Goal: Contribute content: Contribute content

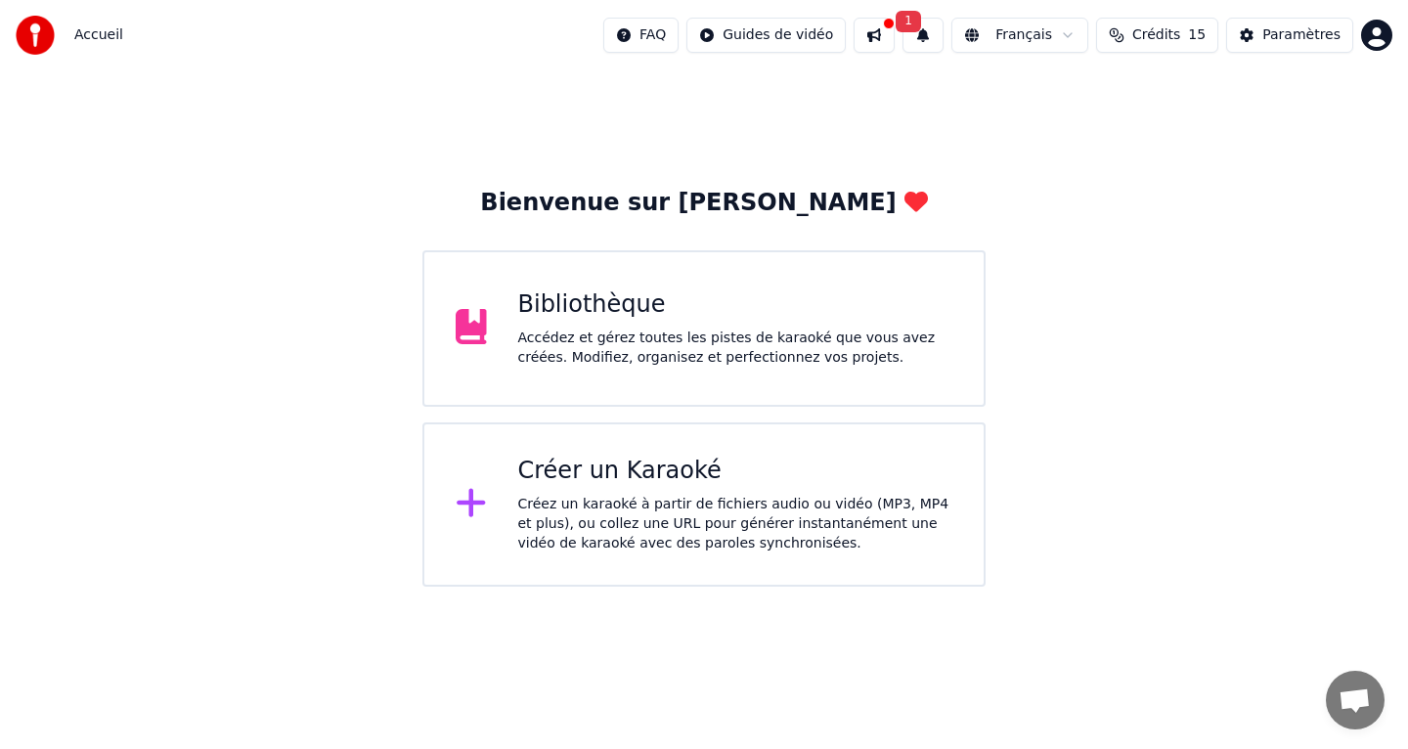
click at [634, 316] on div "Bibliothèque" at bounding box center [735, 304] width 435 height 31
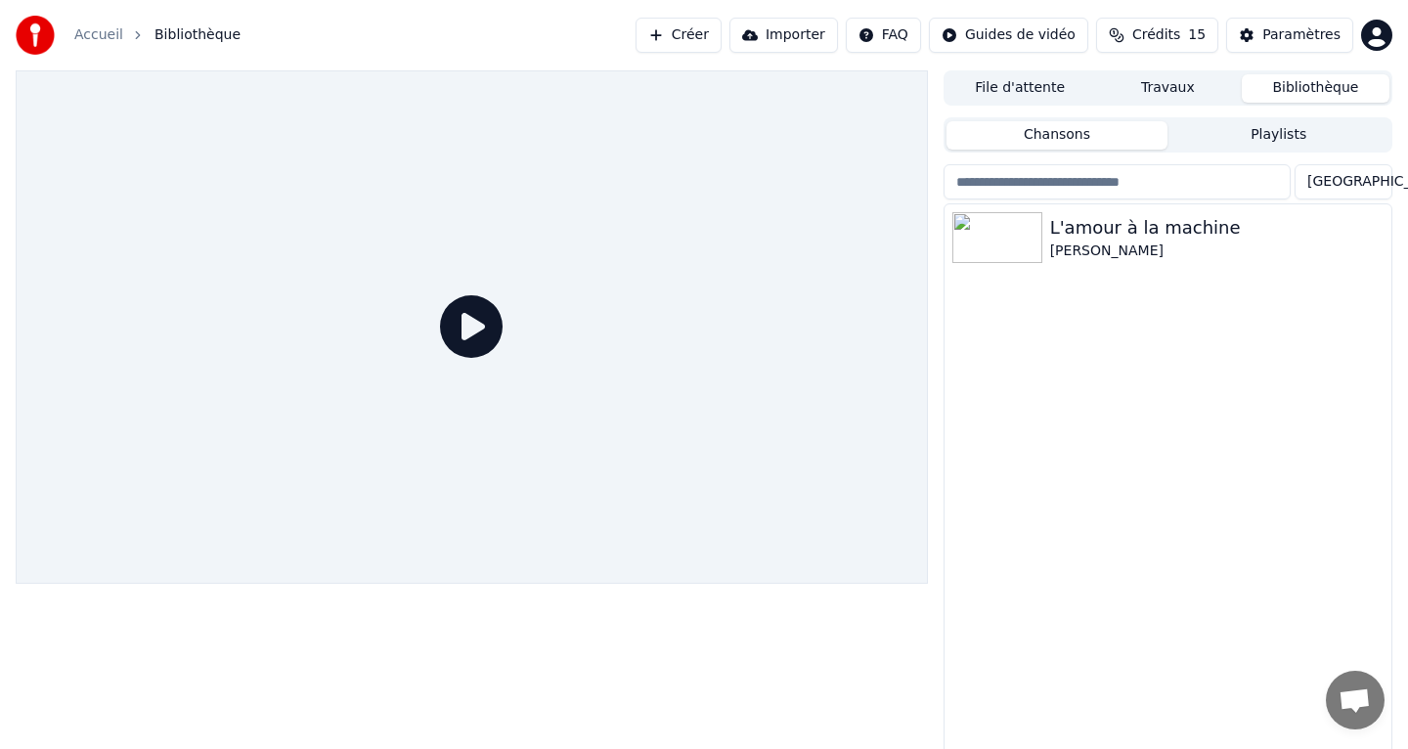
click at [634, 316] on div at bounding box center [472, 326] width 912 height 513
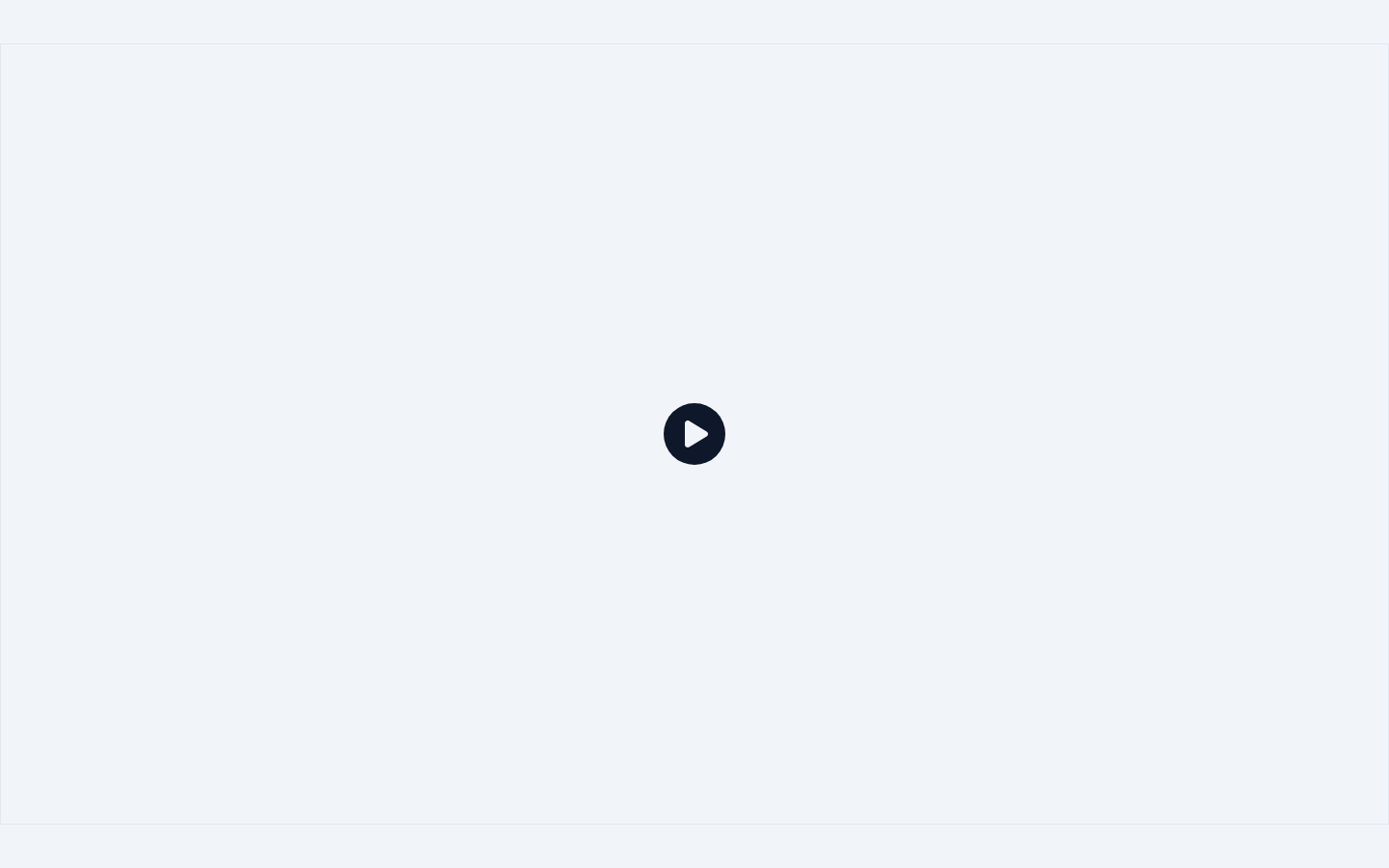
click at [689, 428] on icon at bounding box center [694, 434] width 62 height 62
click at [692, 458] on icon at bounding box center [694, 434] width 62 height 62
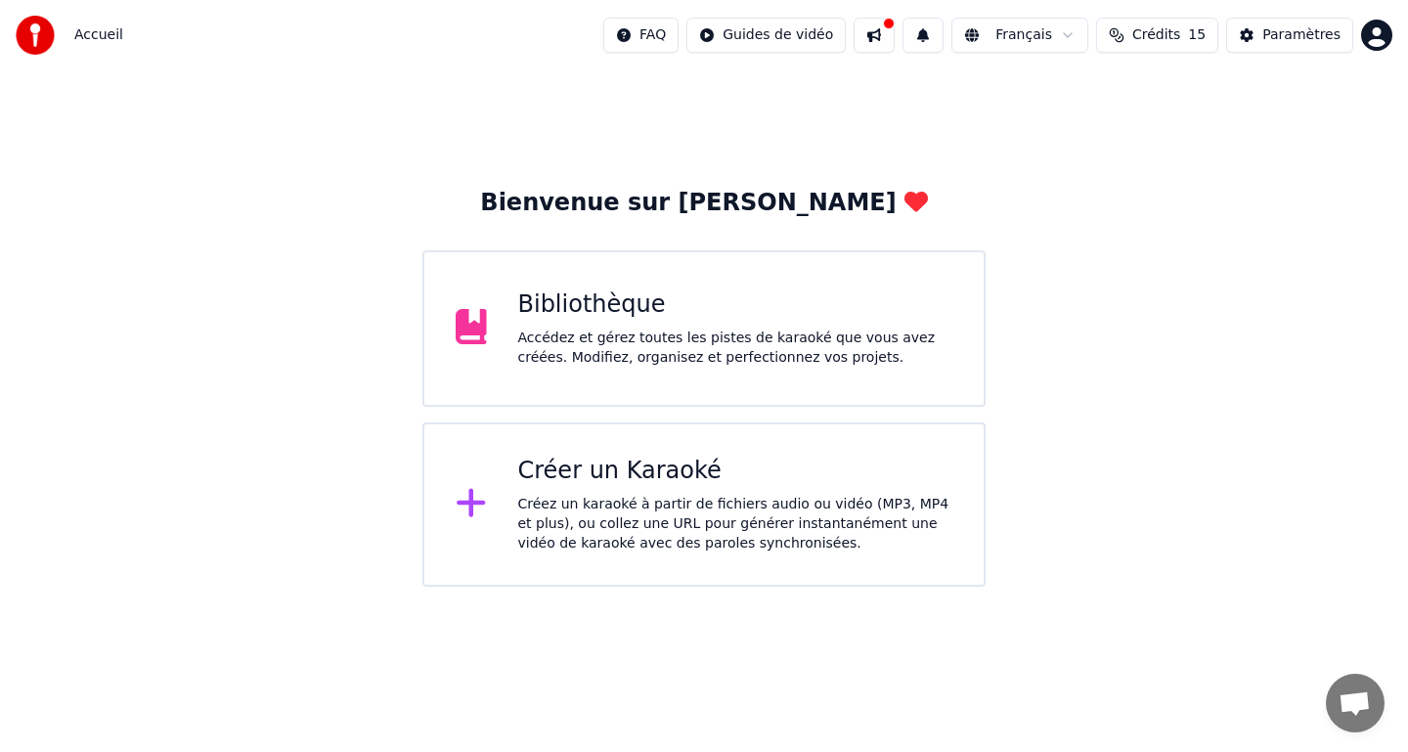
click at [800, 313] on div "Bibliothèque" at bounding box center [735, 304] width 435 height 31
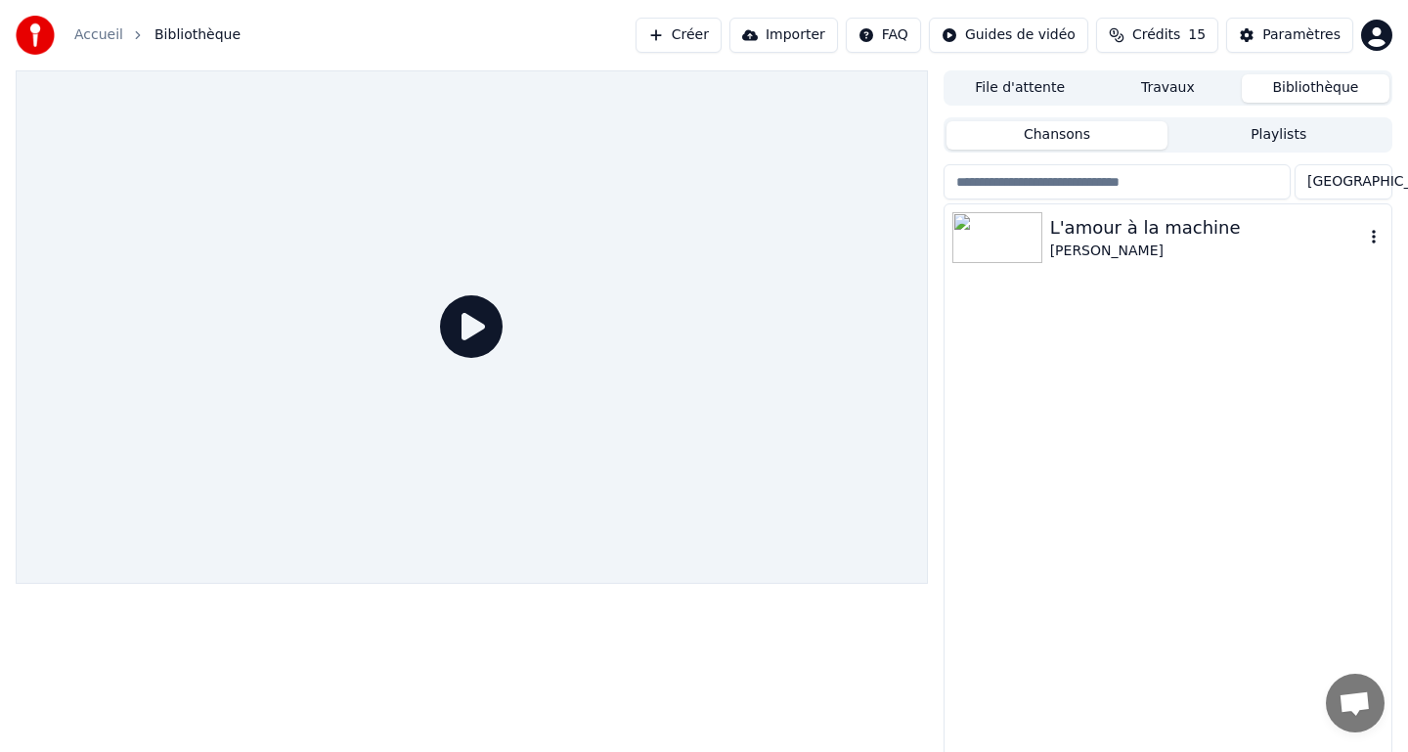
click at [1008, 249] on img at bounding box center [997, 237] width 90 height 51
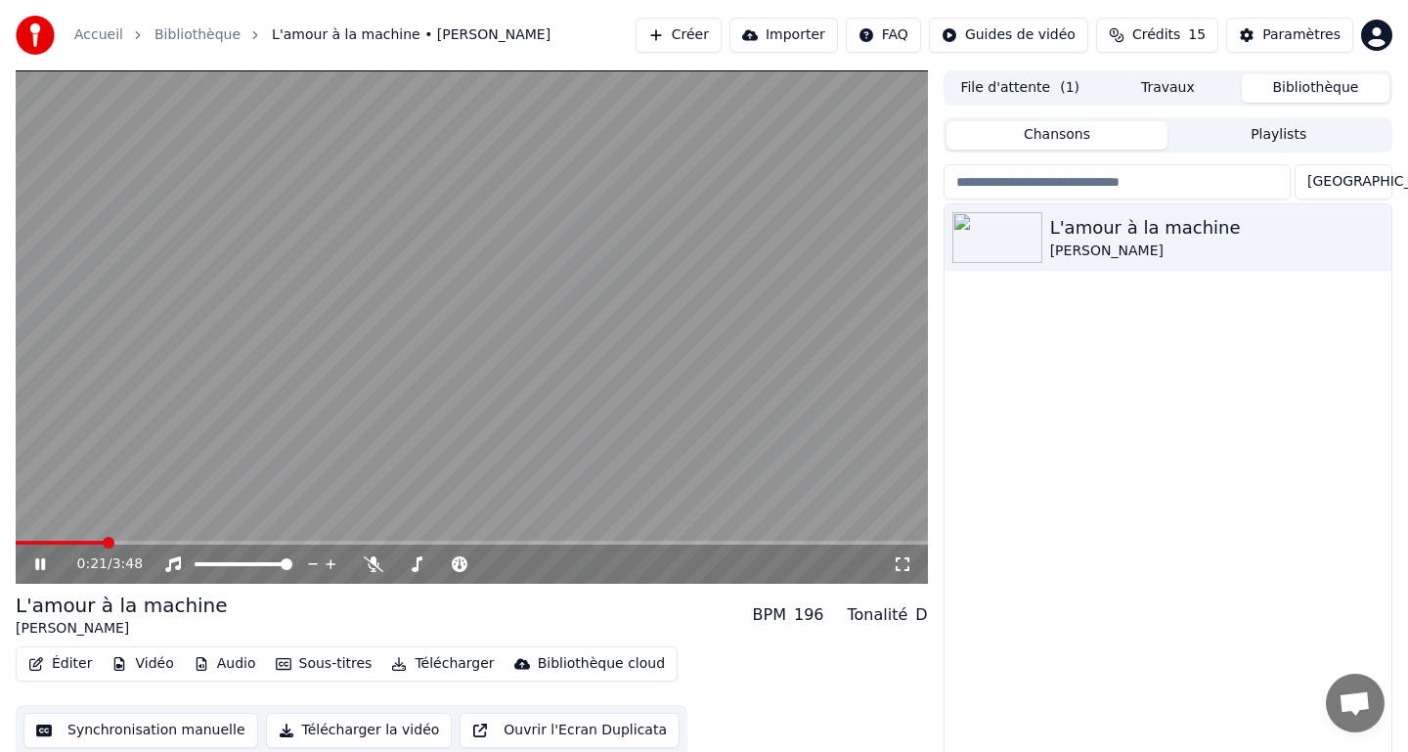
click at [47, 567] on icon at bounding box center [54, 564] width 46 height 16
click at [98, 728] on button "Synchronisation manuelle" at bounding box center [140, 730] width 235 height 35
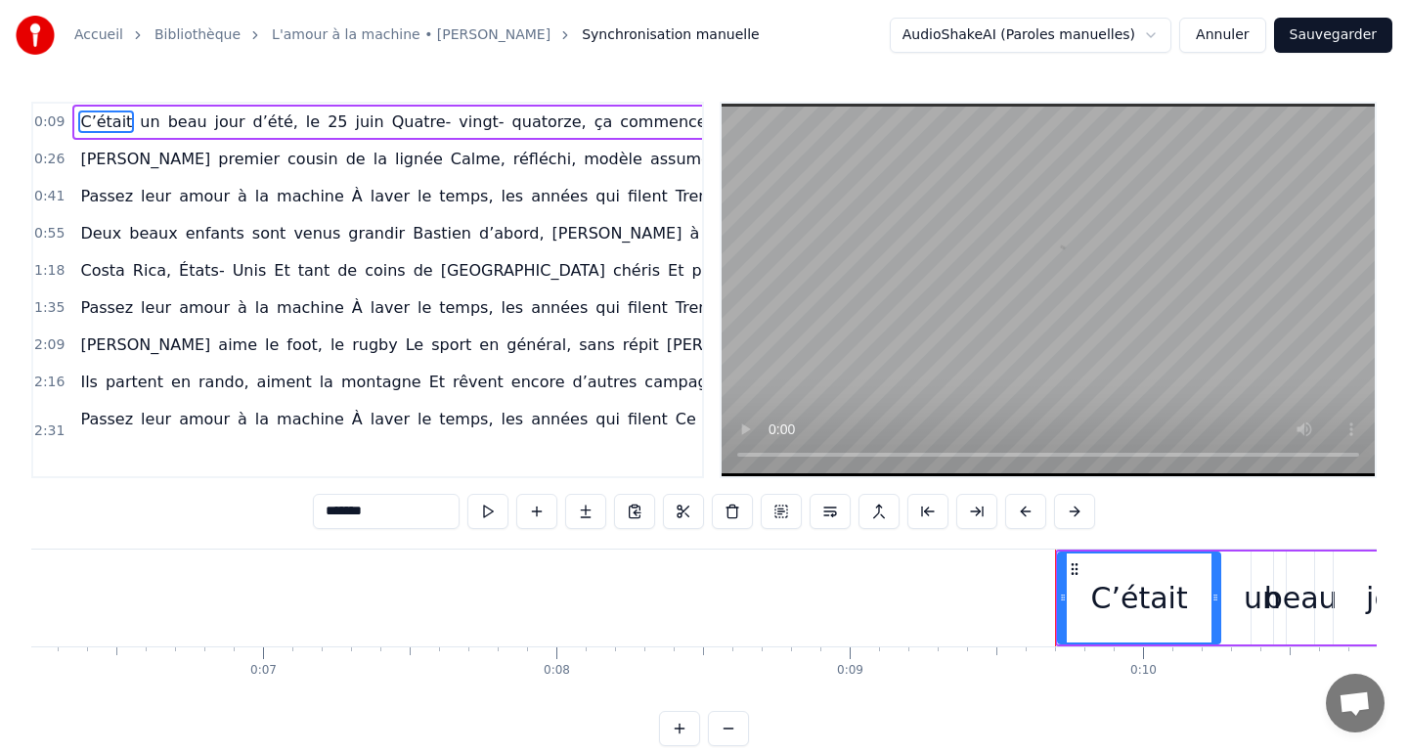
scroll to position [0, 2747]
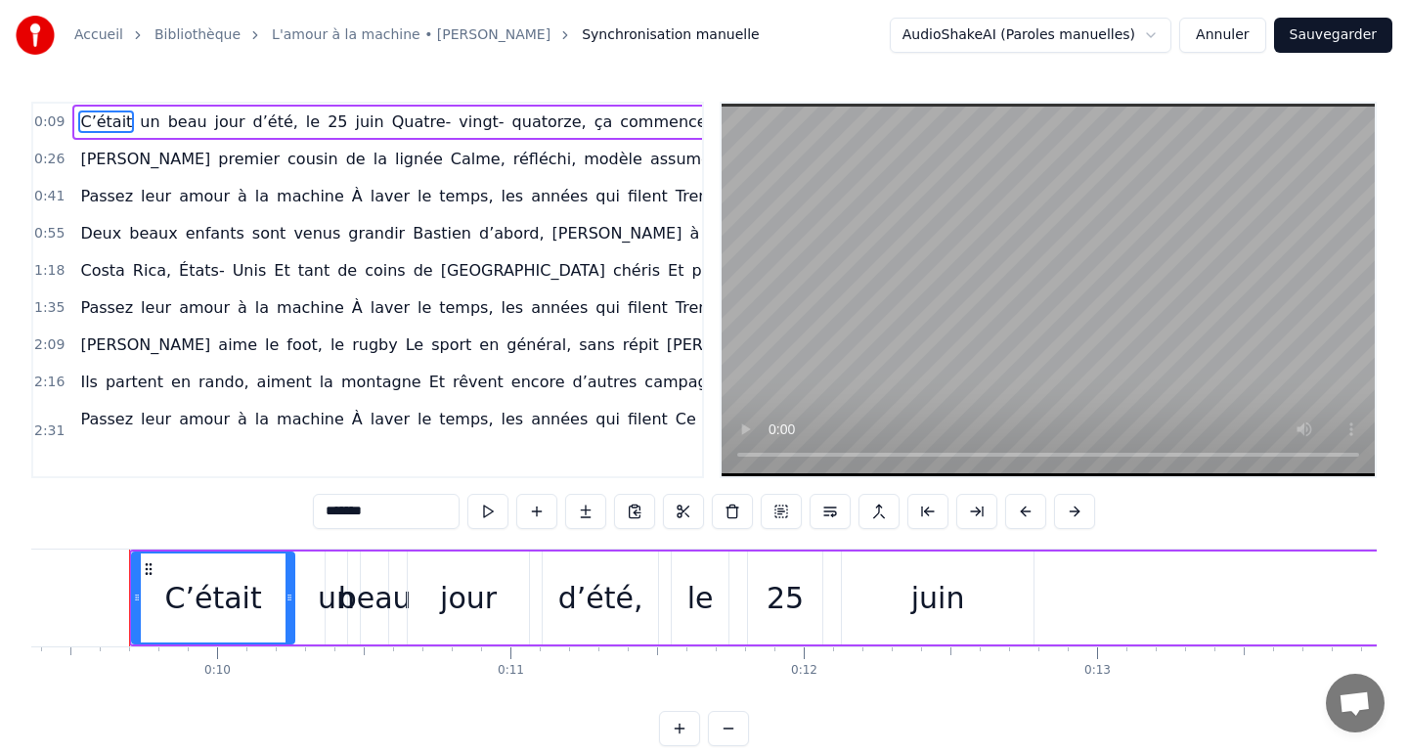
click at [1242, 46] on button "Annuler" at bounding box center [1222, 35] width 86 height 35
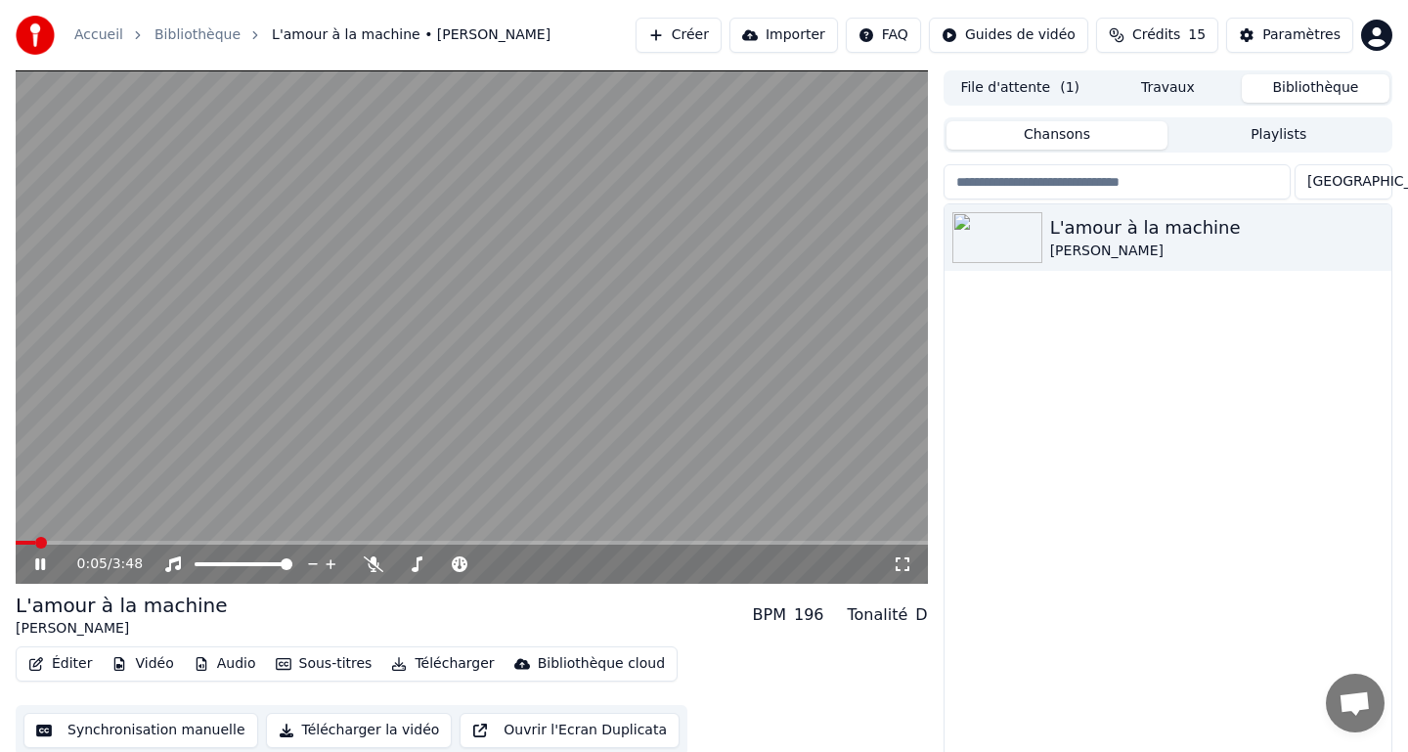
click at [39, 561] on icon at bounding box center [54, 564] width 46 height 16
click at [698, 40] on button "Créer" at bounding box center [678, 35] width 86 height 35
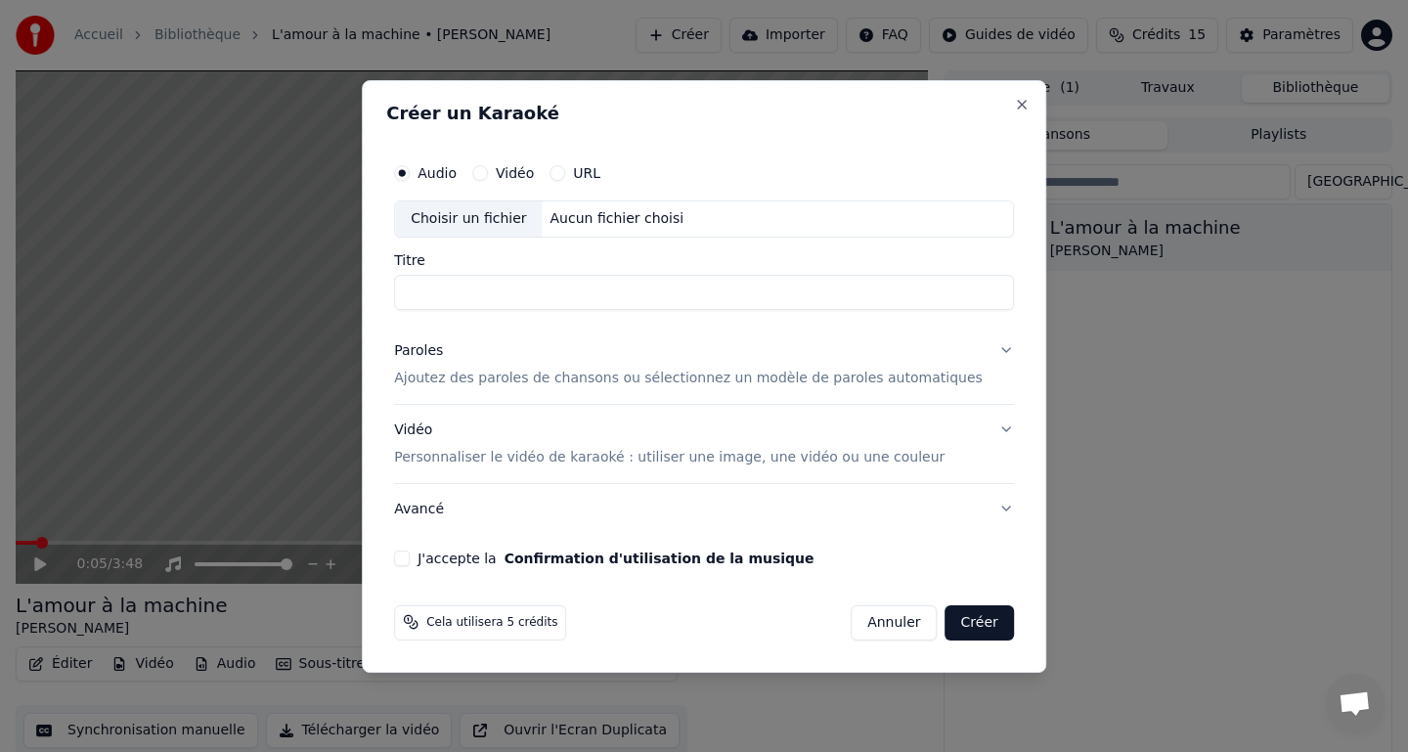
click at [488, 173] on button "Vidéo" at bounding box center [480, 173] width 16 height 16
click at [510, 225] on div "Choisir un fichier" at bounding box center [468, 218] width 147 height 35
click at [410, 176] on button "Audio" at bounding box center [402, 173] width 16 height 16
click at [451, 214] on div "Choisir un fichier" at bounding box center [468, 218] width 147 height 35
type input "**********"
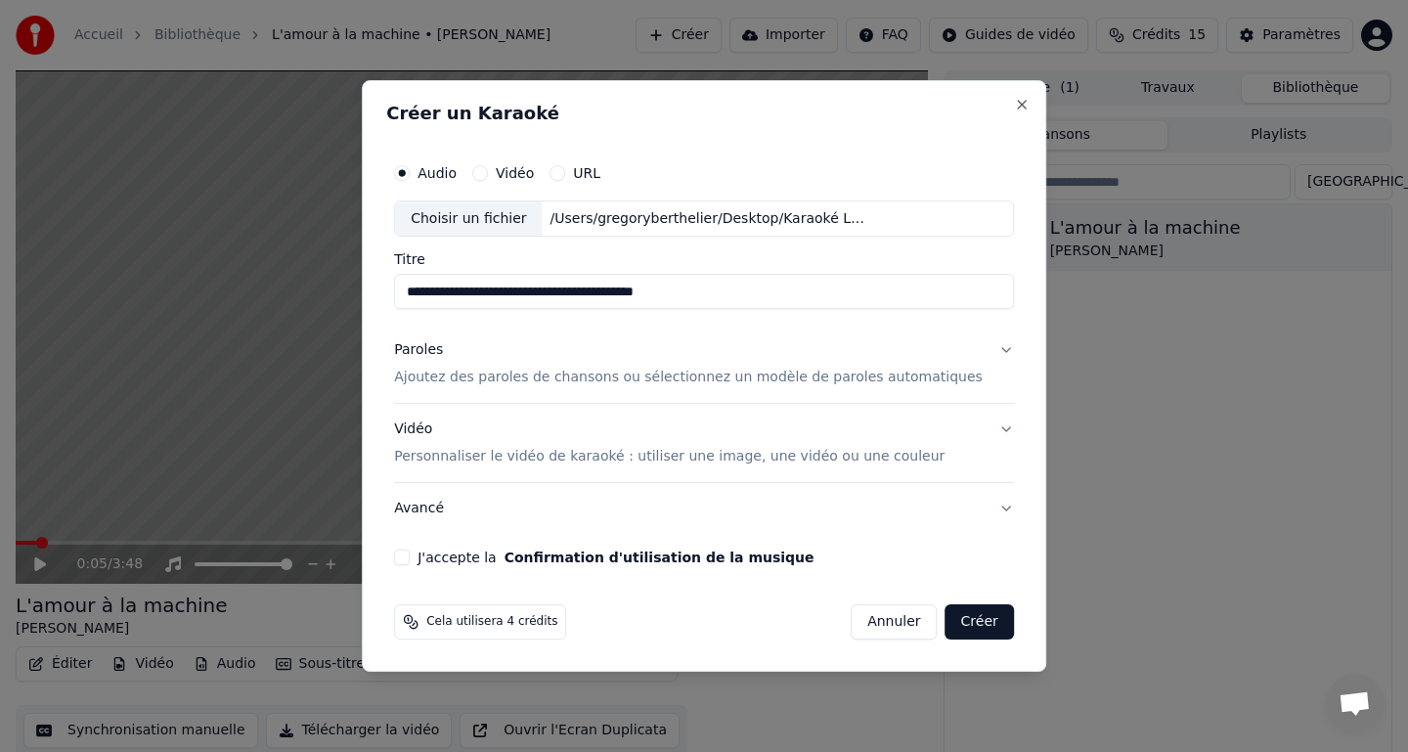
click at [619, 380] on p "Ajoutez des paroles de chansons ou sélectionnez un modèle de paroles automatiqu…" at bounding box center [688, 379] width 589 height 20
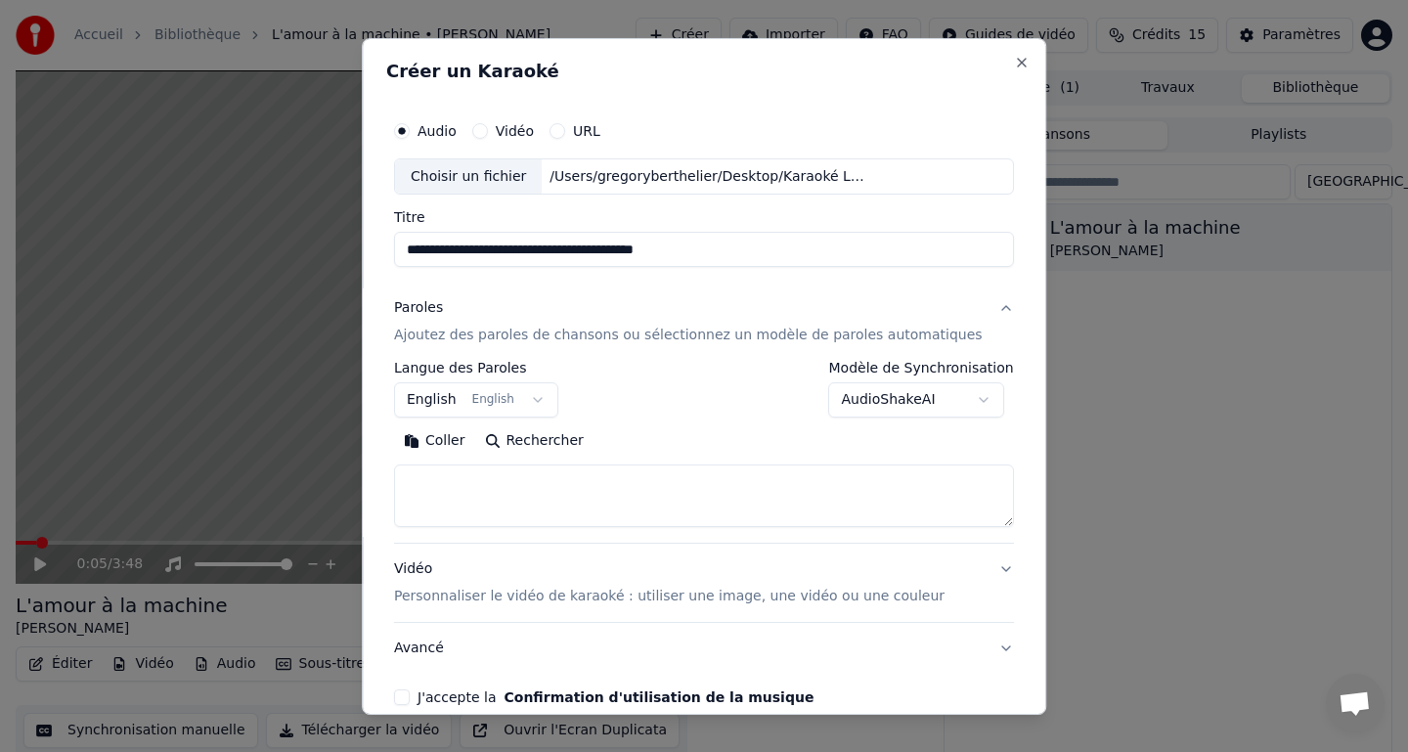
click at [619, 380] on div "**********" at bounding box center [704, 413] width 620 height 261
click at [466, 402] on button "English English" at bounding box center [476, 399] width 164 height 35
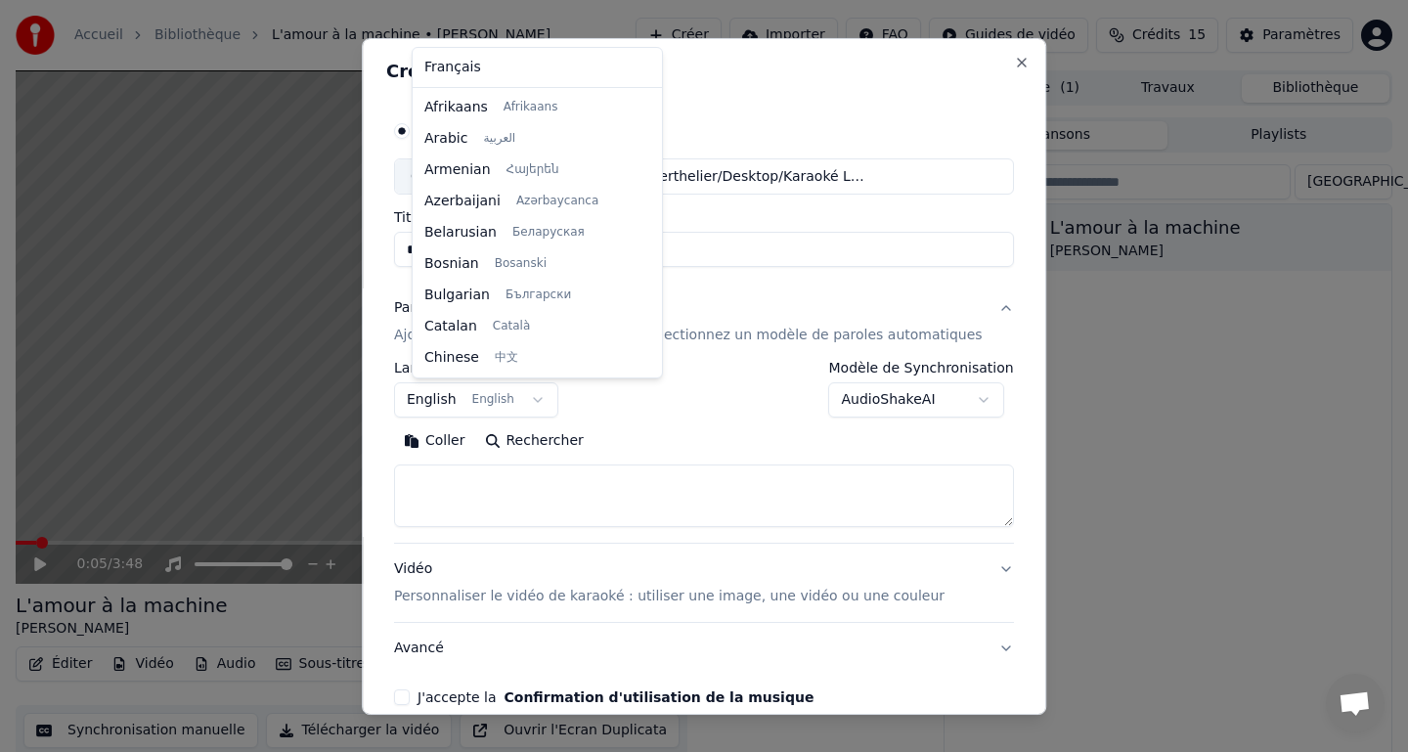
scroll to position [156, 0]
select select "**"
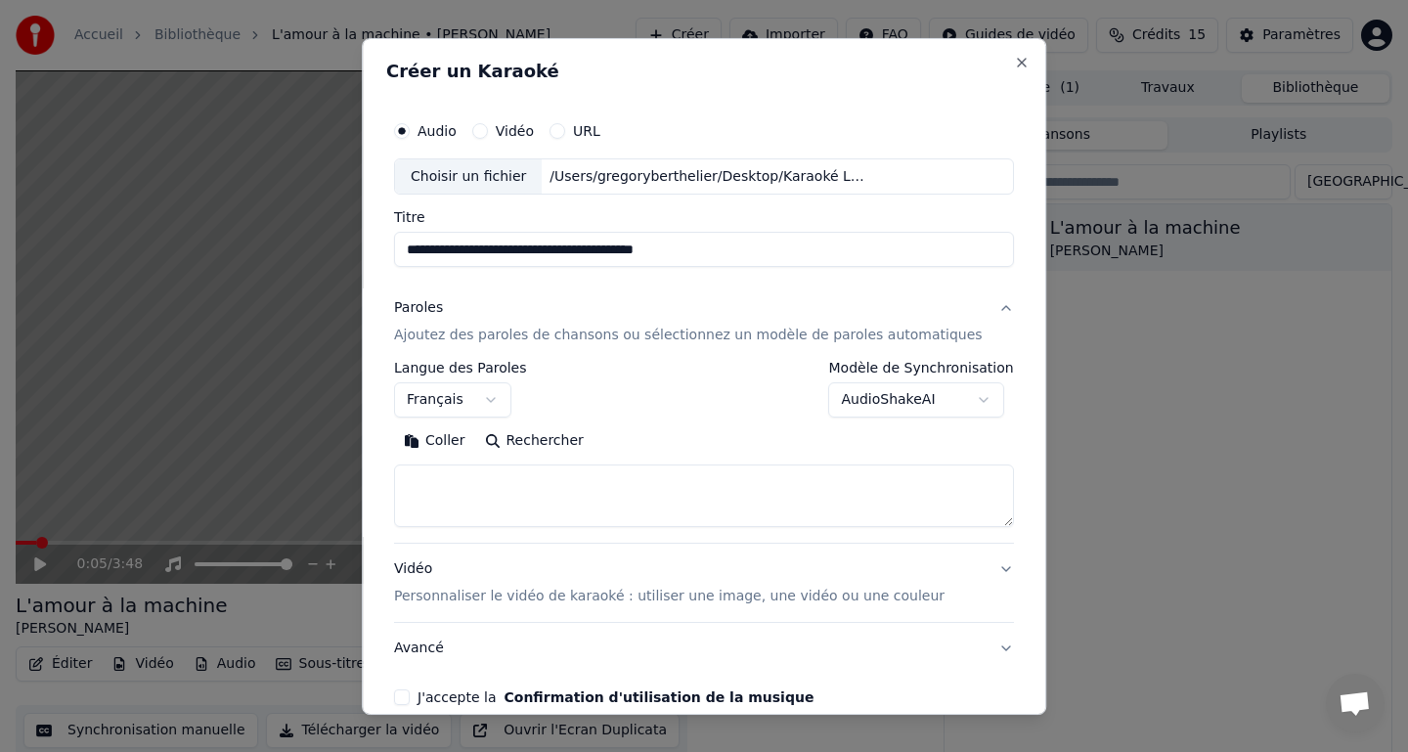
click at [659, 485] on textarea at bounding box center [704, 495] width 620 height 63
paste textarea "**********"
type textarea "**********"
click at [410, 701] on button "J'accepte la Confirmation d'utilisation de la musique" at bounding box center [402, 697] width 16 height 16
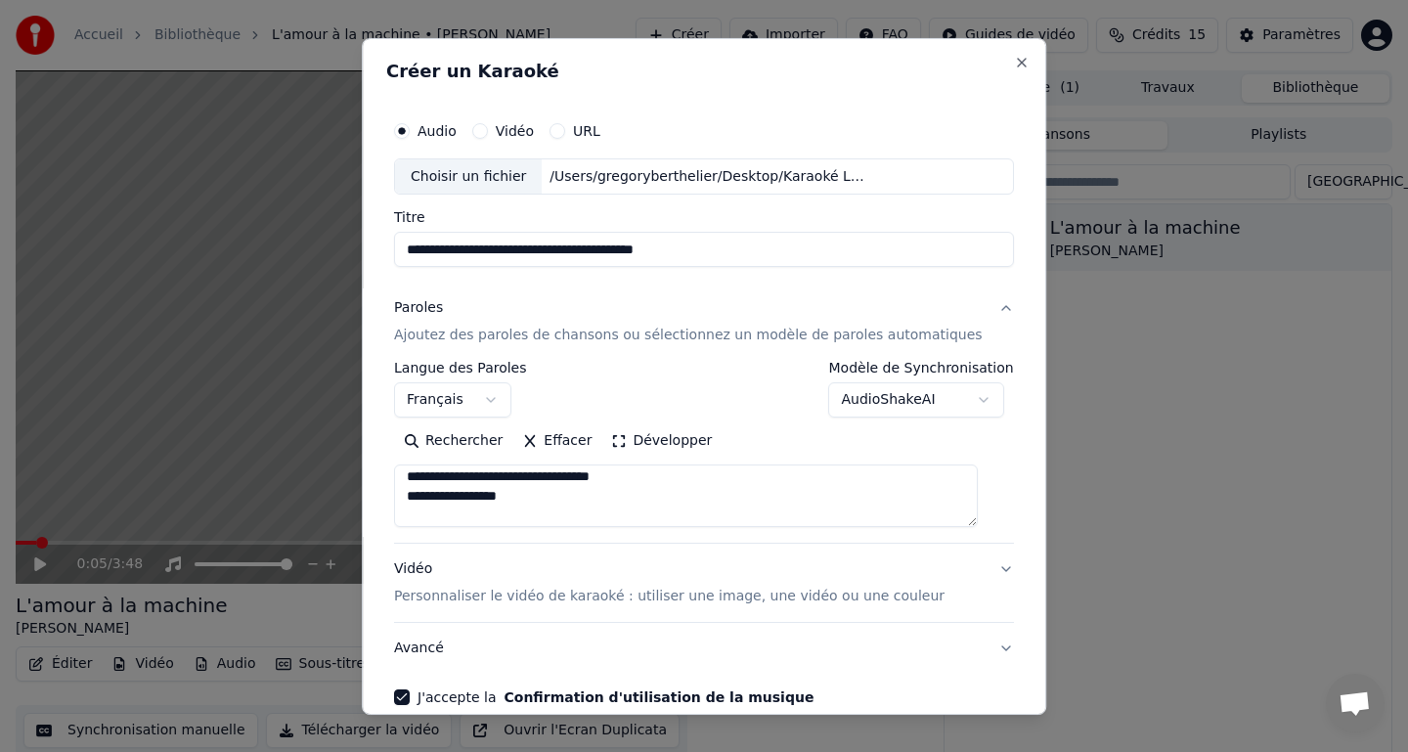
scroll to position [97, 0]
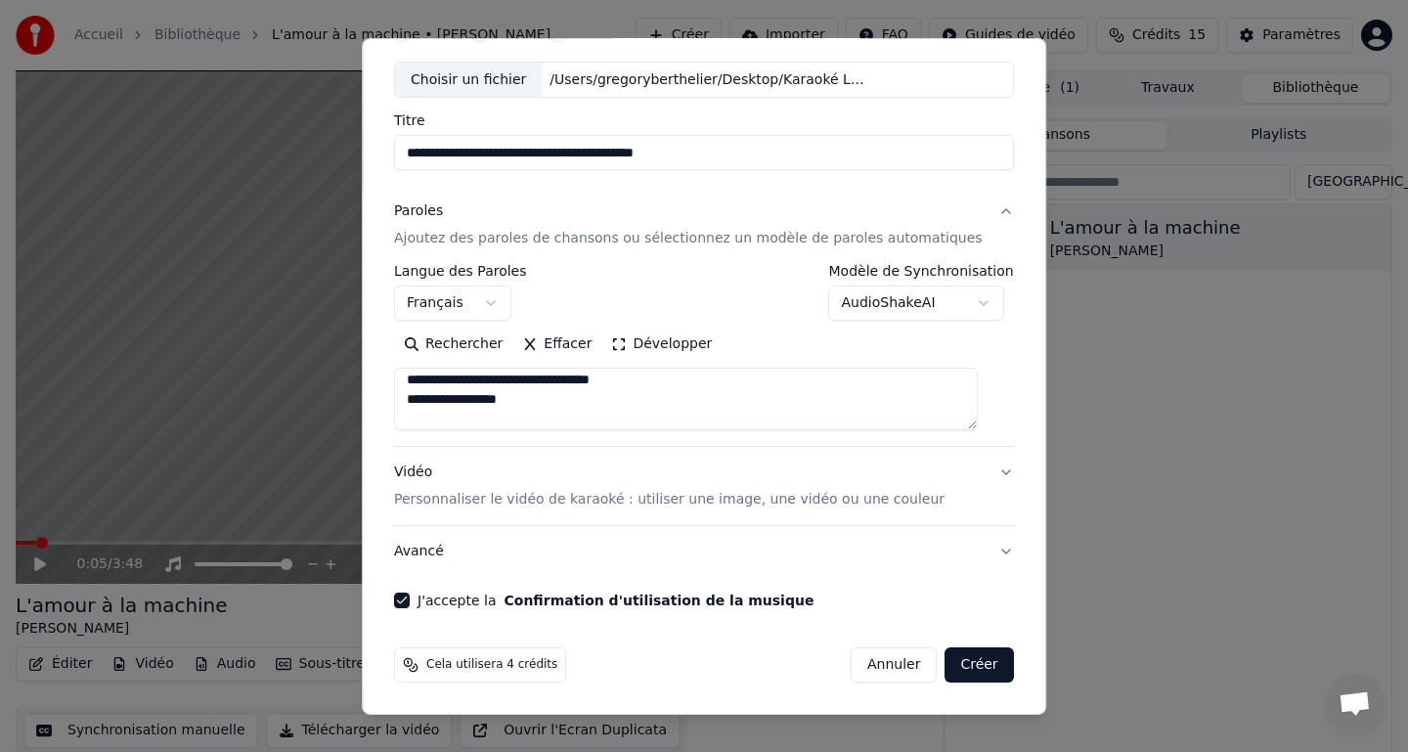
click at [831, 503] on p "Personnaliser le vidéo de karaoké : utiliser une image, une vidéo ou une couleur" at bounding box center [669, 500] width 550 height 20
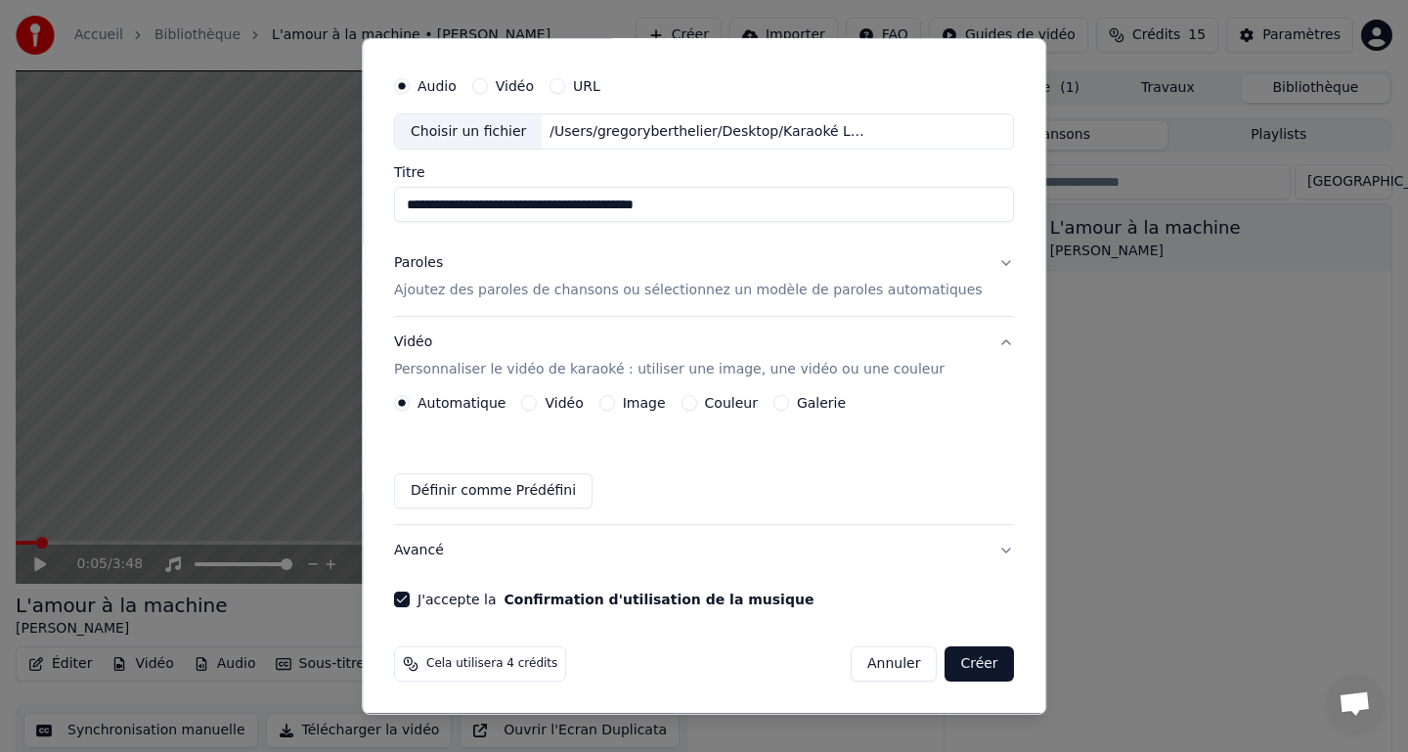
scroll to position [45, 0]
click at [615, 406] on button "Image" at bounding box center [607, 403] width 16 height 16
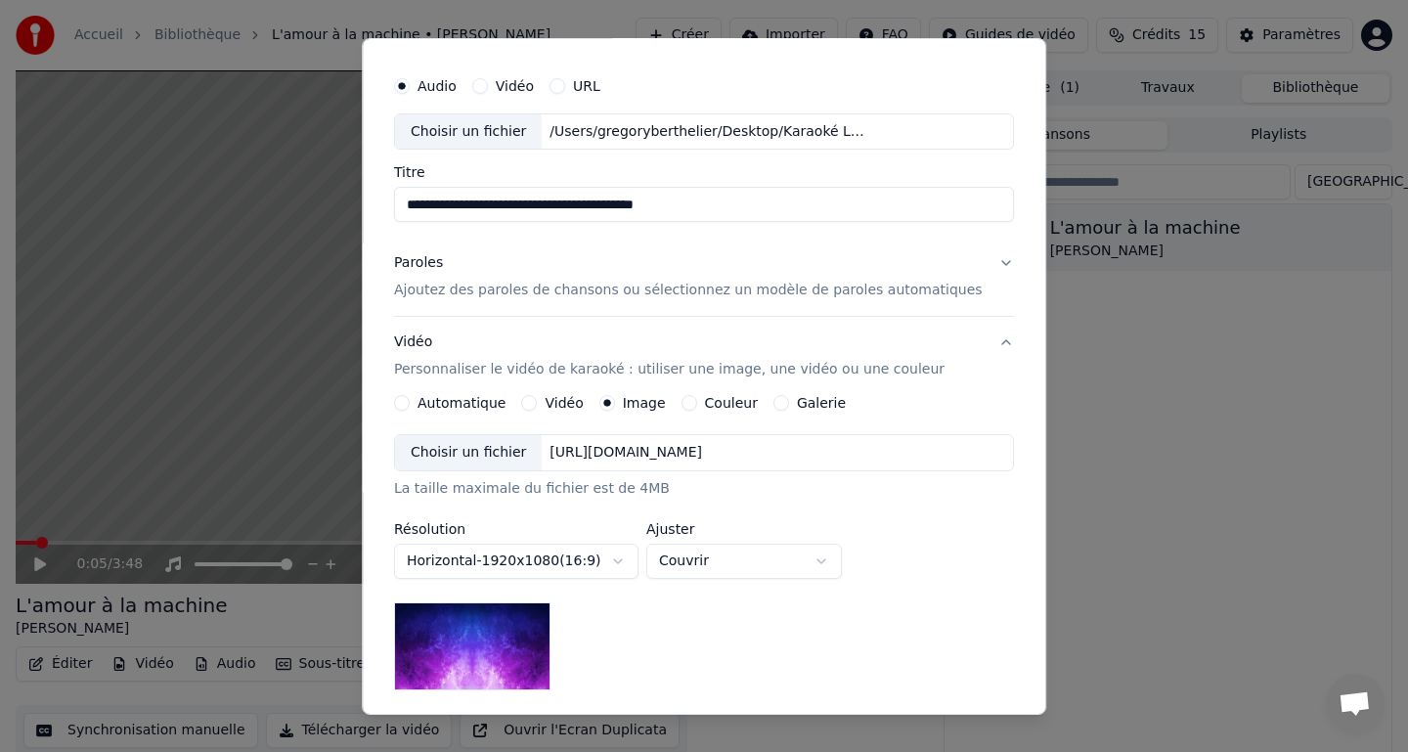
click at [508, 457] on div "Choisir un fichier" at bounding box center [468, 452] width 147 height 35
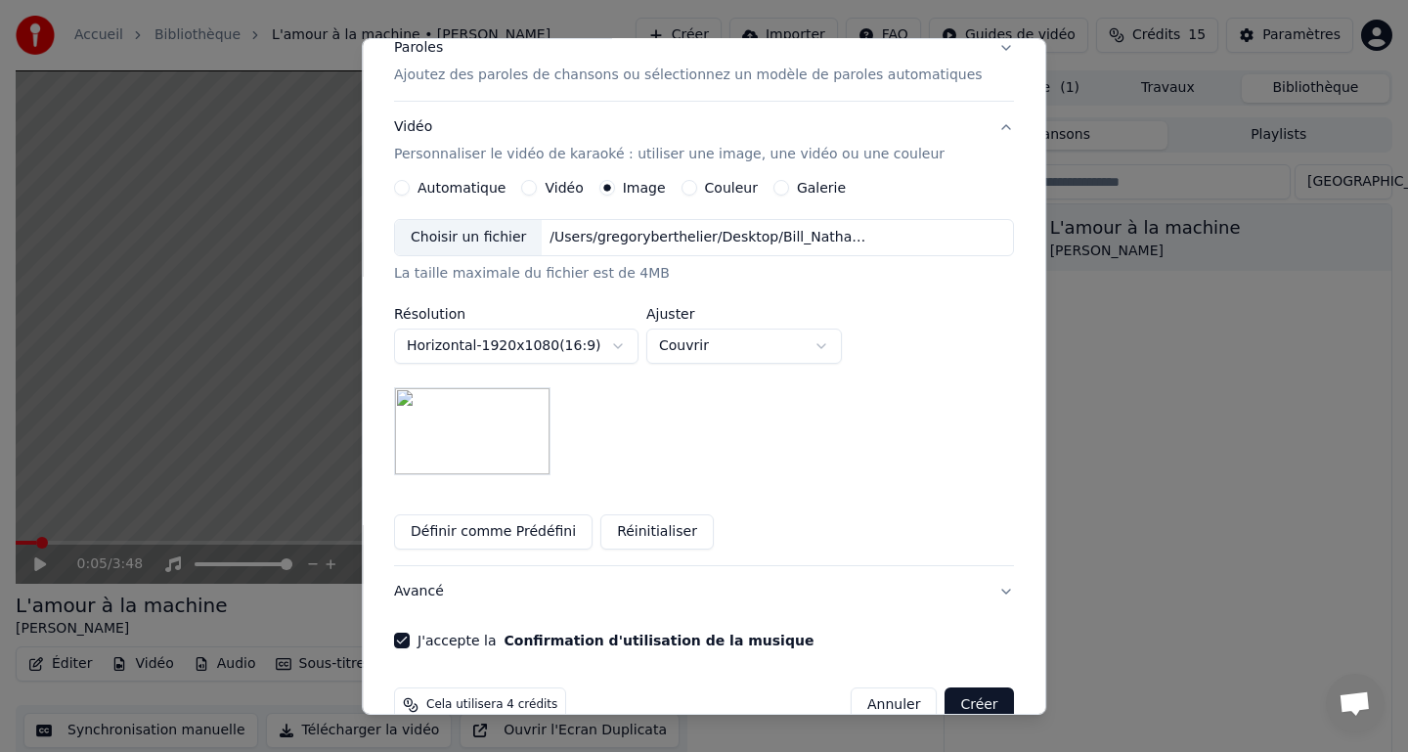
scroll to position [300, 0]
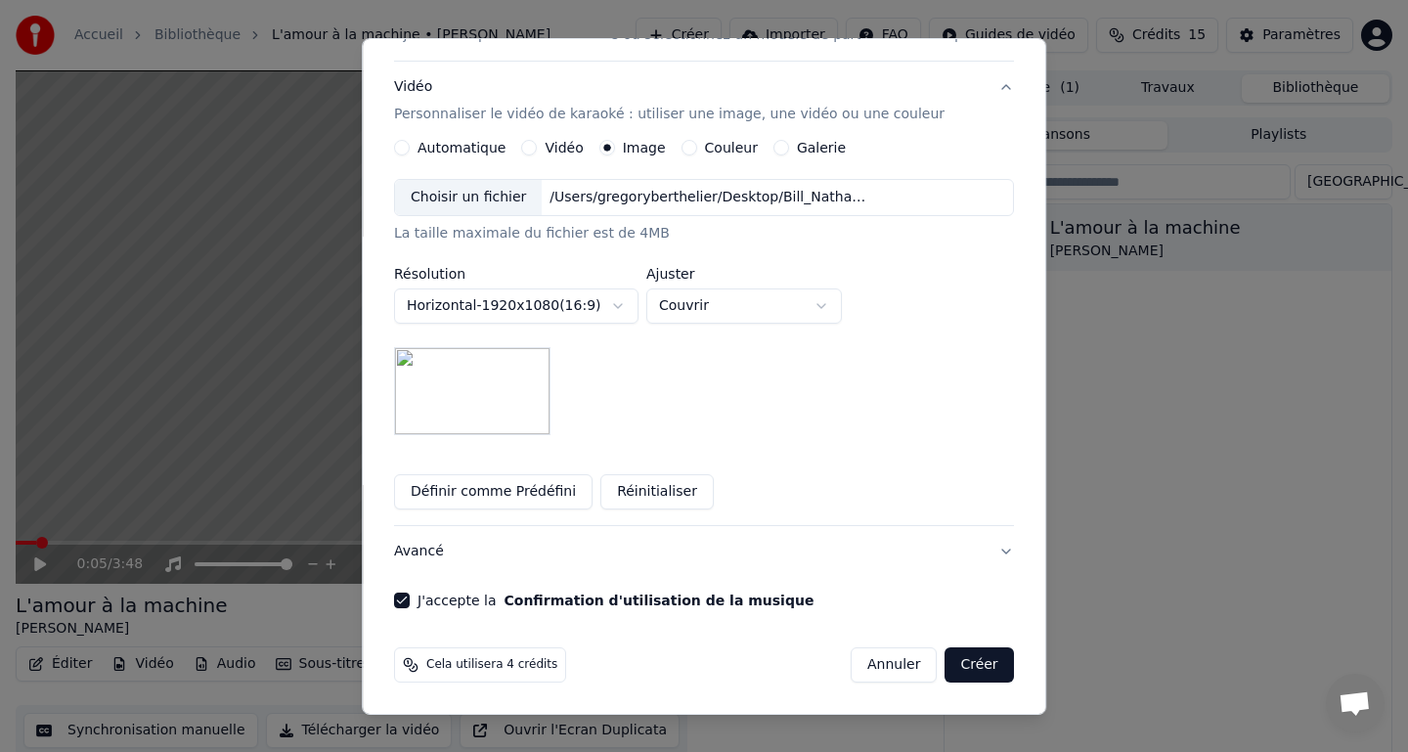
click at [974, 666] on button "Créer" at bounding box center [979, 664] width 68 height 35
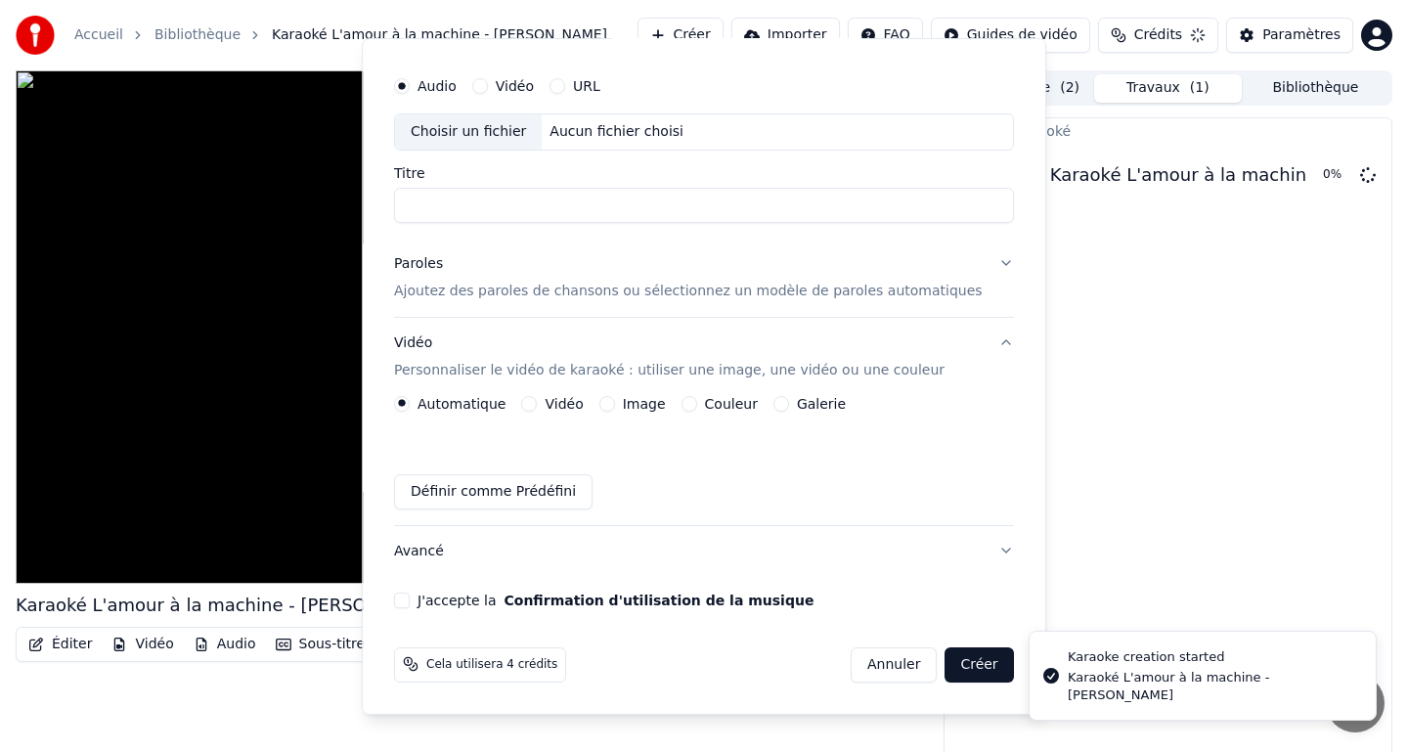
scroll to position [0, 0]
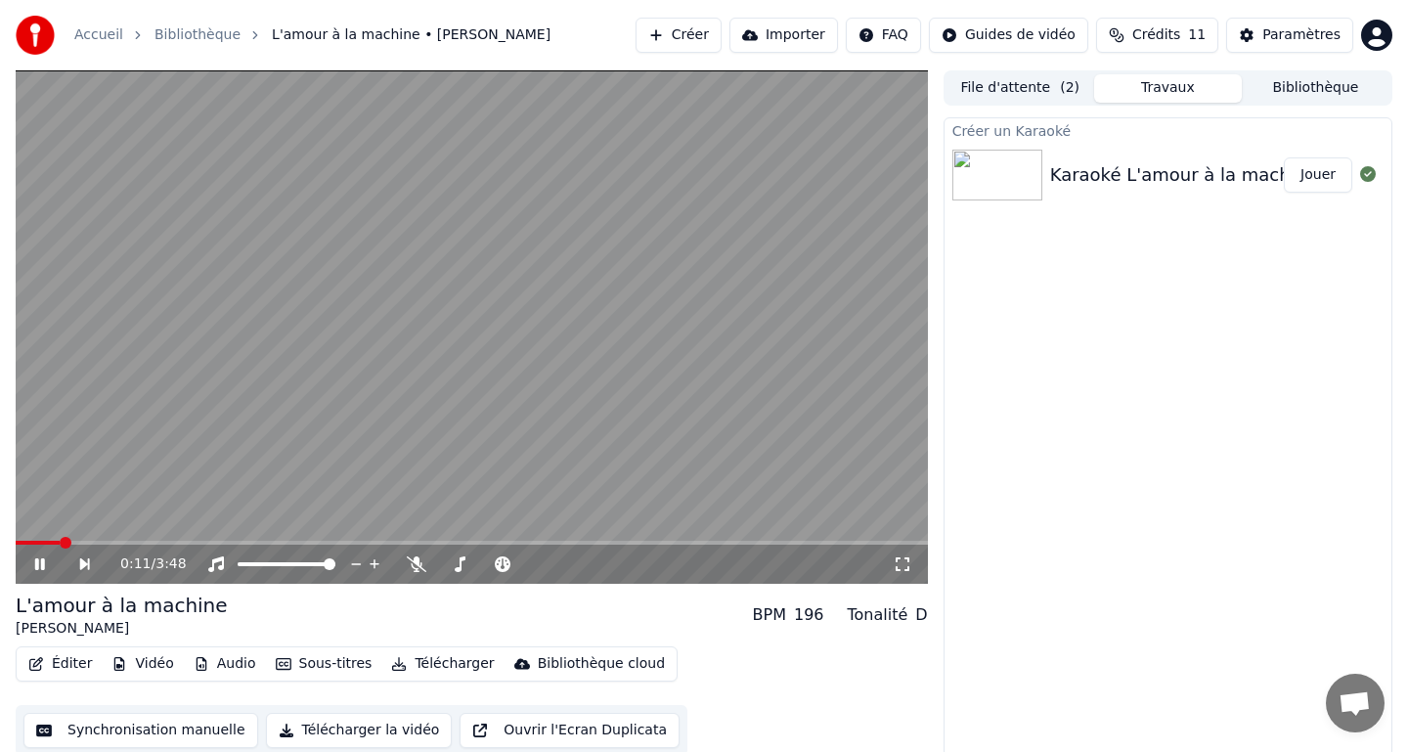
click at [38, 574] on div "0:11 / 3:48" at bounding box center [472, 564] width 912 height 39
click at [43, 565] on icon at bounding box center [40, 564] width 10 height 12
click at [1329, 184] on button "Jouer" at bounding box center [1318, 174] width 68 height 35
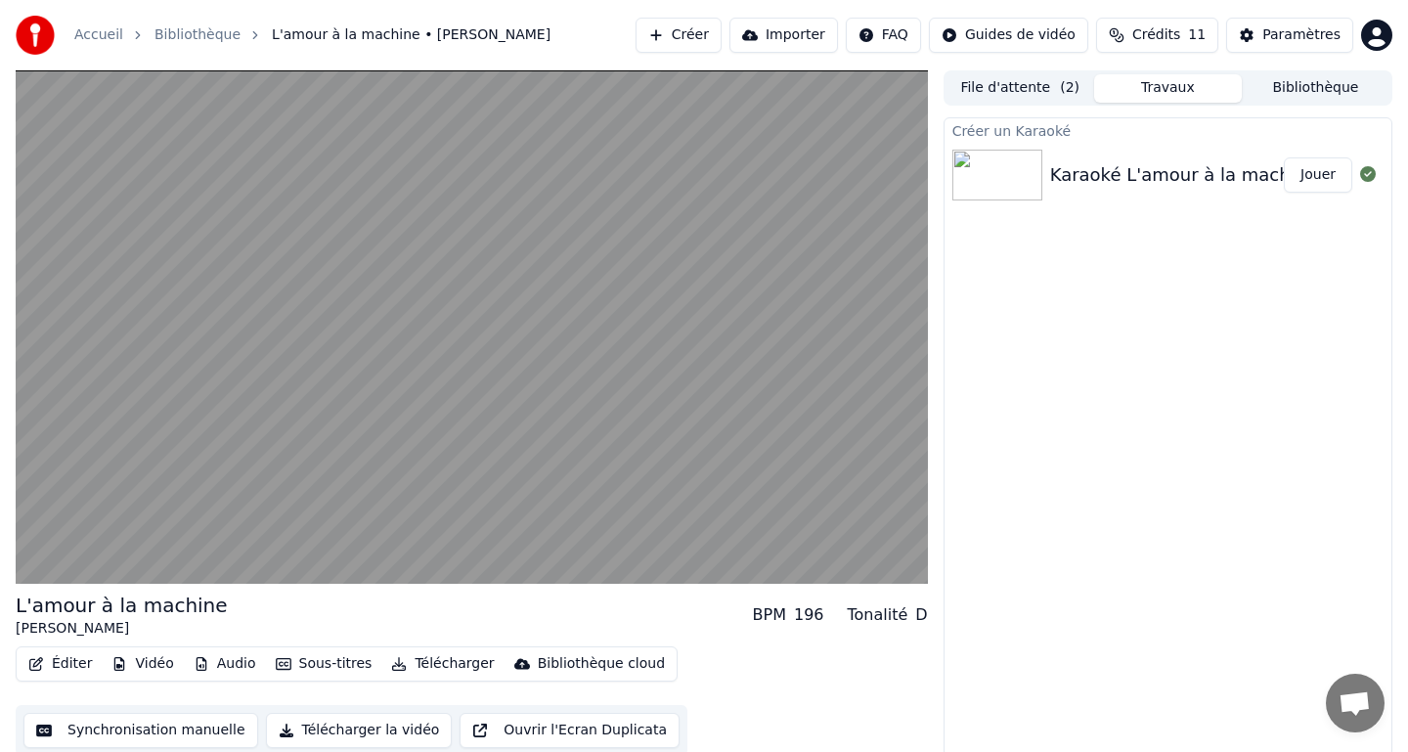
click at [1024, 91] on button "File d'attente ( 2 )" at bounding box center [1020, 88] width 148 height 28
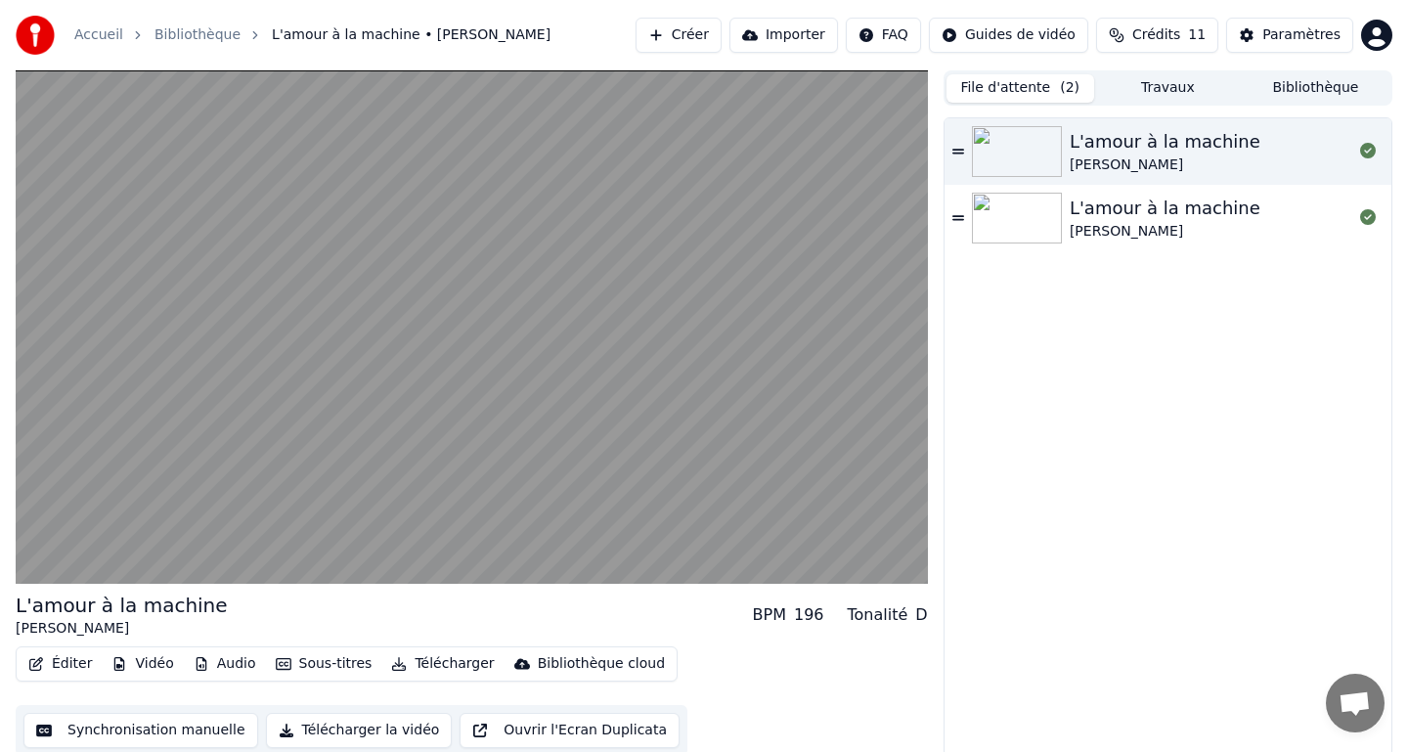
click at [964, 152] on div "L'amour à la machine Alain Souchon" at bounding box center [1167, 151] width 447 height 66
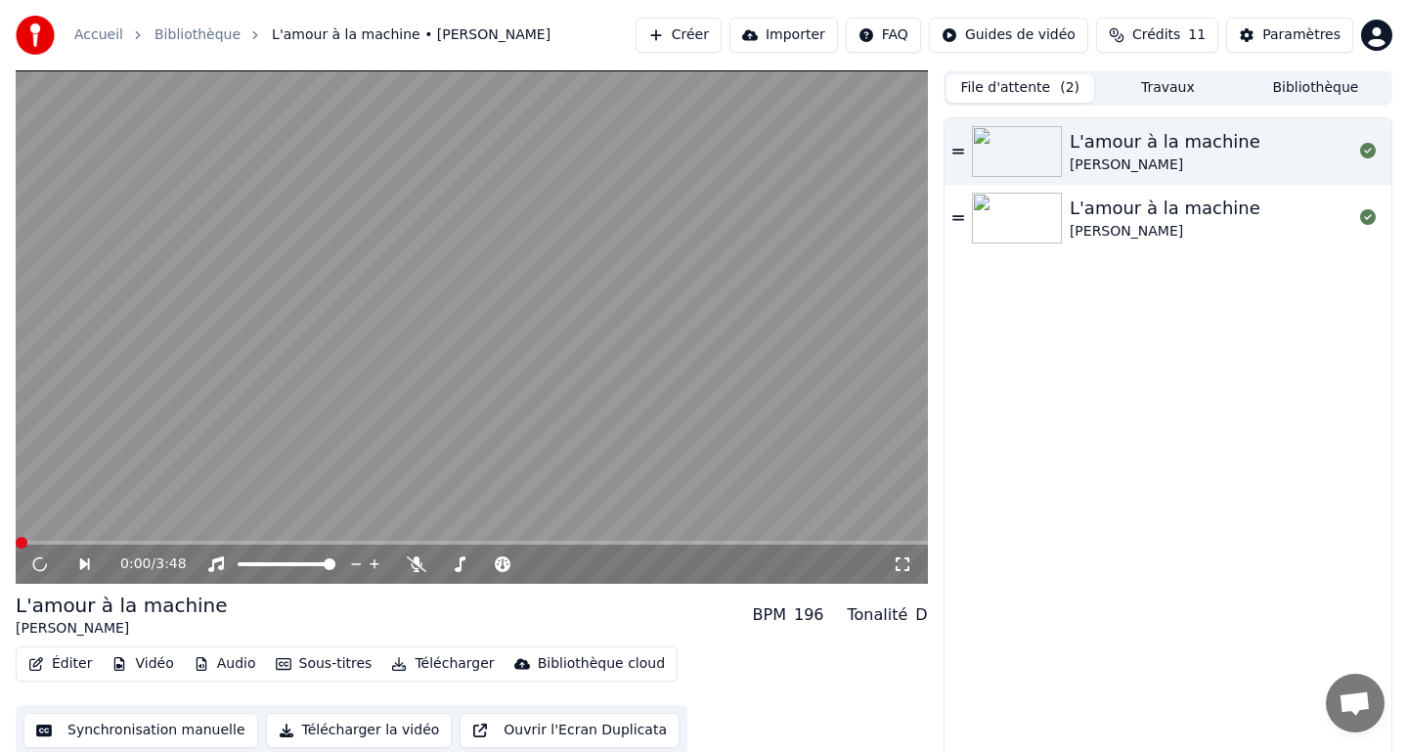
click at [1029, 316] on div "L'amour à la machine Alain Souchon L'amour à la machine Alain Souchon" at bounding box center [1167, 436] width 447 height 637
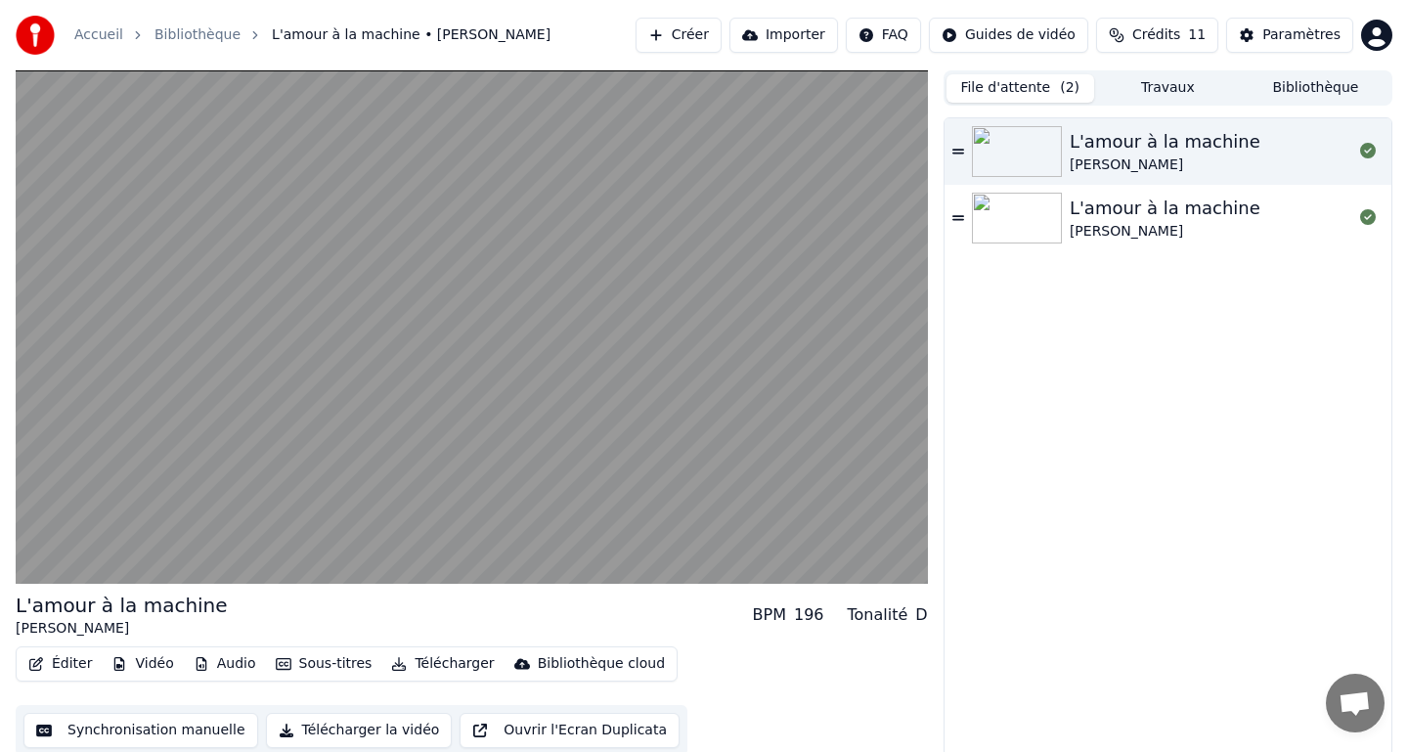
click at [1176, 85] on button "Travaux" at bounding box center [1168, 88] width 148 height 28
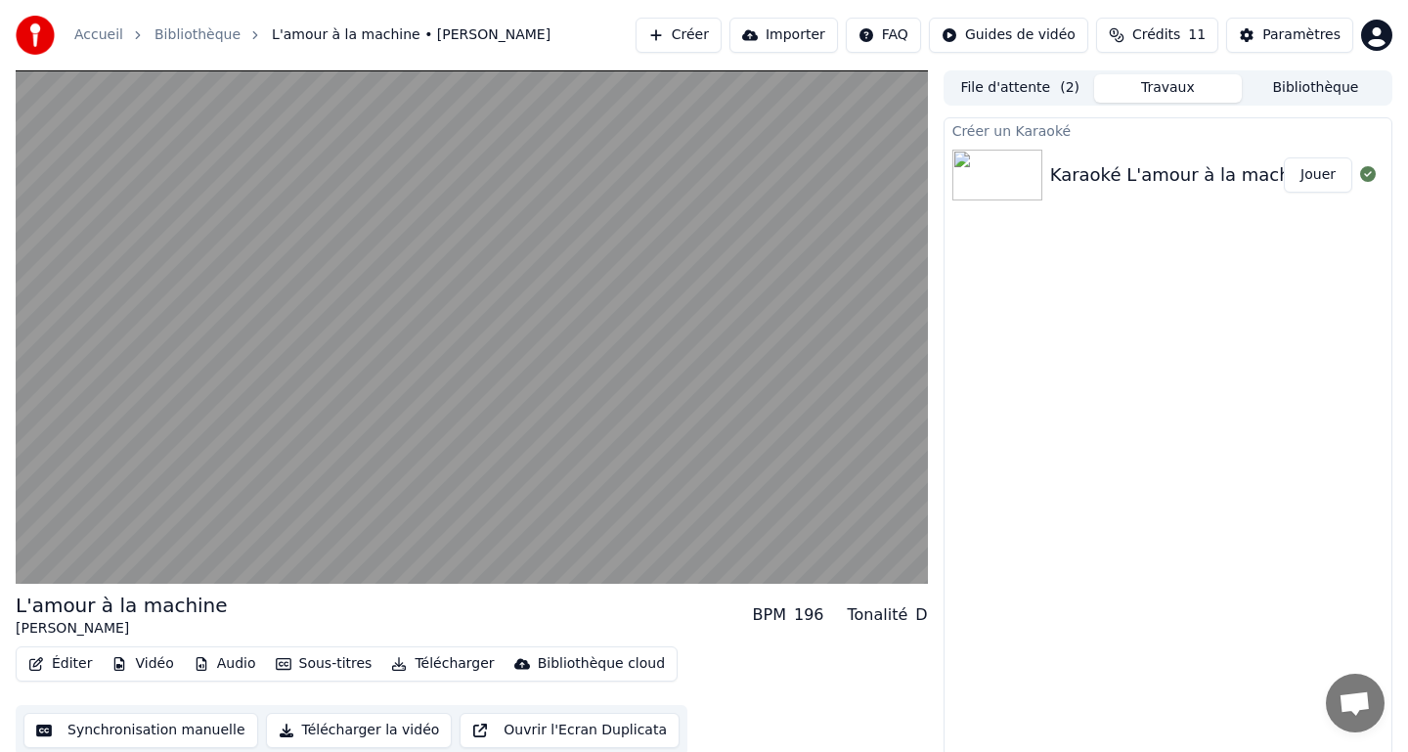
click at [1322, 192] on button "Jouer" at bounding box center [1318, 174] width 68 height 35
click at [1312, 87] on button "Bibliothèque" at bounding box center [1316, 88] width 148 height 28
click at [1159, 87] on button "Travaux" at bounding box center [1168, 88] width 148 height 28
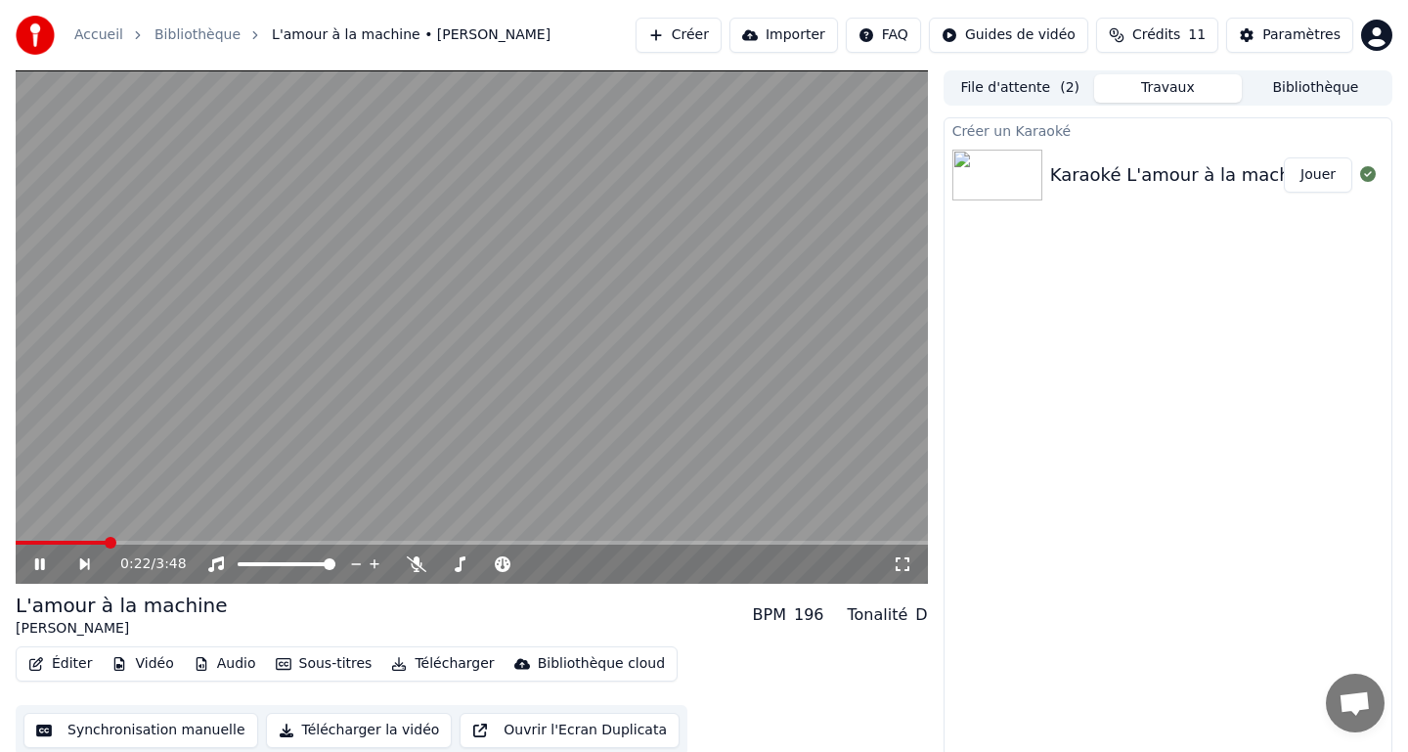
click at [40, 569] on icon at bounding box center [53, 564] width 45 height 16
click at [1024, 95] on button "File d'attente ( 2 )" at bounding box center [1020, 88] width 148 height 28
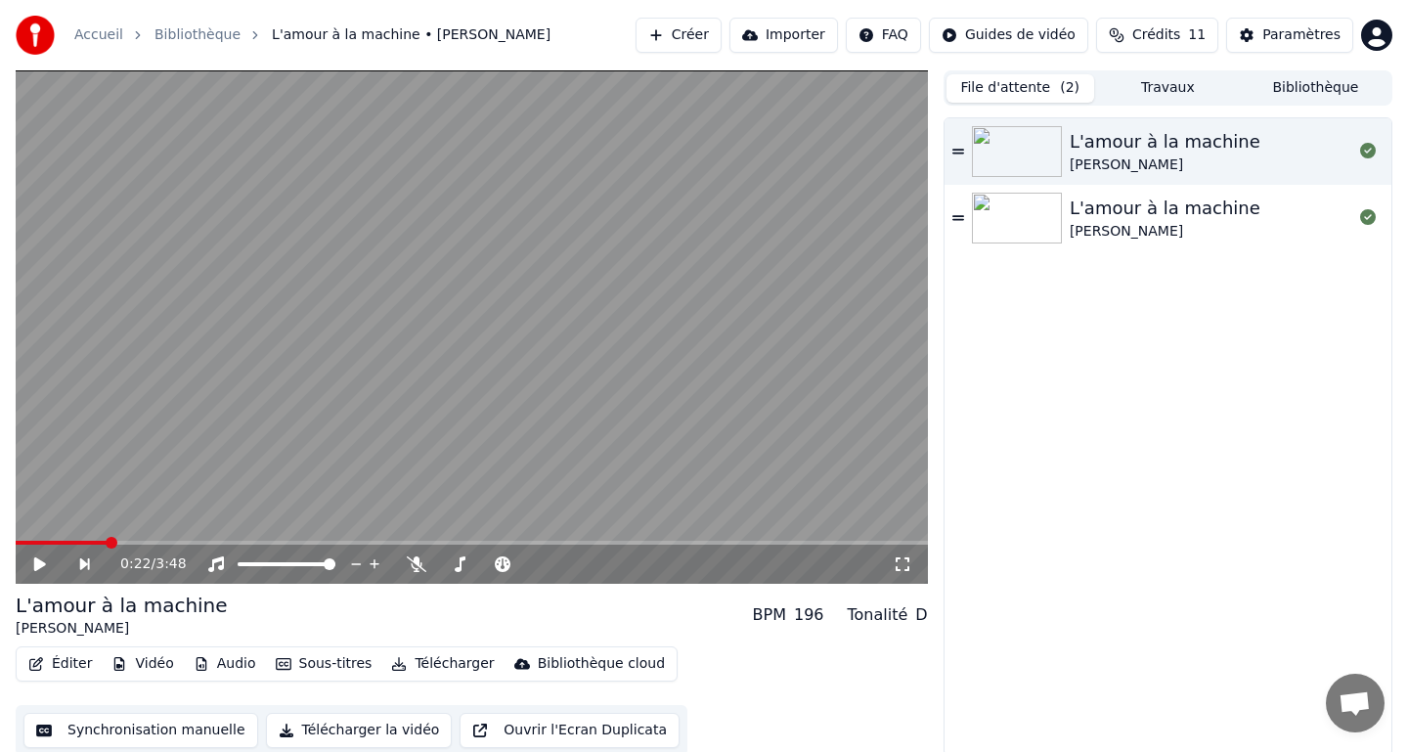
scroll to position [5, 0]
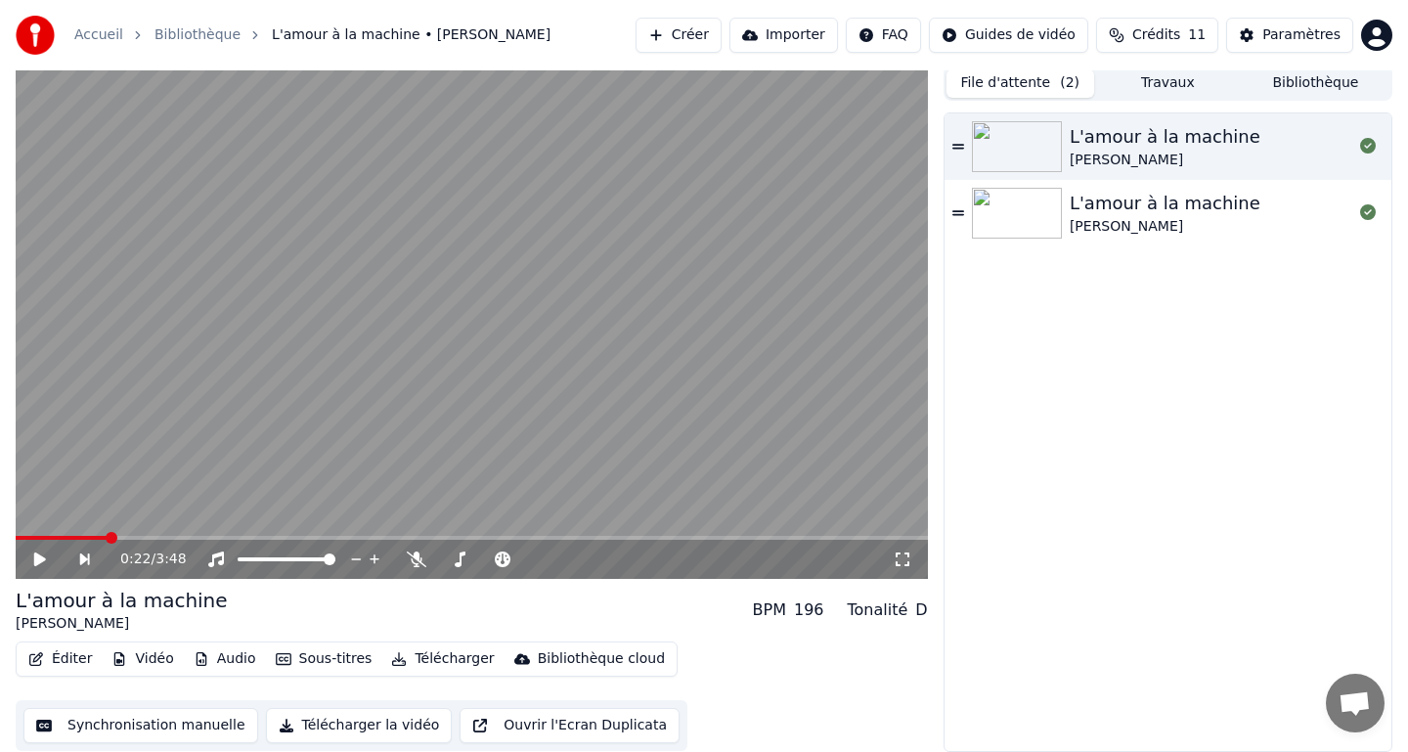
click at [1166, 87] on button "Travaux" at bounding box center [1168, 83] width 148 height 28
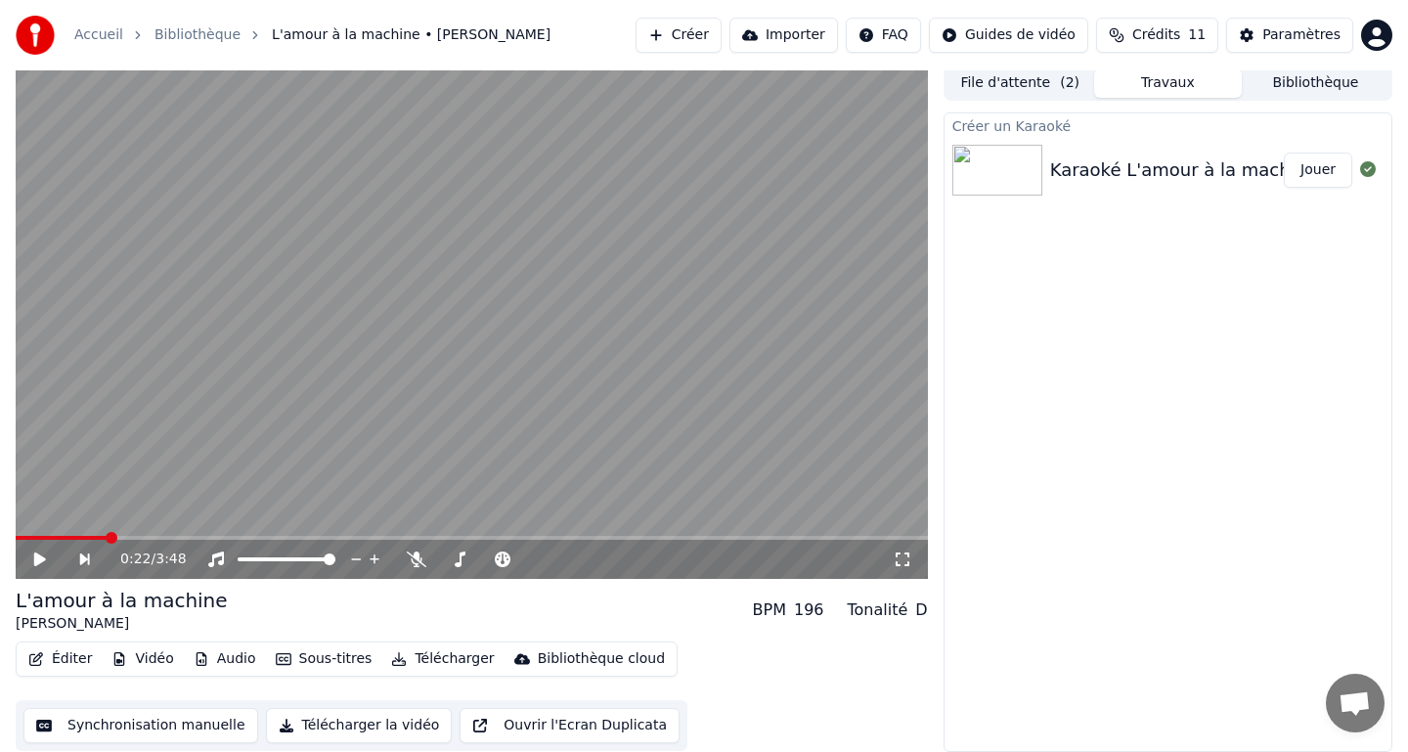
click at [1023, 176] on img at bounding box center [997, 170] width 90 height 51
click at [1103, 172] on div "Karaoké L'amour à la machine - [PERSON_NAME]" at bounding box center [1265, 169] width 431 height 27
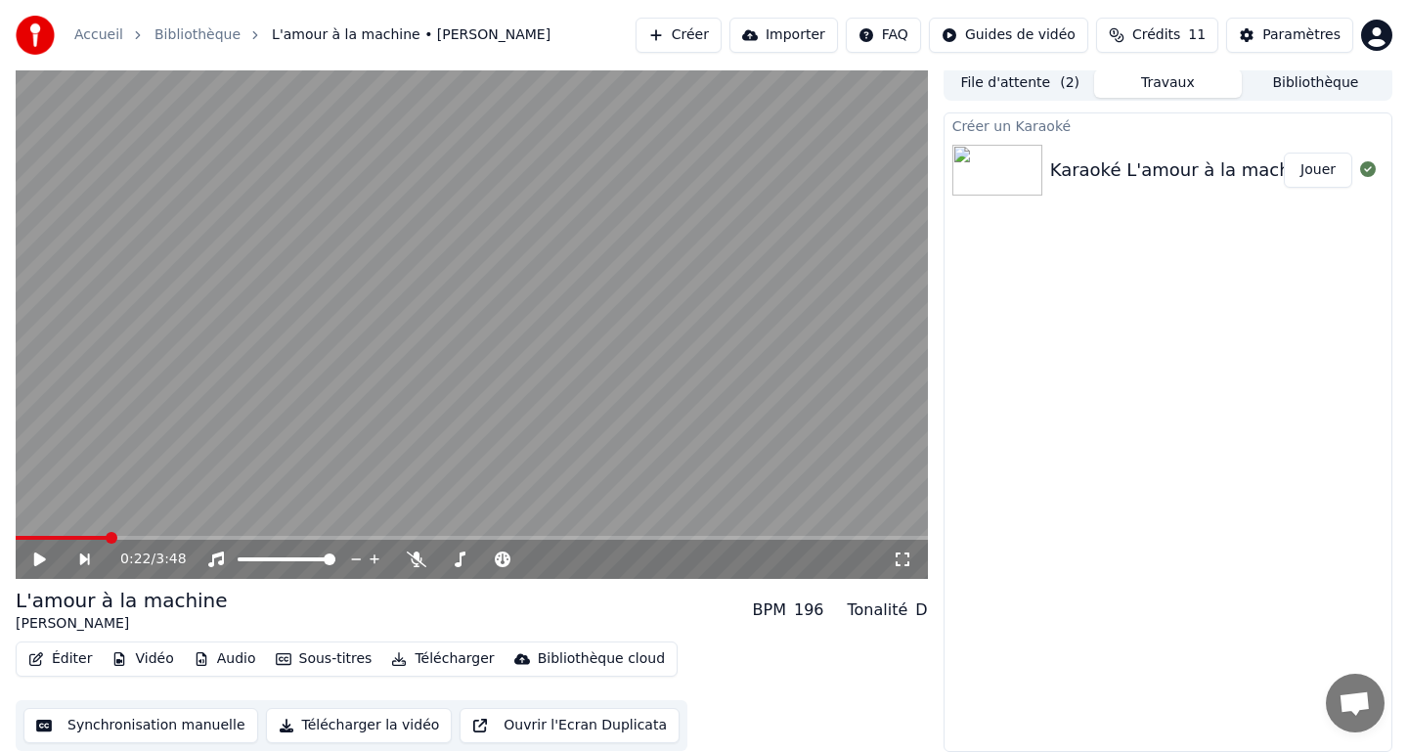
click at [1317, 174] on button "Jouer" at bounding box center [1318, 170] width 68 height 35
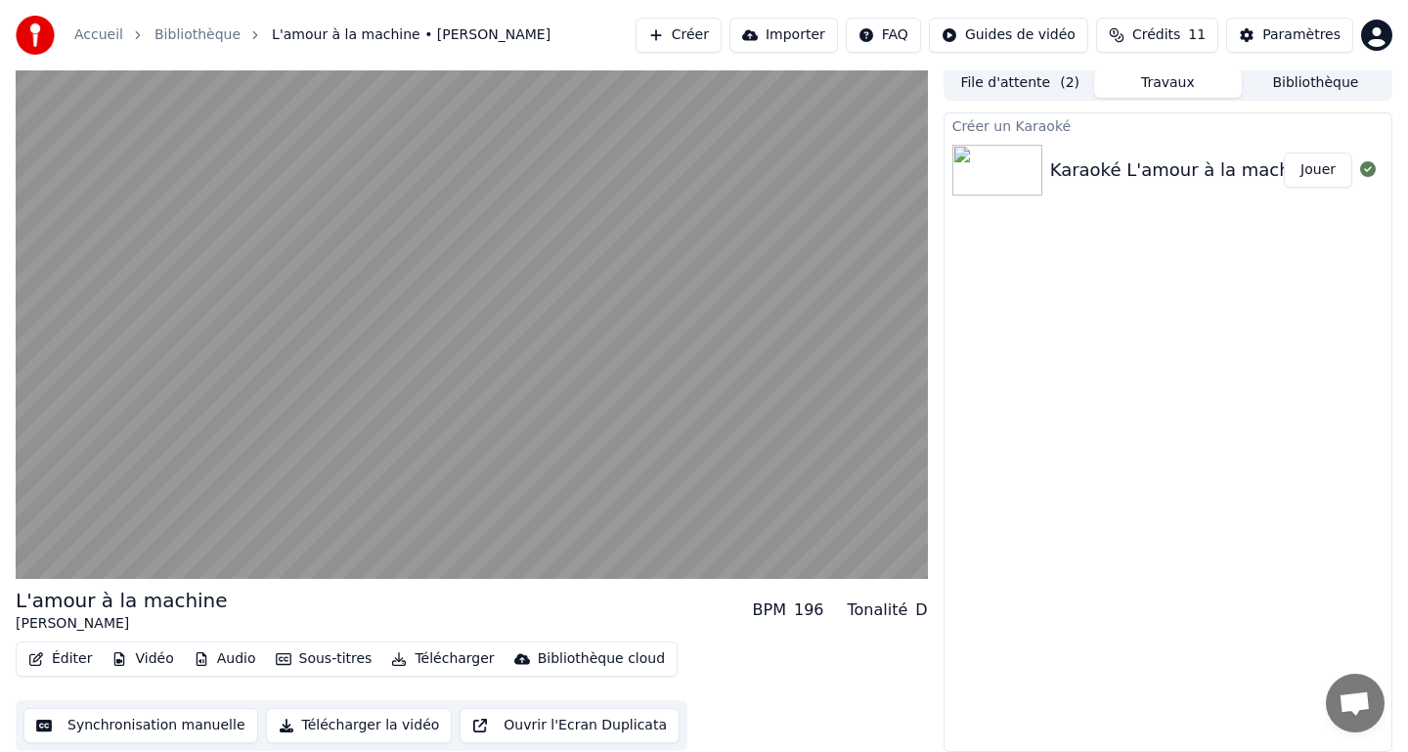
click at [1333, 171] on button "Jouer" at bounding box center [1318, 170] width 68 height 35
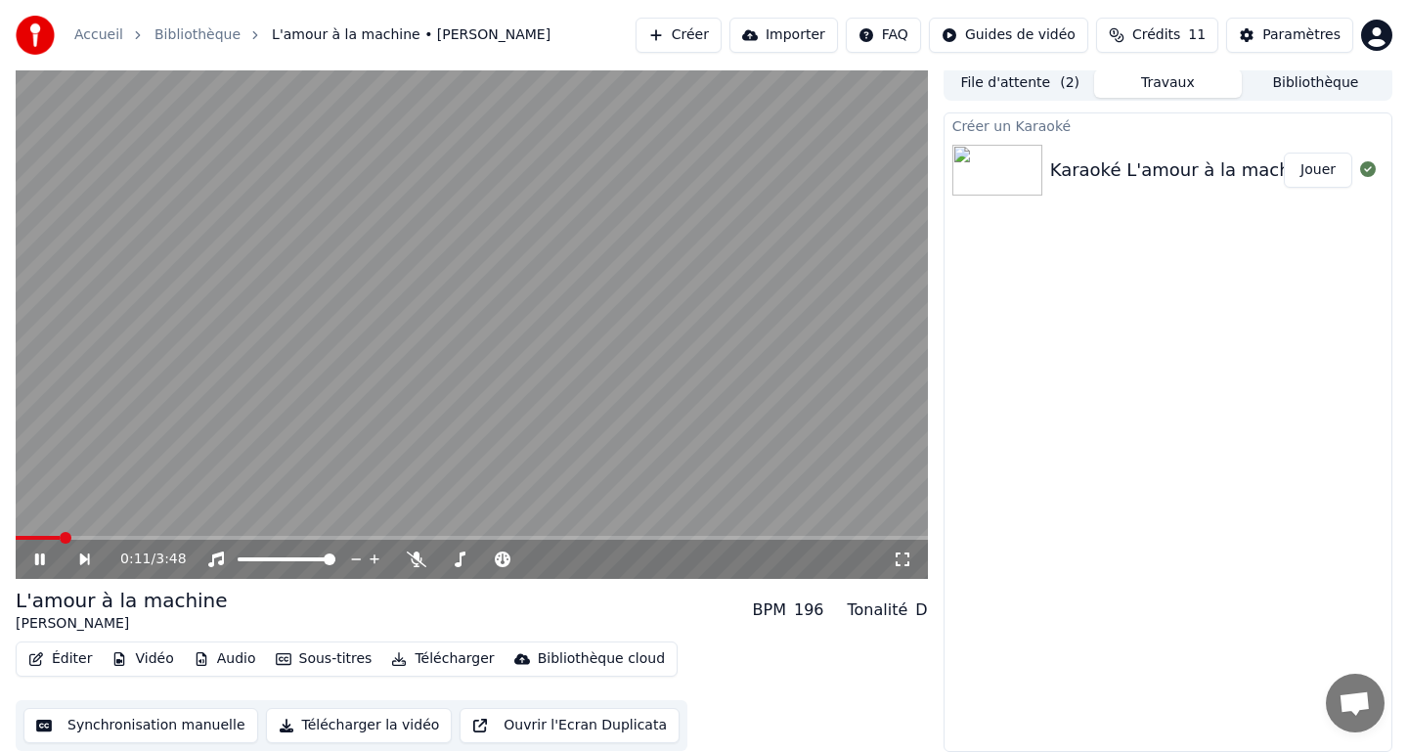
click at [36, 555] on icon at bounding box center [40, 559] width 10 height 12
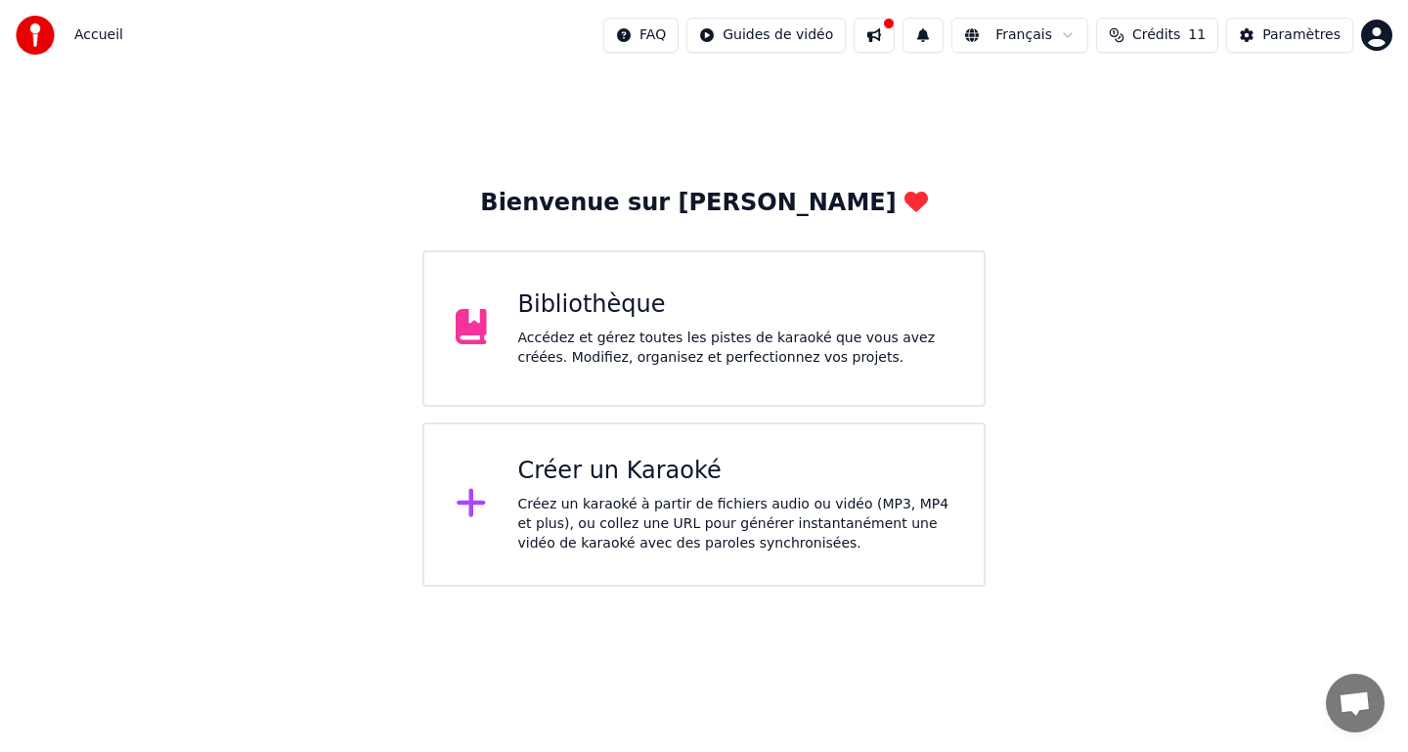
click at [590, 341] on div "Accédez et gérez toutes les pistes de karaoké que vous avez créées. Modifiez, o…" at bounding box center [735, 347] width 435 height 39
click at [661, 505] on div "Créez un karaoké à partir de fichiers audio ou vidéo (MP3, MP4 et plus), ou col…" at bounding box center [735, 524] width 435 height 59
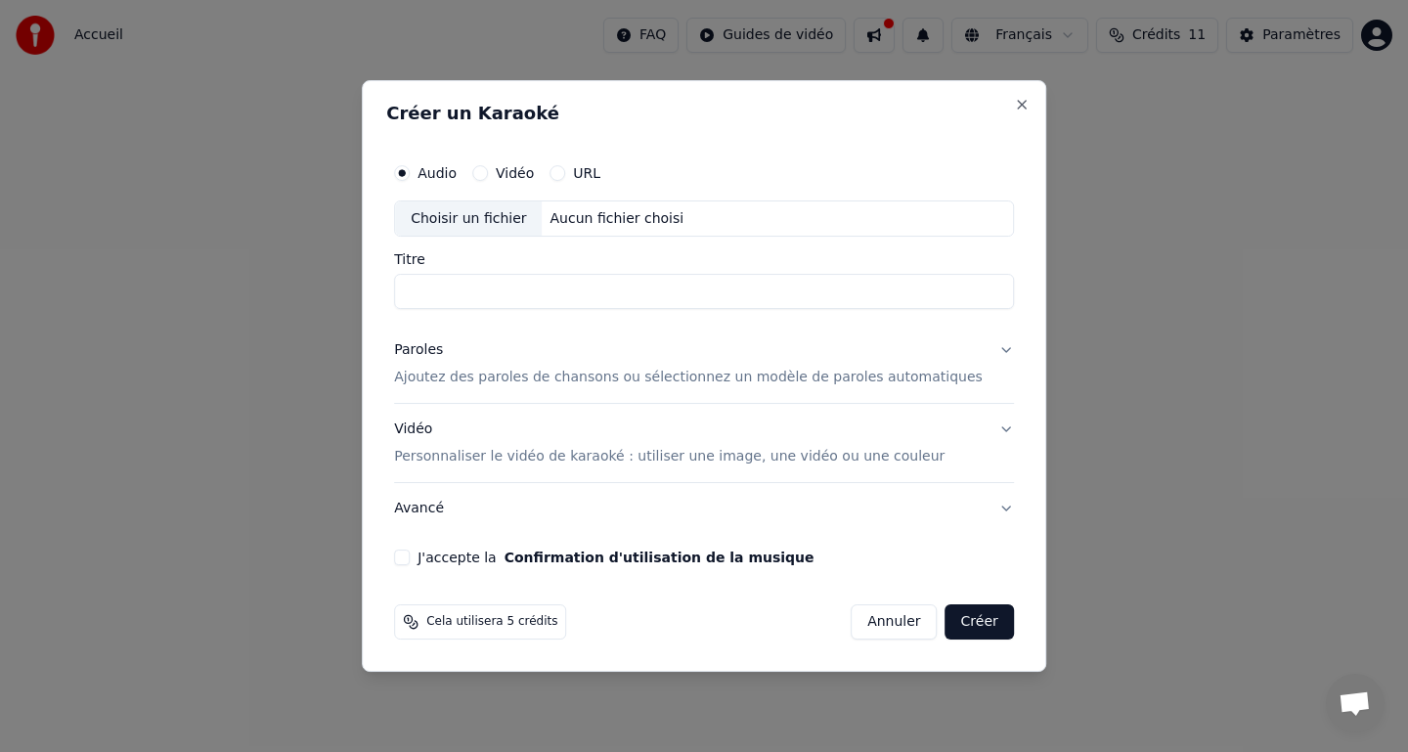
click at [498, 220] on div "Choisir un fichier" at bounding box center [468, 218] width 147 height 35
type input "**********"
click at [696, 374] on p "Ajoutez des paroles de chansons ou sélectionnez un modèle de paroles automatiqu…" at bounding box center [688, 379] width 589 height 20
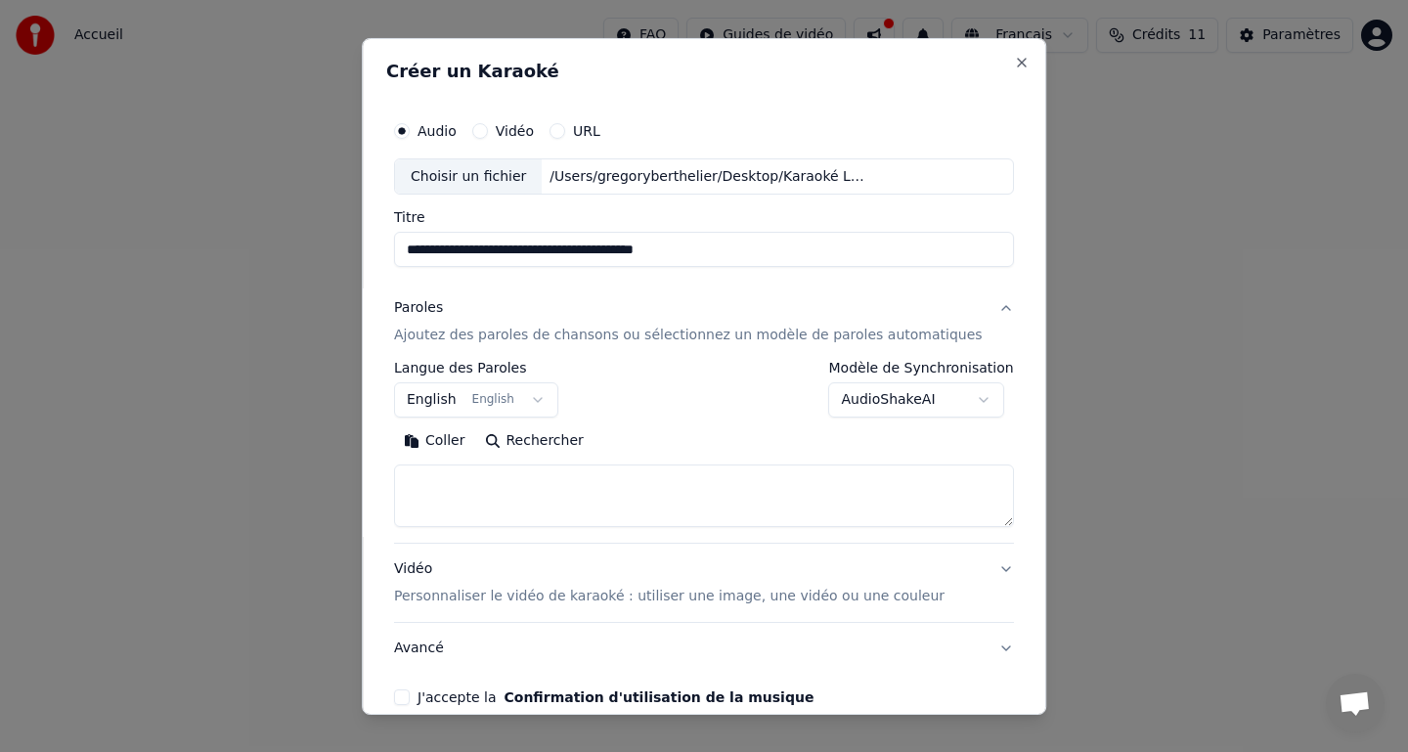
click at [460, 403] on button "English English" at bounding box center [476, 399] width 164 height 35
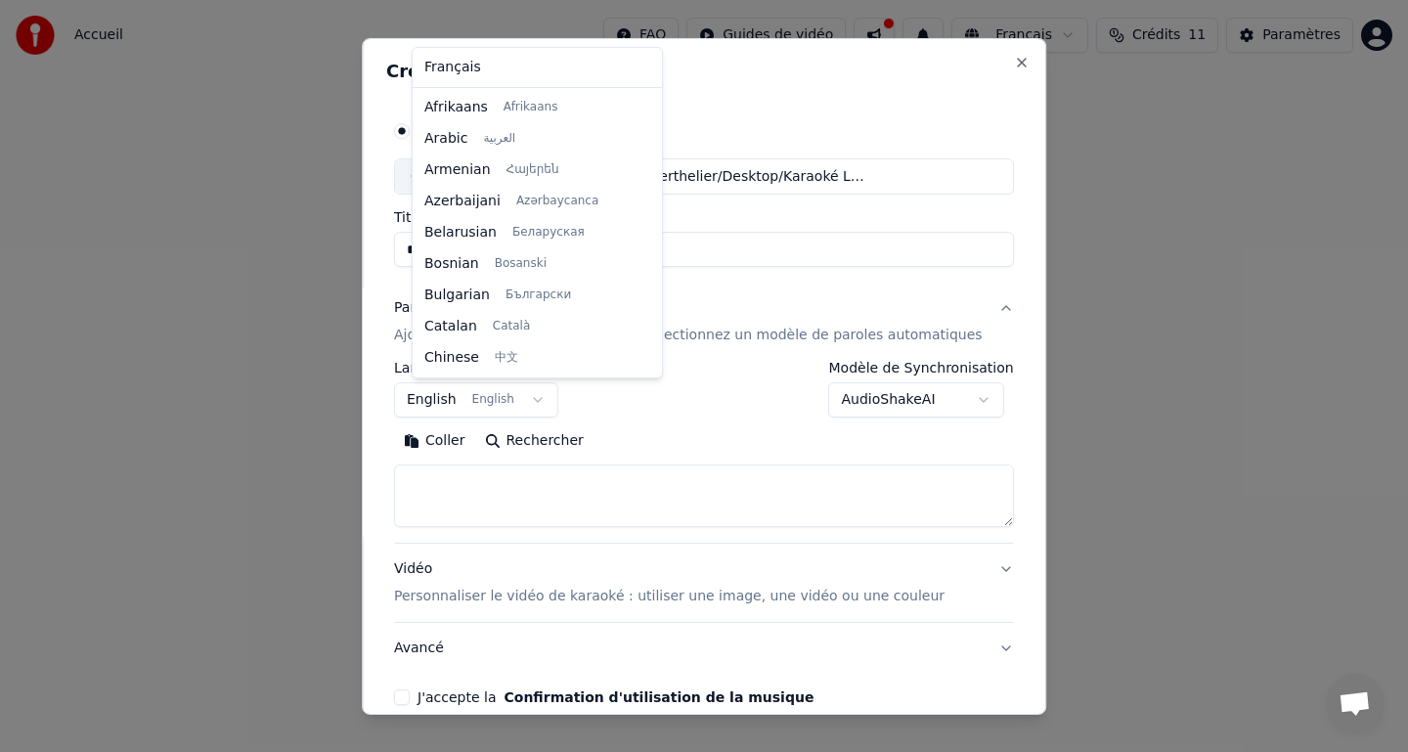
scroll to position [156, 0]
select select "**"
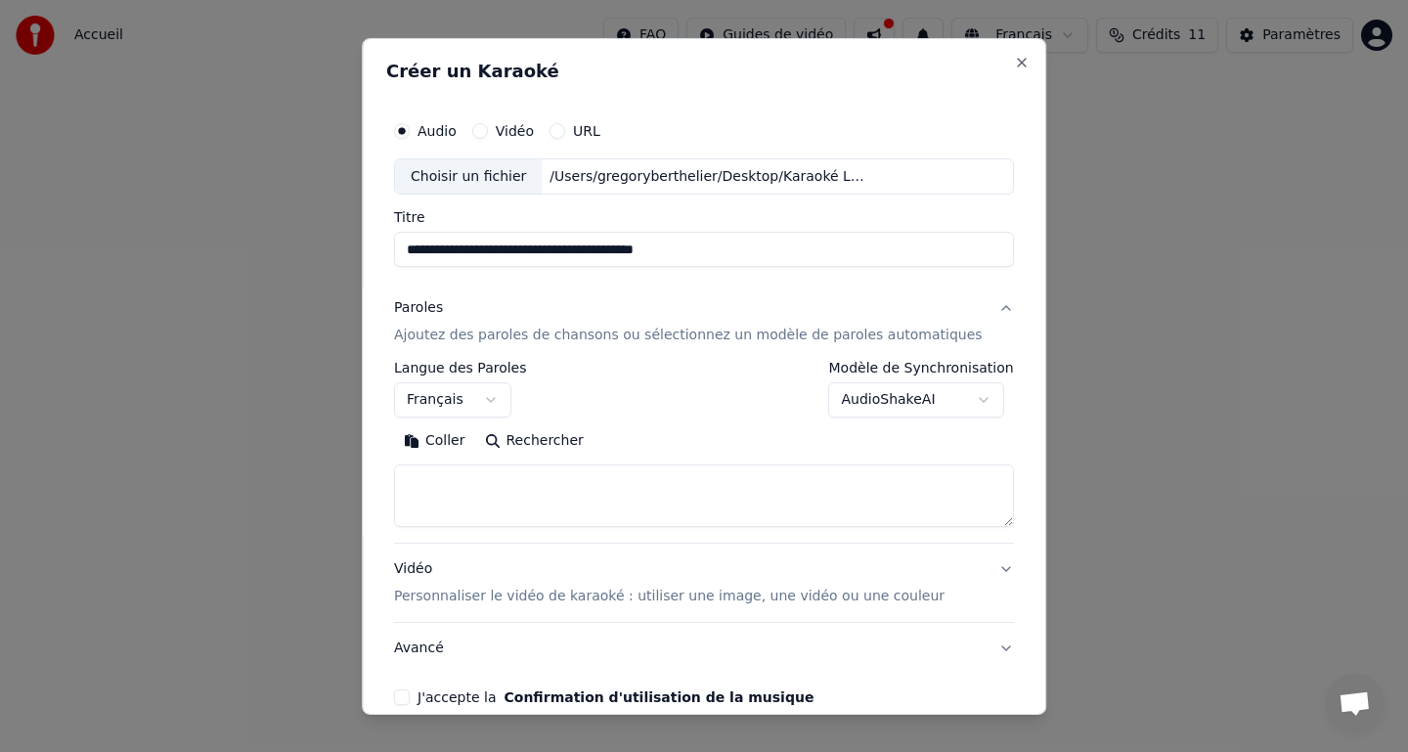
click at [522, 484] on textarea at bounding box center [704, 495] width 620 height 63
paste textarea "**********"
type textarea "**********"
click at [657, 598] on p "Personnaliser le vidéo de karaoké : utiliser une image, une vidéo ou une couleur" at bounding box center [669, 597] width 550 height 20
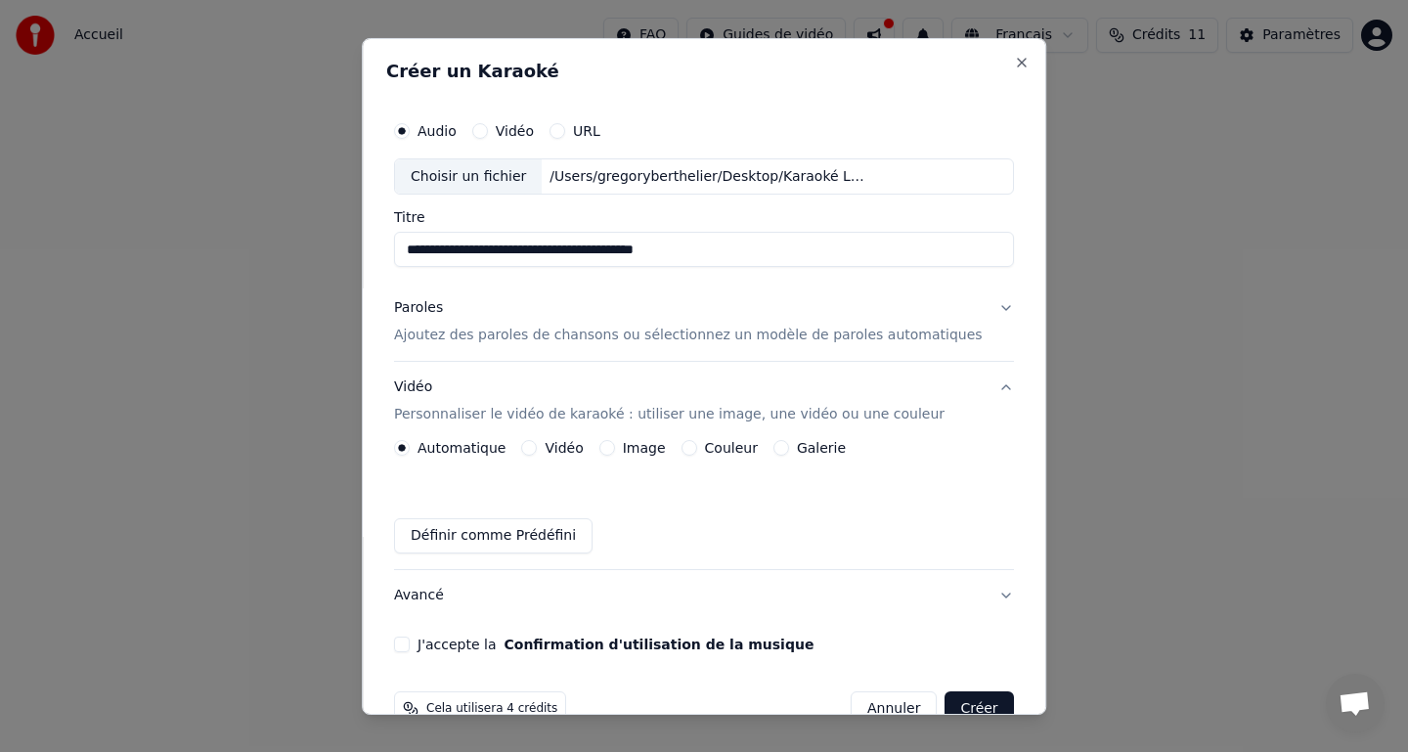
click at [615, 448] on button "Image" at bounding box center [607, 448] width 16 height 16
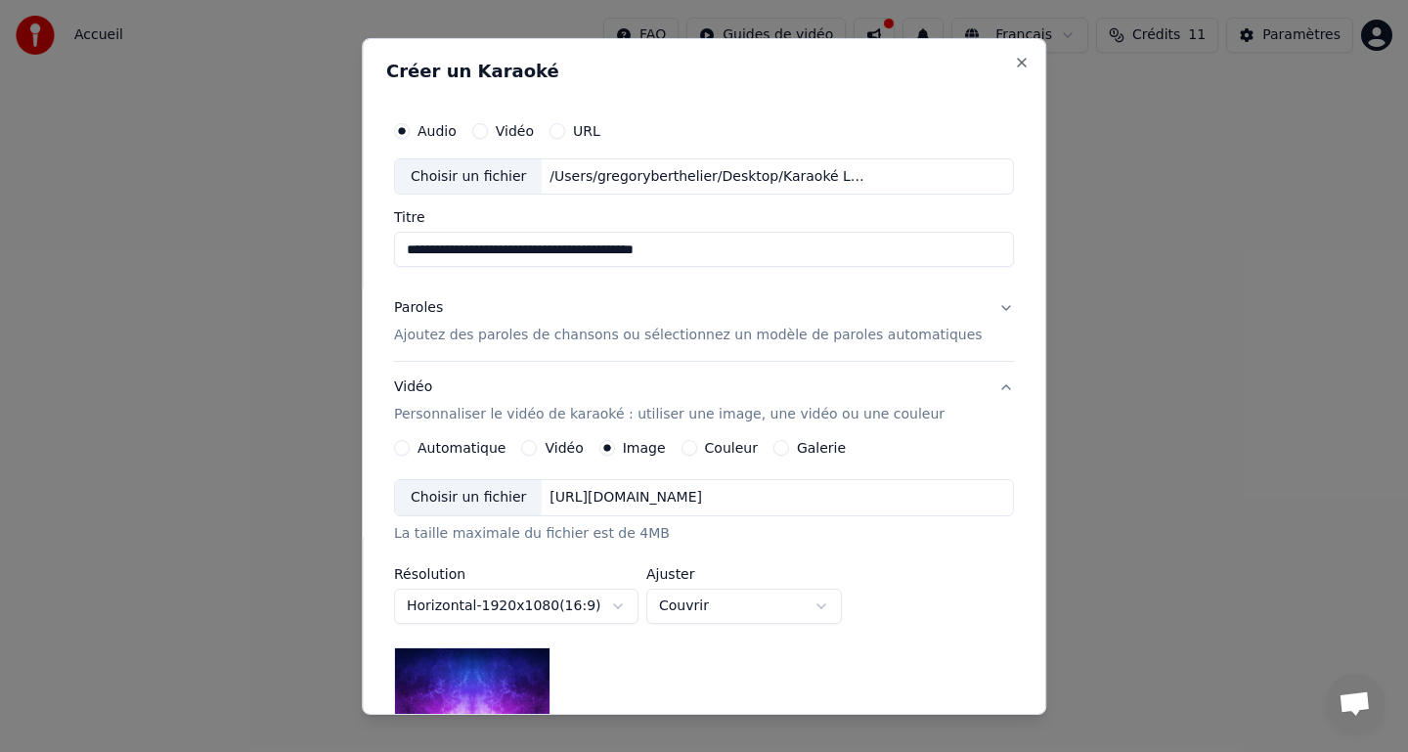
click at [515, 500] on div "Choisir un fichier" at bounding box center [468, 497] width 147 height 35
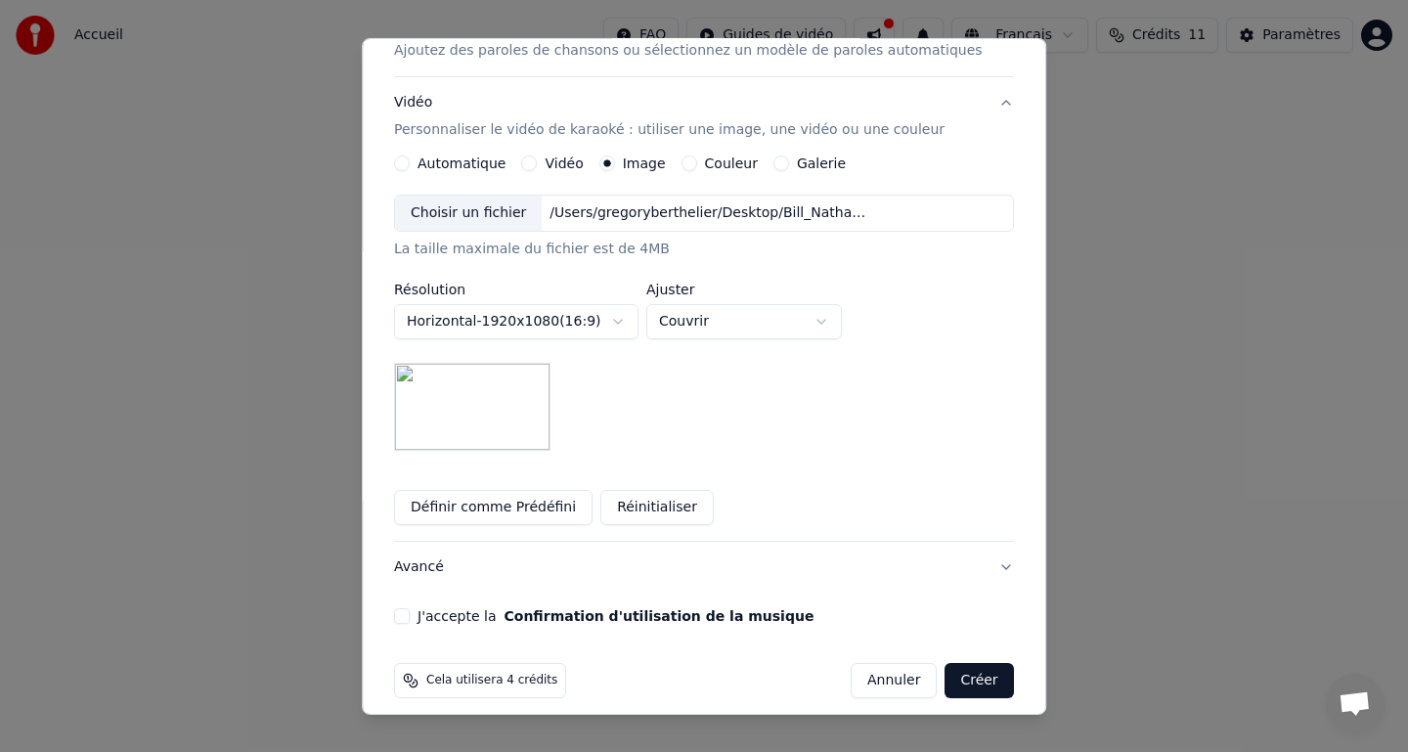
scroll to position [300, 0]
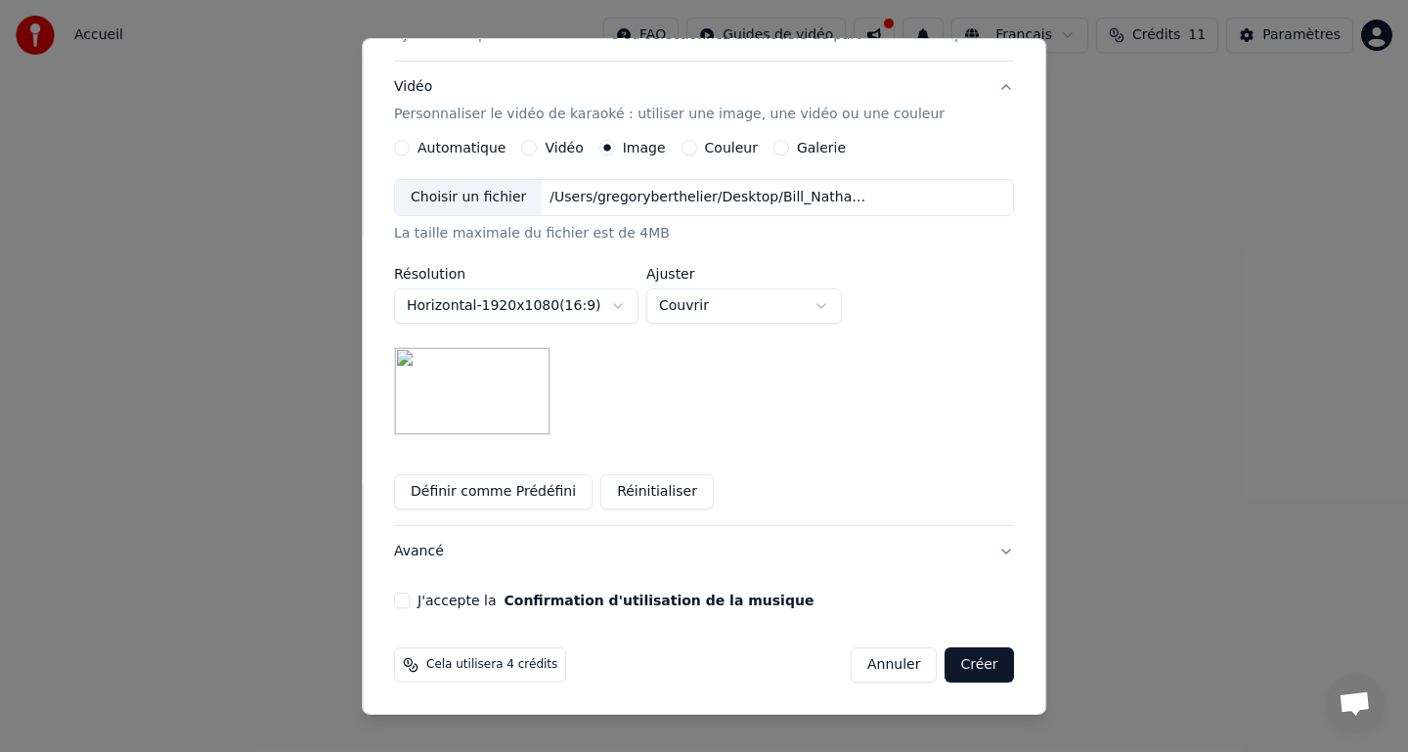
click at [410, 596] on button "J'accepte la Confirmation d'utilisation de la musique" at bounding box center [402, 600] width 16 height 16
click at [950, 660] on button "Créer" at bounding box center [979, 664] width 68 height 35
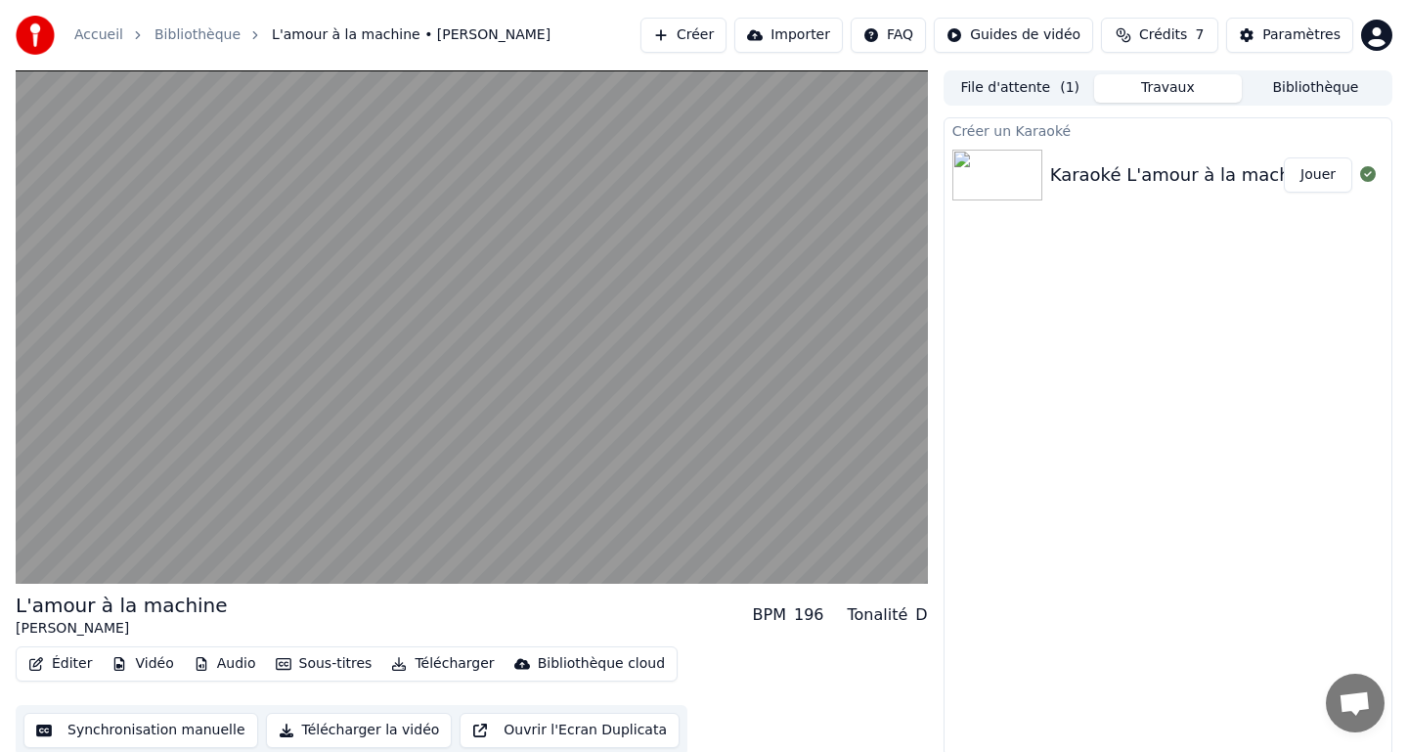
click at [1016, 91] on button "File d'attente ( 1 )" at bounding box center [1020, 88] width 148 height 28
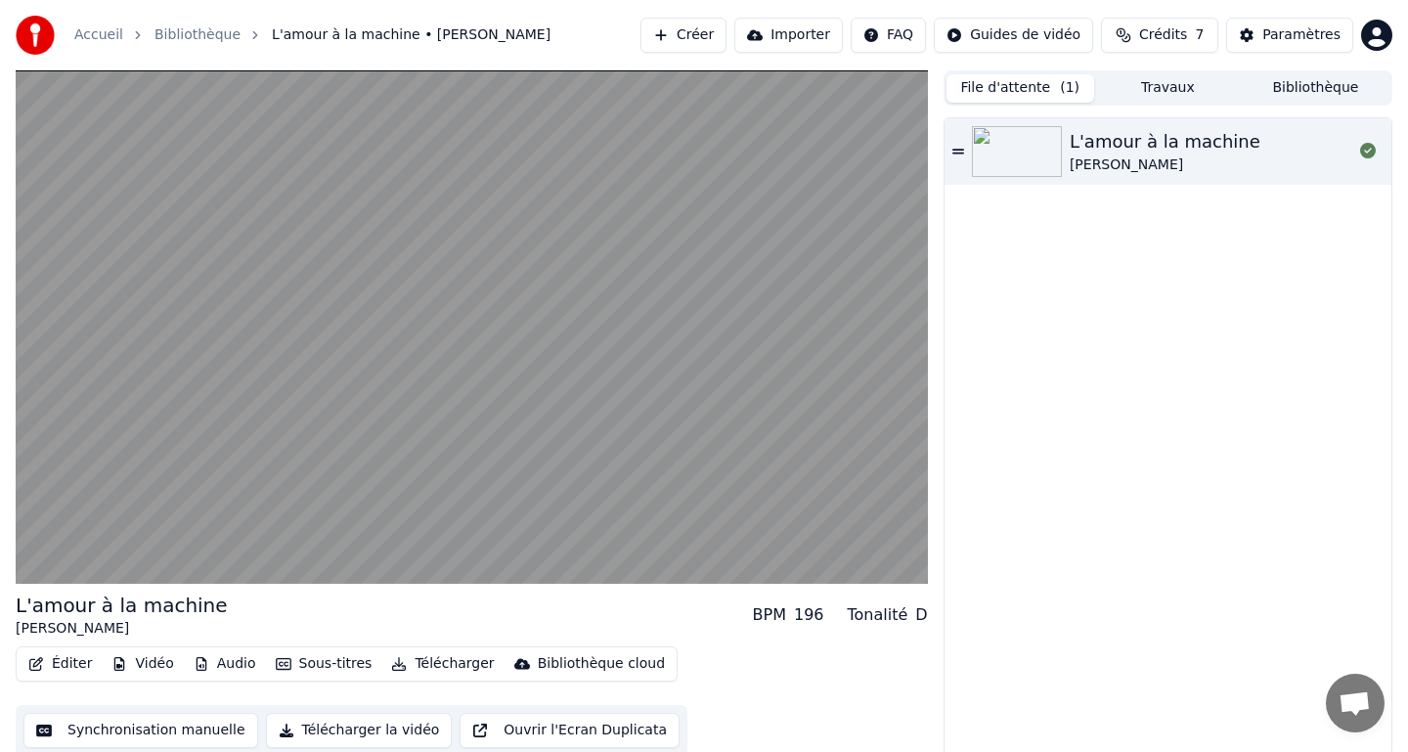
click at [1164, 85] on button "Travaux" at bounding box center [1168, 88] width 148 height 28
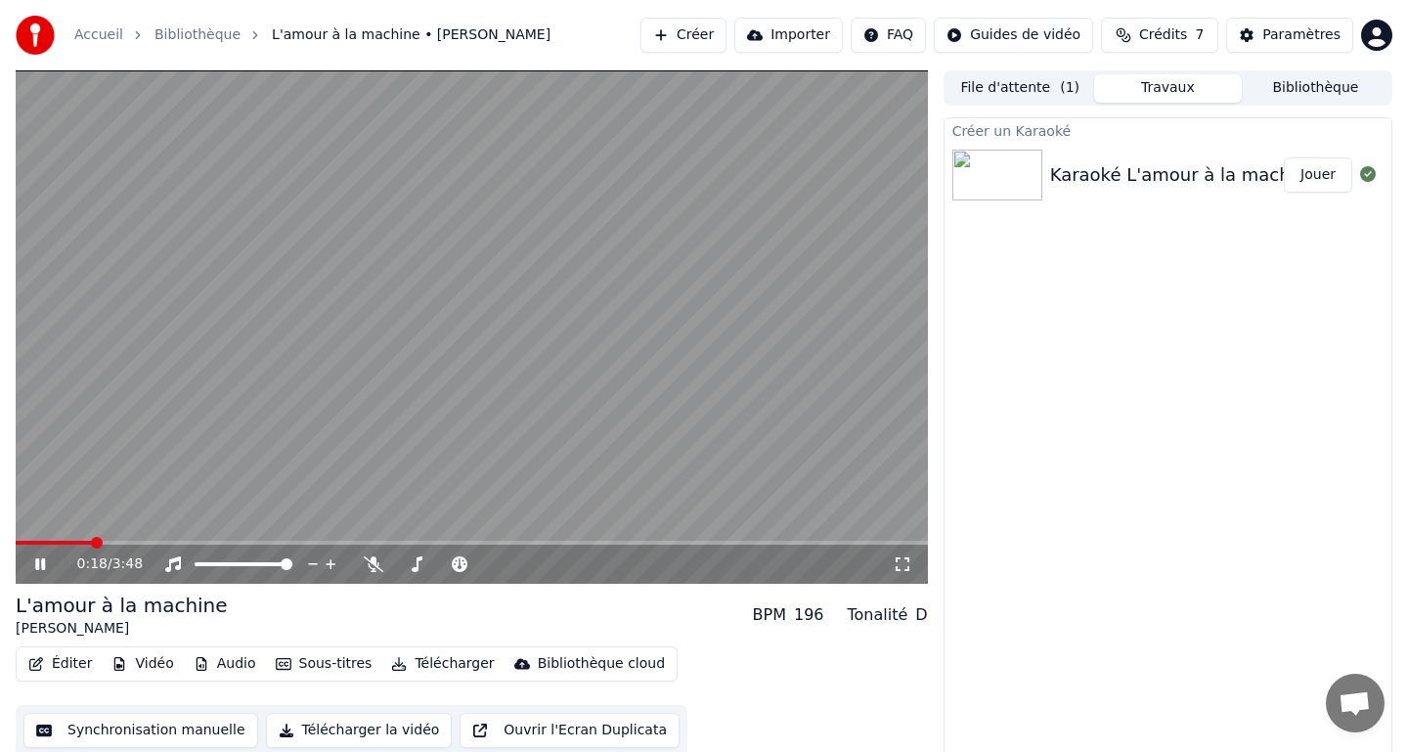
click at [45, 563] on icon at bounding box center [54, 564] width 46 height 16
click at [1010, 186] on img at bounding box center [997, 175] width 90 height 51
click at [1368, 177] on icon at bounding box center [1368, 174] width 16 height 16
click at [1337, 175] on button "Jouer" at bounding box center [1318, 174] width 68 height 35
click at [812, 616] on div "196" at bounding box center [809, 614] width 30 height 23
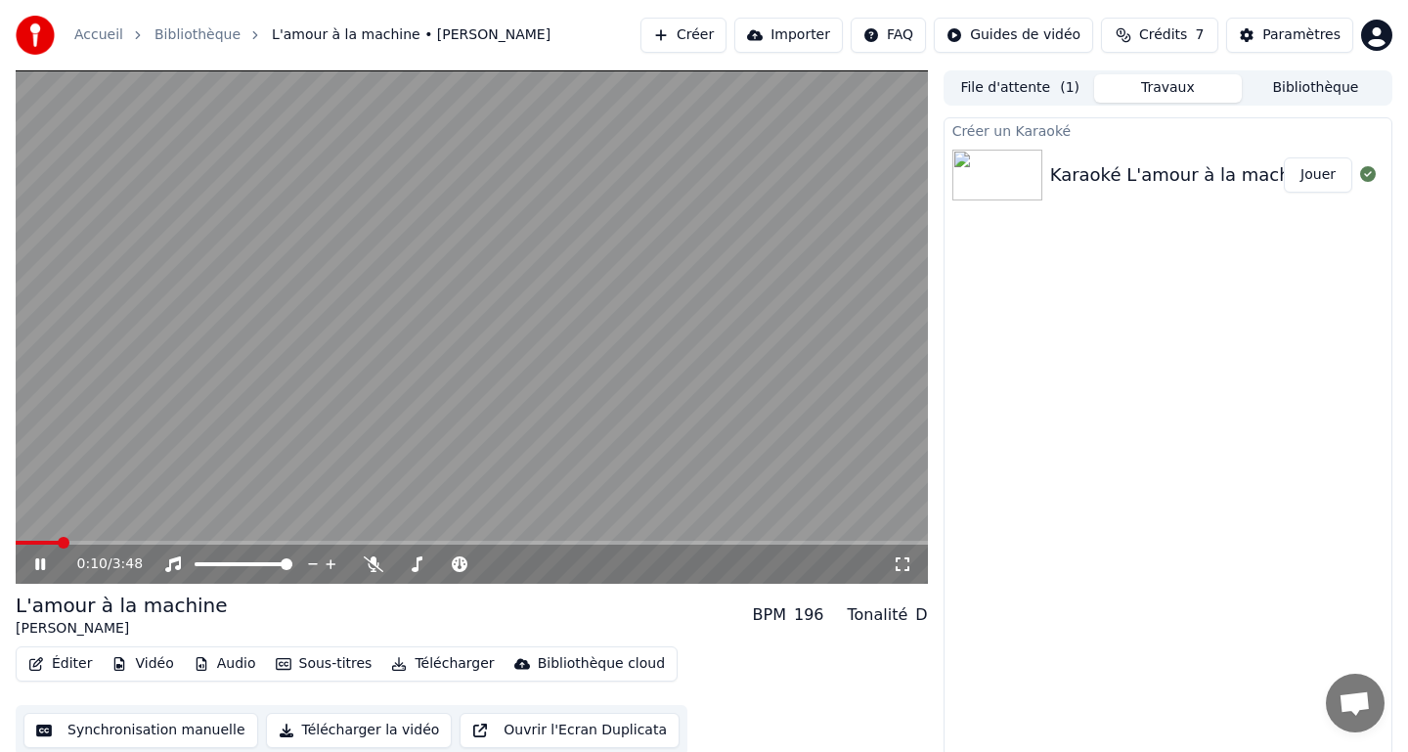
click at [40, 570] on icon at bounding box center [54, 564] width 46 height 16
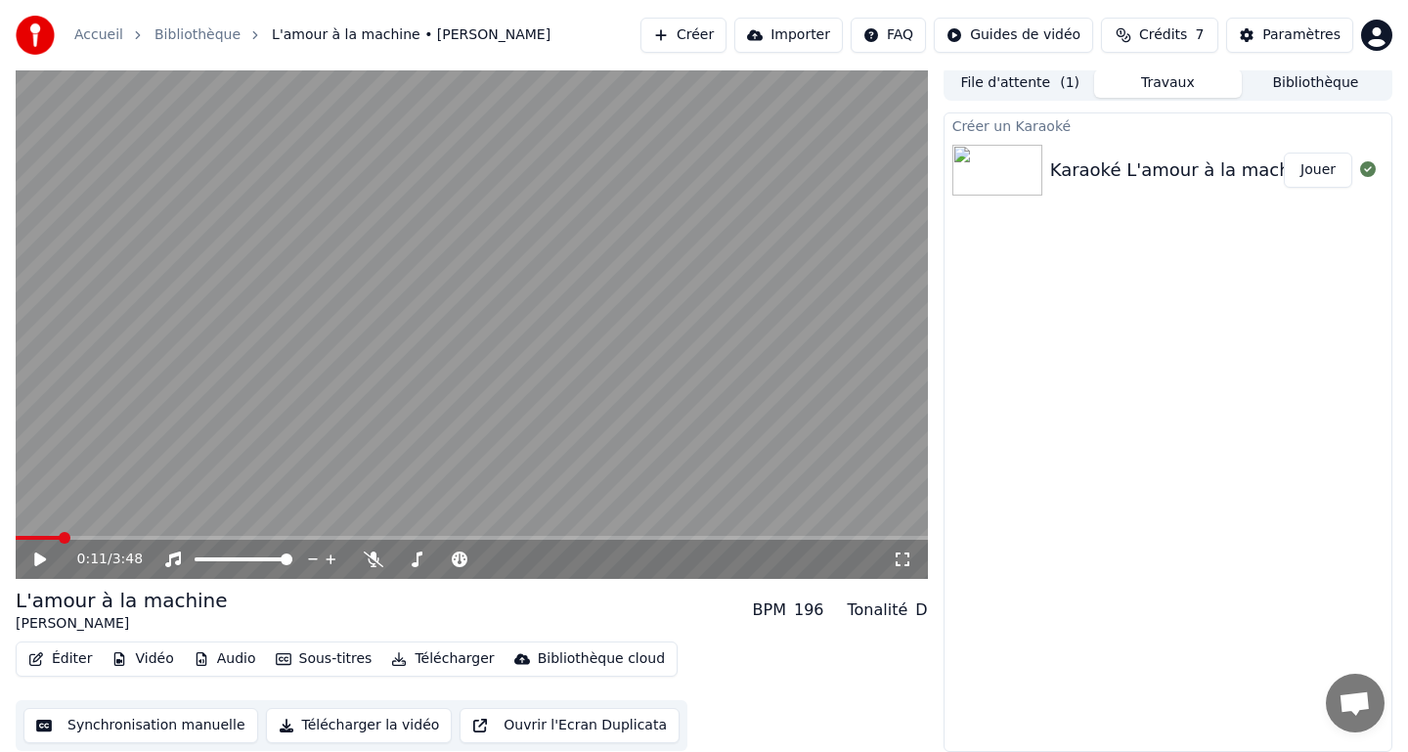
click at [890, 38] on html "Accueil Bibliothèque L'amour à la machine • [PERSON_NAME] Créer Importer FAQ Gu…" at bounding box center [704, 371] width 1408 height 752
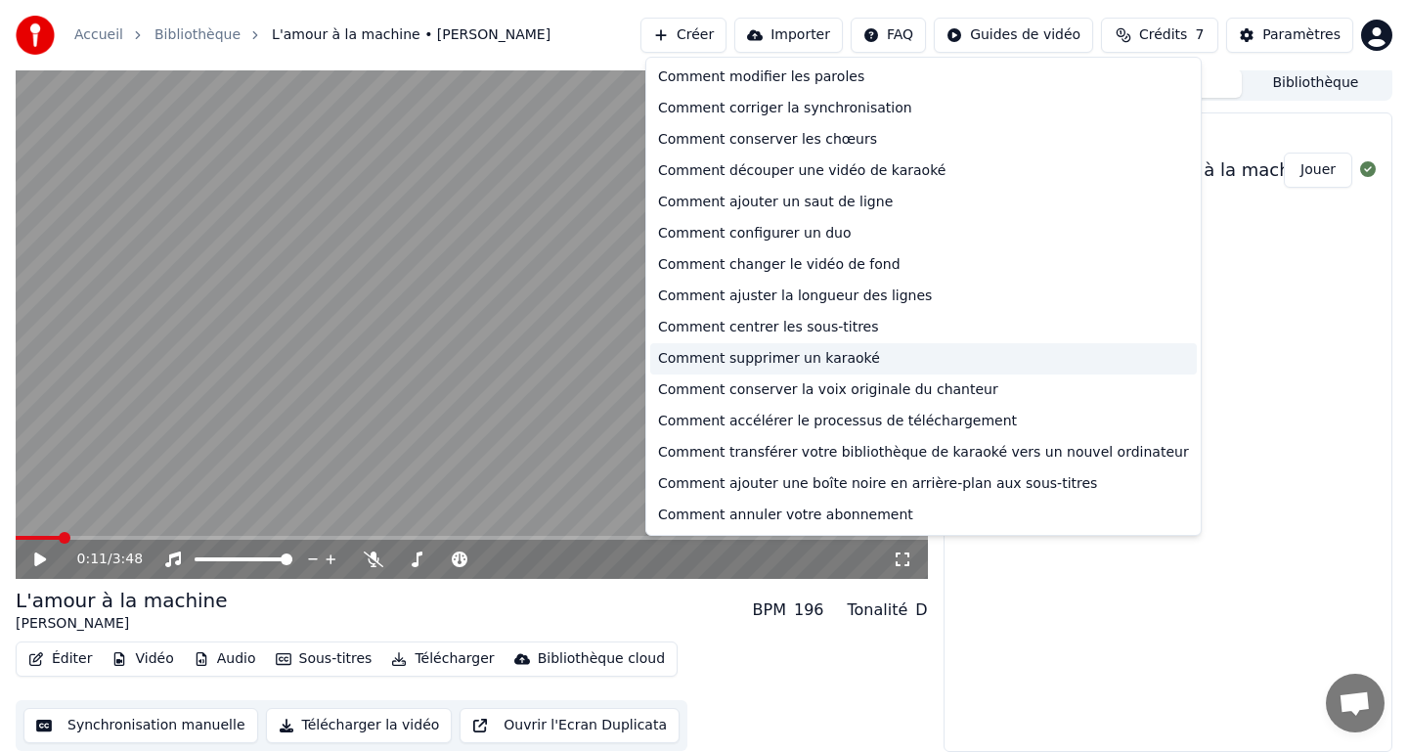
click at [774, 367] on div "Comment supprimer un karaoké" at bounding box center [923, 358] width 547 height 31
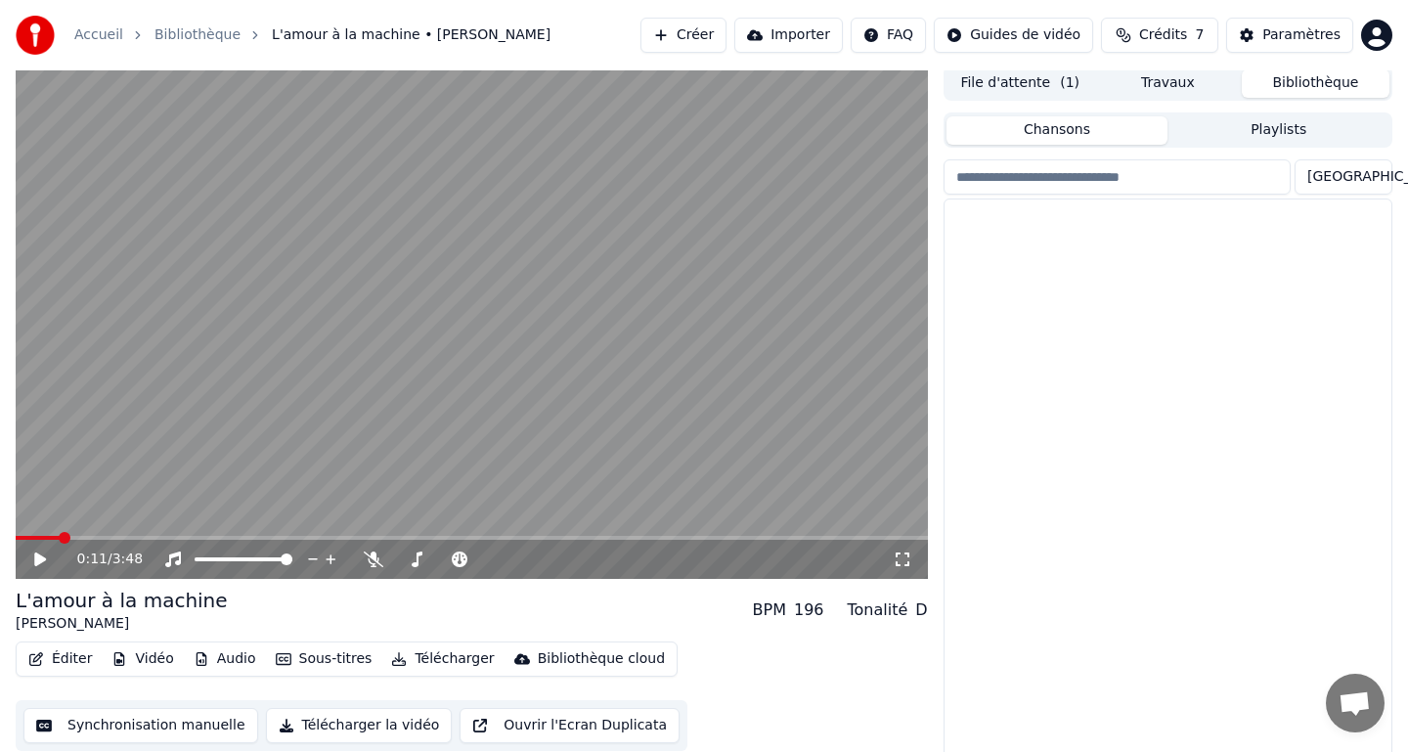
click at [1275, 92] on button "Bibliothèque" at bounding box center [1316, 83] width 148 height 28
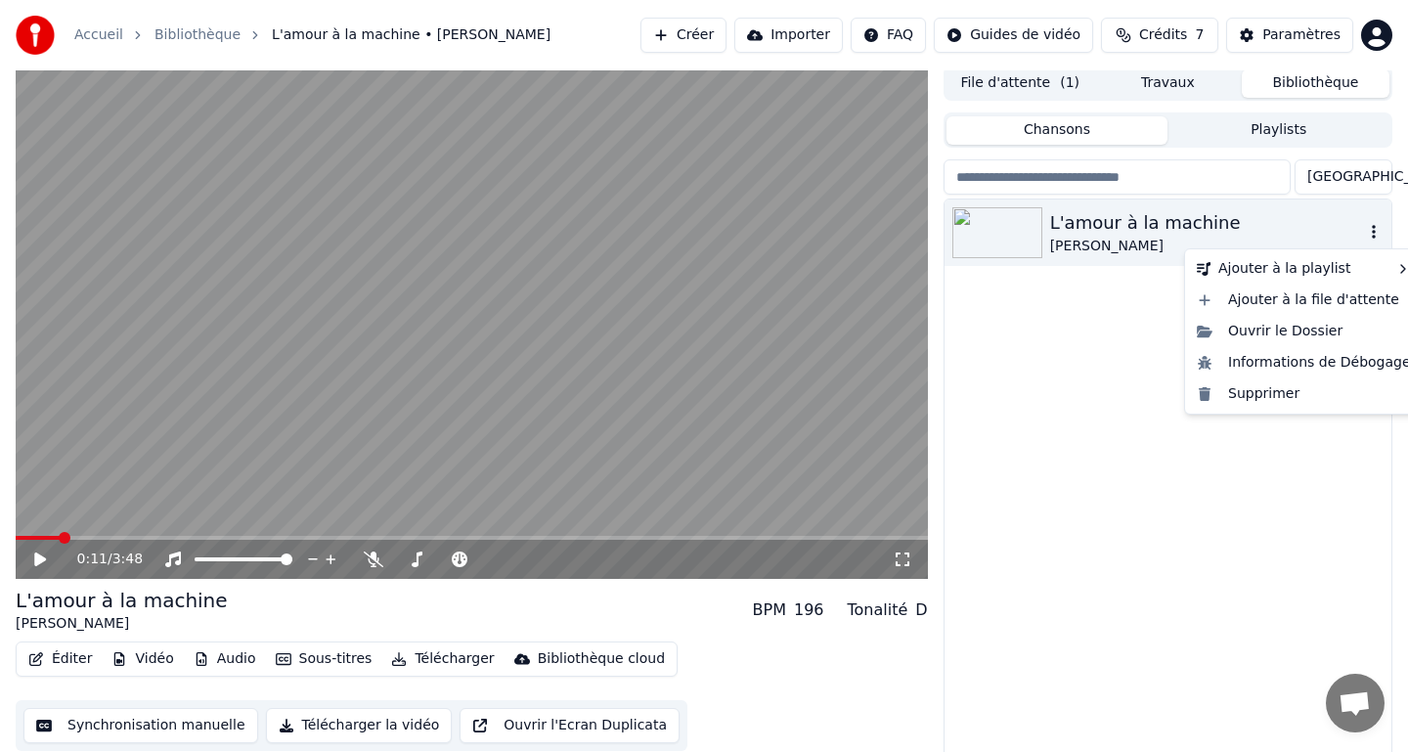
click at [1371, 236] on icon "button" at bounding box center [1374, 232] width 20 height 16
click at [1280, 389] on div "Supprimer" at bounding box center [1304, 393] width 230 height 31
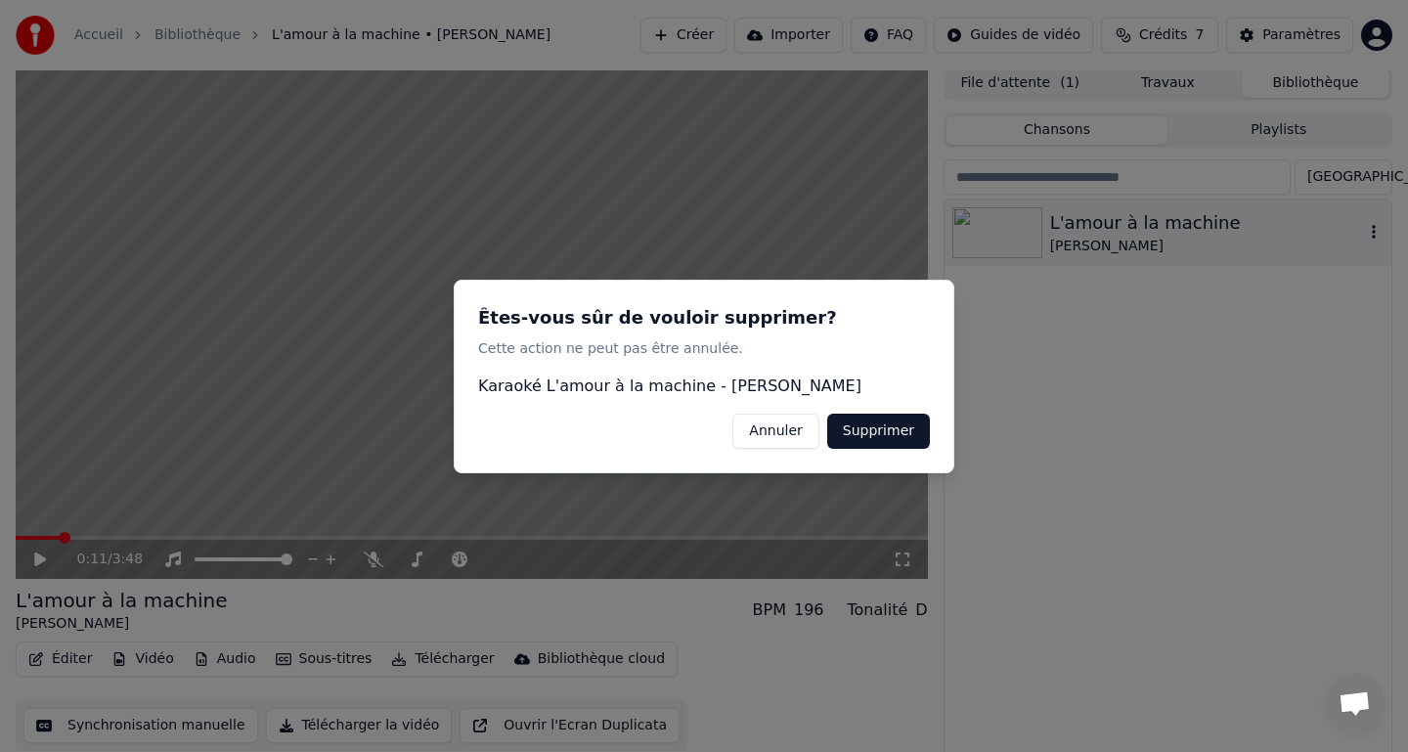
click at [909, 435] on button "Supprimer" at bounding box center [878, 430] width 103 height 35
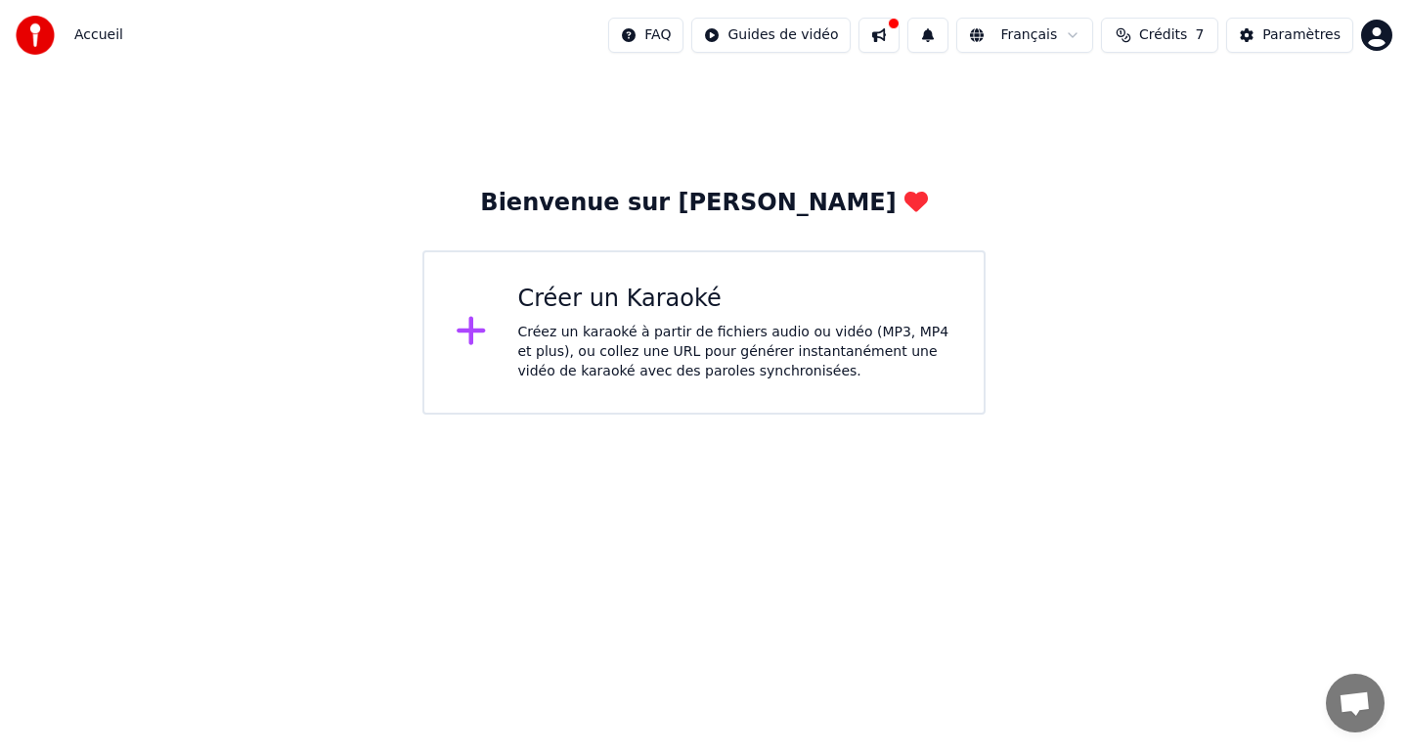
click at [634, 346] on div "Créez un karaoké à partir de fichiers audio ou vidéo (MP3, MP4 et plus), ou col…" at bounding box center [735, 352] width 435 height 59
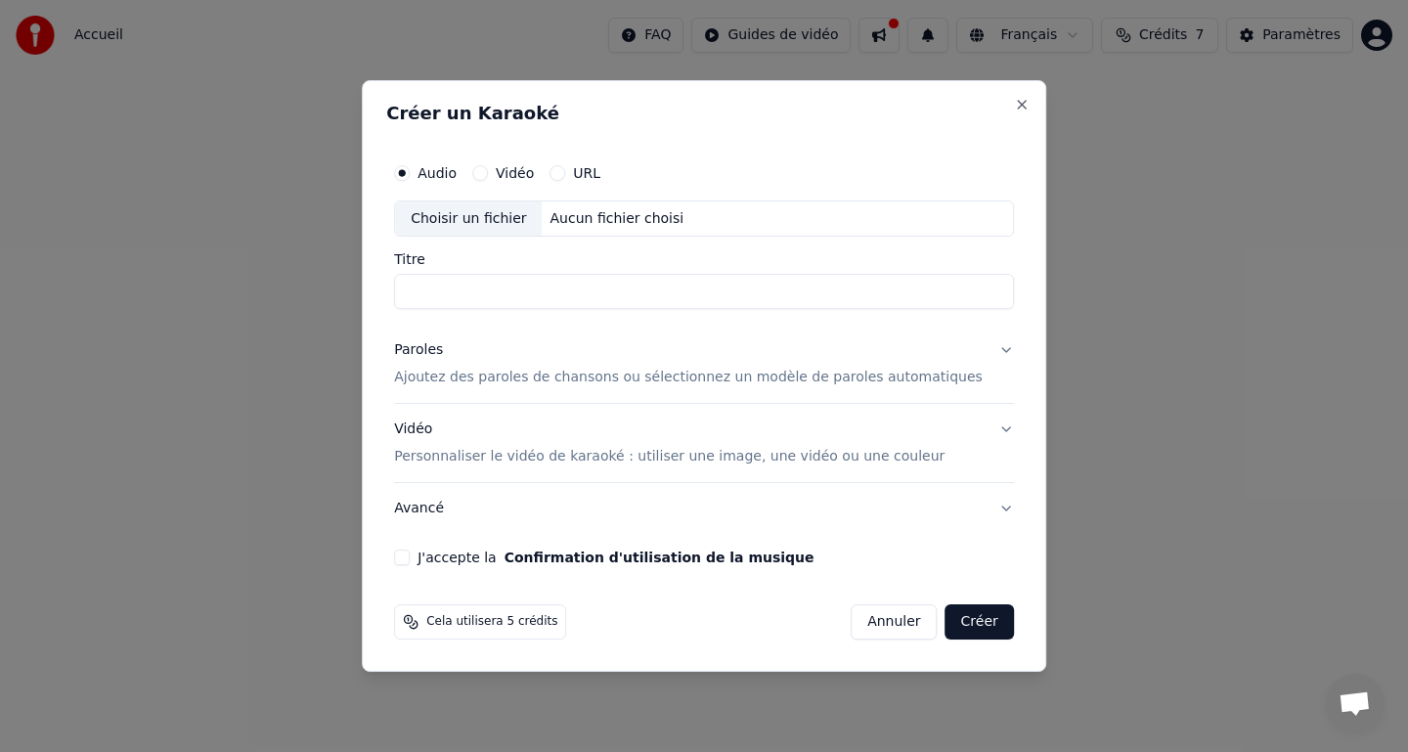
click at [467, 225] on div "Choisir un fichier" at bounding box center [468, 218] width 147 height 35
type input "**********"
click at [604, 381] on p "Ajoutez des paroles de chansons ou sélectionnez un modèle de paroles automatiqu…" at bounding box center [688, 379] width 589 height 20
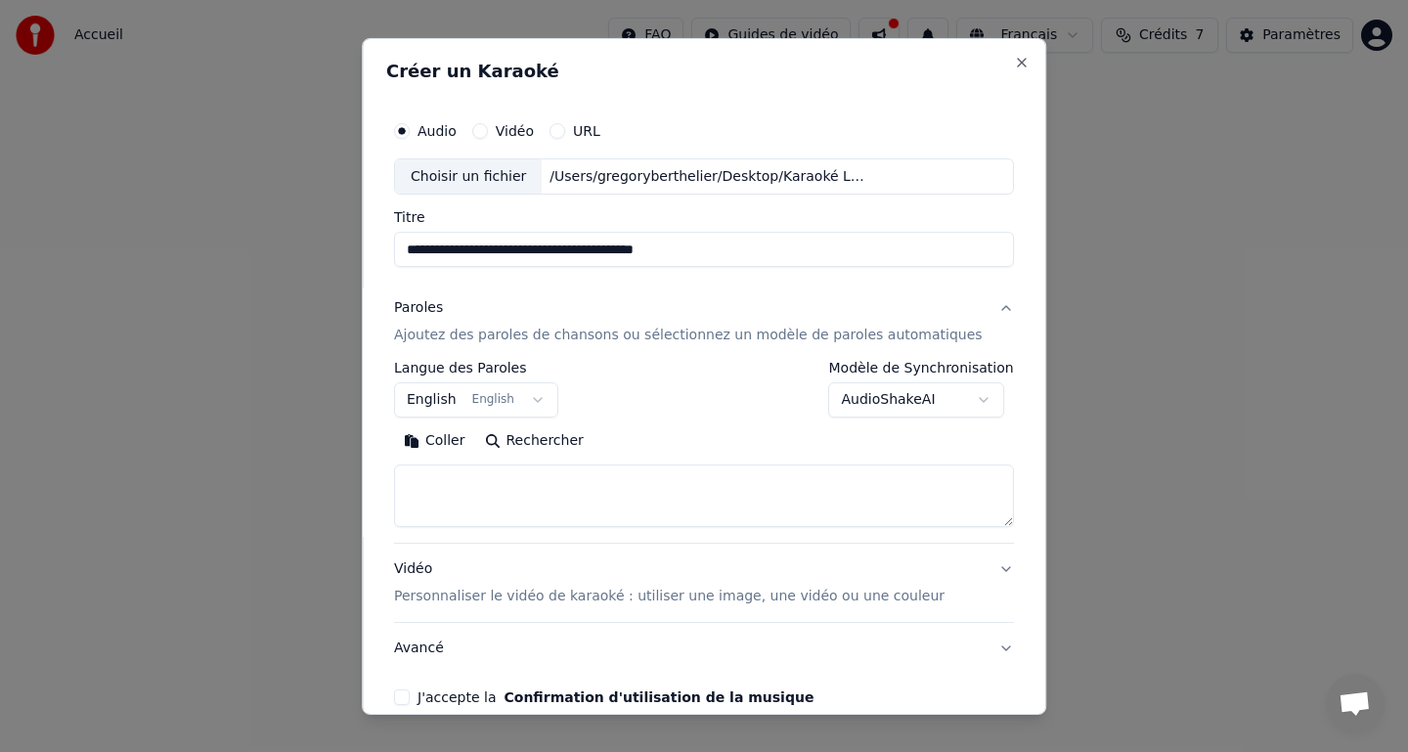
click at [461, 399] on button "English English" at bounding box center [476, 399] width 164 height 35
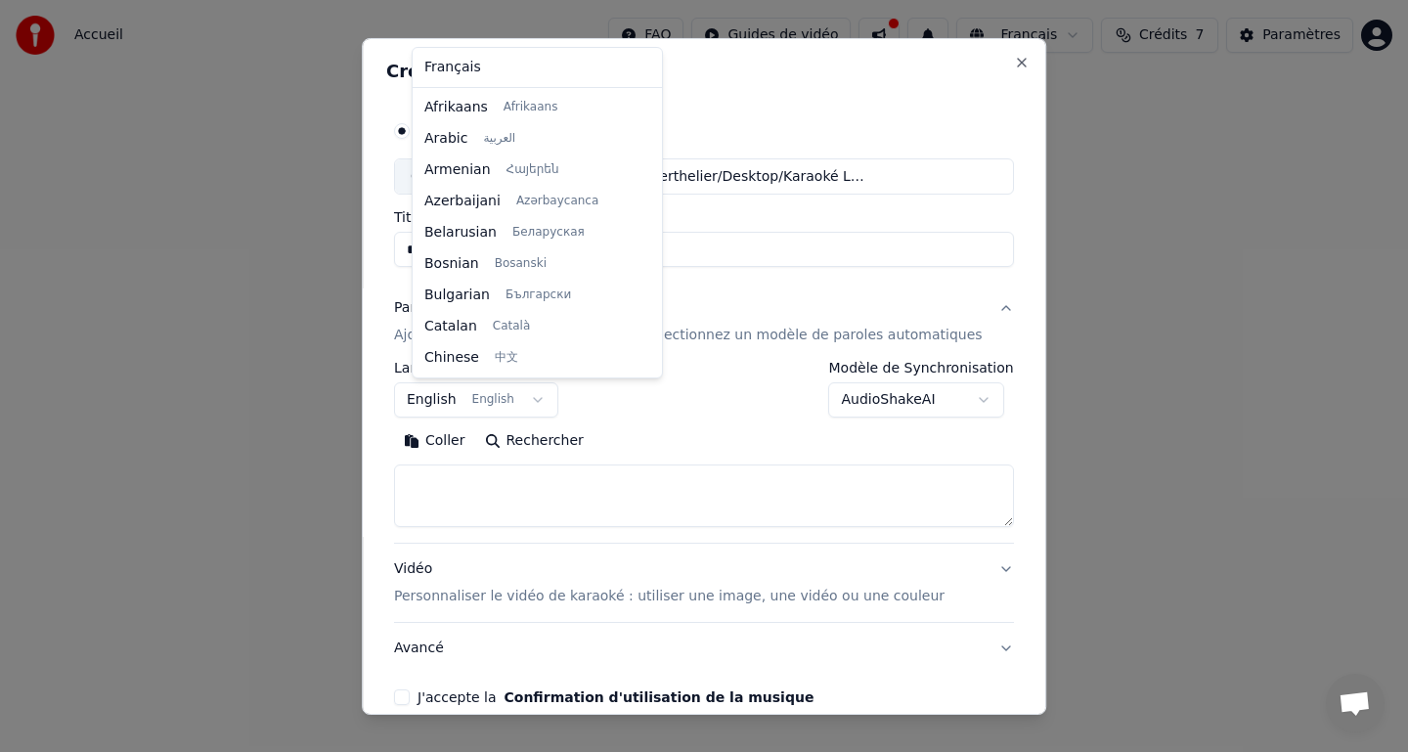
scroll to position [156, 0]
select select "**"
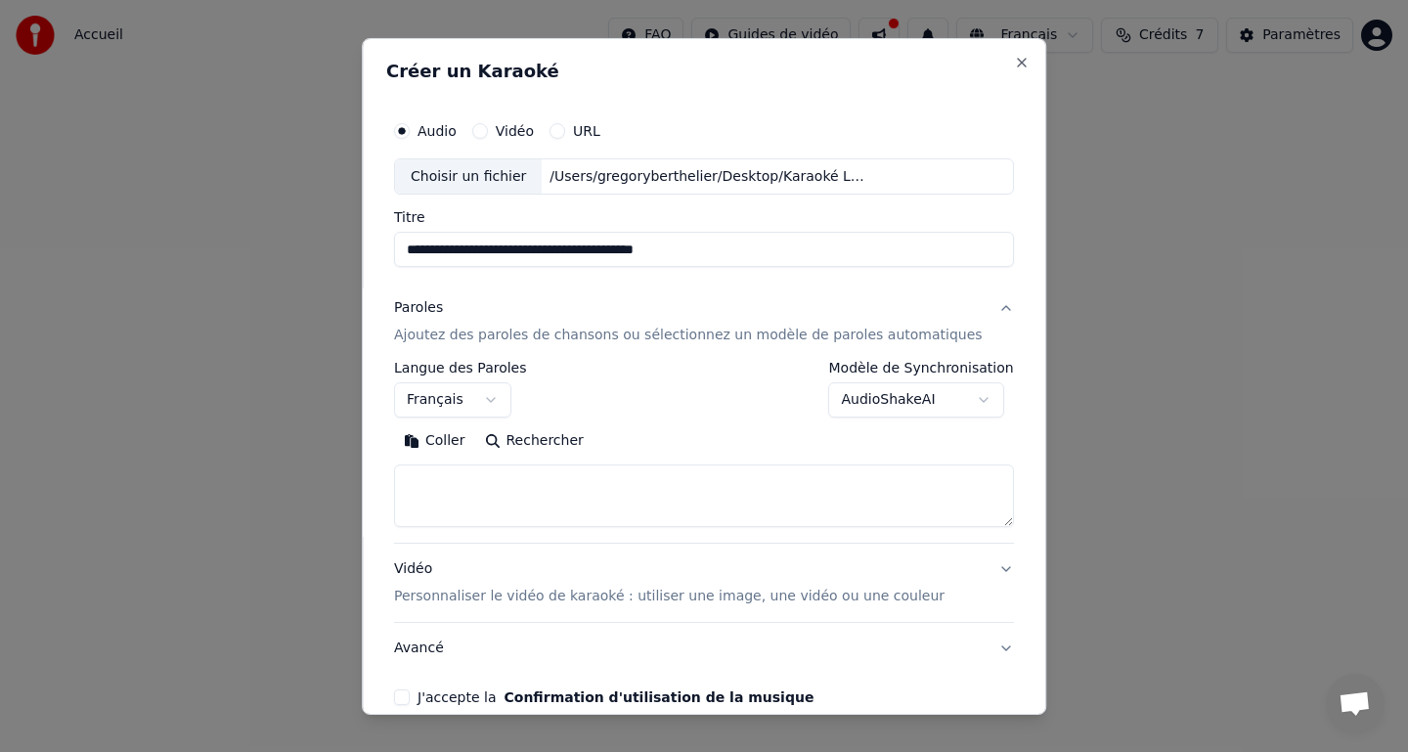
click at [513, 476] on textarea at bounding box center [704, 495] width 620 height 63
paste textarea "**********"
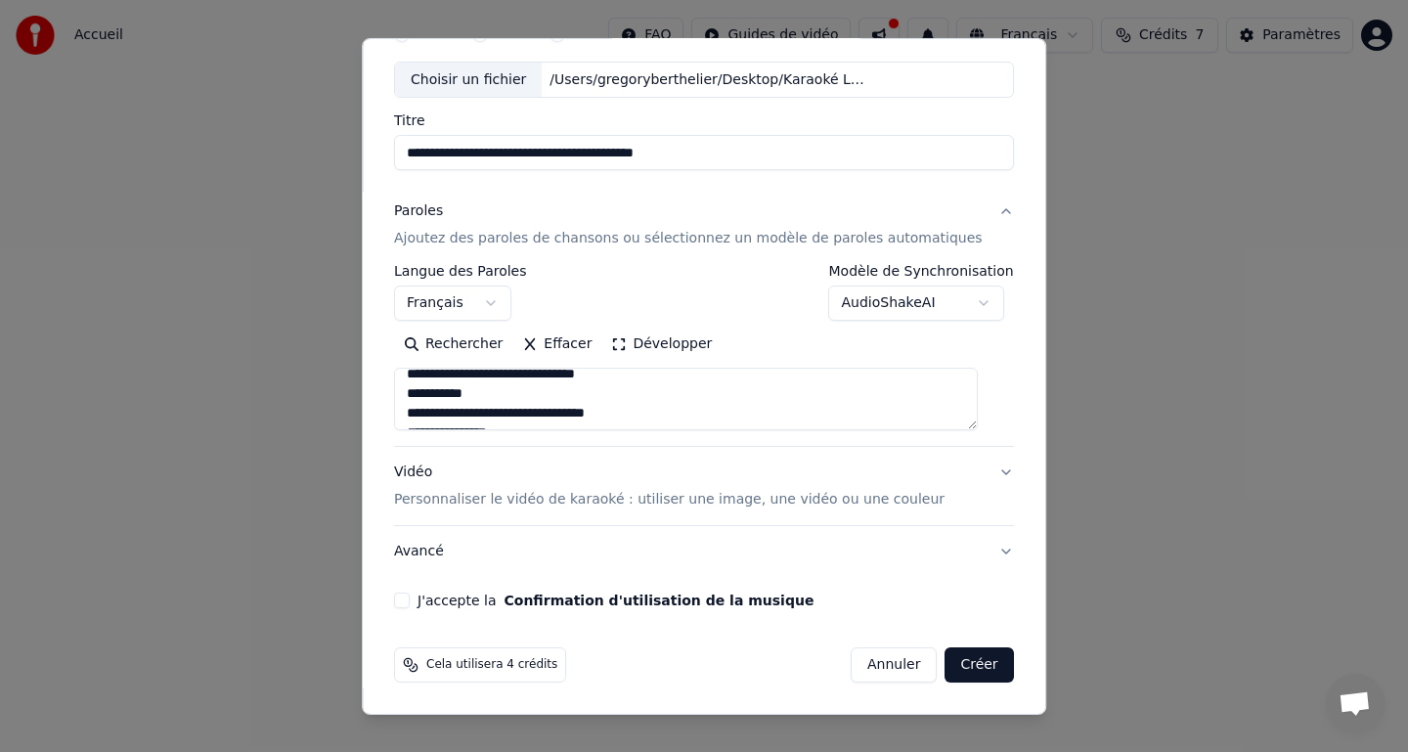
scroll to position [0, 0]
type textarea "**********"
click at [543, 497] on p "Personnaliser le vidéo de karaoké : utiliser une image, une vidéo ou une couleur" at bounding box center [669, 500] width 550 height 20
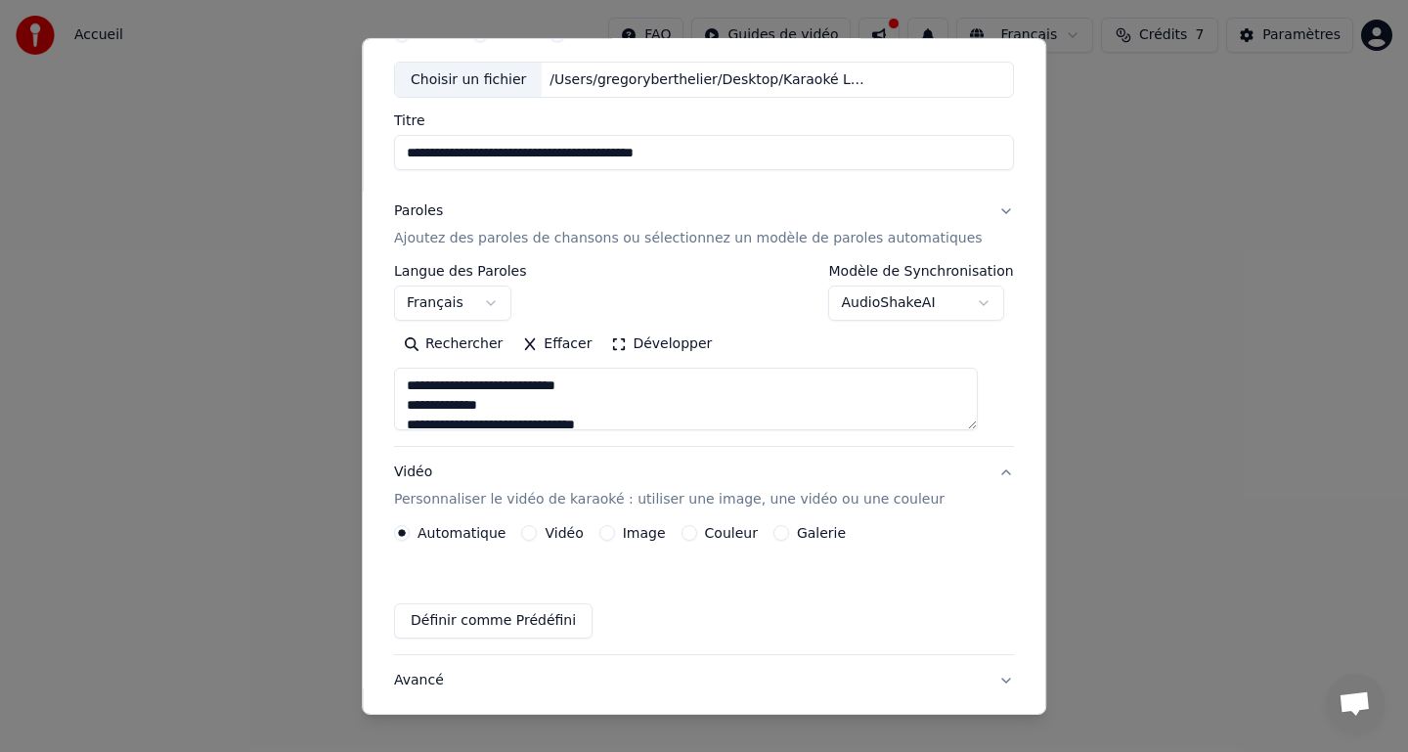
scroll to position [45, 0]
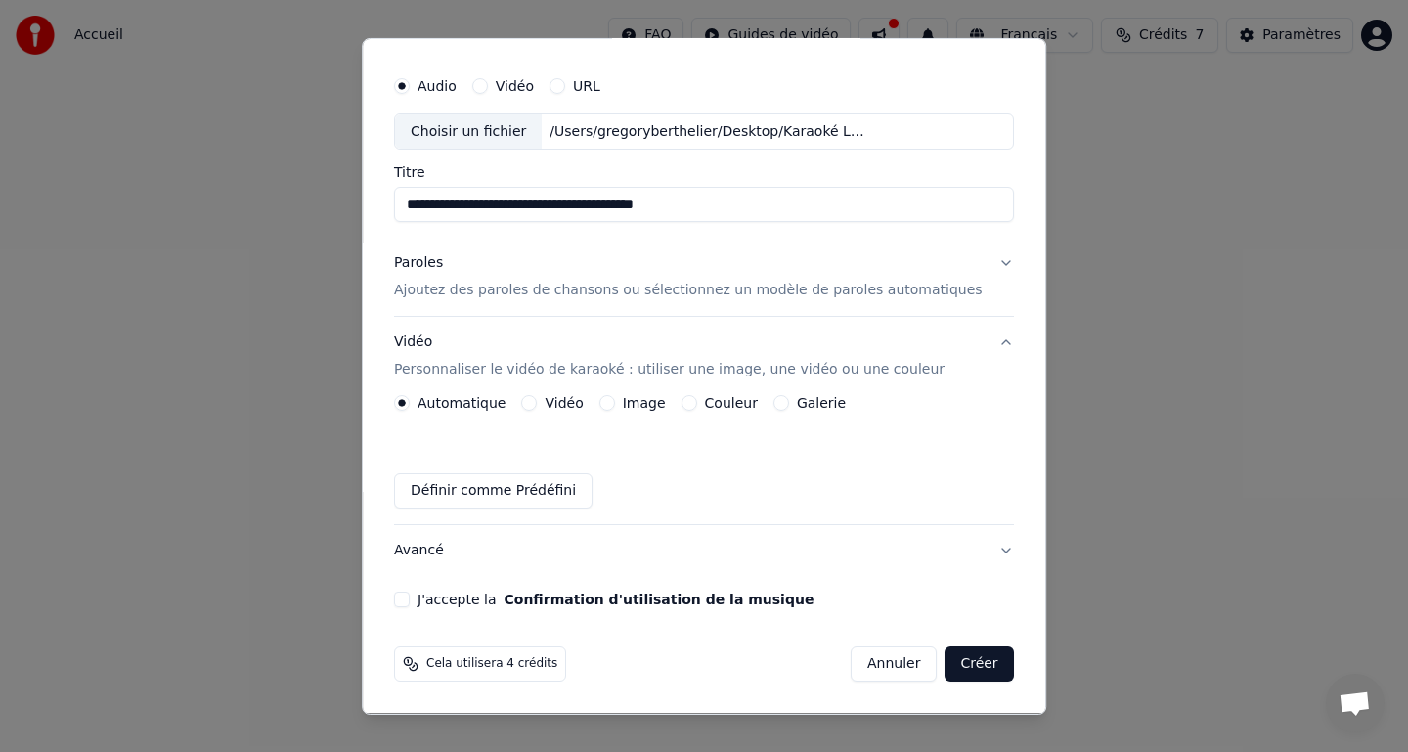
click at [615, 404] on button "Image" at bounding box center [607, 403] width 16 height 16
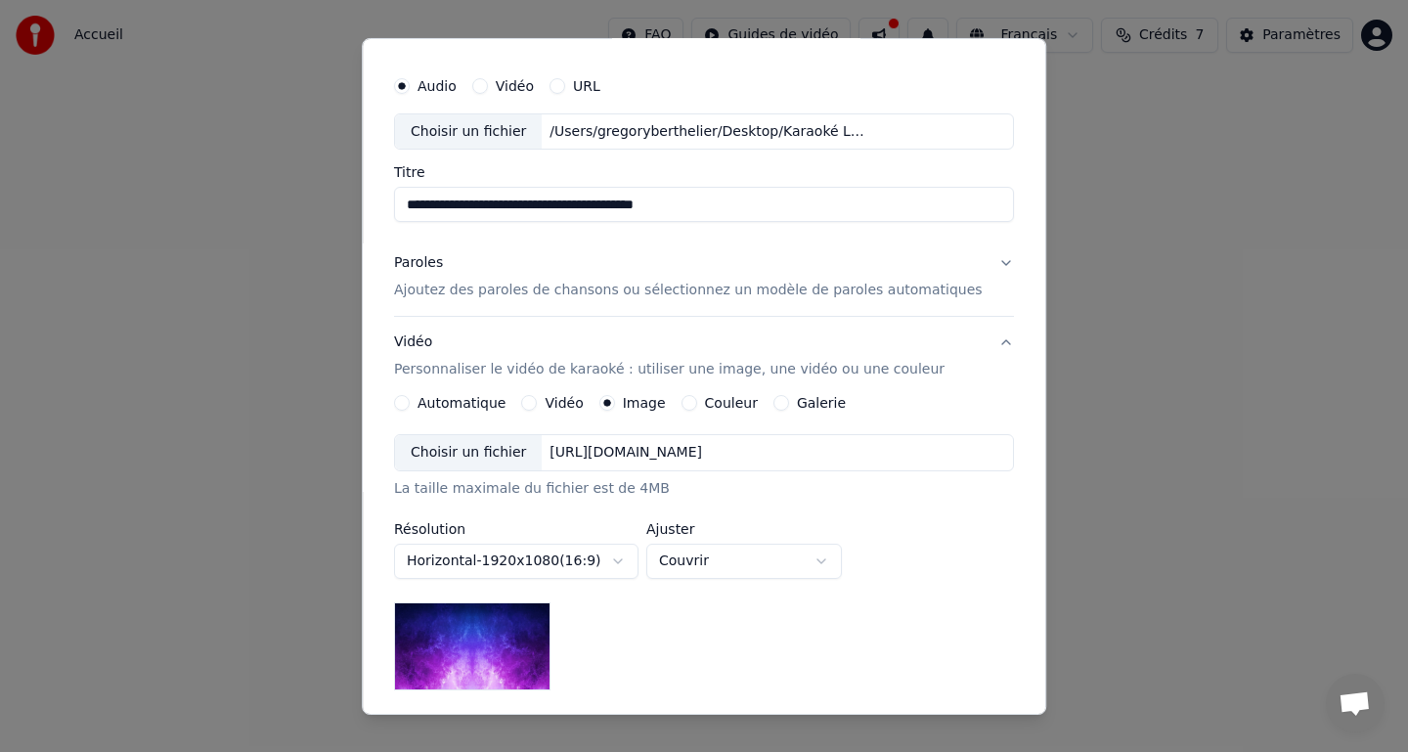
click at [496, 454] on div "Choisir un fichier" at bounding box center [468, 452] width 147 height 35
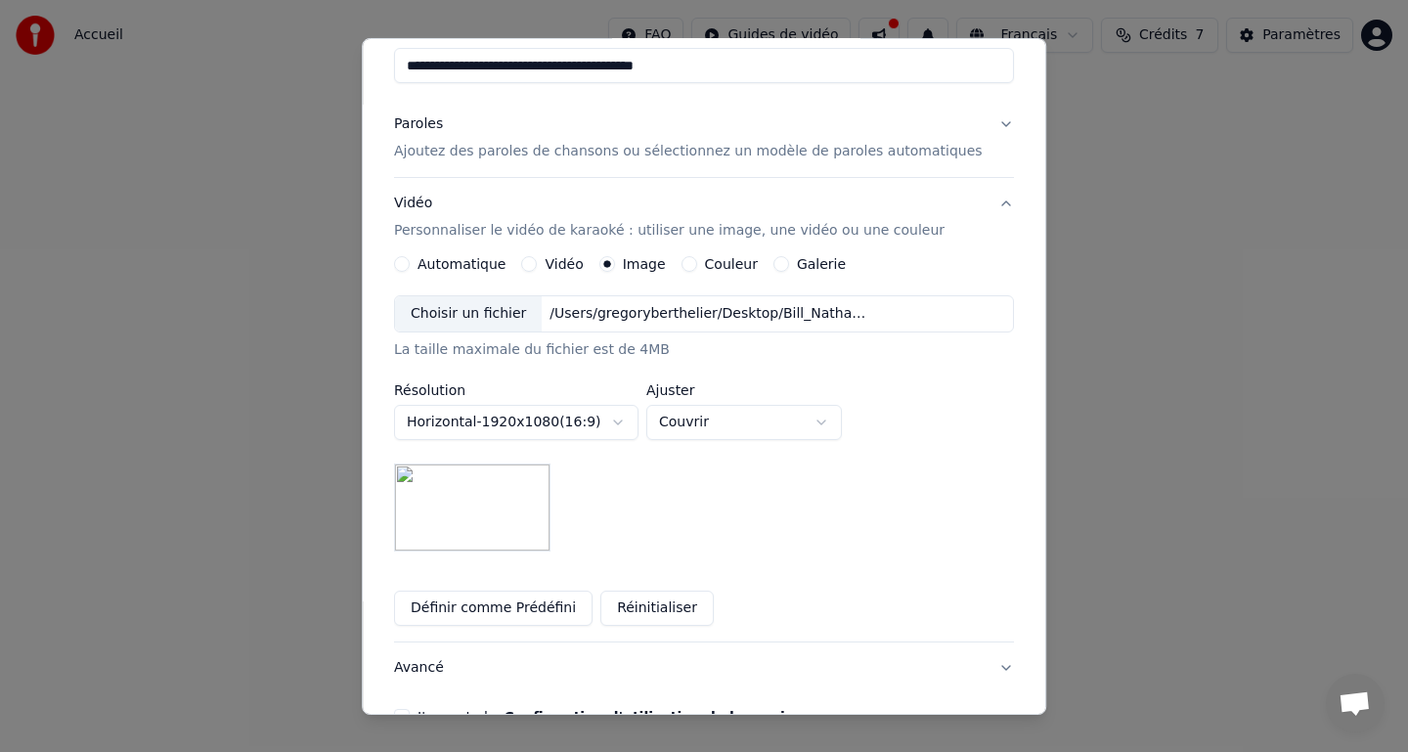
scroll to position [300, 0]
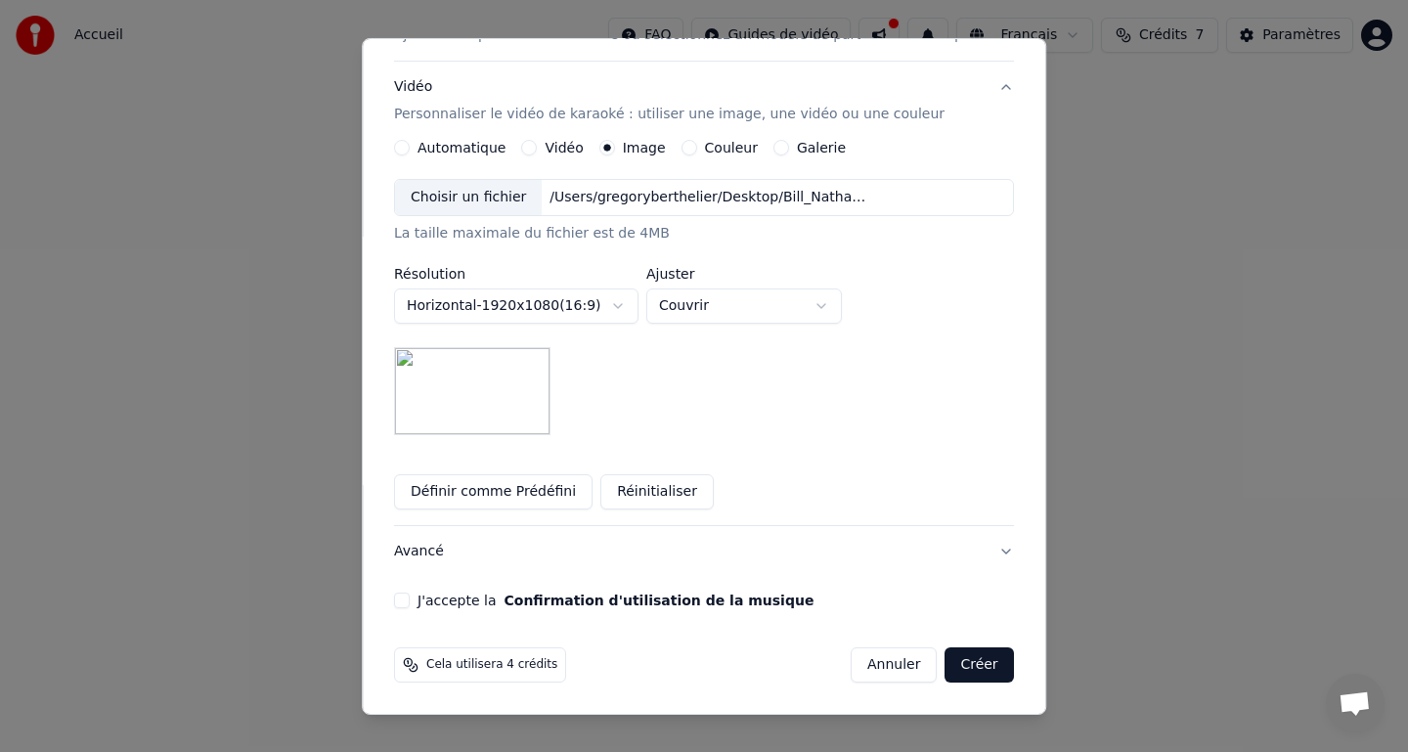
click at [410, 599] on button "J'accepte la Confirmation d'utilisation de la musique" at bounding box center [402, 600] width 16 height 16
click at [970, 663] on button "Créer" at bounding box center [979, 664] width 68 height 35
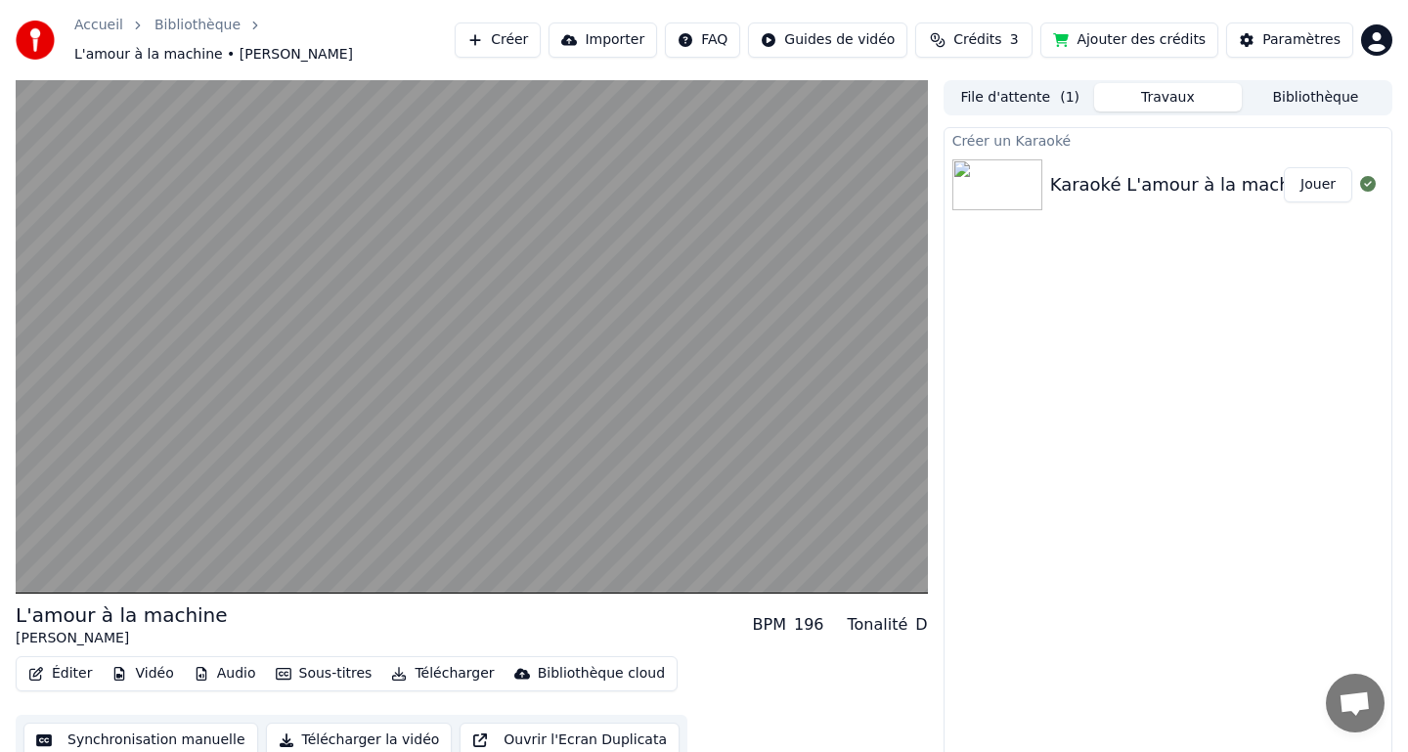
click at [1316, 177] on button "Jouer" at bounding box center [1318, 184] width 68 height 35
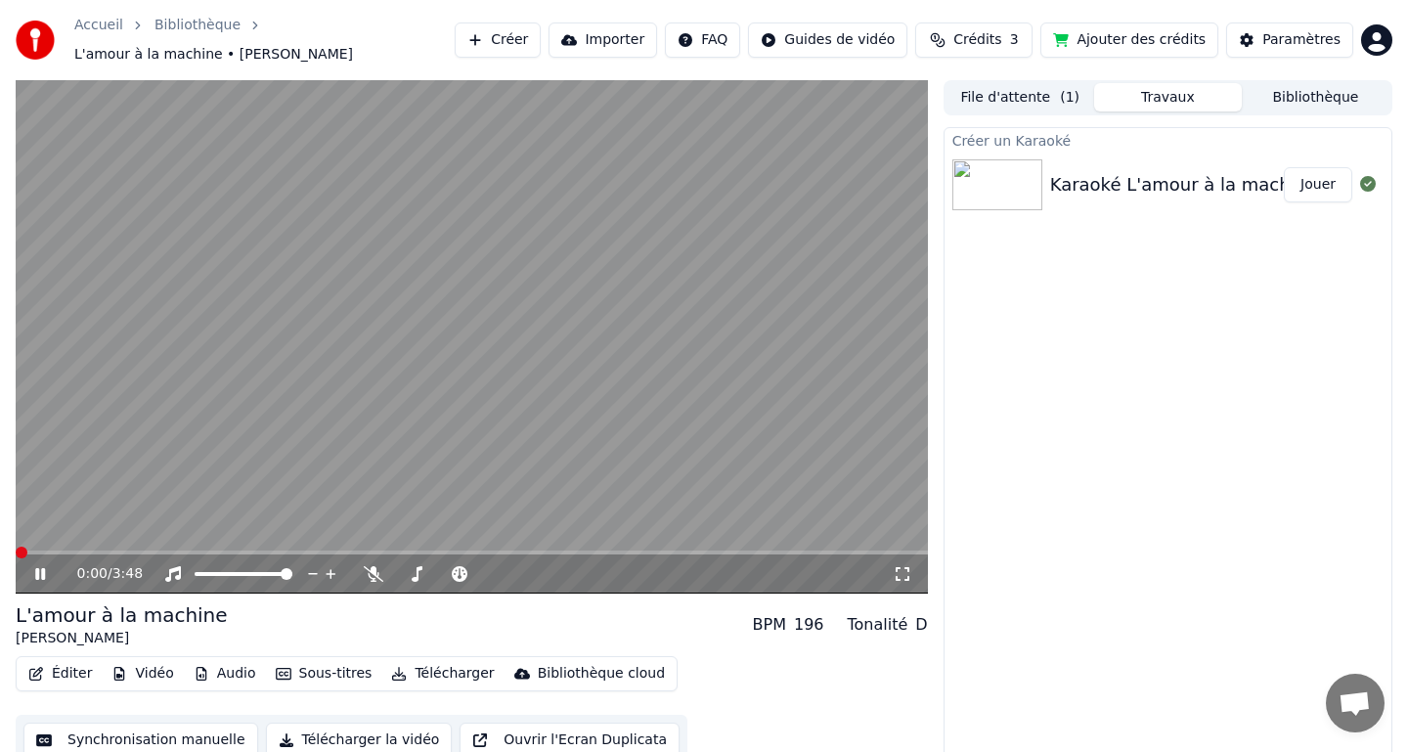
click at [38, 575] on icon at bounding box center [40, 574] width 10 height 12
click at [16, 551] on span at bounding box center [22, 553] width 12 height 12
click at [39, 569] on icon at bounding box center [40, 574] width 12 height 14
click at [27, 555] on span at bounding box center [33, 553] width 12 height 12
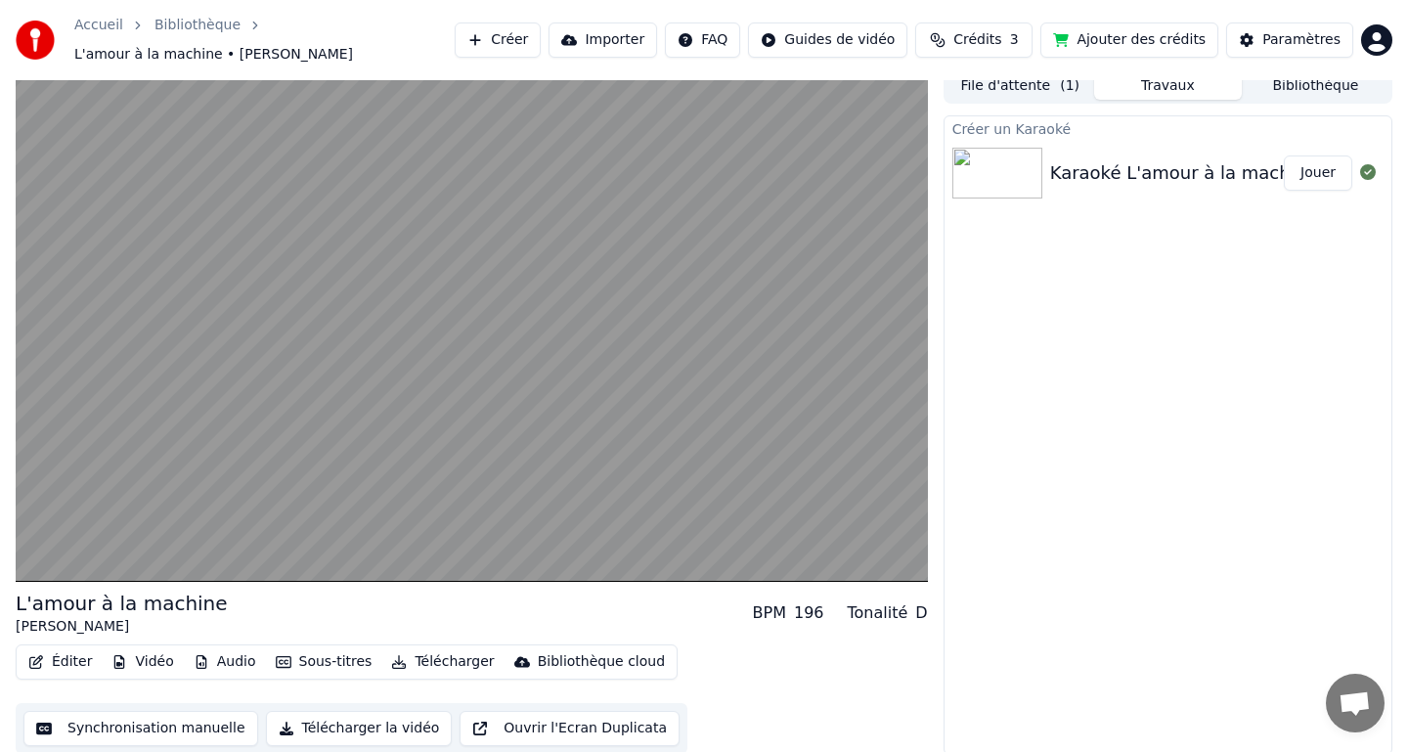
scroll to position [15, 0]
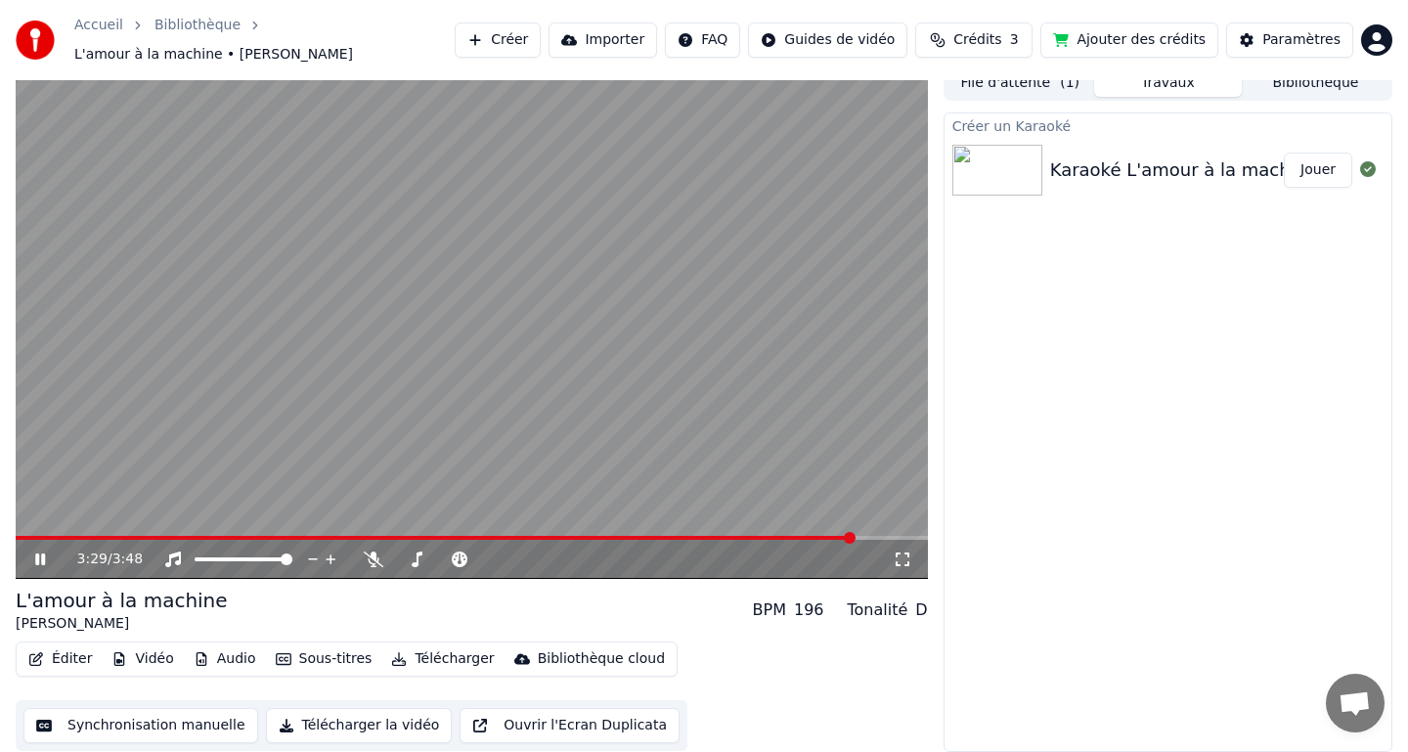
click at [40, 555] on icon at bounding box center [54, 559] width 46 height 16
click at [120, 729] on button "Synchronisation manuelle" at bounding box center [140, 725] width 235 height 35
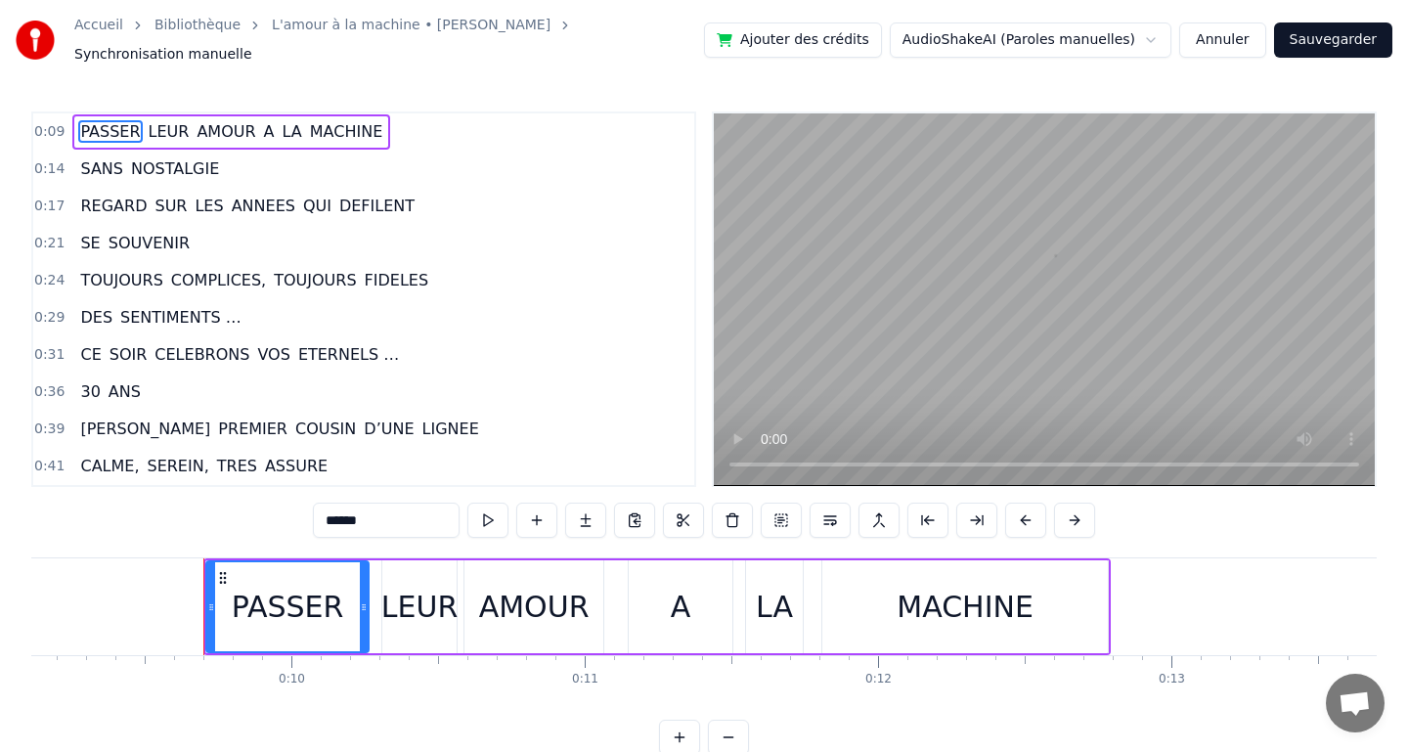
scroll to position [0, 2747]
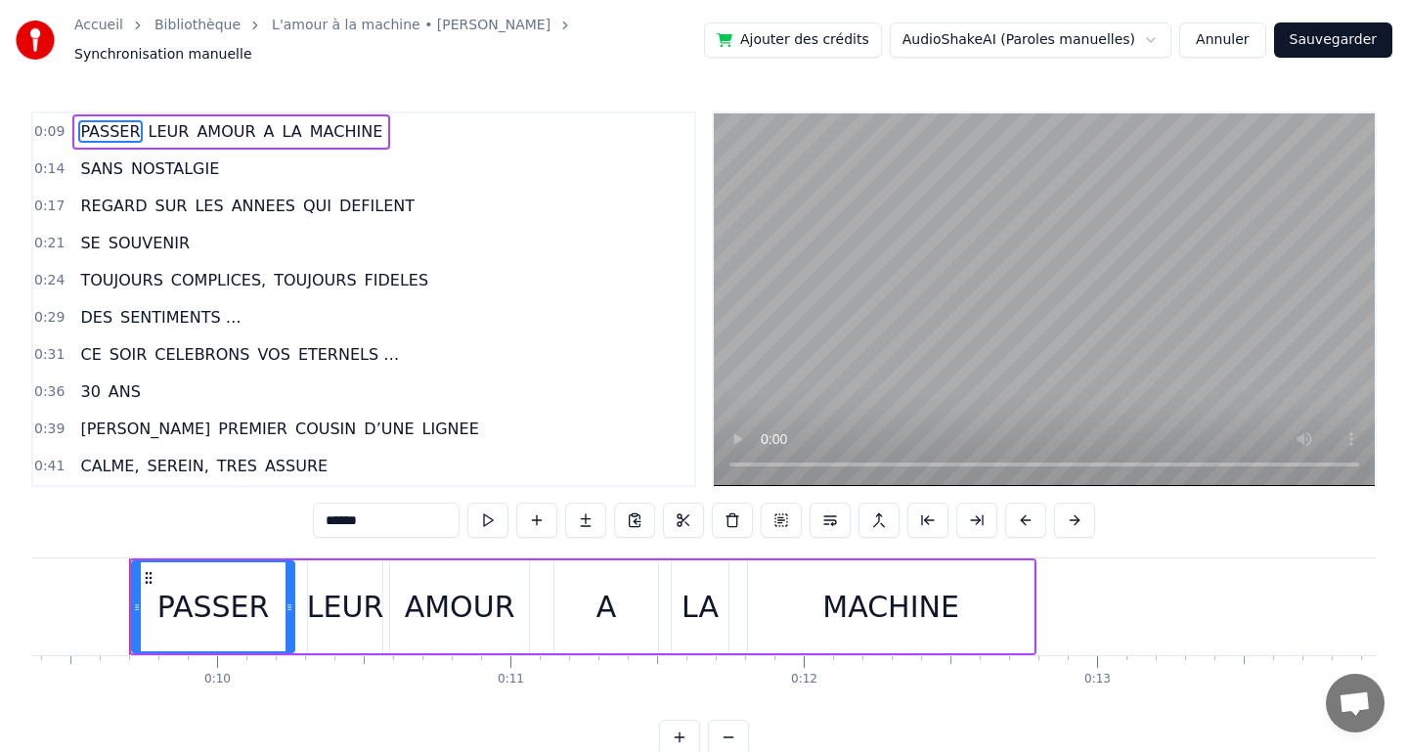
click at [60, 161] on span "0:14" at bounding box center [49, 169] width 30 height 20
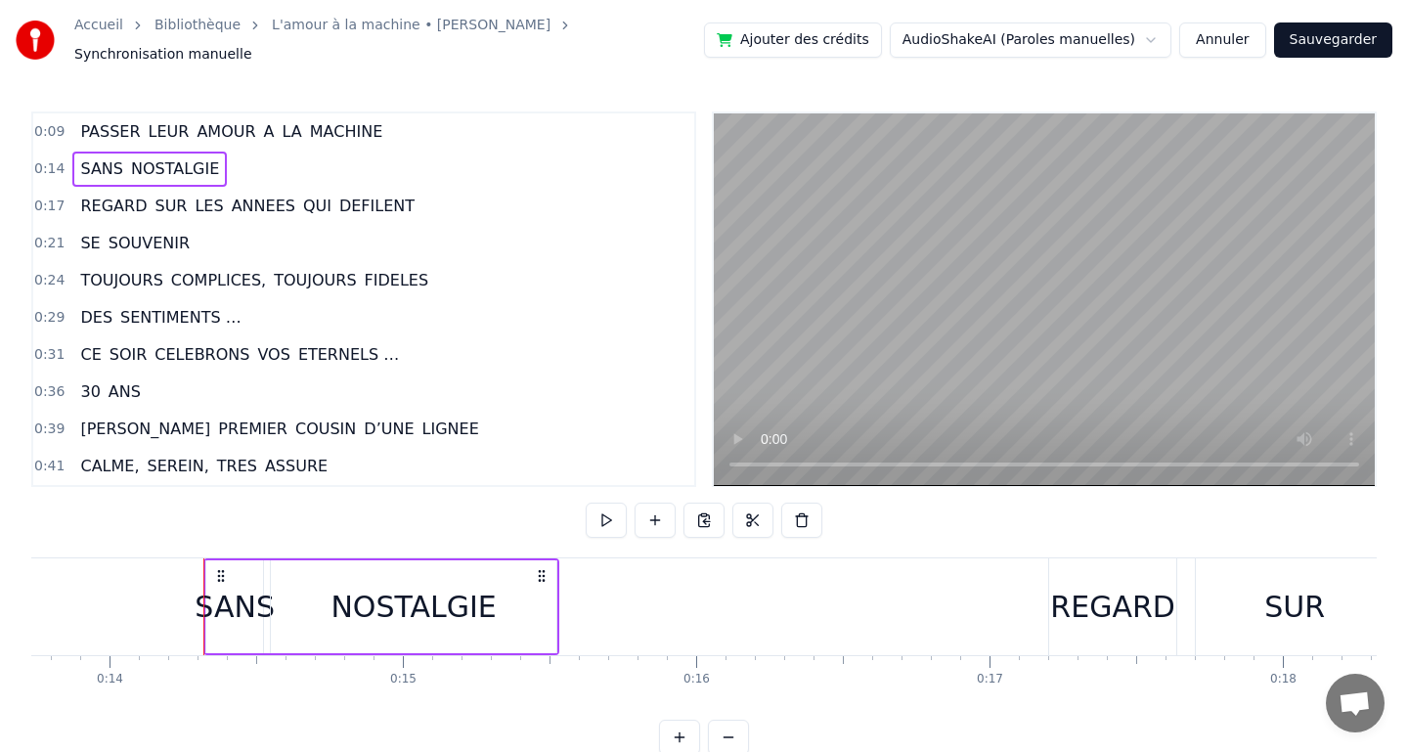
click at [60, 161] on span "0:14" at bounding box center [49, 169] width 30 height 20
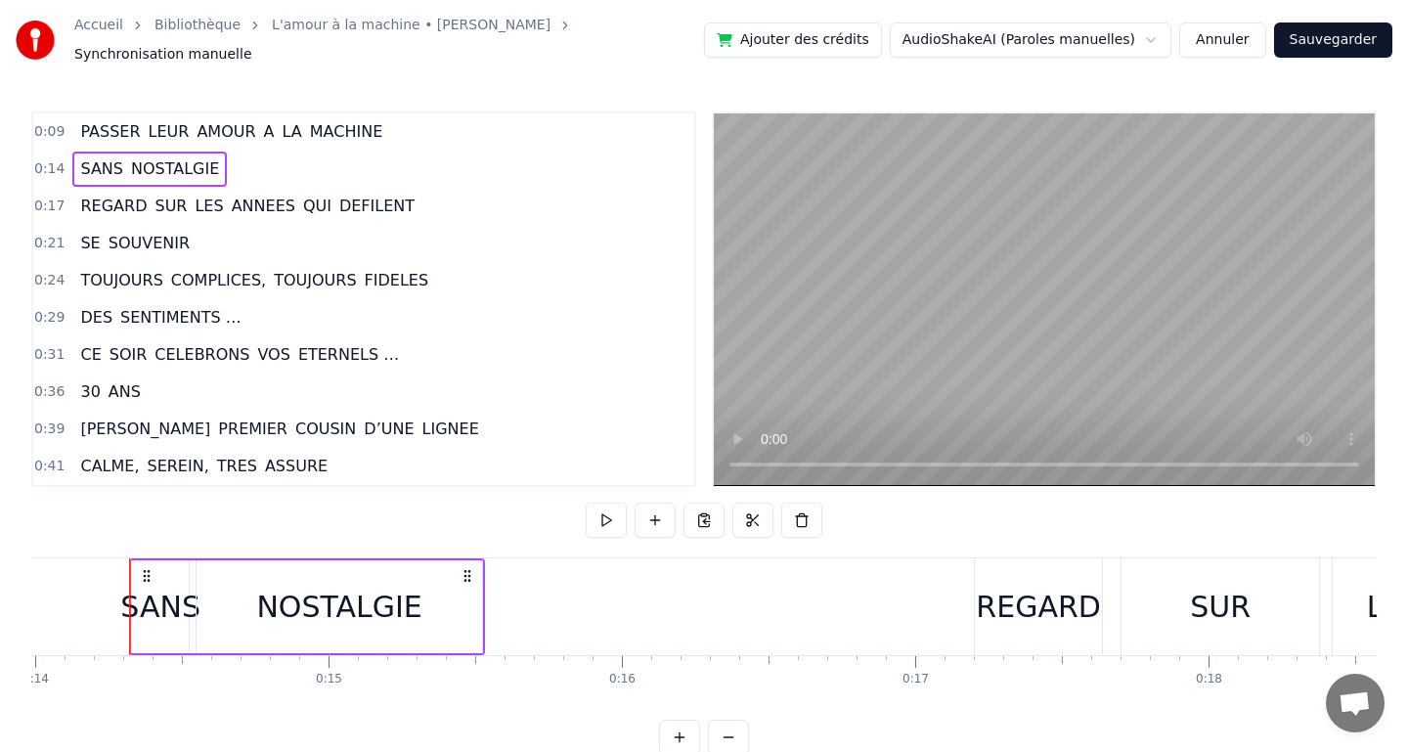
click at [60, 161] on span "0:14" at bounding box center [49, 169] width 30 height 20
click at [1200, 38] on button "Annuler" at bounding box center [1222, 39] width 86 height 35
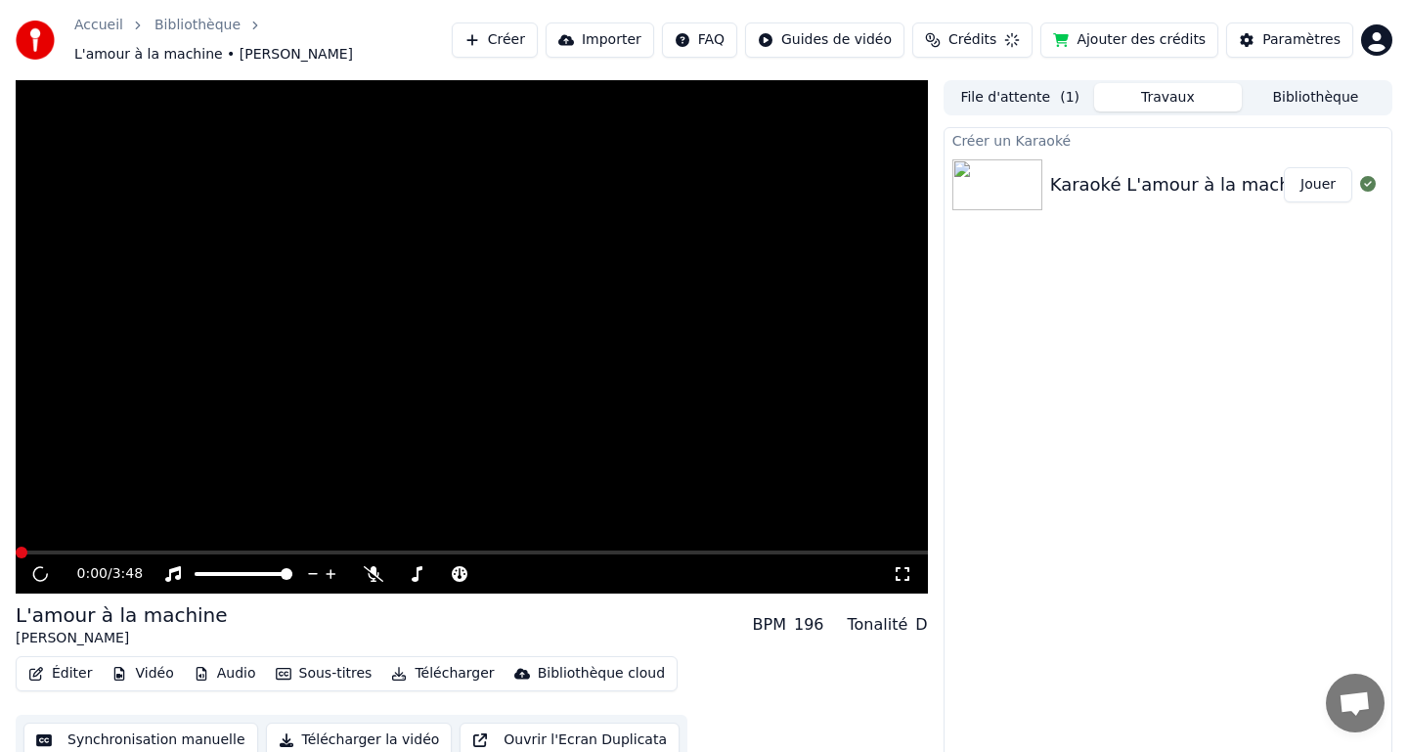
scroll to position [15, 0]
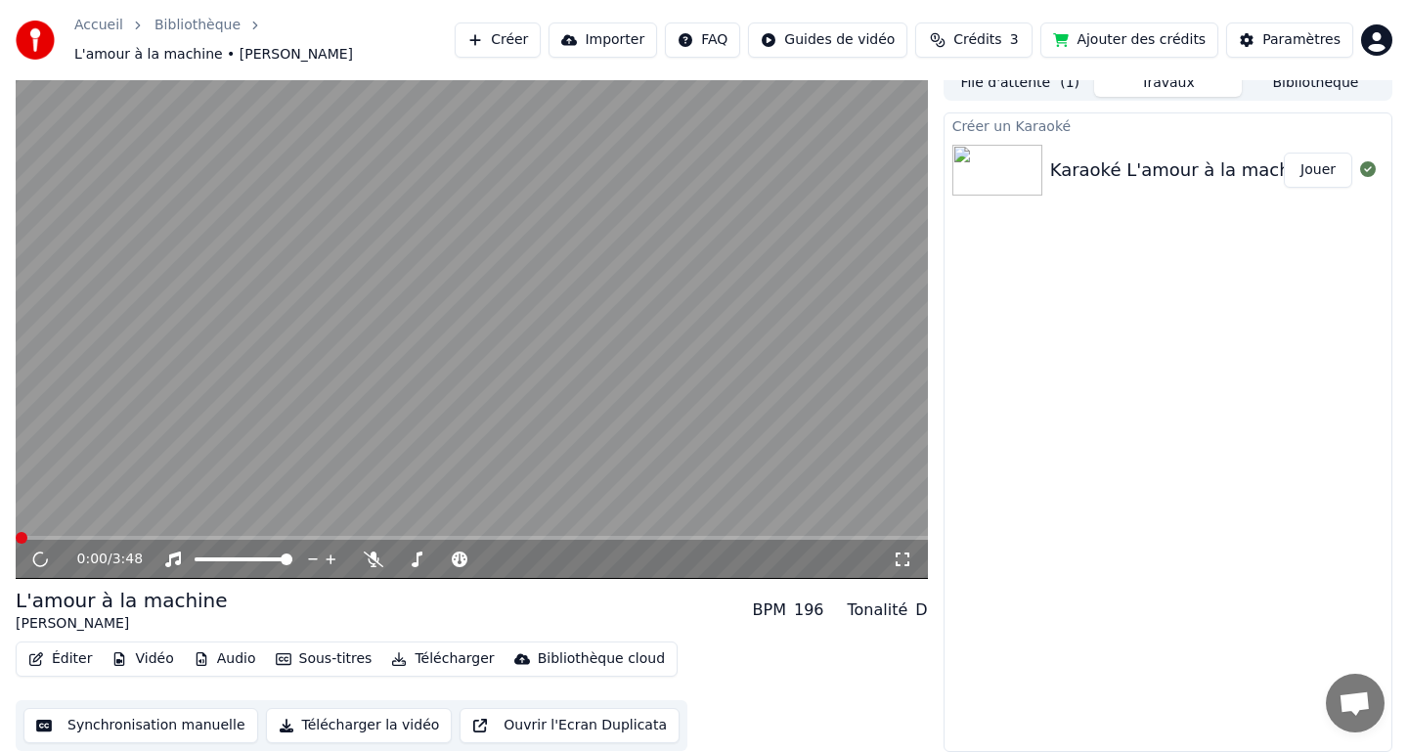
click at [541, 474] on video at bounding box center [472, 322] width 912 height 513
click at [38, 561] on icon at bounding box center [40, 559] width 10 height 12
click at [115, 730] on button "Synchronisation manuelle" at bounding box center [140, 725] width 235 height 35
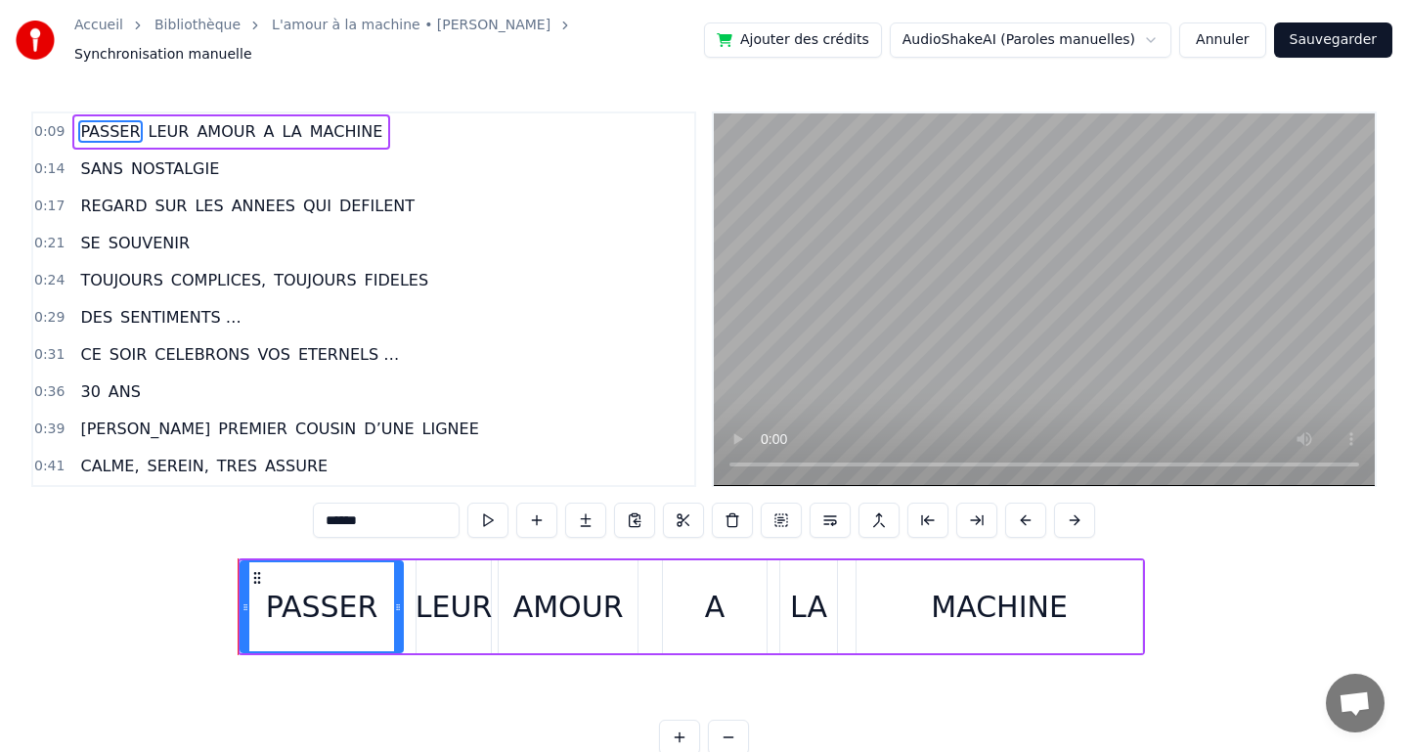
scroll to position [0, 2747]
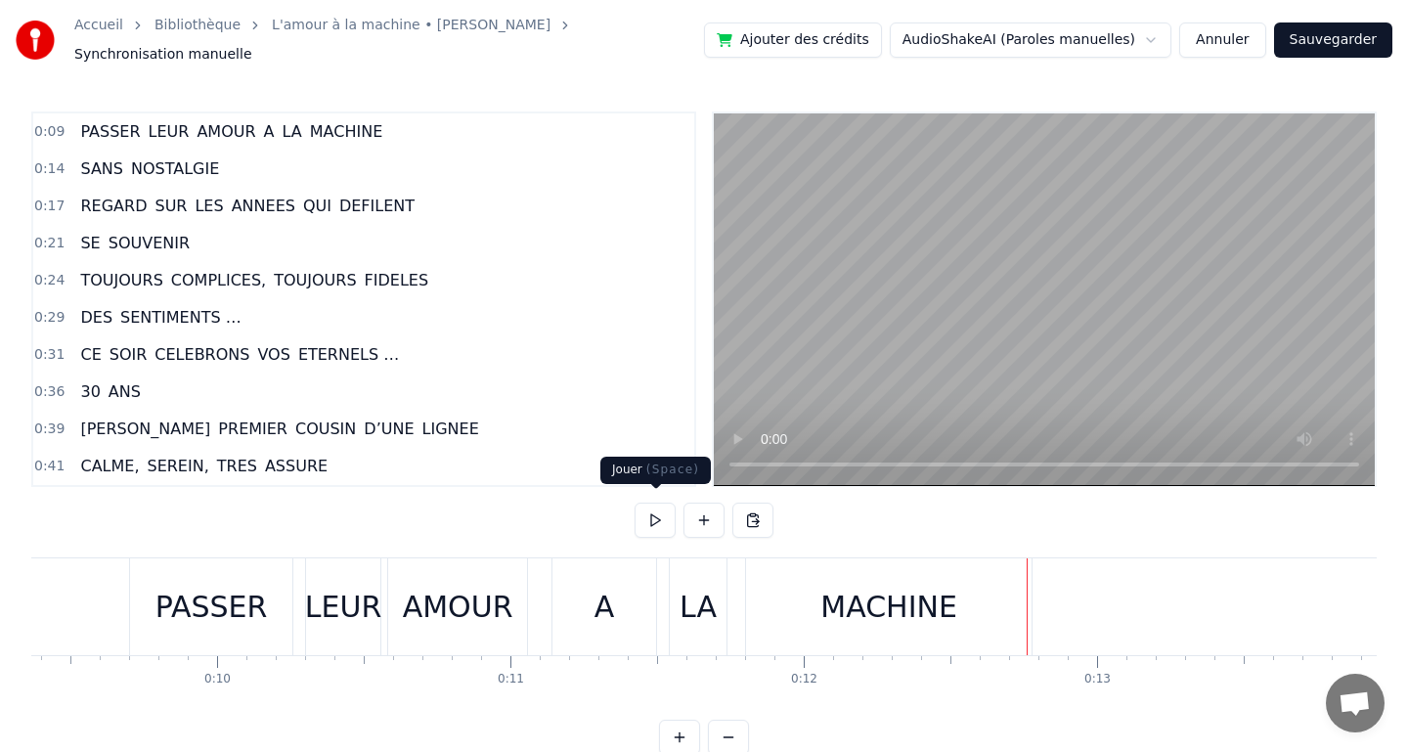
click at [667, 511] on button at bounding box center [654, 520] width 41 height 35
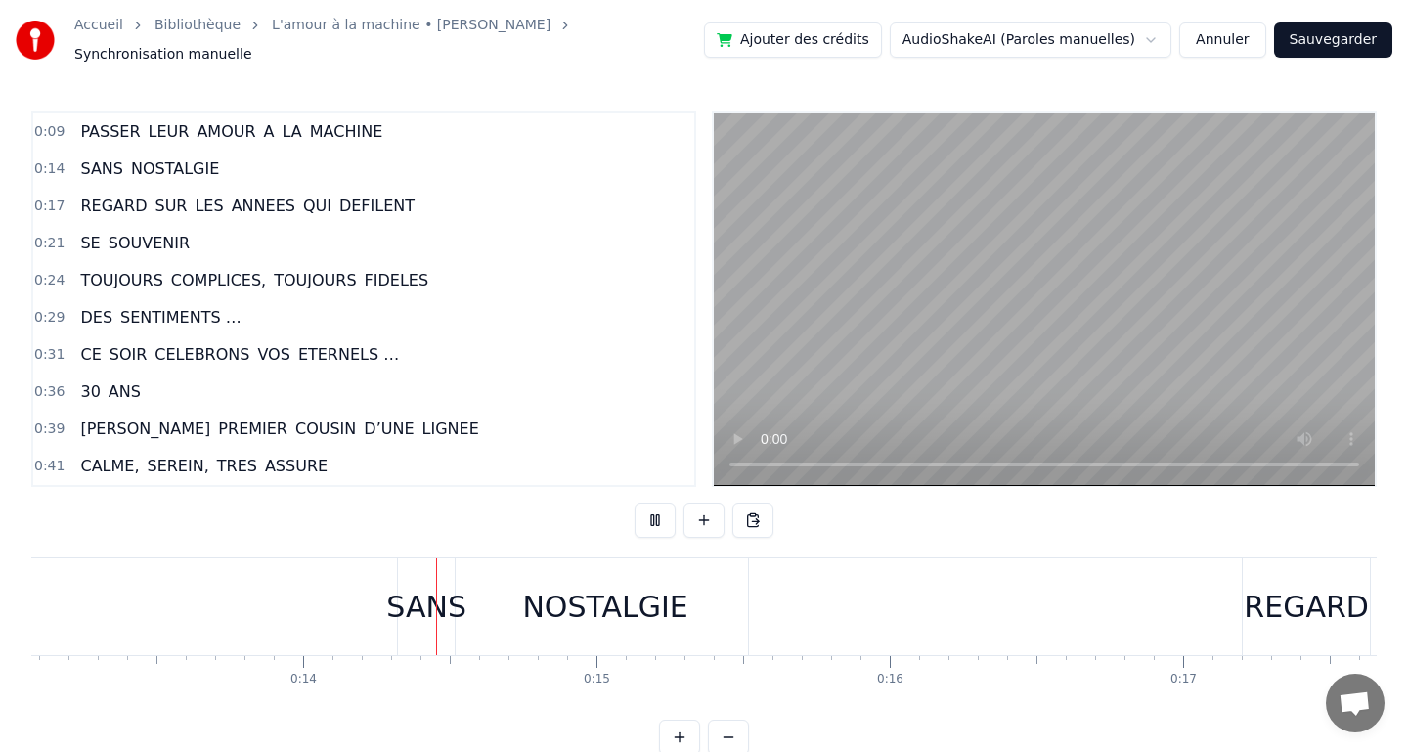
scroll to position [0, 3976]
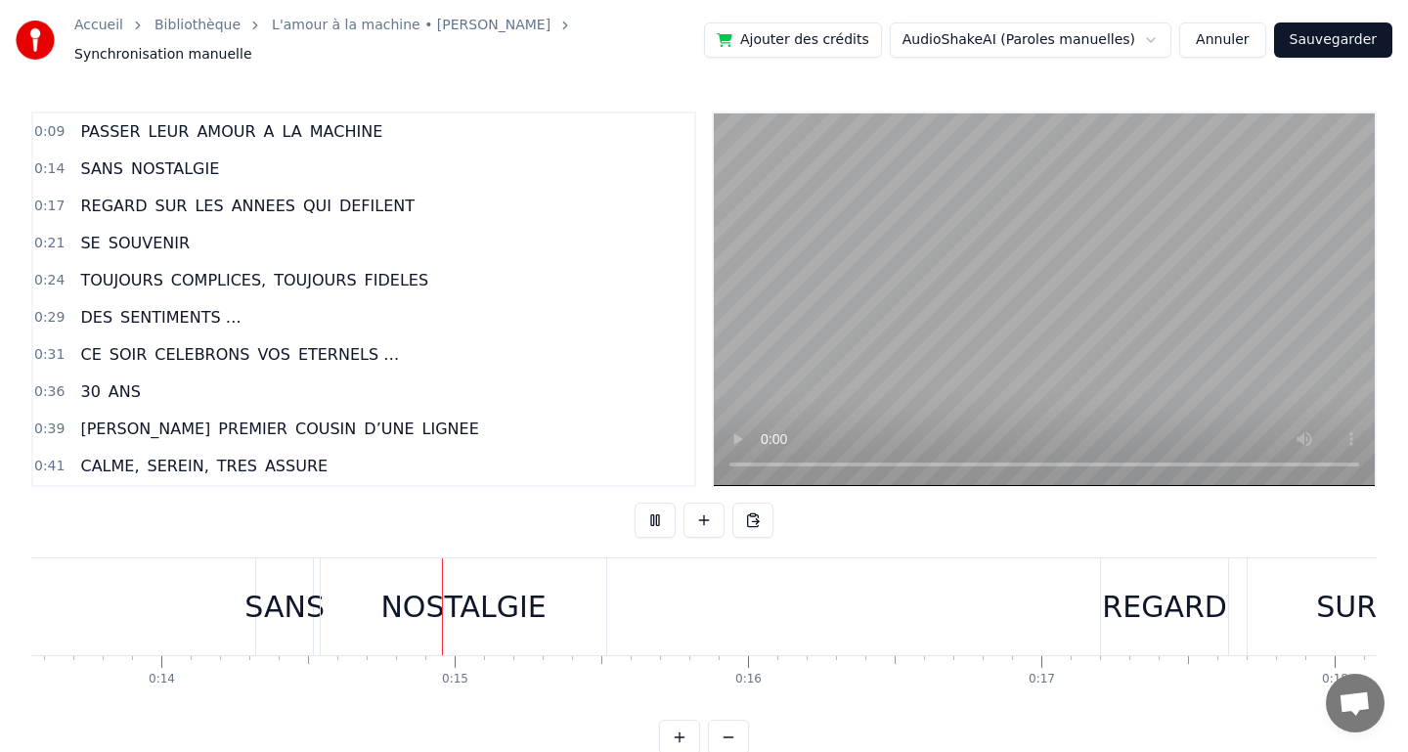
click at [667, 511] on button at bounding box center [654, 520] width 41 height 35
click at [89, 269] on span "TOUJOURS" at bounding box center [121, 280] width 86 height 22
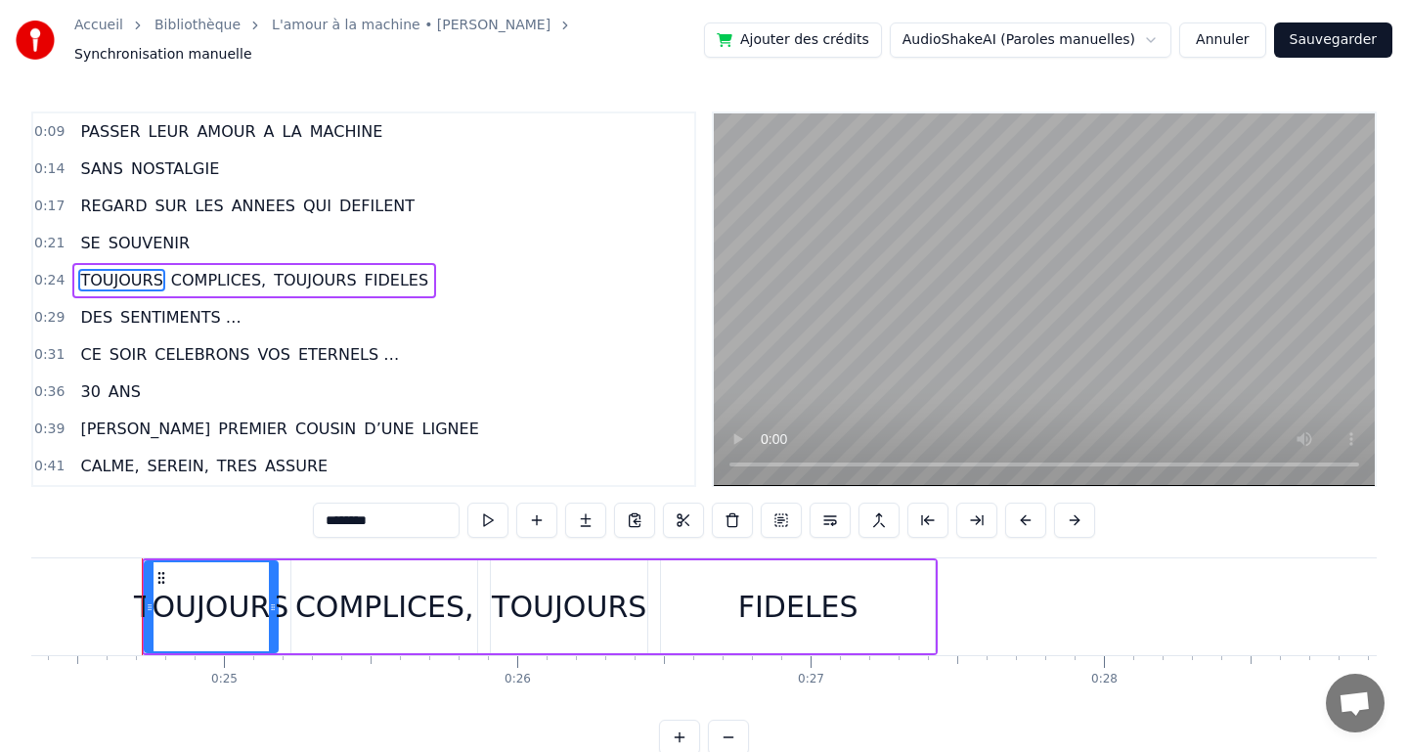
scroll to position [0, 7152]
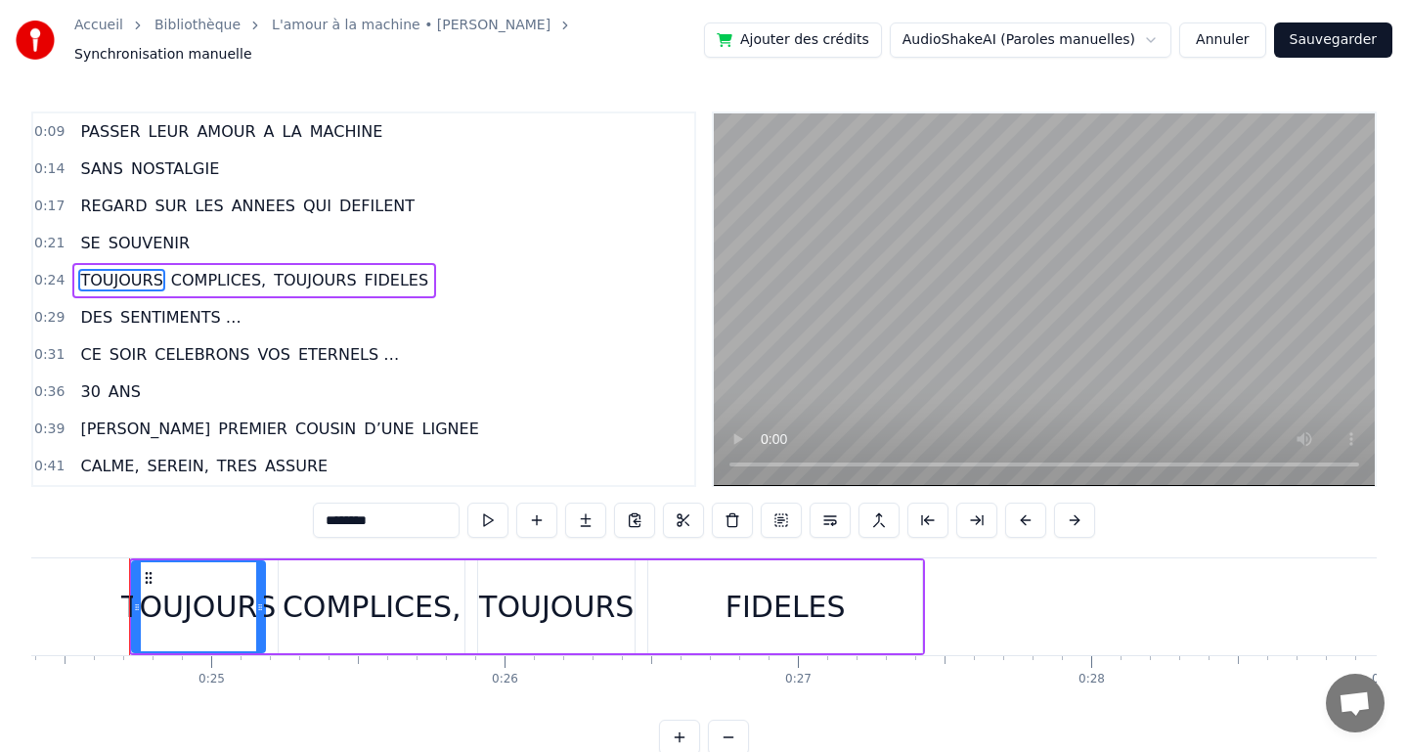
click at [129, 166] on span "NOSTALGIE" at bounding box center [175, 168] width 92 height 22
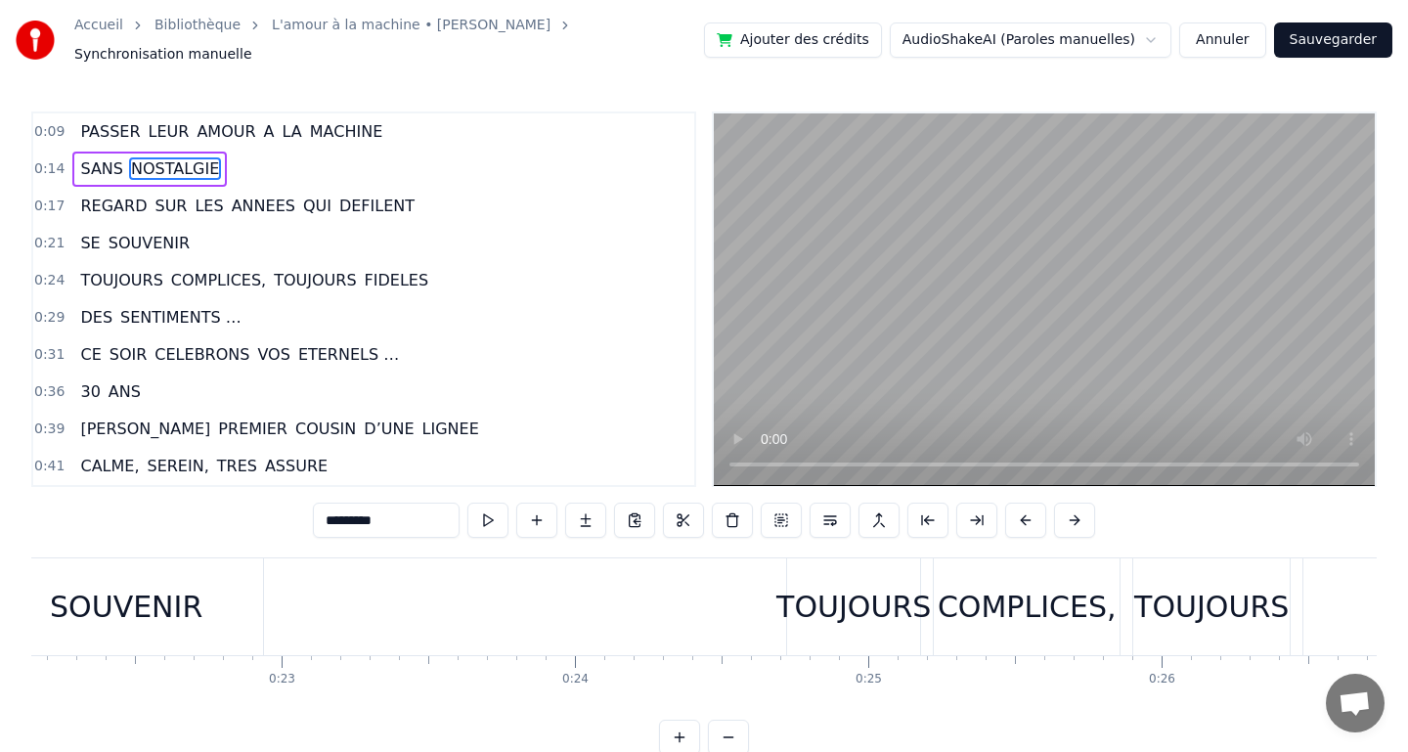
click at [103, 157] on span "SANS" at bounding box center [101, 168] width 47 height 22
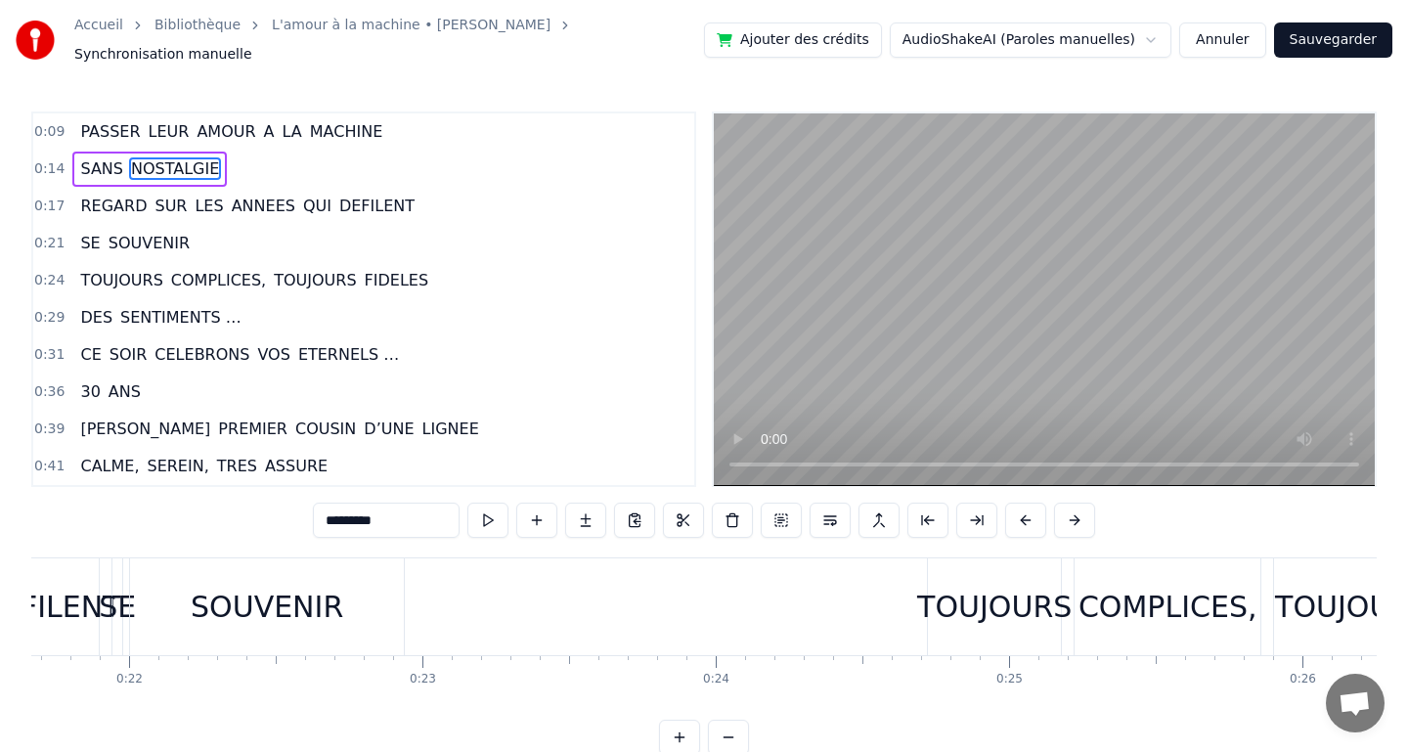
type input "****"
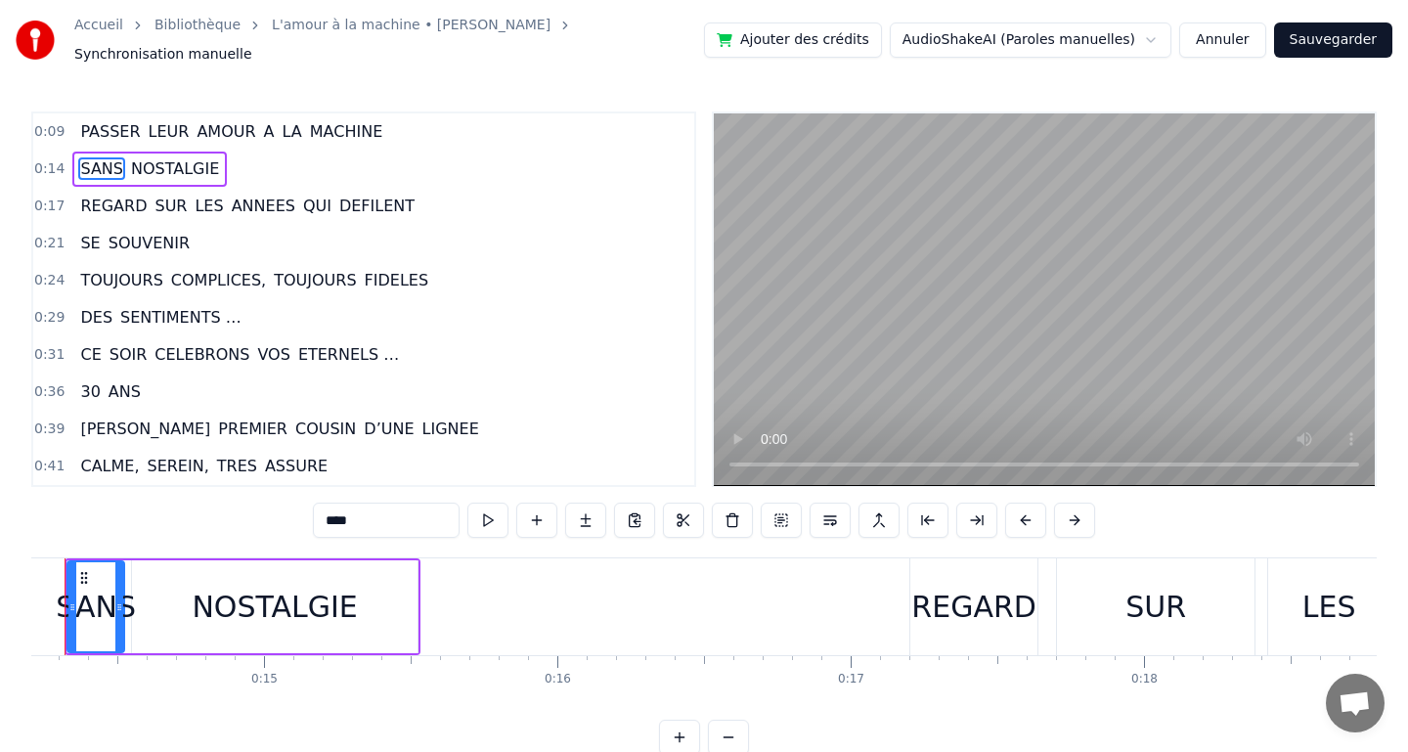
scroll to position [0, 4102]
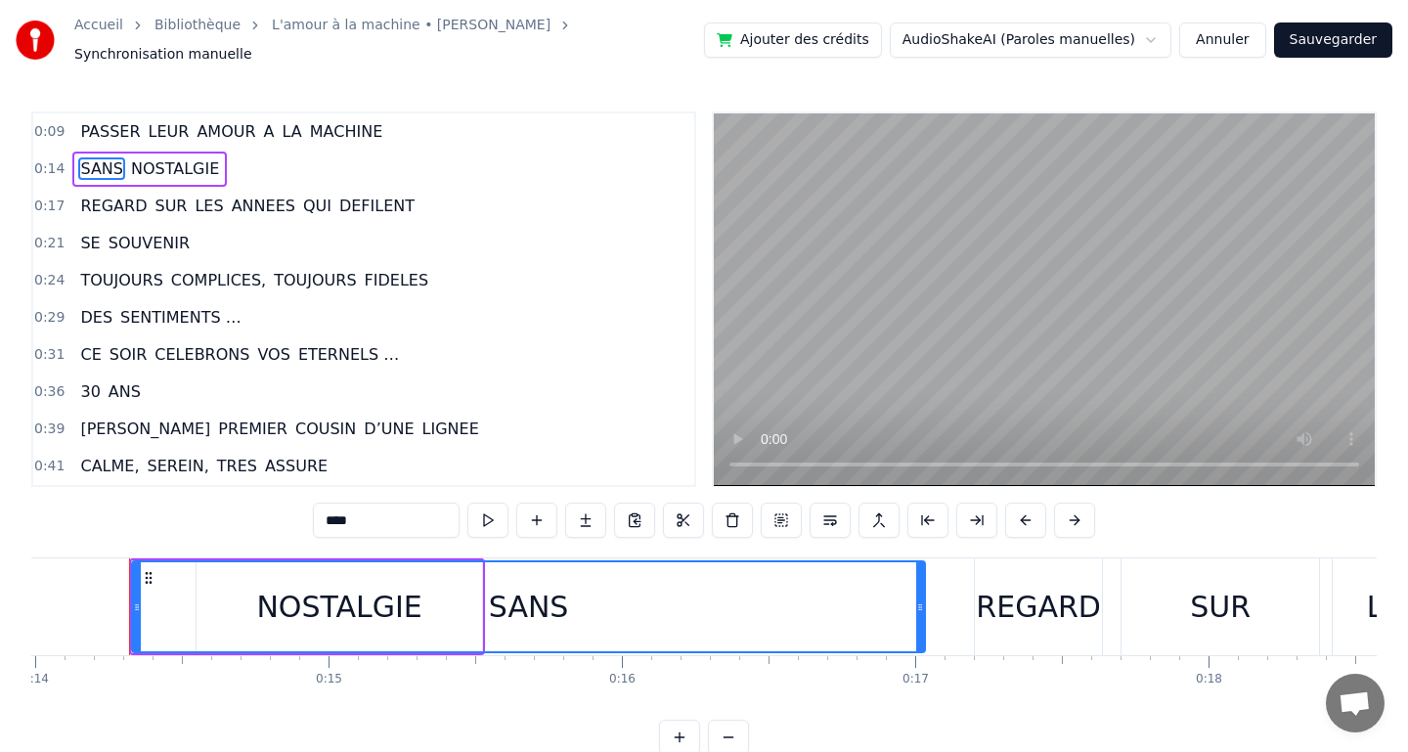
drag, startPoint x: 184, startPoint y: 596, endPoint x: 920, endPoint y: 592, distance: 736.2
click at [920, 599] on icon at bounding box center [920, 607] width 8 height 16
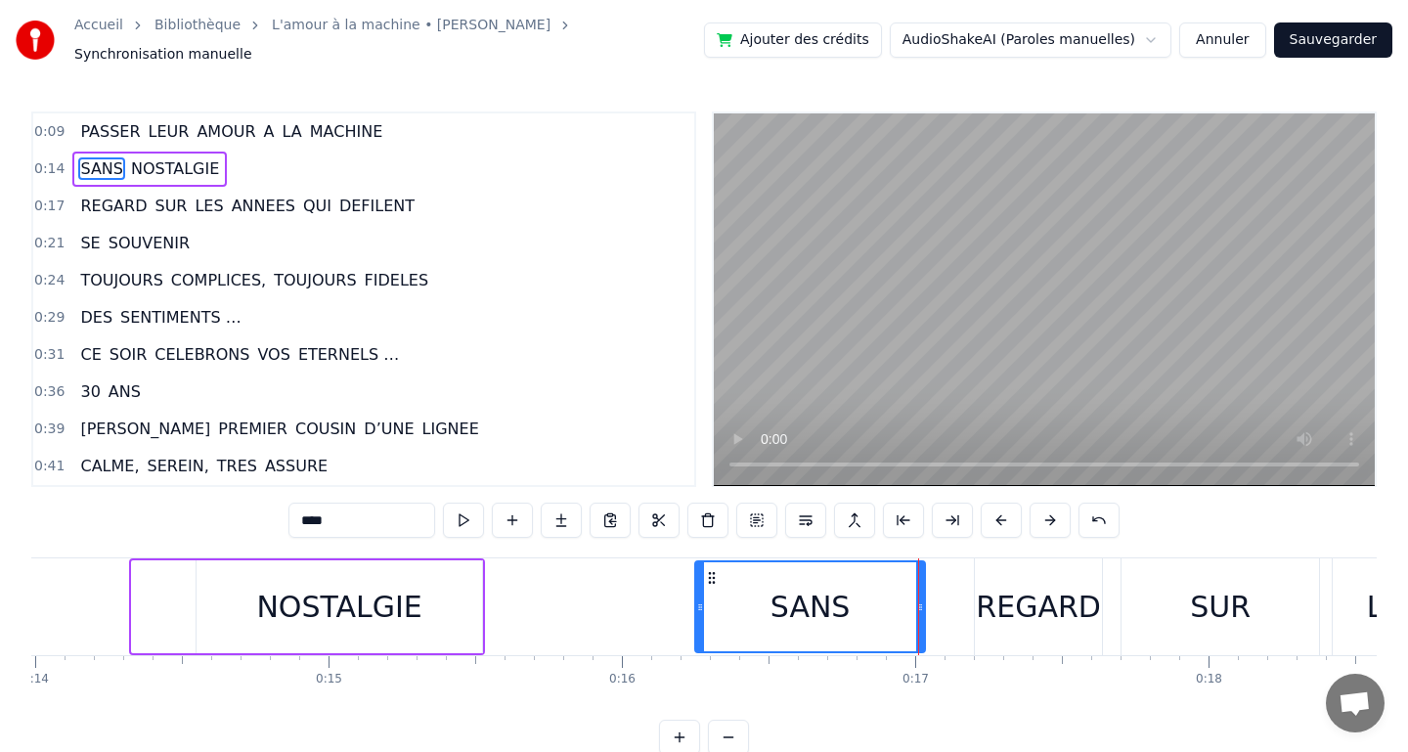
drag, startPoint x: 136, startPoint y: 596, endPoint x: 699, endPoint y: 624, distance: 563.8
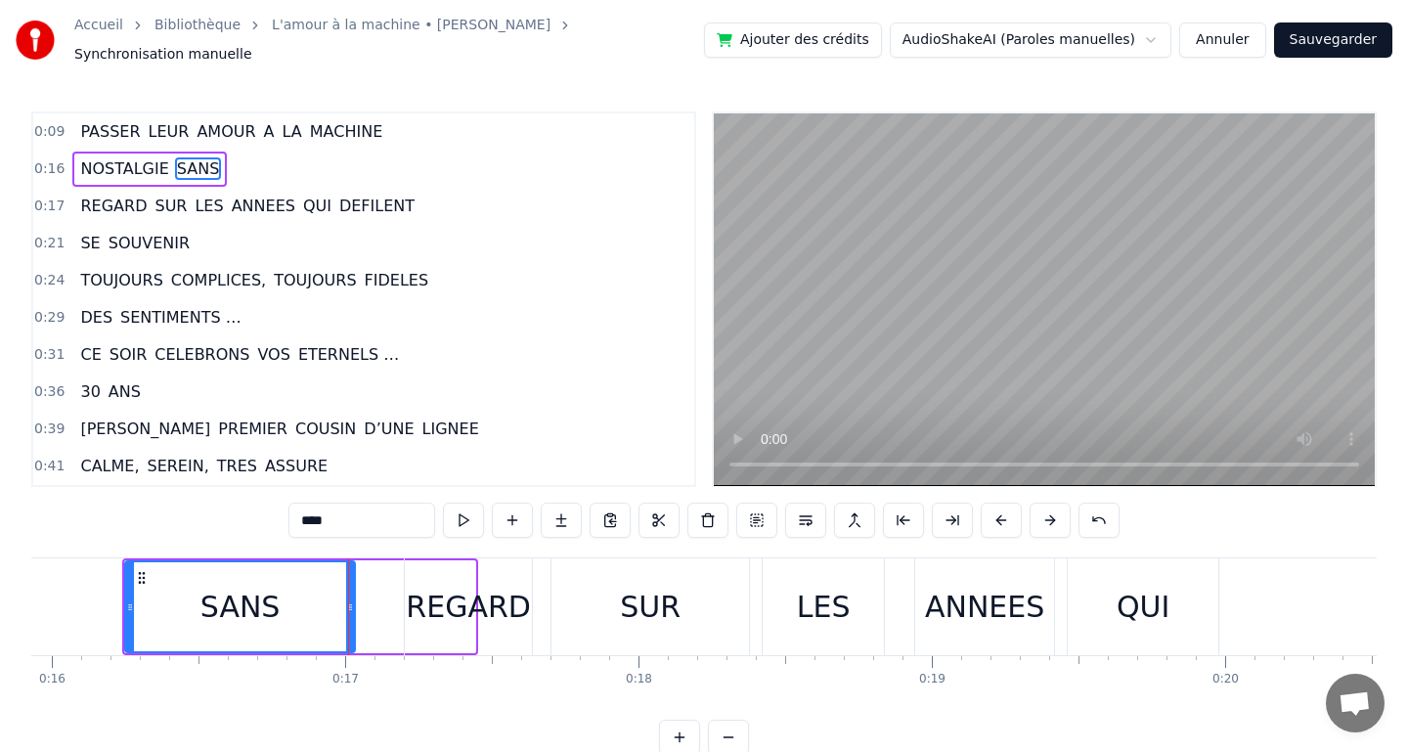
scroll to position [0, 4668]
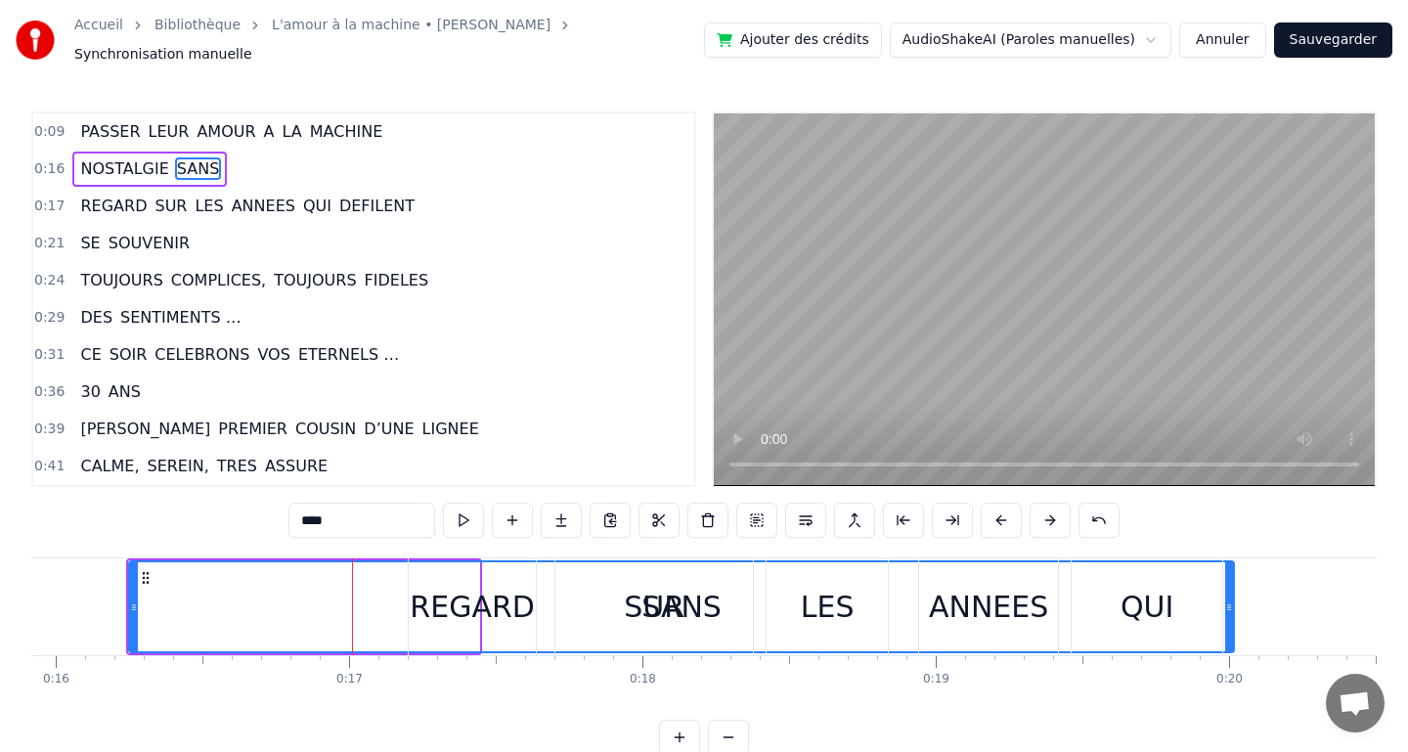
drag, startPoint x: 355, startPoint y: 598, endPoint x: 1230, endPoint y: 647, distance: 876.4
click at [1230, 647] on div "PASSER LEUR AMOUR A LA MACHINE NOSTALGIE SANS REGARD SUR LES ANNEES QUI DEFILEN…" at bounding box center [703, 630] width 1345 height 147
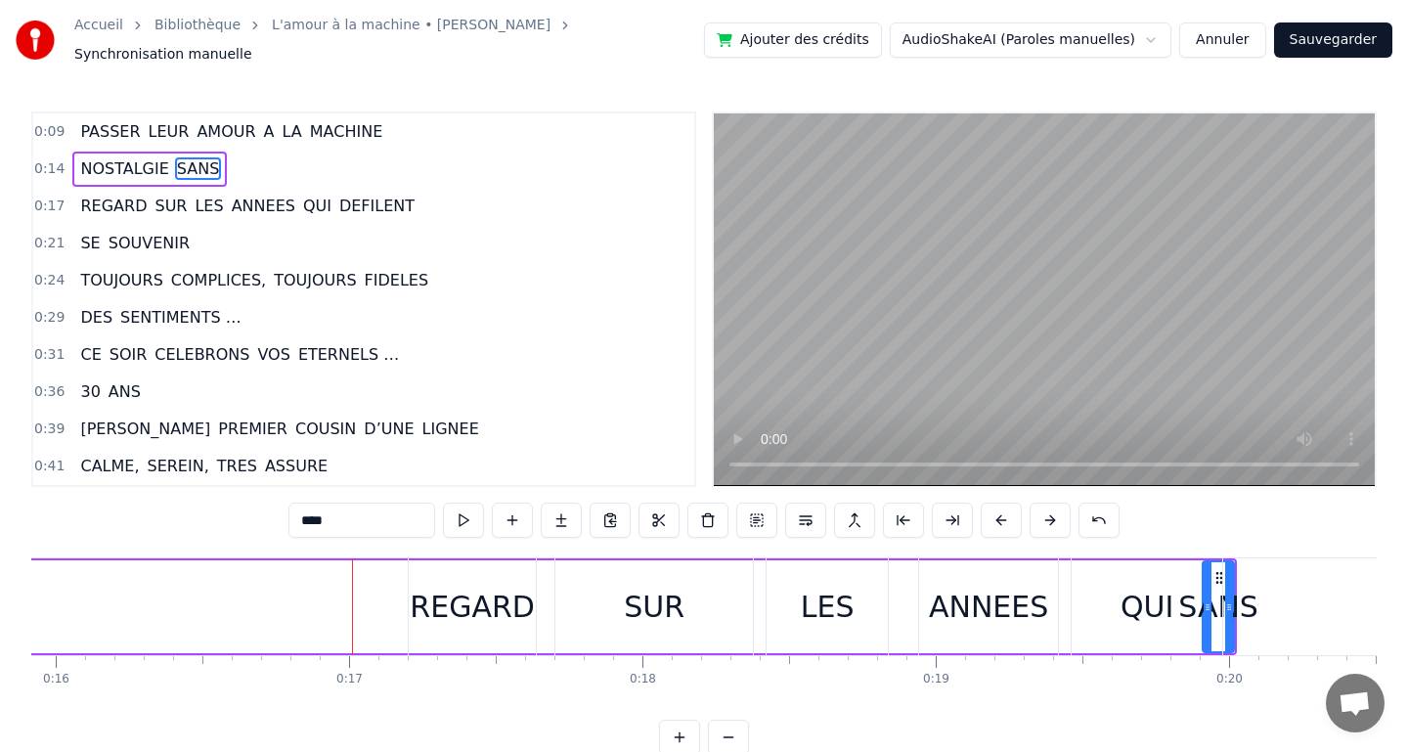
drag, startPoint x: 132, startPoint y: 598, endPoint x: 1205, endPoint y: 640, distance: 1074.3
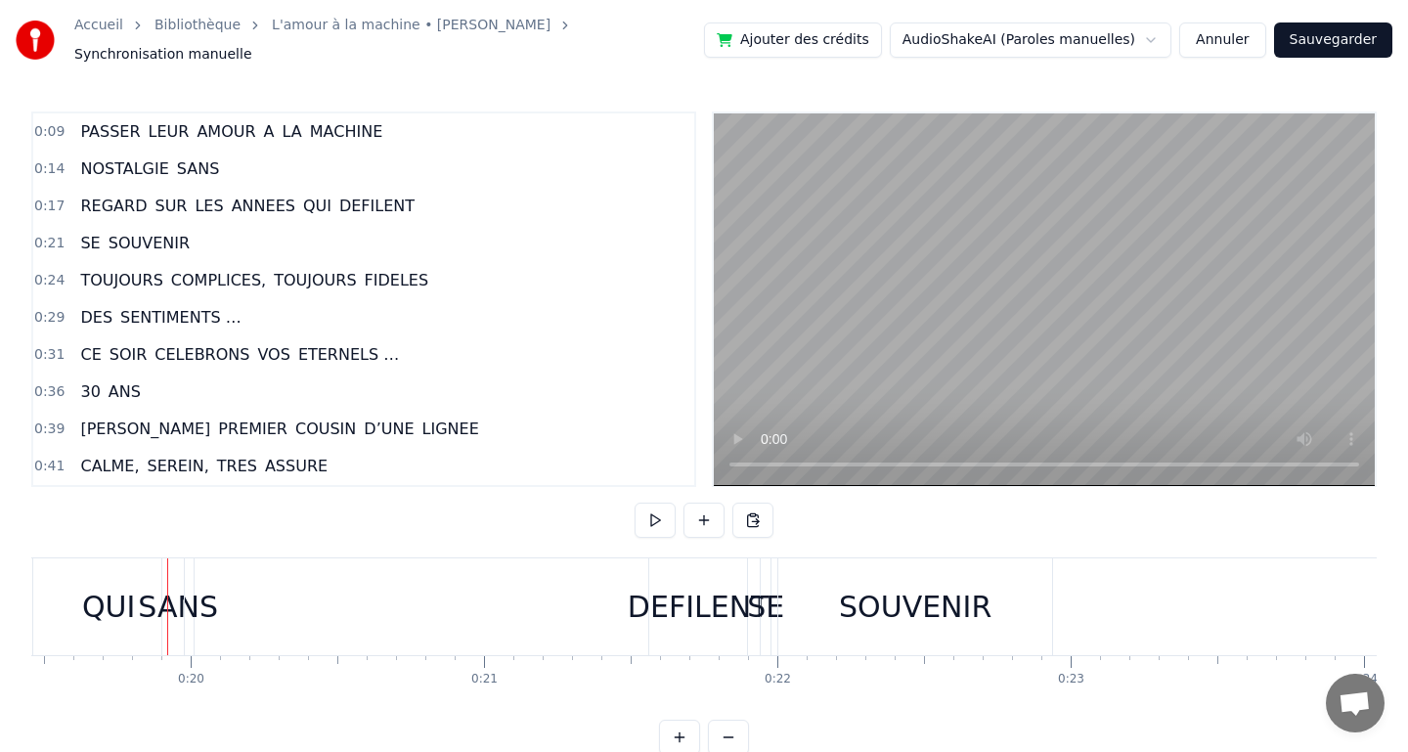
scroll to position [0, 5700]
click at [208, 599] on div "REGARD SUR LES ANNEES QUI DEFILENT" at bounding box center [67, 606] width 1382 height 97
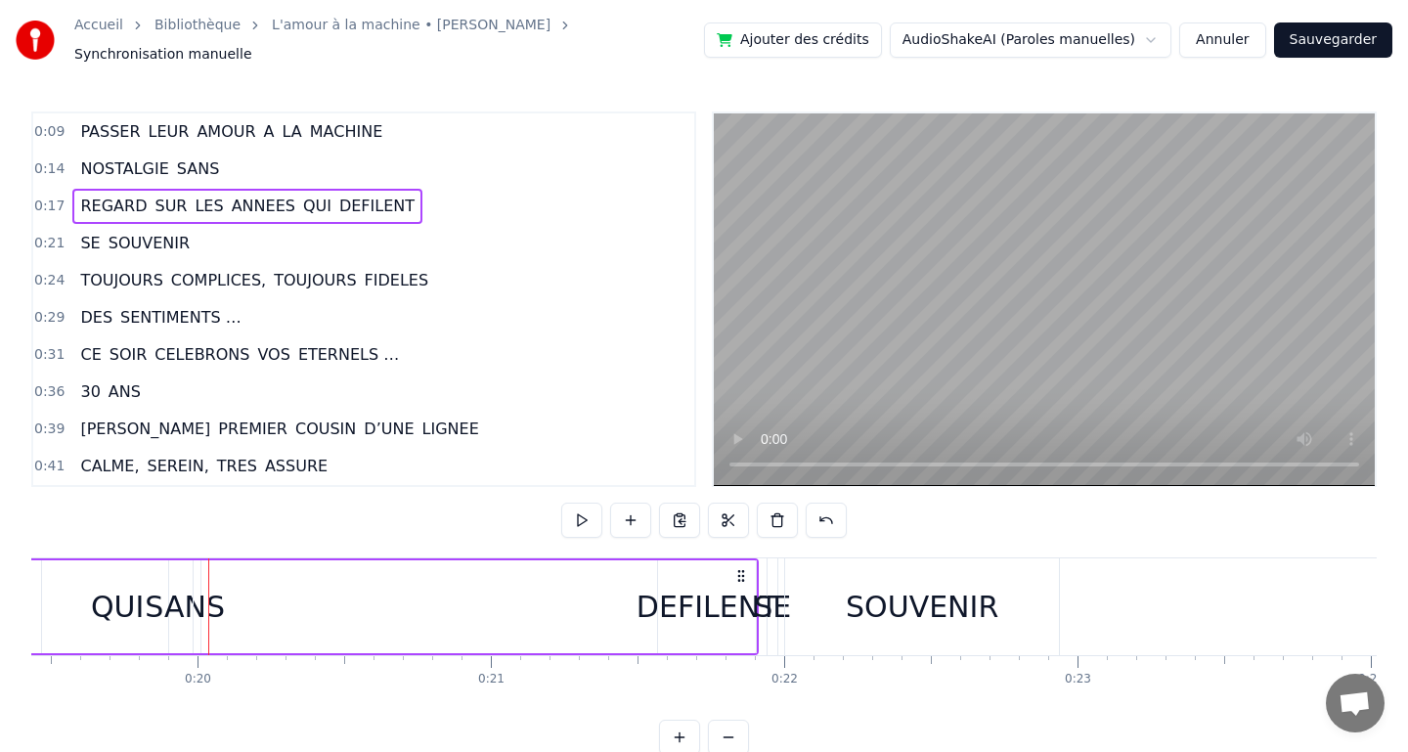
click at [194, 596] on div "QUI" at bounding box center [117, 606] width 153 height 93
click at [194, 168] on span "SANS" at bounding box center [198, 168] width 47 height 22
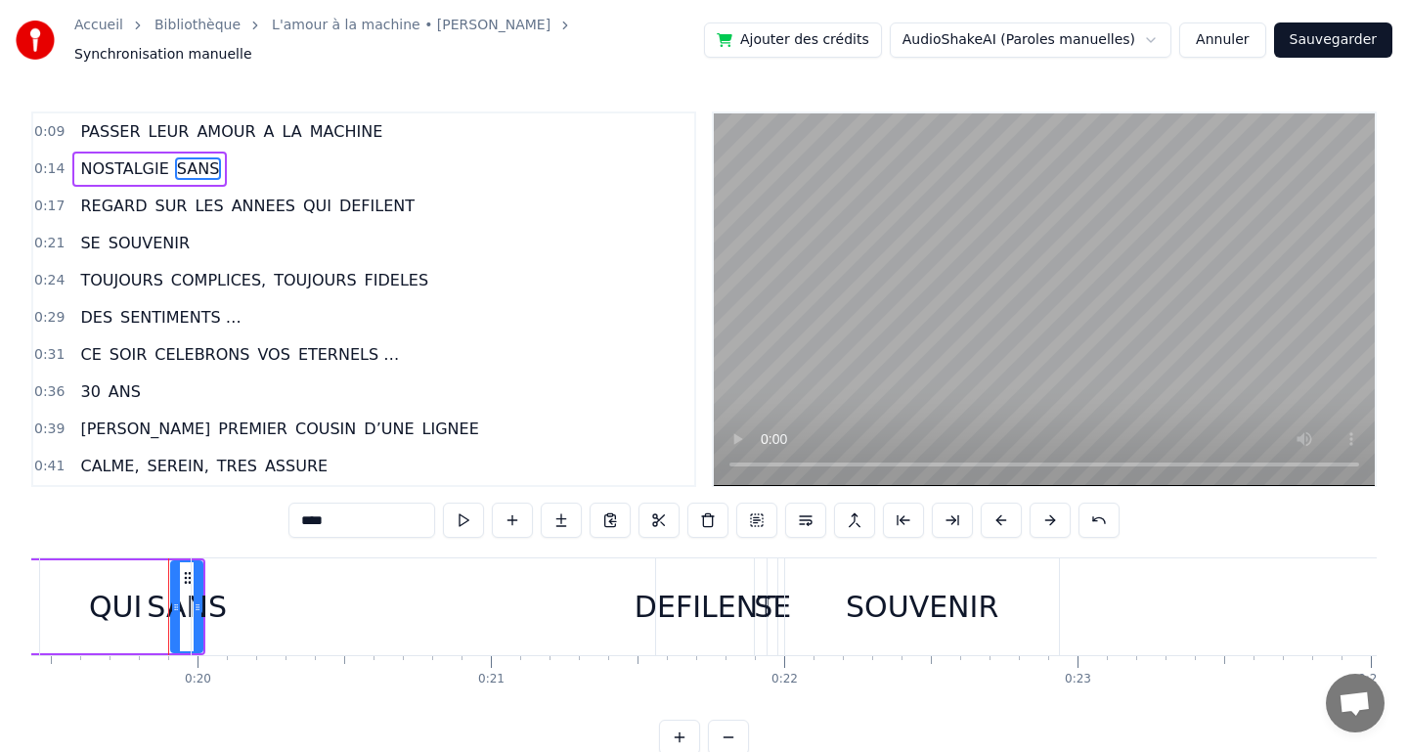
drag, startPoint x: 197, startPoint y: 598, endPoint x: 454, endPoint y: 604, distance: 256.2
click at [454, 604] on div "REGARD SUR LES ANNEES QUI DEFILENT" at bounding box center [67, 606] width 1382 height 97
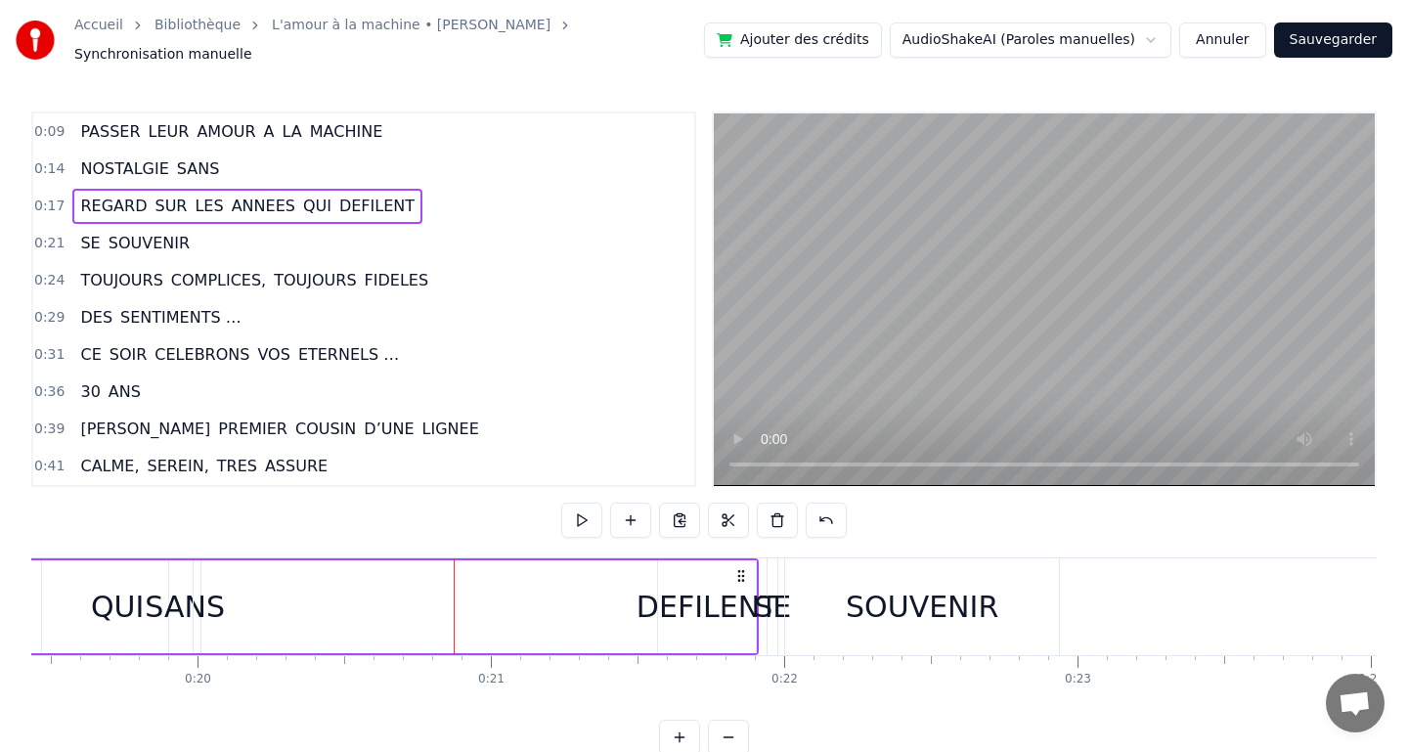
click at [194, 160] on span "SANS" at bounding box center [198, 168] width 47 height 22
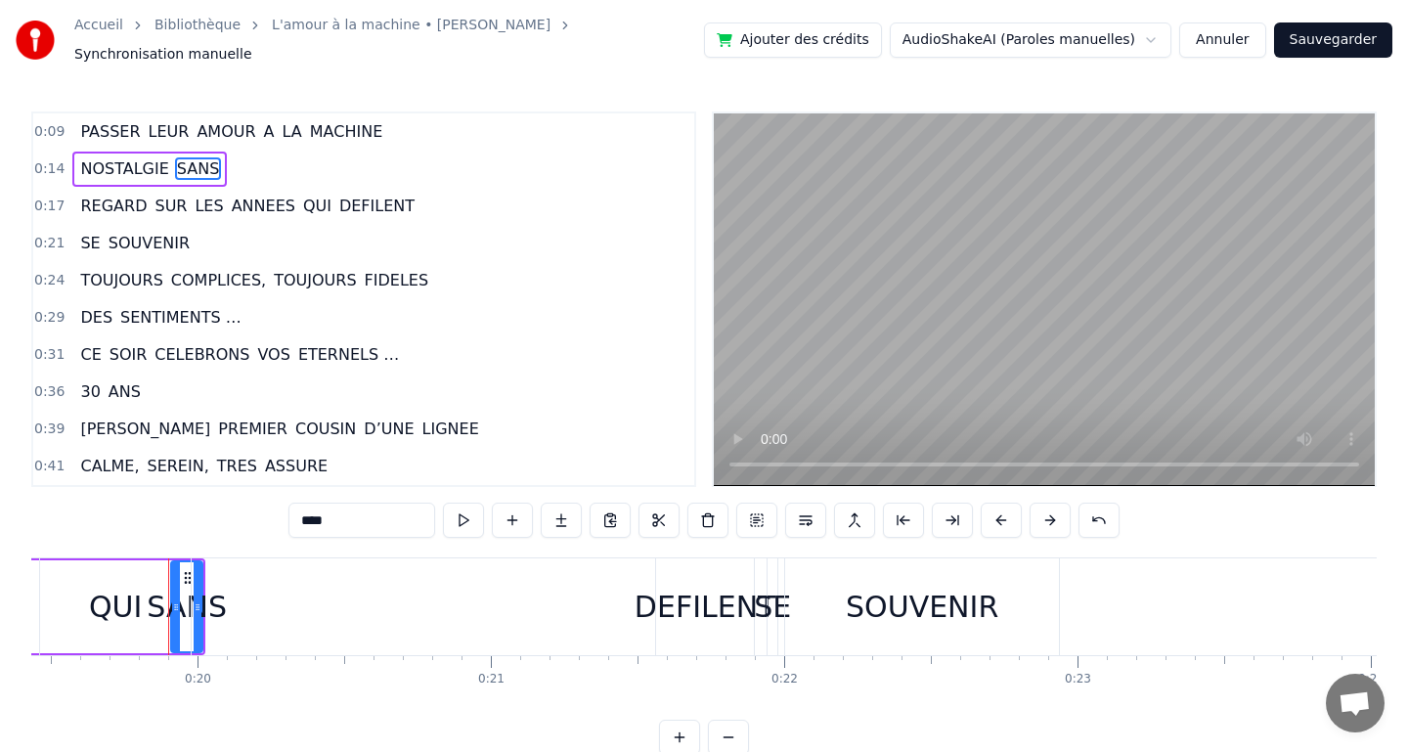
click at [179, 600] on div "QUI" at bounding box center [115, 606] width 151 height 97
type input "***"
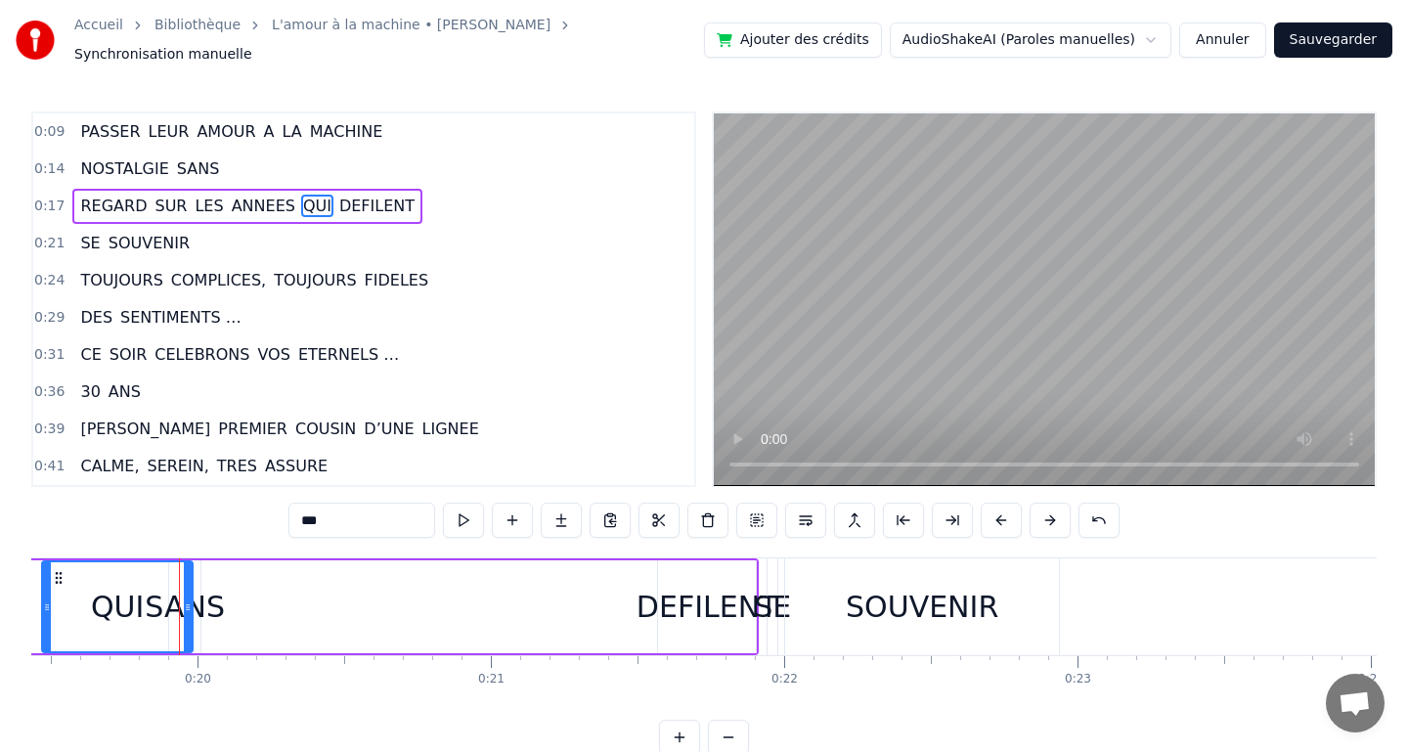
click at [206, 600] on div "REGARD SUR LES ANNEES QUI DEFILENT" at bounding box center [67, 606] width 1382 height 97
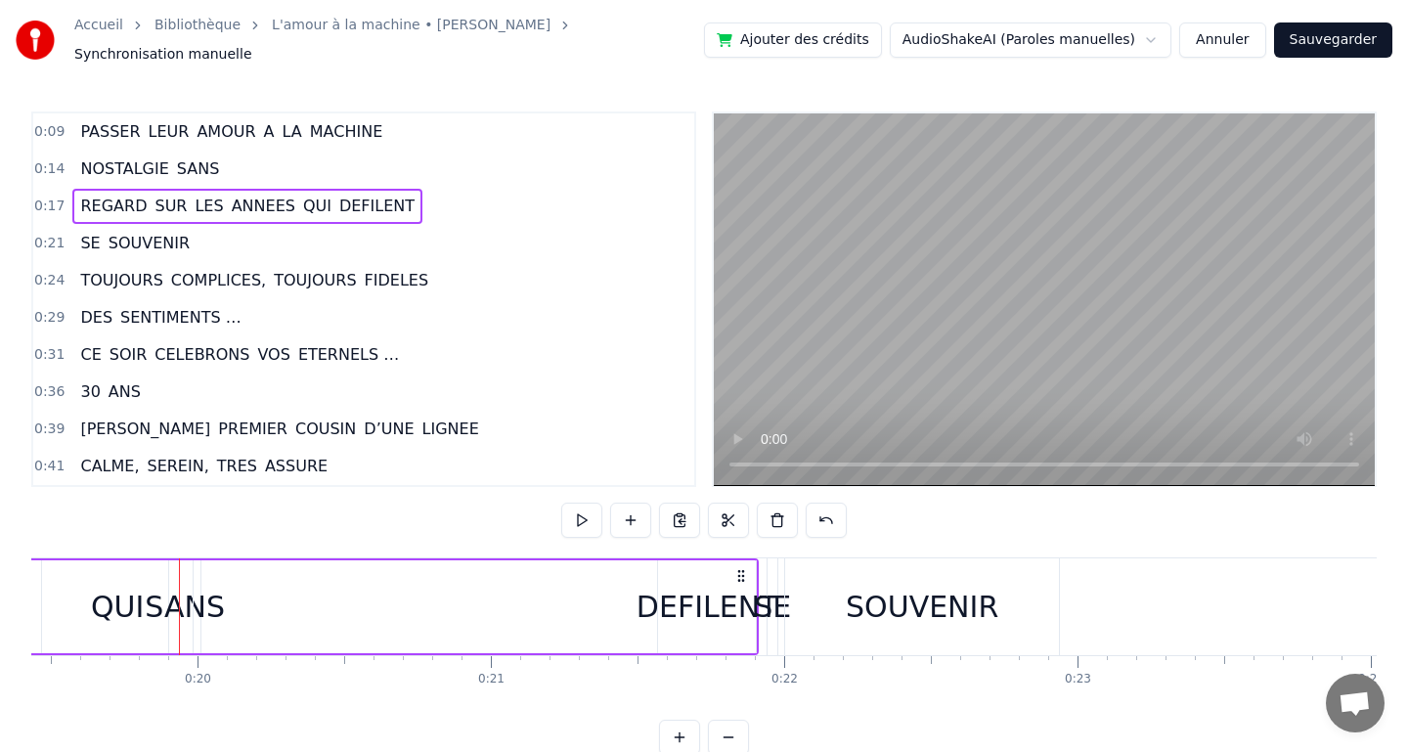
click at [199, 157] on span "SANS" at bounding box center [198, 168] width 47 height 22
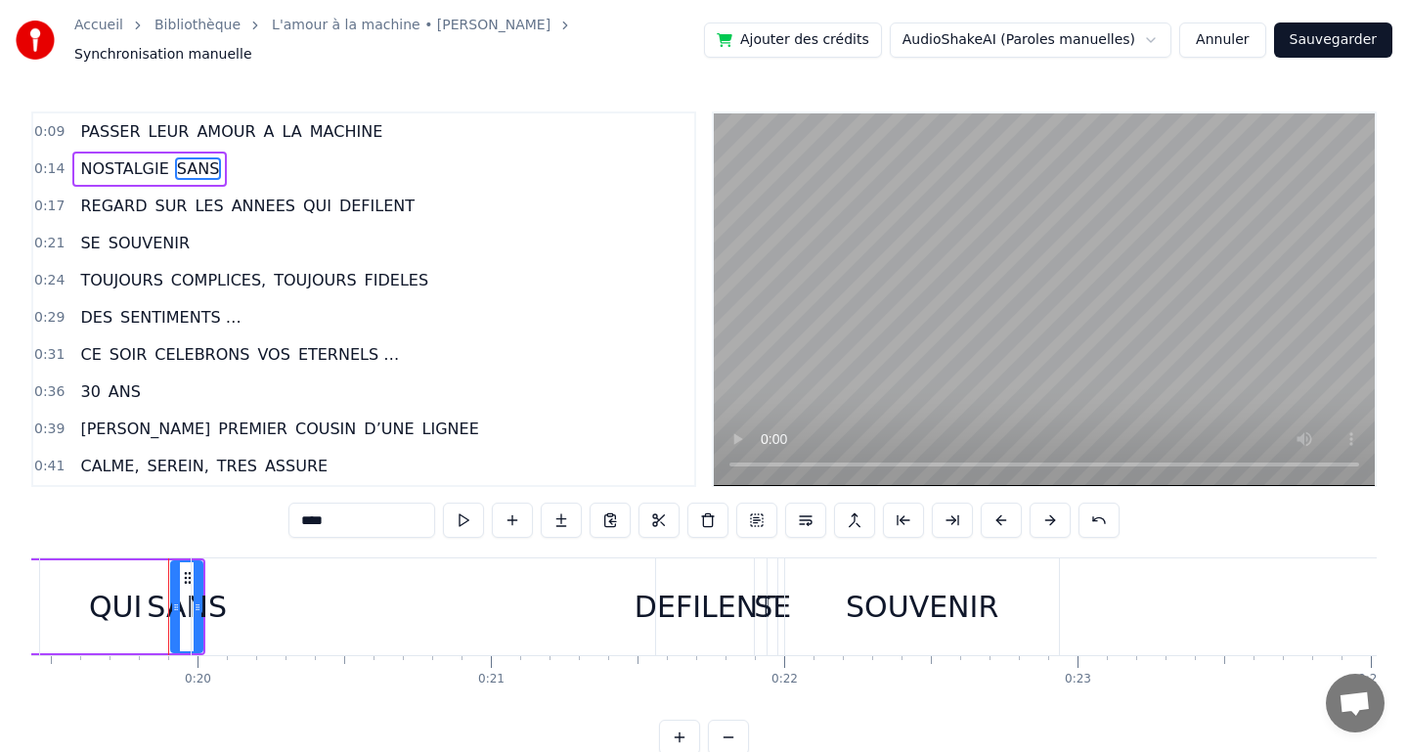
drag, startPoint x: 203, startPoint y: 599, endPoint x: 221, endPoint y: 600, distance: 17.6
click at [221, 600] on div "REGARD SUR LES ANNEES QUI DEFILENT" at bounding box center [67, 606] width 1382 height 97
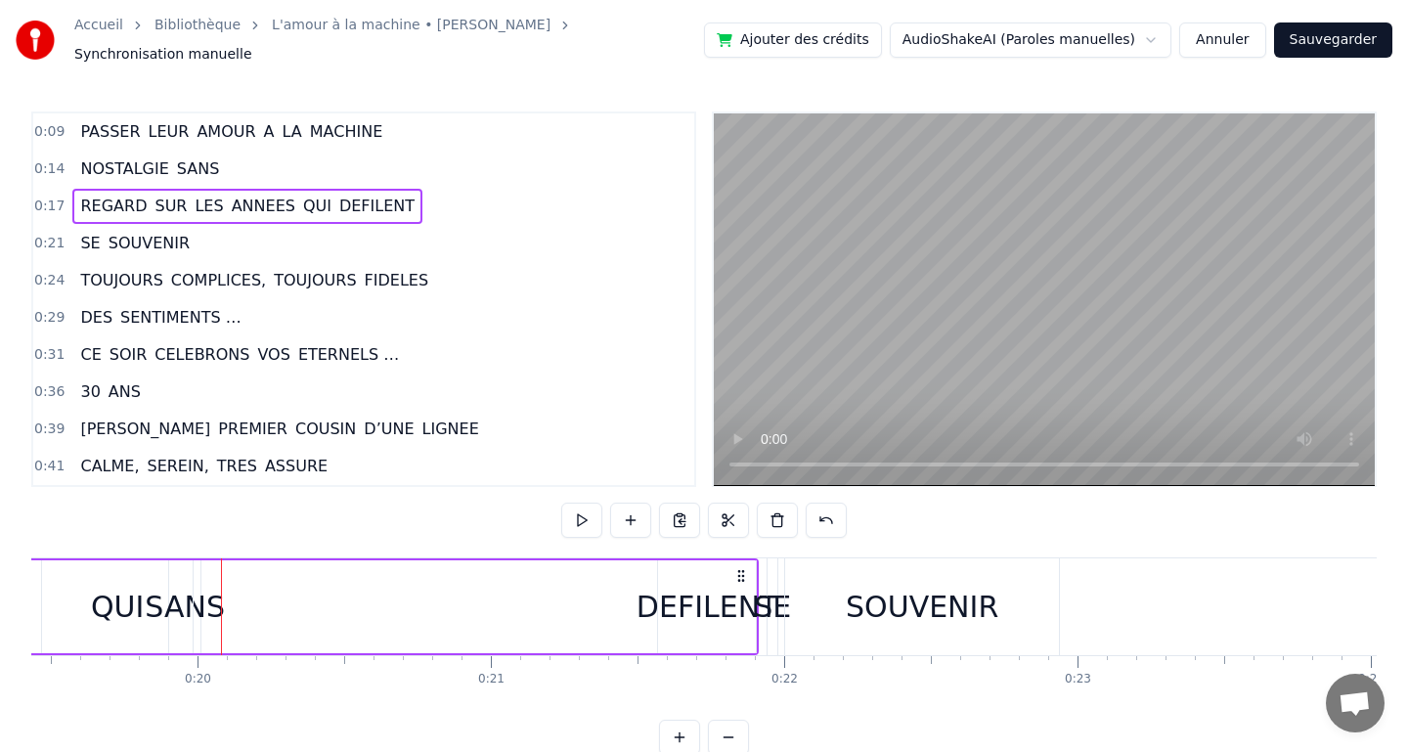
click at [196, 169] on span "SANS" at bounding box center [198, 168] width 47 height 22
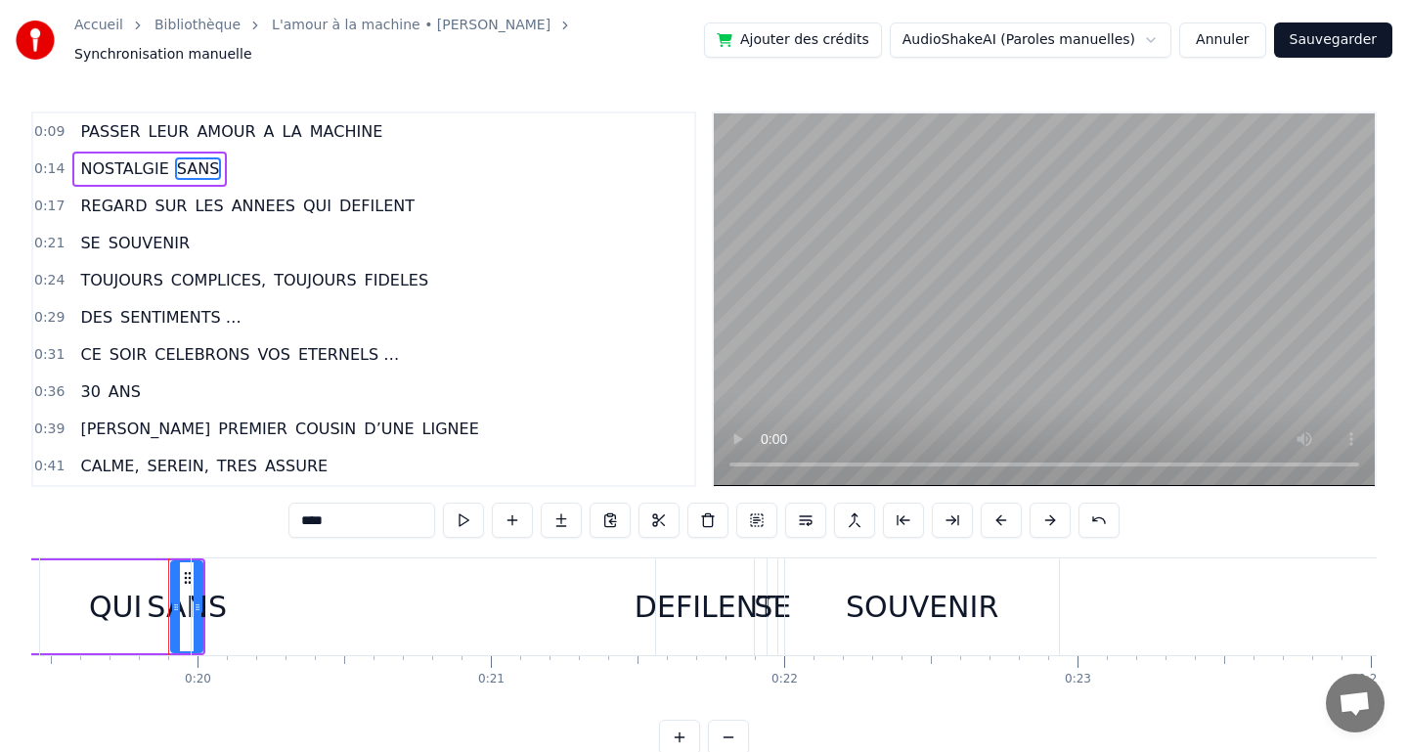
drag, startPoint x: 199, startPoint y: 597, endPoint x: 232, endPoint y: 598, distance: 32.3
click at [232, 598] on div "REGARD SUR LES ANNEES QUI DEFILENT" at bounding box center [67, 606] width 1382 height 97
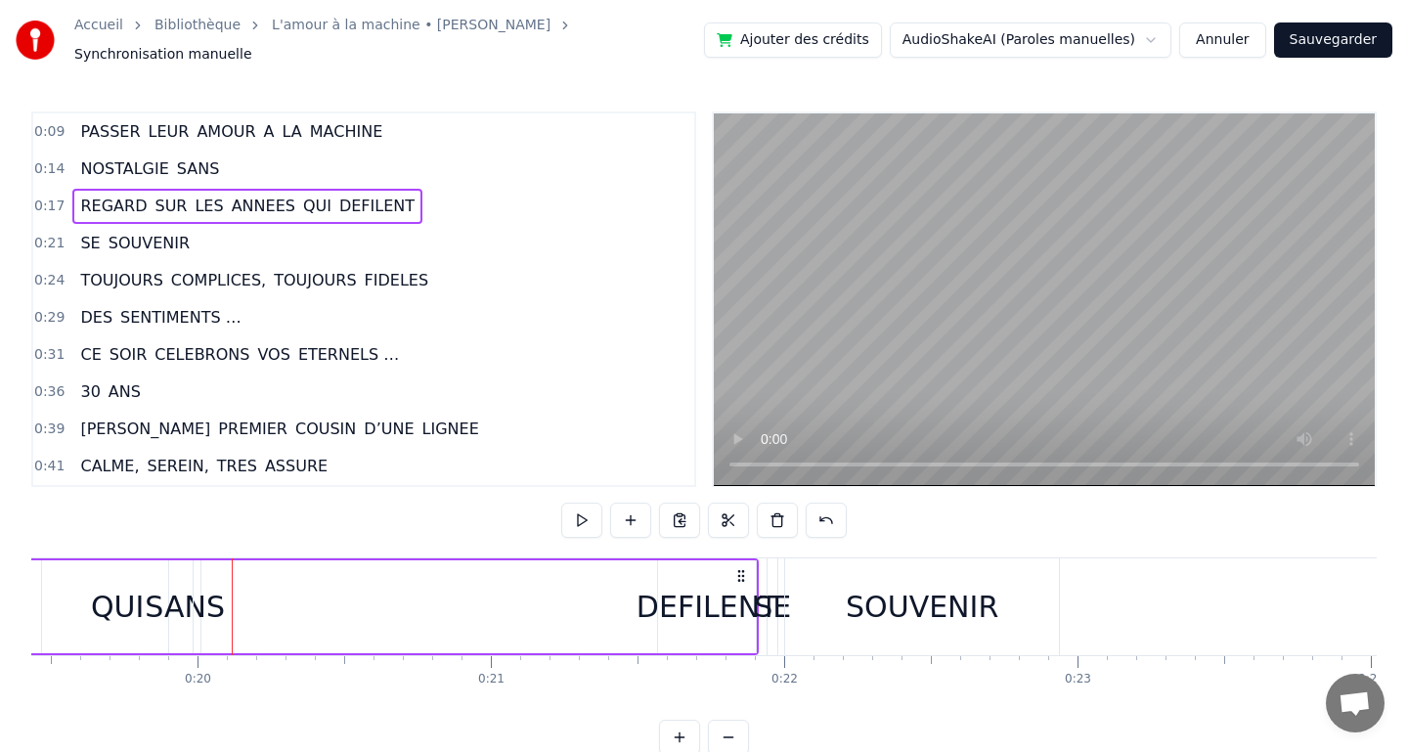
click at [193, 158] on span "SANS" at bounding box center [198, 168] width 47 height 22
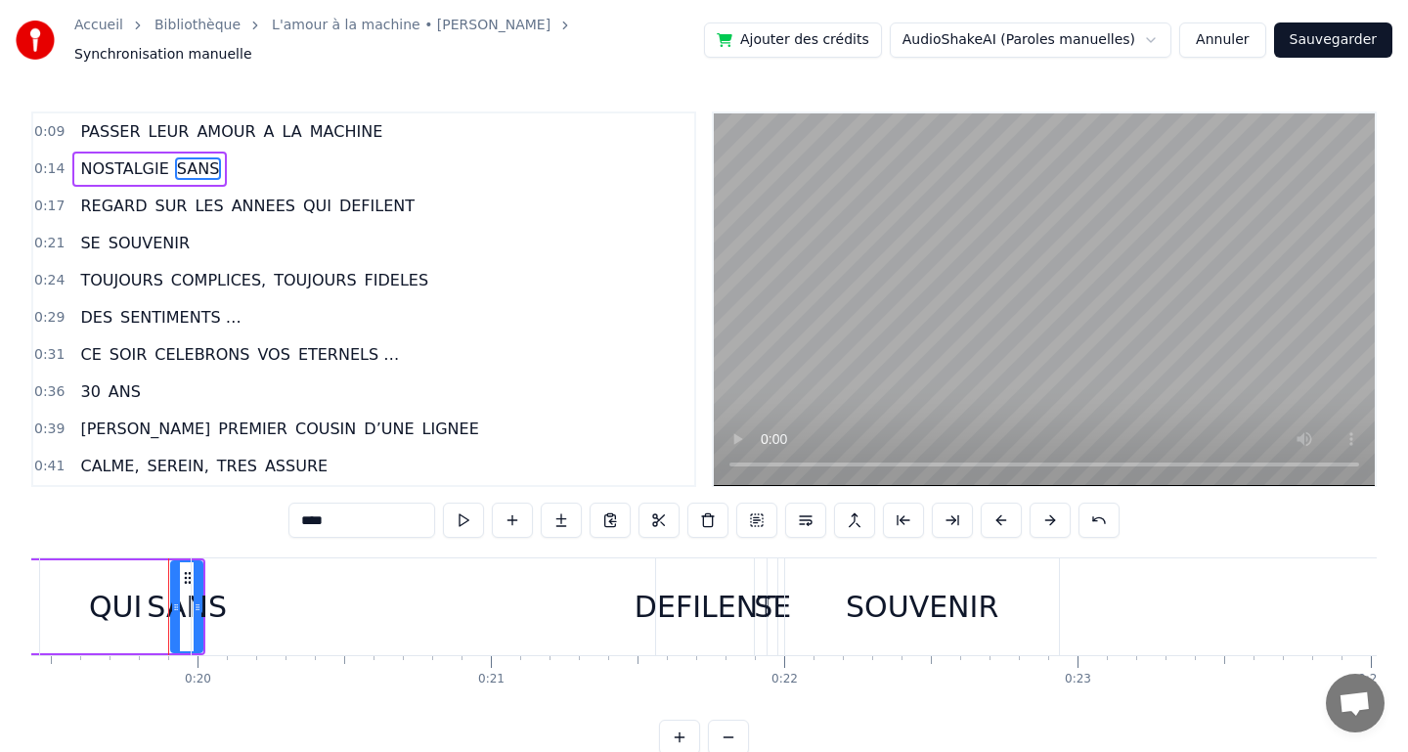
click at [134, 596] on div "QUI" at bounding box center [115, 607] width 53 height 44
type input "***"
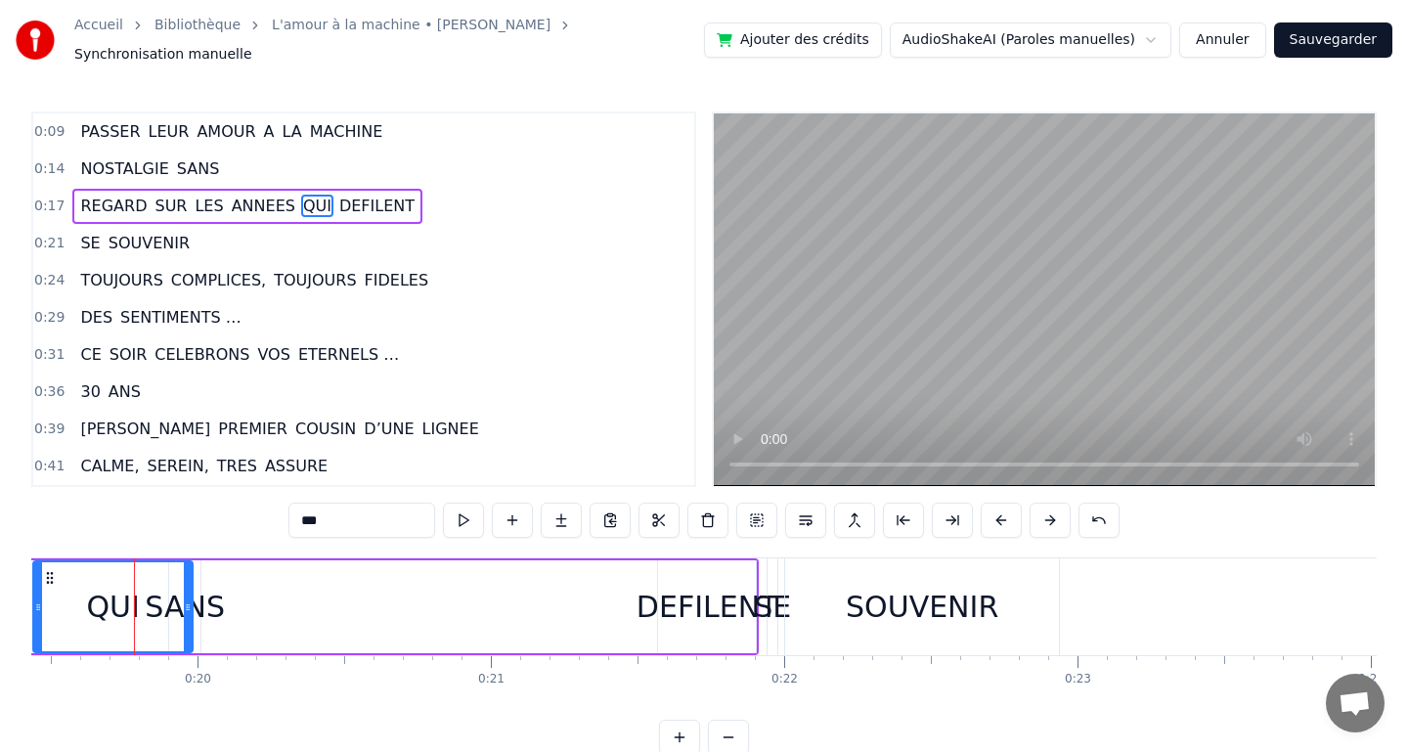
drag, startPoint x: 47, startPoint y: 598, endPoint x: 38, endPoint y: 592, distance: 10.6
click at [38, 599] on icon at bounding box center [38, 607] width 8 height 16
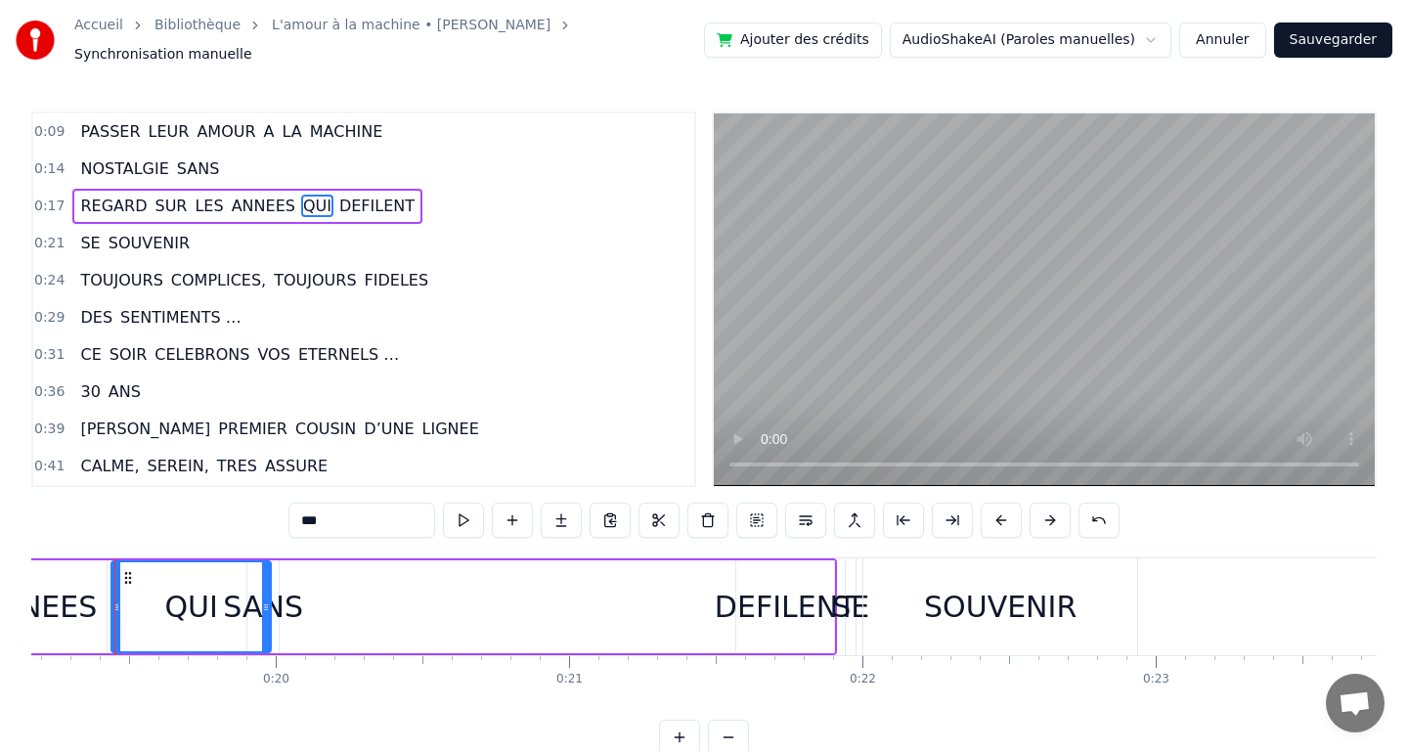
scroll to position [0, 5607]
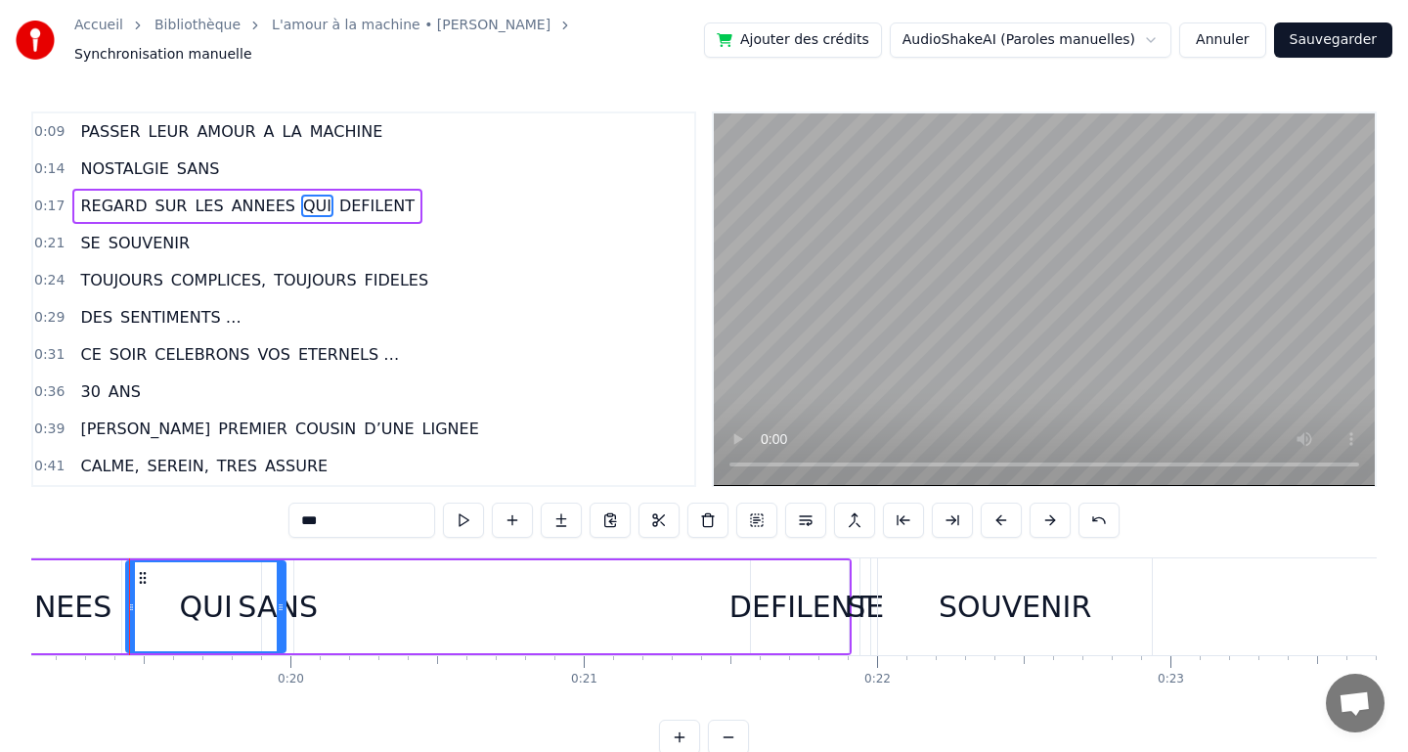
click at [185, 593] on div "QUI" at bounding box center [205, 607] width 53 height 44
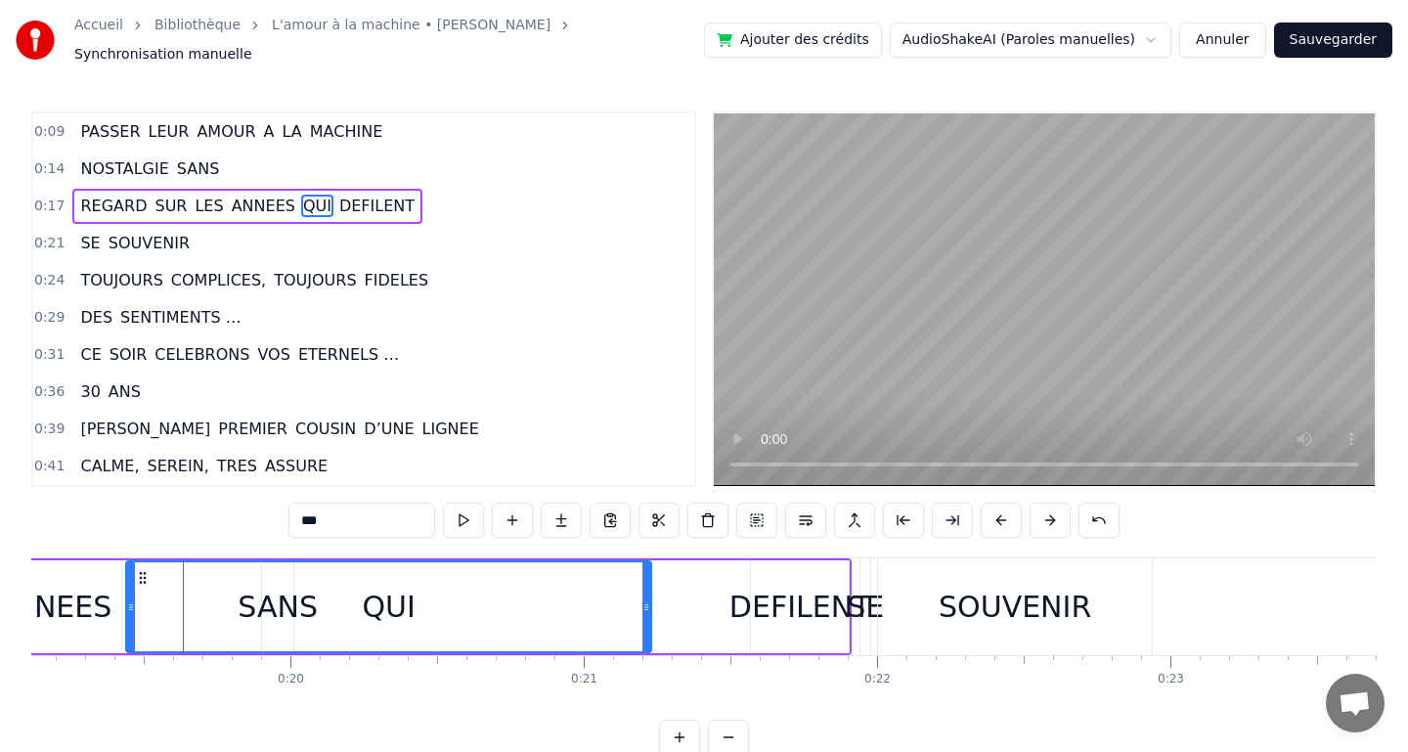
drag, startPoint x: 282, startPoint y: 595, endPoint x: 647, endPoint y: 605, distance: 365.8
click at [647, 605] on div at bounding box center [646, 606] width 8 height 89
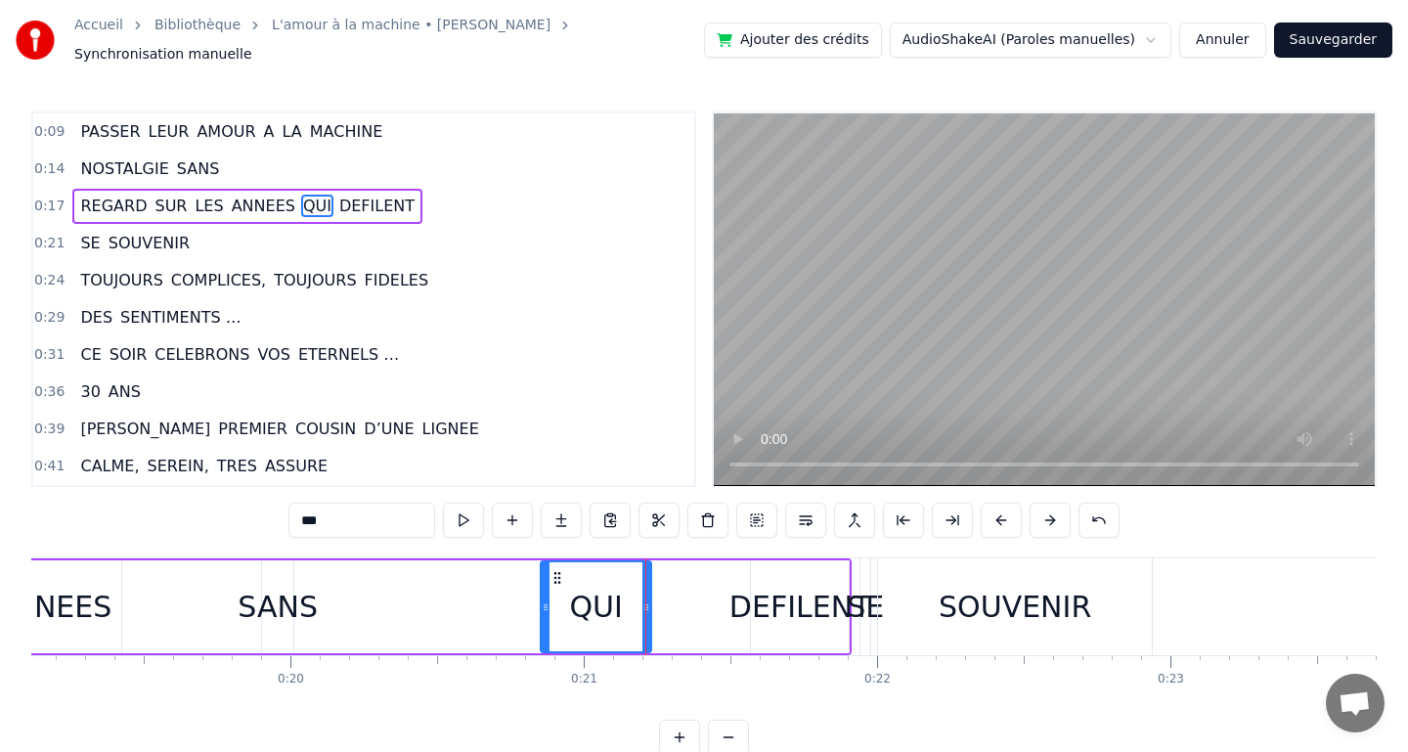
drag, startPoint x: 131, startPoint y: 593, endPoint x: 546, endPoint y: 610, distance: 414.9
click at [546, 610] on div at bounding box center [546, 606] width 8 height 89
click at [306, 590] on div "REGARD SUR LES ANNEES QUI DEFILENT" at bounding box center [160, 606] width 1382 height 97
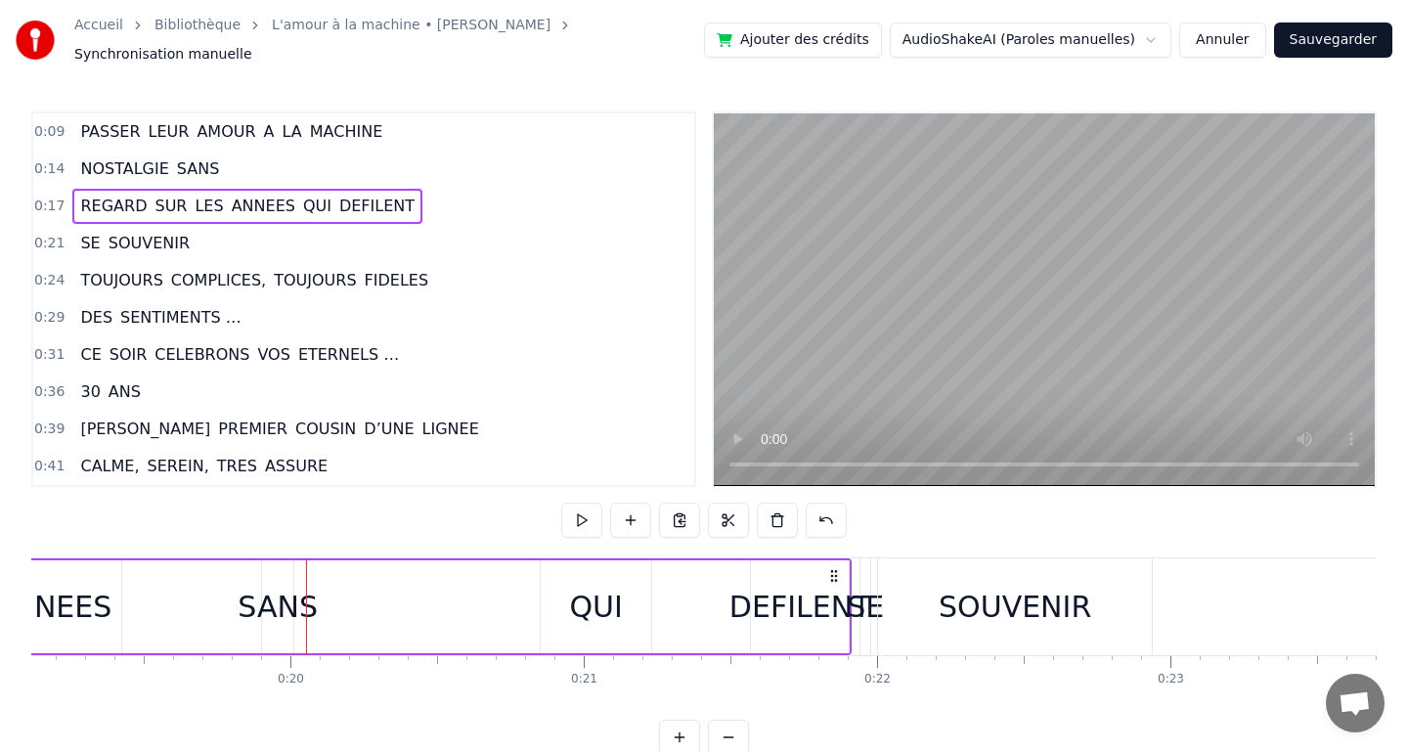
click at [208, 157] on span "SANS" at bounding box center [198, 168] width 47 height 22
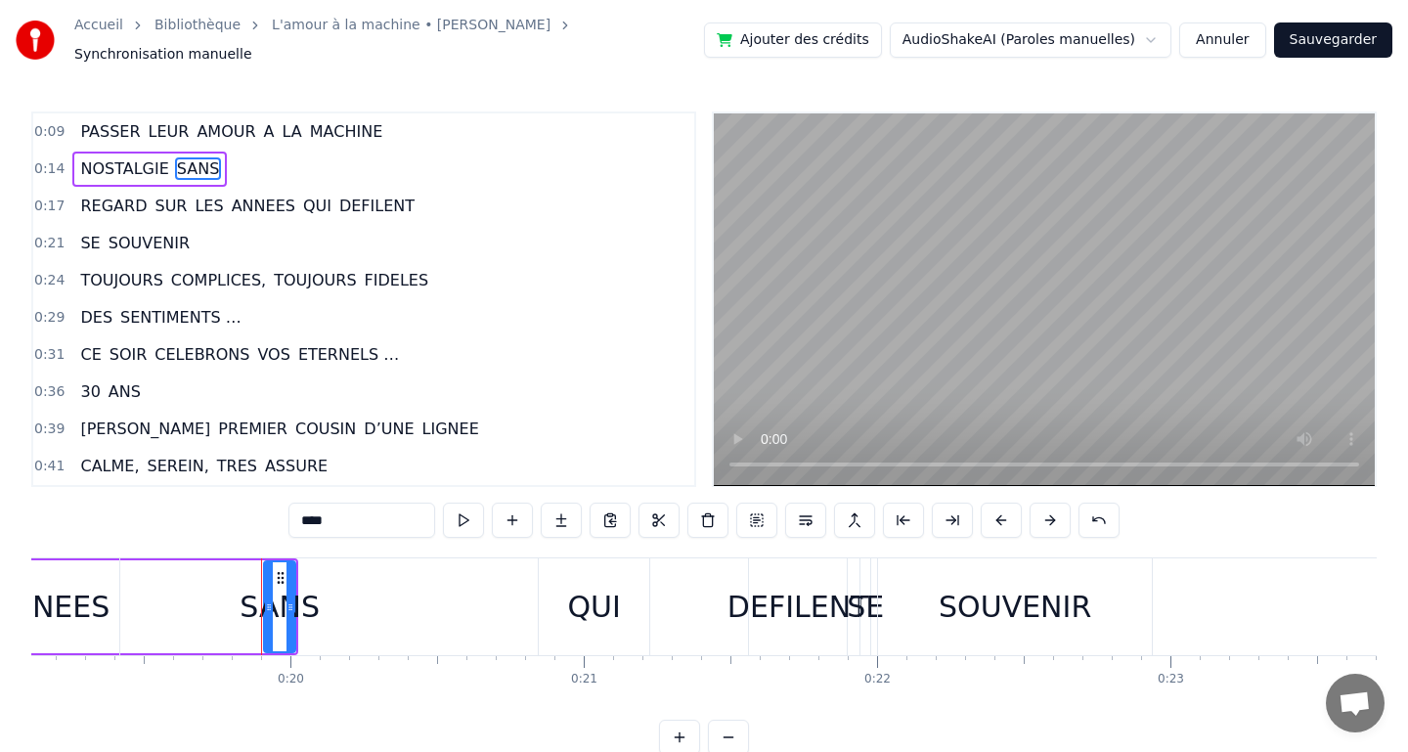
drag, startPoint x: 290, startPoint y: 598, endPoint x: 341, endPoint y: 600, distance: 50.9
click at [341, 600] on div "REGARD SUR LES ANNEES QUI DEFILENT" at bounding box center [160, 606] width 1382 height 97
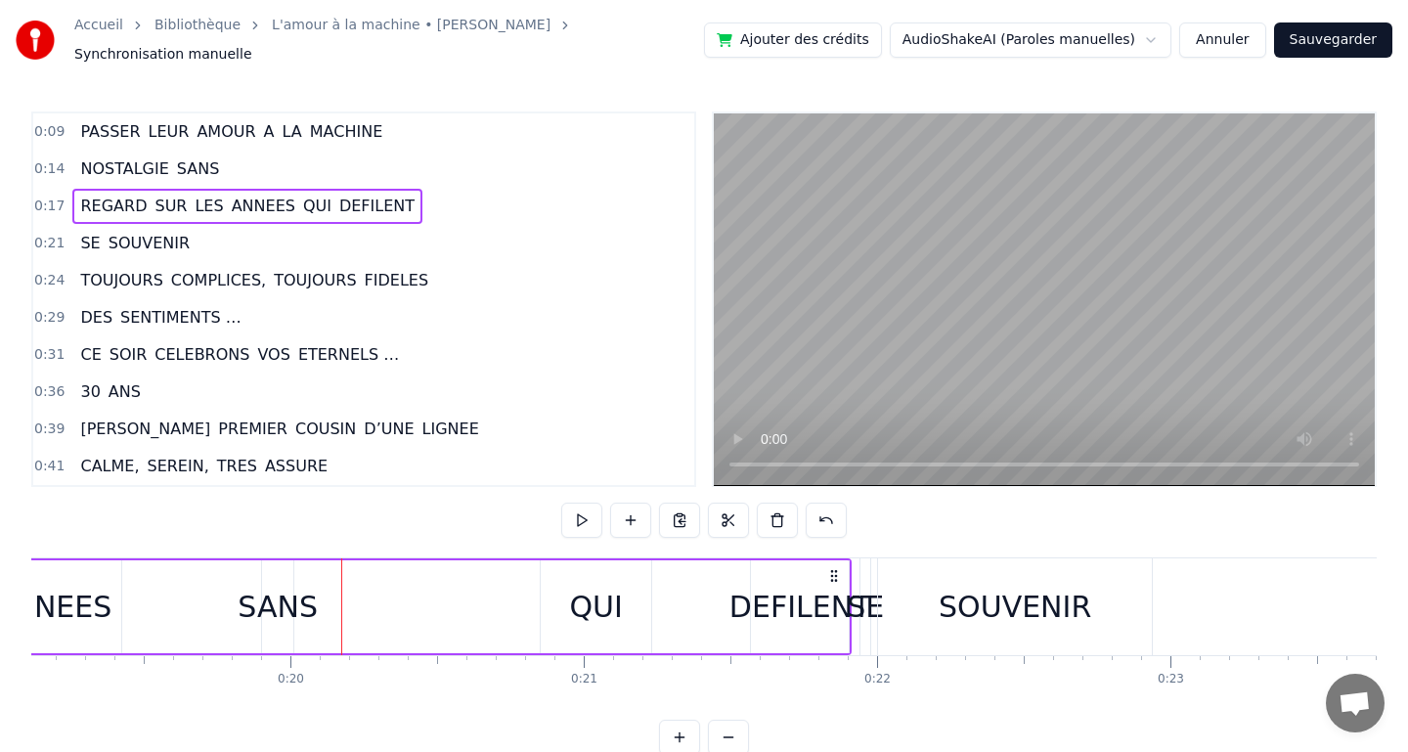
click at [234, 604] on div "REGARD SUR LES ANNEES QUI DEFILENT" at bounding box center [160, 606] width 1382 height 97
click at [258, 596] on div "REGARD SUR LES ANNEES QUI DEFILENT" at bounding box center [160, 606] width 1382 height 97
click at [207, 152] on div "NOSTALGIE SANS" at bounding box center [149, 169] width 154 height 35
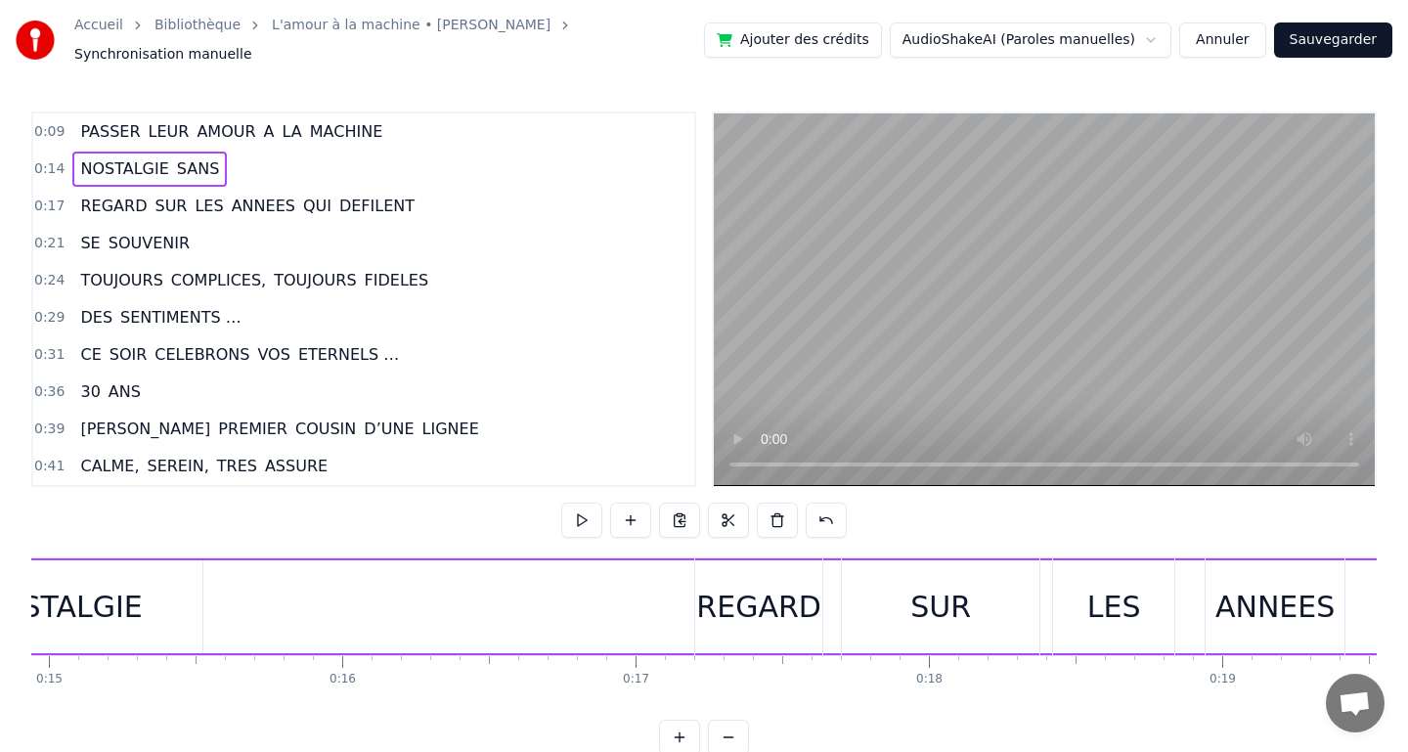
click at [196, 157] on span "SANS" at bounding box center [198, 168] width 47 height 22
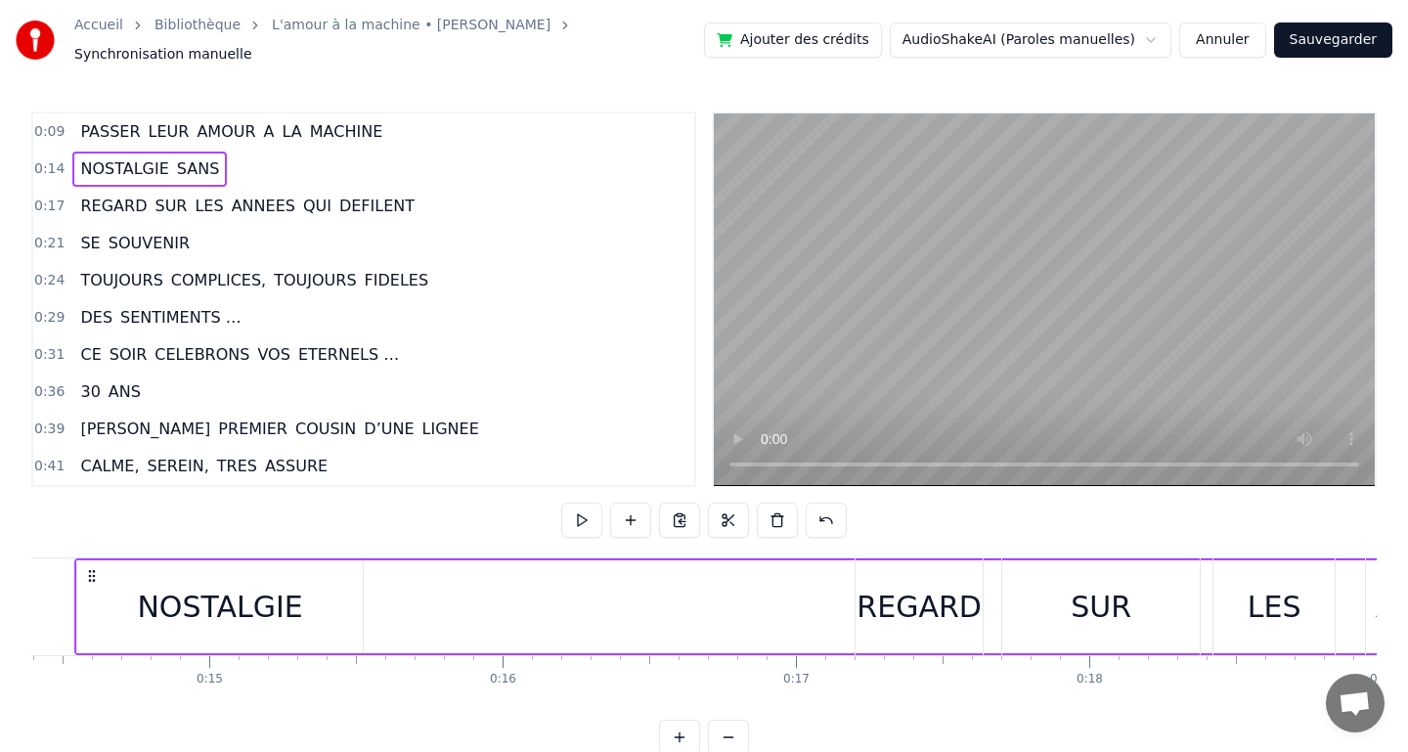
scroll to position [0, 4167]
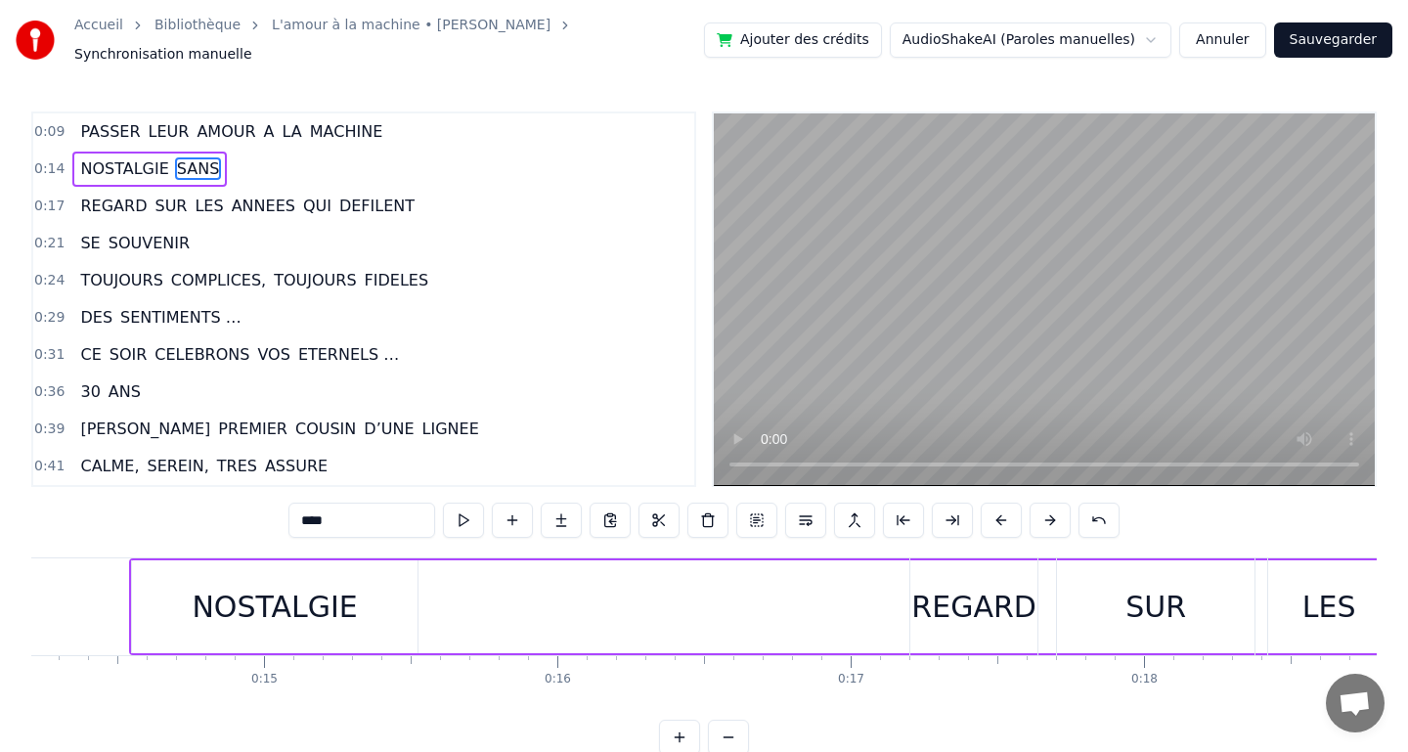
click at [196, 157] on span "SANS" at bounding box center [198, 168] width 47 height 22
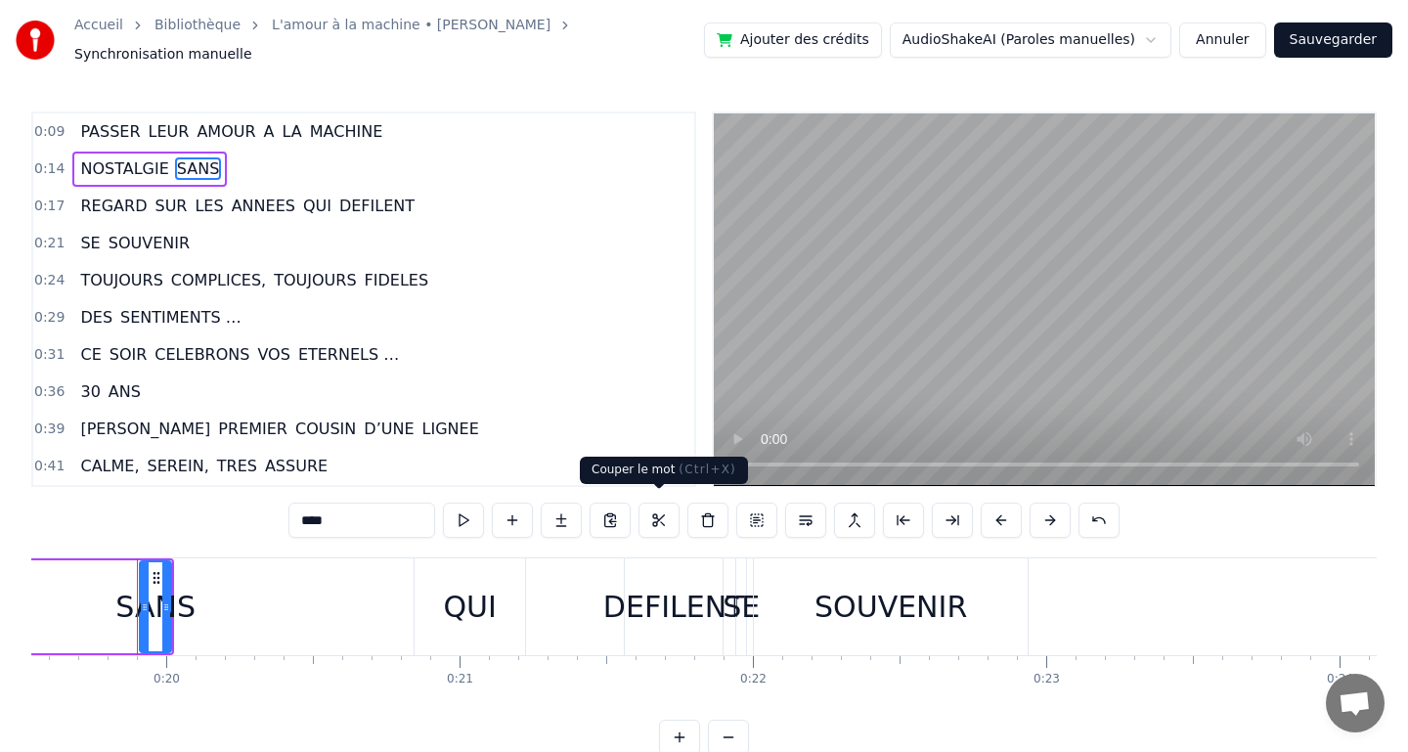
scroll to position [0, 5739]
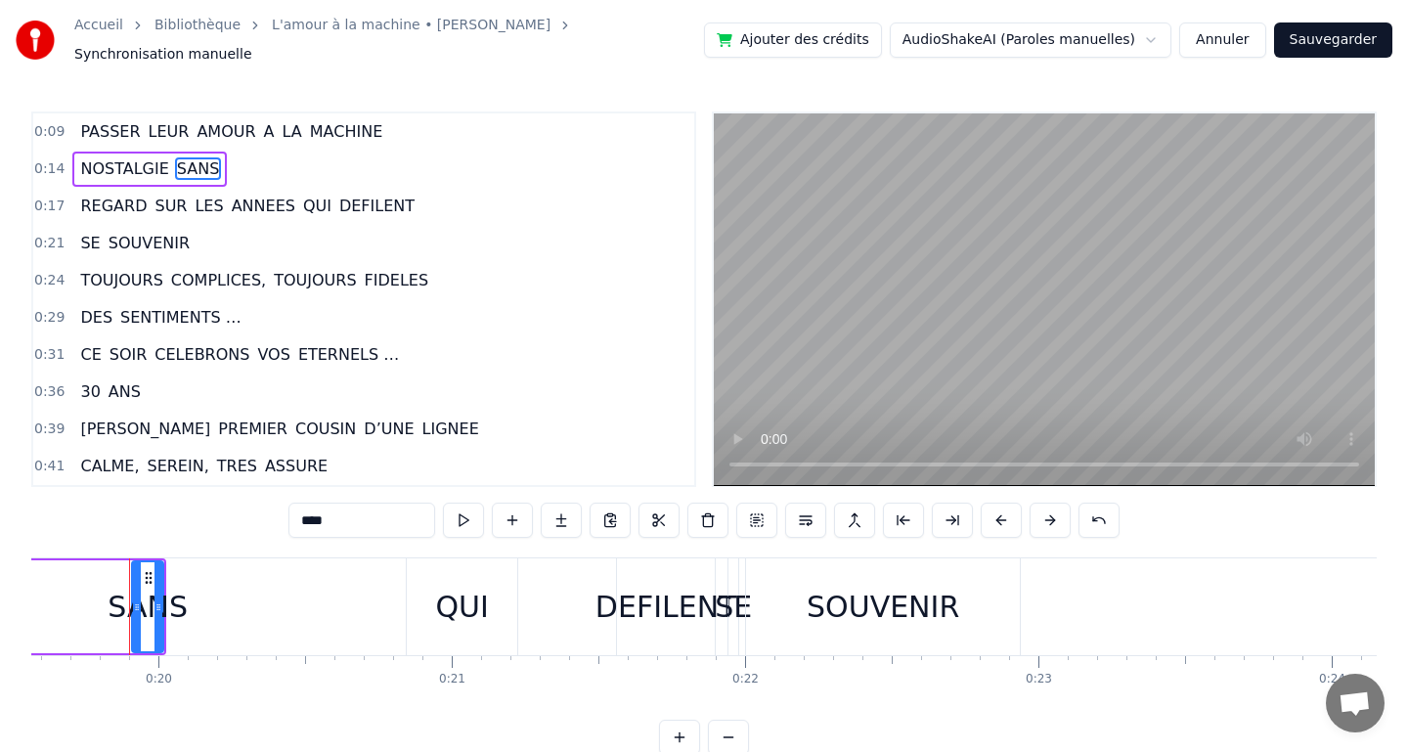
drag, startPoint x: 161, startPoint y: 594, endPoint x: 198, endPoint y: 594, distance: 37.2
click at [198, 594] on div "REGARD SUR LES ANNEES QUI DEFILENT" at bounding box center [28, 606] width 1382 height 97
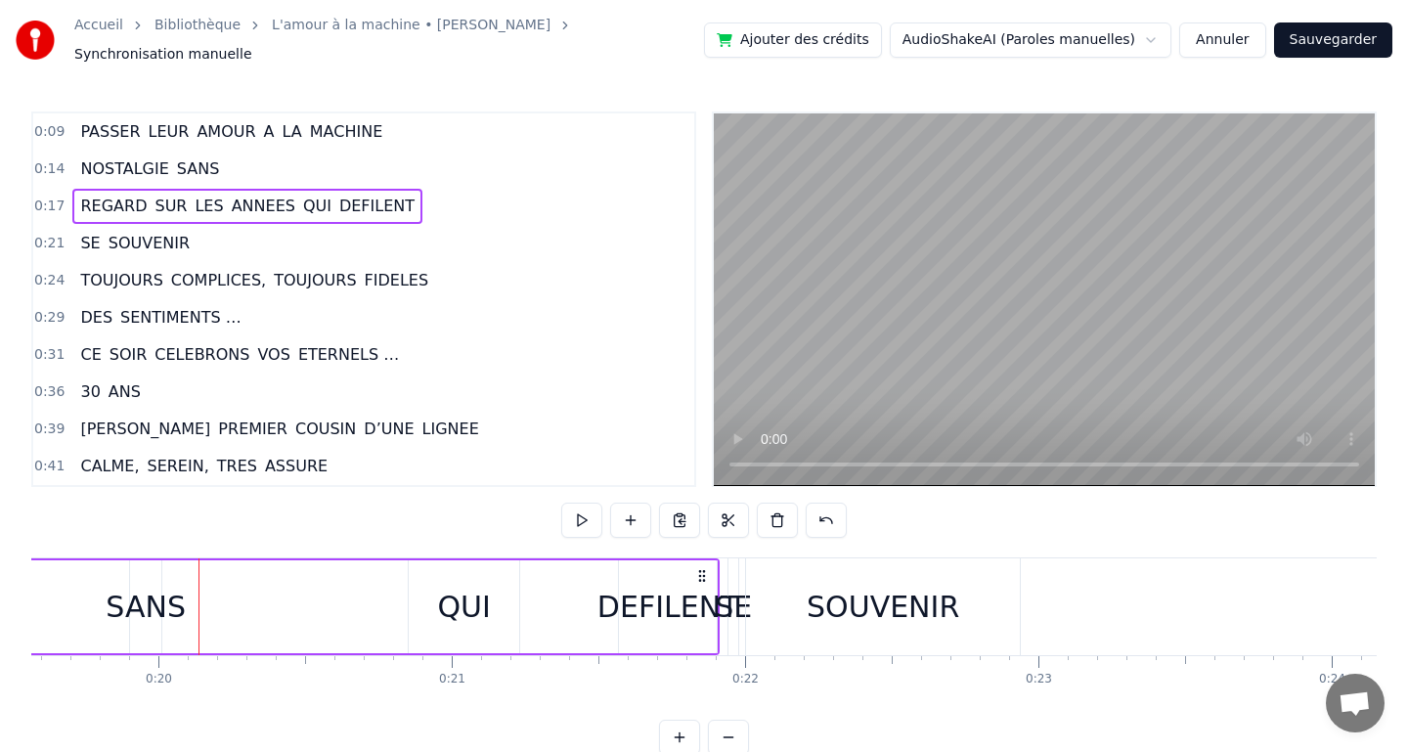
click at [195, 171] on div "NOSTALGIE SANS" at bounding box center [149, 169] width 154 height 35
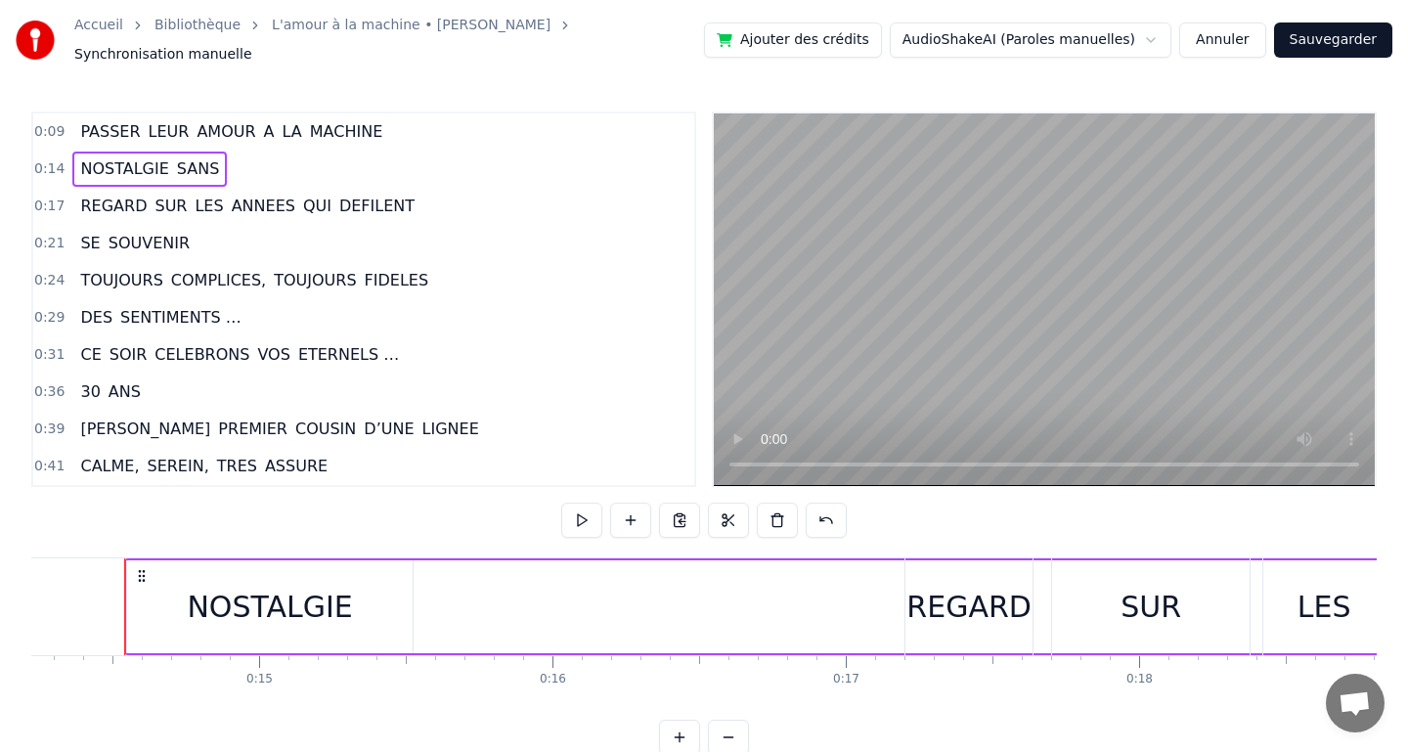
scroll to position [0, 4167]
click at [197, 170] on span "SANS" at bounding box center [198, 168] width 47 height 23
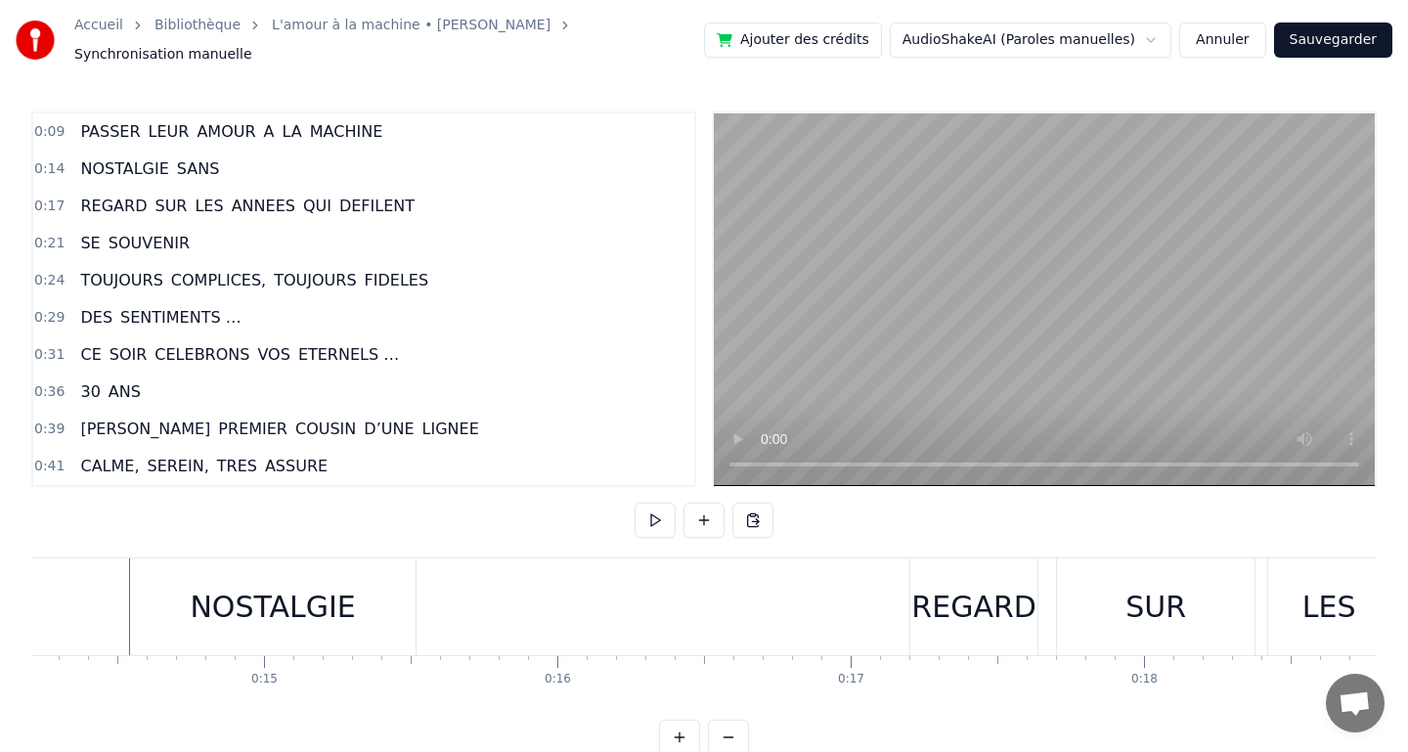
click at [193, 157] on span "SANS" at bounding box center [198, 168] width 47 height 22
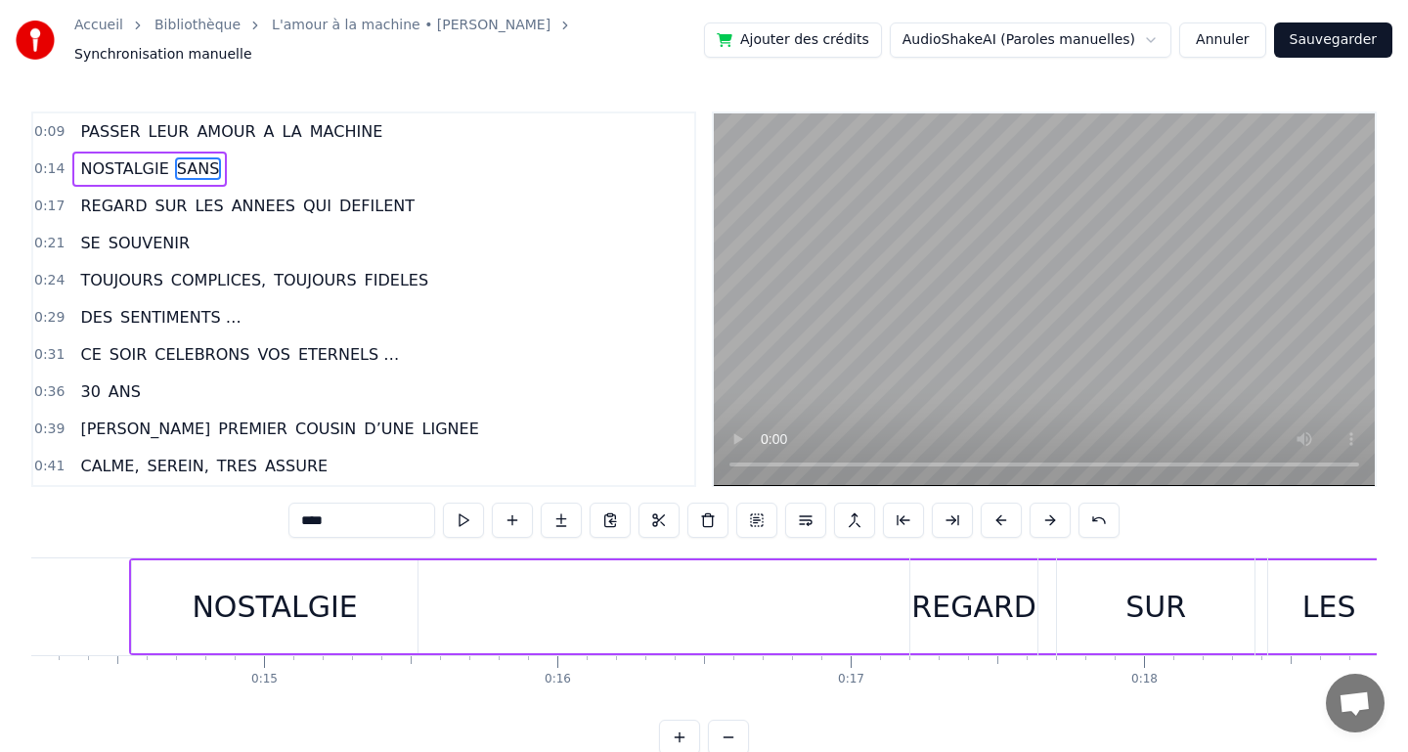
click at [193, 157] on span "SANS" at bounding box center [198, 168] width 47 height 22
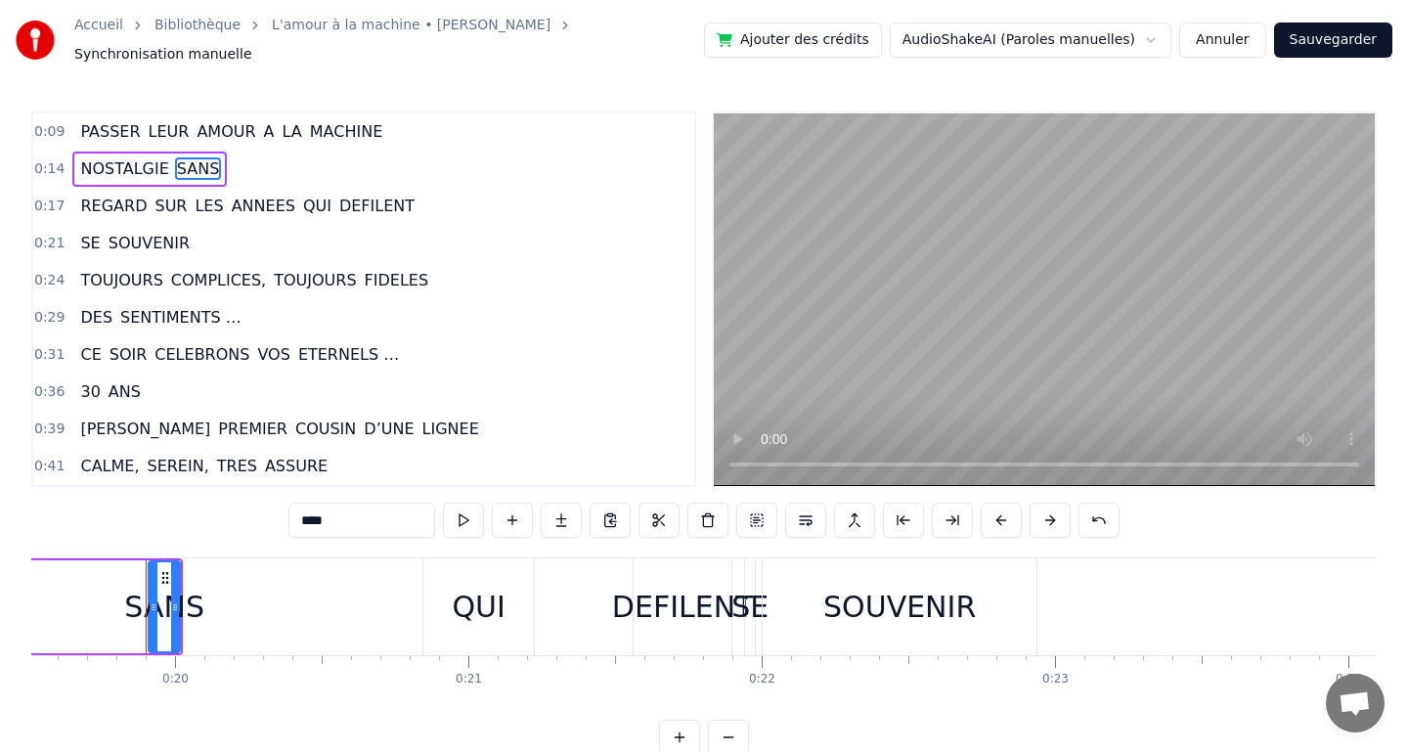
scroll to position [0, 5758]
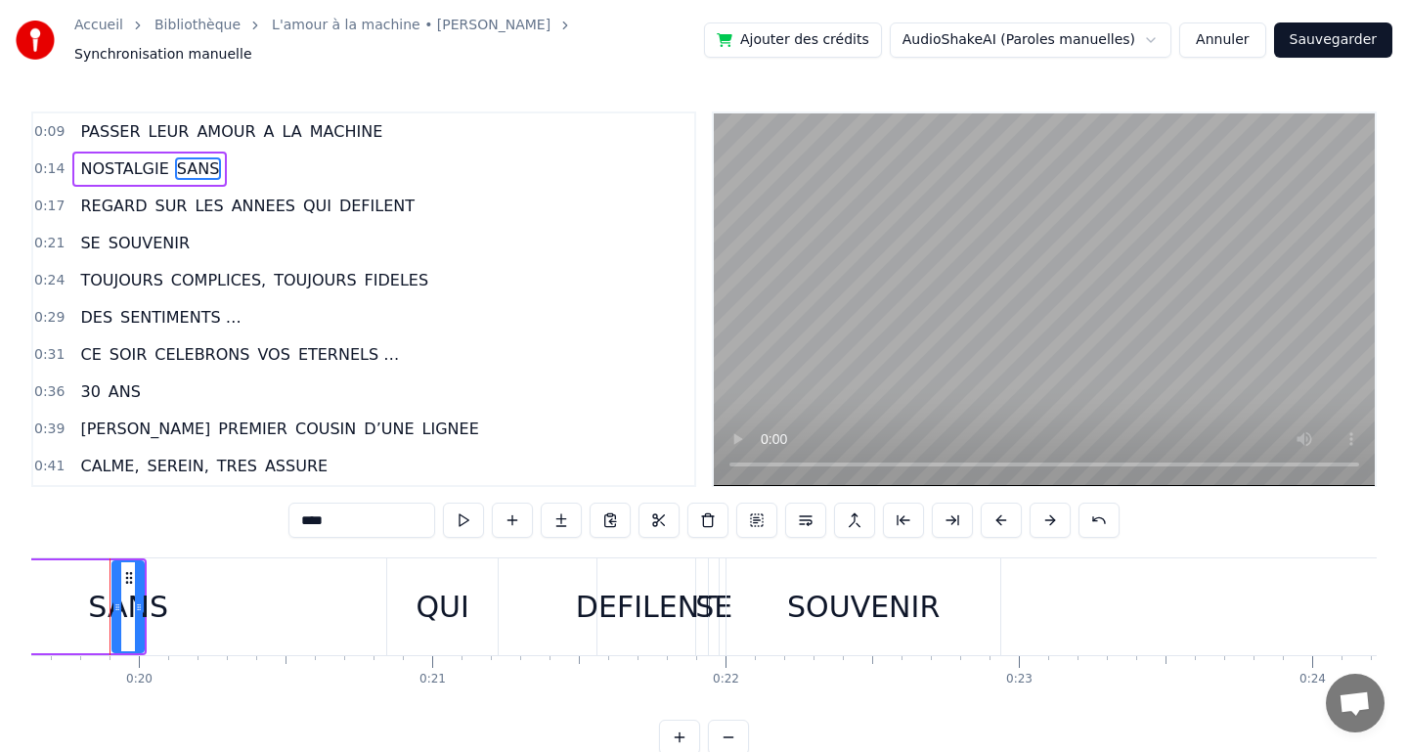
click at [130, 568] on div "REGARD SUR LES ANNEES QUI DEFILENT" at bounding box center [9, 606] width 1382 height 97
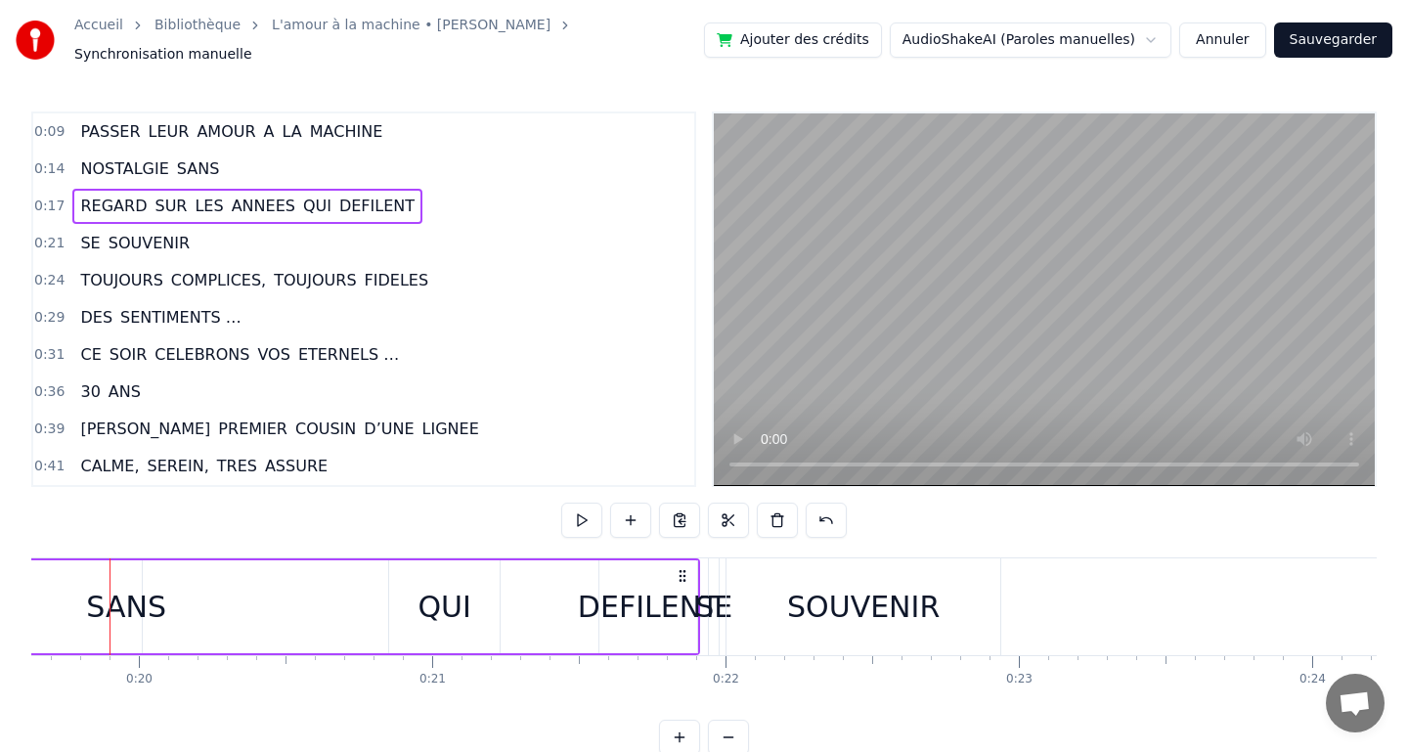
click at [153, 593] on div "REGARD SUR LES ANNEES QUI DEFILENT" at bounding box center [9, 606] width 1382 height 97
click at [203, 159] on span "SANS" at bounding box center [198, 168] width 47 height 22
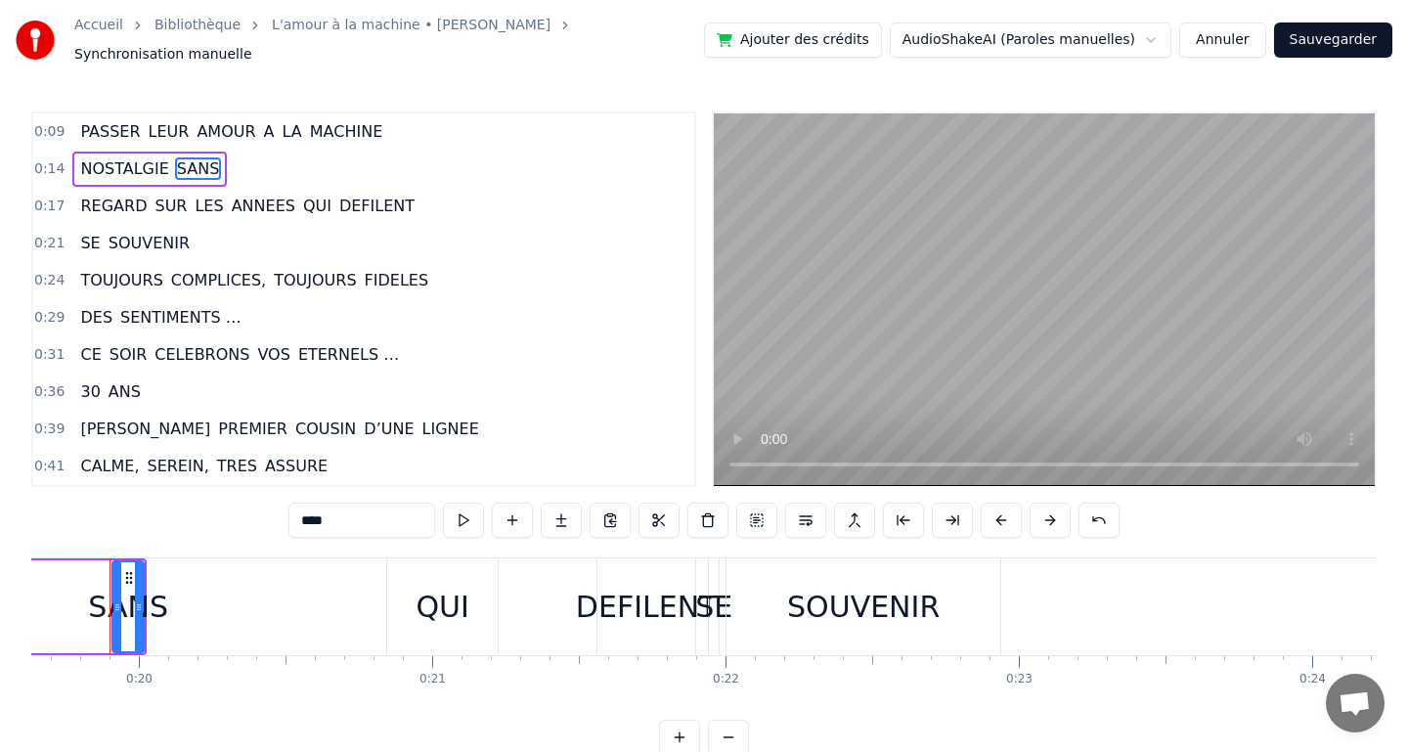
scroll to position [0, 5739]
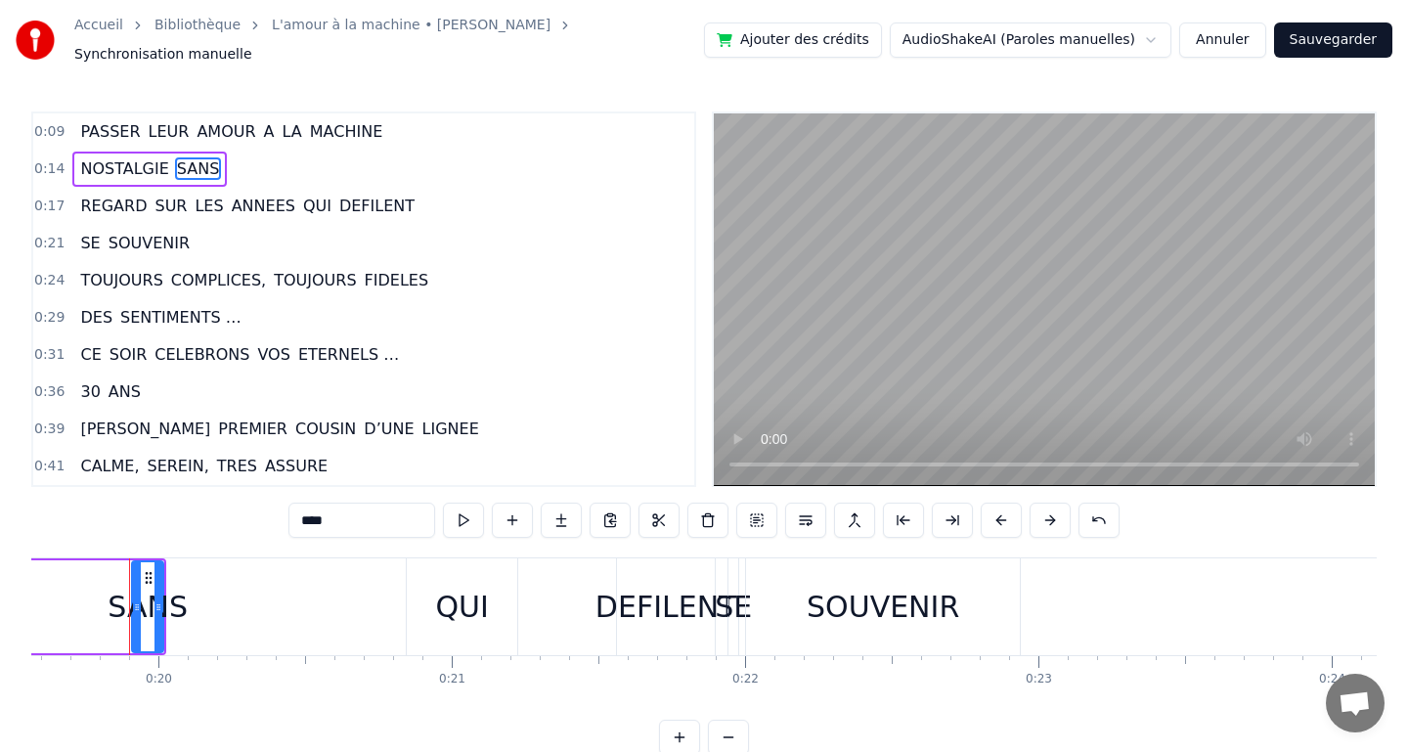
drag, startPoint x: 158, startPoint y: 598, endPoint x: 199, endPoint y: 597, distance: 41.1
click at [199, 597] on div "REGARD SUR LES ANNEES QUI DEFILENT" at bounding box center [28, 606] width 1382 height 97
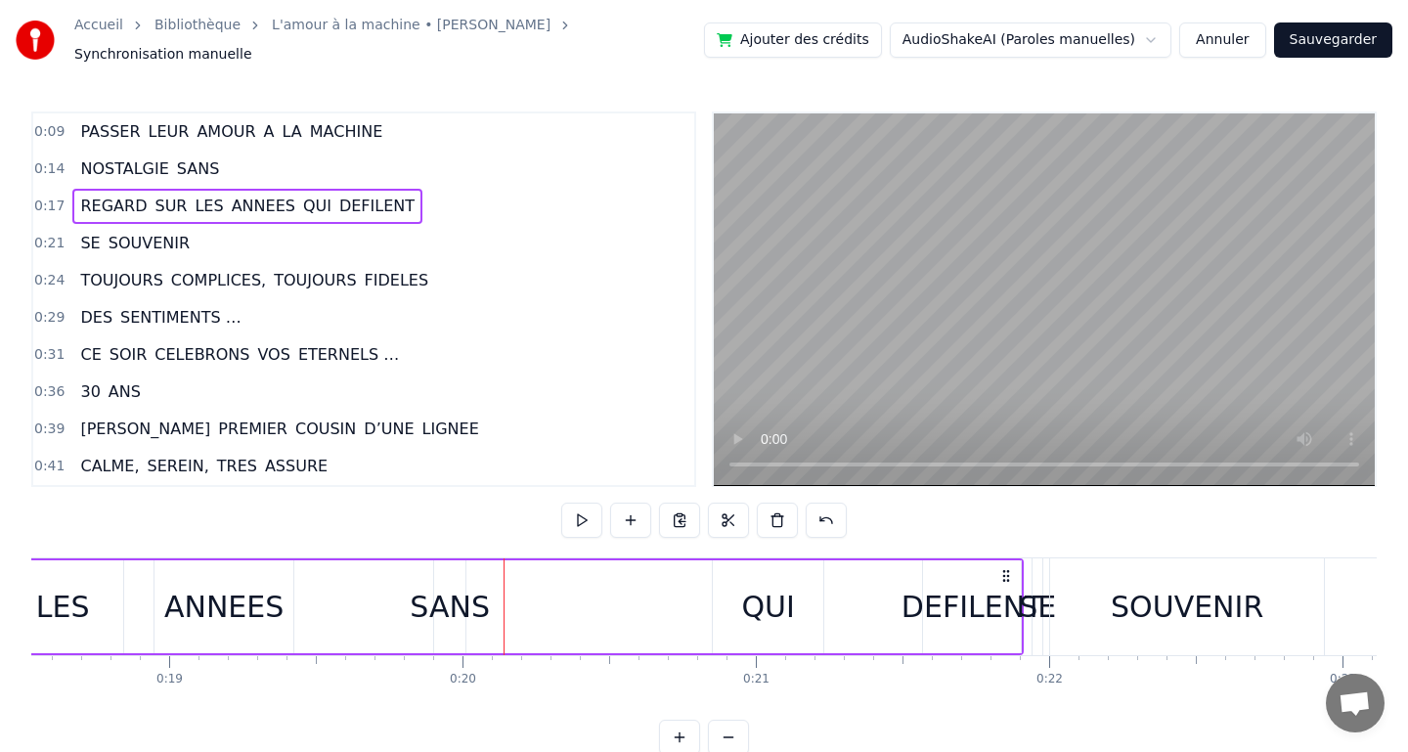
scroll to position [0, 5434]
click at [304, 587] on div "REGARD SUR LES ANNEES QUI DEFILENT" at bounding box center [333, 606] width 1382 height 97
click at [335, 597] on div "REGARD SUR LES ANNEES QUI DEFILENT" at bounding box center [333, 606] width 1382 height 97
click at [375, 601] on div "REGARD SUR LES ANNEES QUI DEFILENT" at bounding box center [333, 606] width 1382 height 97
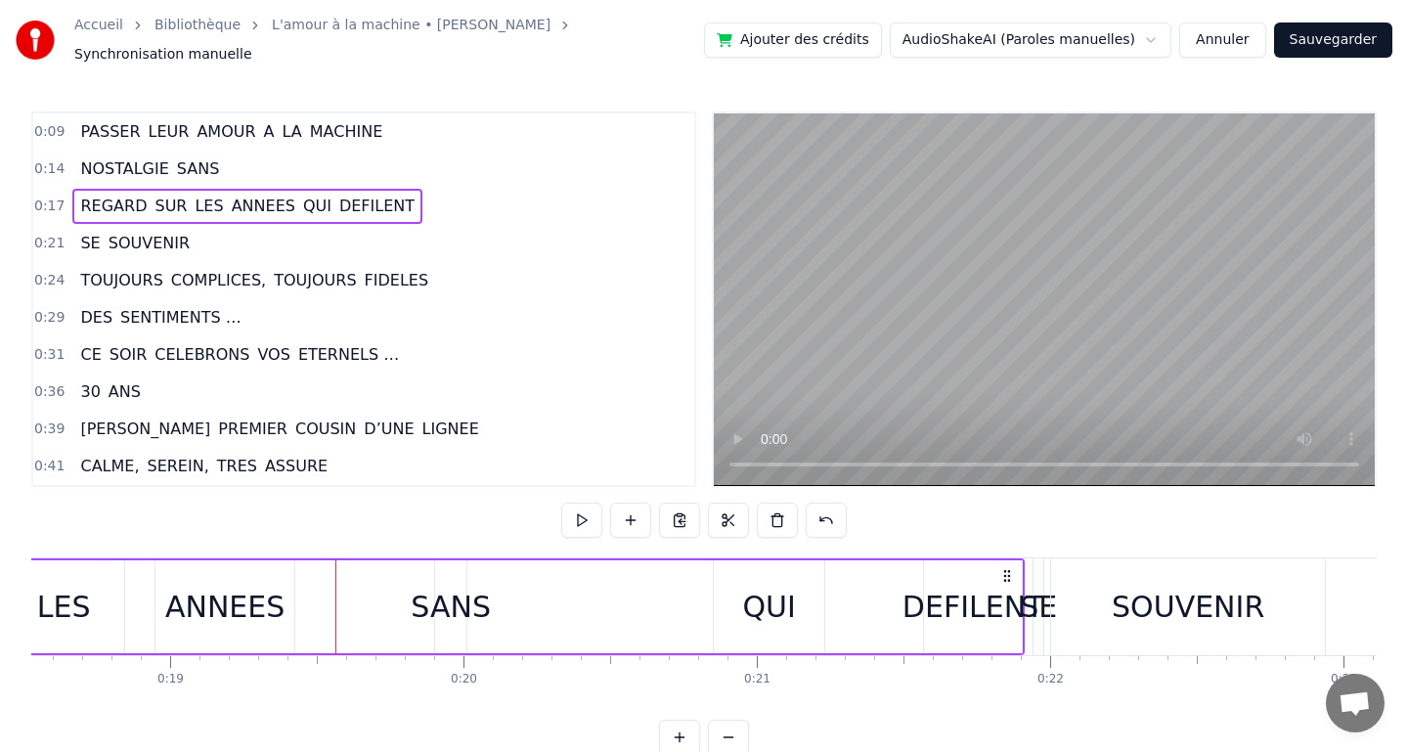
click at [385, 600] on div "REGARD SUR LES ANNEES QUI DEFILENT" at bounding box center [333, 606] width 1382 height 97
click at [476, 592] on div "REGARD SUR LES ANNEES QUI DEFILENT" at bounding box center [333, 606] width 1382 height 97
click at [400, 594] on div "REGARD SUR LES ANNEES QUI DEFILENT" at bounding box center [333, 606] width 1382 height 97
click at [458, 590] on div "REGARD SUR LES ANNEES QUI DEFILENT" at bounding box center [333, 606] width 1382 height 97
click at [194, 157] on span "SANS" at bounding box center [198, 168] width 47 height 22
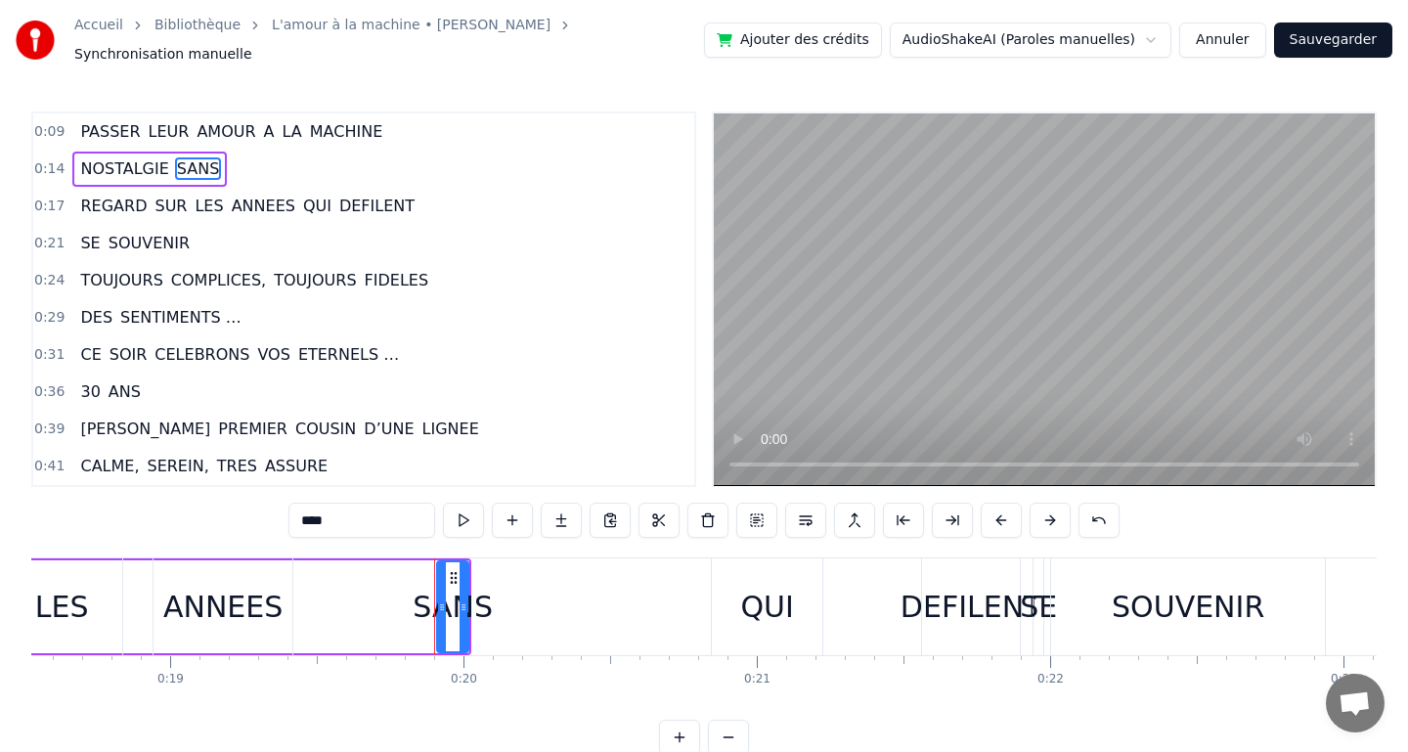
drag, startPoint x: 461, startPoint y: 596, endPoint x: 573, endPoint y: 604, distance: 111.7
click at [573, 604] on div "REGARD SUR LES ANNEES QUI DEFILENT" at bounding box center [333, 606] width 1382 height 97
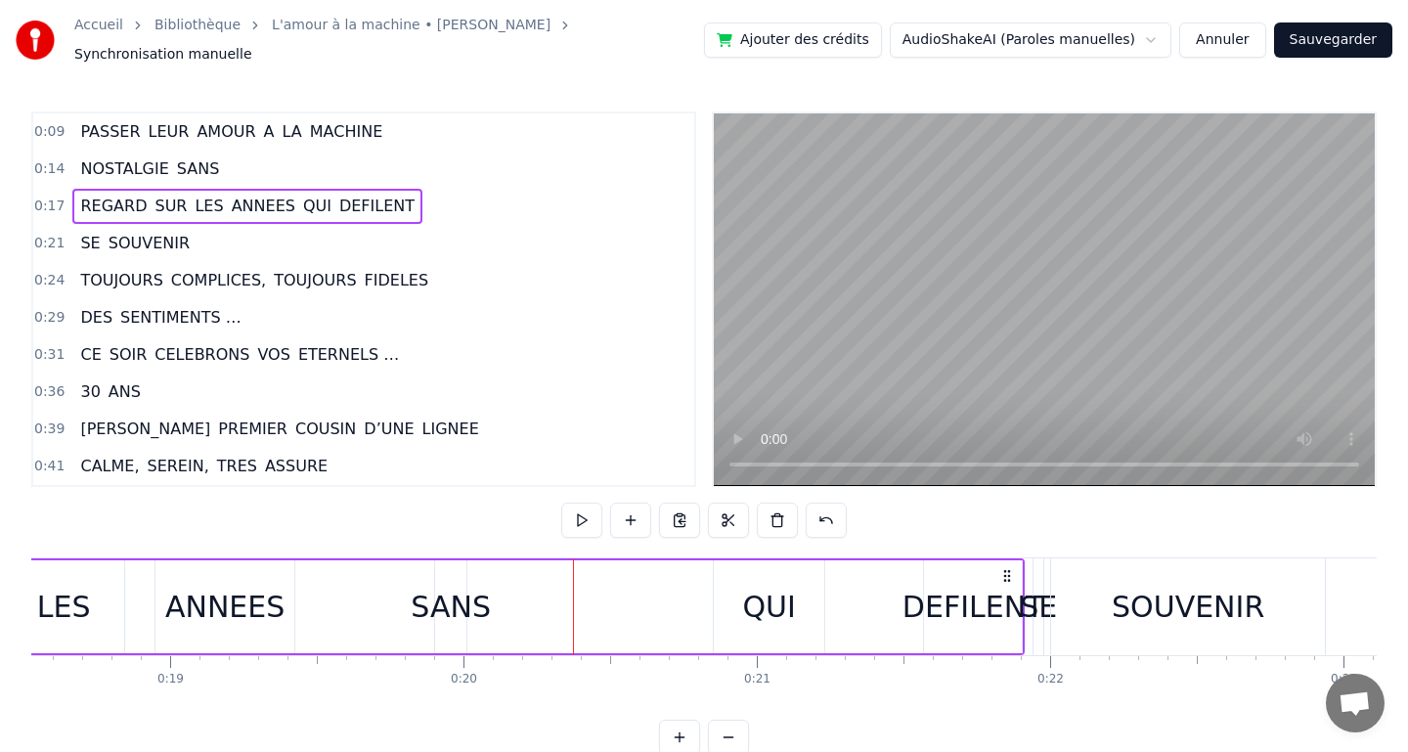
click at [459, 604] on div "REGARD SUR LES ANNEES QUI DEFILENT" at bounding box center [333, 606] width 1382 height 97
click at [134, 157] on span "NOSTALGIE" at bounding box center [124, 168] width 92 height 22
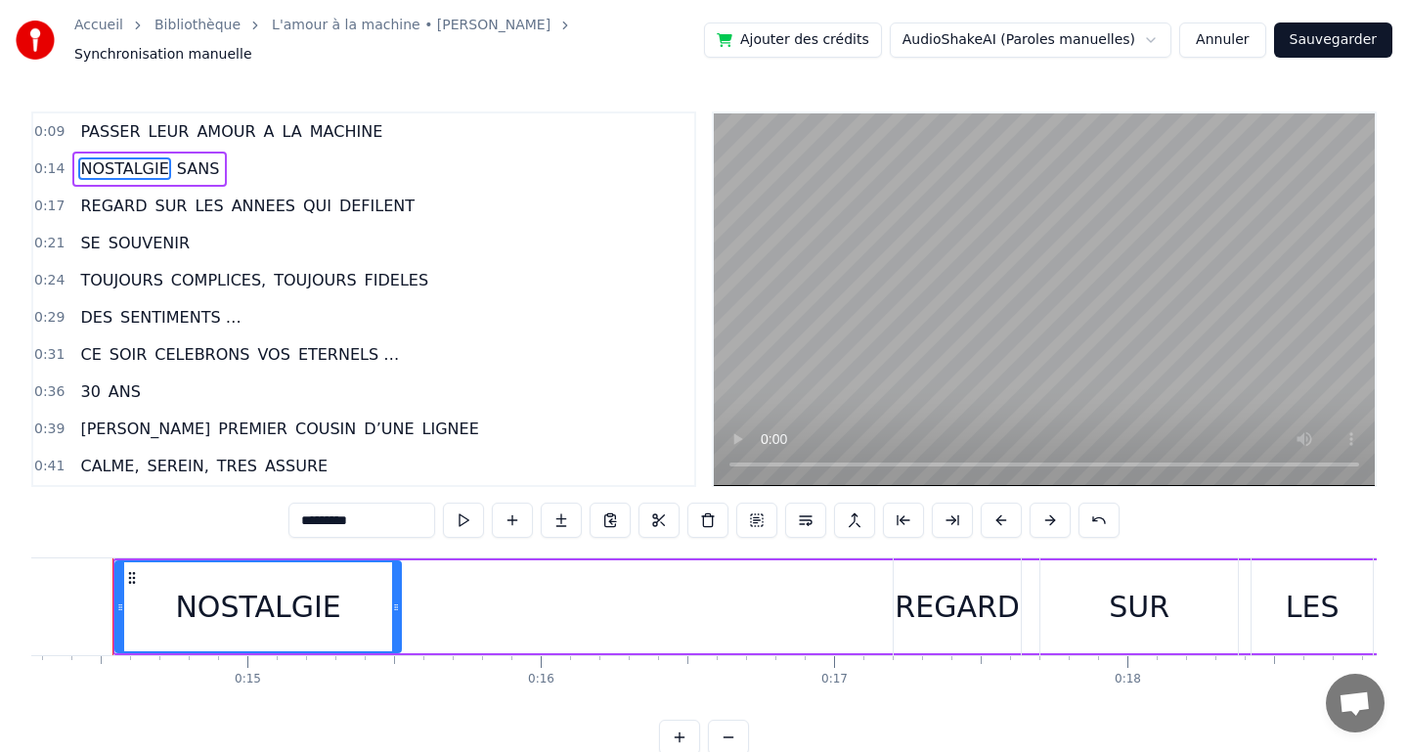
scroll to position [0, 4167]
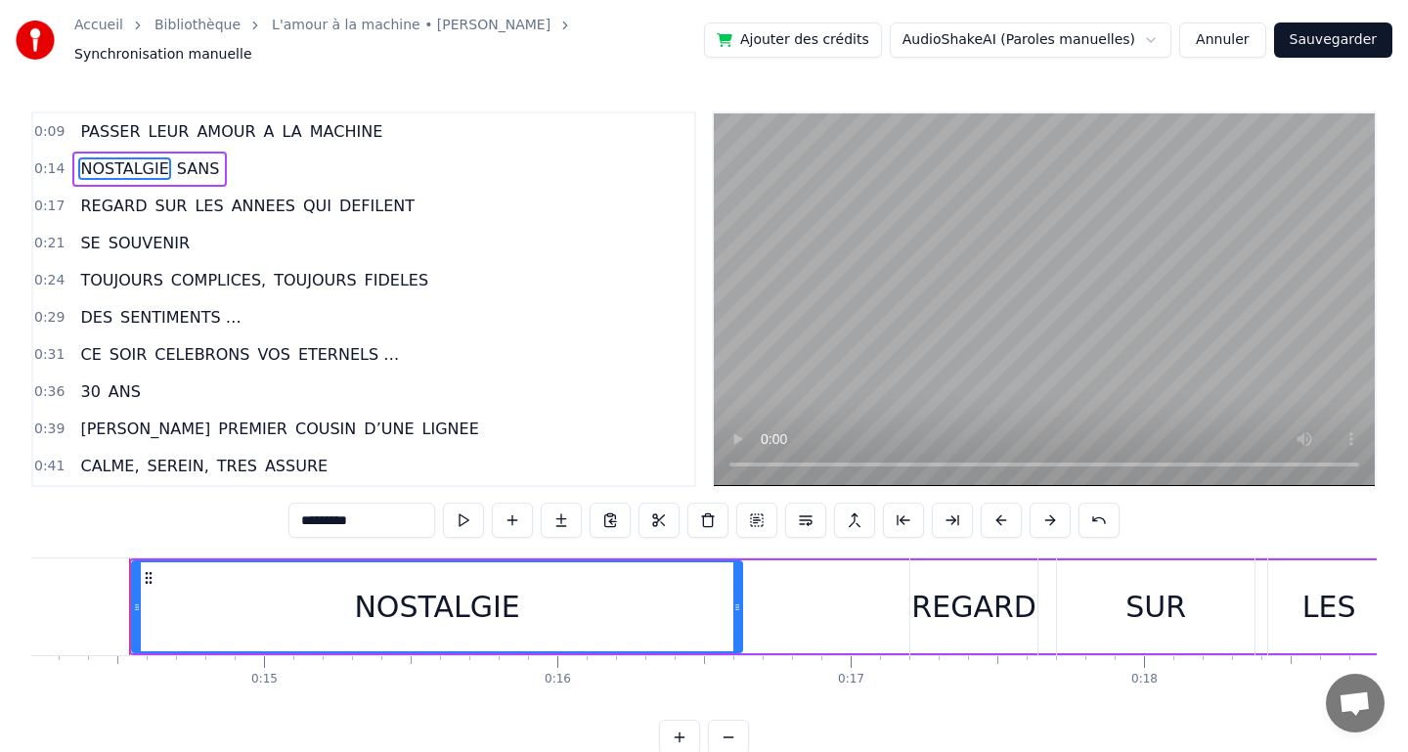
drag, startPoint x: 415, startPoint y: 601, endPoint x: 744, endPoint y: 613, distance: 329.7
click at [741, 613] on div at bounding box center [737, 606] width 8 height 89
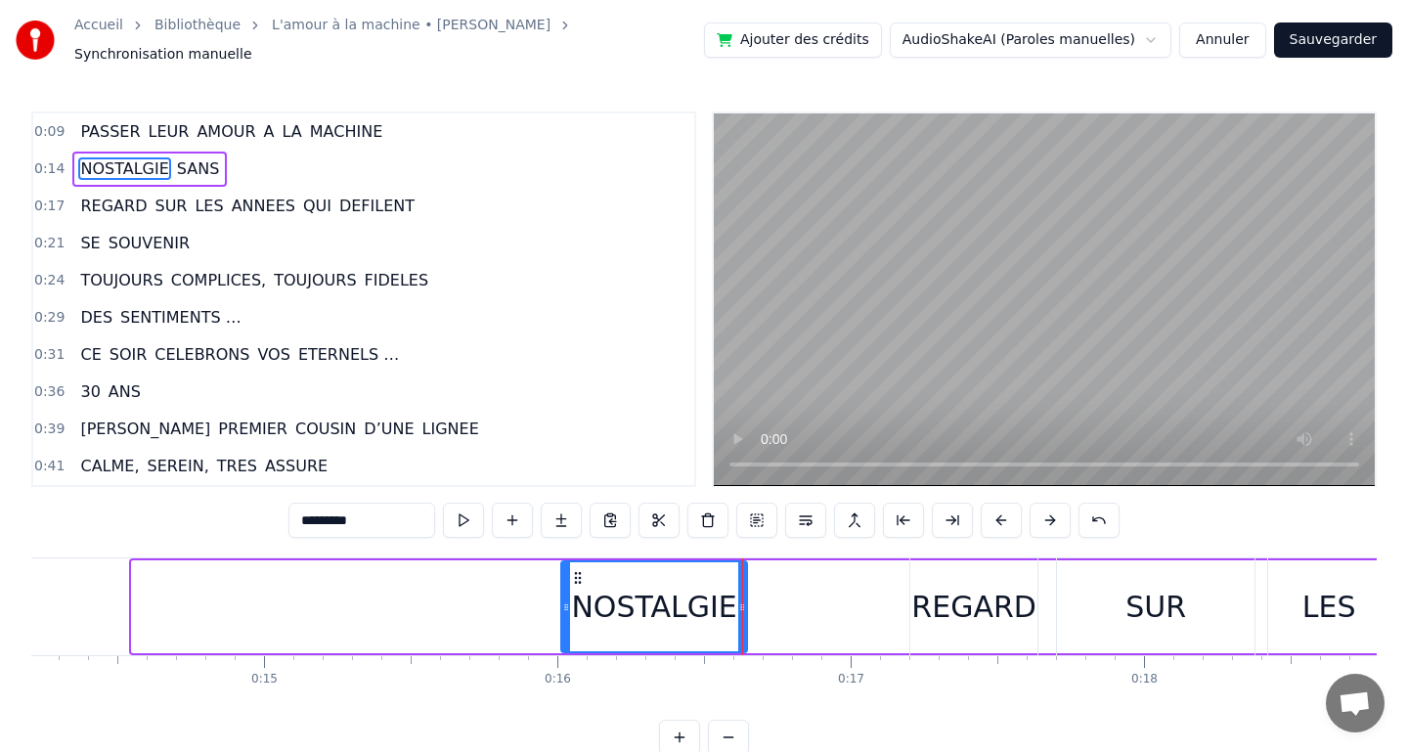
drag, startPoint x: 135, startPoint y: 595, endPoint x: 561, endPoint y: 630, distance: 427.6
click at [562, 630] on div at bounding box center [566, 606] width 8 height 89
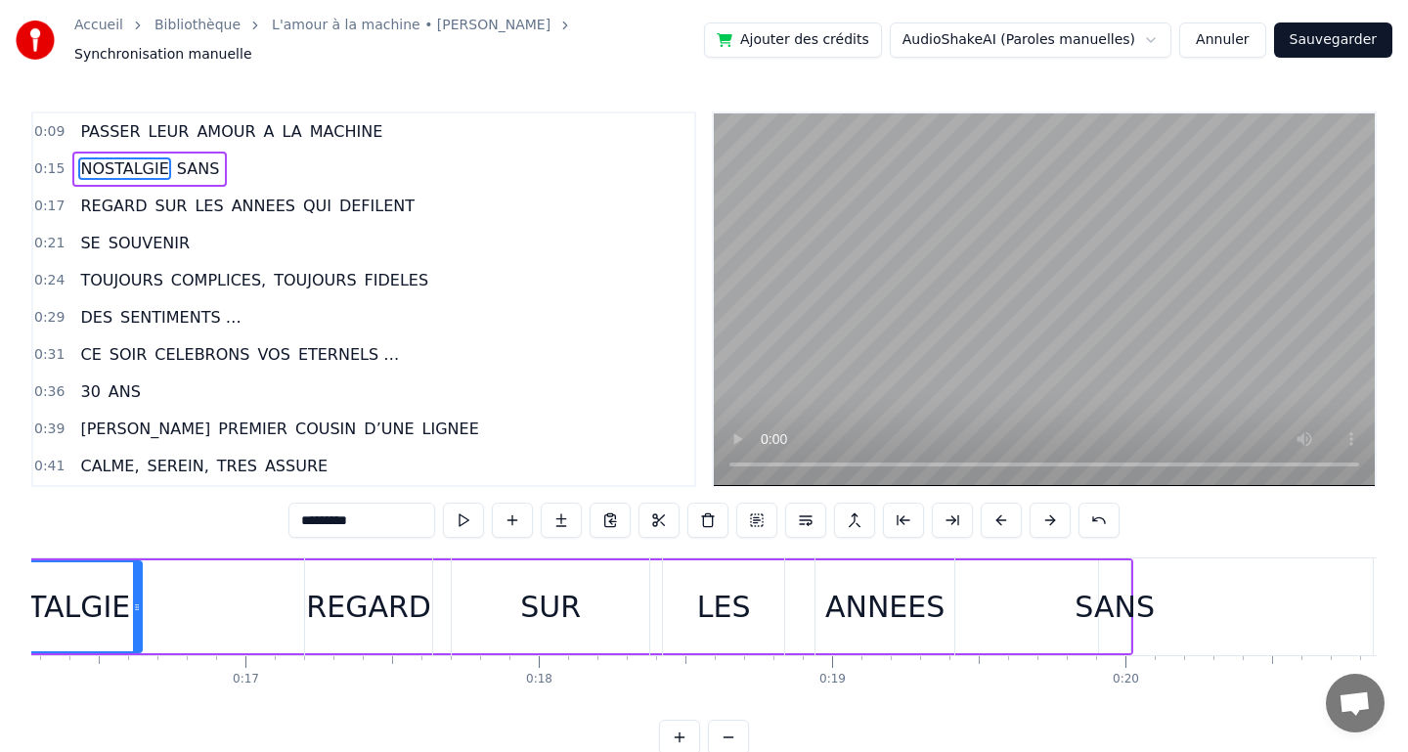
scroll to position [0, 4769]
click at [882, 604] on div "ANNEES" at bounding box center [887, 607] width 119 height 44
type input "******"
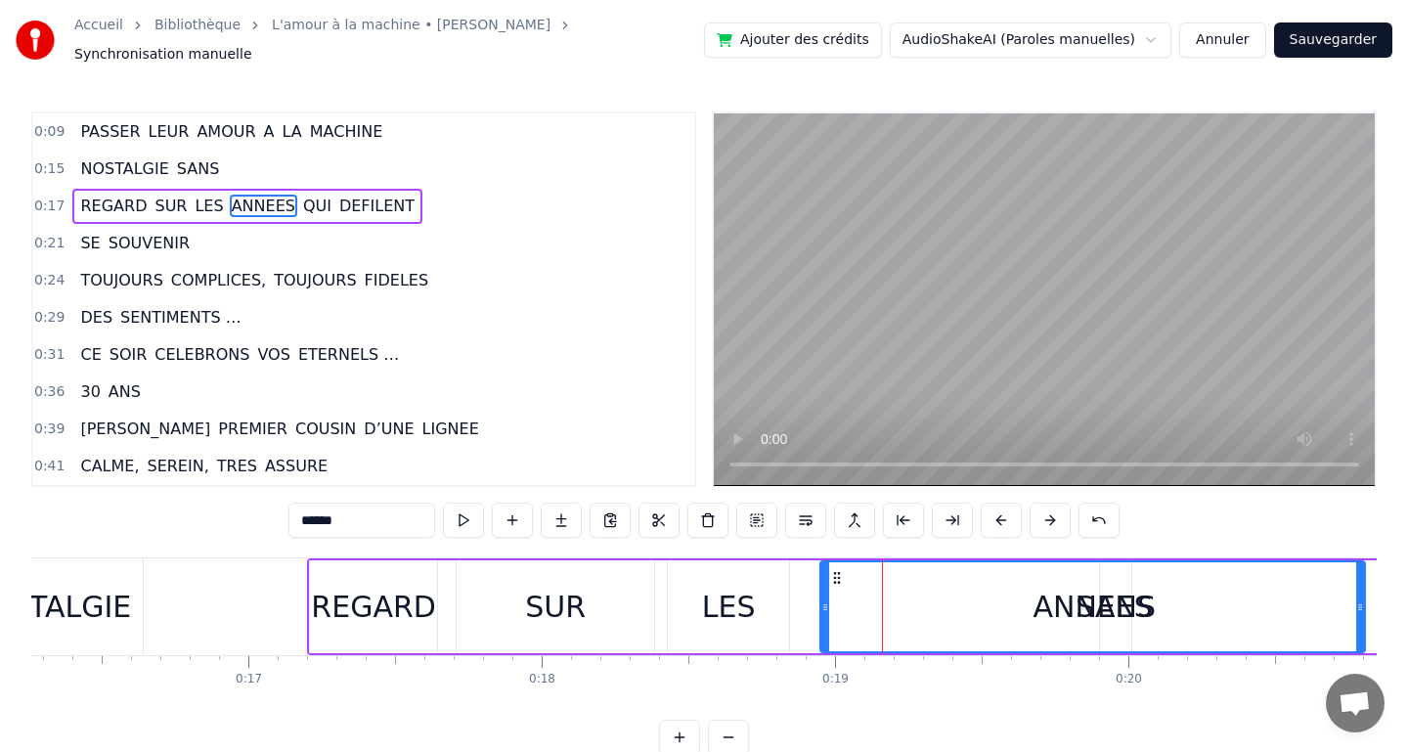
drag, startPoint x: 956, startPoint y: 596, endPoint x: 1362, endPoint y: 594, distance: 405.7
click at [1362, 599] on icon at bounding box center [1360, 607] width 8 height 16
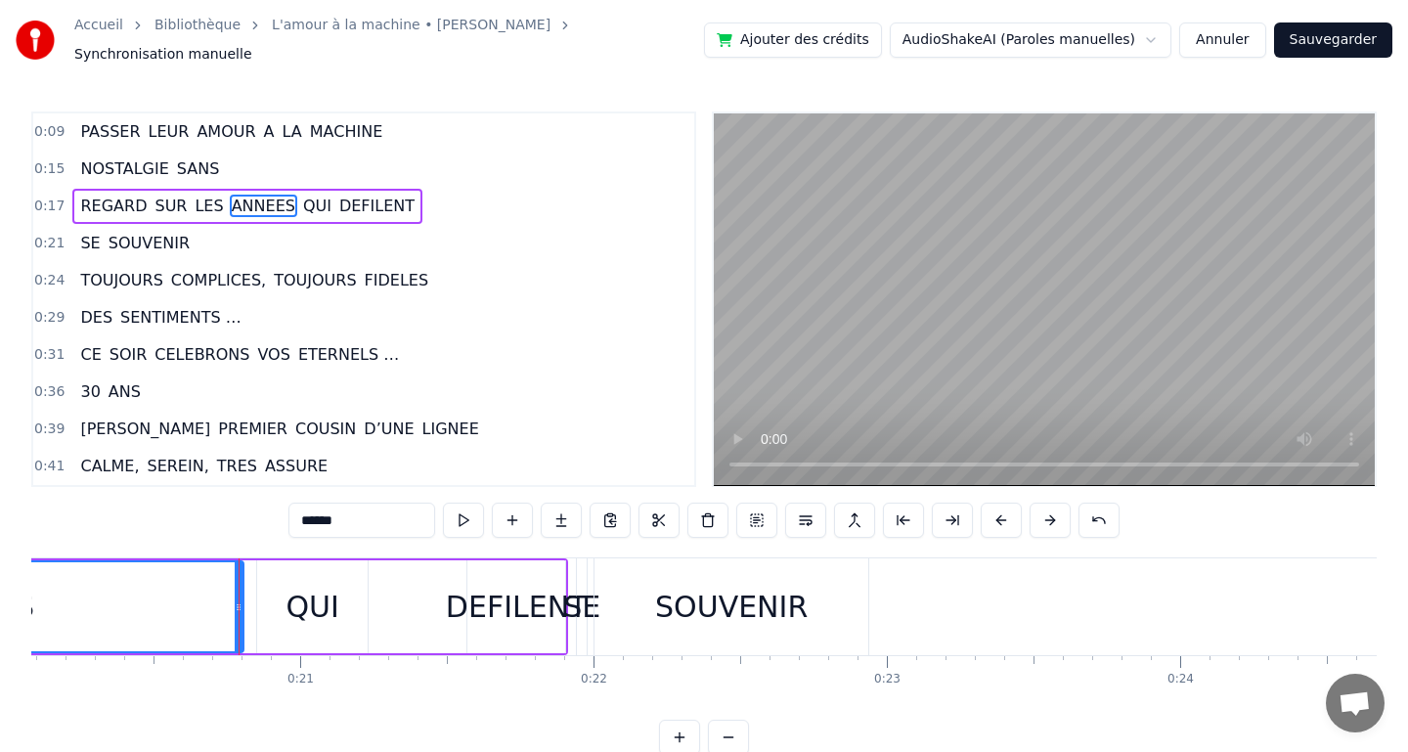
scroll to position [0, 6000]
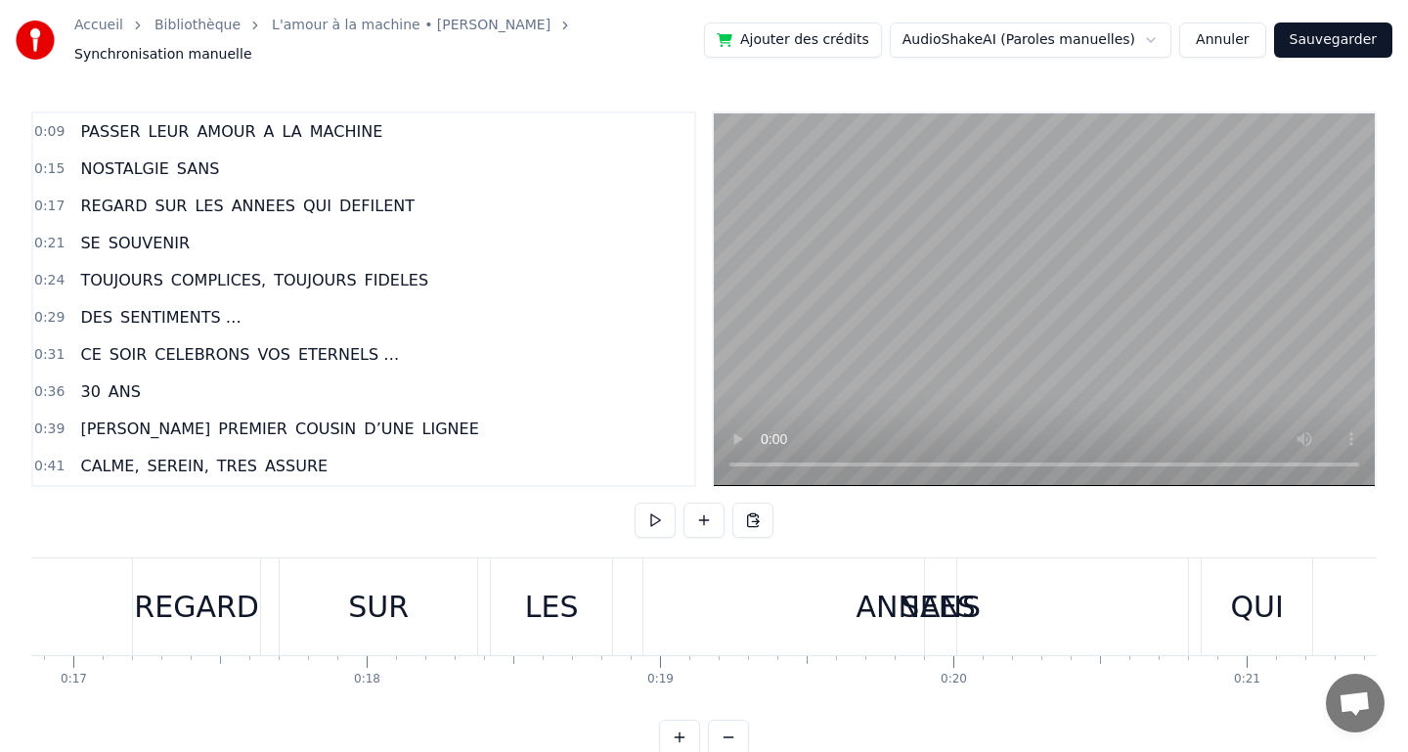
scroll to position [0, 4946]
click at [725, 621] on div "ANNEES" at bounding box center [913, 606] width 545 height 97
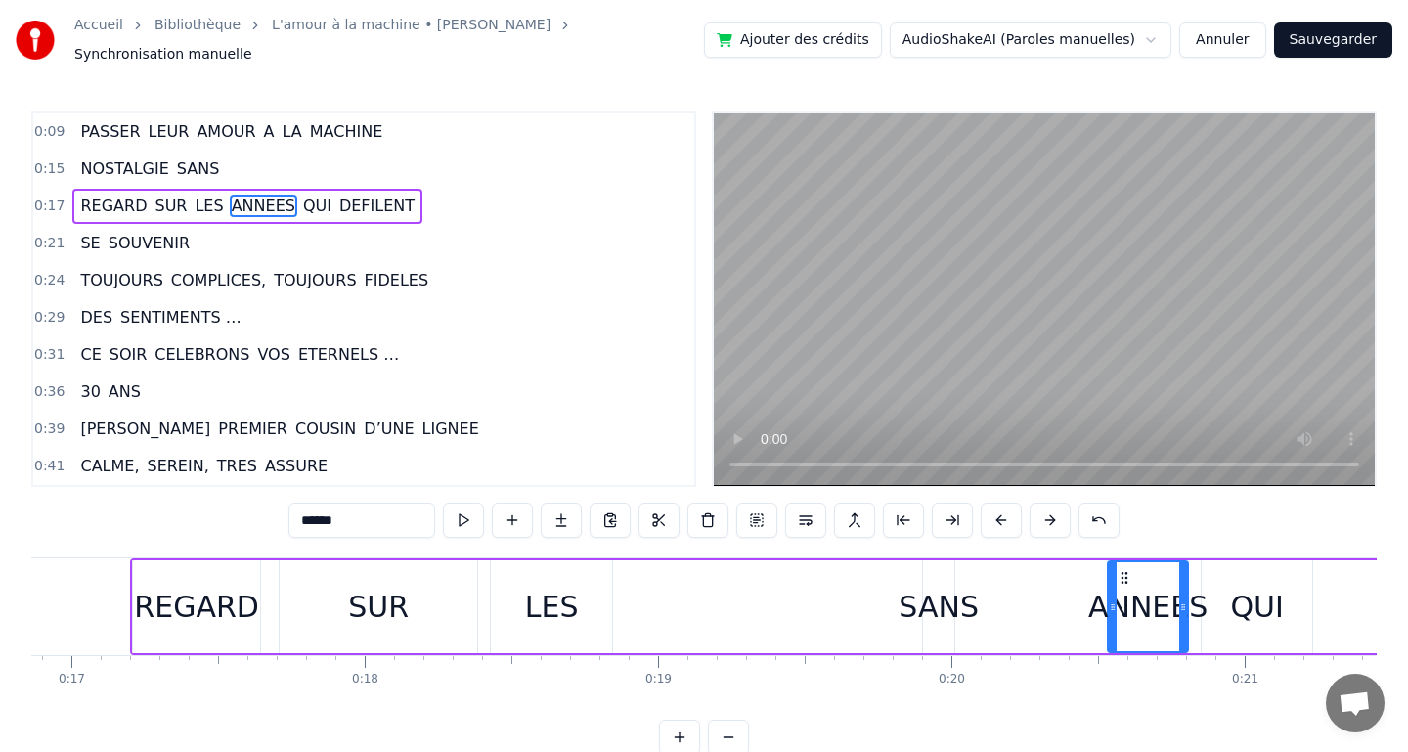
drag, startPoint x: 648, startPoint y: 597, endPoint x: 1113, endPoint y: 600, distance: 464.4
click at [1113, 600] on icon at bounding box center [1113, 607] width 8 height 16
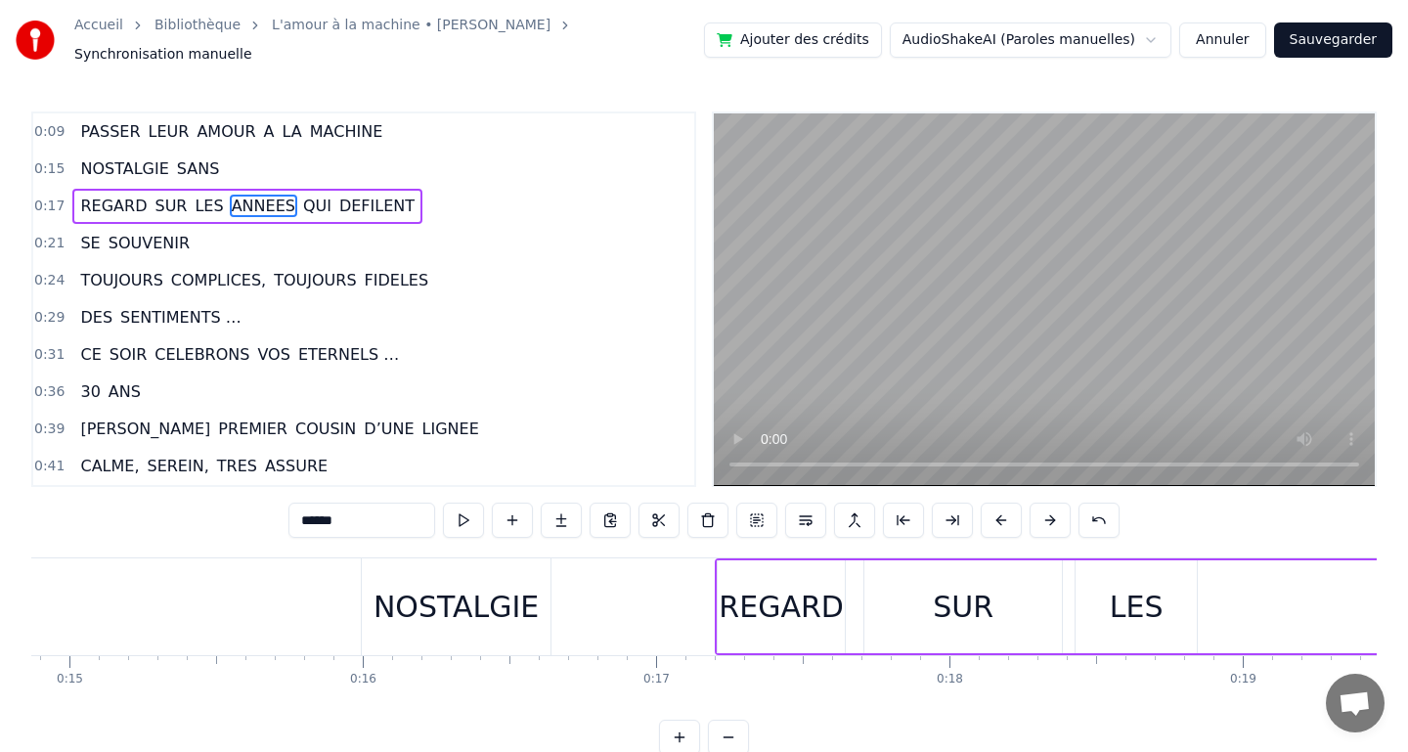
scroll to position [0, 4356]
click at [525, 590] on div "NOSTALGIE" at bounding box center [460, 607] width 165 height 44
type input "*********"
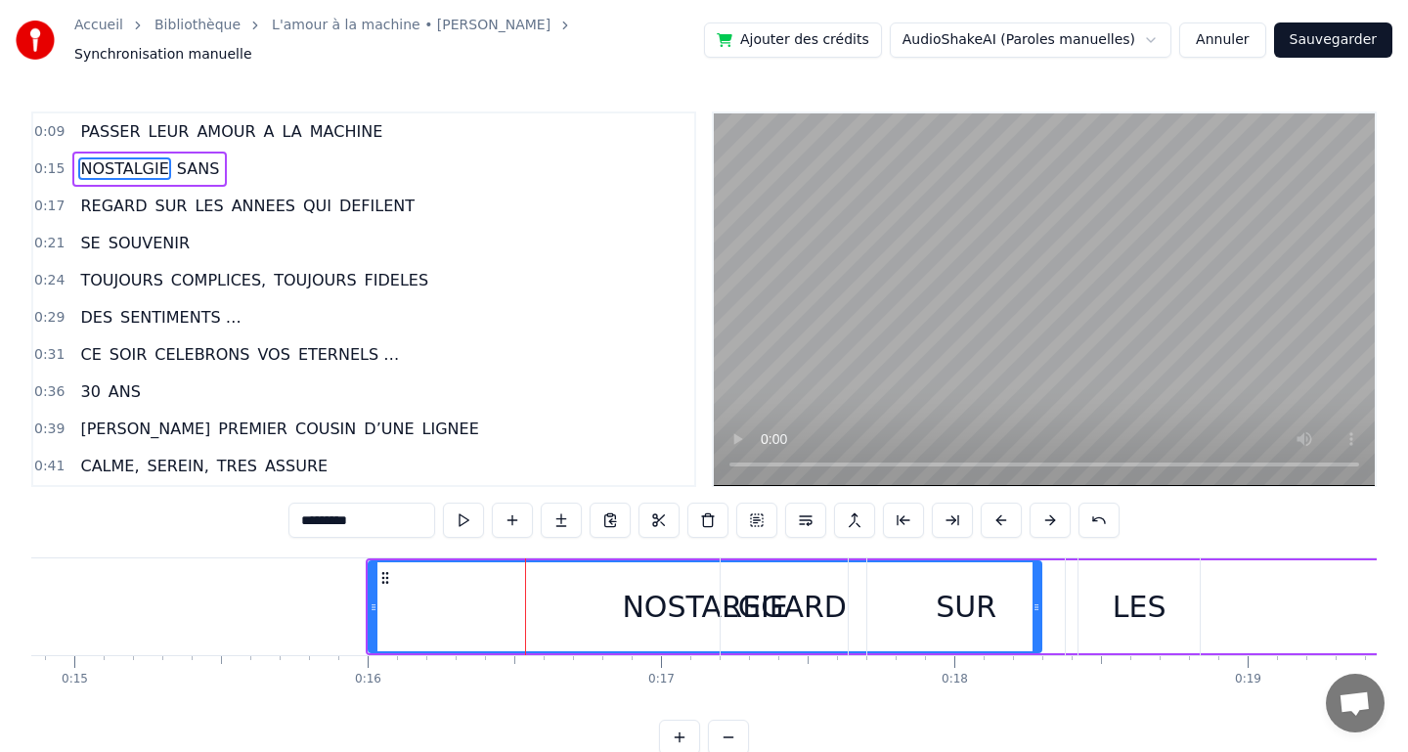
drag, startPoint x: 552, startPoint y: 599, endPoint x: 1050, endPoint y: 637, distance: 499.1
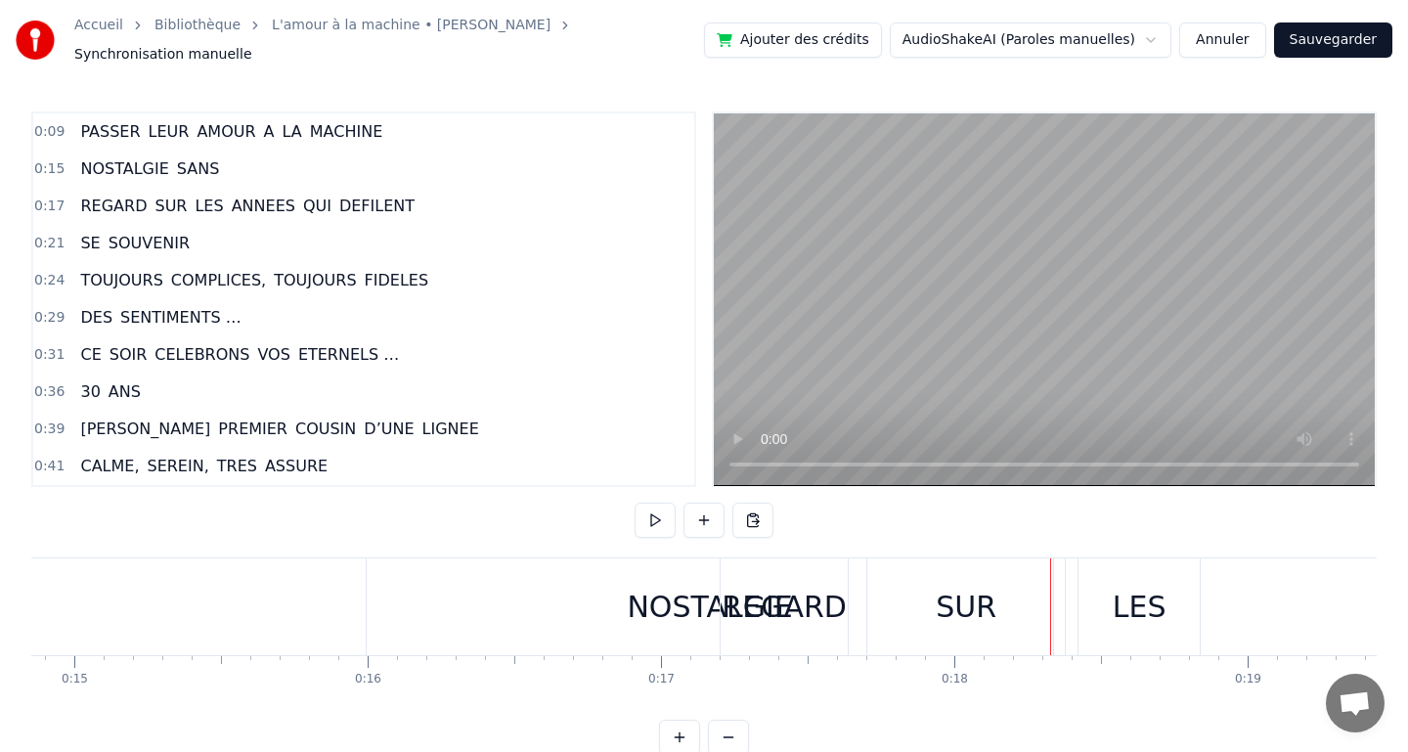
click at [372, 599] on div "NOSTALGIE" at bounding box center [710, 606] width 686 height 97
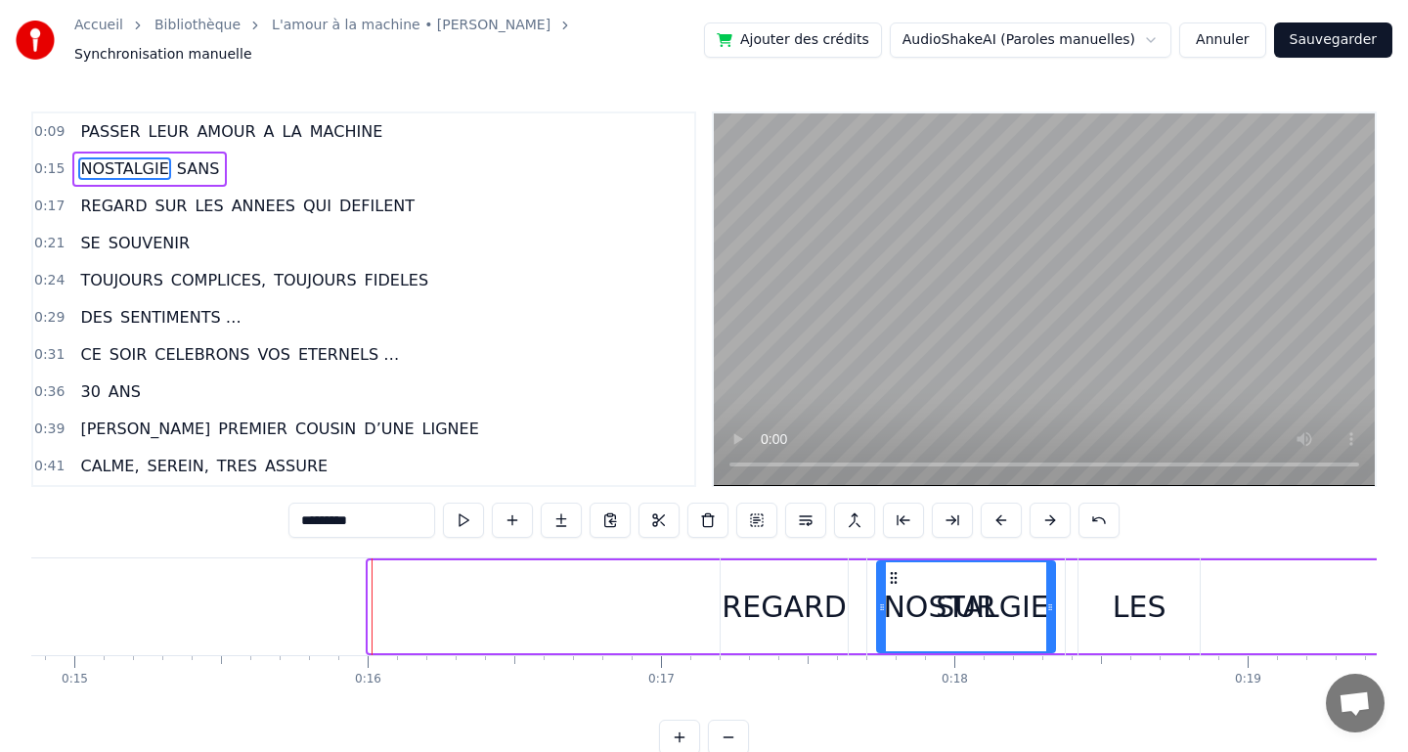
drag, startPoint x: 373, startPoint y: 600, endPoint x: 882, endPoint y: 609, distance: 508.5
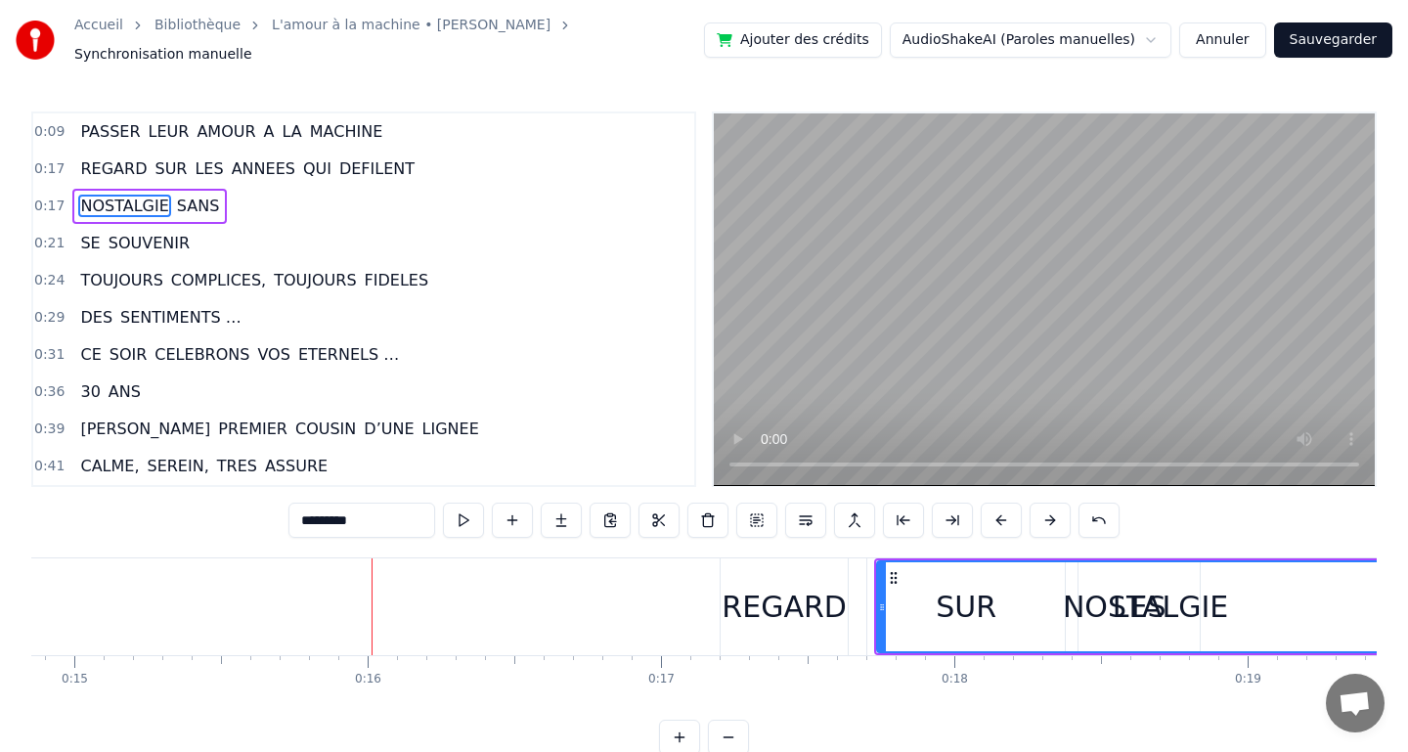
drag, startPoint x: 1048, startPoint y: 597, endPoint x: 1407, endPoint y: 581, distance: 359.2
click at [1407, 581] on div "Accueil Bibliothèque L'amour à la machine • Alain Souchon Synchronisation manue…" at bounding box center [704, 377] width 1408 height 755
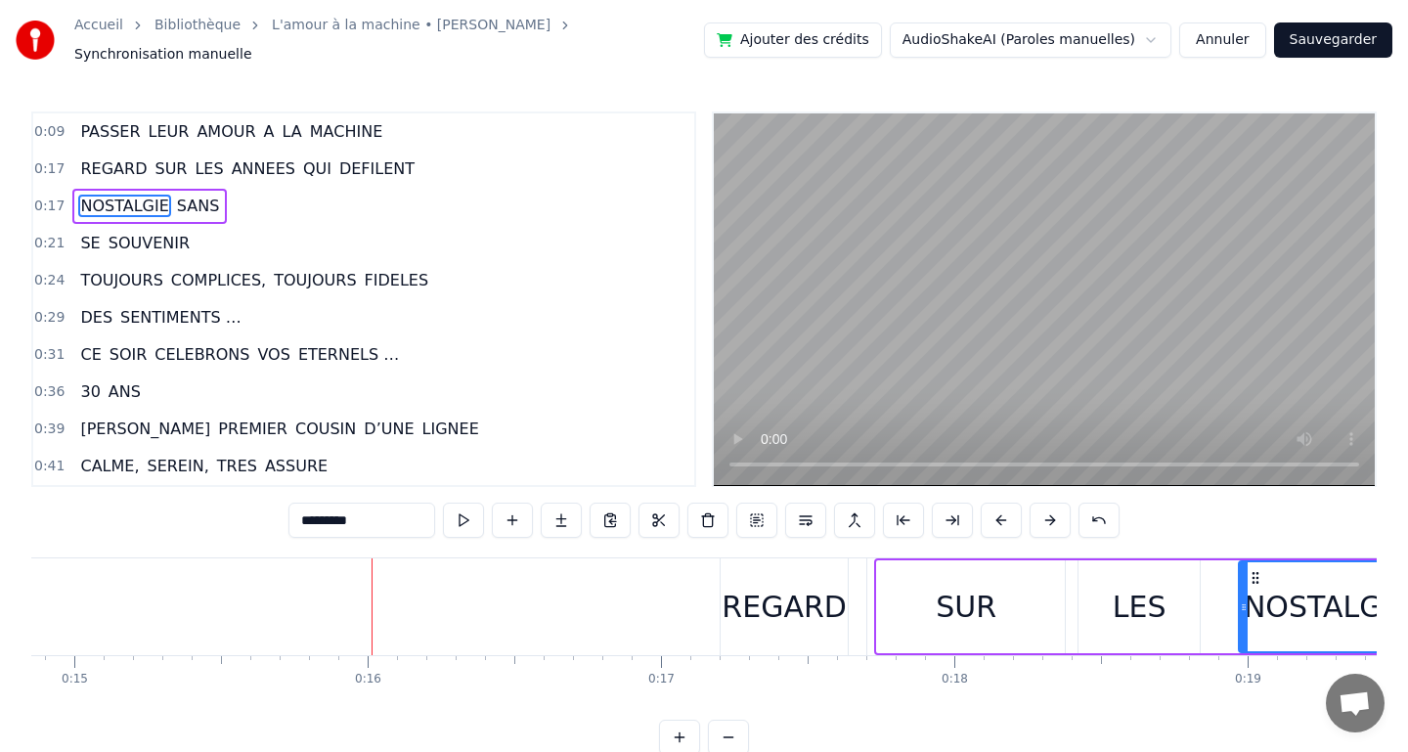
drag, startPoint x: 882, startPoint y: 595, endPoint x: 1242, endPoint y: 596, distance: 359.8
click at [1243, 599] on icon at bounding box center [1244, 607] width 8 height 16
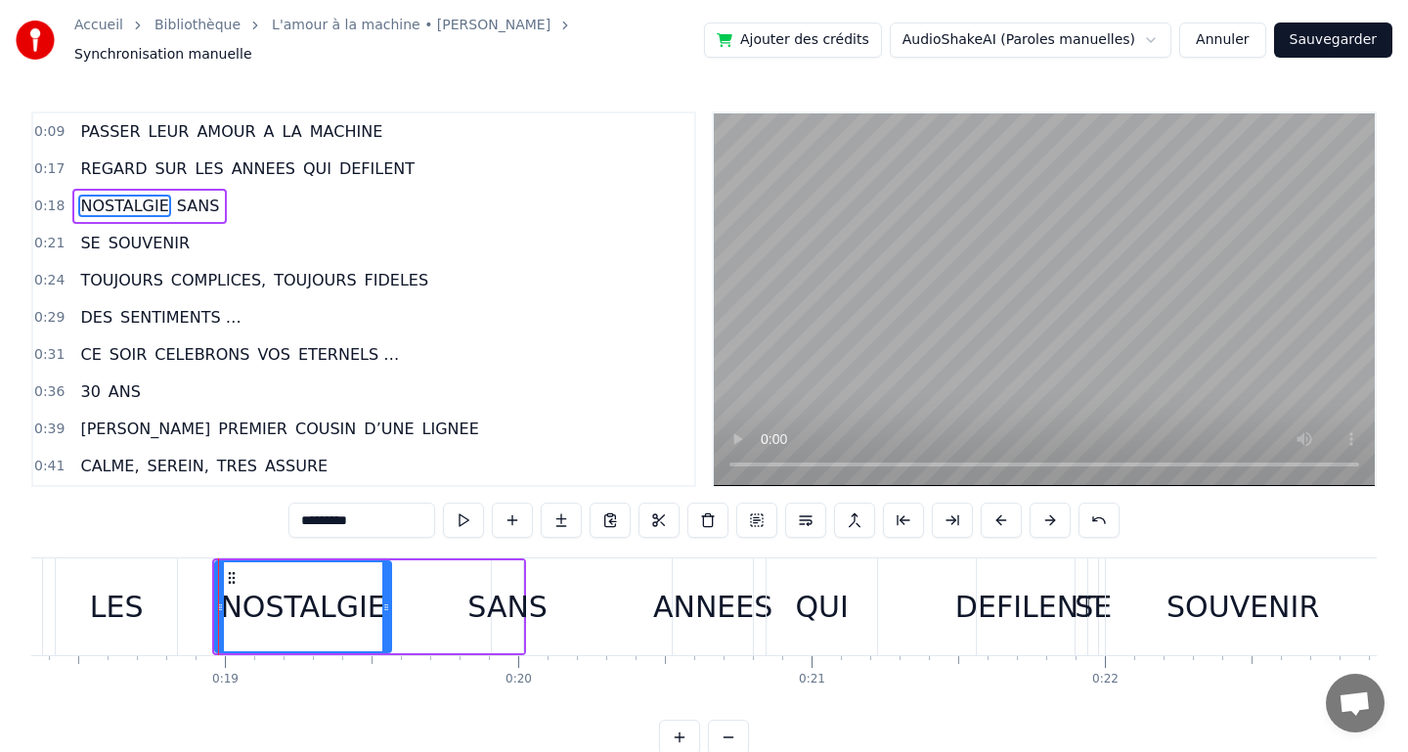
scroll to position [0, 5468]
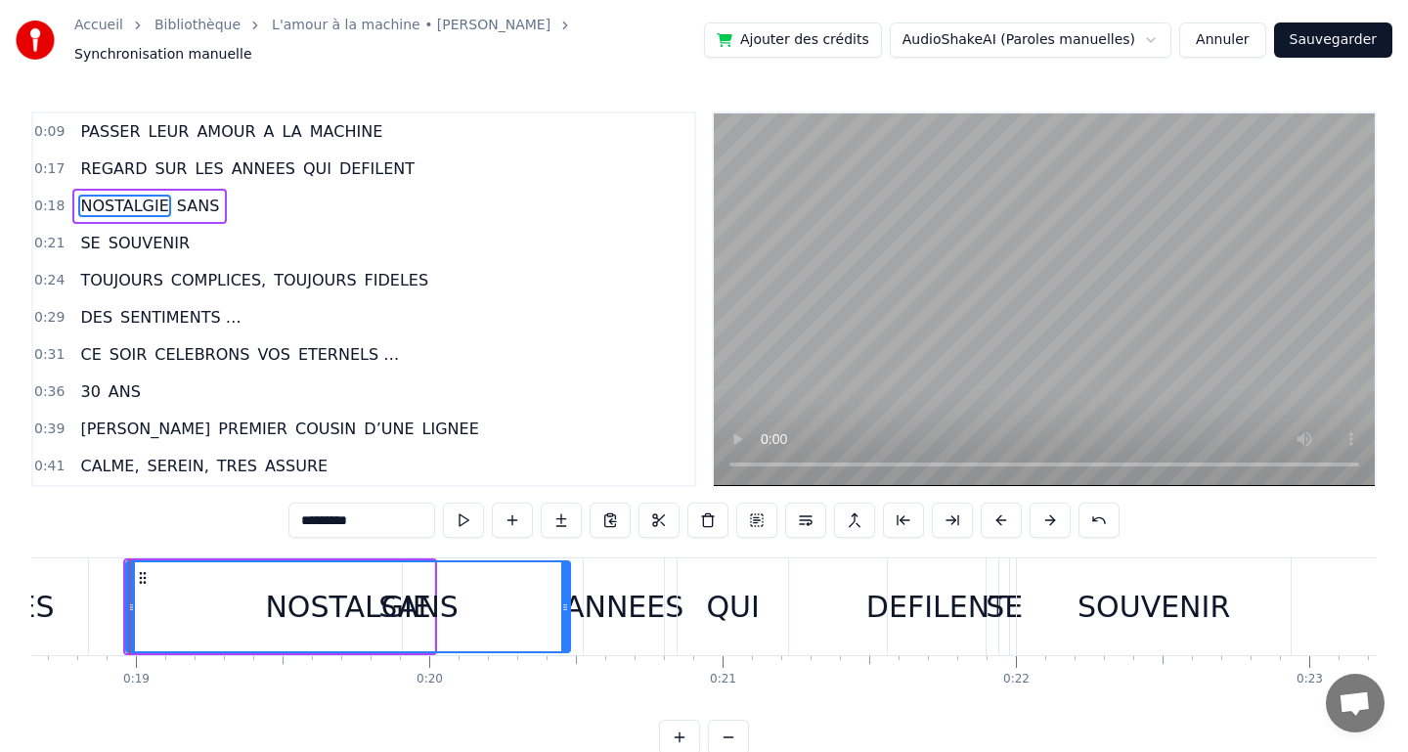
drag, startPoint x: 298, startPoint y: 596, endPoint x: 565, endPoint y: 599, distance: 266.9
click at [565, 599] on icon at bounding box center [565, 607] width 8 height 16
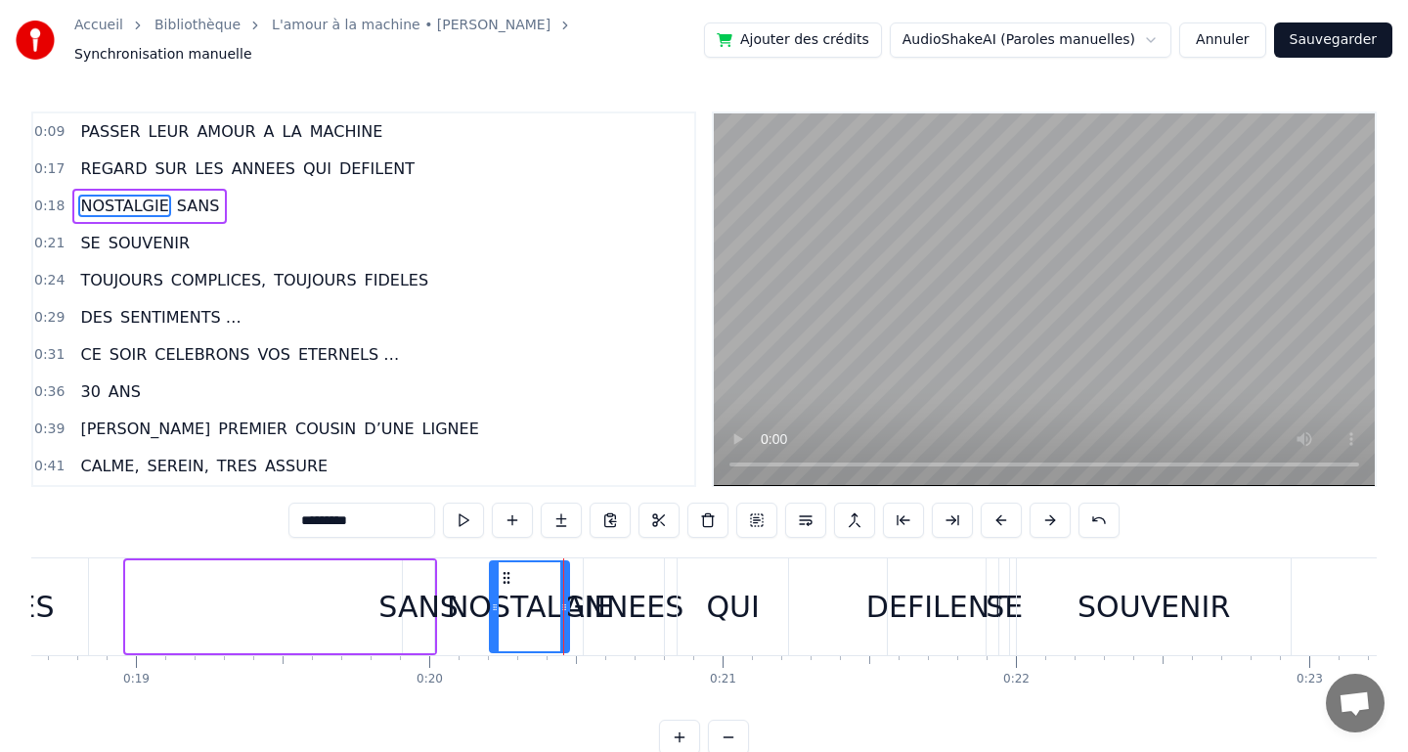
drag, startPoint x: 130, startPoint y: 597, endPoint x: 494, endPoint y: 617, distance: 364.2
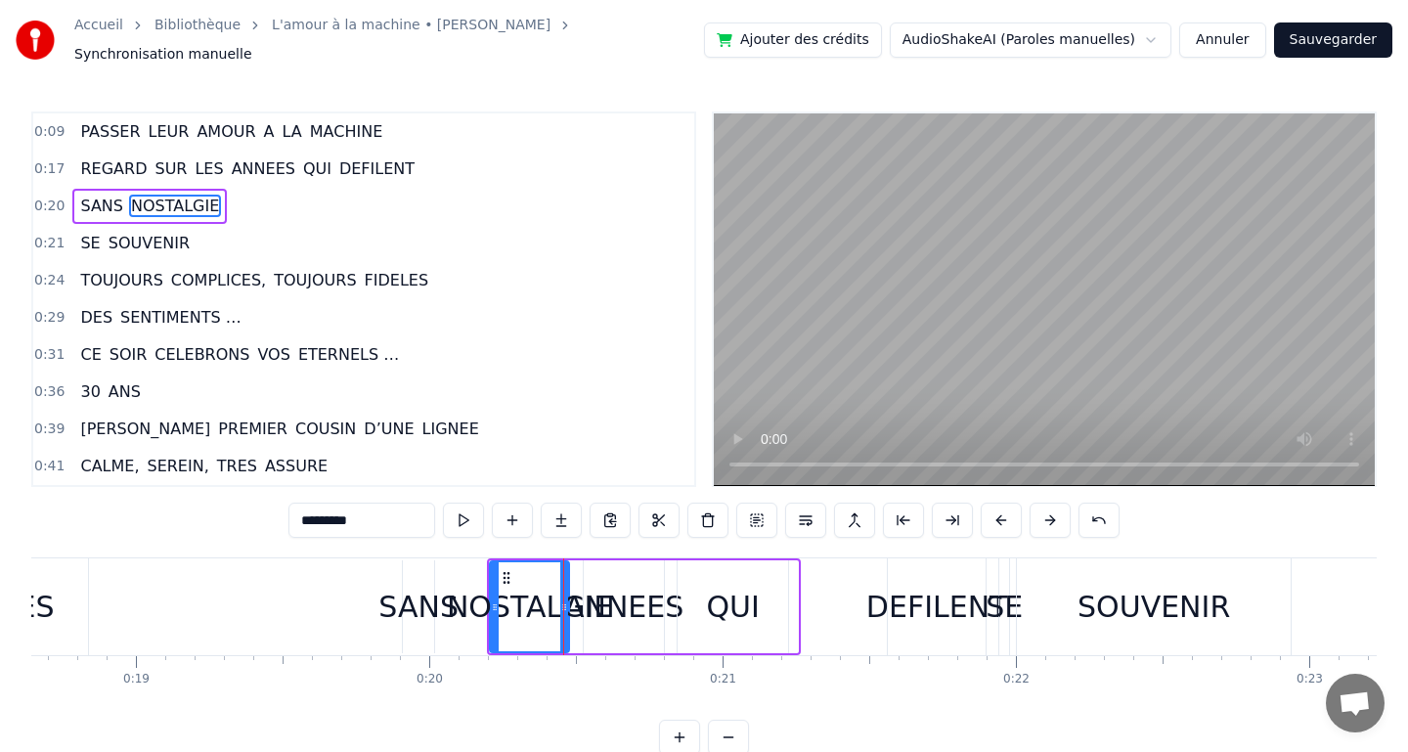
click at [631, 612] on div "SANS NOSTALGIE" at bounding box center [644, 606] width 314 height 97
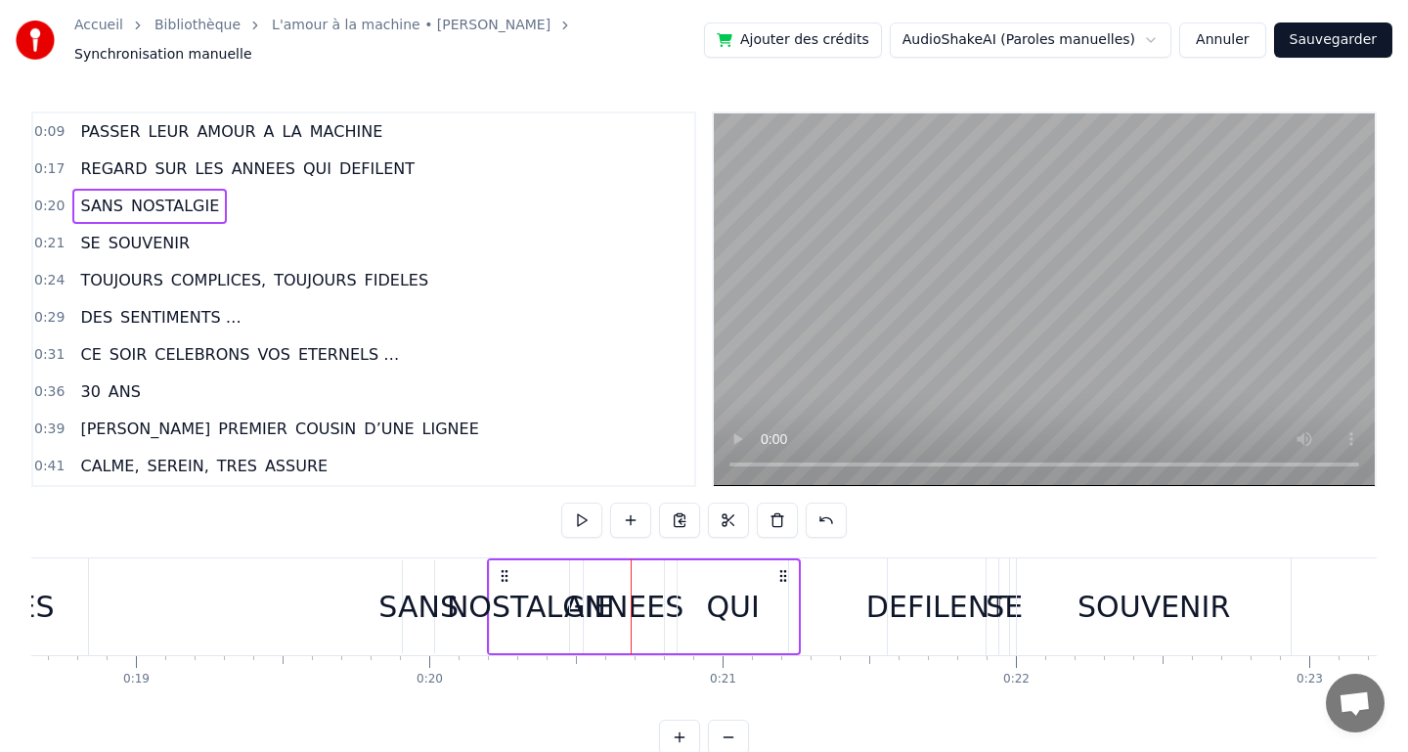
click at [85, 232] on span "SE" at bounding box center [89, 243] width 23 height 22
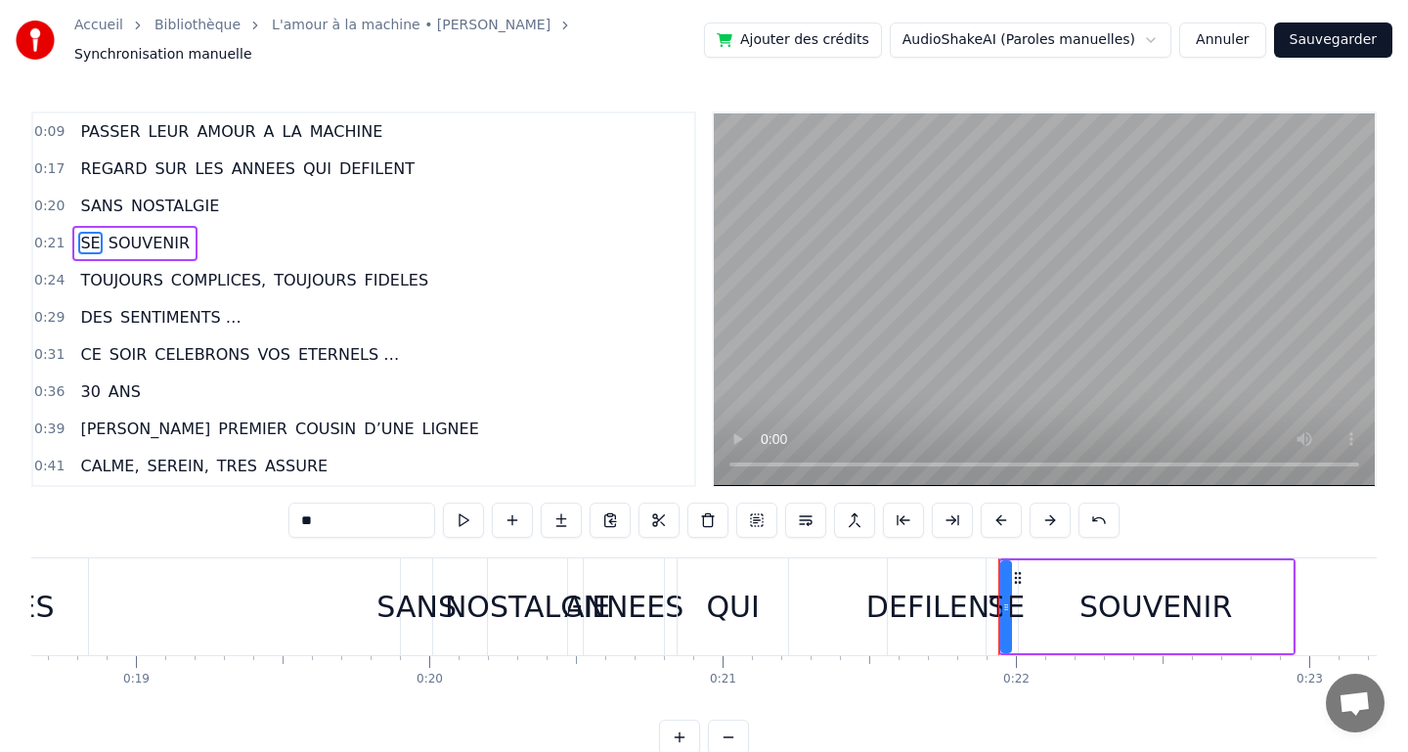
click at [241, 163] on span "ANNEES" at bounding box center [263, 168] width 67 height 22
type input "******"
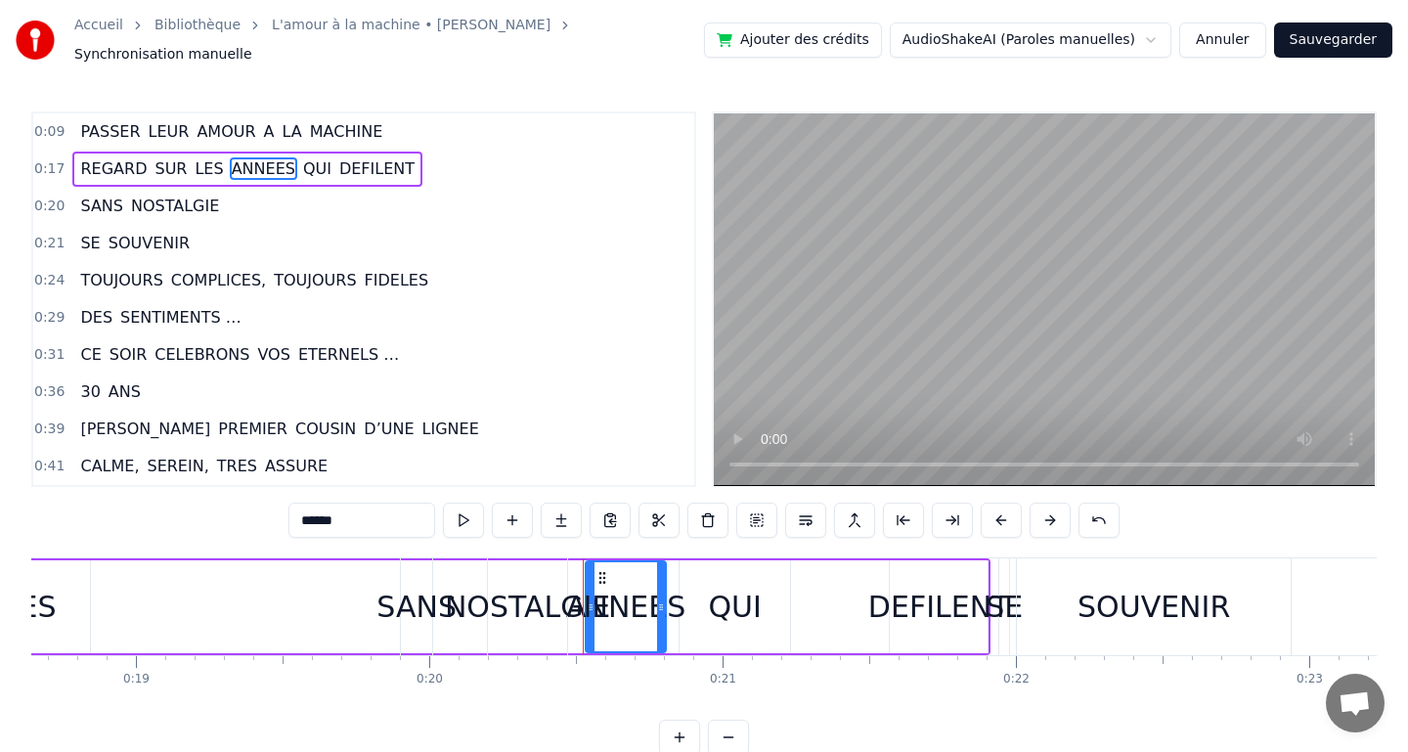
drag, startPoint x: 662, startPoint y: 594, endPoint x: 712, endPoint y: 599, distance: 50.1
click at [712, 599] on div "SANS NOSTALGIE" at bounding box center [644, 606] width 314 height 97
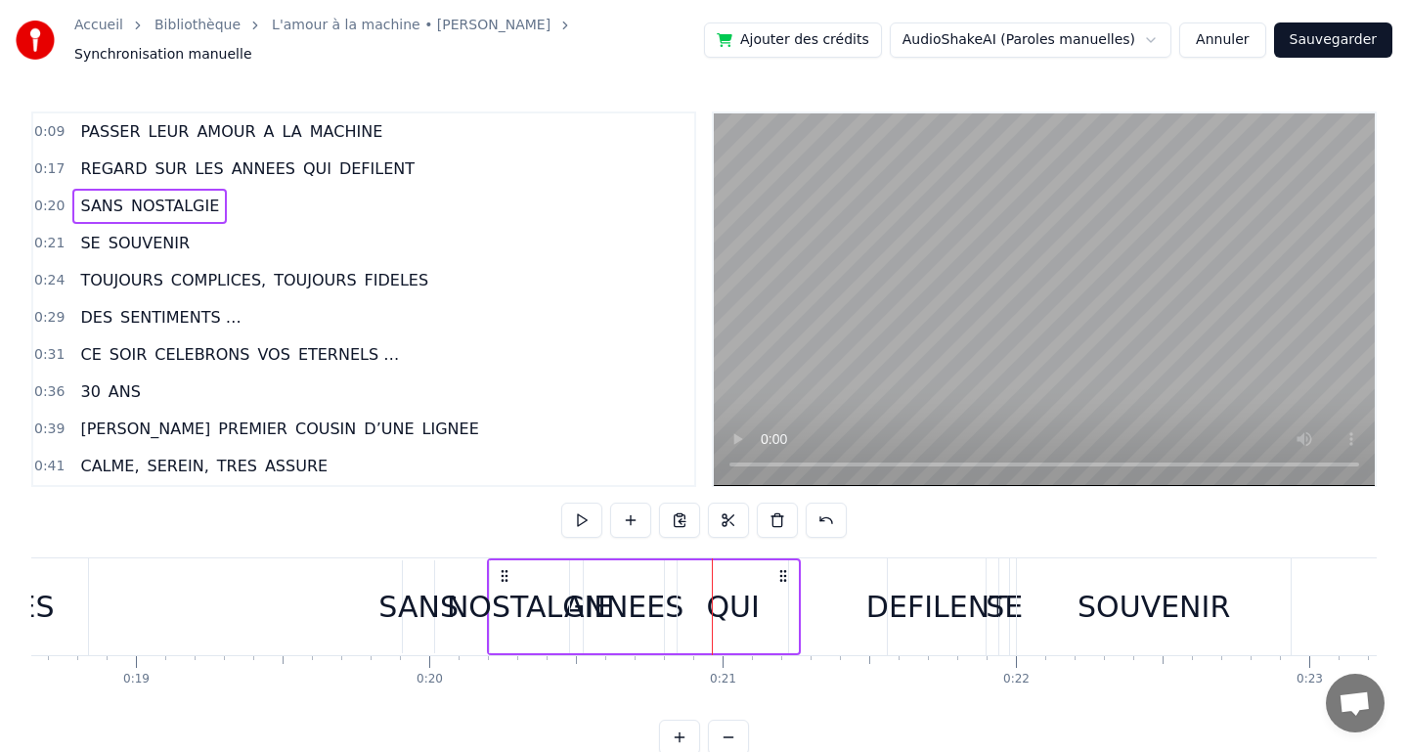
click at [247, 160] on span "ANNEES" at bounding box center [263, 168] width 67 height 22
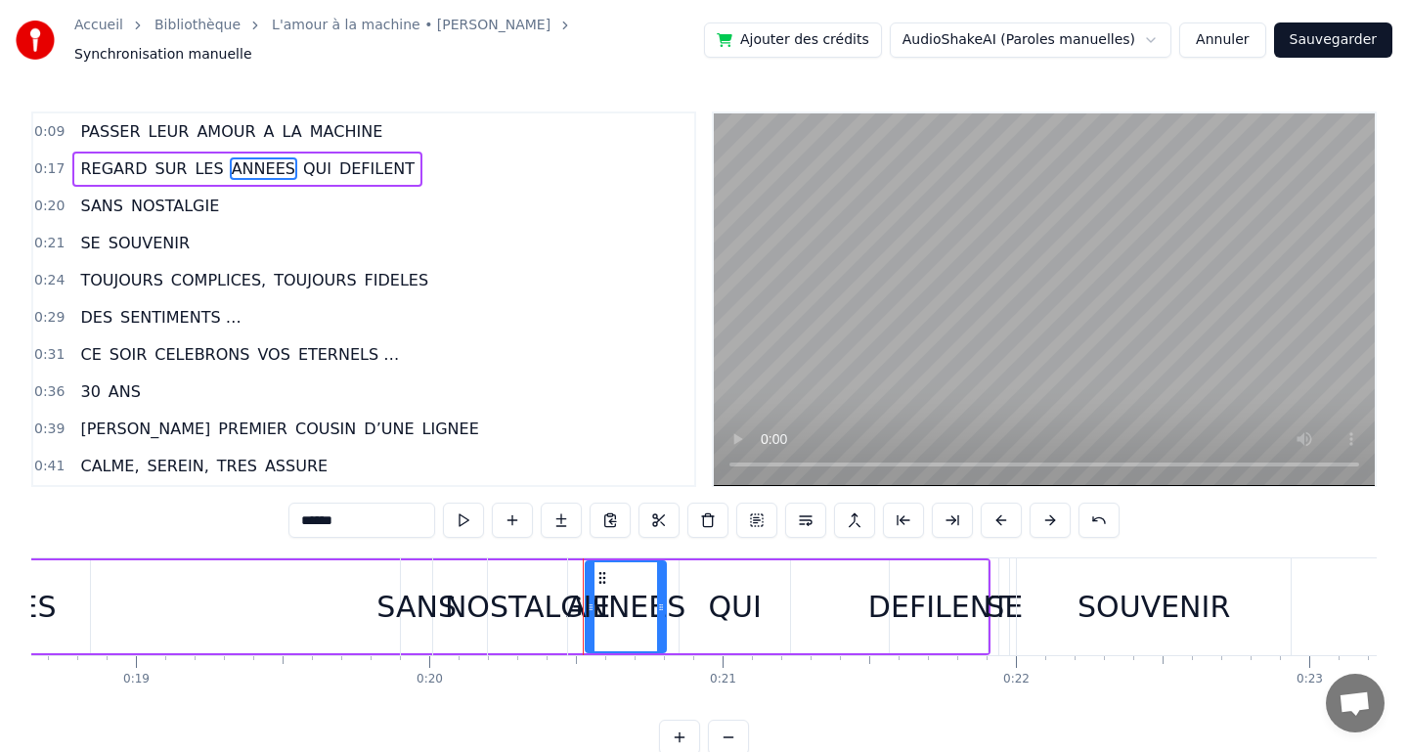
click at [621, 594] on div "SANS NOSTALGIE" at bounding box center [644, 606] width 314 height 97
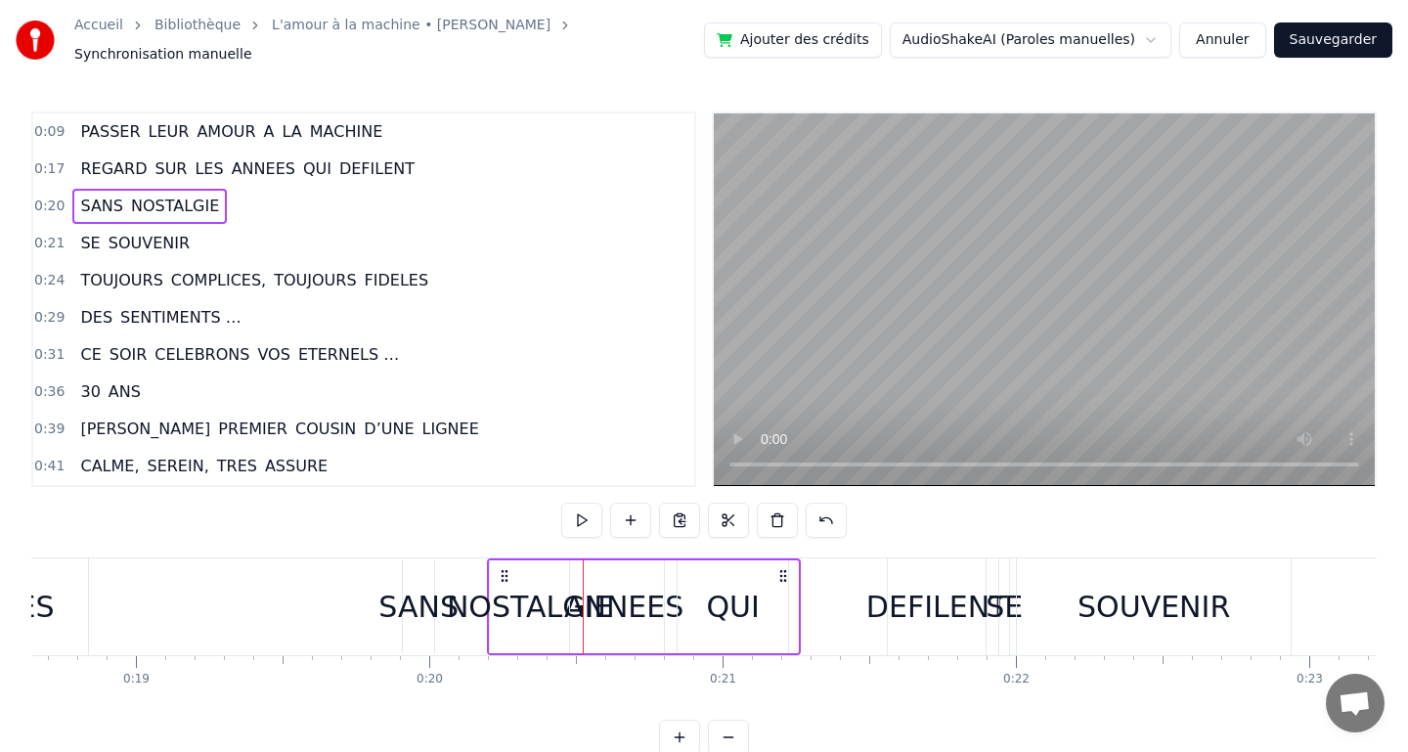
click at [621, 594] on div "SANS NOSTALGIE" at bounding box center [644, 606] width 314 height 97
click at [621, 594] on div at bounding box center [621, 606] width 1 height 97
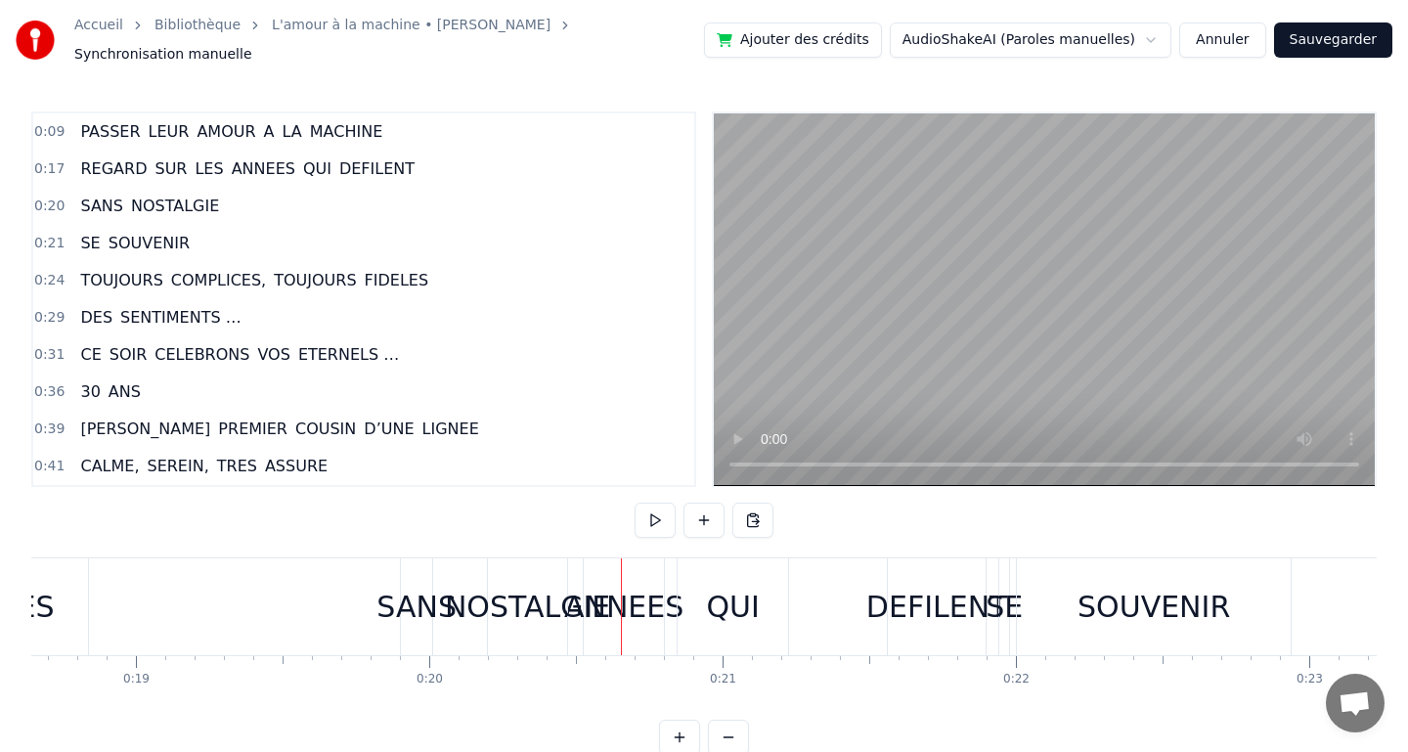
drag, startPoint x: 621, startPoint y: 594, endPoint x: 690, endPoint y: 599, distance: 69.6
click at [643, 590] on div "SANS NOSTALGIE" at bounding box center [644, 606] width 314 height 97
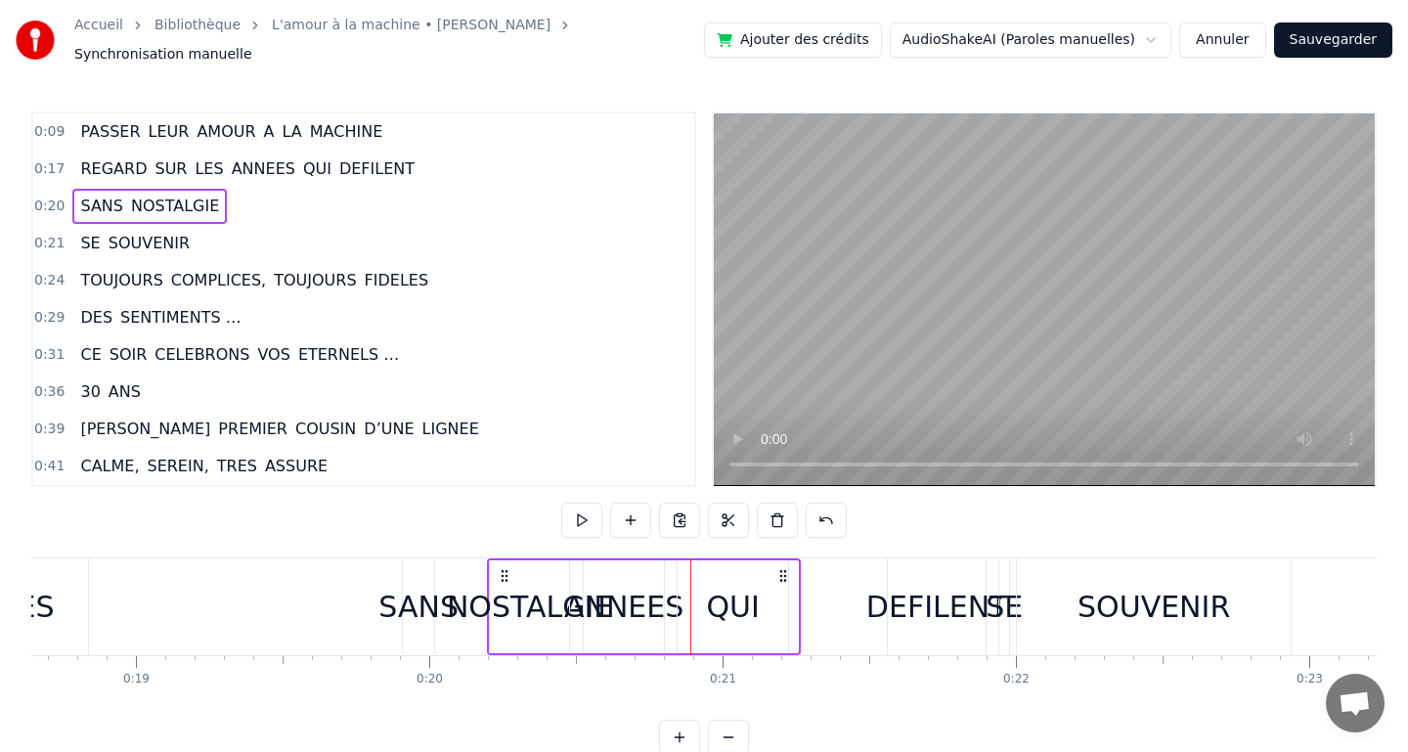
click at [680, 590] on div "SANS NOSTALGIE" at bounding box center [644, 606] width 314 height 97
click at [259, 161] on span "ANNEES" at bounding box center [263, 168] width 67 height 22
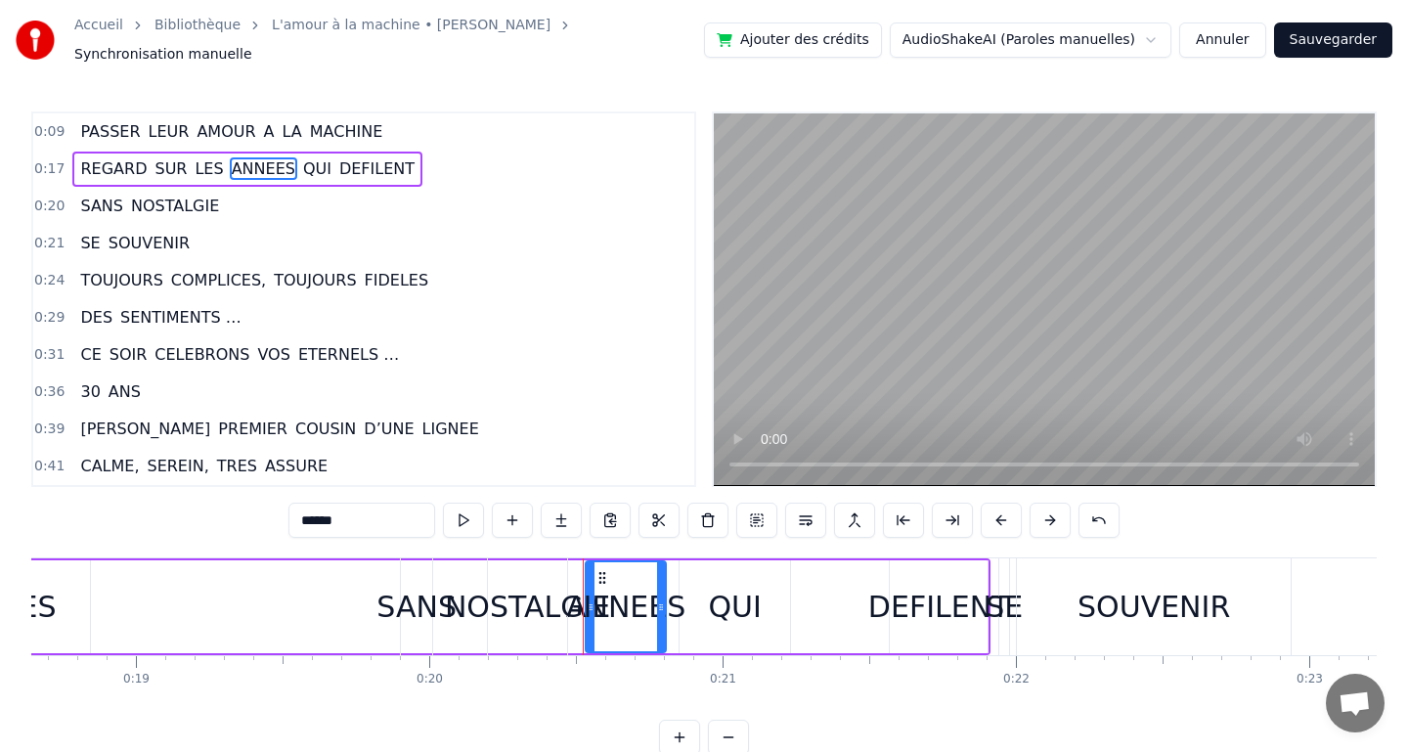
drag, startPoint x: 662, startPoint y: 594, endPoint x: 717, endPoint y: 606, distance: 56.0
click at [717, 606] on div "SANS NOSTALGIE" at bounding box center [644, 606] width 314 height 97
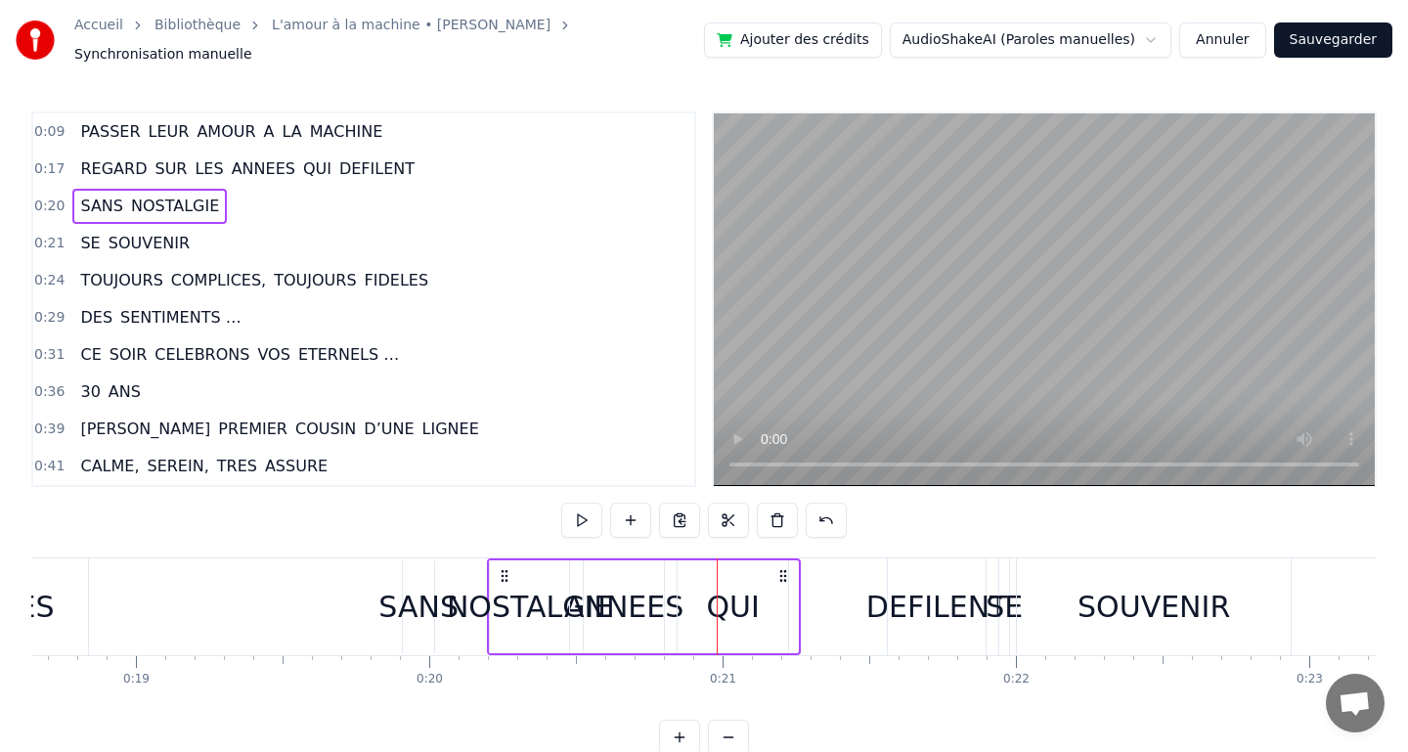
click at [249, 161] on span "ANNEES" at bounding box center [263, 168] width 67 height 22
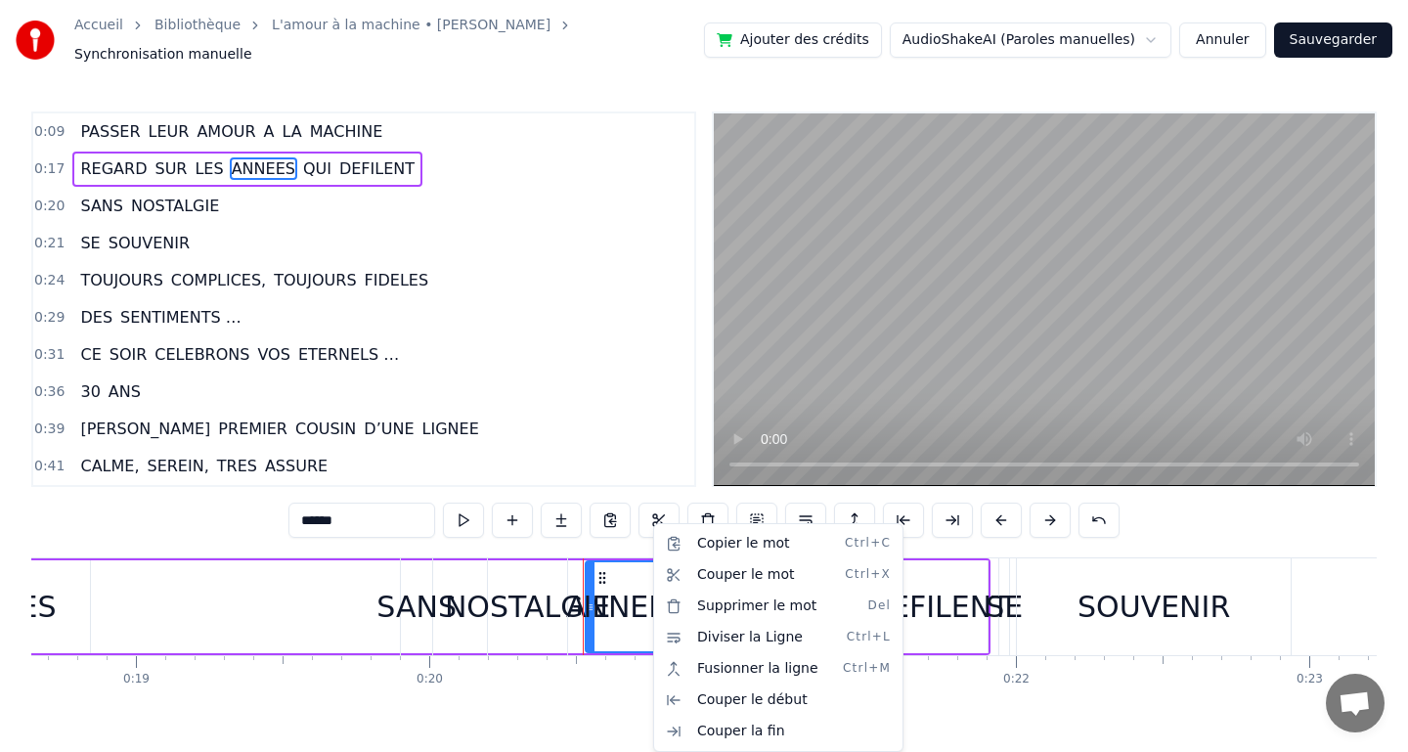
click at [552, 693] on html "Accueil Bibliothèque L'amour à la machine • Alain Souchon Synchronisation manue…" at bounding box center [704, 393] width 1408 height 786
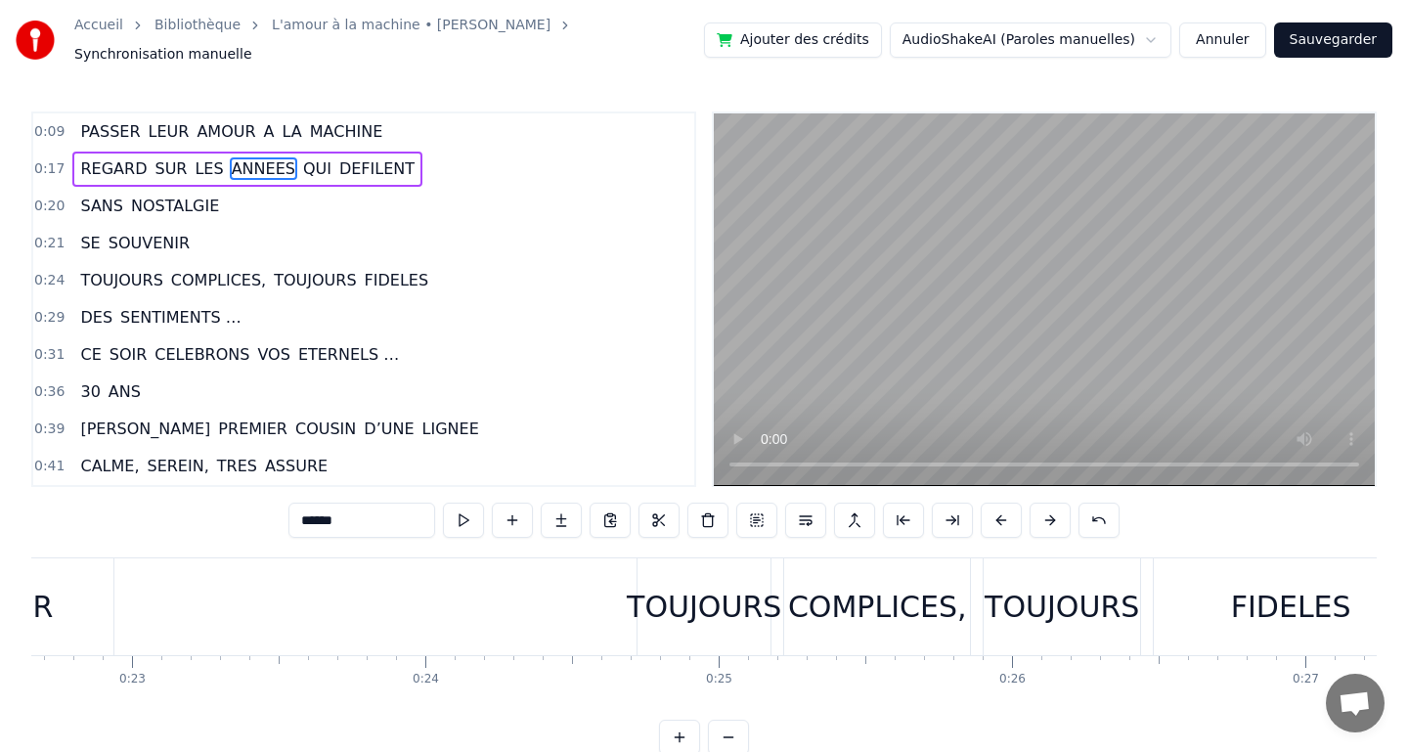
click at [255, 157] on span "ANNEES" at bounding box center [263, 168] width 67 height 22
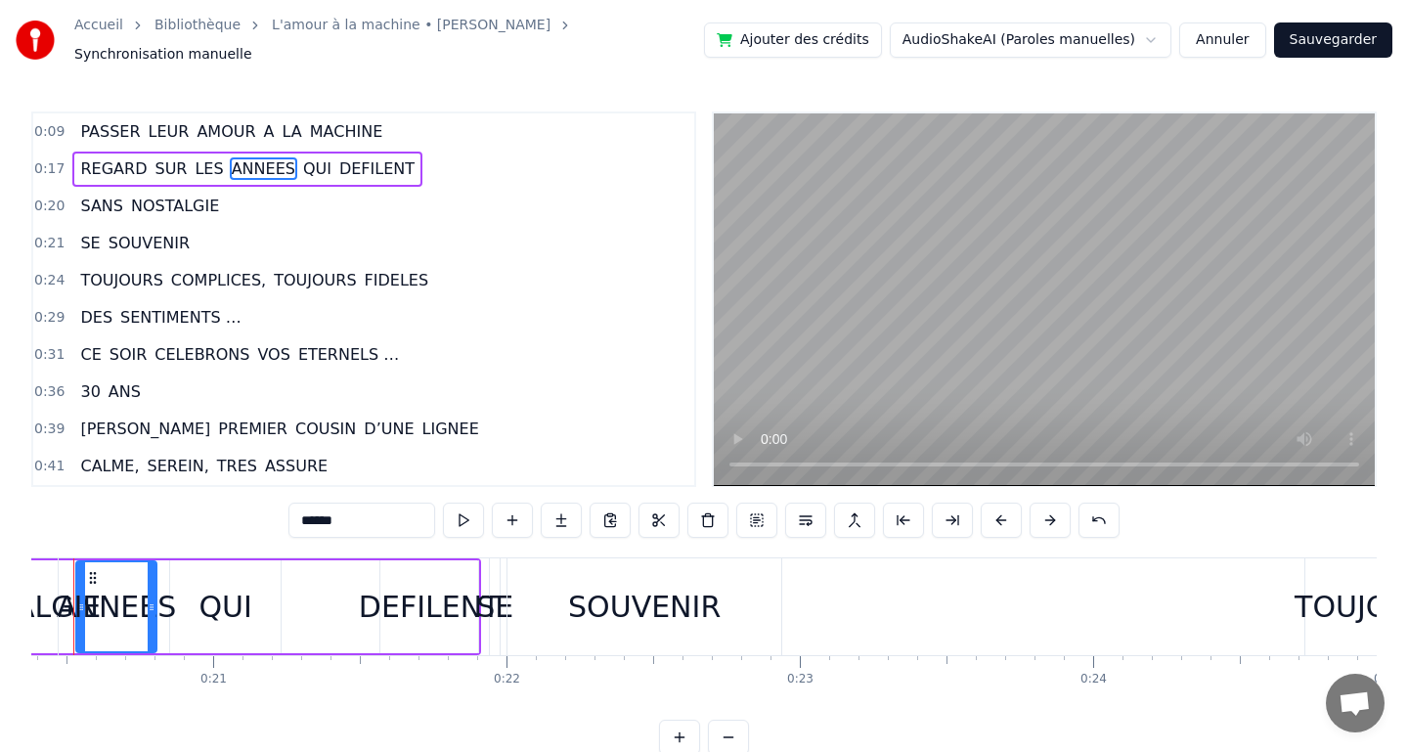
scroll to position [0, 5970]
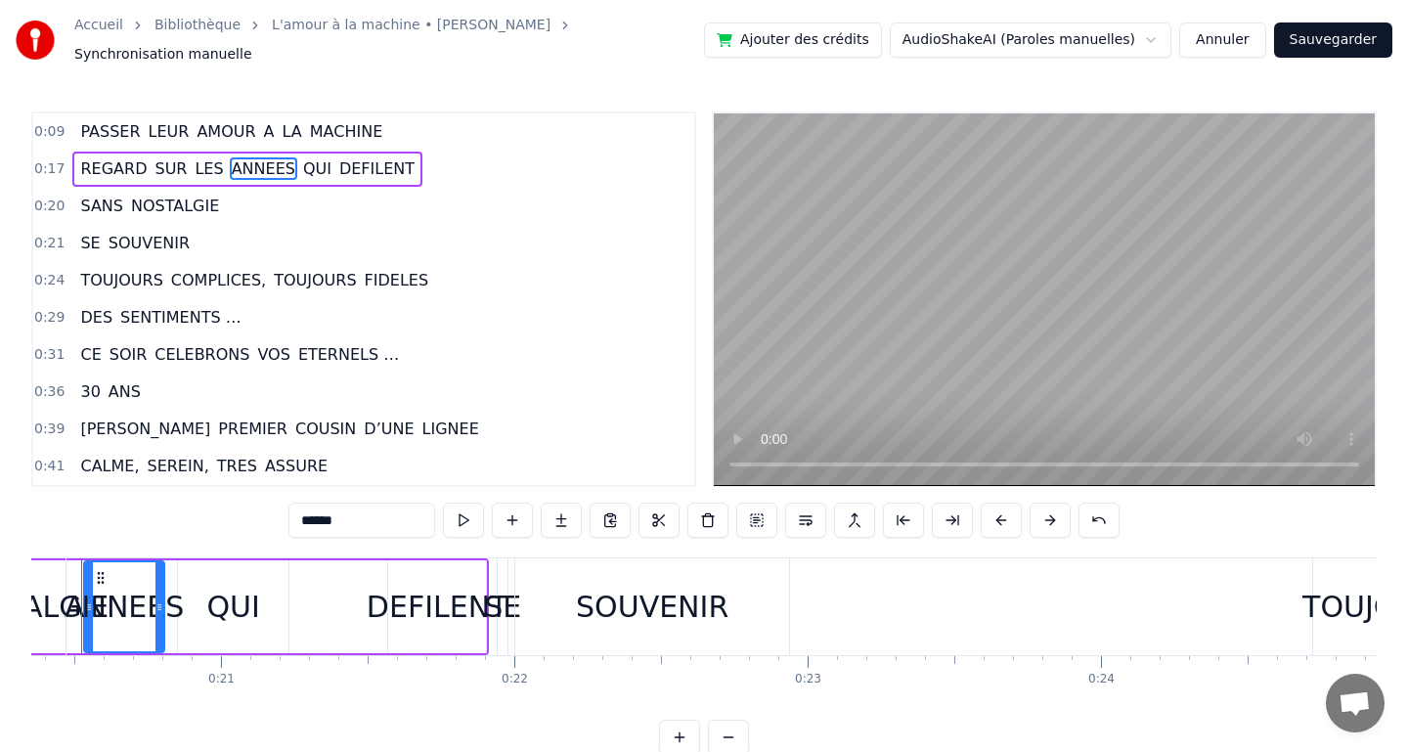
click at [567, 599] on div "SOUVENIR" at bounding box center [652, 606] width 274 height 97
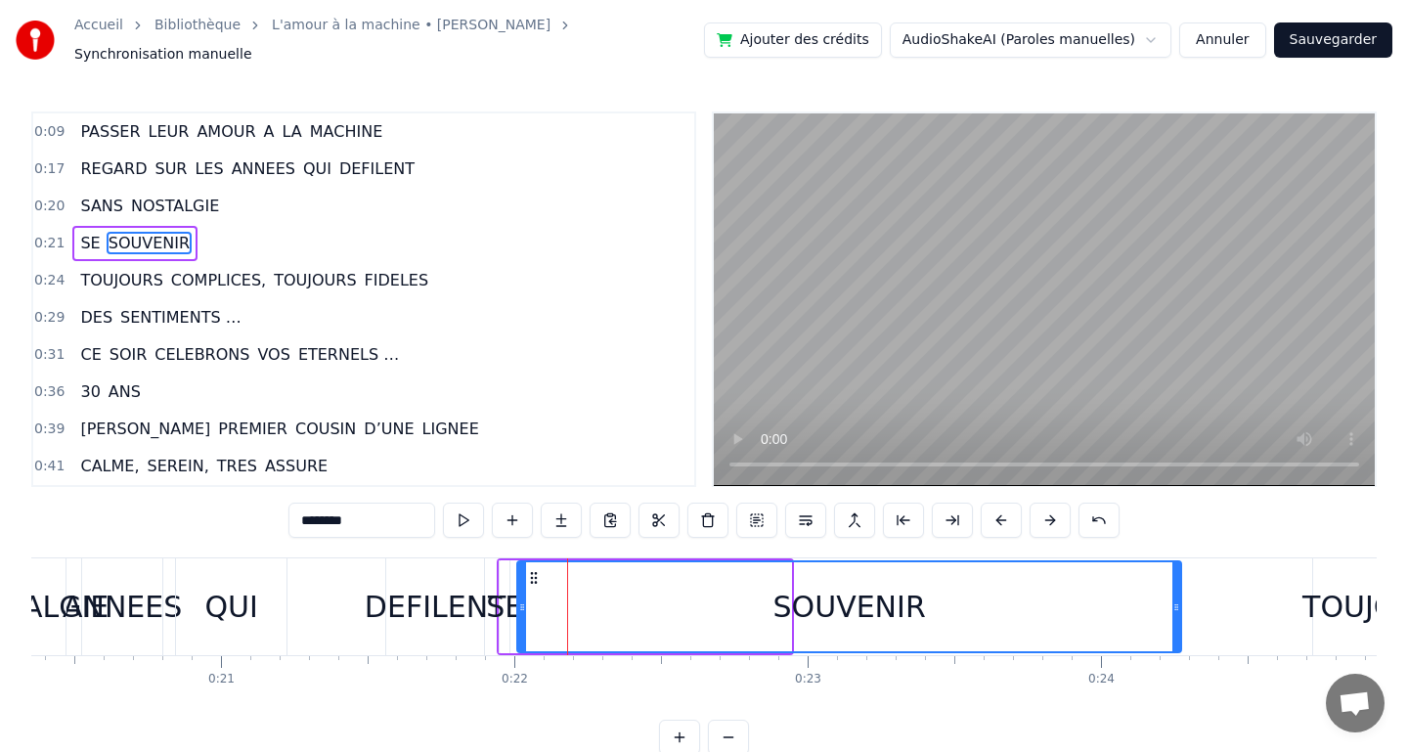
drag, startPoint x: 787, startPoint y: 595, endPoint x: 1172, endPoint y: 606, distance: 385.3
click at [1177, 611] on div at bounding box center [1176, 606] width 8 height 89
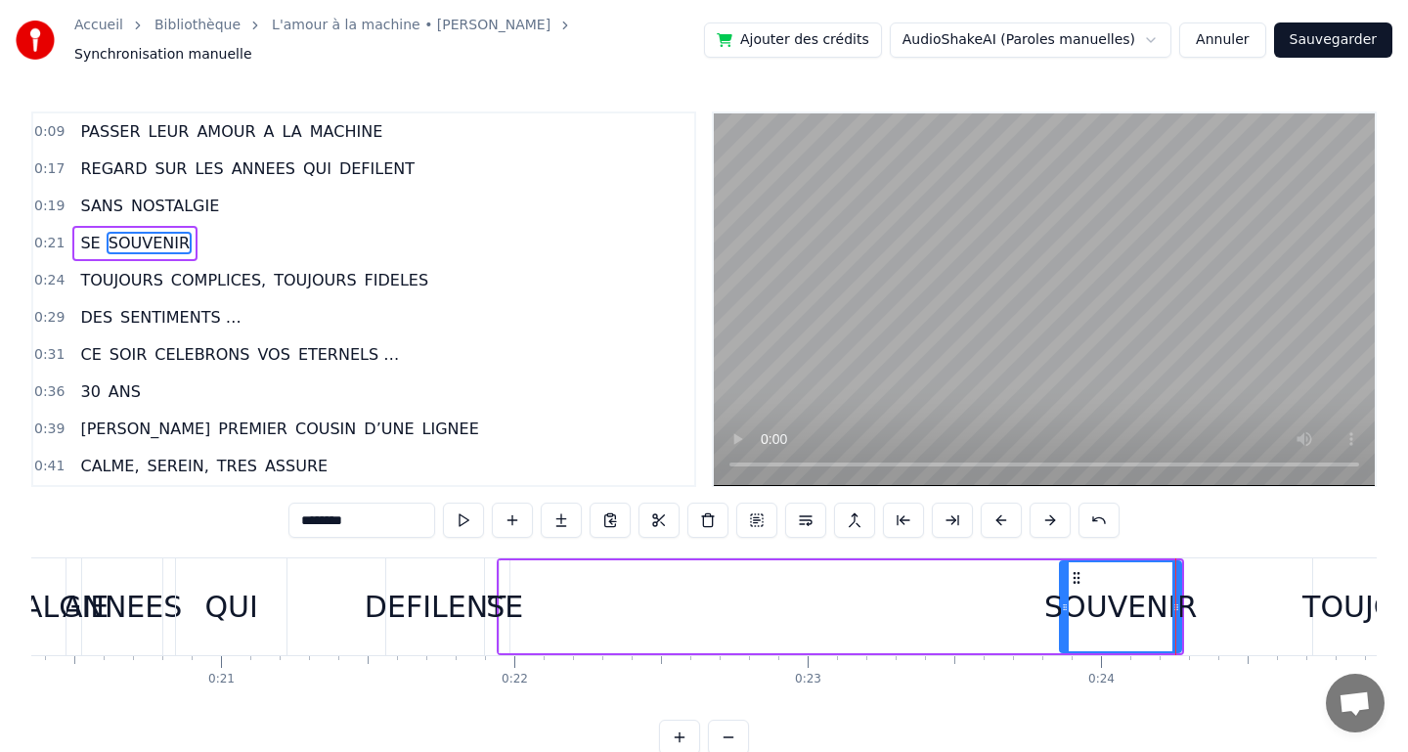
drag, startPoint x: 521, startPoint y: 599, endPoint x: 1064, endPoint y: 584, distance: 542.8
click at [1064, 584] on div at bounding box center [1065, 606] width 8 height 89
click at [509, 598] on div "SE" at bounding box center [504, 607] width 37 height 44
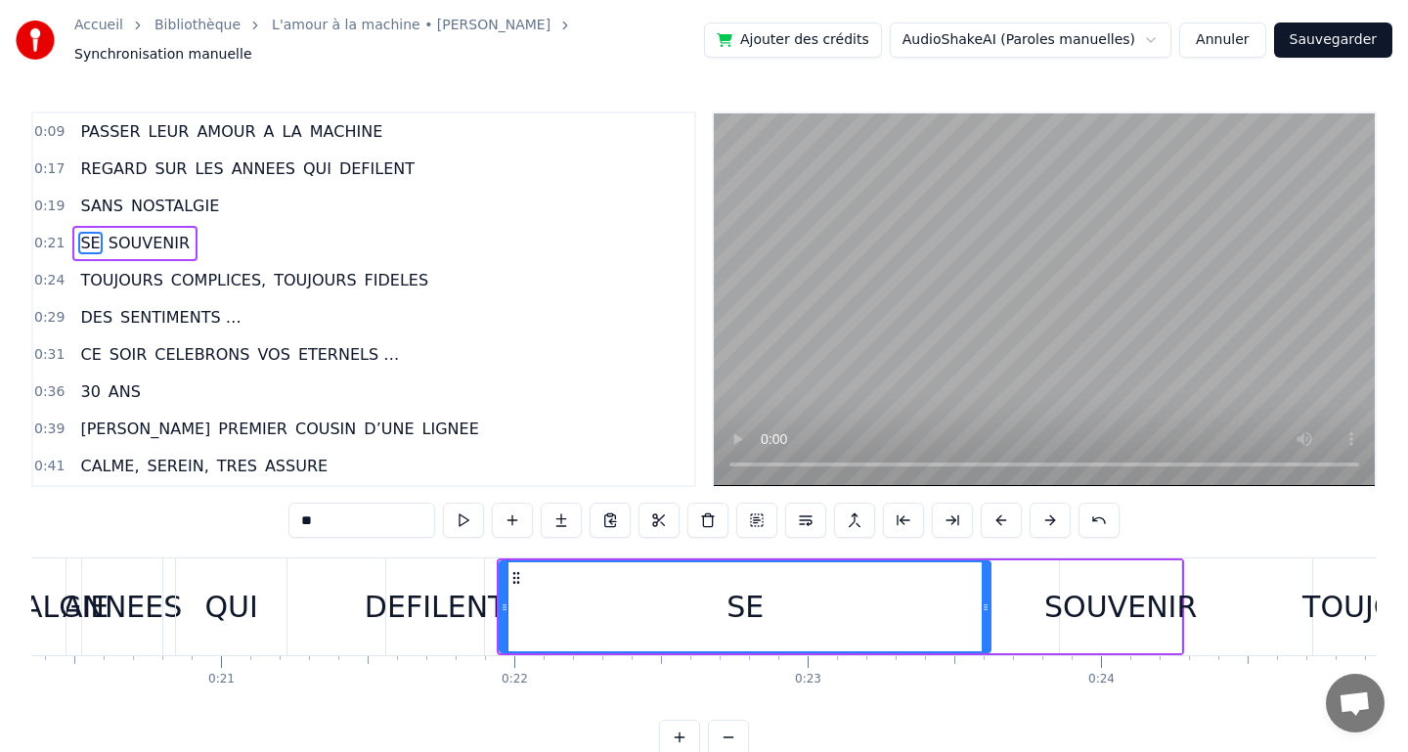
drag, startPoint x: 505, startPoint y: 596, endPoint x: 996, endPoint y: 587, distance: 490.9
click at [989, 587] on div at bounding box center [986, 606] width 8 height 89
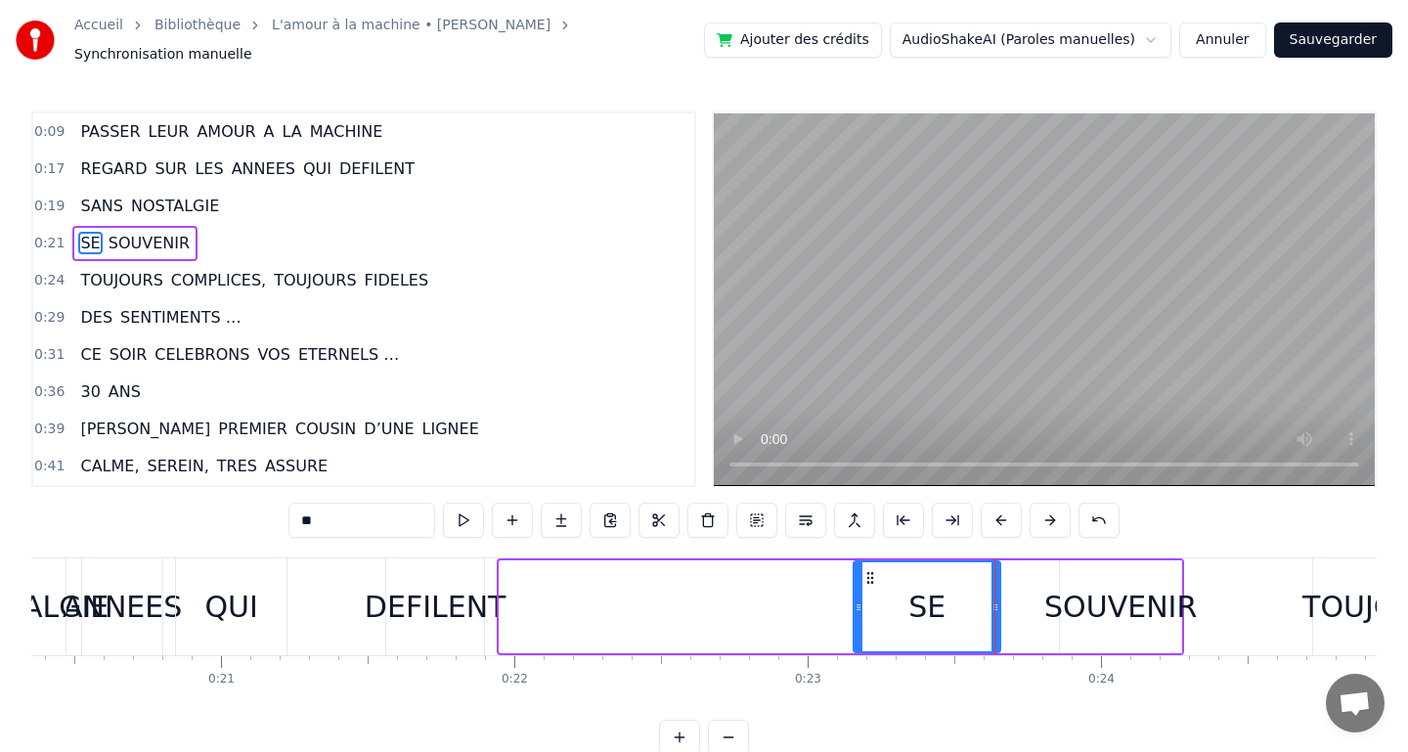
drag, startPoint x: 504, startPoint y: 596, endPoint x: 862, endPoint y: 606, distance: 358.0
click at [862, 606] on div at bounding box center [858, 606] width 8 height 89
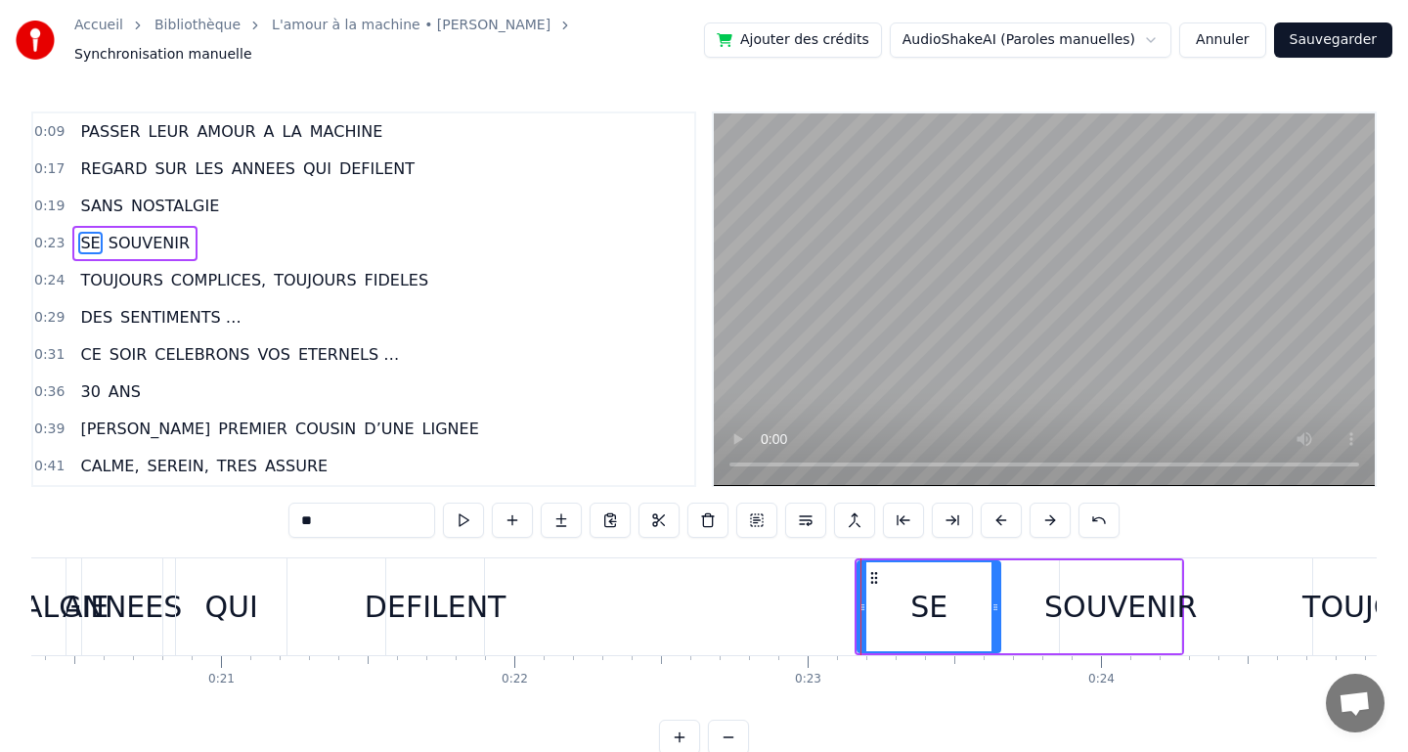
click at [458, 592] on div "DEFILENT" at bounding box center [436, 607] width 142 height 44
type input "********"
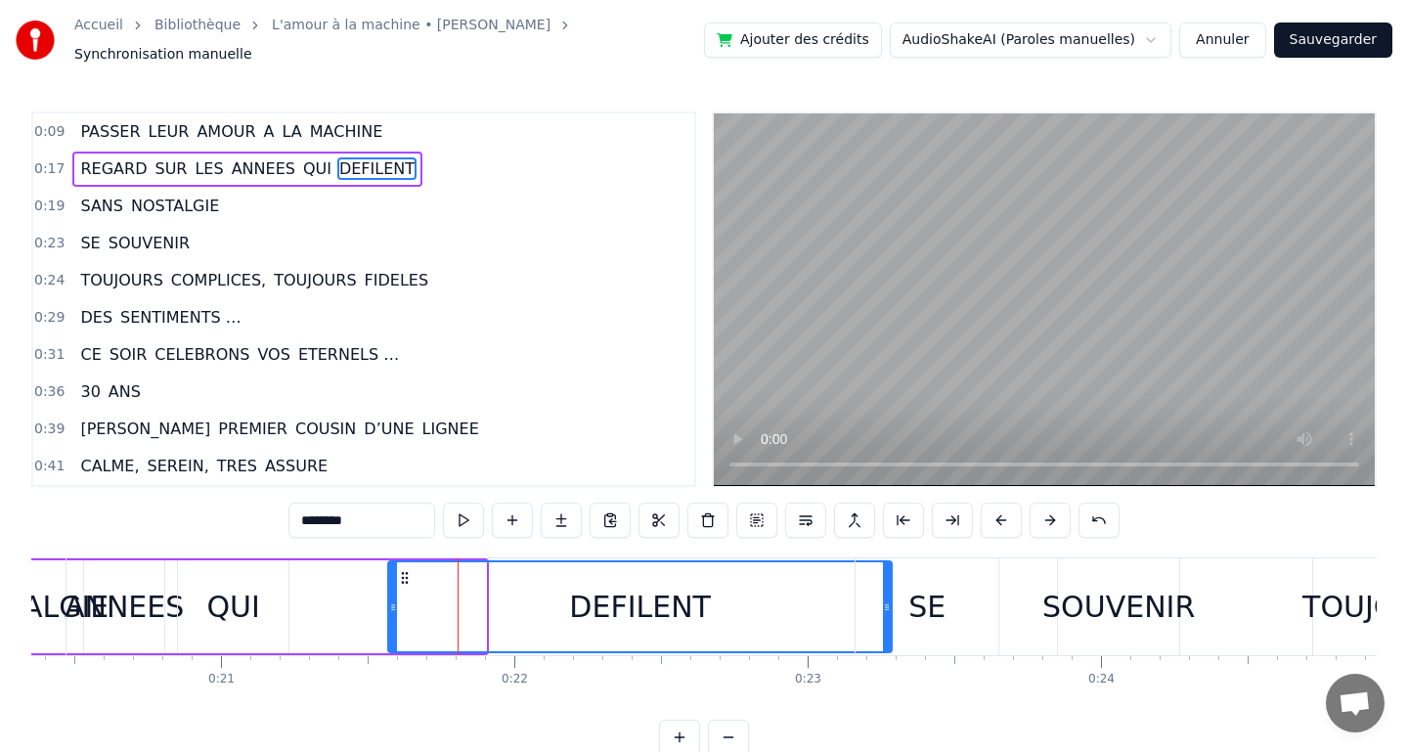
drag, startPoint x: 481, startPoint y: 597, endPoint x: 887, endPoint y: 594, distance: 405.7
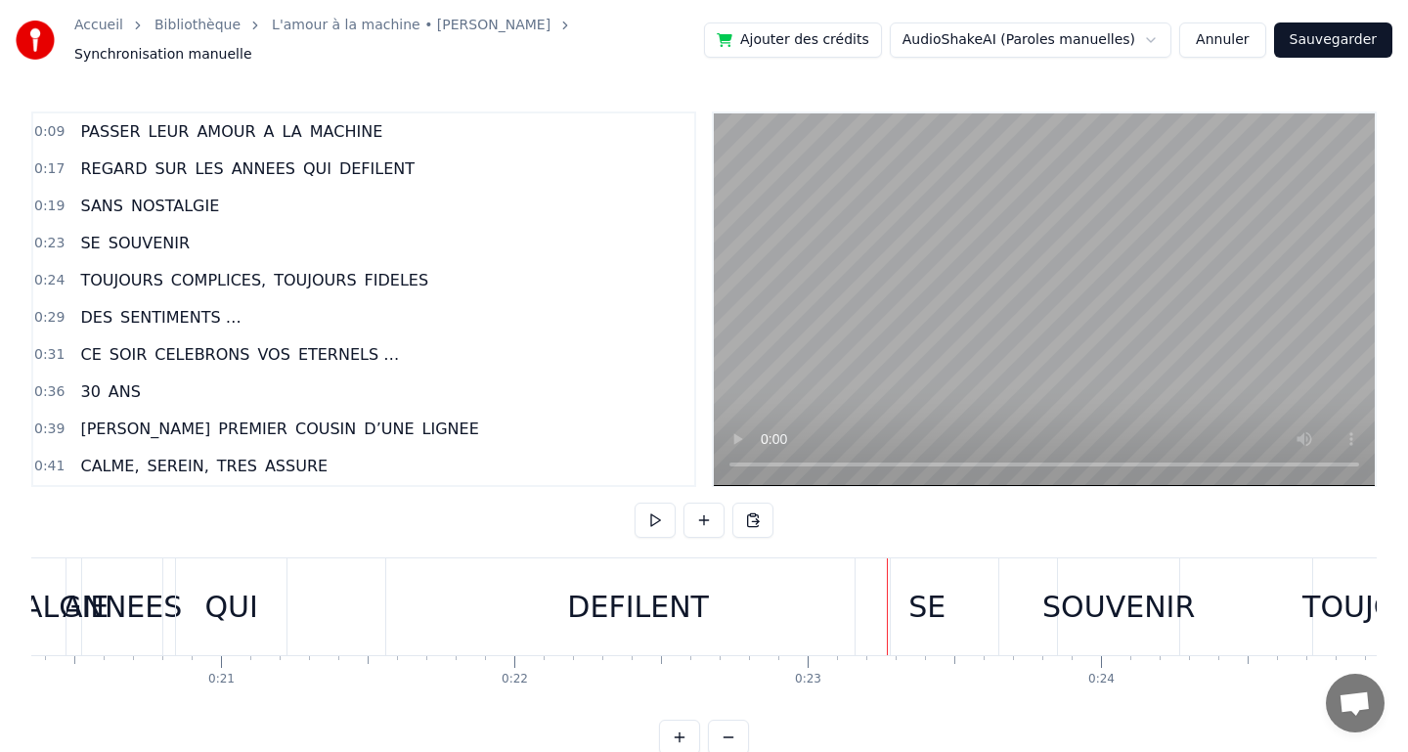
click at [470, 598] on div "DEFILENT" at bounding box center [637, 606] width 503 height 97
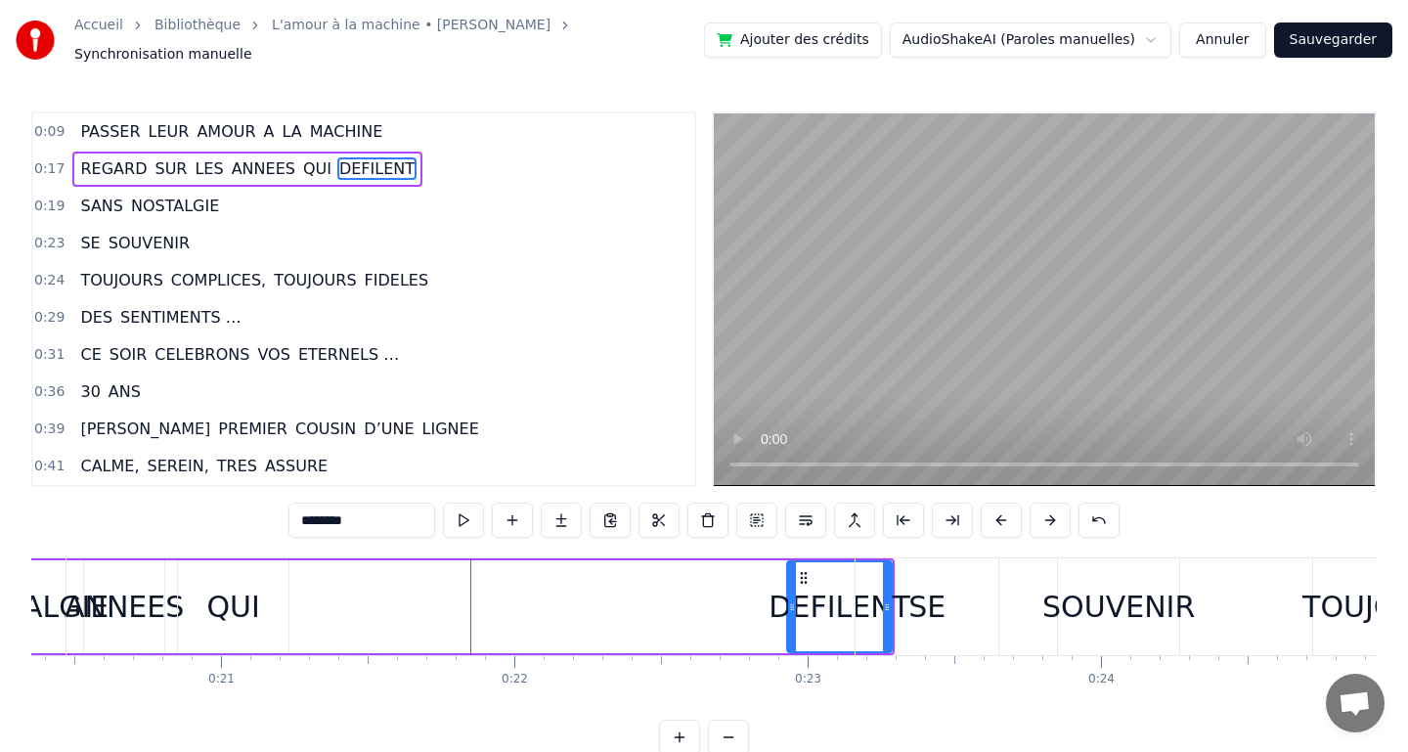
drag, startPoint x: 392, startPoint y: 592, endPoint x: 791, endPoint y: 603, distance: 399.0
click at [791, 603] on icon at bounding box center [792, 607] width 8 height 16
click at [241, 585] on div "QUI" at bounding box center [232, 607] width 53 height 44
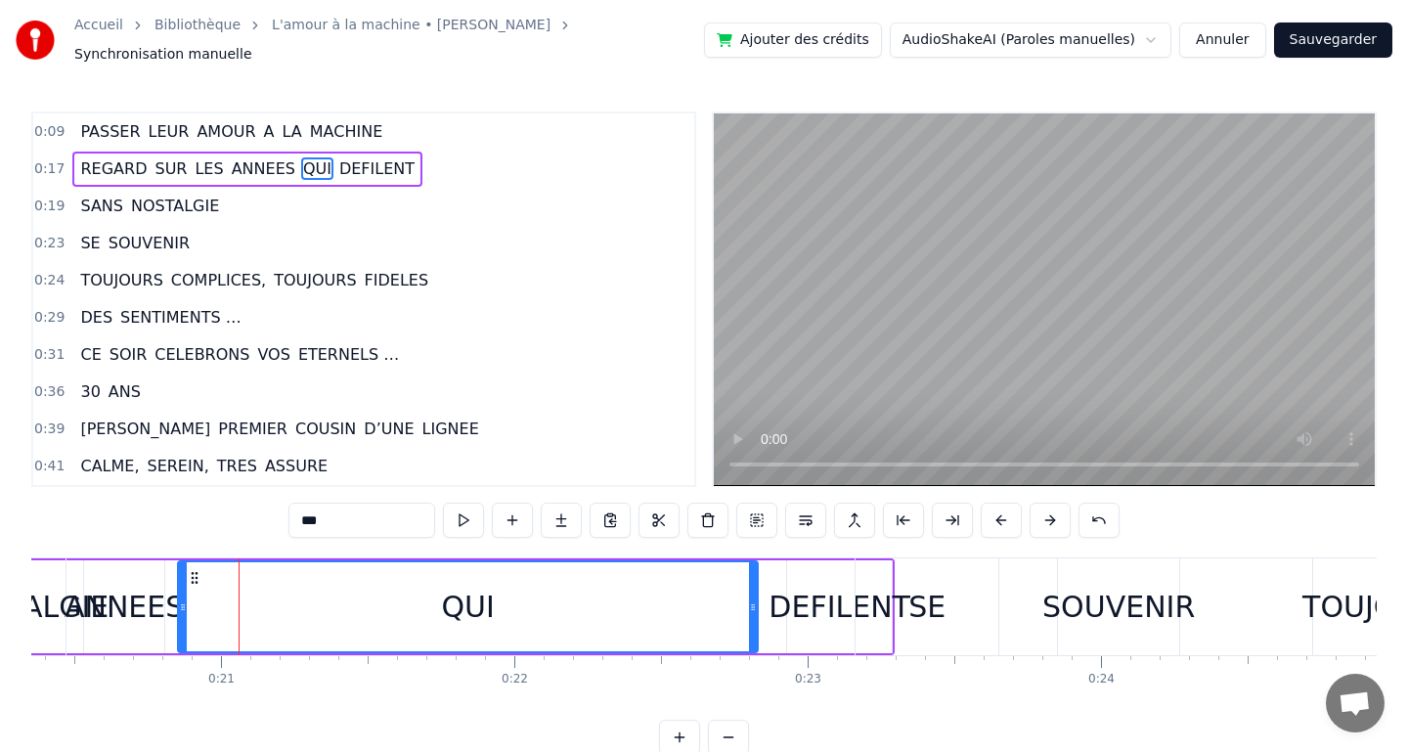
drag, startPoint x: 285, startPoint y: 593, endPoint x: 752, endPoint y: 595, distance: 466.3
click at [752, 599] on icon at bounding box center [753, 607] width 8 height 16
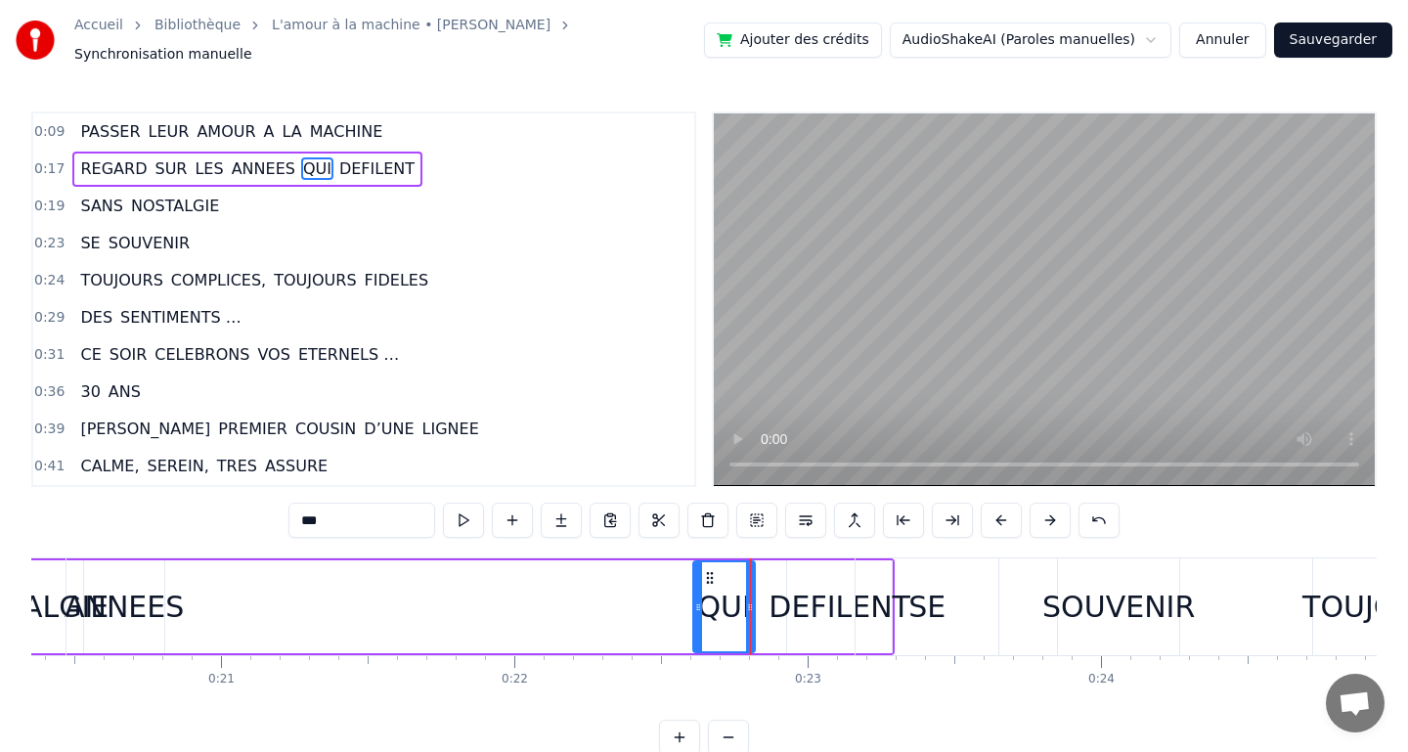
drag, startPoint x: 183, startPoint y: 595, endPoint x: 699, endPoint y: 634, distance: 517.6
click at [699, 634] on div at bounding box center [698, 606] width 8 height 89
click at [248, 157] on span "ANNEES" at bounding box center [263, 168] width 67 height 22
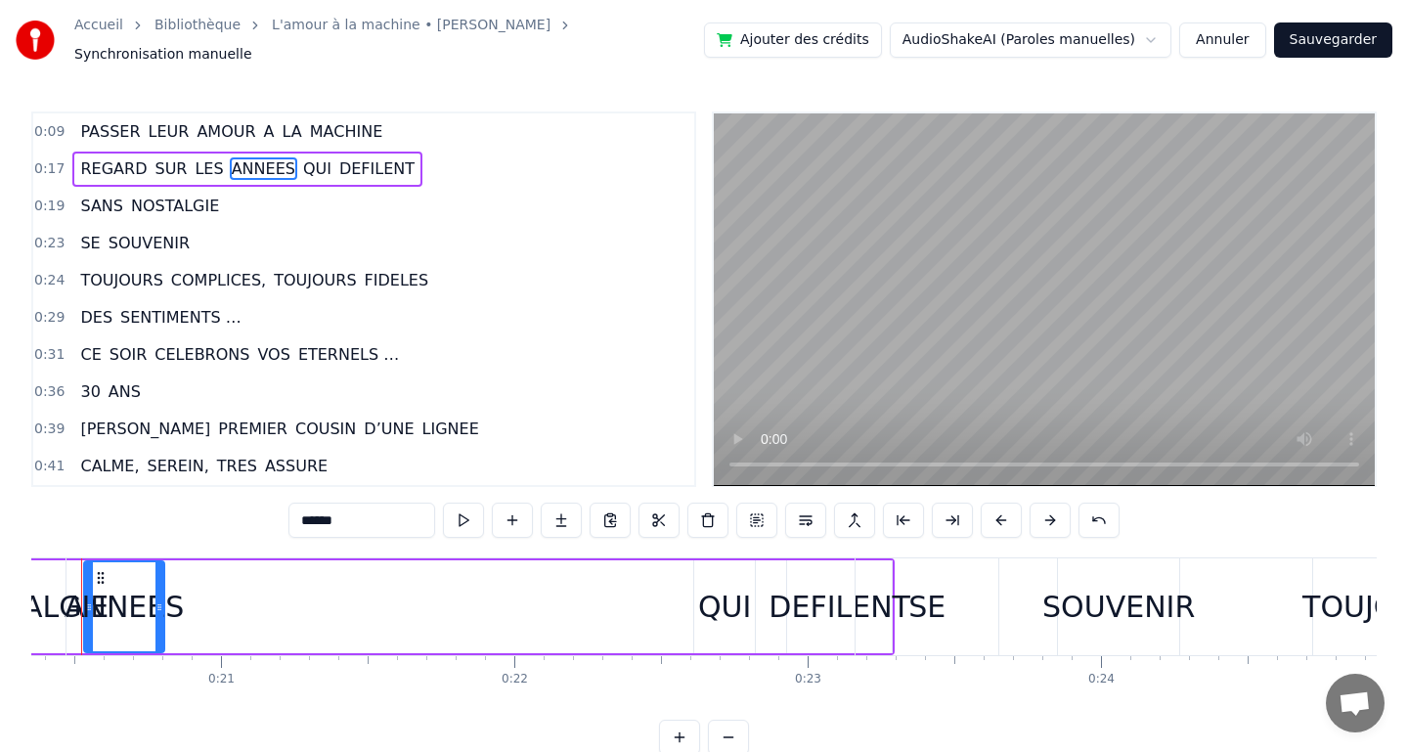
scroll to position [0, 5922]
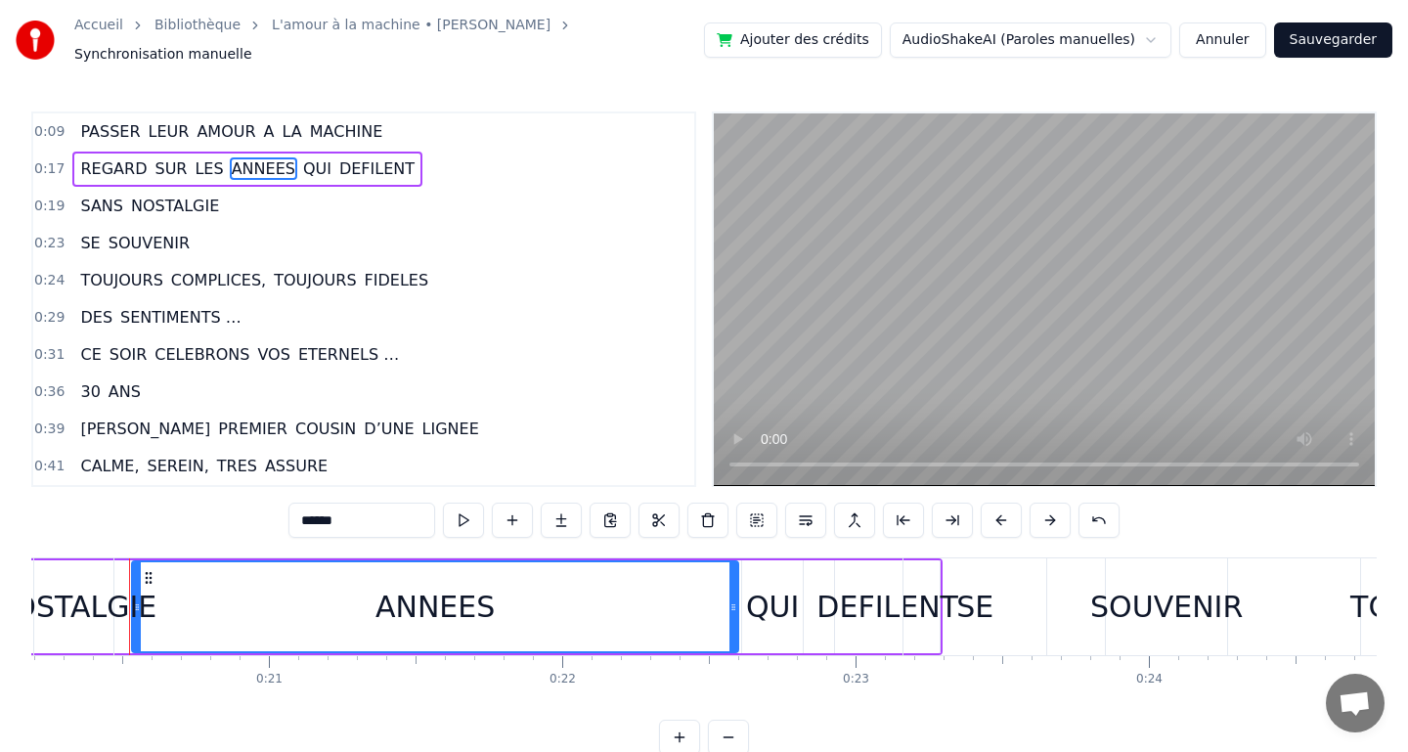
drag, startPoint x: 209, startPoint y: 603, endPoint x: 739, endPoint y: 602, distance: 529.9
click at [737, 602] on icon at bounding box center [733, 607] width 8 height 16
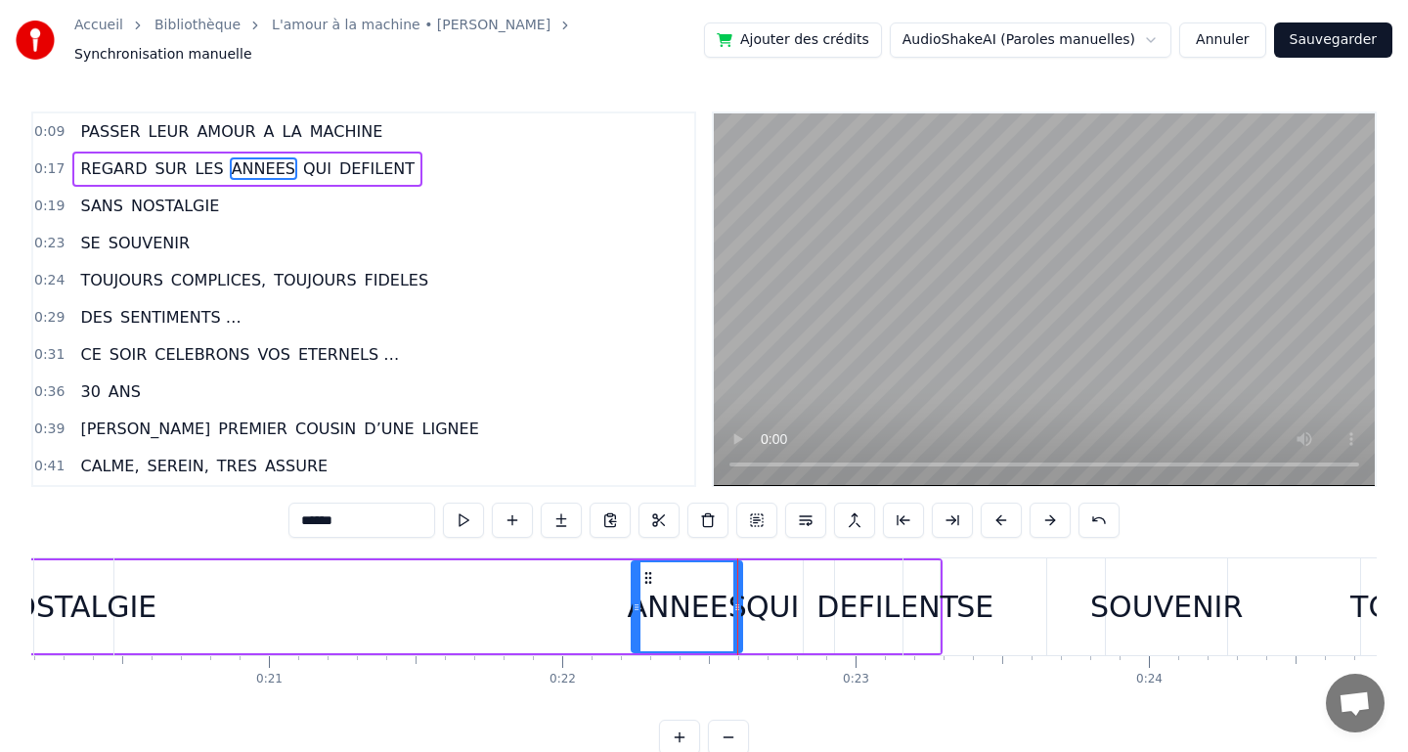
drag, startPoint x: 136, startPoint y: 565, endPoint x: 635, endPoint y: 593, distance: 500.4
click at [635, 593] on div at bounding box center [637, 606] width 8 height 89
click at [140, 590] on div "NOSTALGIE" at bounding box center [73, 607] width 165 height 44
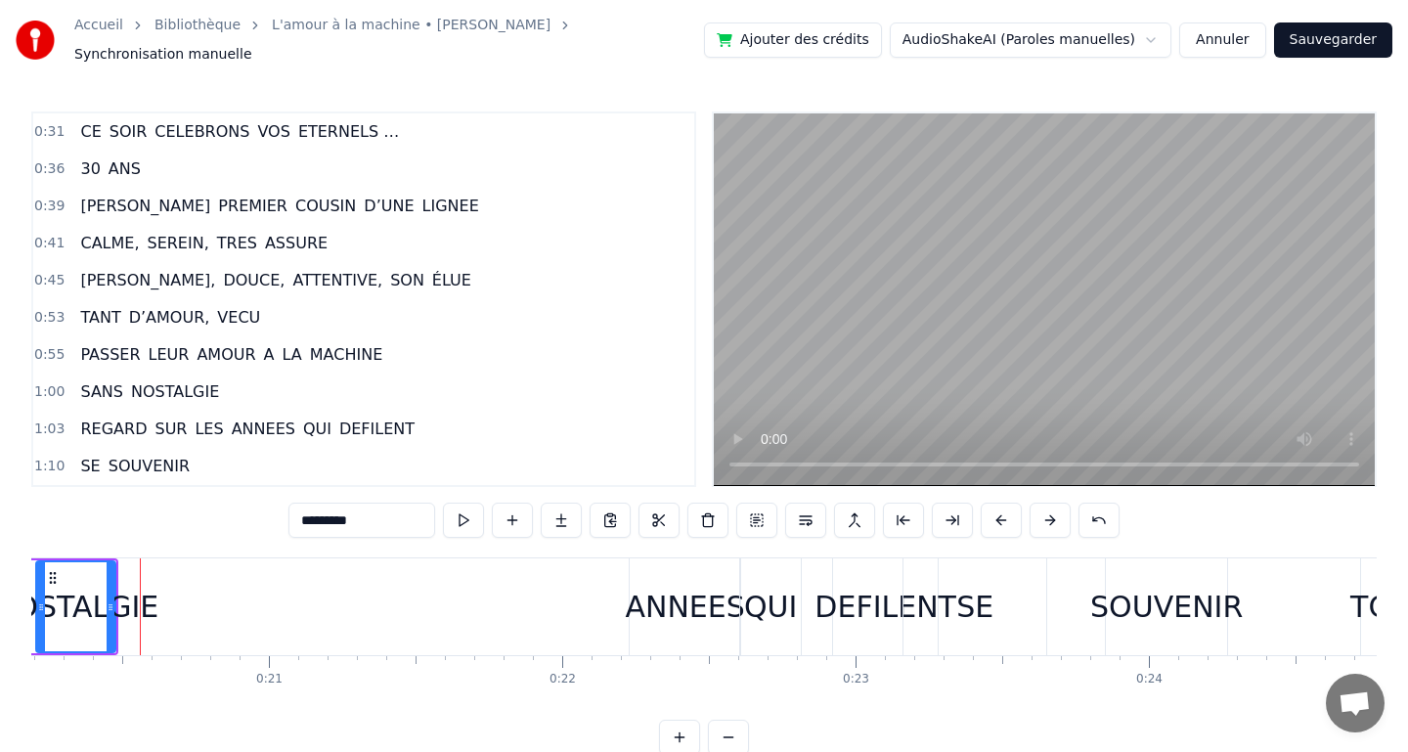
scroll to position [0, 0]
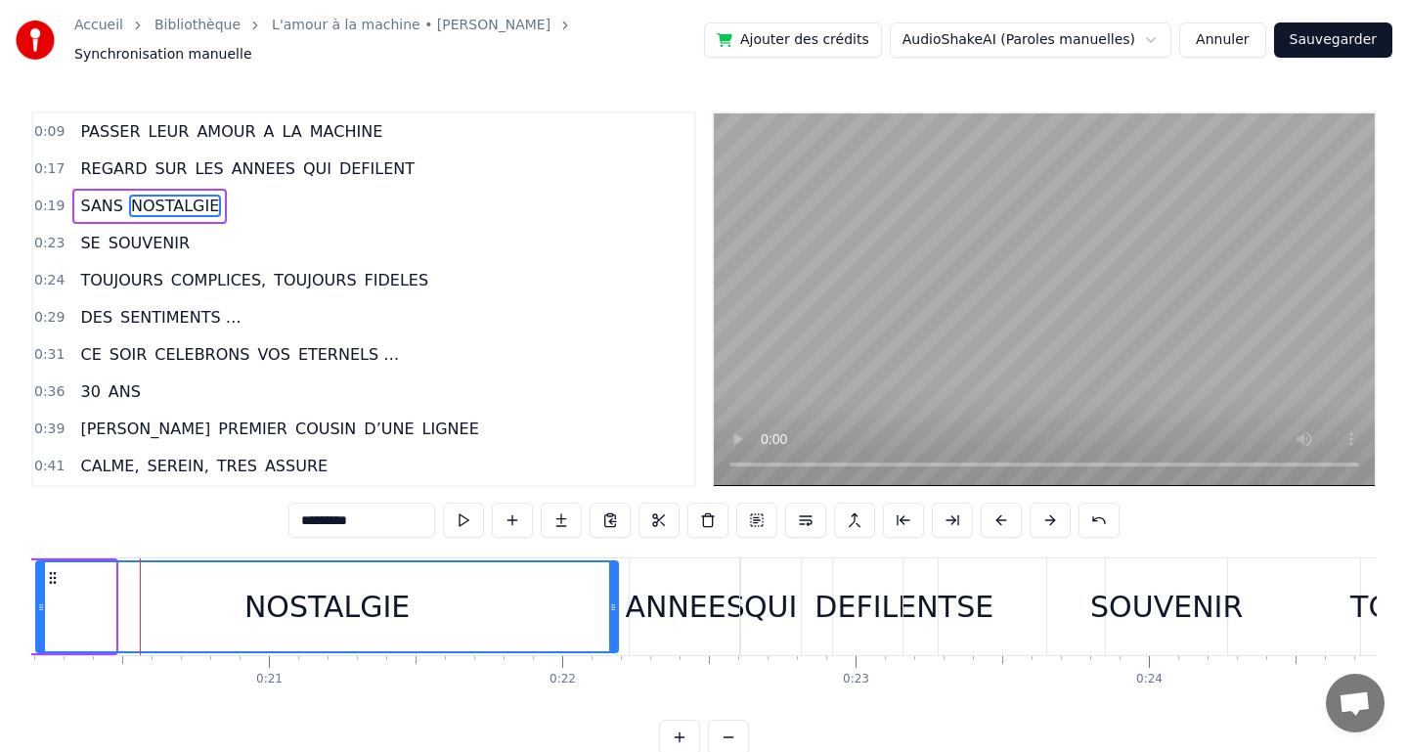
drag, startPoint x: 111, startPoint y: 598, endPoint x: 614, endPoint y: 616, distance: 502.8
click at [614, 616] on div at bounding box center [613, 606] width 8 height 89
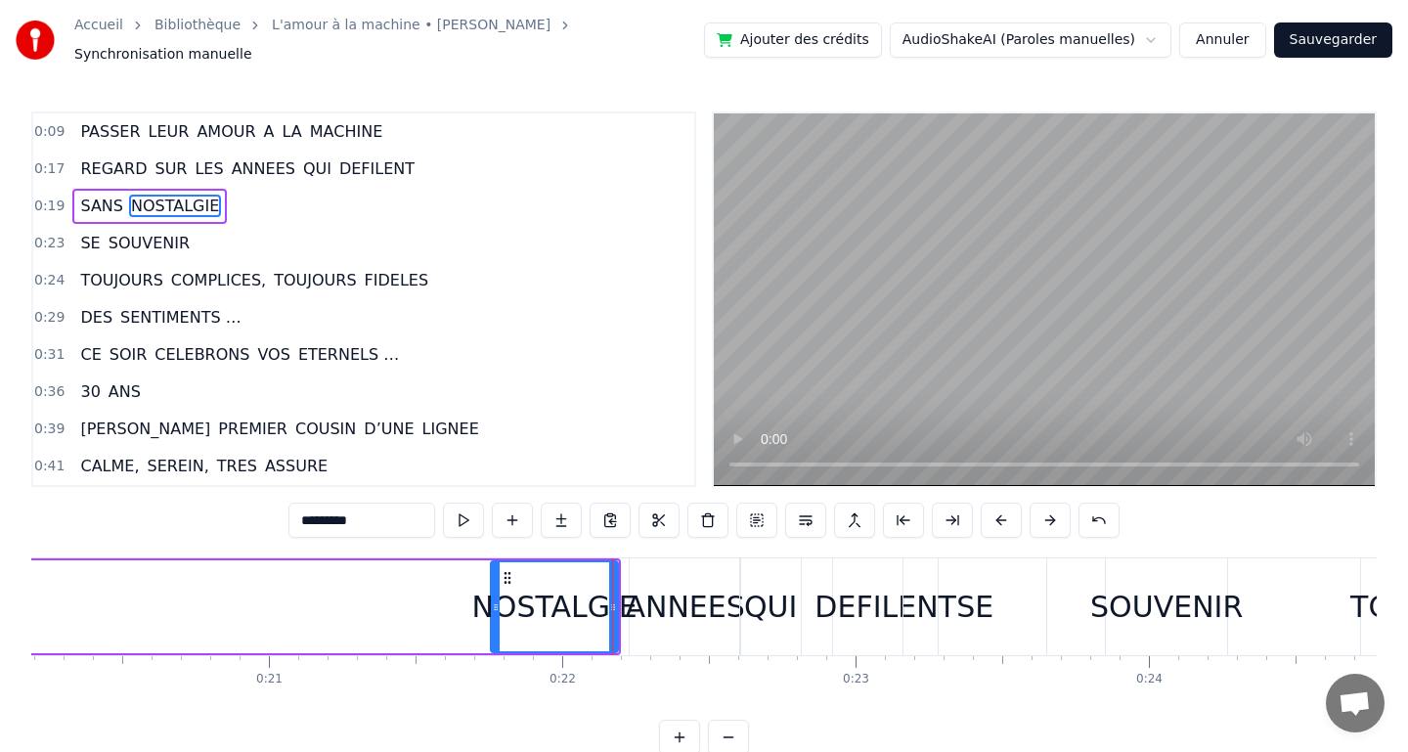
drag, startPoint x: 43, startPoint y: 594, endPoint x: 498, endPoint y: 628, distance: 455.8
click at [498, 628] on div at bounding box center [496, 606] width 8 height 89
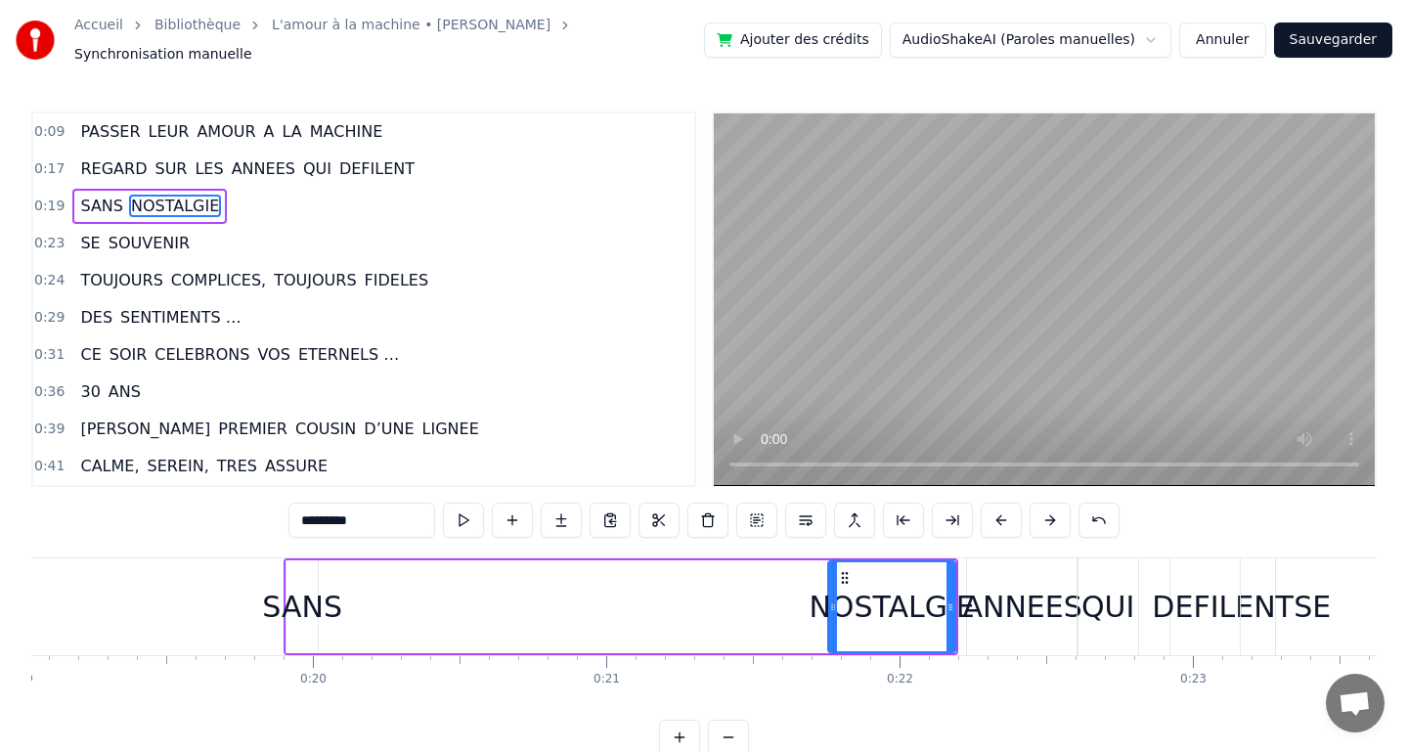
scroll to position [0, 5578]
click at [315, 595] on div "SANS" at bounding box center [308, 607] width 80 height 44
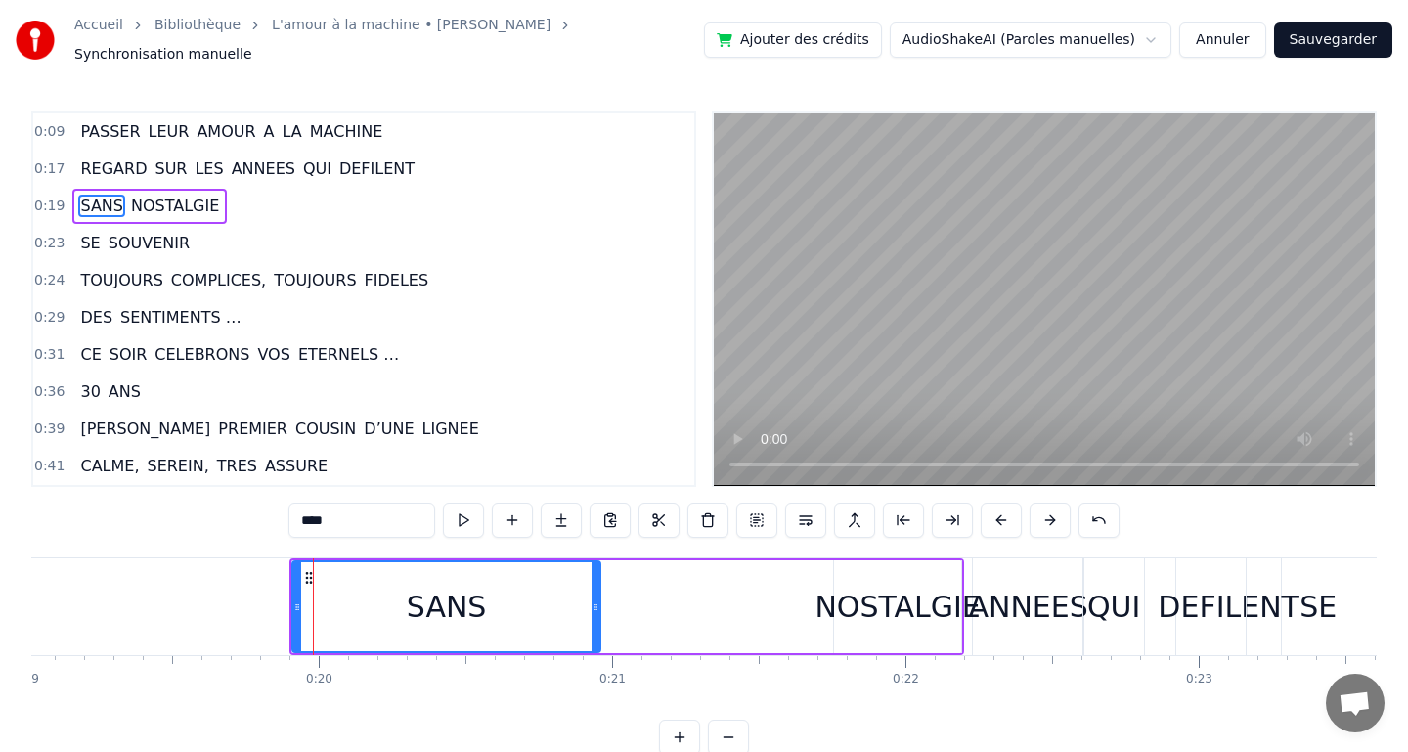
drag, startPoint x: 320, startPoint y: 597, endPoint x: 653, endPoint y: 618, distance: 334.0
click at [599, 618] on div at bounding box center [595, 606] width 8 height 89
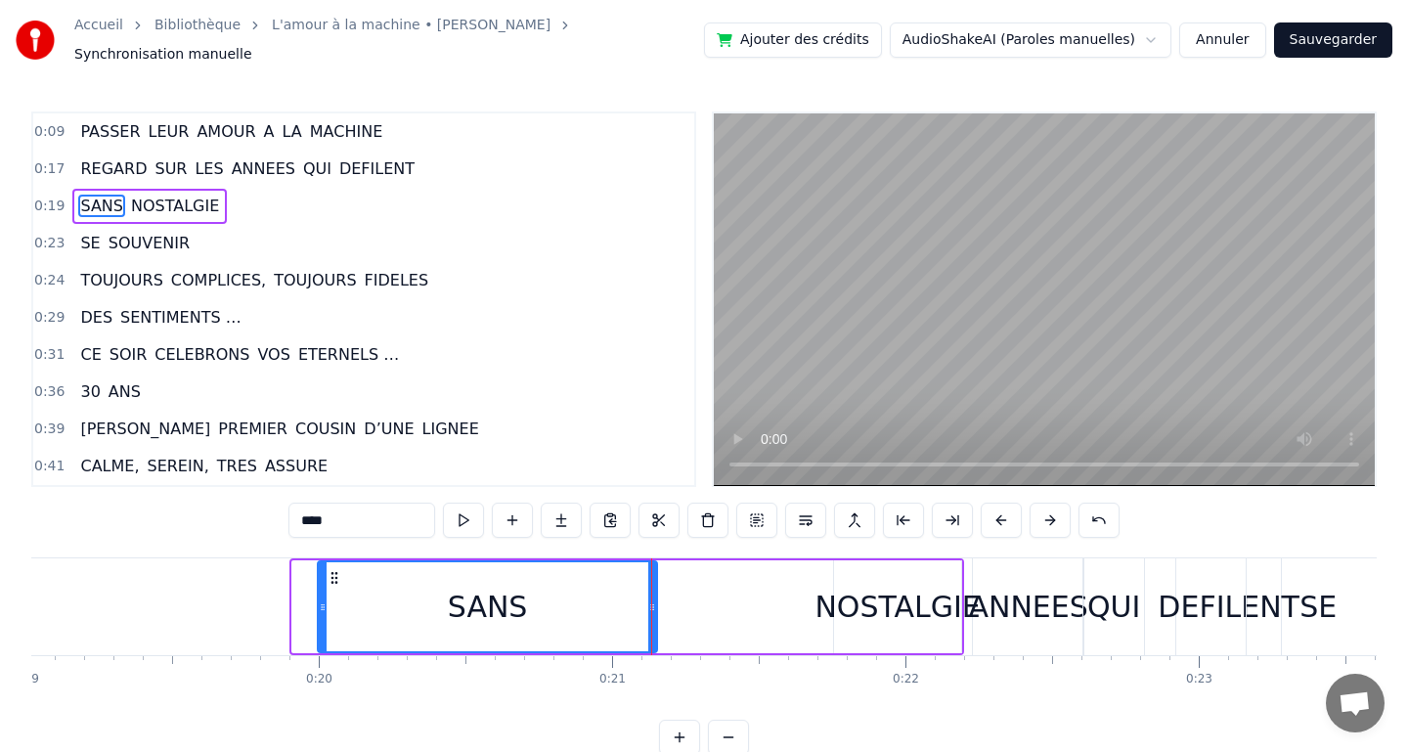
drag, startPoint x: 296, startPoint y: 594, endPoint x: 322, endPoint y: 597, distance: 25.6
click at [322, 599] on icon at bounding box center [323, 607] width 8 height 16
click at [464, 514] on button at bounding box center [463, 520] width 41 height 35
click at [855, 603] on div "NOSTALGIE" at bounding box center [896, 607] width 165 height 44
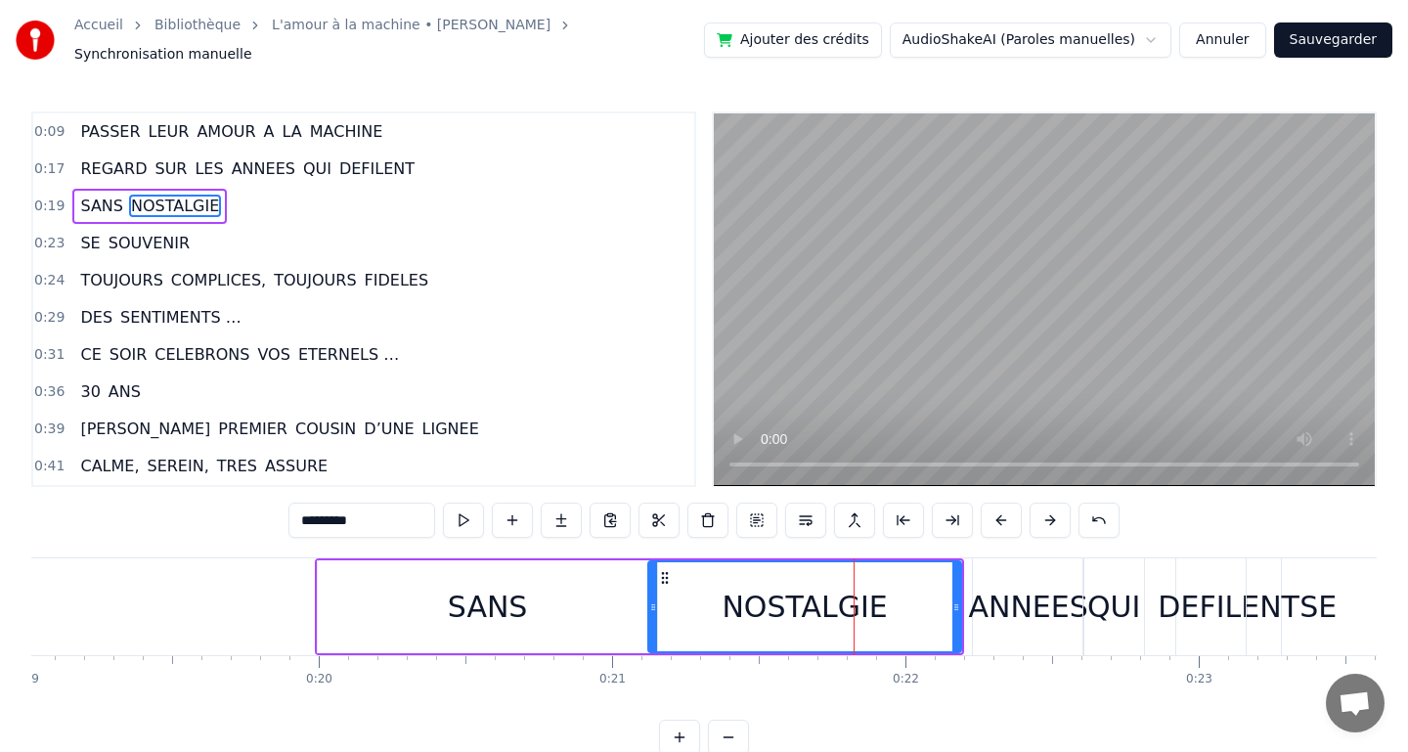
drag, startPoint x: 838, startPoint y: 598, endPoint x: 652, endPoint y: 589, distance: 186.0
click at [652, 599] on icon at bounding box center [653, 607] width 8 height 16
click at [461, 508] on button at bounding box center [463, 520] width 41 height 35
click at [506, 585] on div "SANS" at bounding box center [488, 607] width 80 height 44
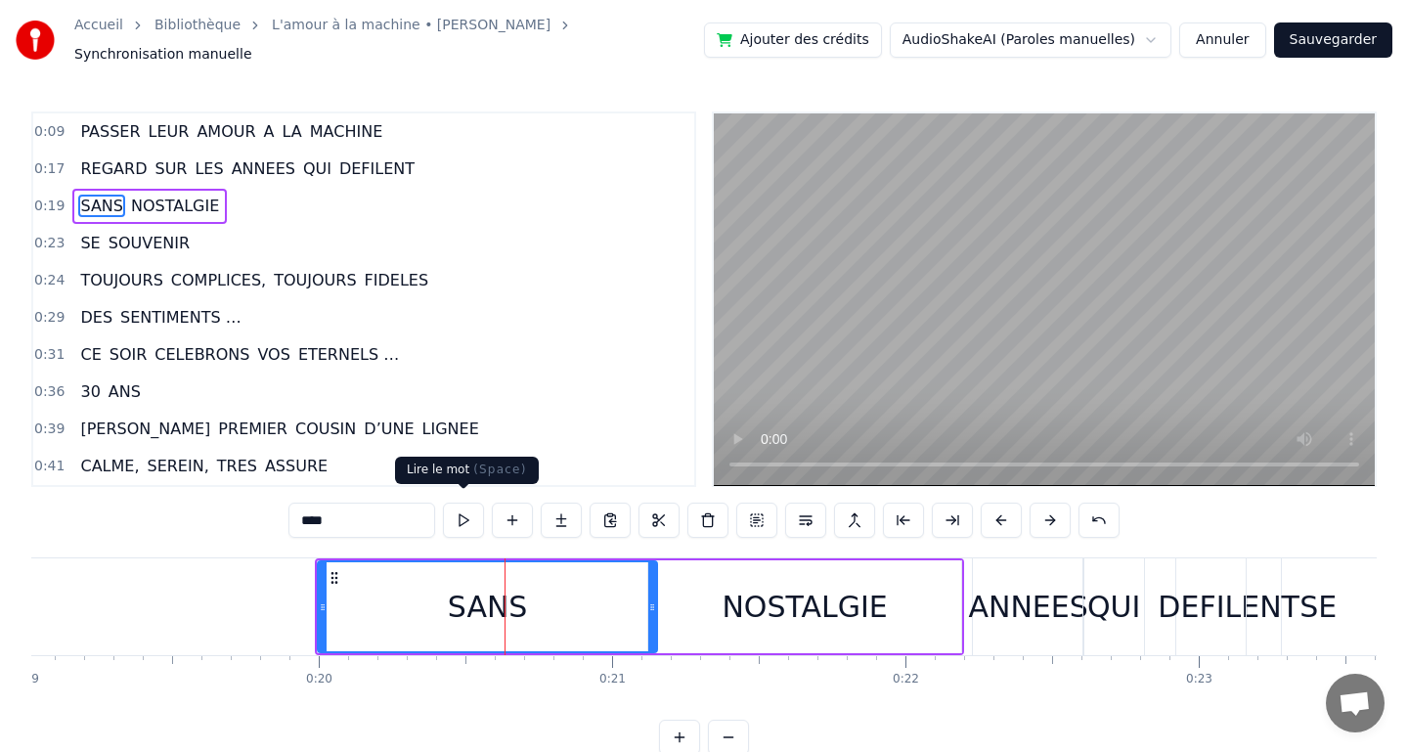
click at [462, 509] on button at bounding box center [463, 520] width 41 height 35
click at [584, 692] on div "PASSER LEUR AMOUR A LA MACHINE REGARD SUR LES ANNEES QUI DEFILENT SANS NOSTALGI…" at bounding box center [703, 630] width 1345 height 147
click at [131, 195] on span "NOSTALGIE" at bounding box center [175, 206] width 92 height 22
type input "*********"
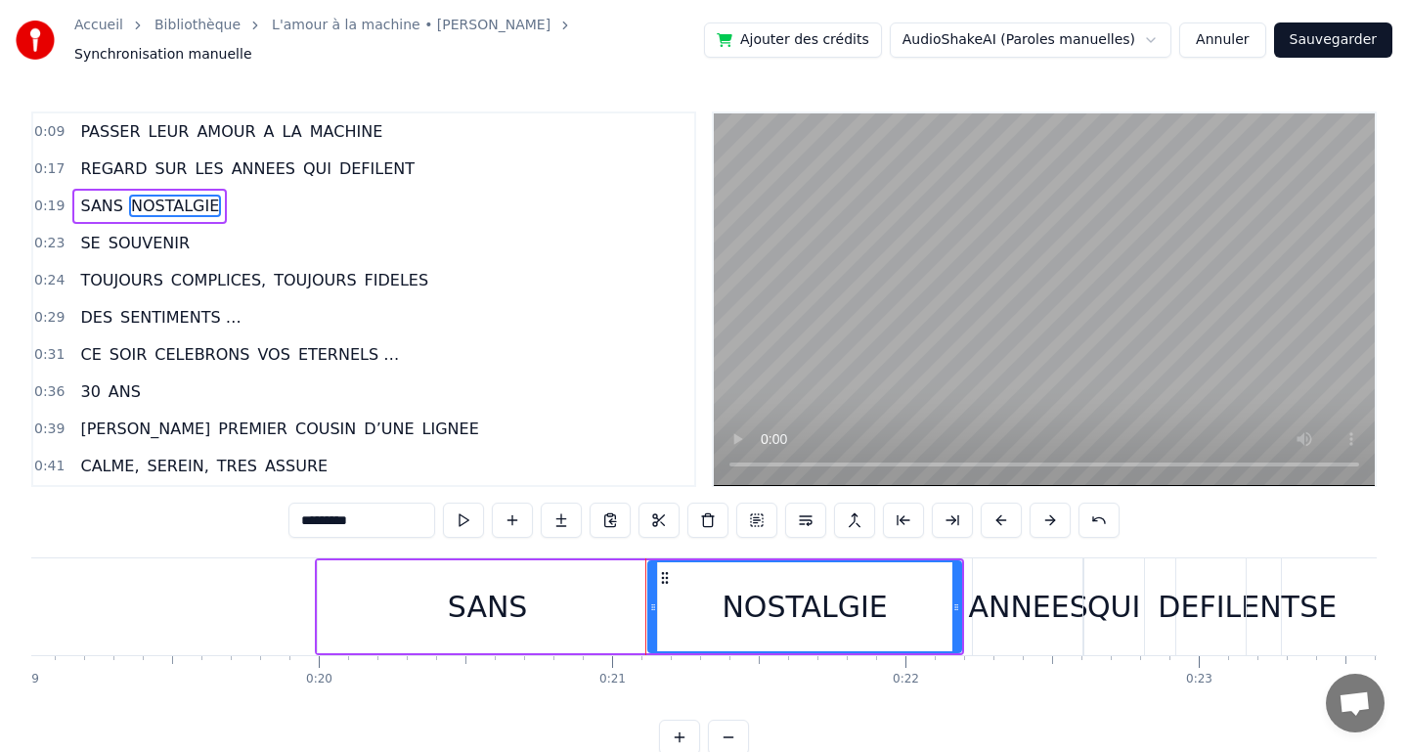
click at [284, 225] on div "0:23 SE SOUVENIR" at bounding box center [363, 243] width 661 height 37
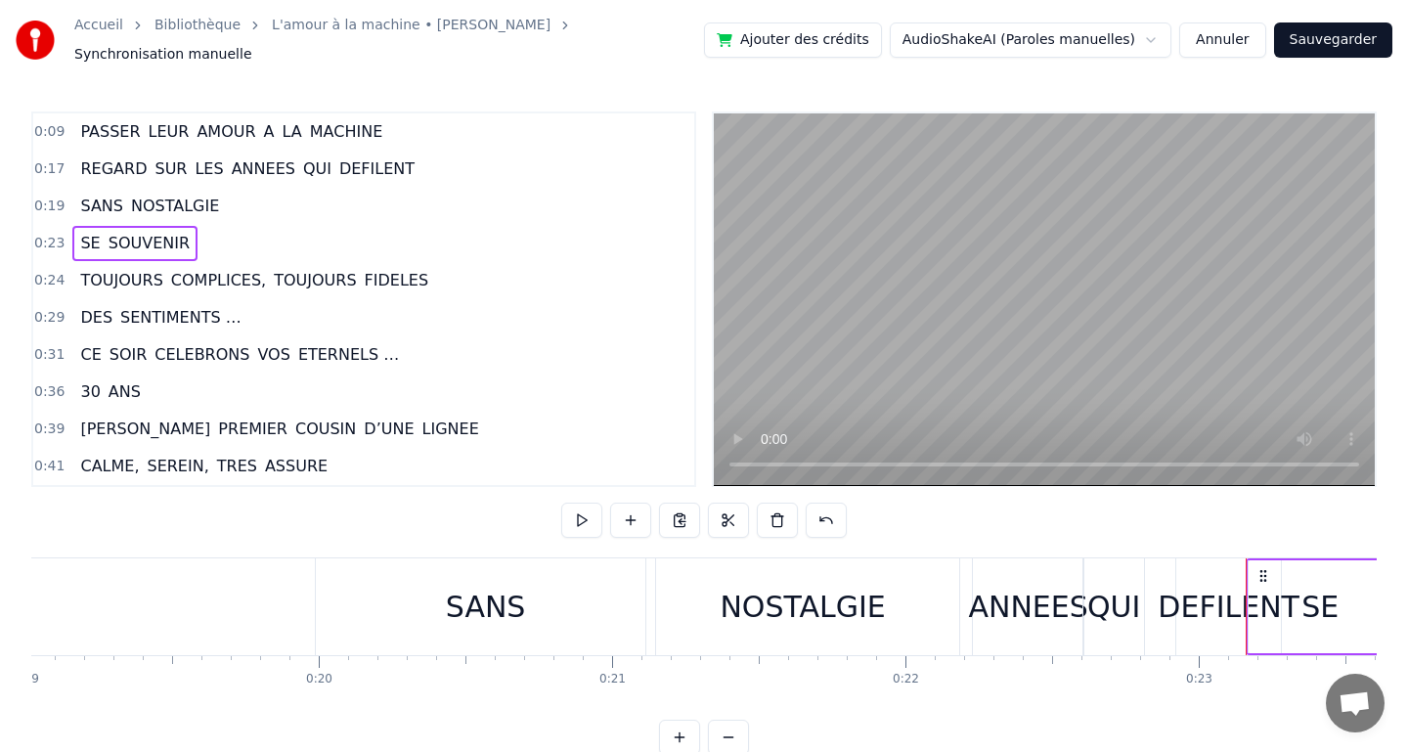
click at [162, 195] on span "NOSTALGIE" at bounding box center [175, 206] width 92 height 22
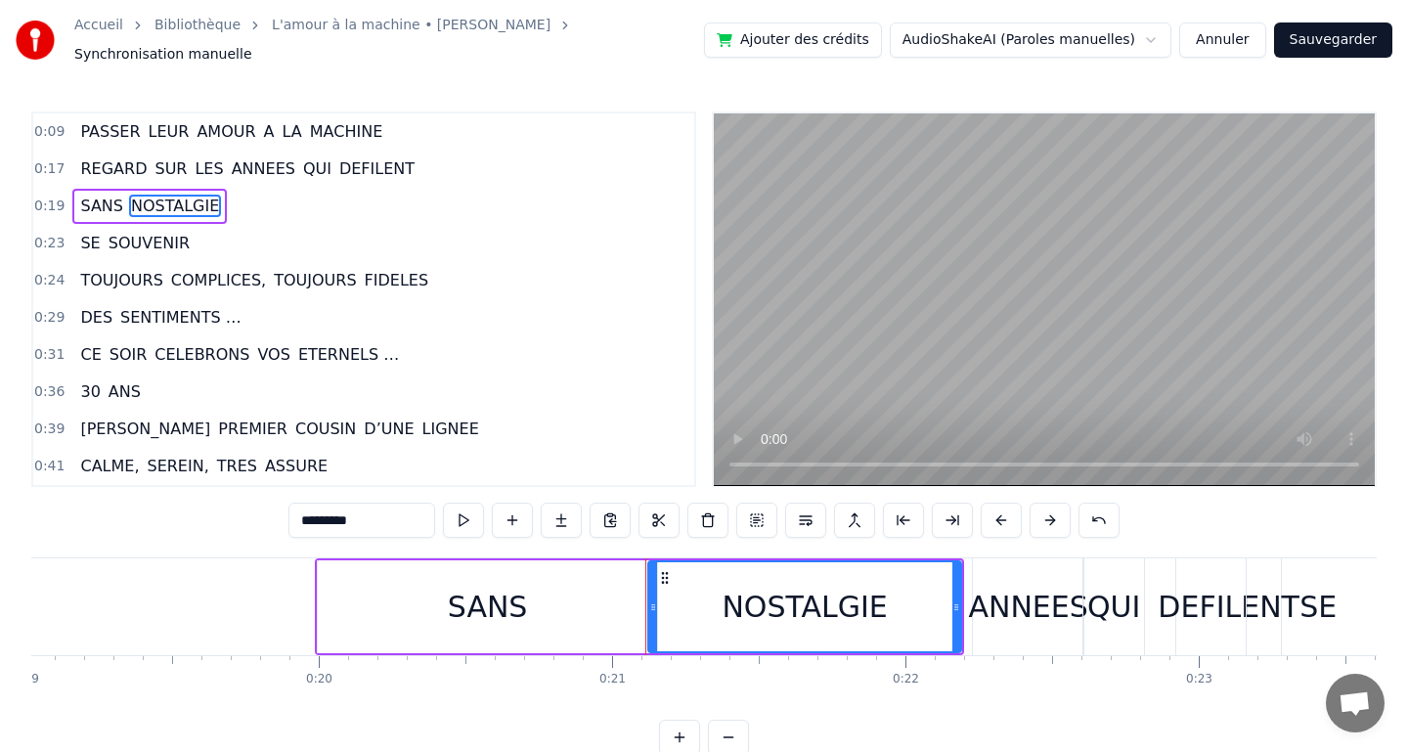
click at [313, 225] on div "0:23 SE SOUVENIR" at bounding box center [363, 243] width 661 height 37
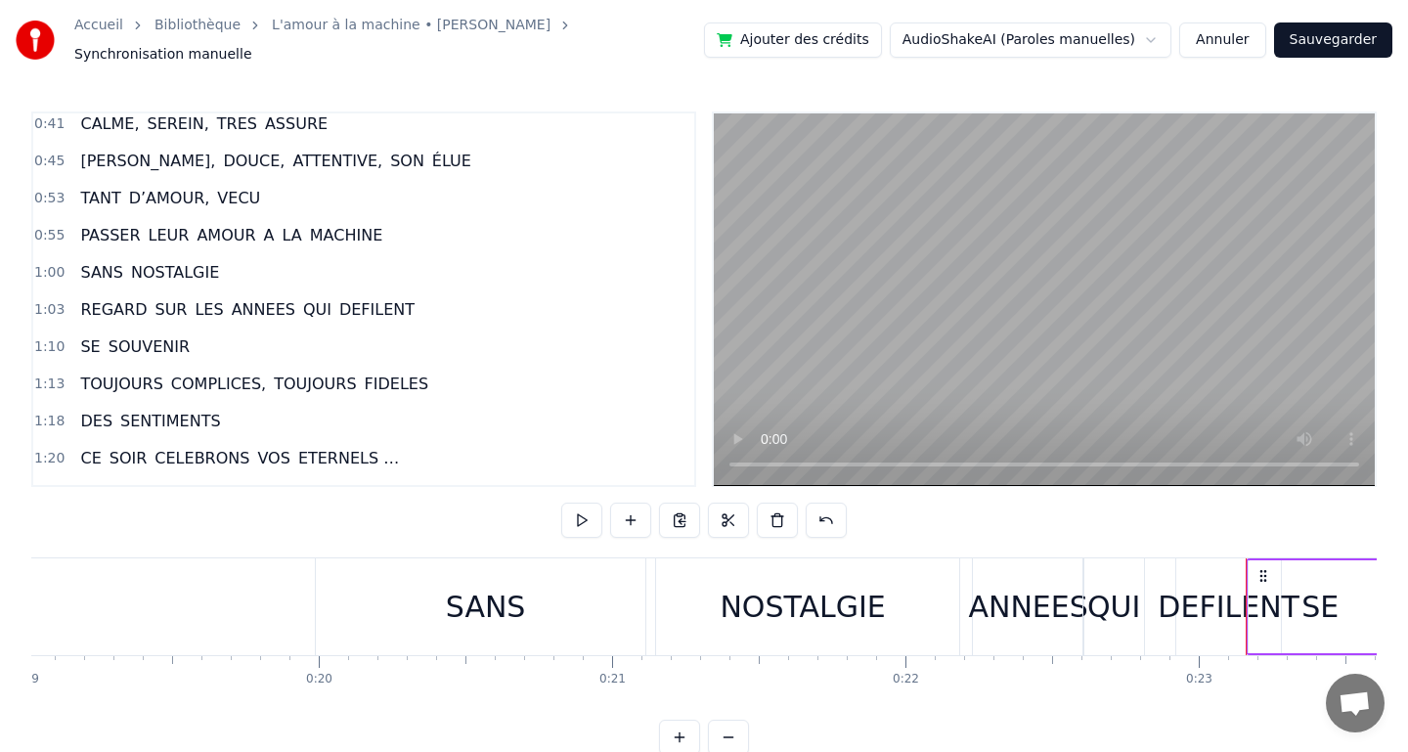
scroll to position [0, 0]
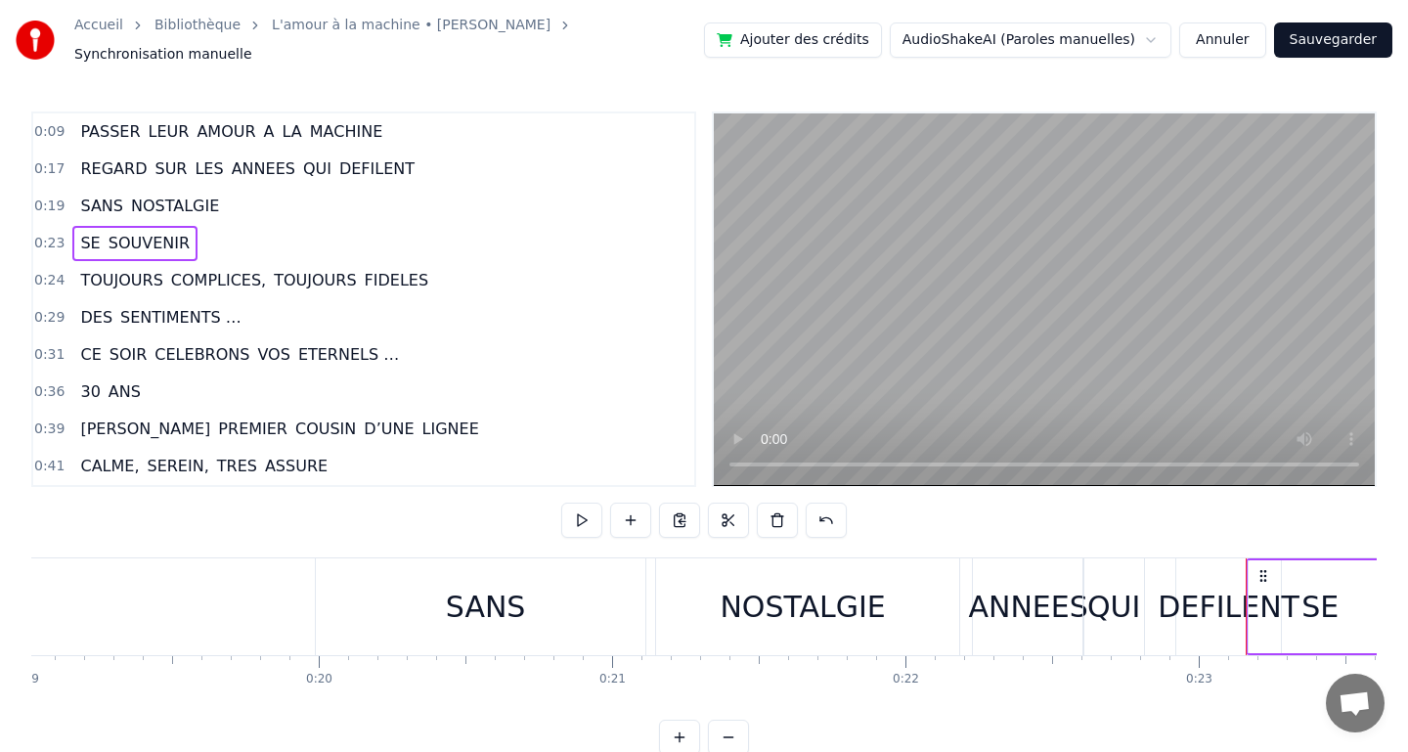
click at [248, 699] on div "0:09 PASSER LEUR AMOUR A LA MACHINE 0:17 REGARD SUR LES ANNEES QUI DEFILENT 0:1…" at bounding box center [703, 433] width 1345 height 644
click at [585, 523] on button at bounding box center [581, 520] width 41 height 35
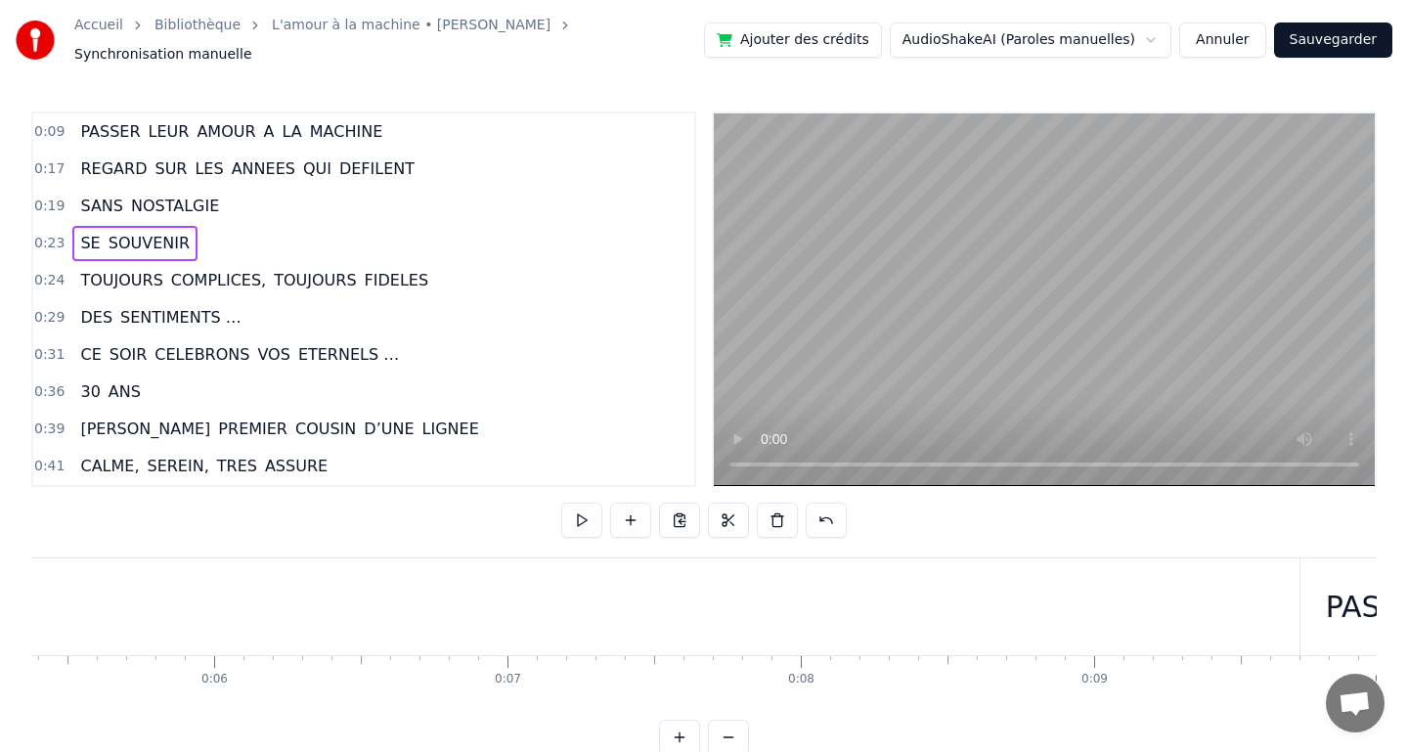
scroll to position [0, 1403]
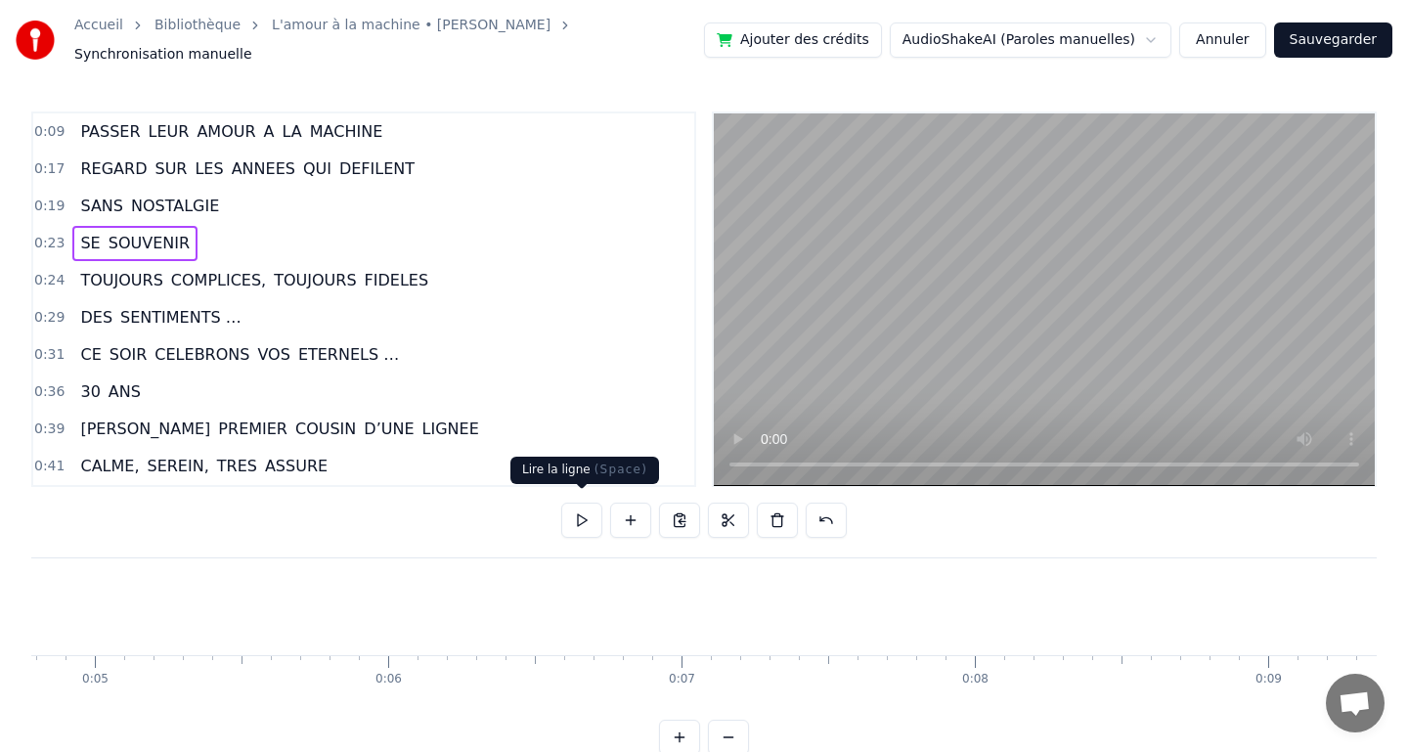
click at [579, 511] on button at bounding box center [581, 520] width 41 height 35
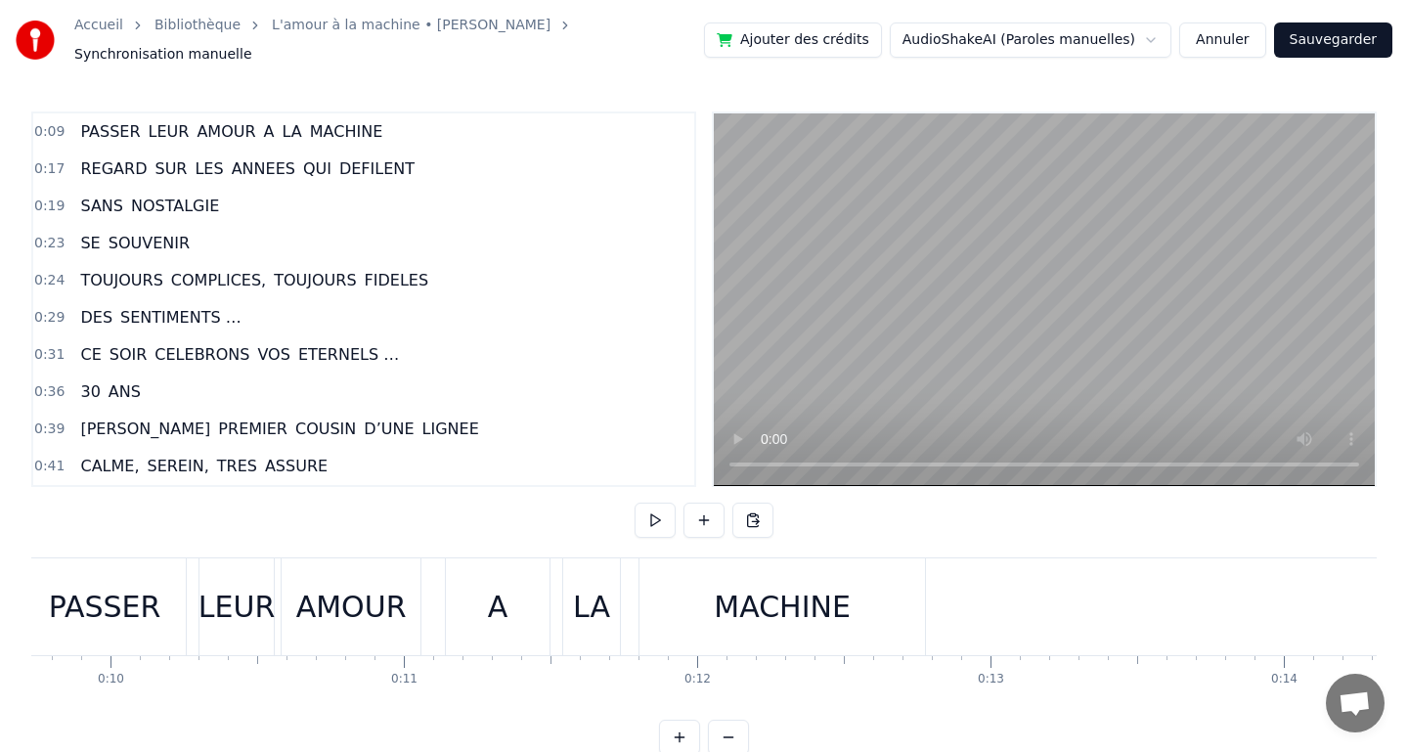
scroll to position [0, 2285]
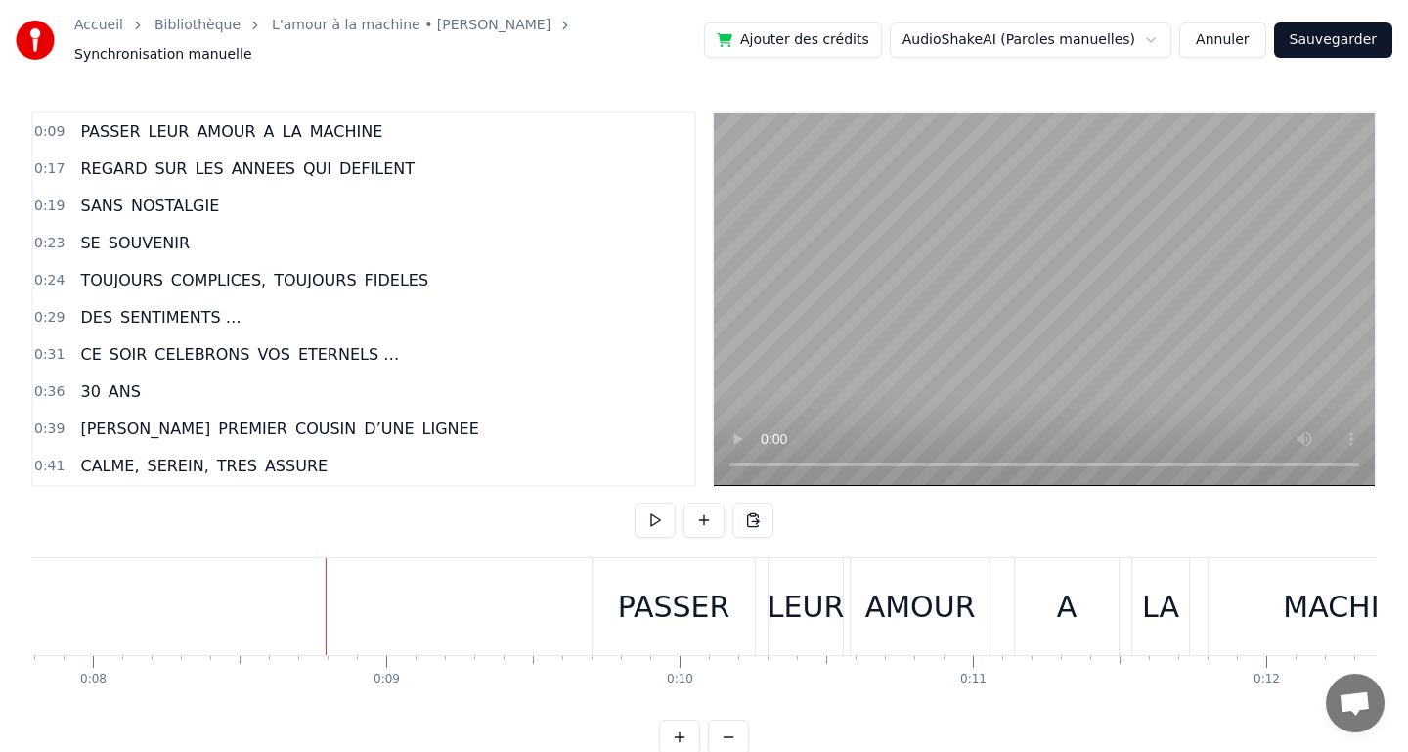
click at [652, 518] on button at bounding box center [654, 520] width 41 height 35
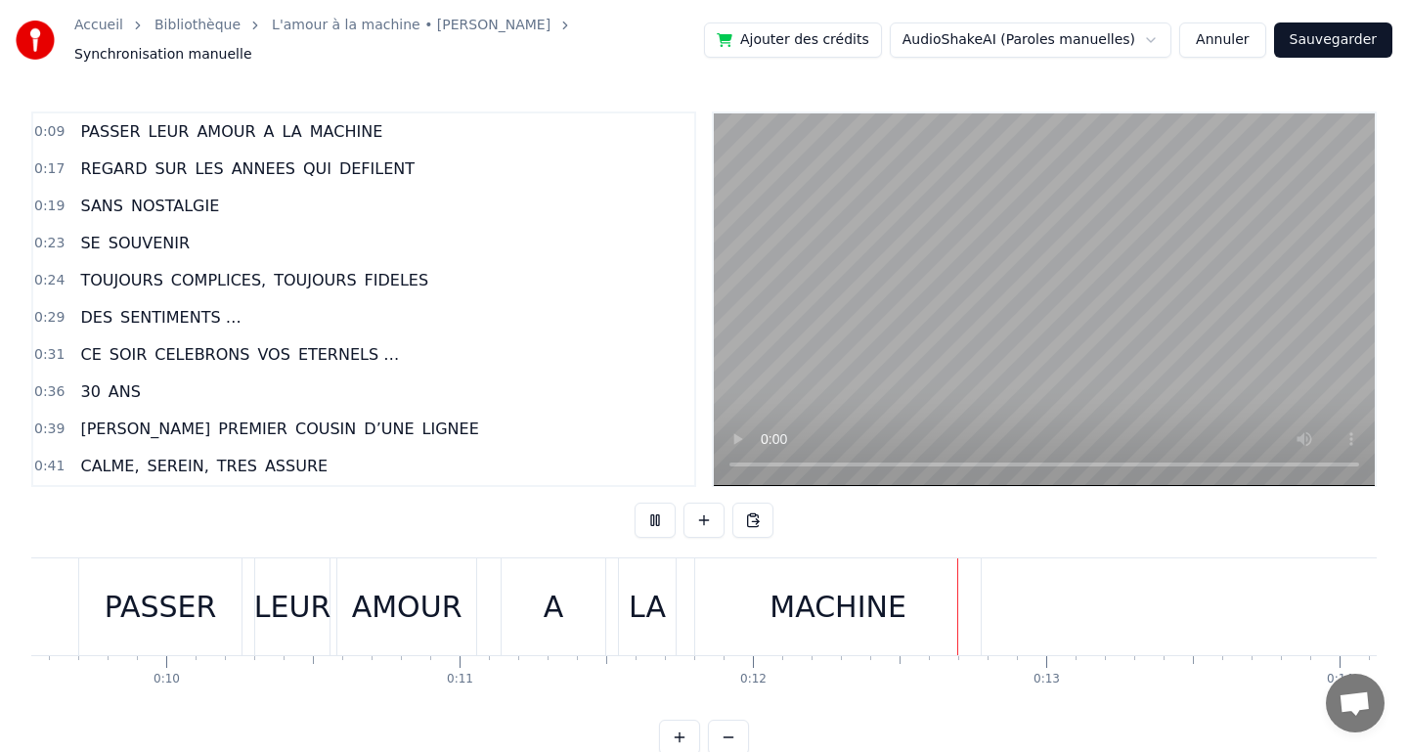
scroll to position [0, 3474]
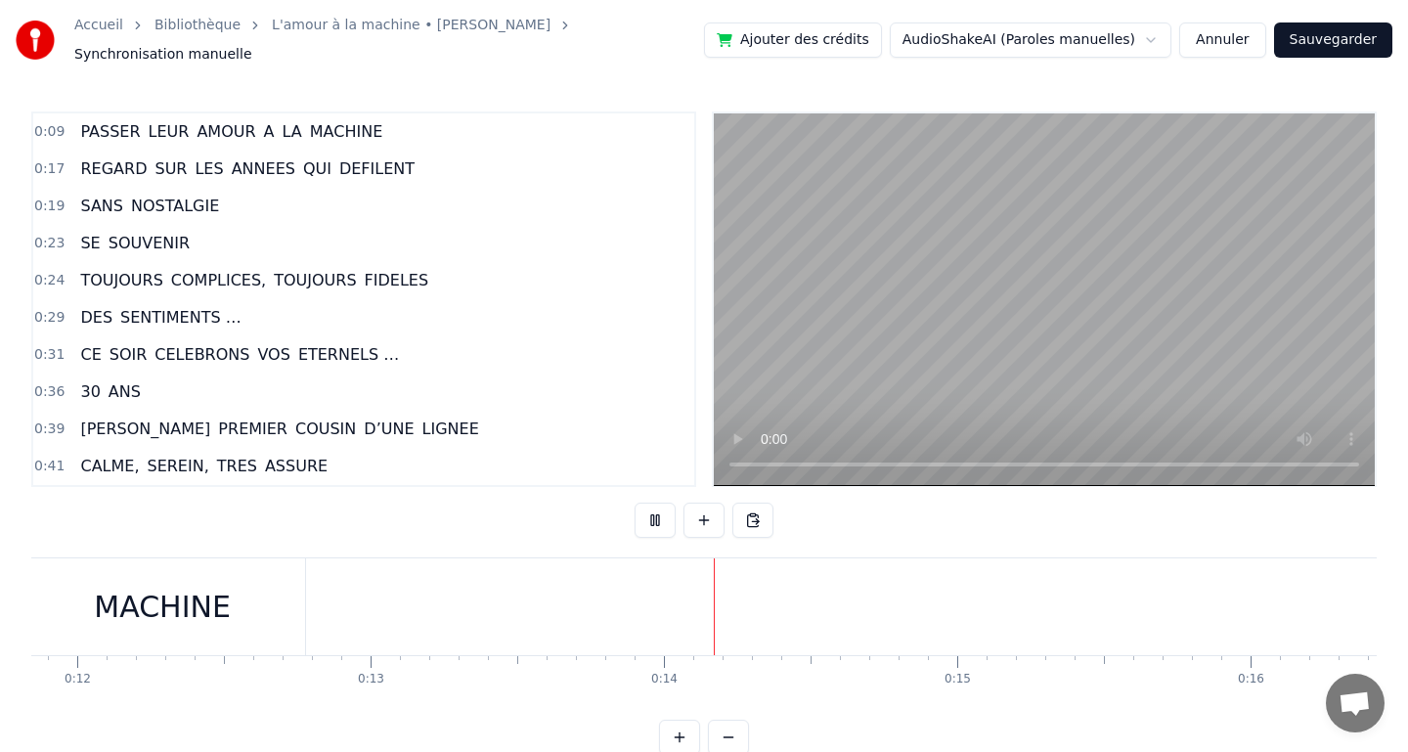
click at [652, 513] on button at bounding box center [654, 520] width 41 height 35
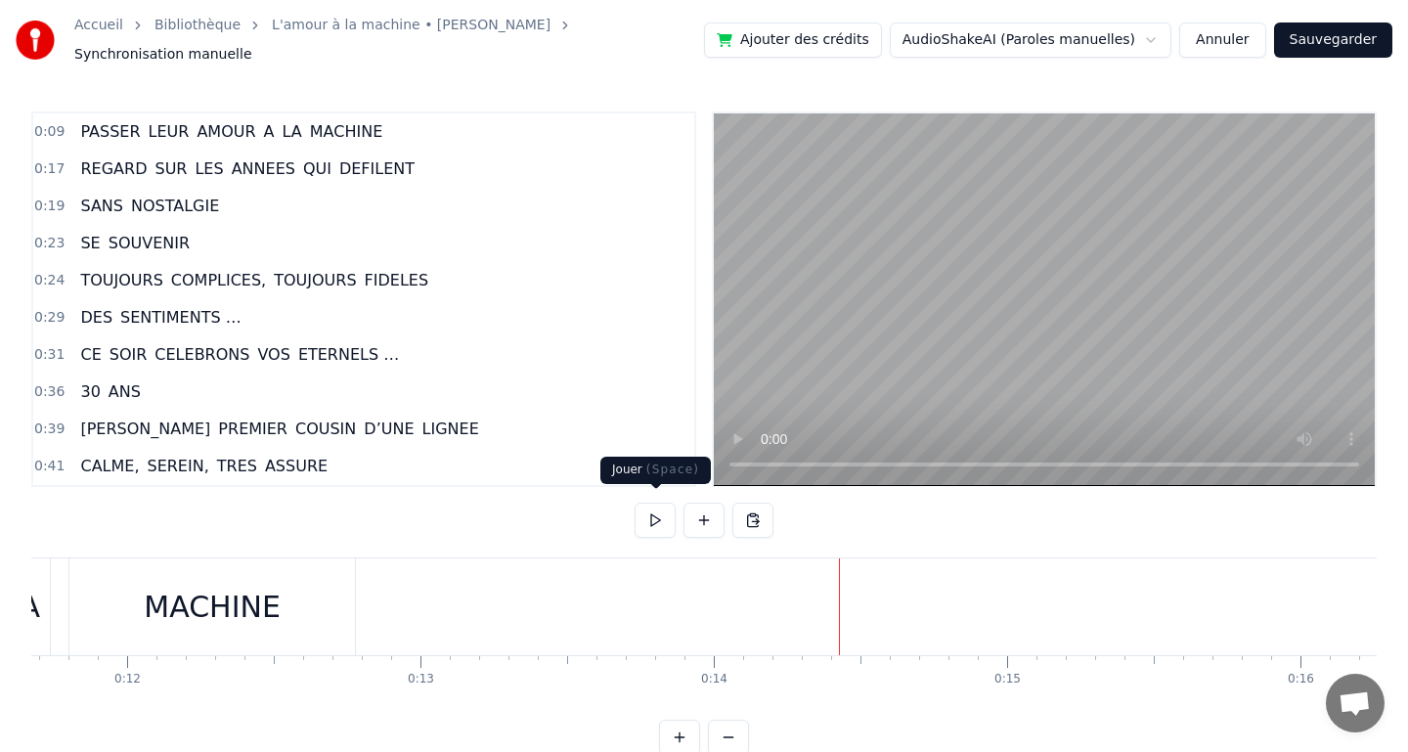
click at [652, 505] on button at bounding box center [654, 520] width 41 height 35
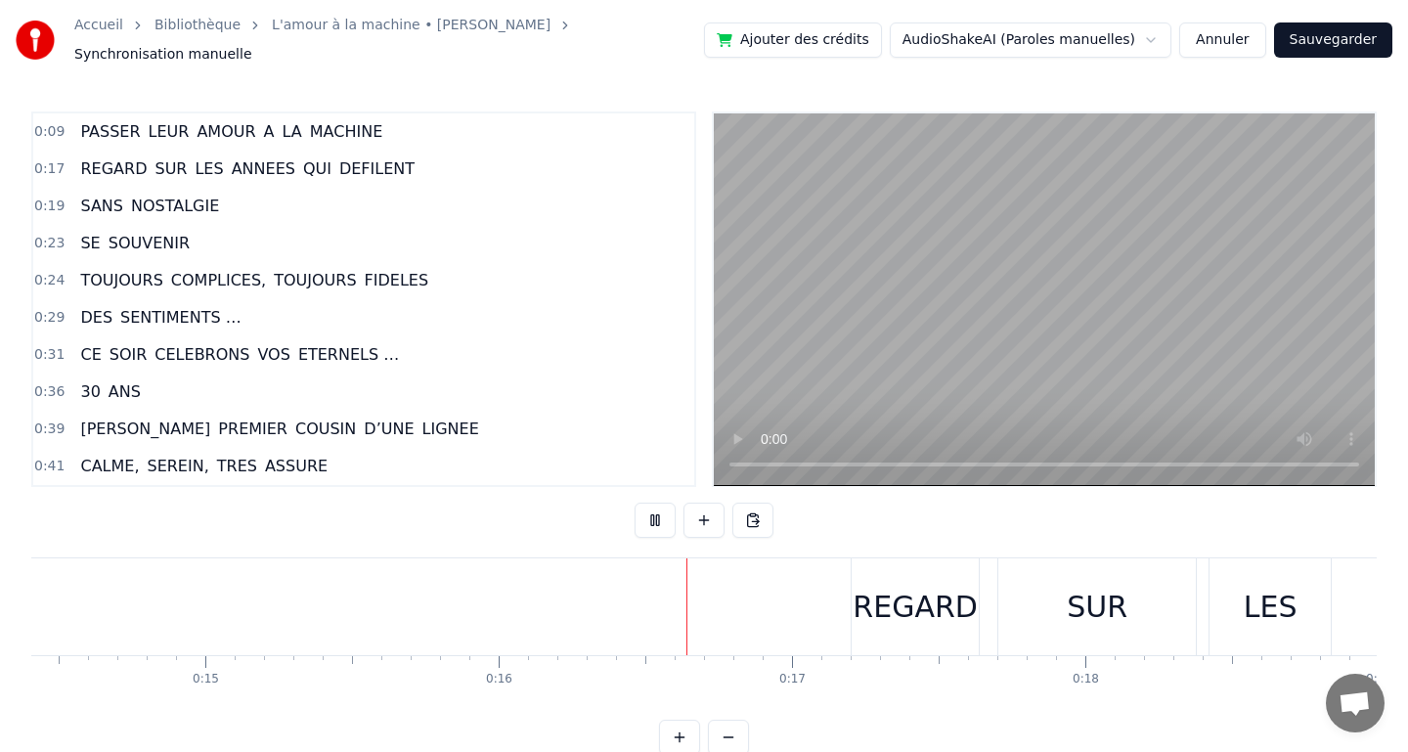
scroll to position [0, 4614]
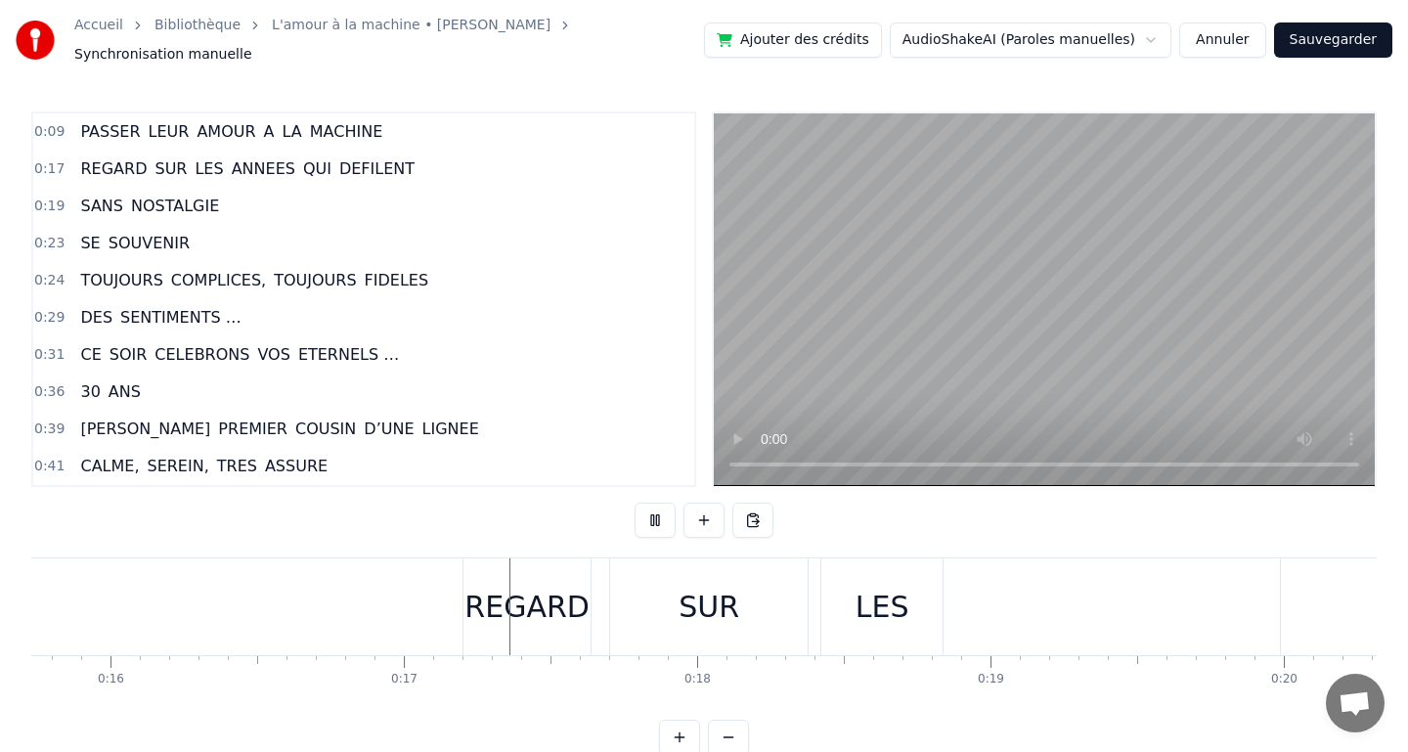
click at [653, 505] on button at bounding box center [654, 520] width 41 height 35
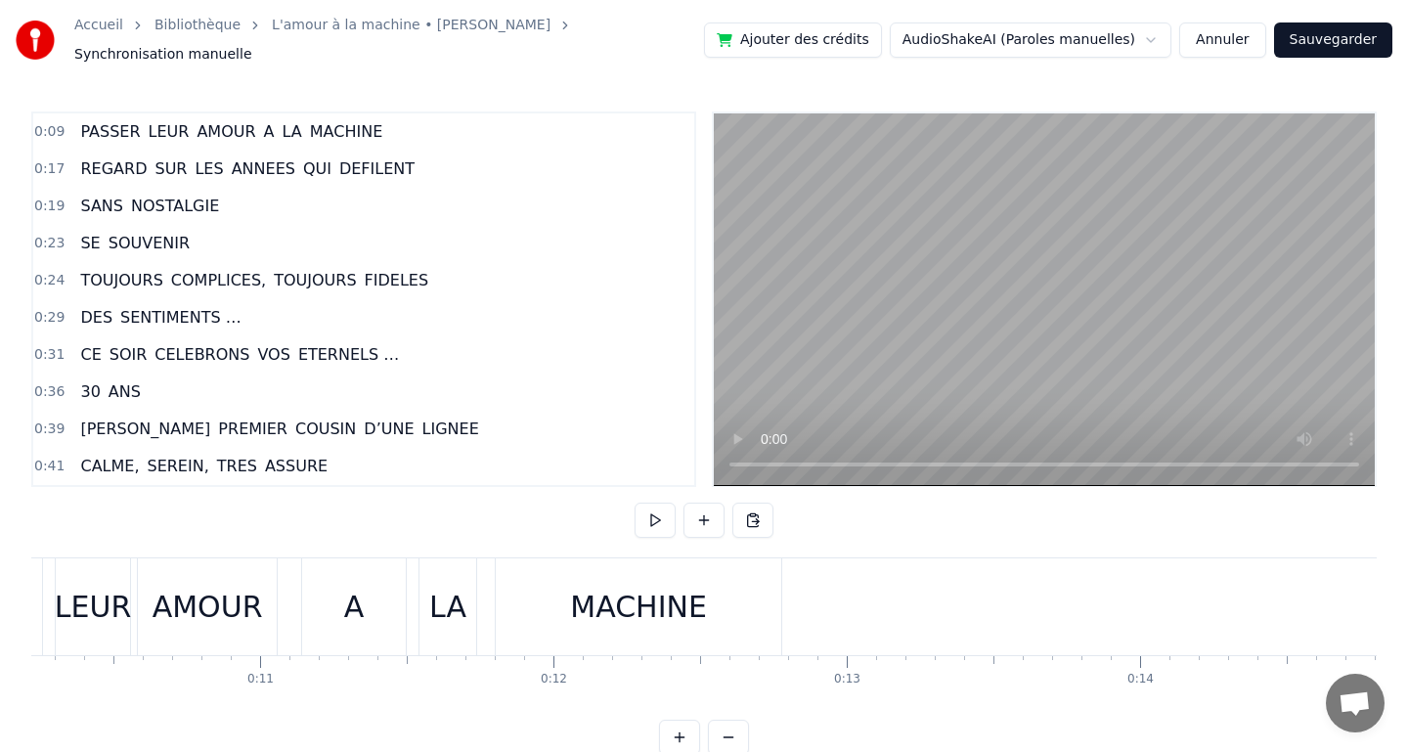
scroll to position [0, 2353]
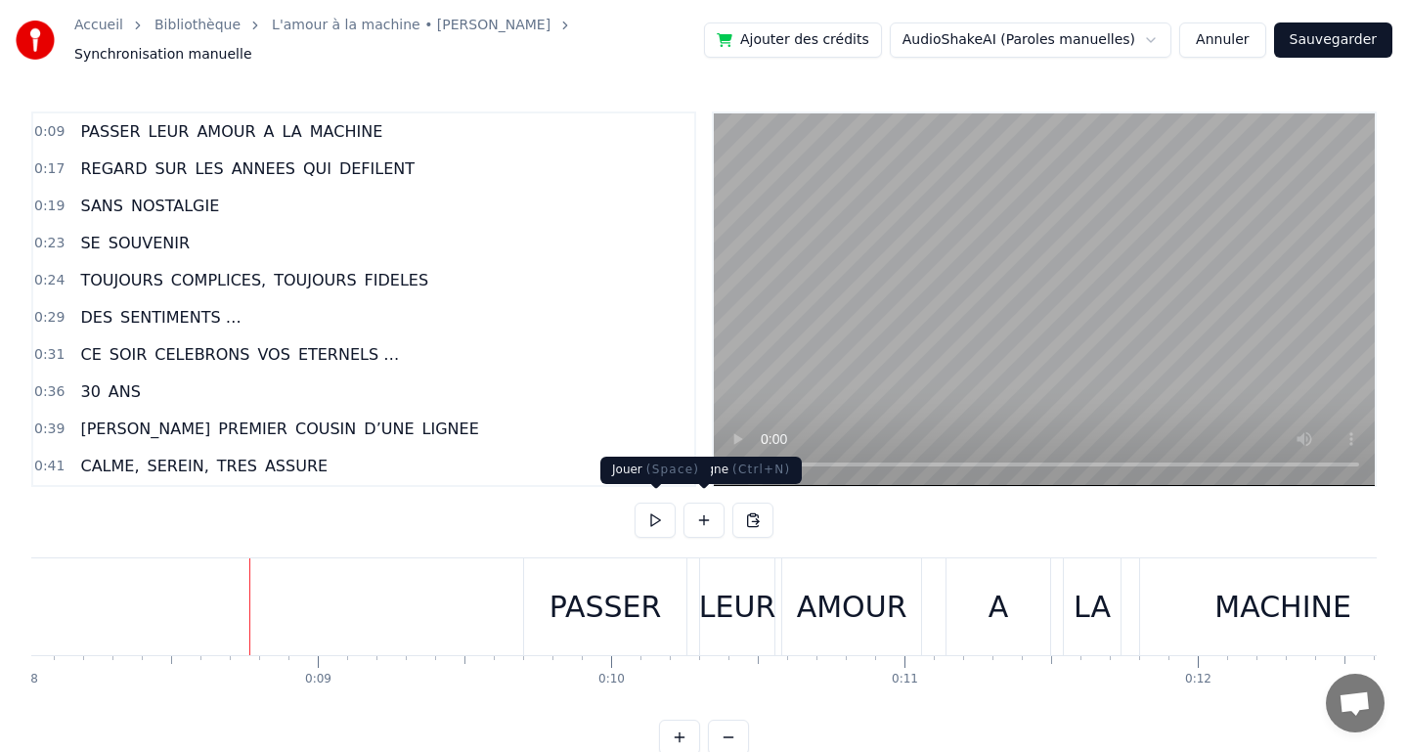
click at [654, 508] on button at bounding box center [654, 520] width 41 height 35
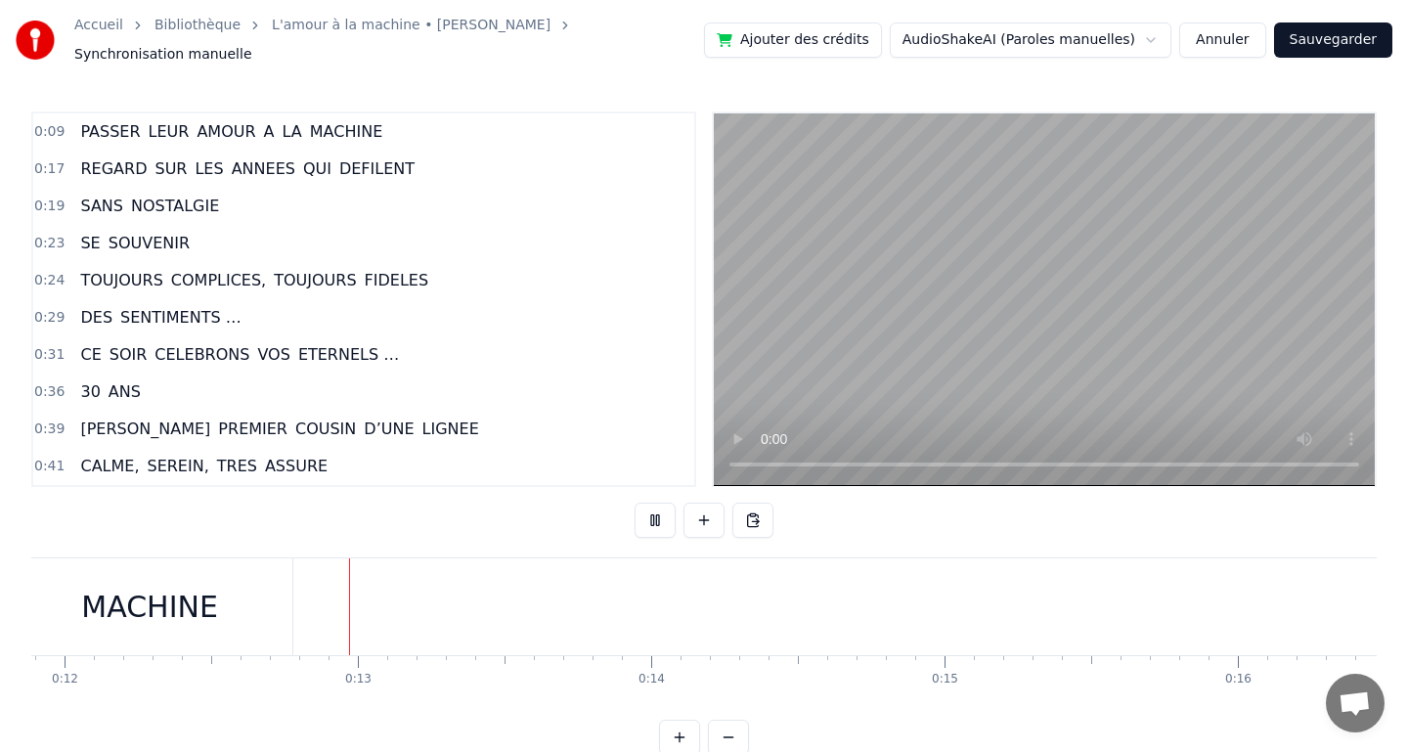
scroll to position [0, 3527]
click at [654, 508] on button at bounding box center [654, 520] width 41 height 35
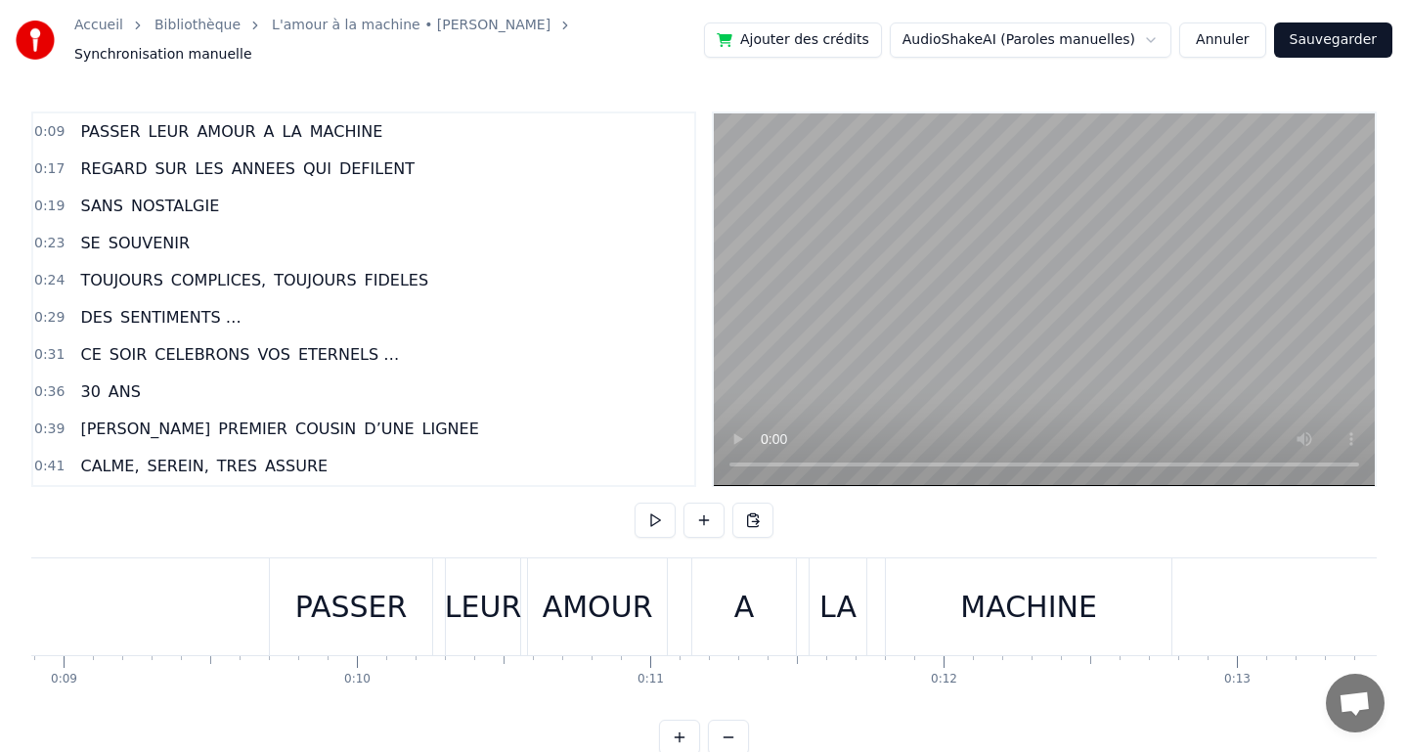
scroll to position [0, 2547]
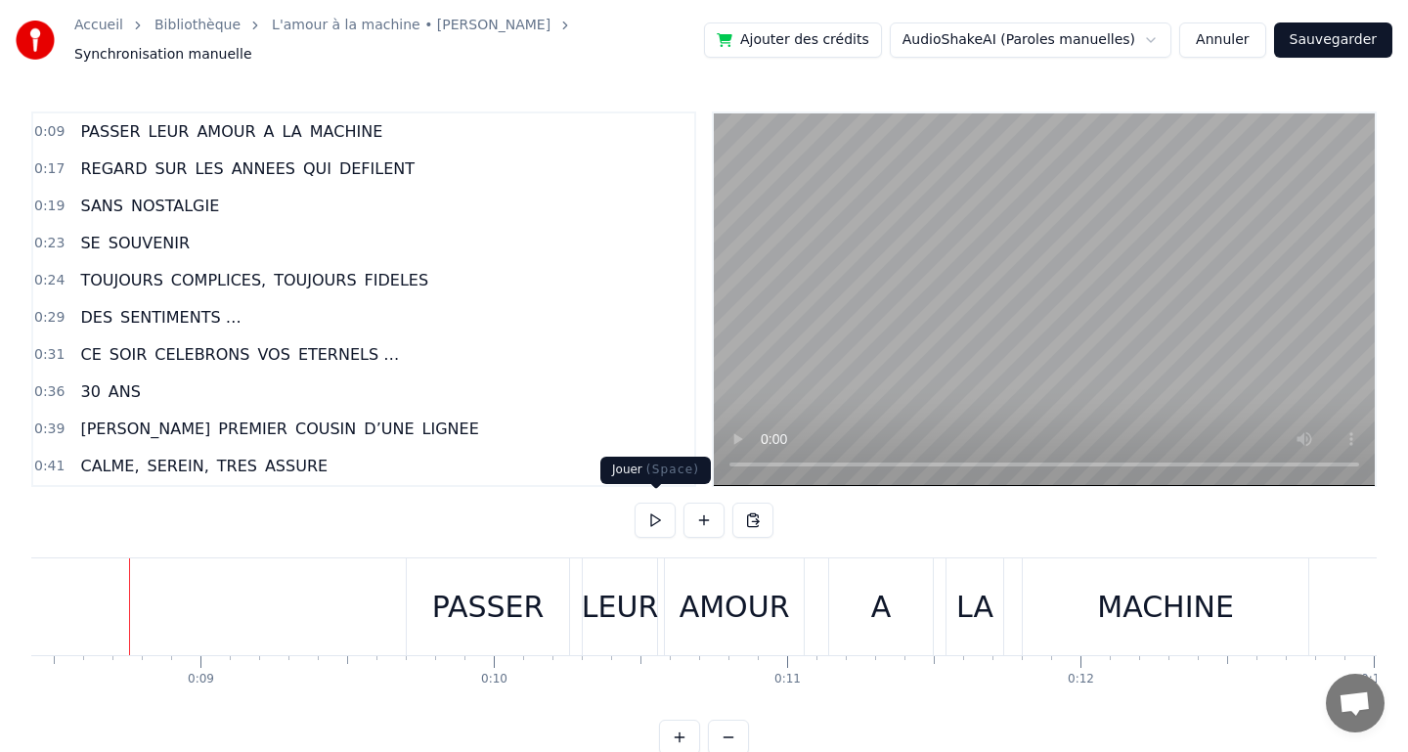
click at [653, 513] on button at bounding box center [654, 520] width 41 height 35
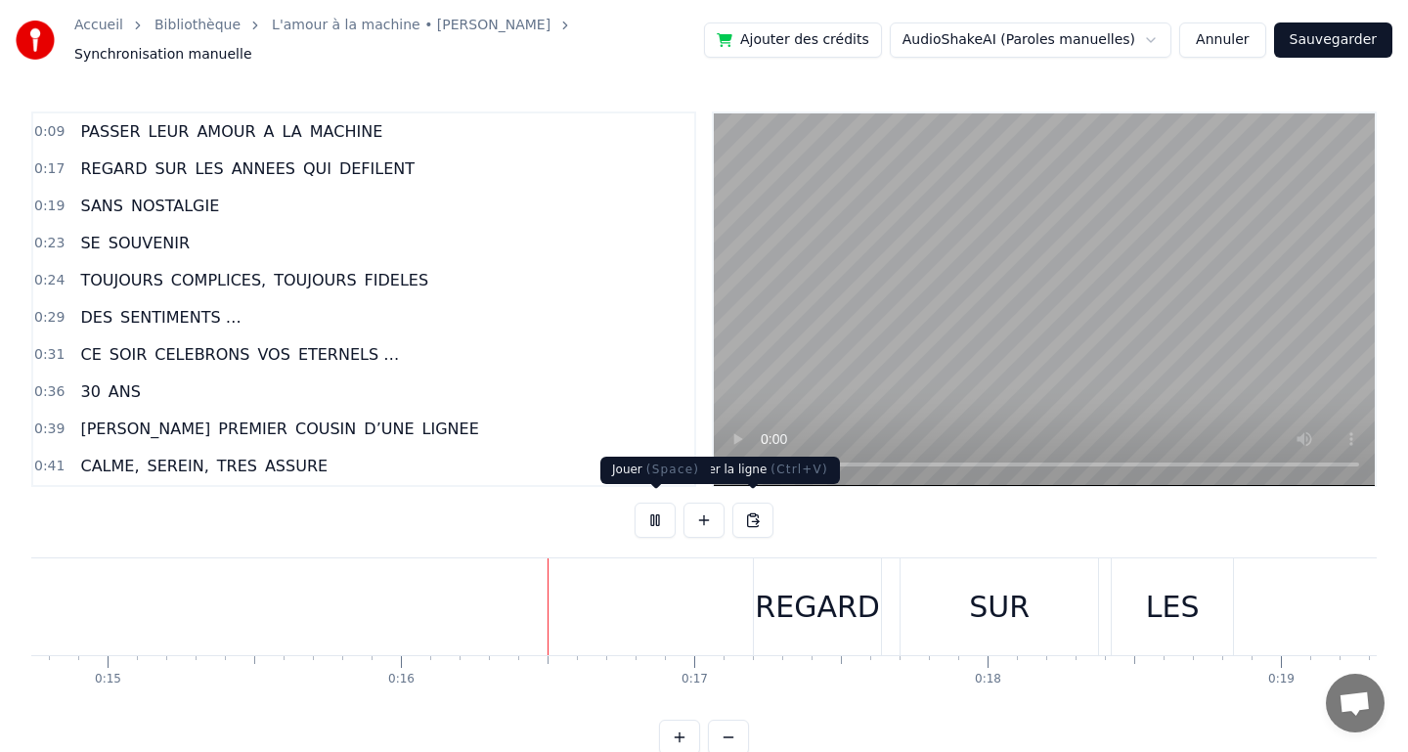
scroll to position [0, 4612]
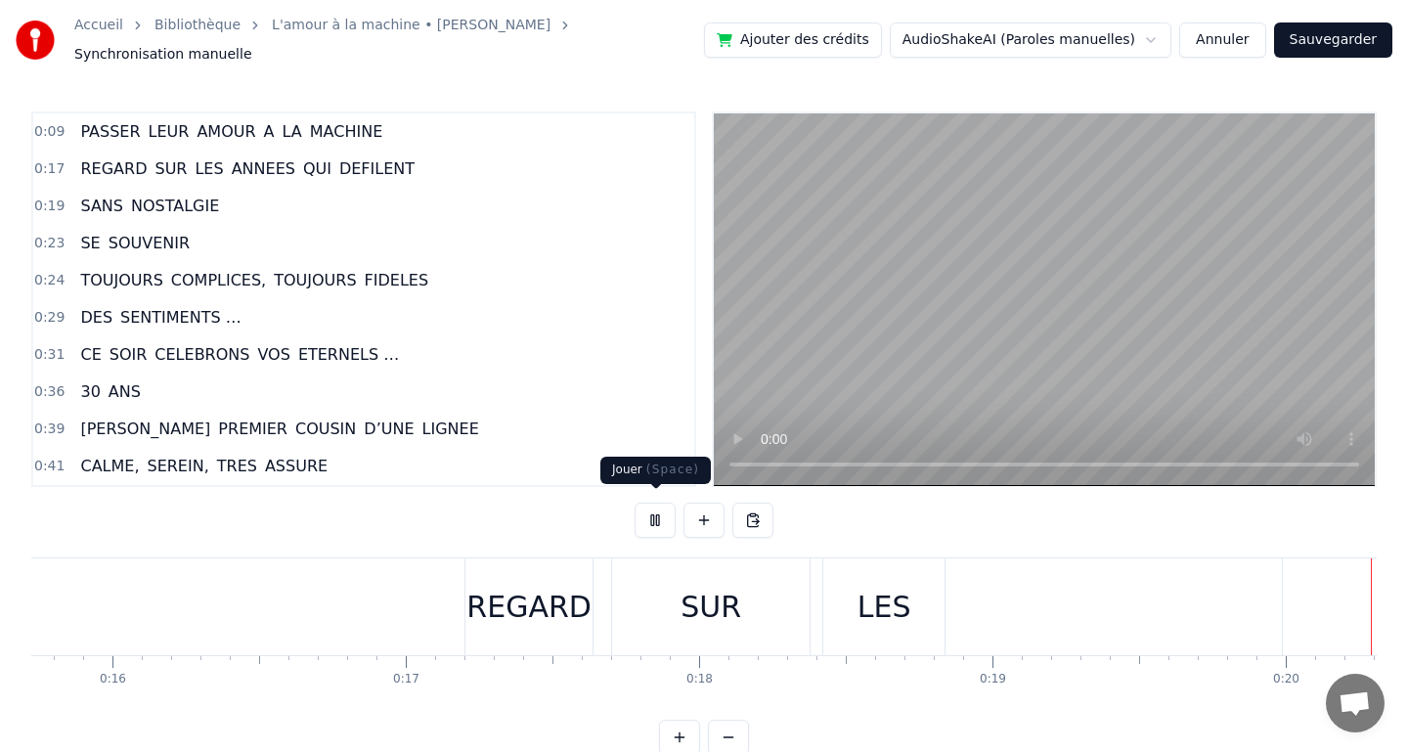
click at [654, 510] on button at bounding box center [654, 520] width 41 height 35
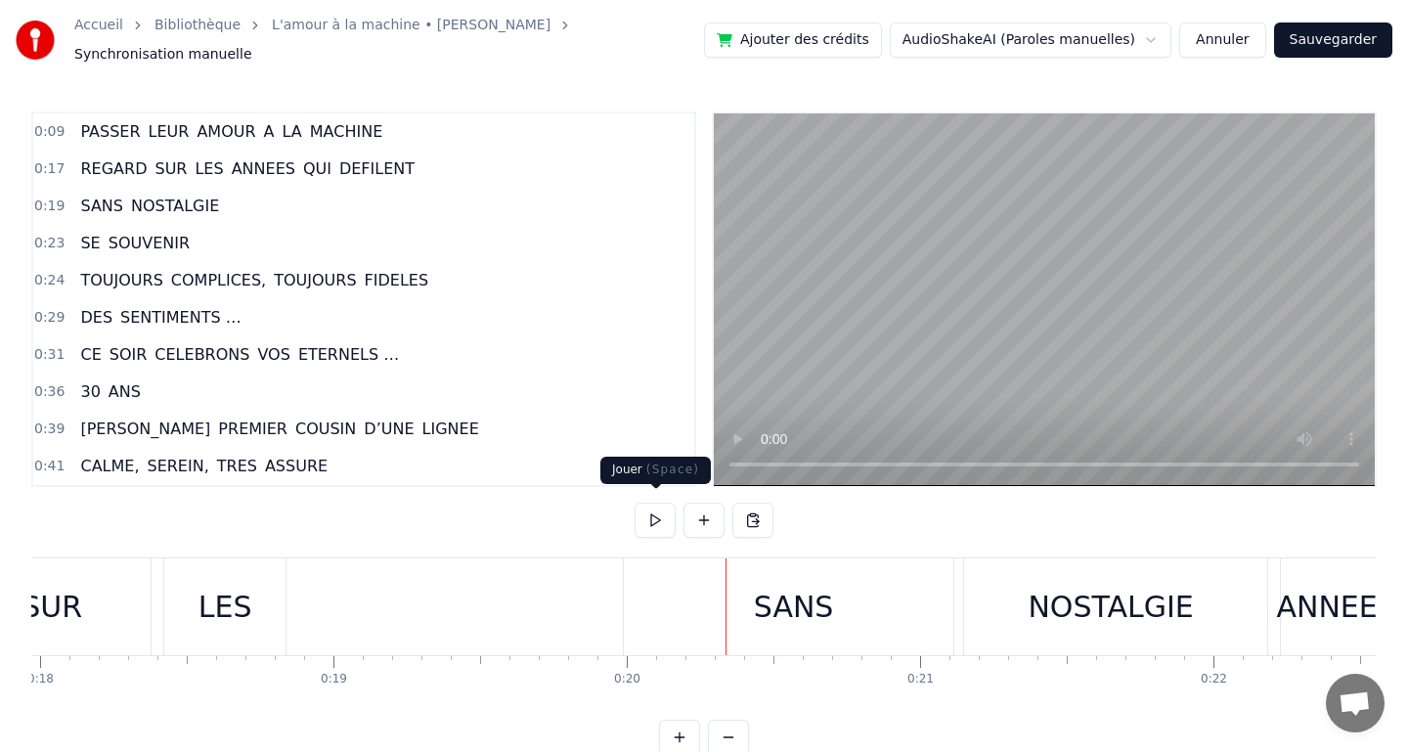
scroll to position [0, 5263]
click at [776, 608] on div "SANS" at bounding box center [802, 607] width 80 height 44
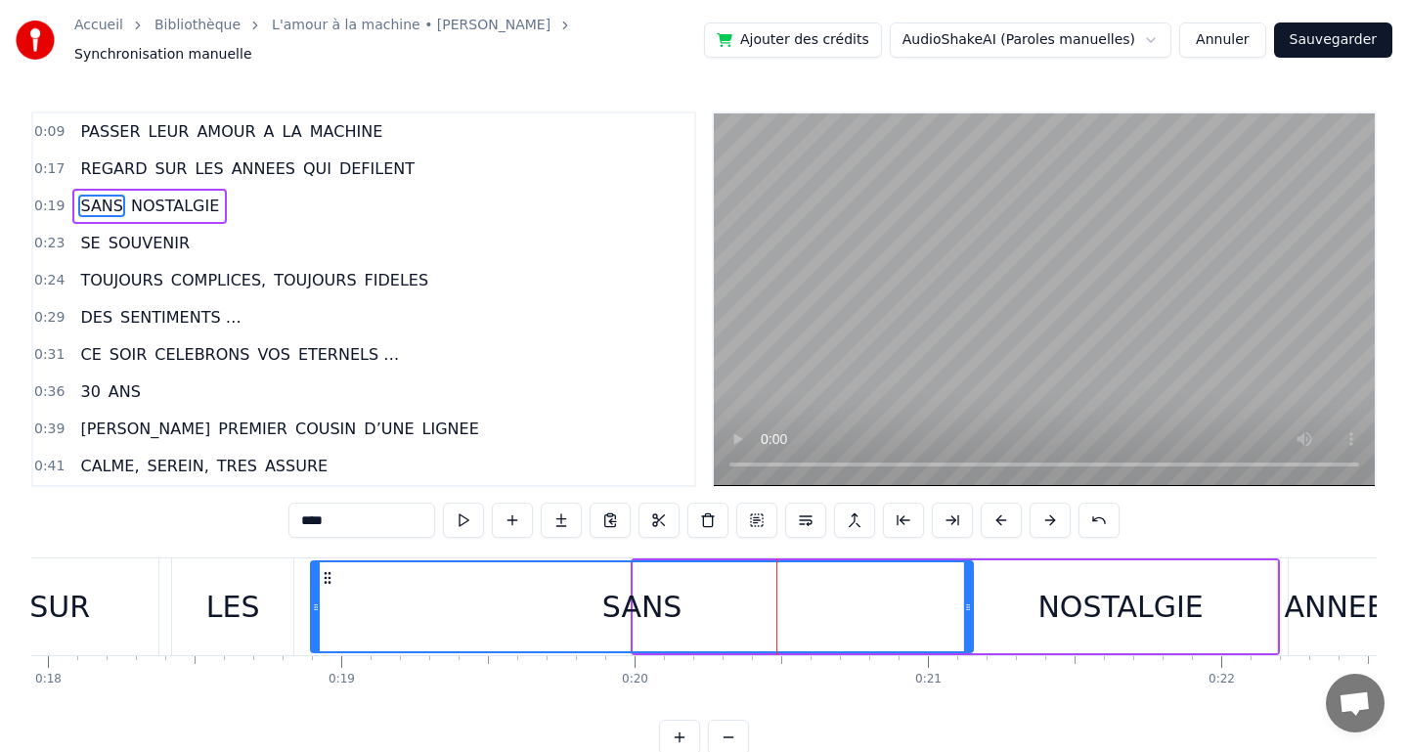
drag, startPoint x: 637, startPoint y: 596, endPoint x: 324, endPoint y: 582, distance: 314.2
click at [316, 582] on div at bounding box center [316, 606] width 8 height 89
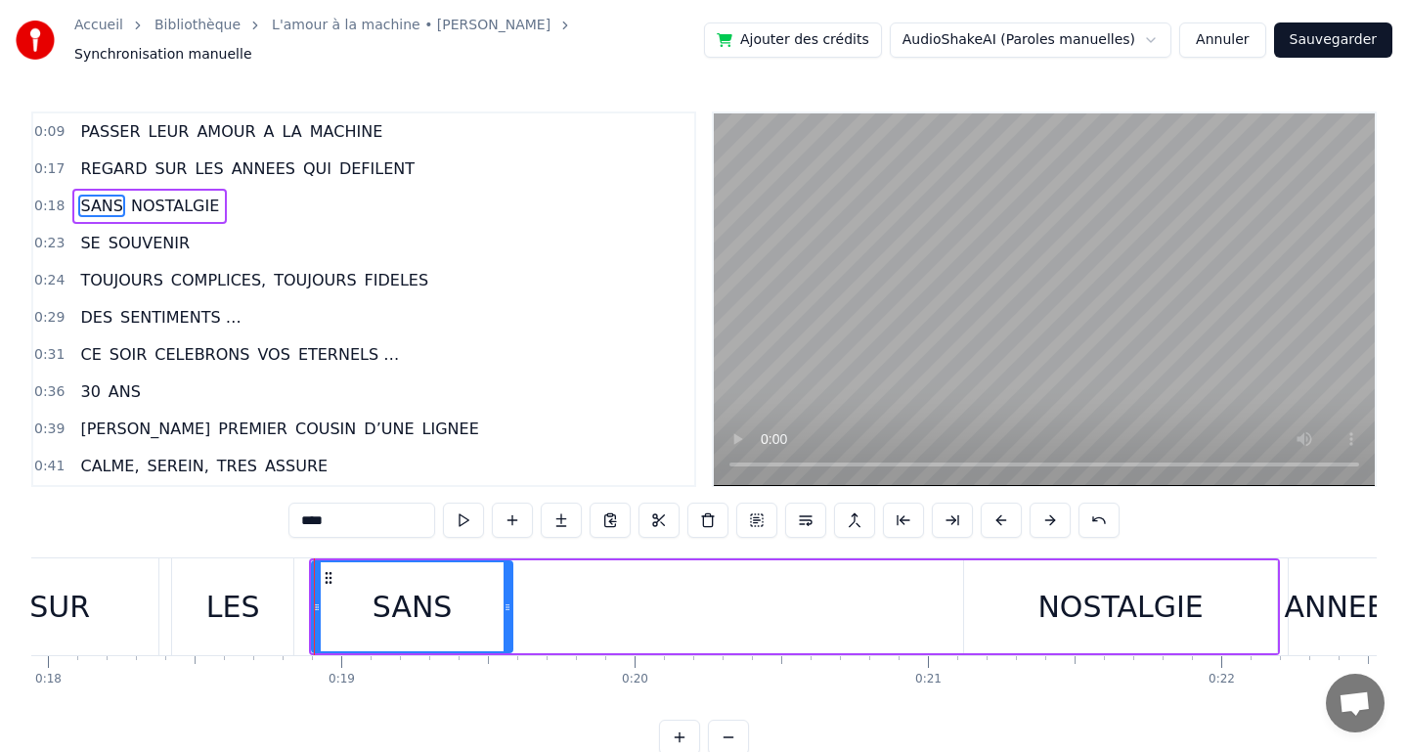
drag, startPoint x: 968, startPoint y: 597, endPoint x: 467, endPoint y: 570, distance: 501.3
click at [503, 570] on div at bounding box center [507, 606] width 8 height 89
click at [226, 574] on div "LES" at bounding box center [232, 606] width 121 height 97
type input "***"
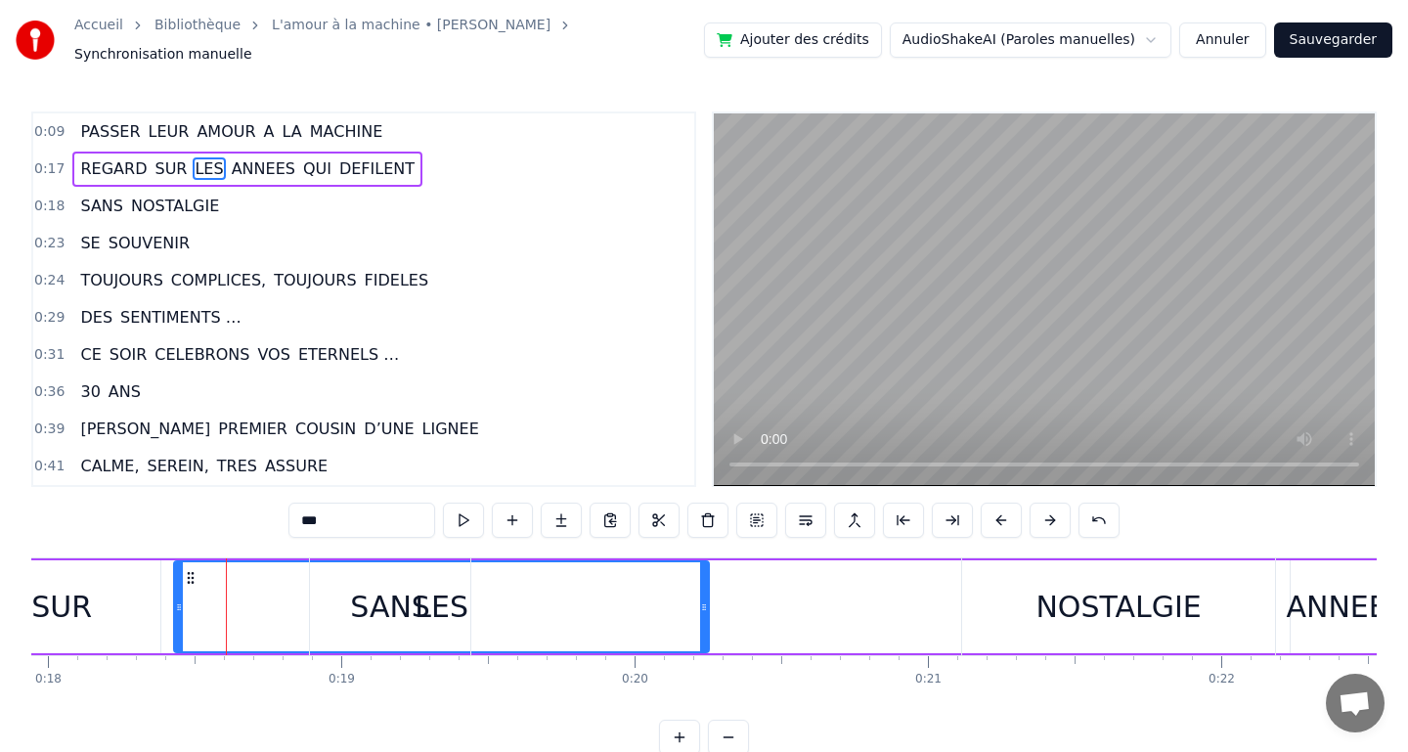
drag, startPoint x: 289, startPoint y: 596, endPoint x: 728, endPoint y: 634, distance: 440.5
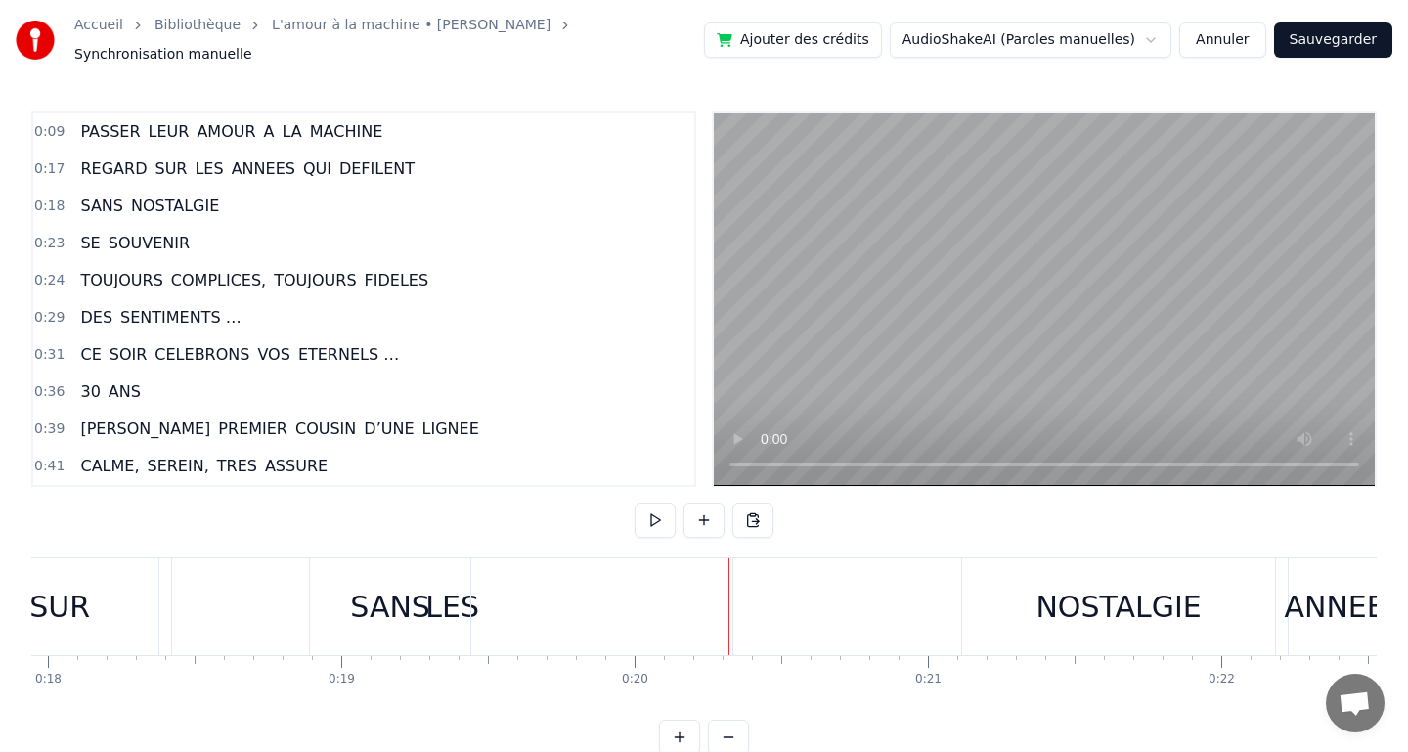
click at [203, 597] on div "LES" at bounding box center [452, 606] width 560 height 97
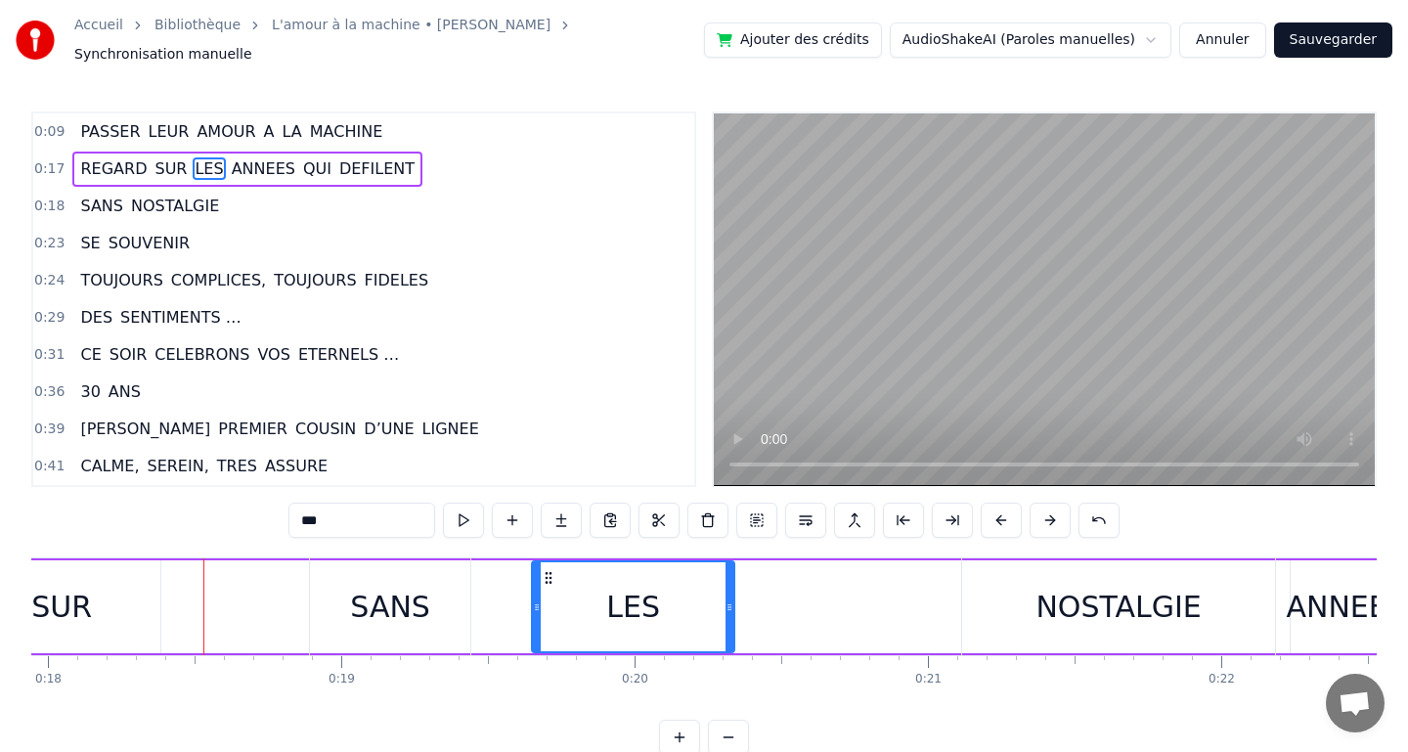
drag, startPoint x: 179, startPoint y: 597, endPoint x: 551, endPoint y: 623, distance: 373.3
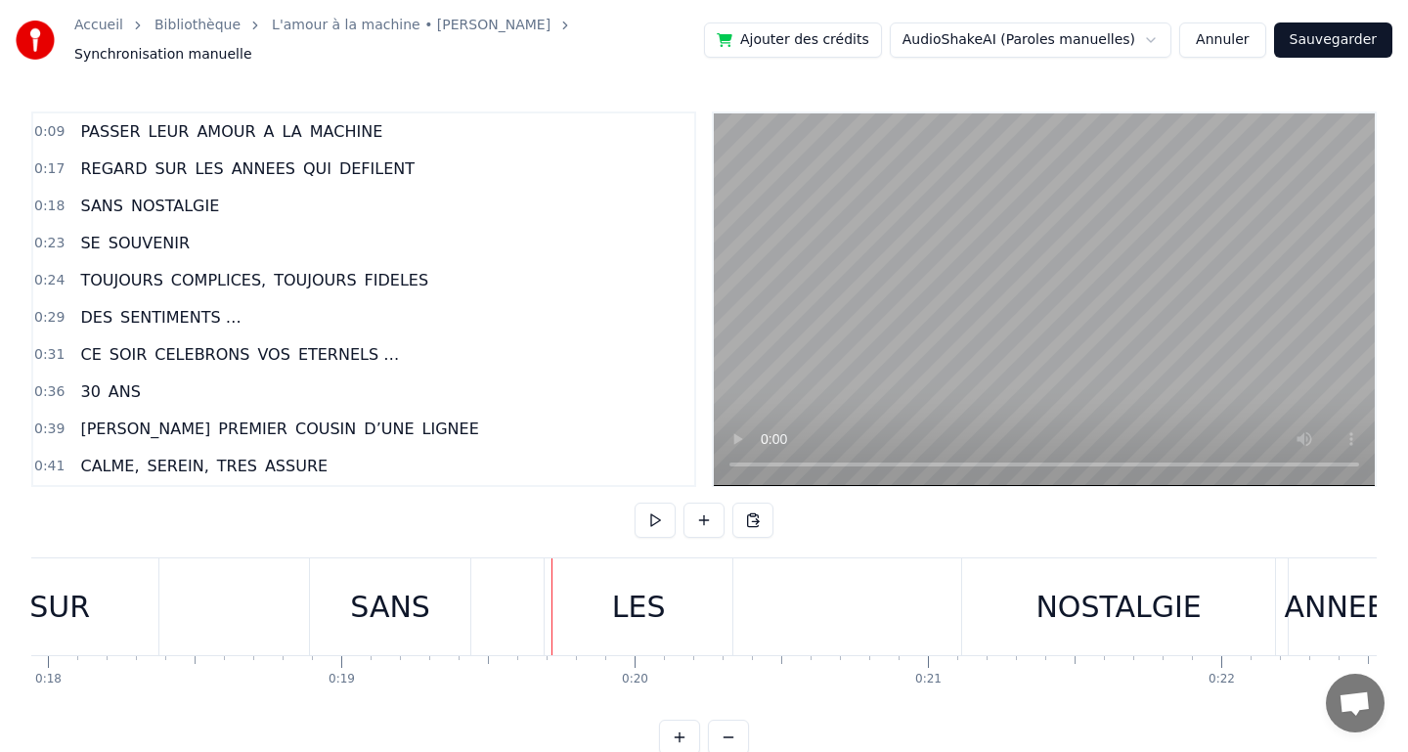
click at [372, 603] on div "SANS" at bounding box center [390, 607] width 80 height 44
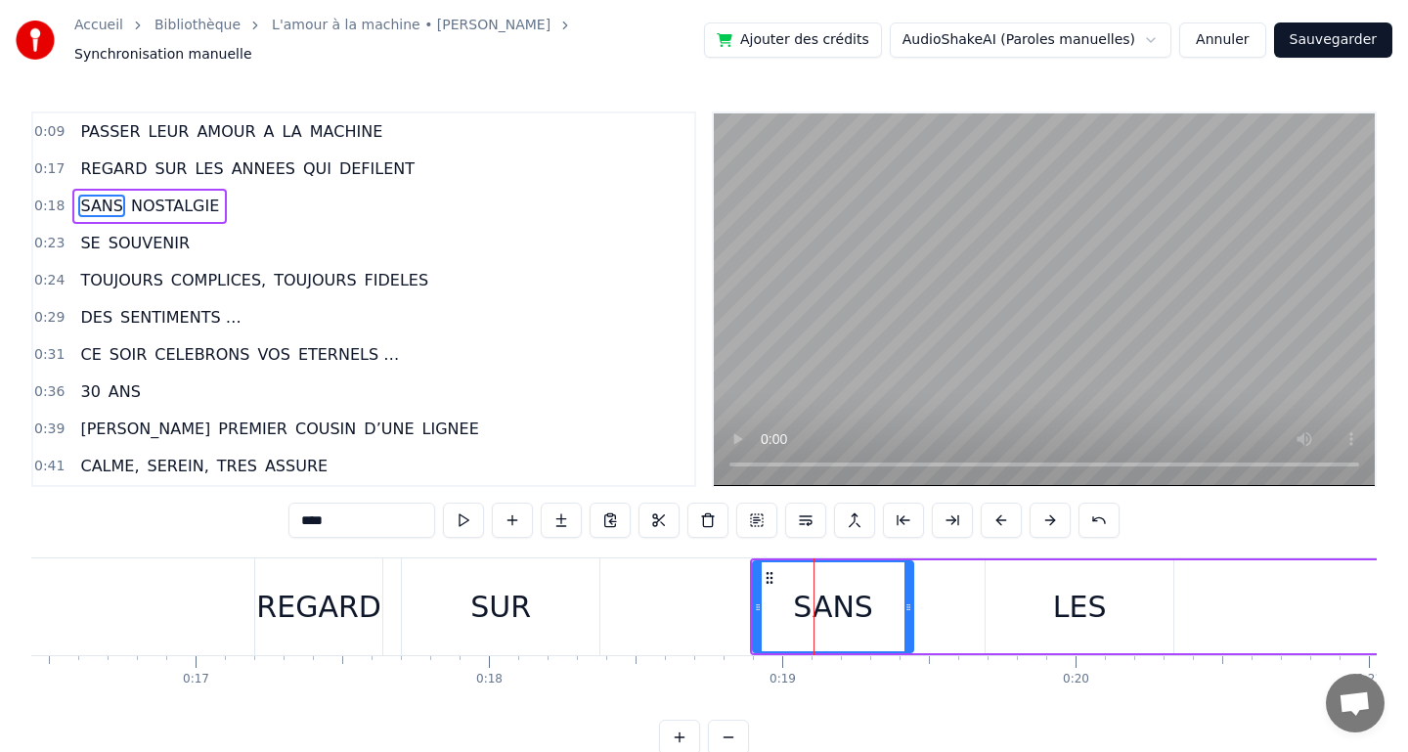
scroll to position [0, 4767]
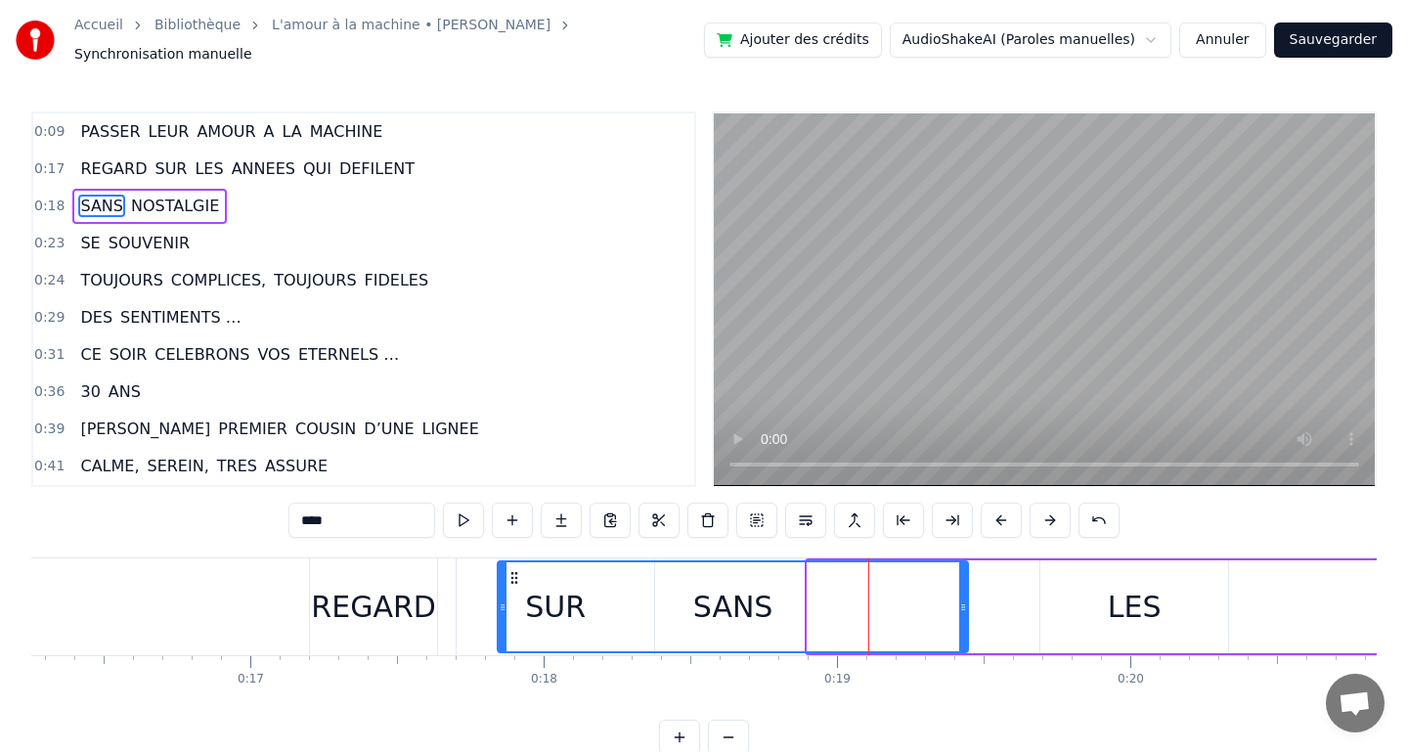
drag, startPoint x: 811, startPoint y: 599, endPoint x: 502, endPoint y: 607, distance: 310.0
click at [502, 607] on div at bounding box center [503, 606] width 8 height 89
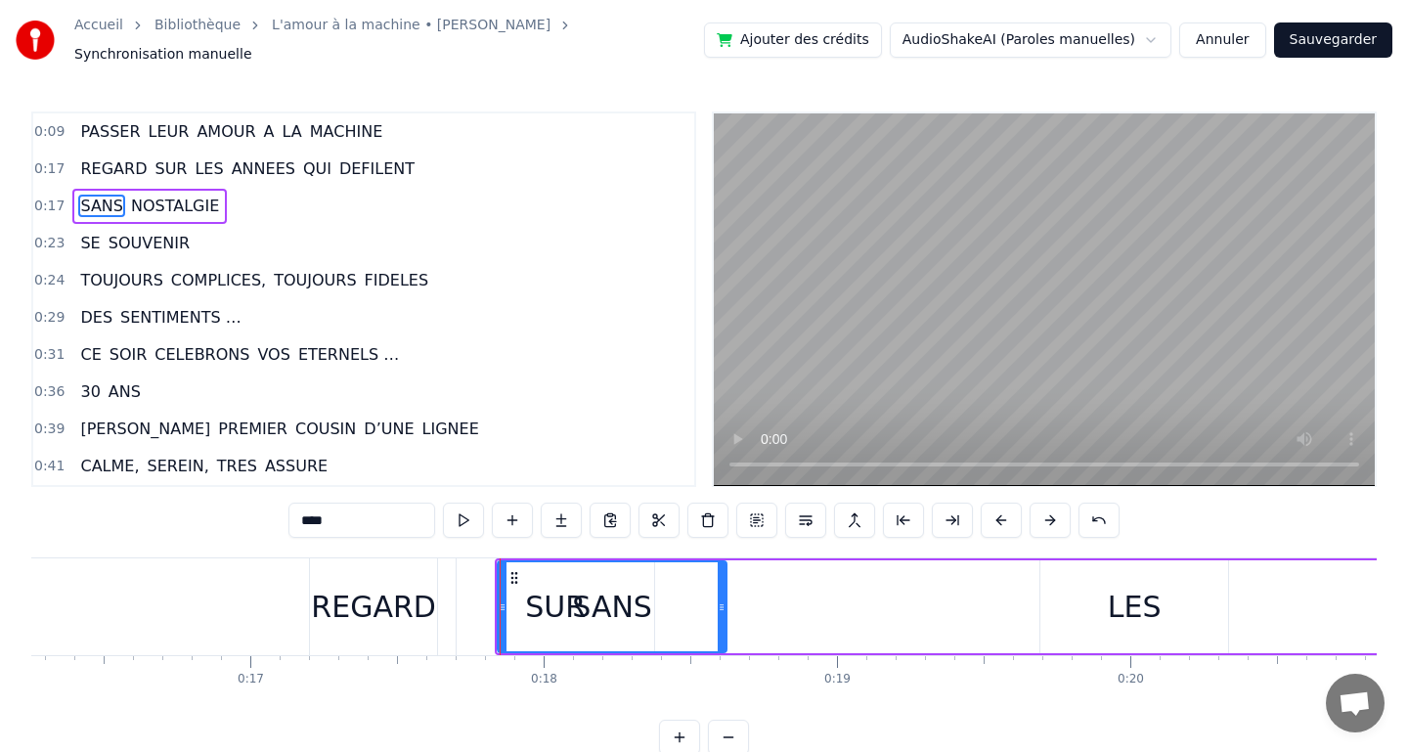
drag, startPoint x: 963, startPoint y: 600, endPoint x: 710, endPoint y: 594, distance: 253.3
click at [718, 599] on icon at bounding box center [722, 607] width 8 height 16
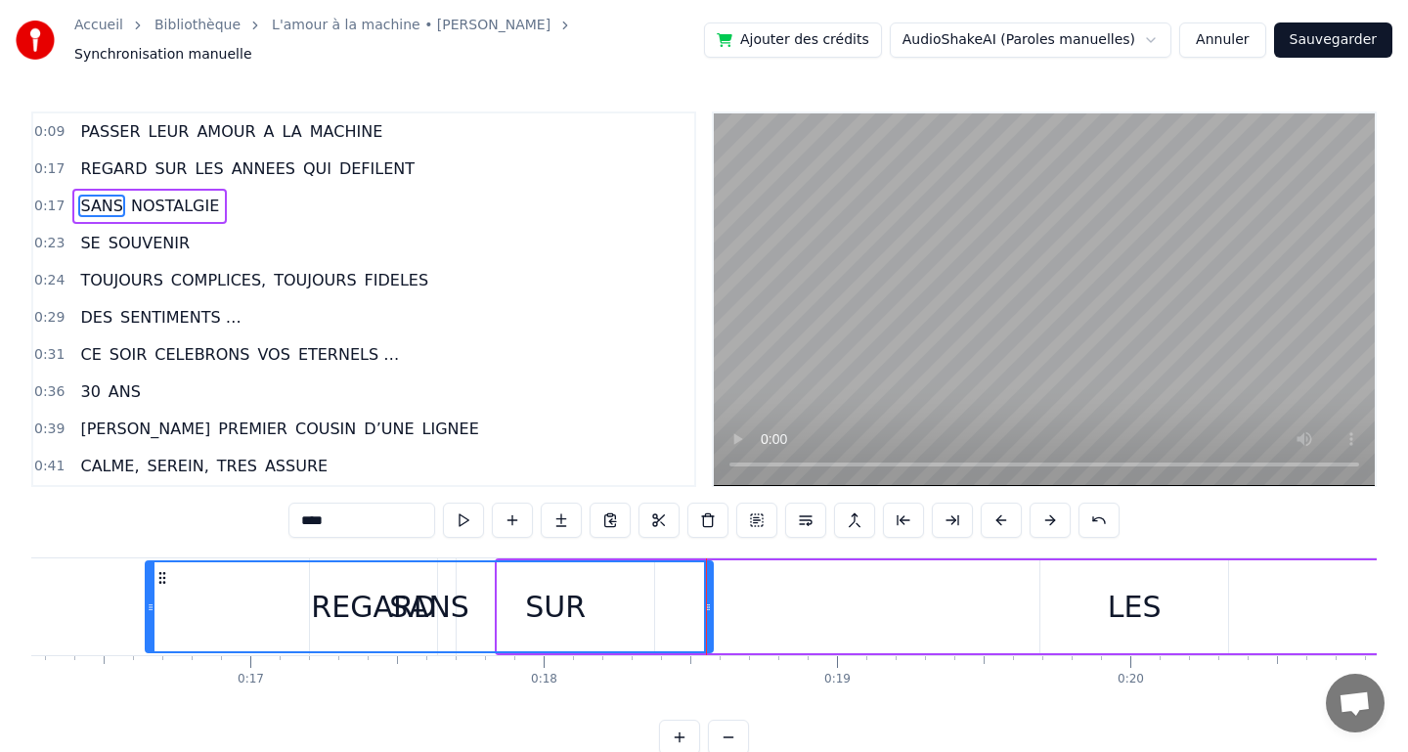
drag, startPoint x: 502, startPoint y: 596, endPoint x: 141, endPoint y: 594, distance: 360.8
click at [147, 599] on icon at bounding box center [151, 607] width 8 height 16
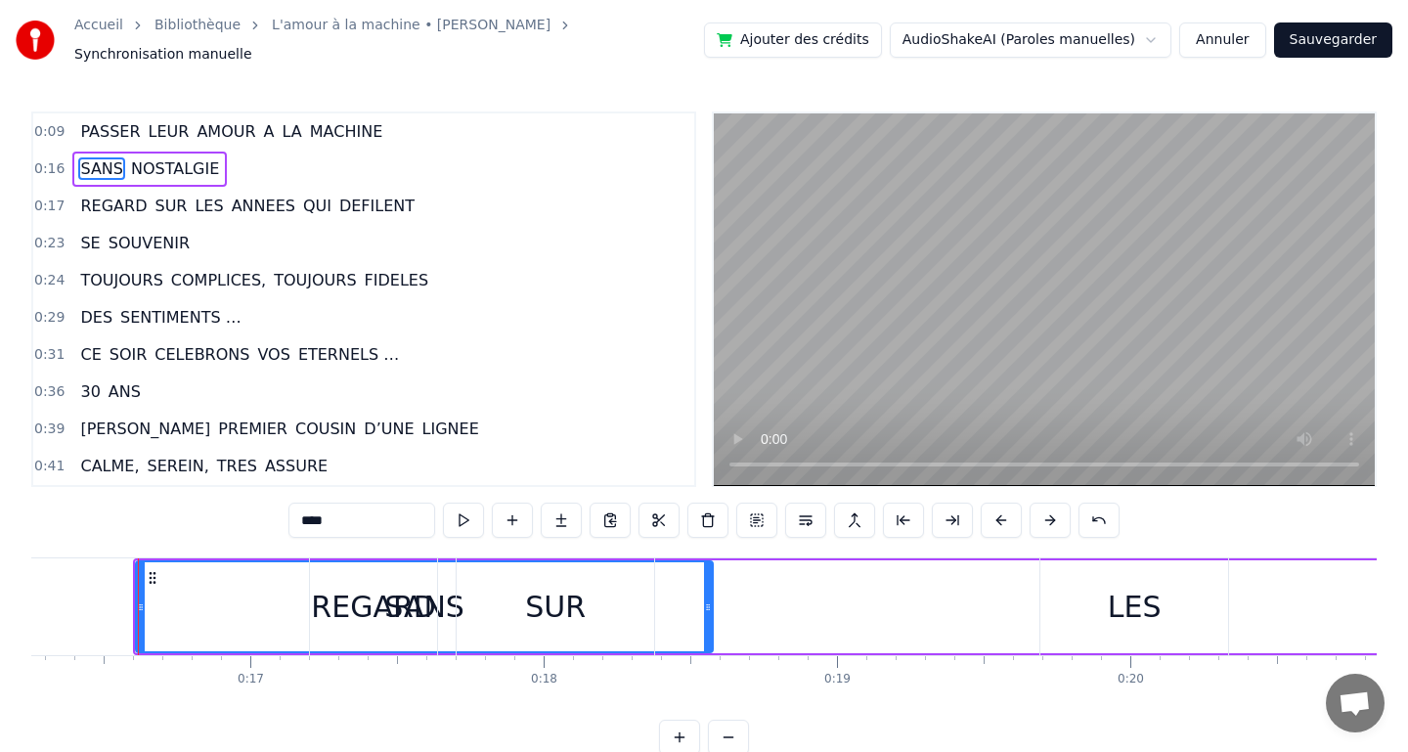
click at [706, 596] on div "REGARD SUR LES ANNEES QUI DEFILENT" at bounding box center [1203, 606] width 1788 height 97
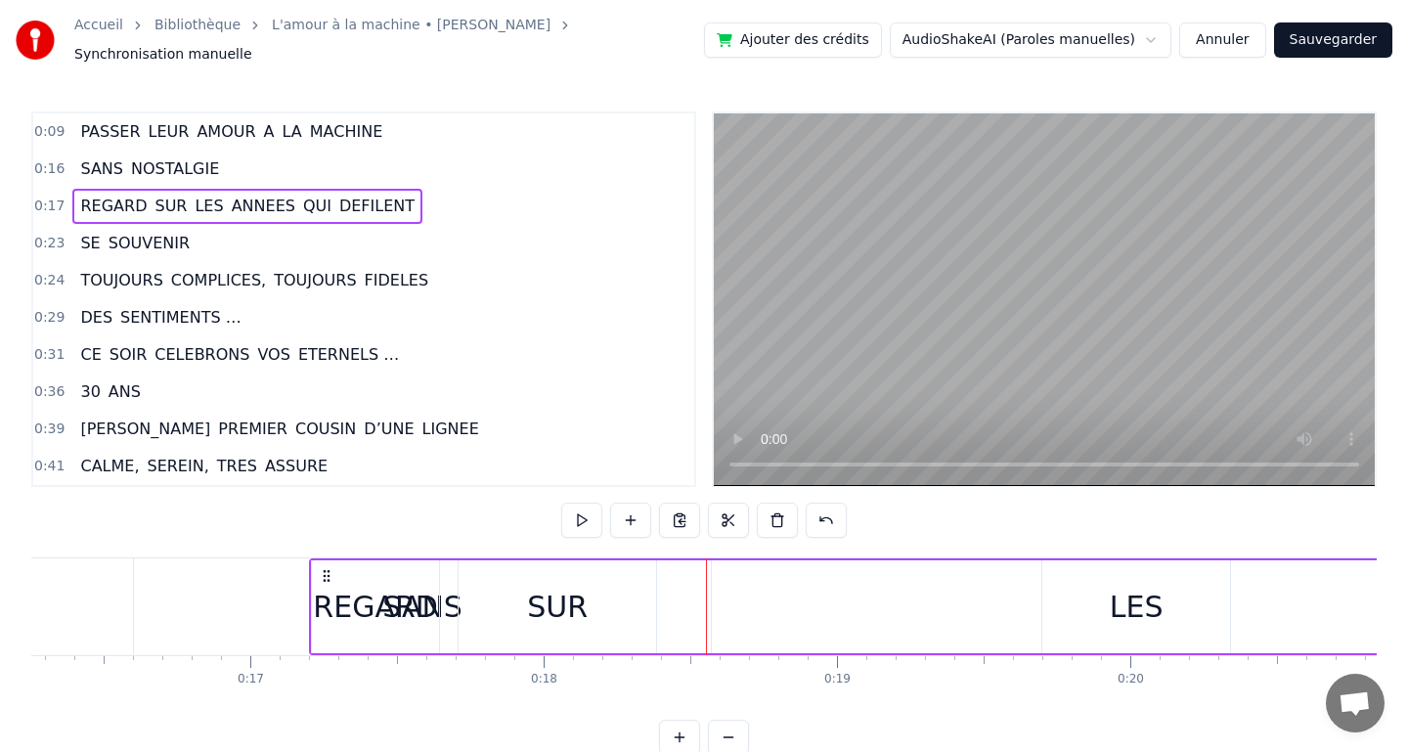
click at [276, 585] on div "SANS" at bounding box center [422, 606] width 577 height 97
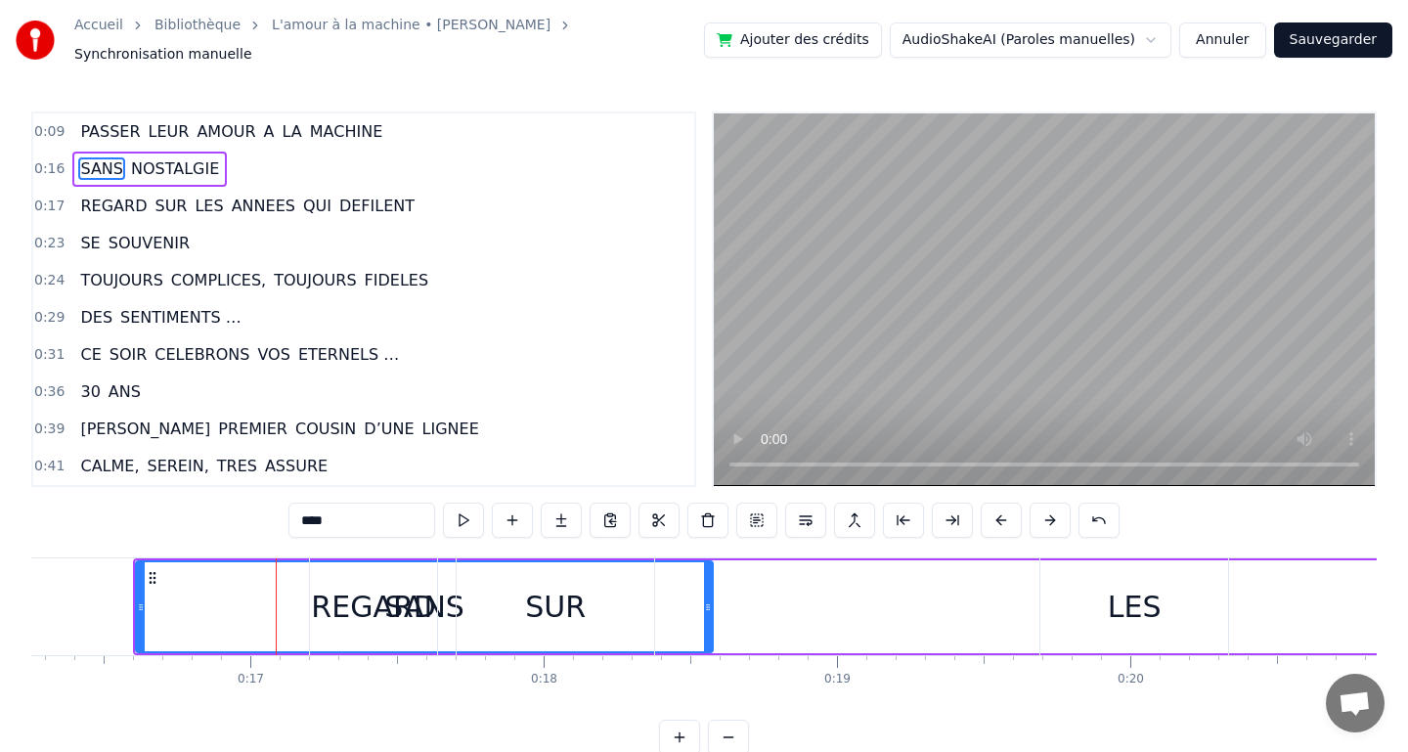
click at [112, 157] on span "SANS" at bounding box center [101, 168] width 47 height 22
drag, startPoint x: 710, startPoint y: 596, endPoint x: 492, endPoint y: 567, distance: 220.0
click at [492, 567] on div "REGARD SUR LES ANNEES QUI DEFILENT" at bounding box center [1203, 606] width 1788 height 97
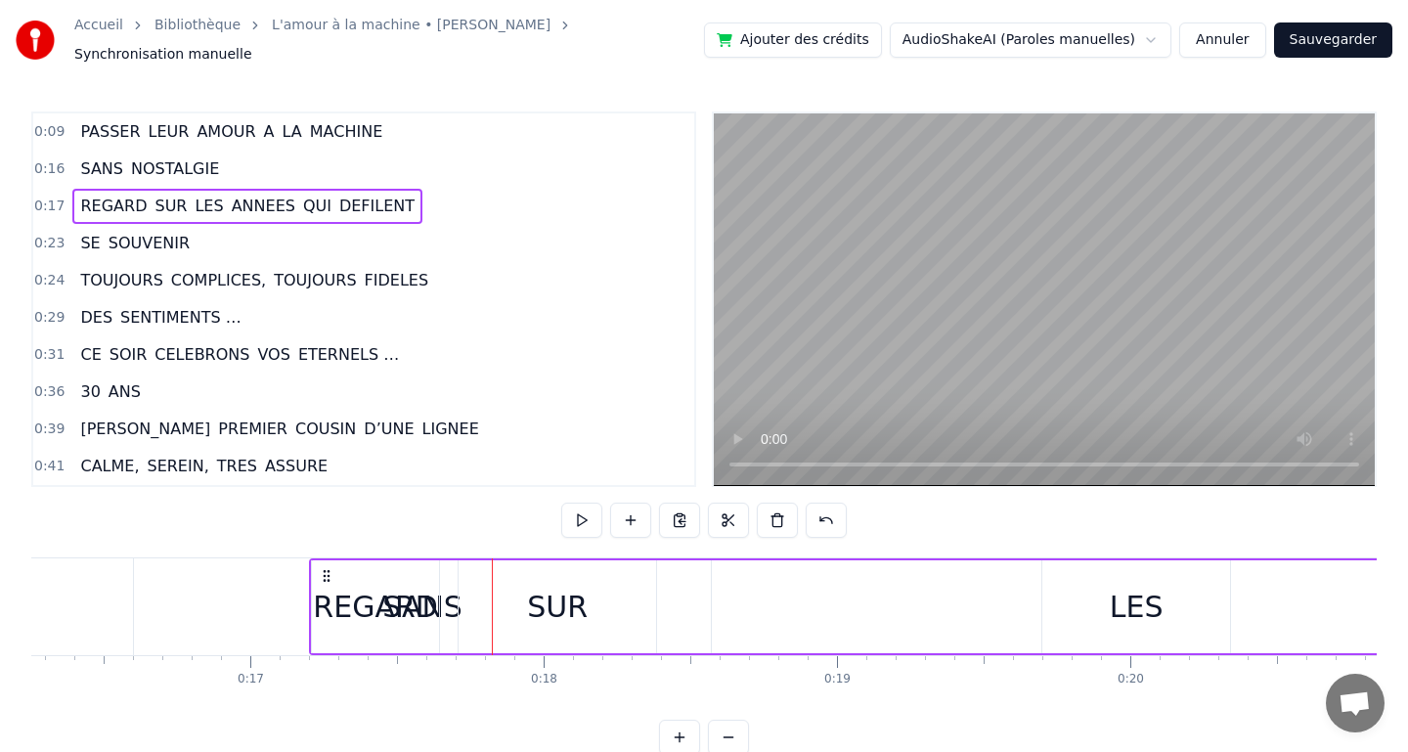
click at [115, 158] on span "SANS" at bounding box center [101, 168] width 47 height 22
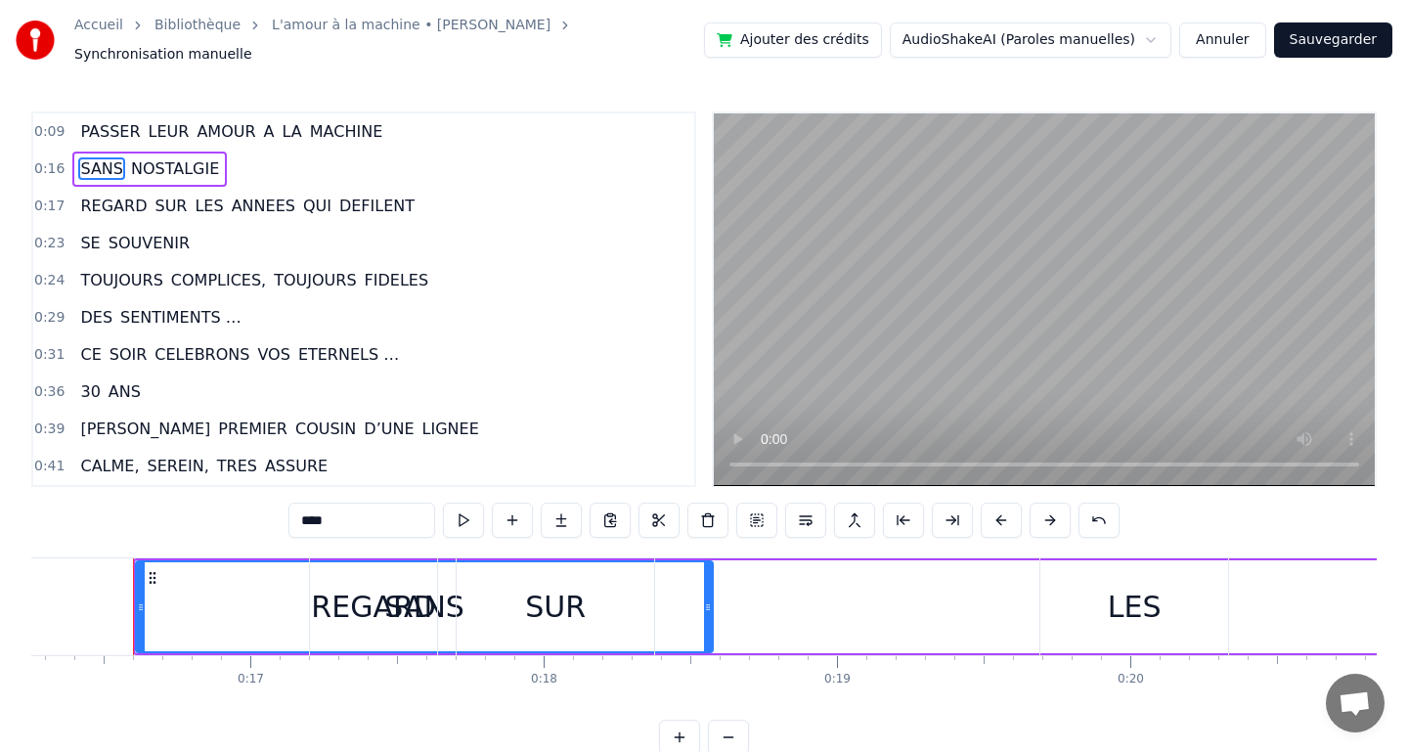
click at [127, 195] on span "REGARD" at bounding box center [113, 206] width 70 height 22
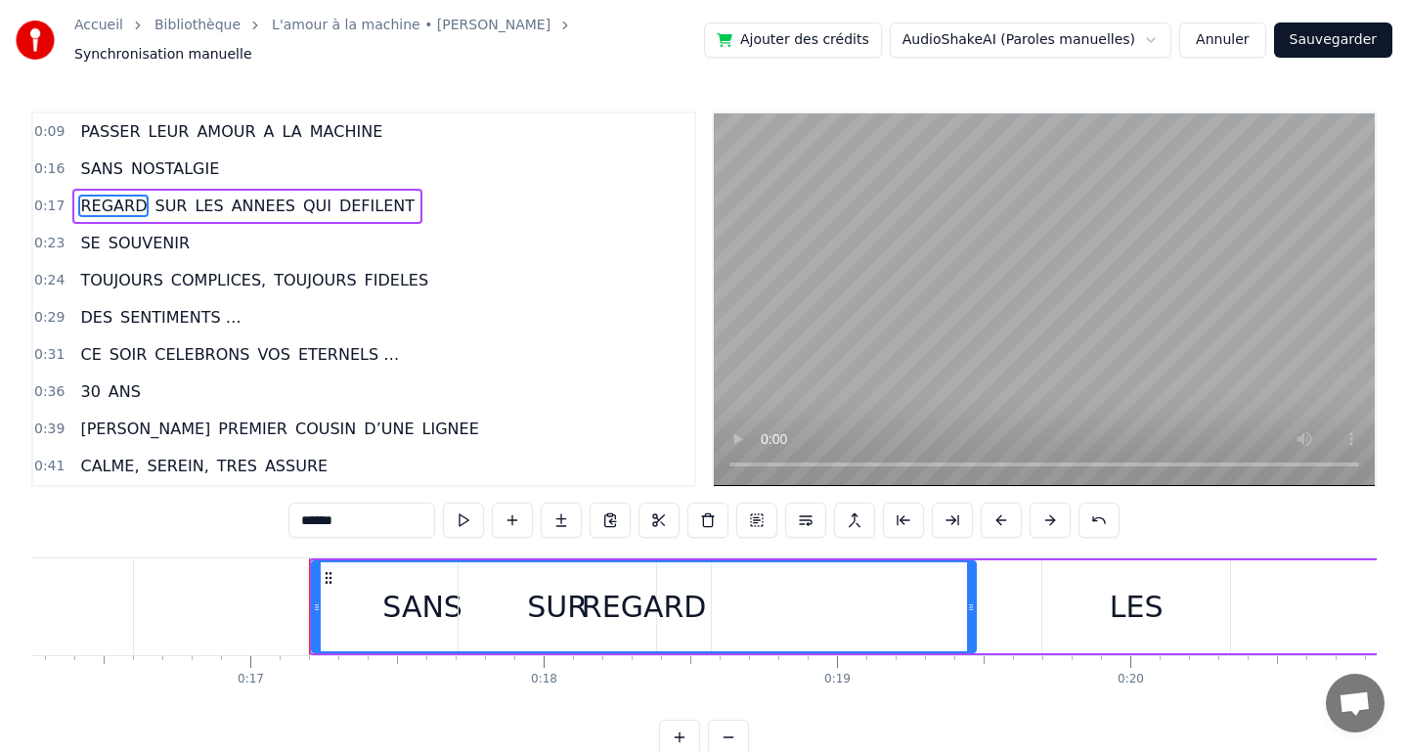
drag, startPoint x: 433, startPoint y: 599, endPoint x: 971, endPoint y: 629, distance: 538.5
click at [971, 629] on div at bounding box center [971, 606] width 8 height 89
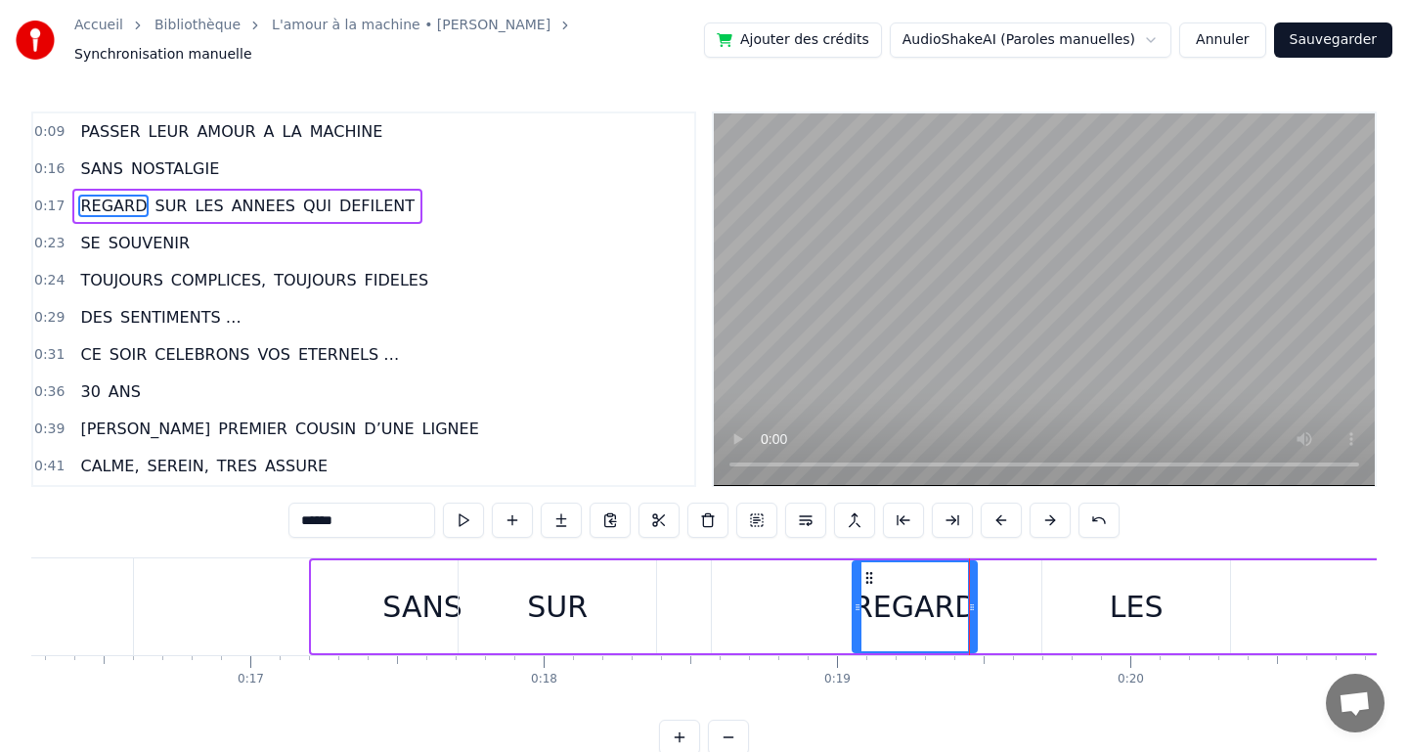
drag, startPoint x: 316, startPoint y: 595, endPoint x: 856, endPoint y: 625, distance: 541.4
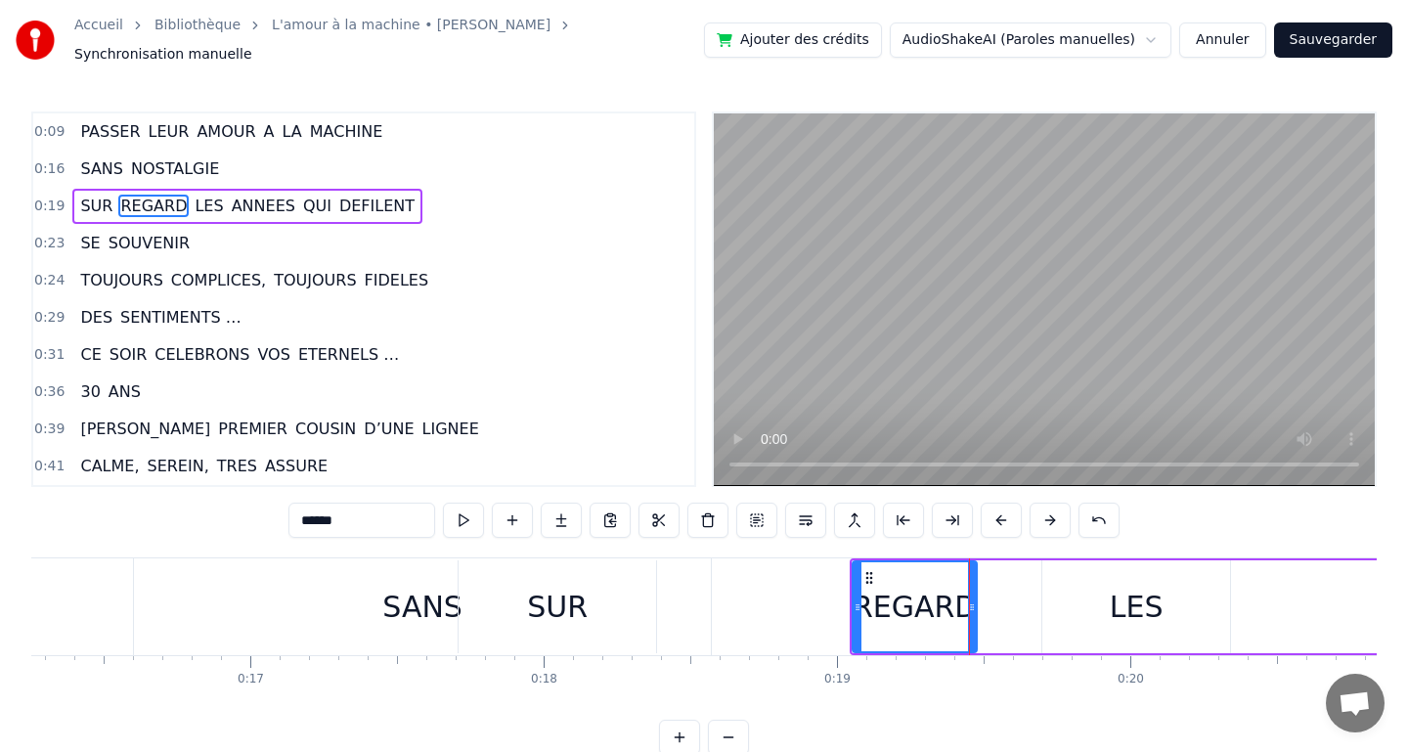
click at [96, 198] on span "SUR" at bounding box center [96, 206] width 36 height 22
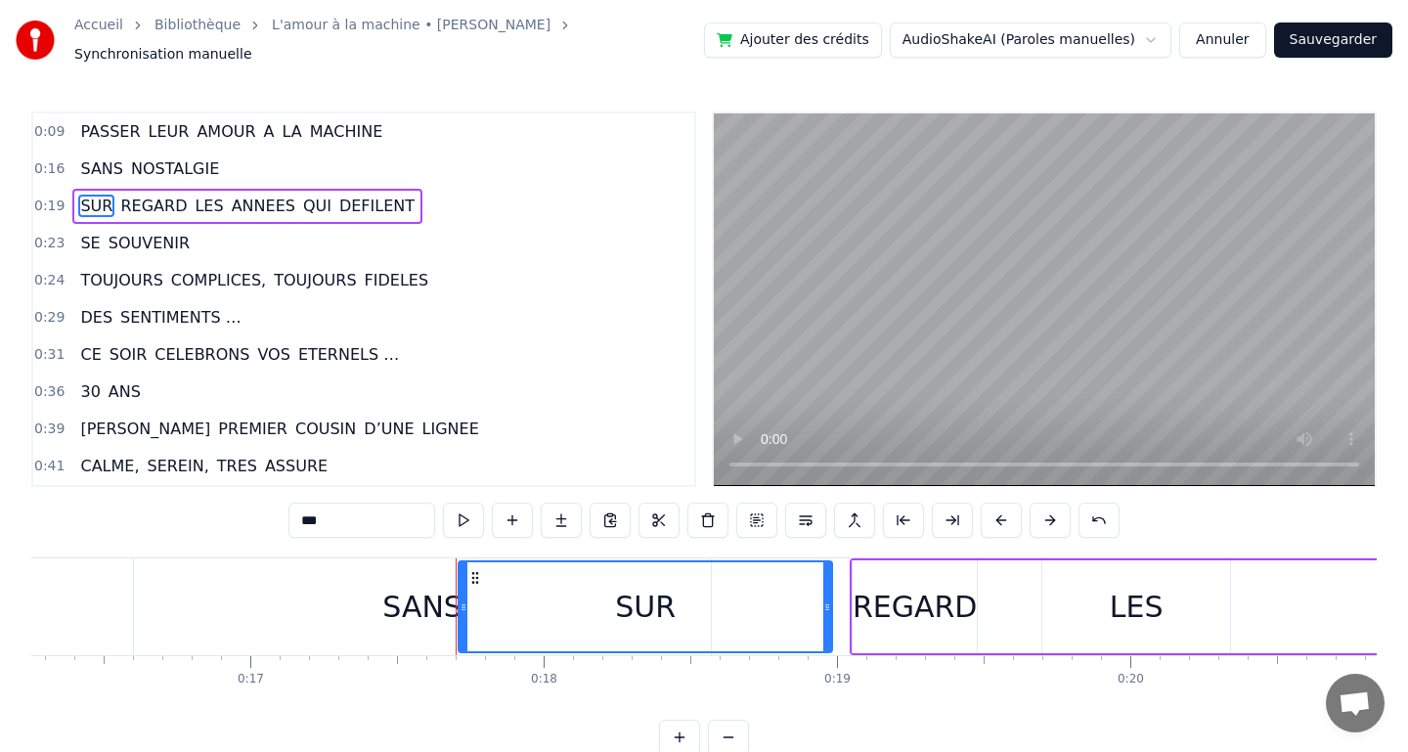
drag, startPoint x: 648, startPoint y: 595, endPoint x: 831, endPoint y: 609, distance: 183.3
click at [831, 609] on div at bounding box center [827, 606] width 8 height 89
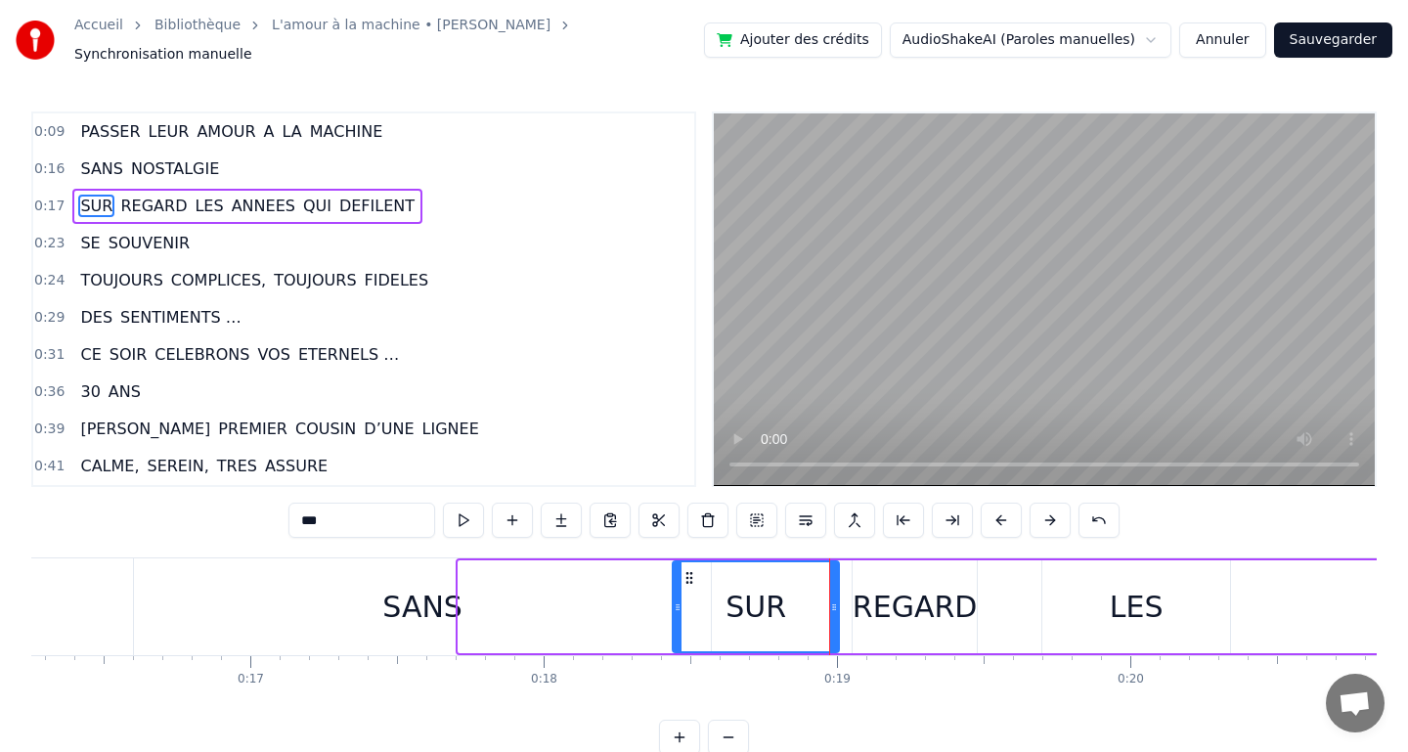
drag, startPoint x: 463, startPoint y: 595, endPoint x: 698, endPoint y: 617, distance: 235.6
click at [681, 617] on div at bounding box center [678, 606] width 8 height 89
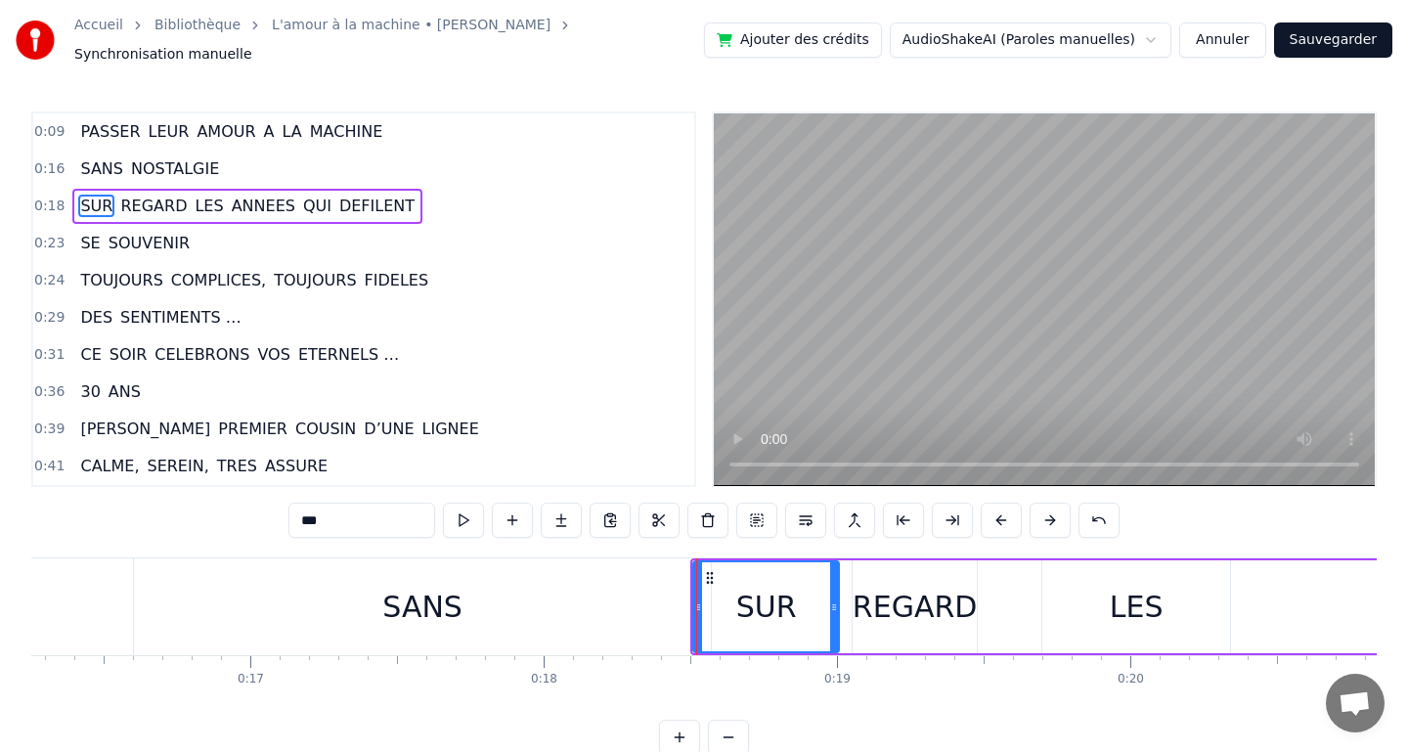
click at [487, 590] on div "SANS" at bounding box center [422, 606] width 577 height 97
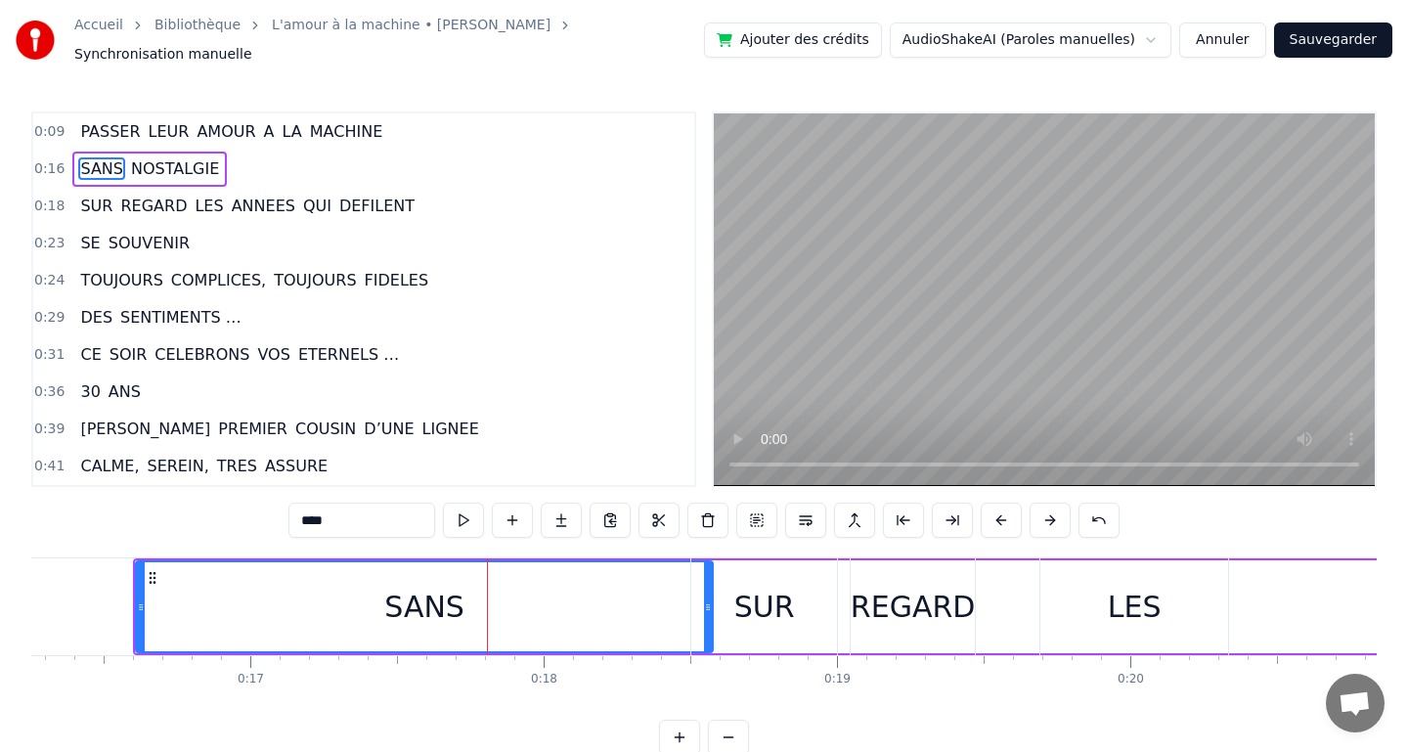
click at [731, 606] on div "SUR" at bounding box center [764, 606] width 146 height 97
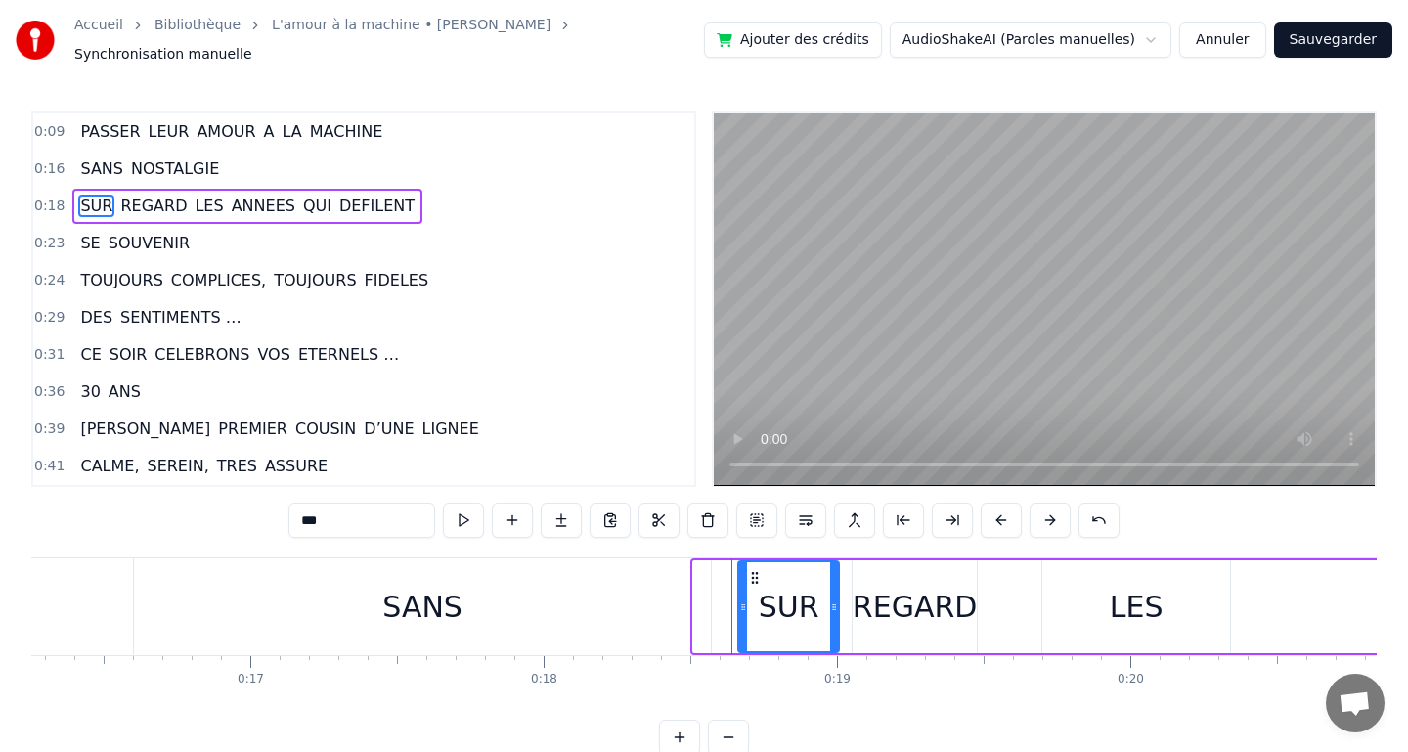
drag, startPoint x: 699, startPoint y: 599, endPoint x: 746, endPoint y: 602, distance: 47.0
click at [746, 602] on icon at bounding box center [743, 607] width 8 height 16
click at [680, 598] on div "SANS" at bounding box center [422, 606] width 577 height 97
type input "****"
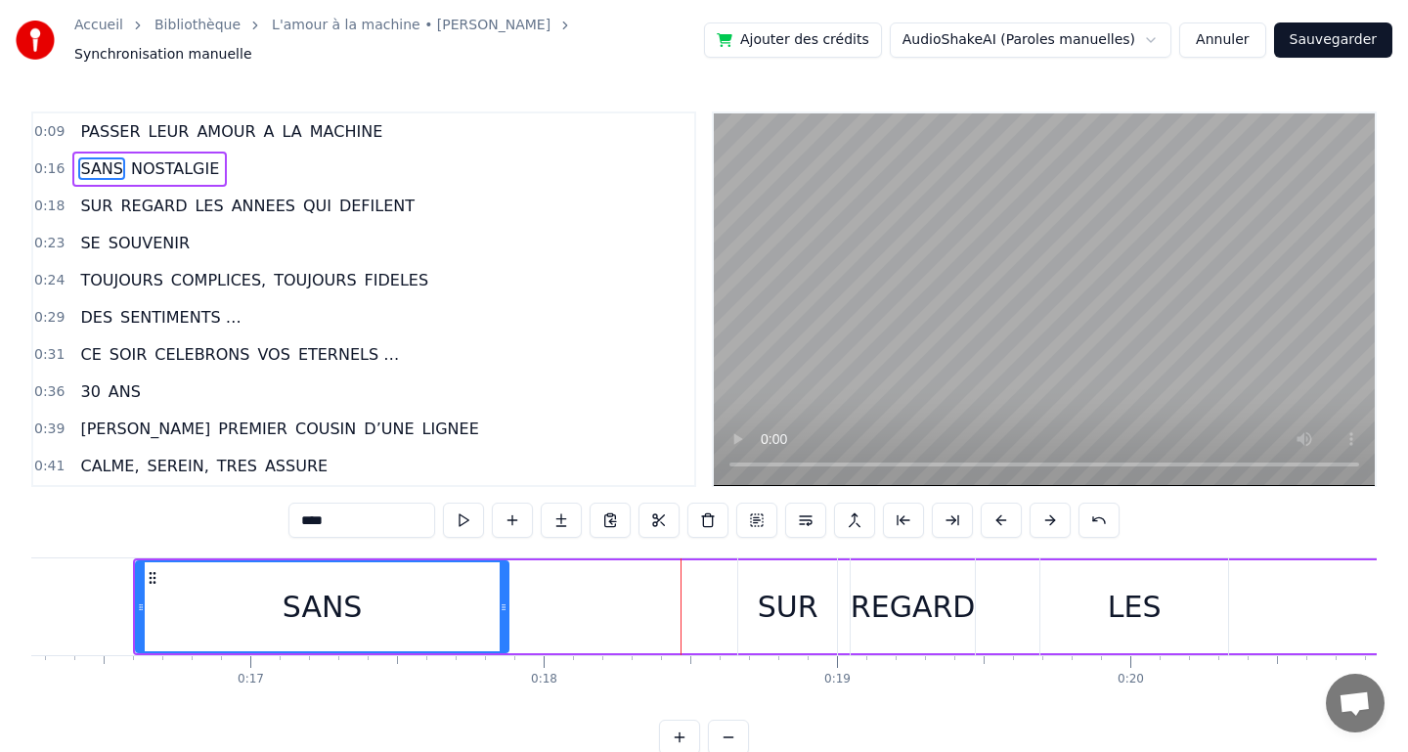
drag, startPoint x: 710, startPoint y: 596, endPoint x: 456, endPoint y: 580, distance: 254.7
click at [500, 580] on div at bounding box center [504, 606] width 8 height 89
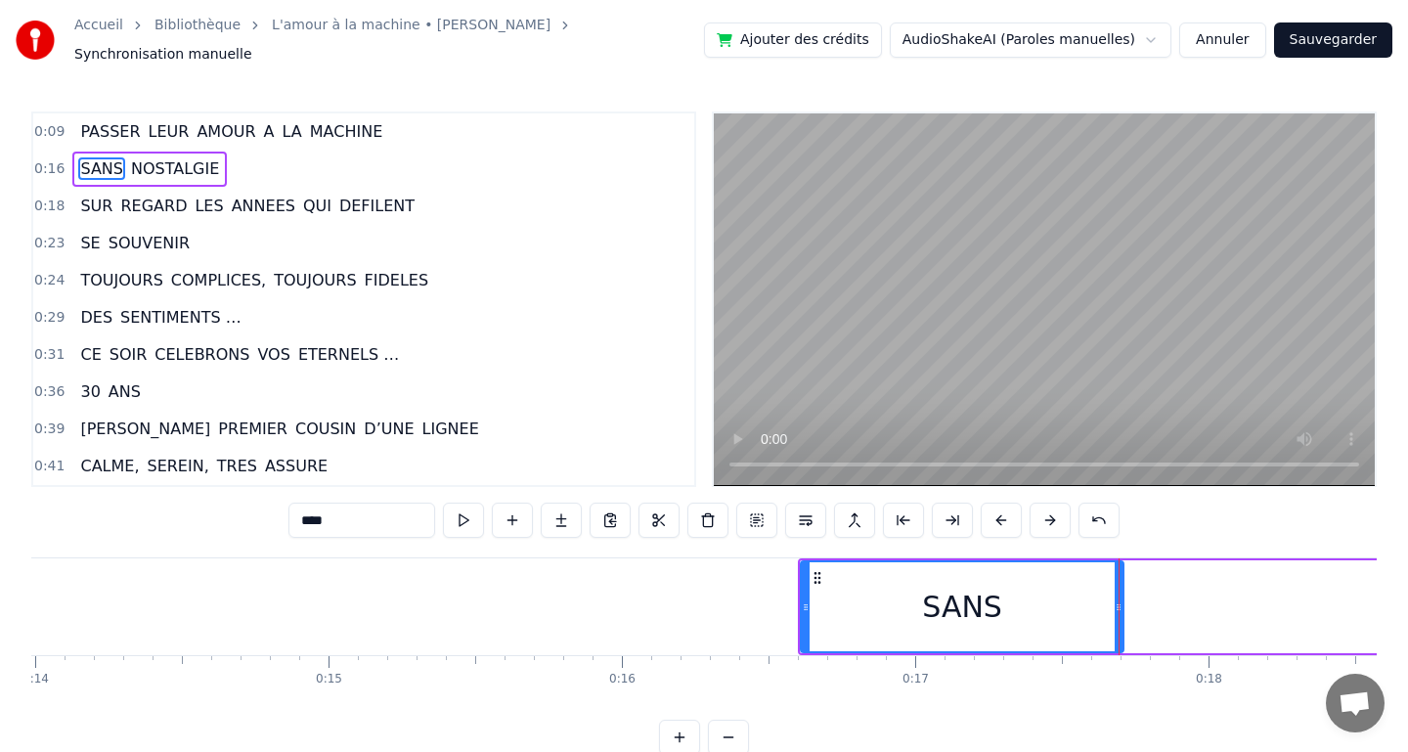
scroll to position [0, 4100]
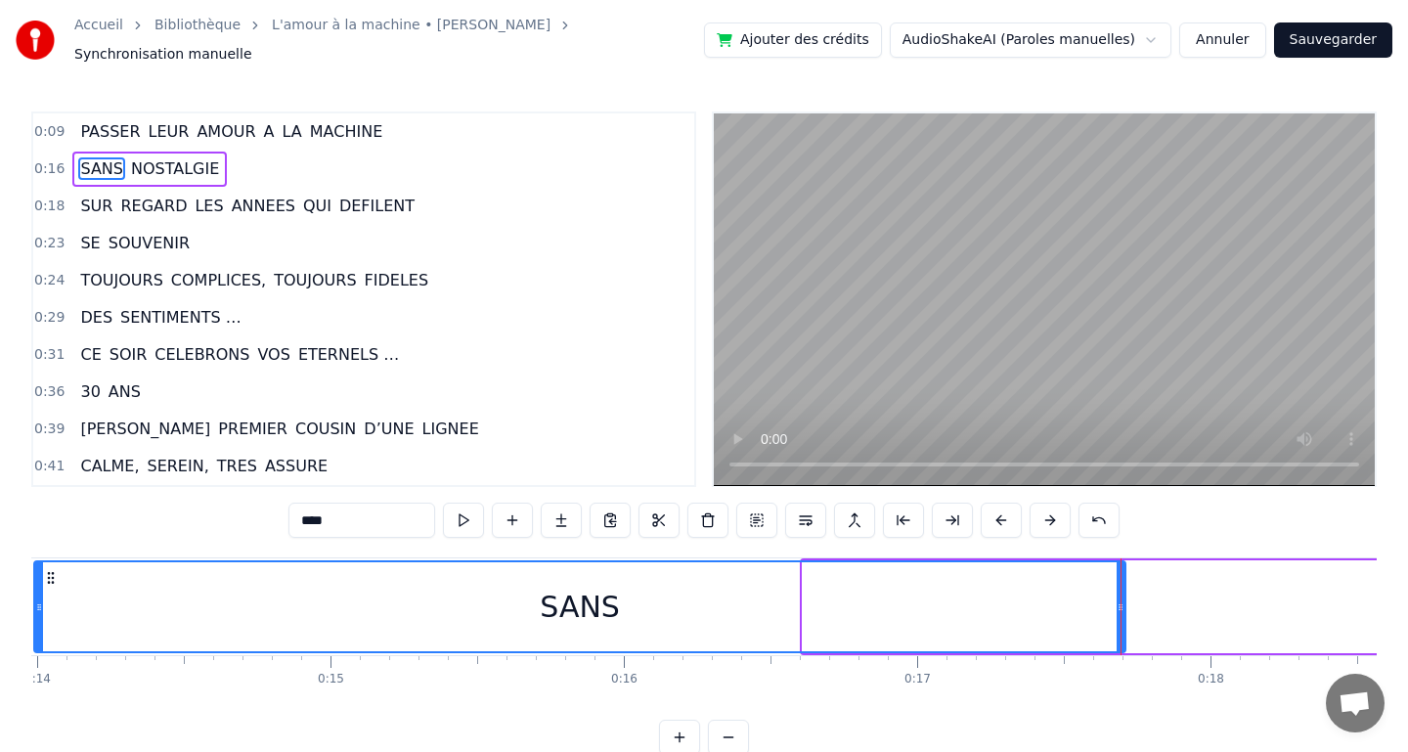
drag, startPoint x: 808, startPoint y: 600, endPoint x: 39, endPoint y: 609, distance: 768.5
click at [39, 609] on div at bounding box center [39, 606] width 8 height 89
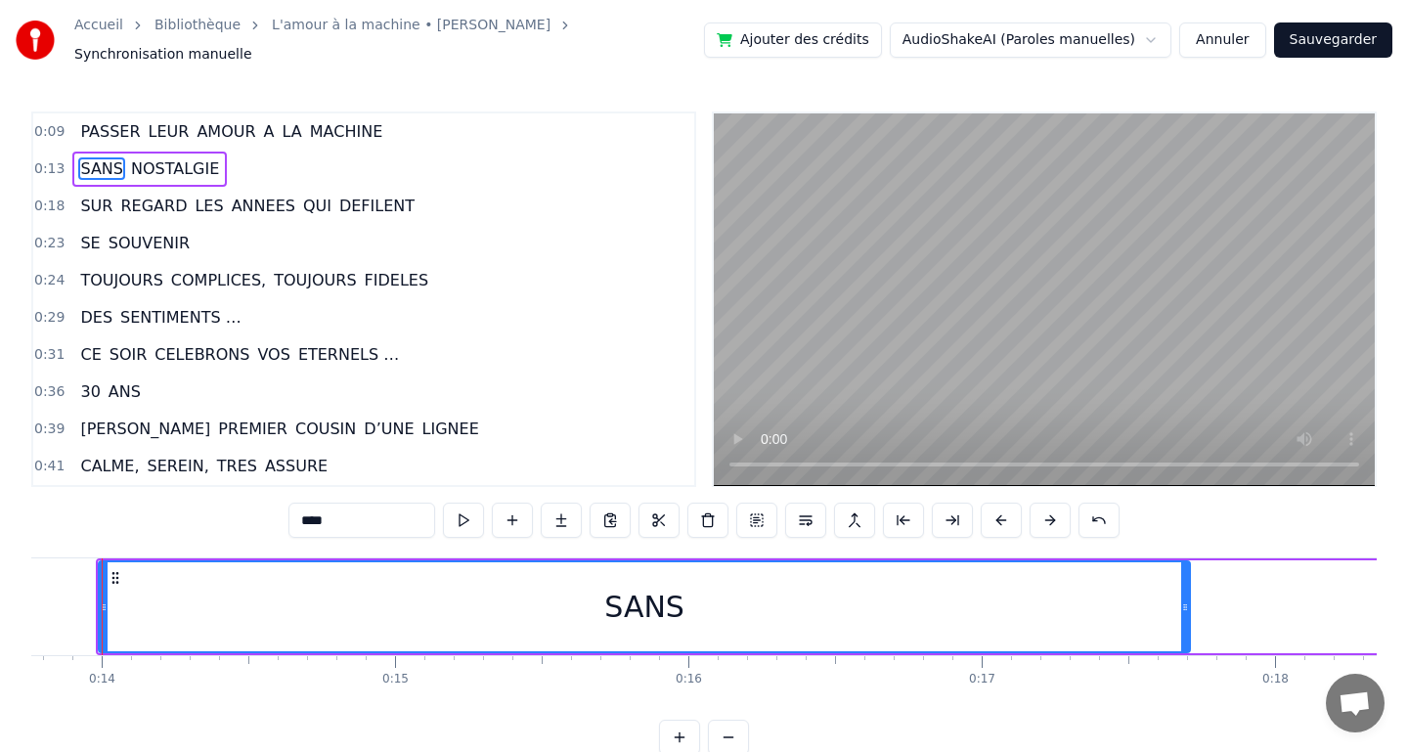
scroll to position [0, 4008]
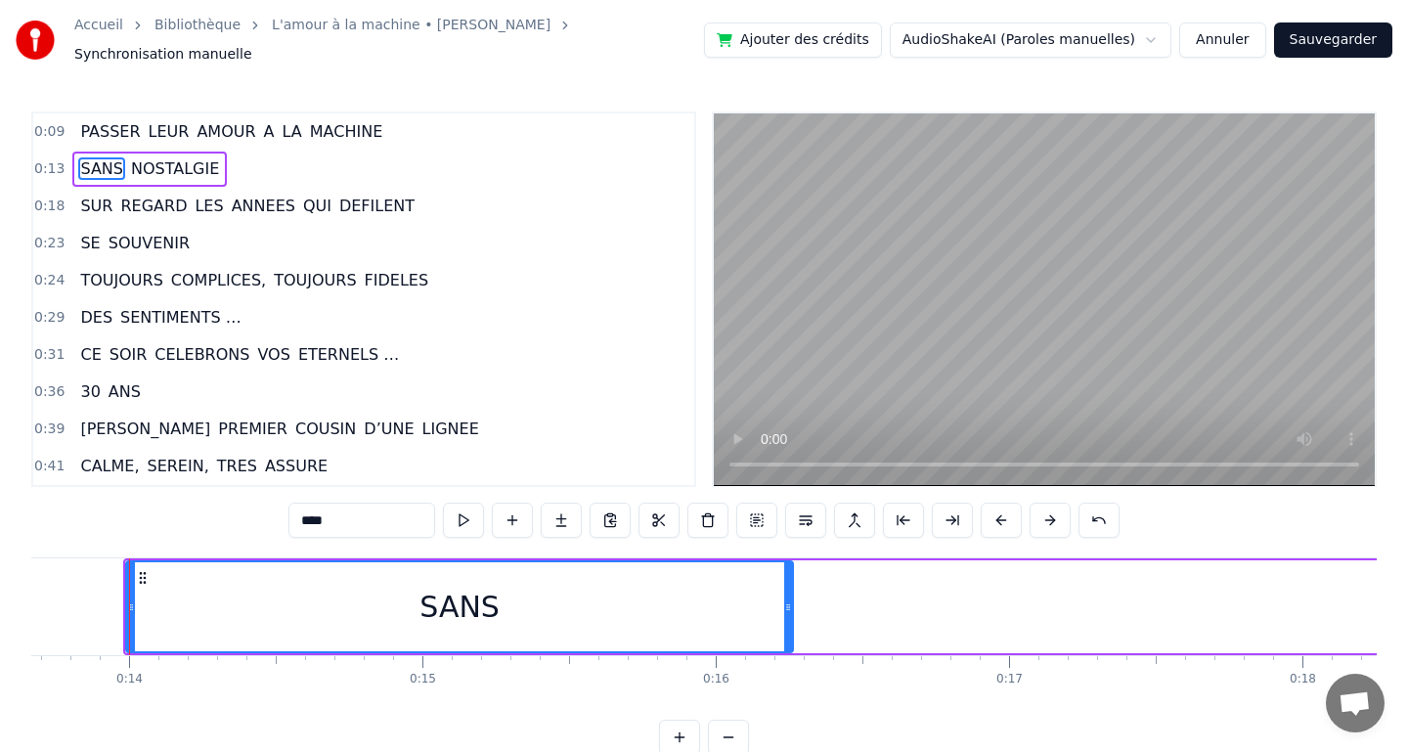
drag, startPoint x: 1213, startPoint y: 597, endPoint x: 789, endPoint y: 598, distance: 424.3
click at [789, 599] on icon at bounding box center [788, 607] width 8 height 16
click at [134, 604] on circle at bounding box center [134, 604] width 1 height 1
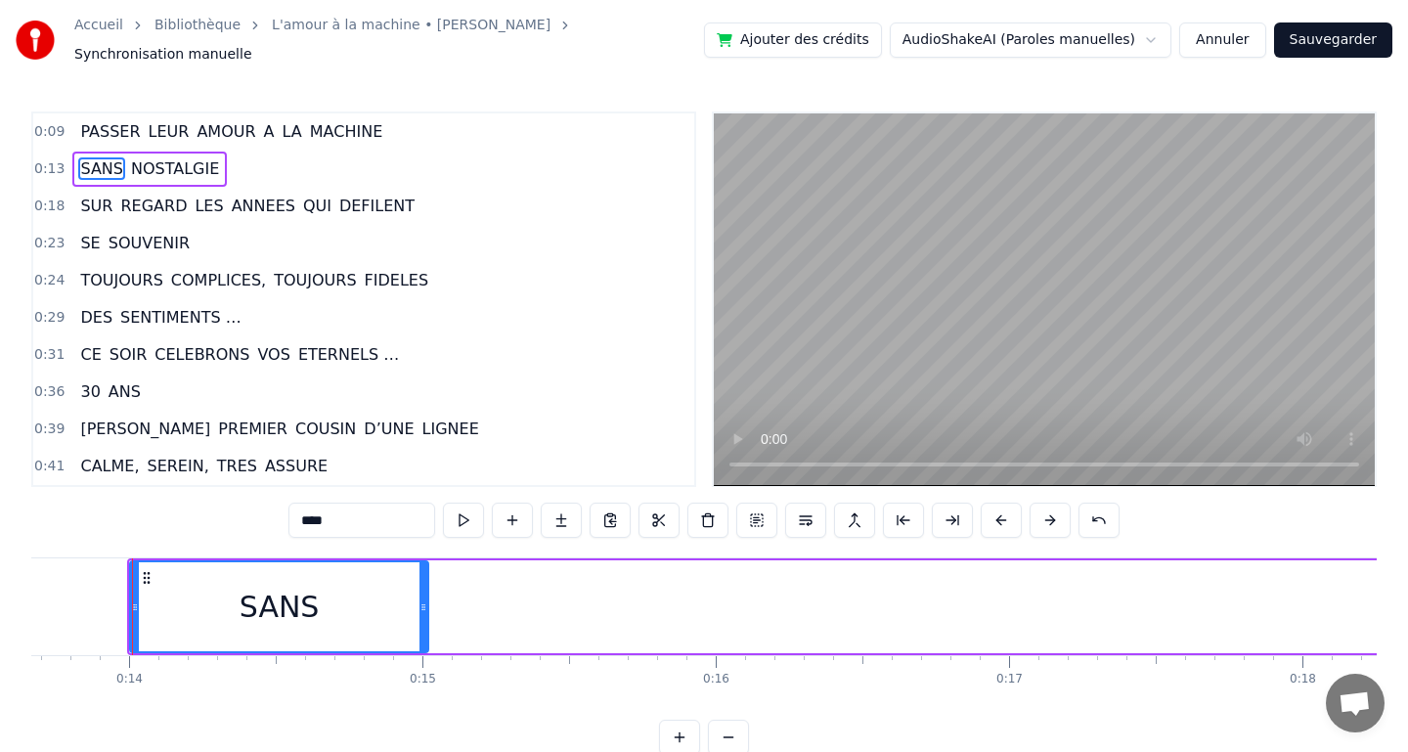
drag, startPoint x: 788, startPoint y: 597, endPoint x: 423, endPoint y: 610, distance: 364.9
click at [423, 610] on div at bounding box center [423, 606] width 8 height 89
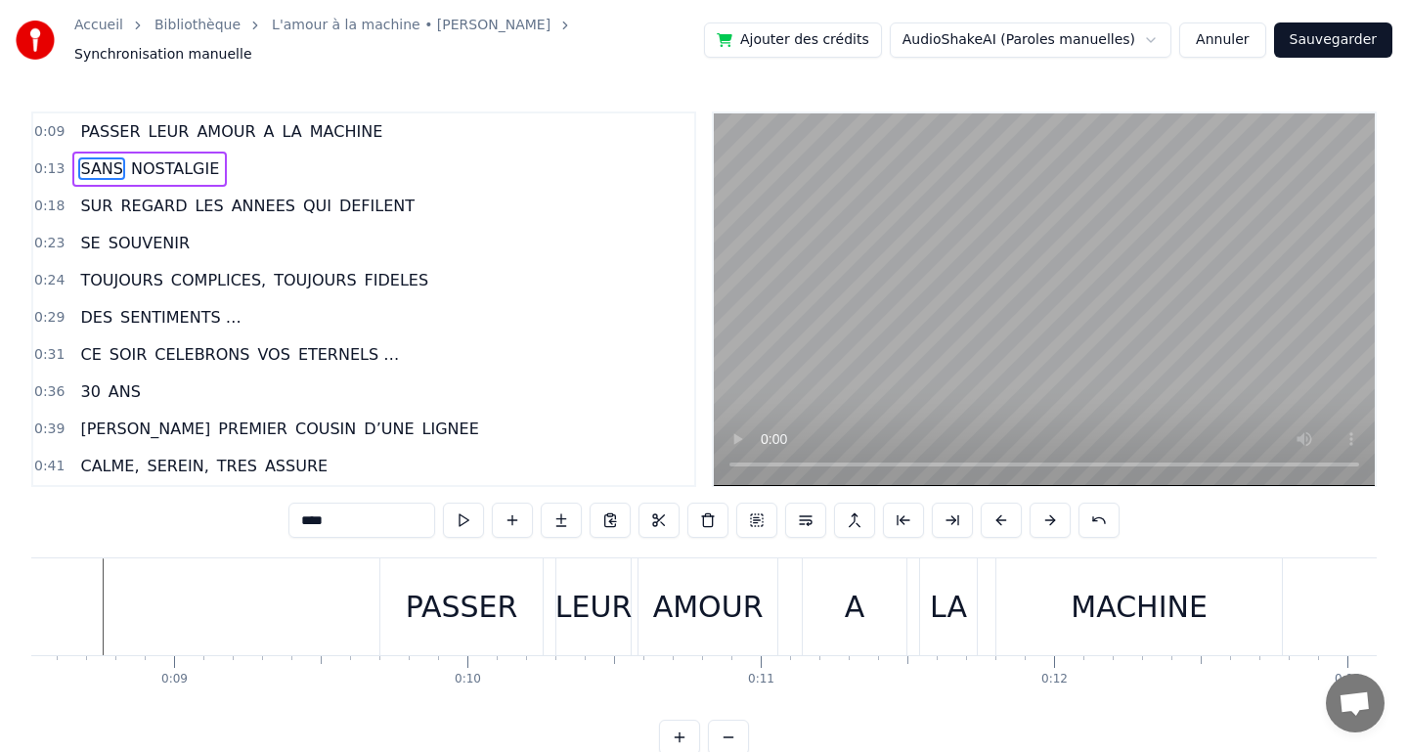
scroll to position [0, 2466]
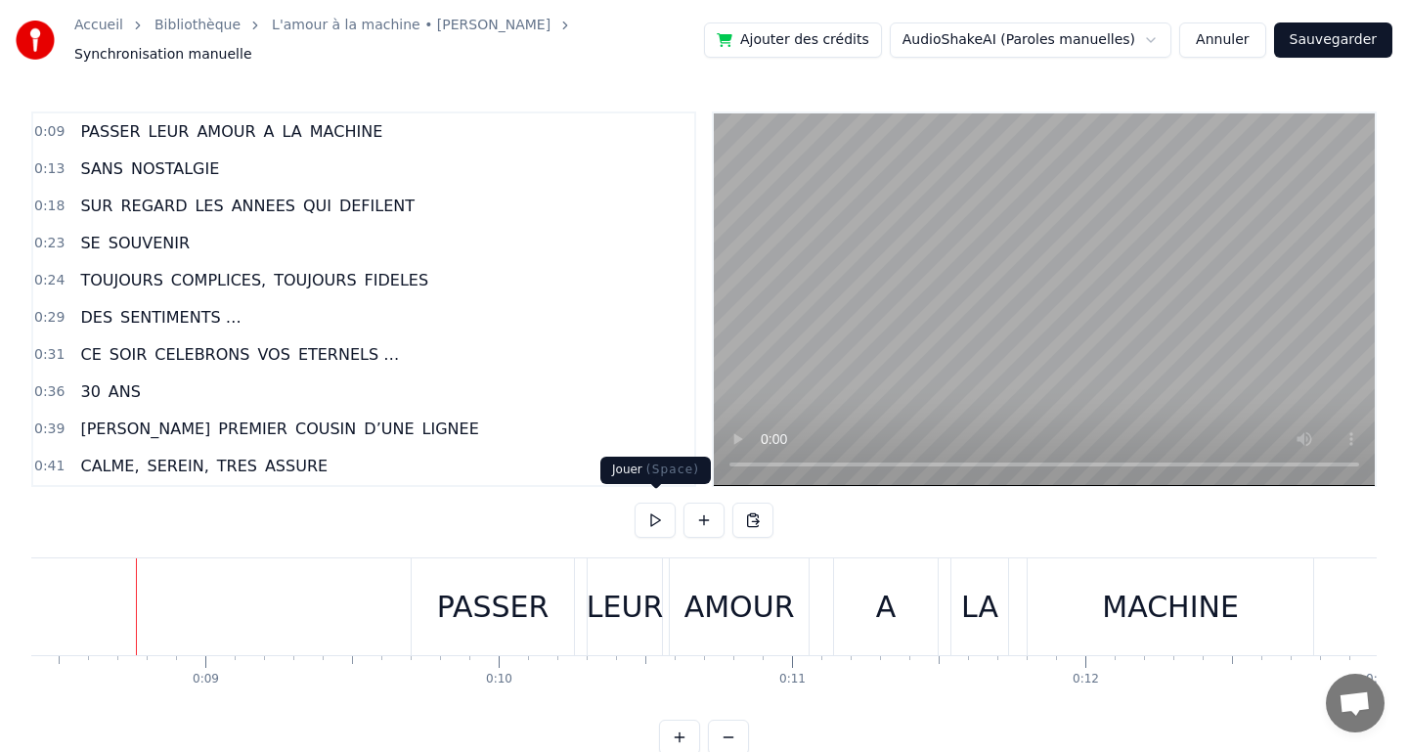
click at [650, 518] on button at bounding box center [654, 520] width 41 height 35
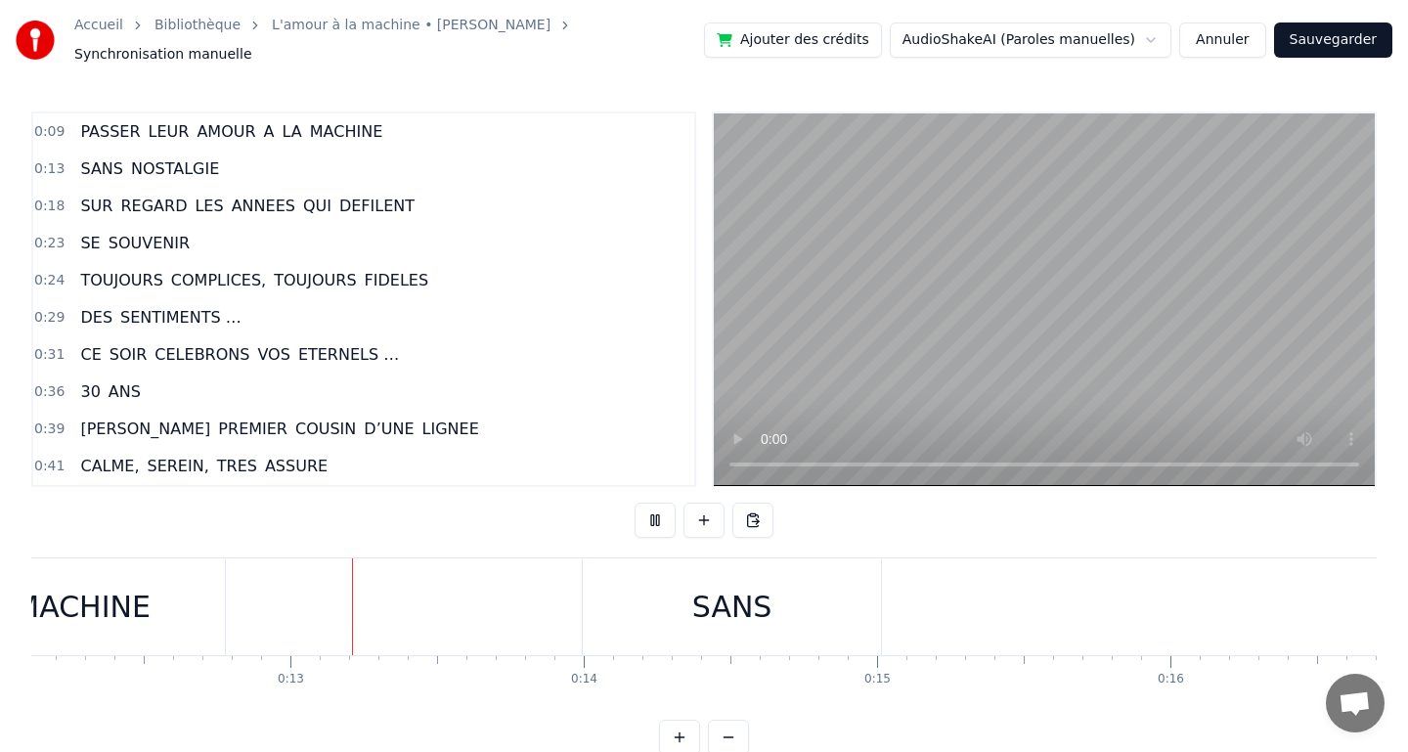
scroll to position [0, 3640]
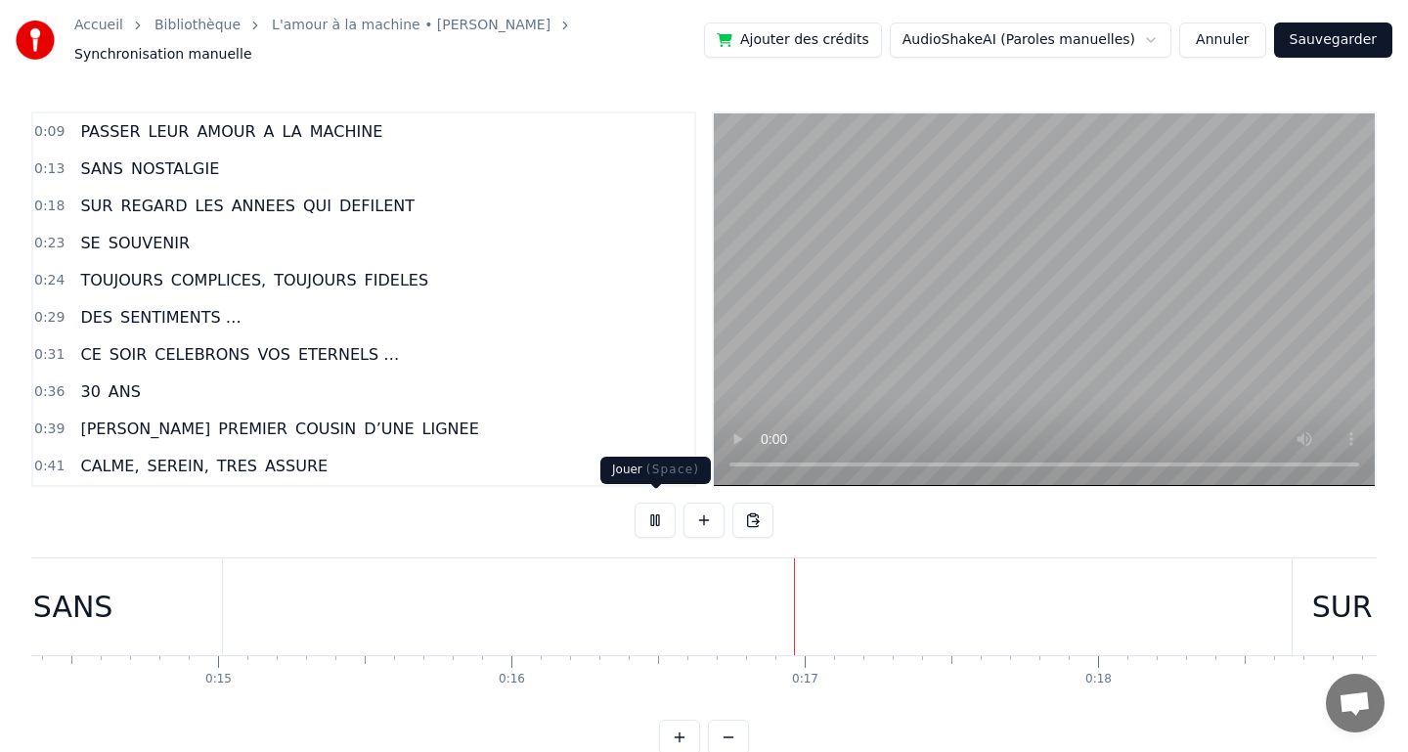
click at [654, 513] on button at bounding box center [654, 520] width 41 height 35
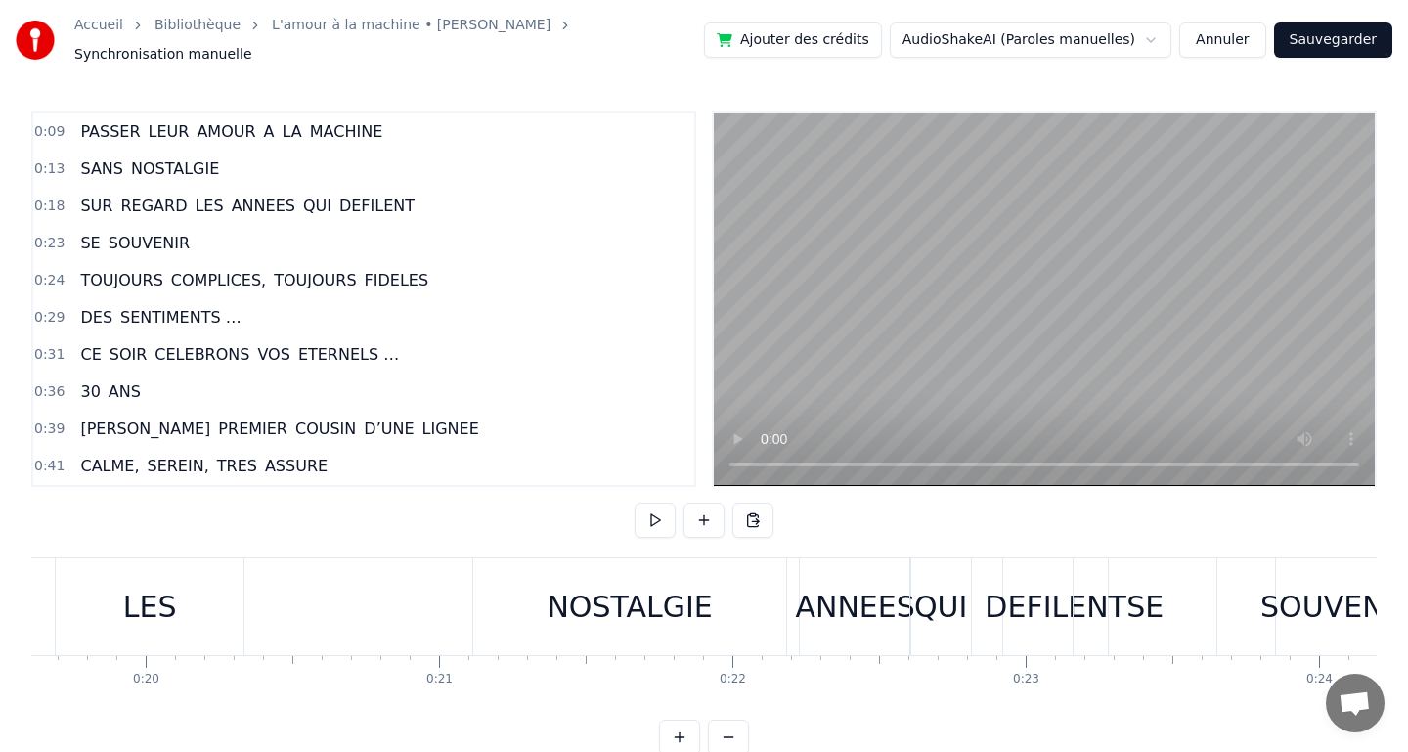
scroll to position [0, 5764]
click at [670, 612] on div "SUR REGARD LES ANNEES QUI DEFILENT" at bounding box center [420, 606] width 1360 height 97
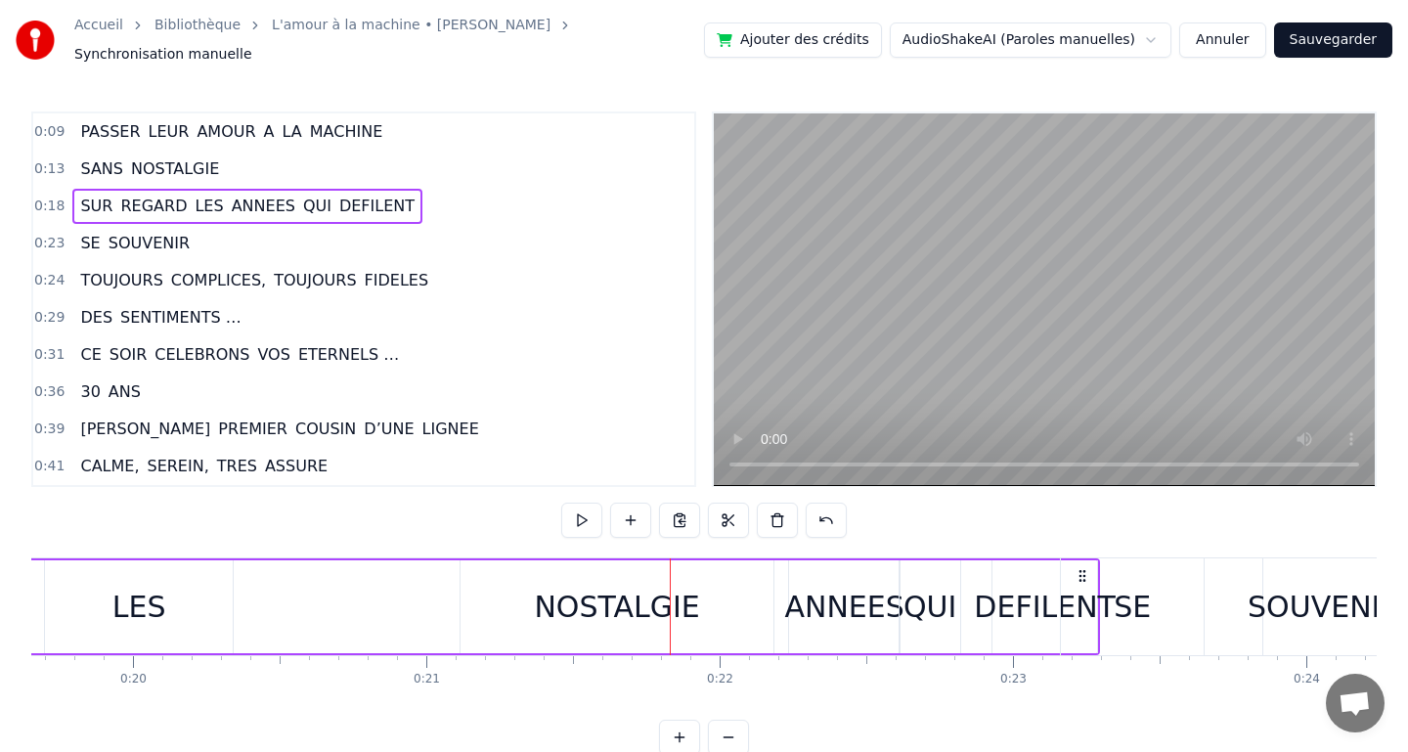
click at [603, 603] on div "SUR REGARD LES ANNEES QUI DEFILENT" at bounding box center [420, 606] width 1360 height 97
click at [172, 157] on span "NOSTALGIE" at bounding box center [175, 168] width 92 height 22
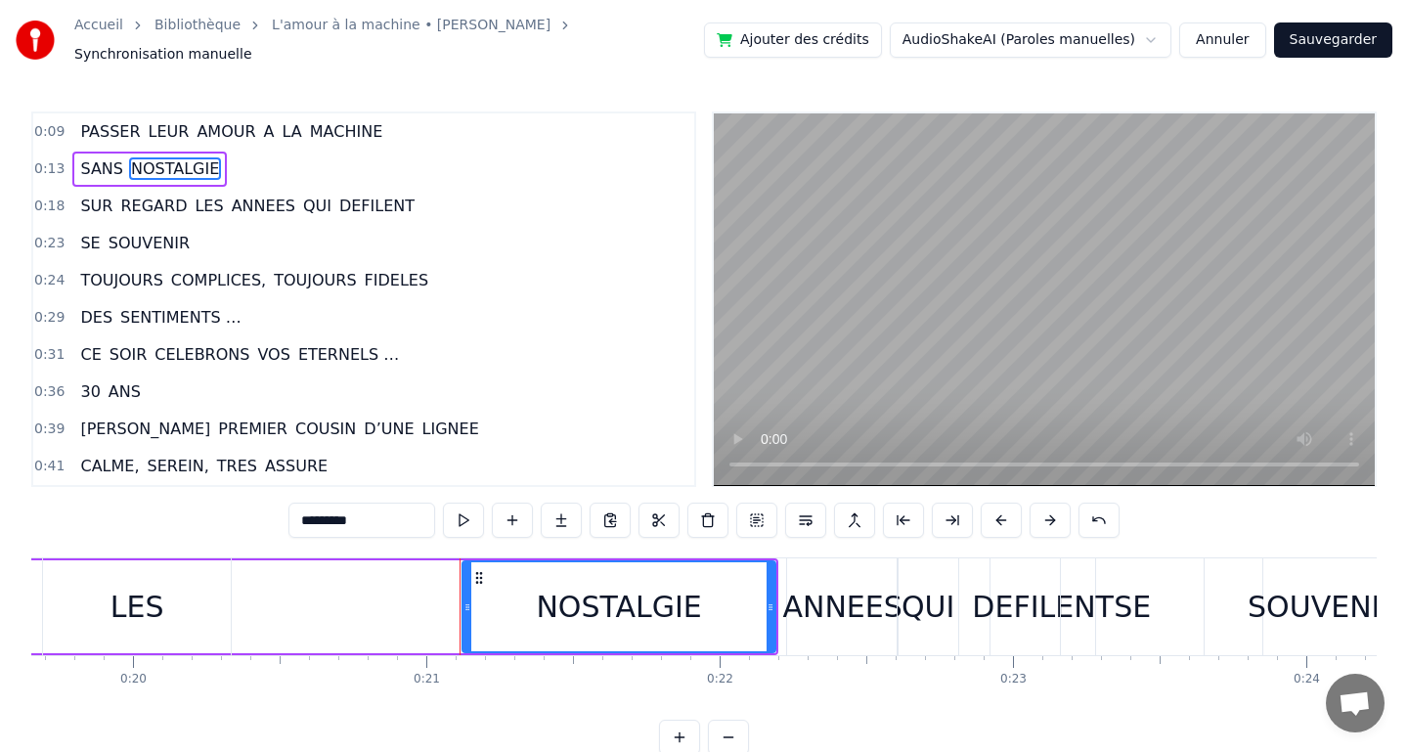
click at [121, 162] on div "SANS NOSTALGIE" at bounding box center [149, 169] width 154 height 35
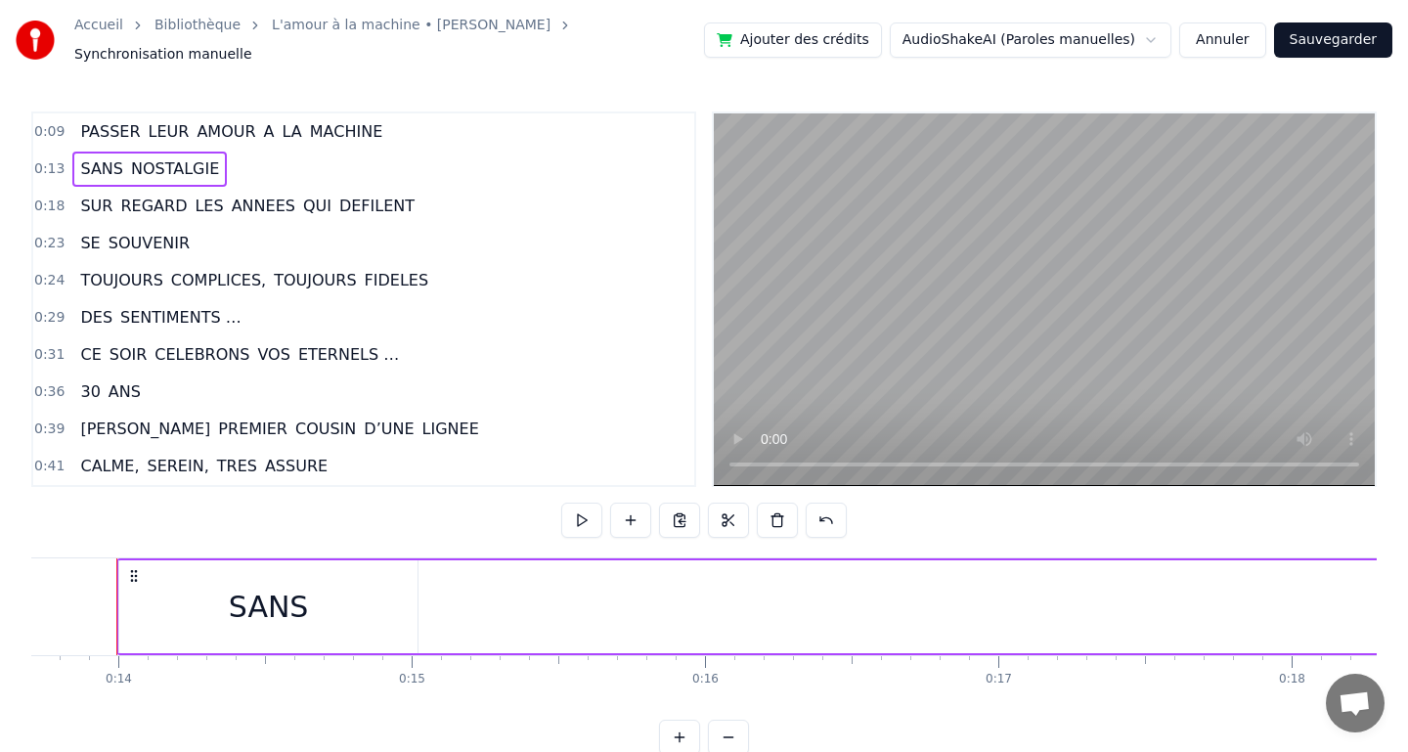
scroll to position [0, 4006]
click at [1217, 30] on button "Annuler" at bounding box center [1222, 39] width 86 height 35
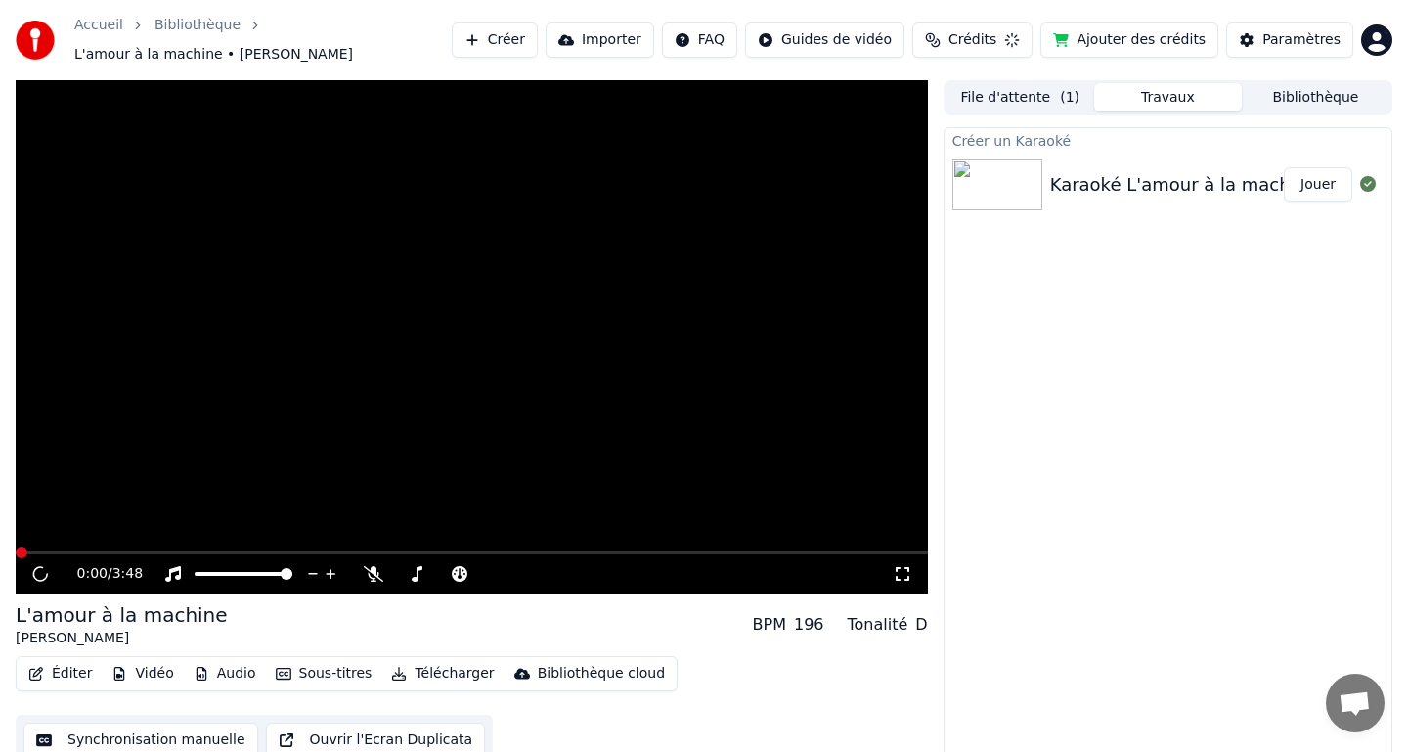
scroll to position [15, 0]
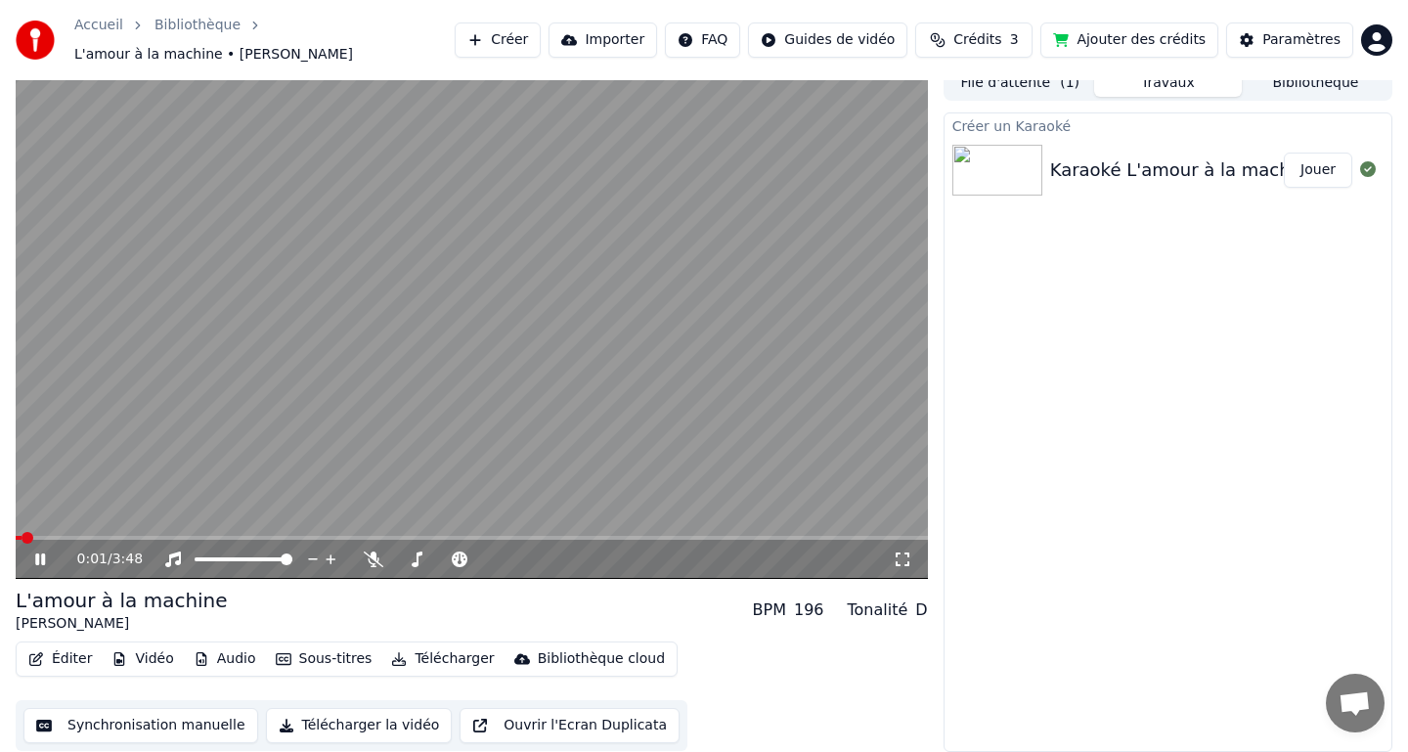
click at [38, 567] on div "0:01 / 3:48" at bounding box center [471, 559] width 897 height 20
click at [39, 558] on icon at bounding box center [40, 559] width 10 height 12
click at [157, 717] on button "Synchronisation manuelle" at bounding box center [140, 725] width 235 height 35
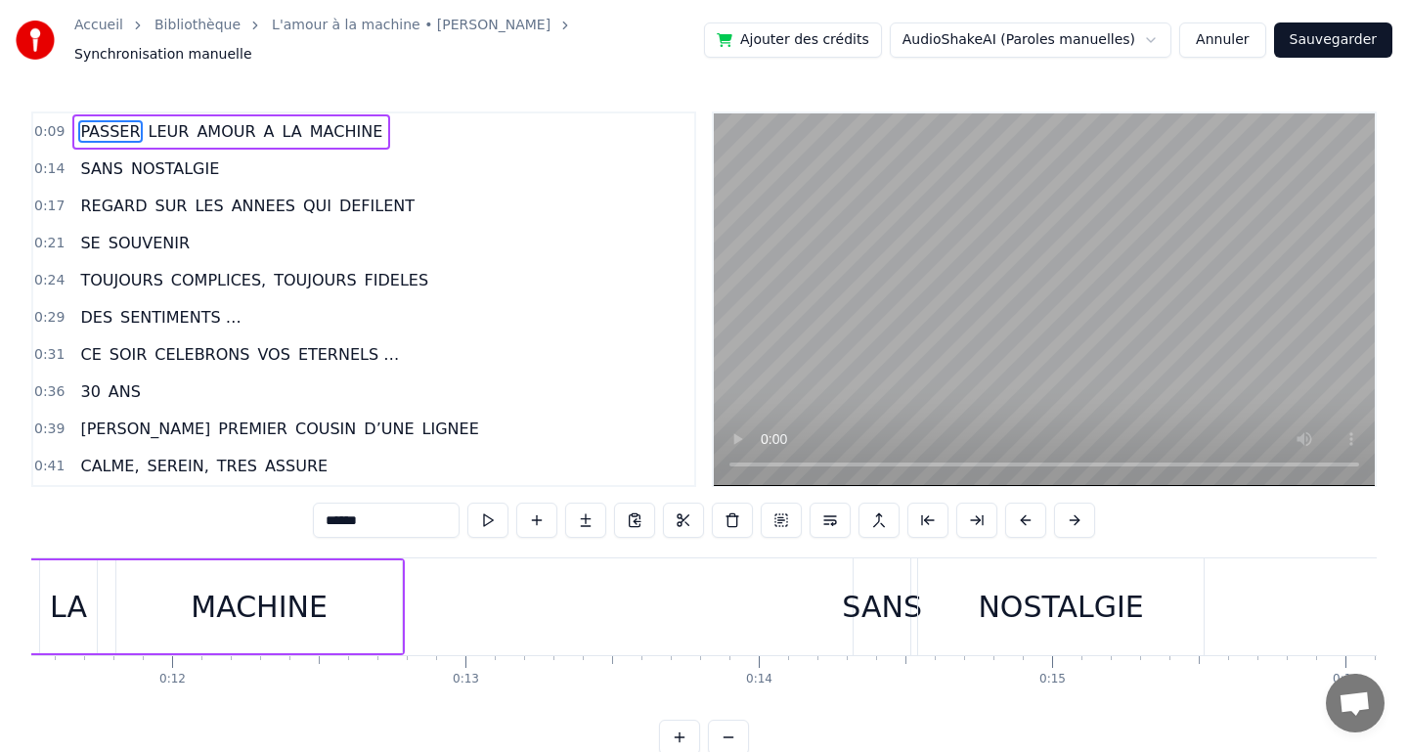
scroll to position [0, 3382]
click at [122, 170] on div "SANS NOSTALGIE" at bounding box center [149, 169] width 154 height 35
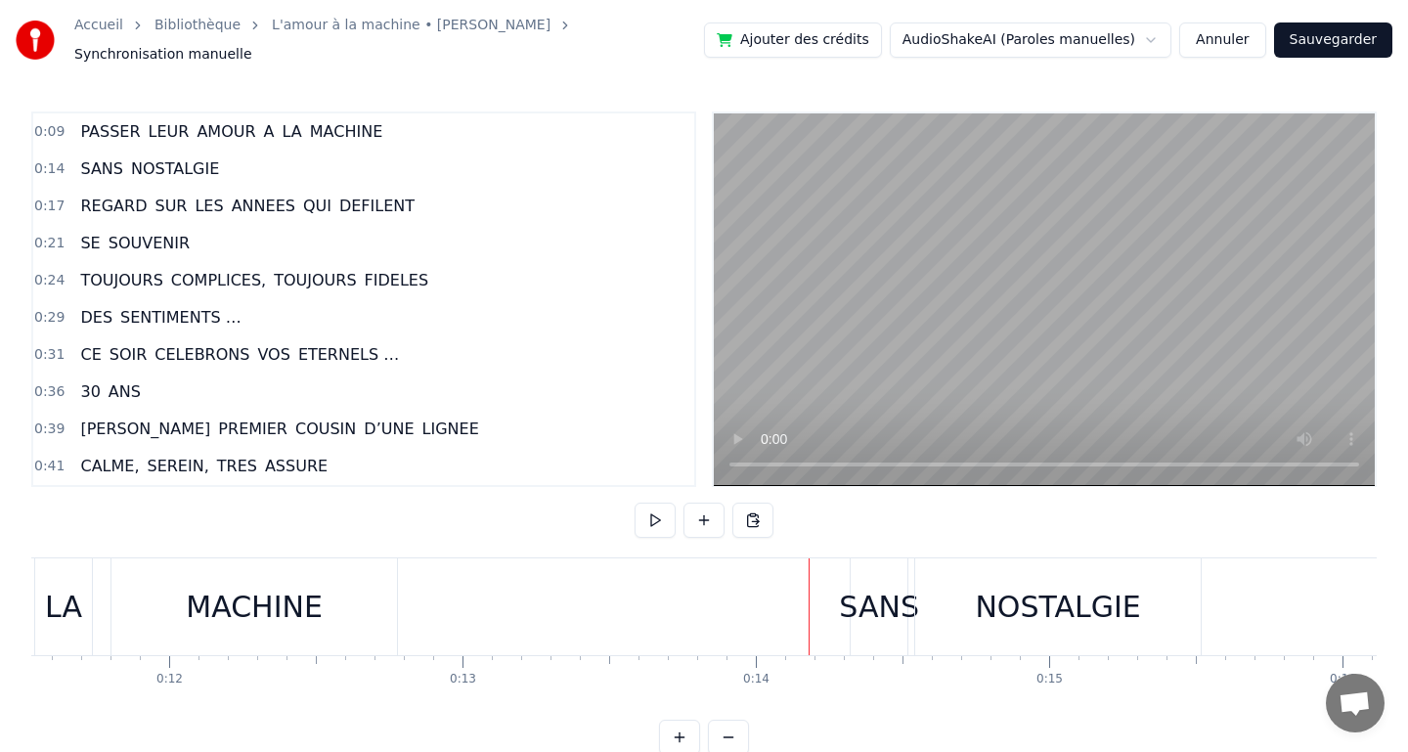
click at [857, 568] on div "SANS" at bounding box center [879, 606] width 57 height 97
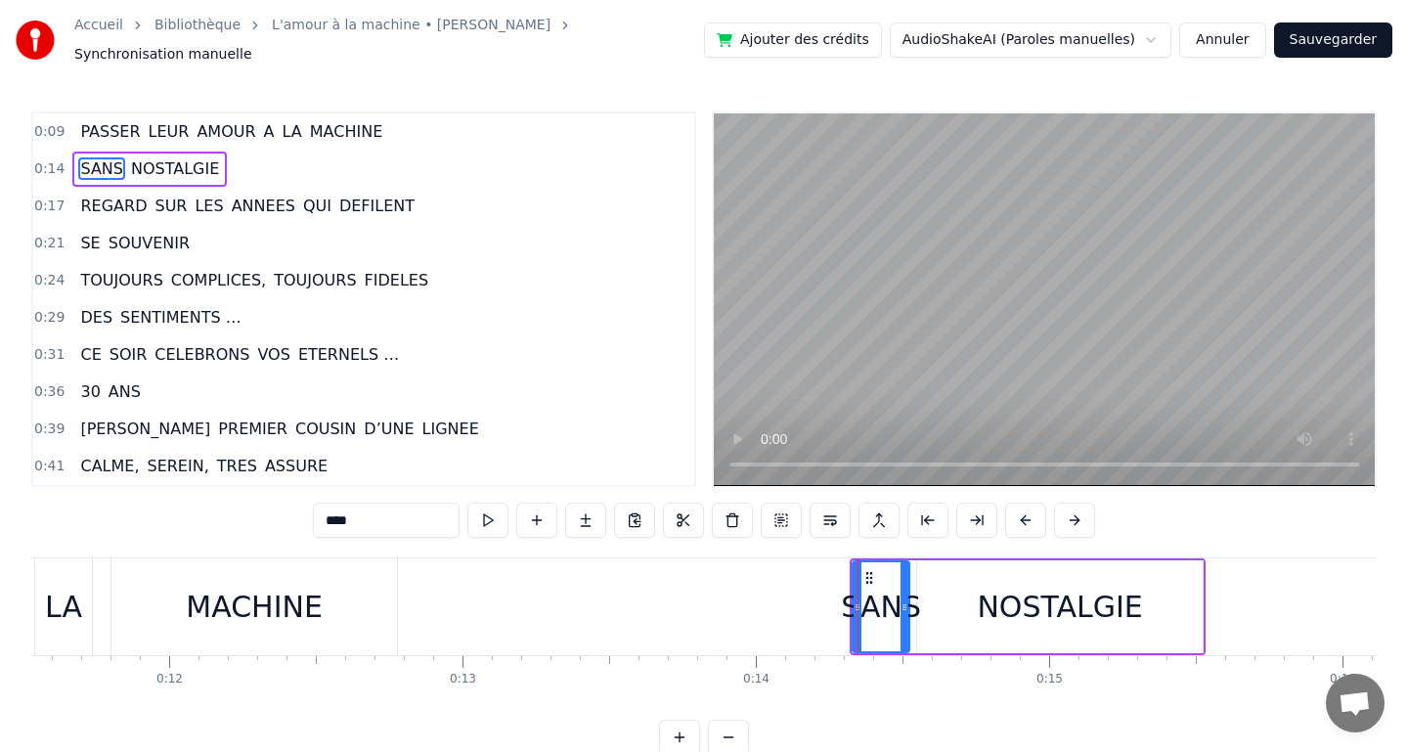
click at [933, 596] on div "NOSTALGIE" at bounding box center [1059, 606] width 285 height 93
type input "*********"
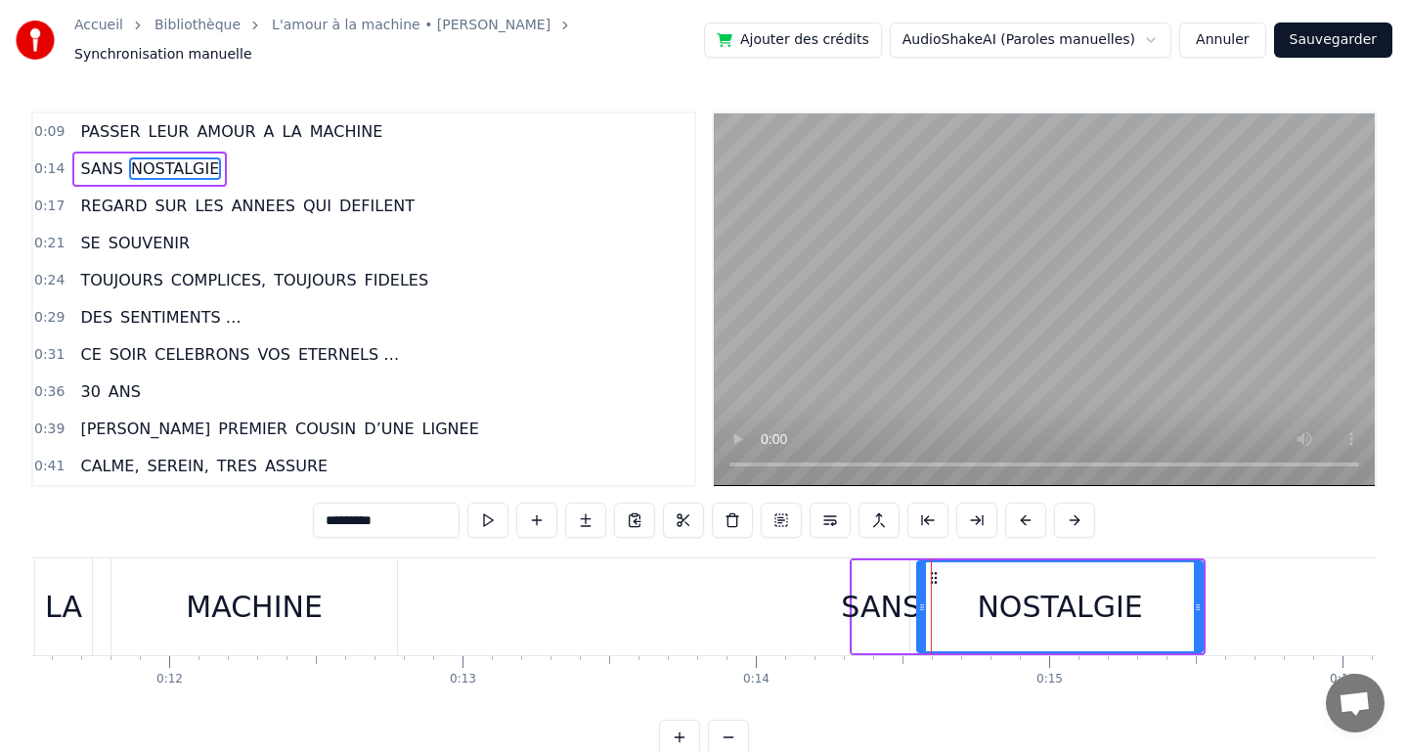
click at [912, 643] on div "SANS NOSTALGIE" at bounding box center [1028, 606] width 356 height 97
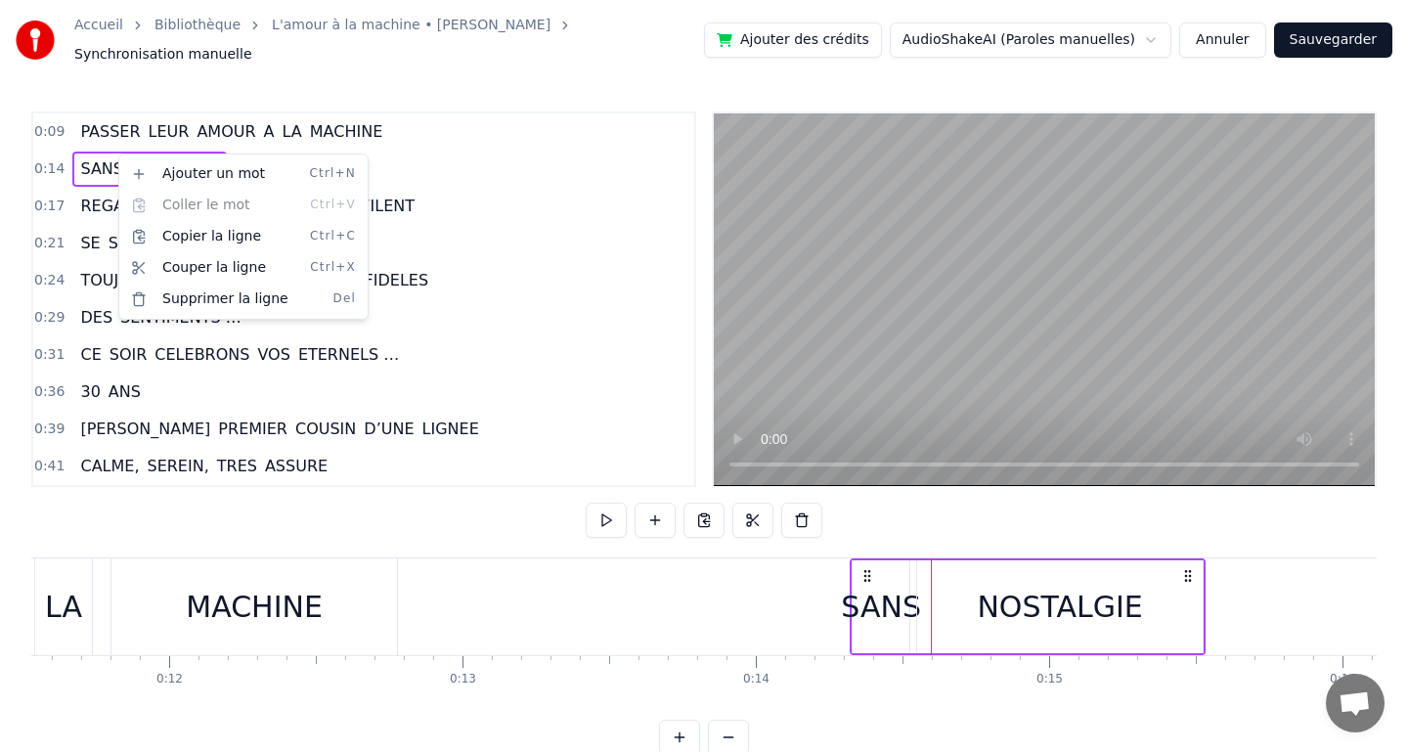
click at [545, 715] on html "Accueil Bibliothèque L'amour à la machine • Alain Souchon Synchronisation manue…" at bounding box center [704, 393] width 1408 height 786
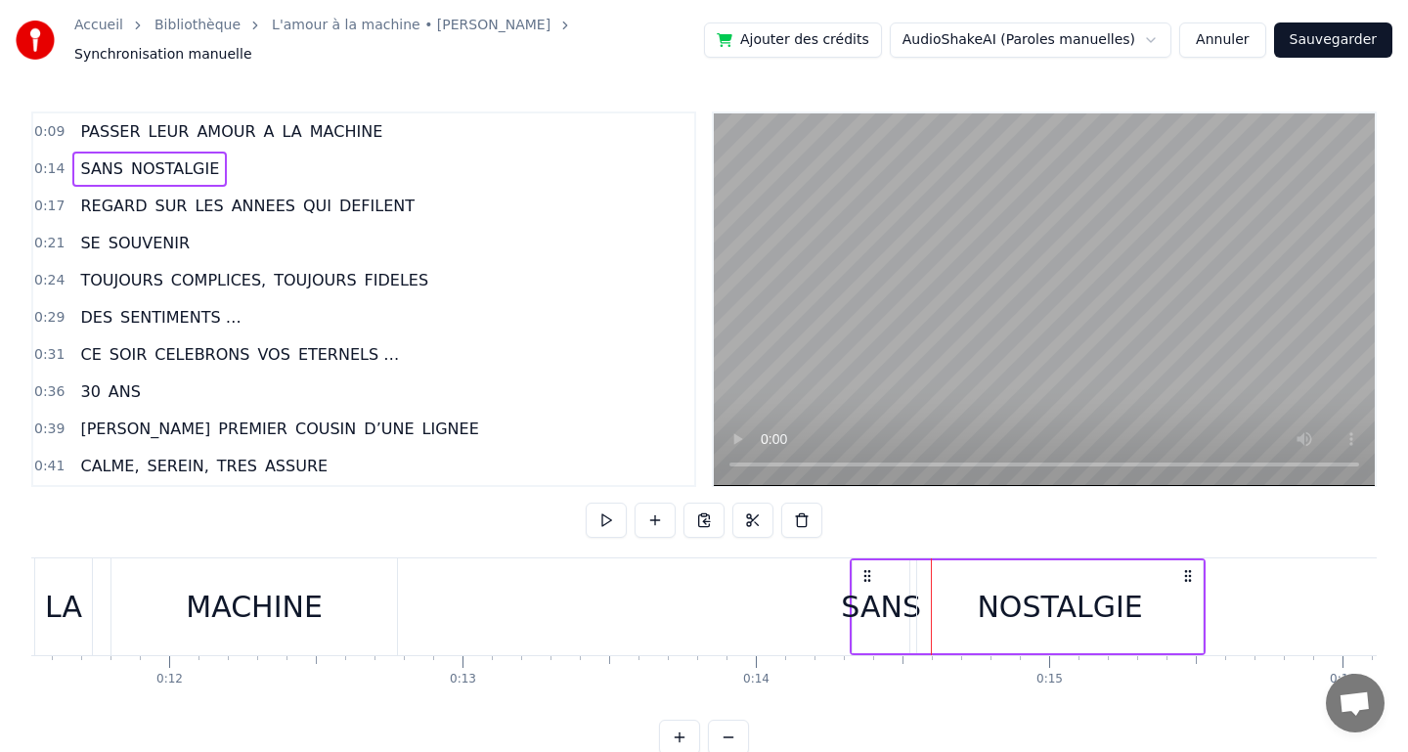
click at [932, 622] on div "NOSTALGIE" at bounding box center [1059, 606] width 285 height 93
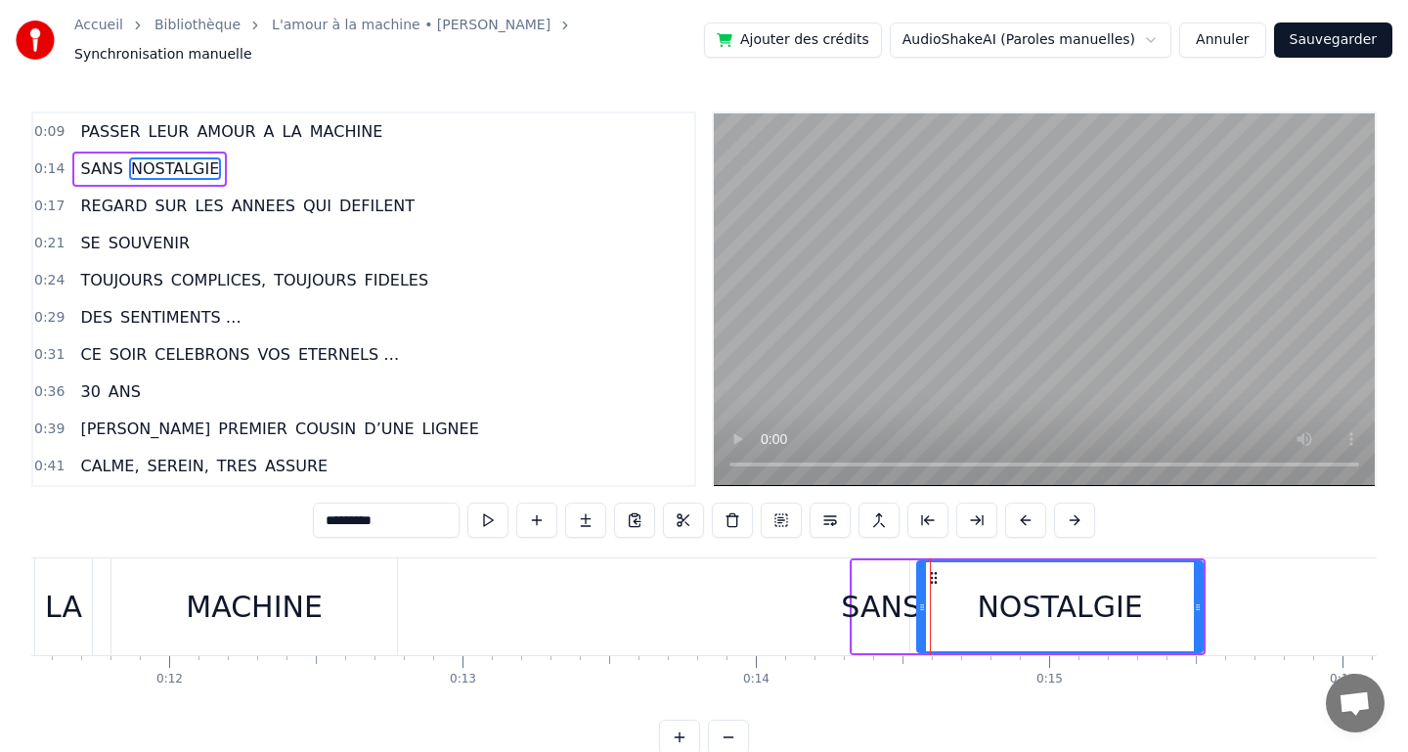
click at [897, 625] on div "SANS" at bounding box center [881, 606] width 57 height 93
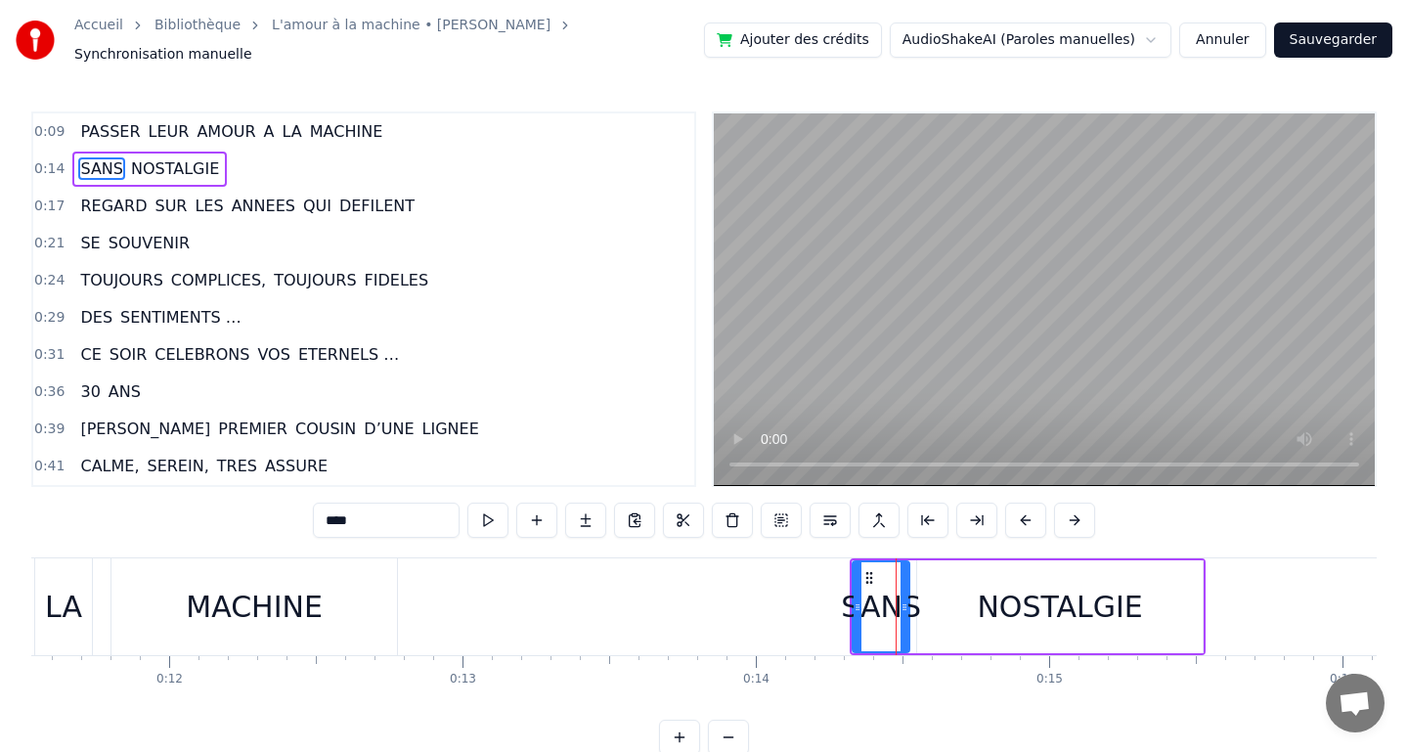
click at [897, 625] on div "SANS" at bounding box center [880, 606] width 55 height 89
click at [943, 614] on div "NOSTALGIE" at bounding box center [1059, 606] width 285 height 93
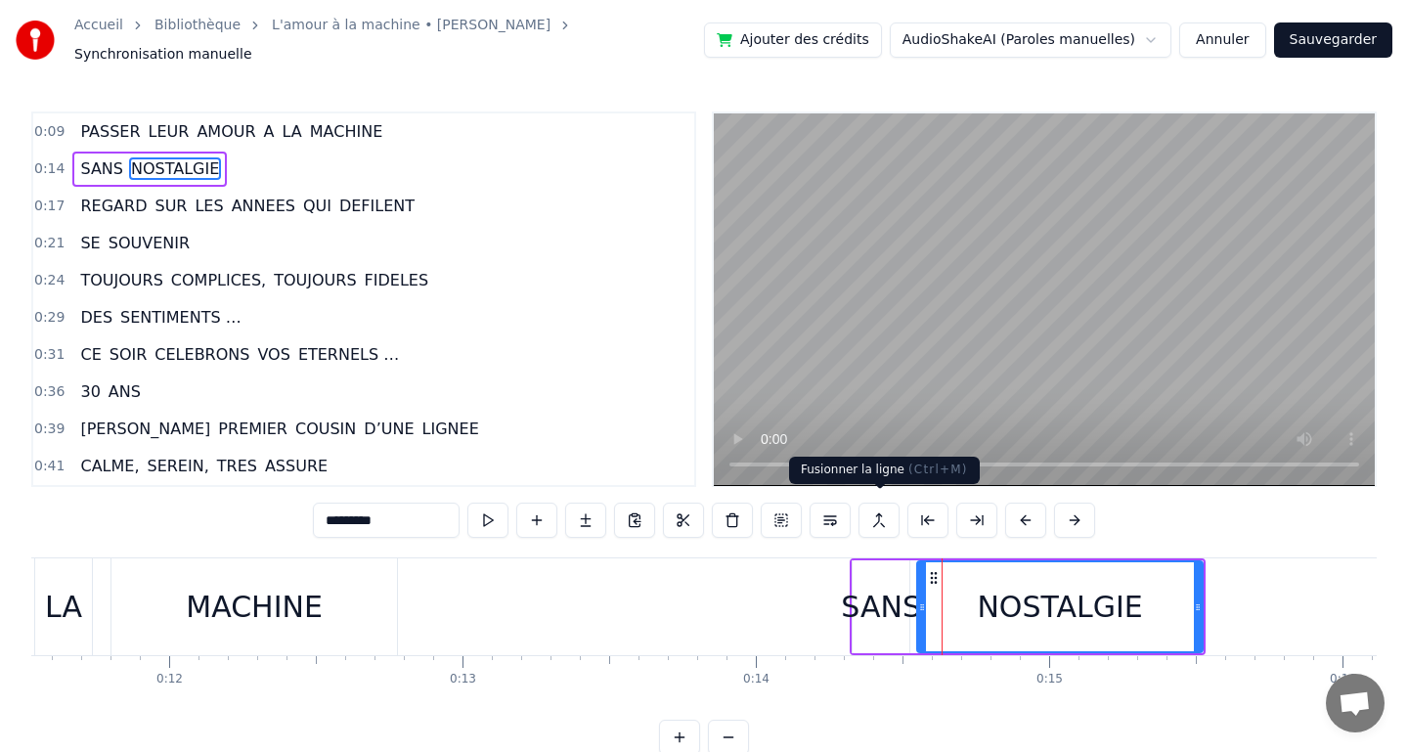
click at [874, 509] on button at bounding box center [878, 520] width 41 height 35
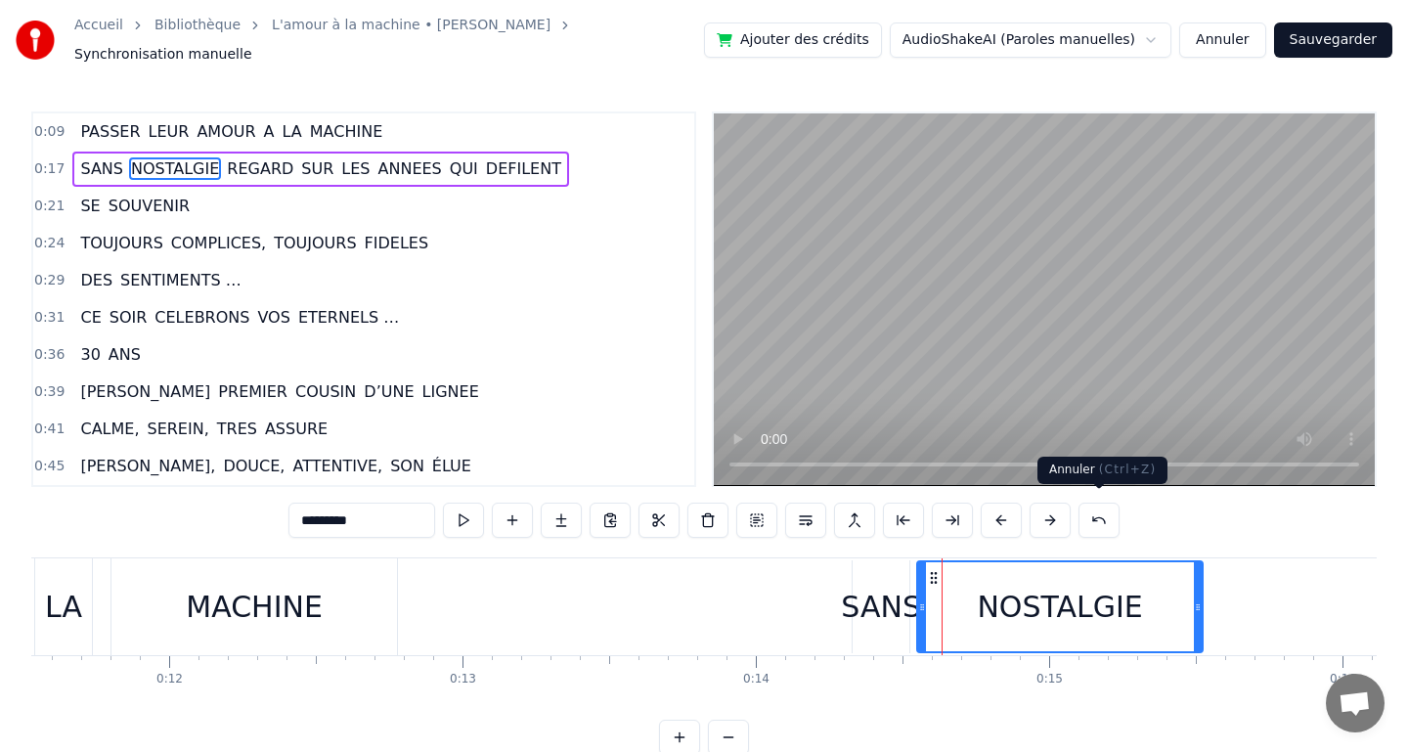
click at [1093, 514] on button at bounding box center [1098, 520] width 41 height 35
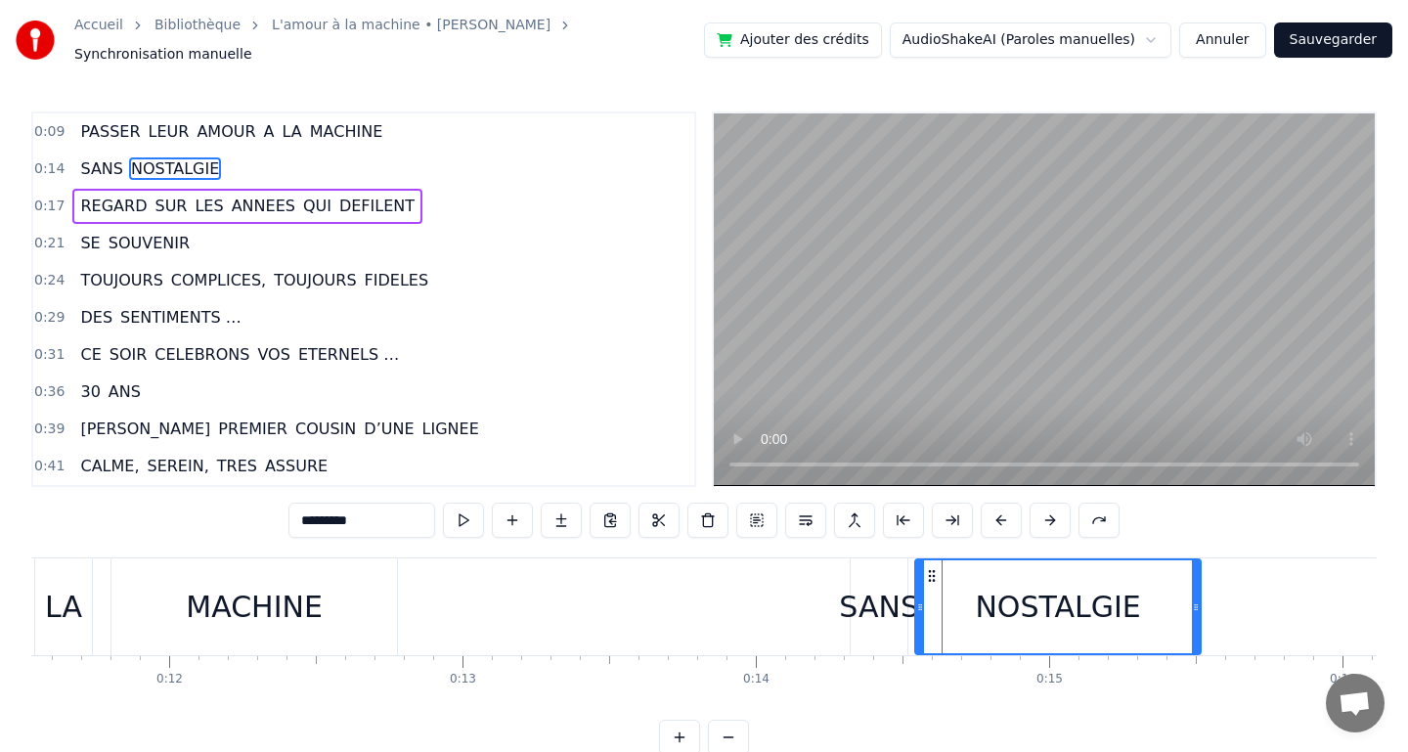
click at [930, 568] on icon at bounding box center [932, 576] width 16 height 16
click at [869, 603] on div "SANS" at bounding box center [879, 607] width 80 height 44
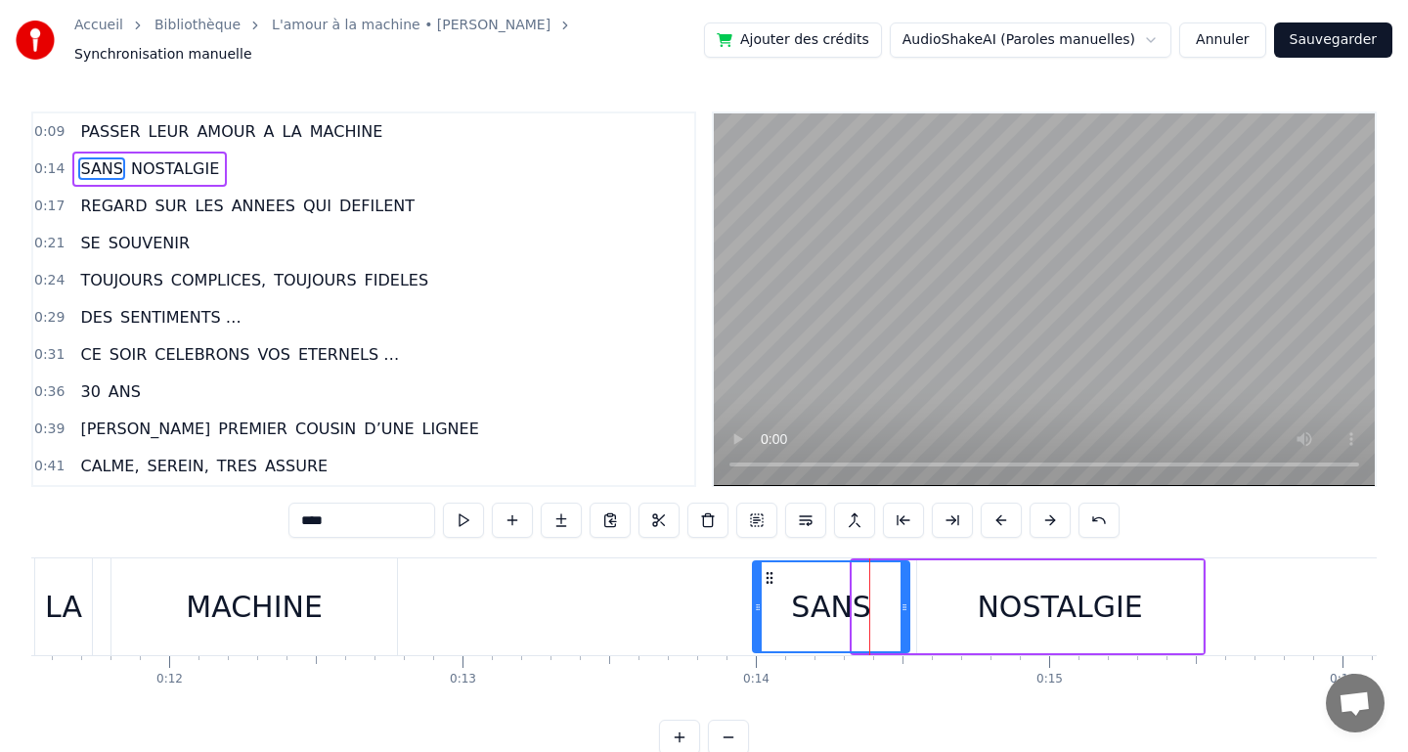
drag, startPoint x: 853, startPoint y: 596, endPoint x: 754, endPoint y: 602, distance: 99.9
click at [754, 602] on icon at bounding box center [758, 607] width 8 height 16
click at [910, 600] on icon at bounding box center [912, 607] width 8 height 16
click at [936, 603] on div "NOSTALGIE" at bounding box center [1059, 606] width 285 height 93
type input "*********"
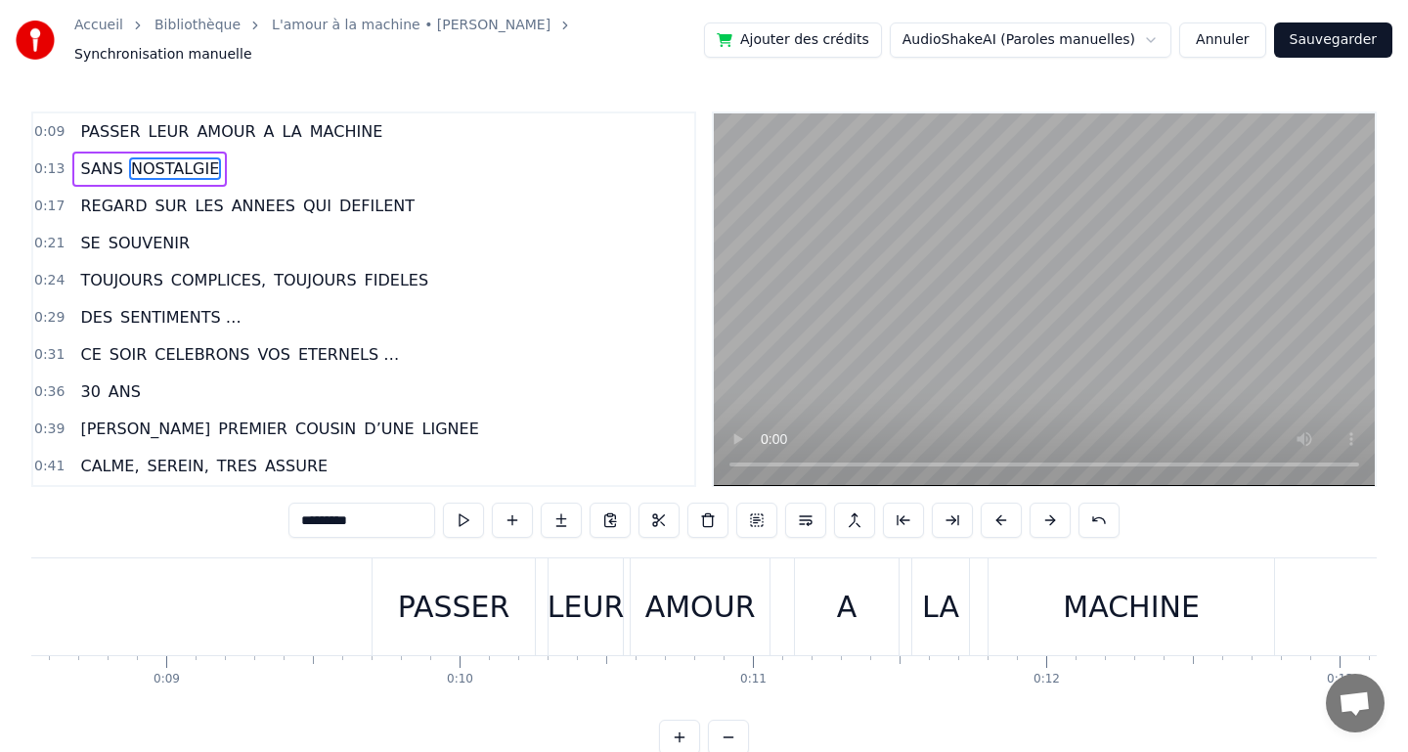
scroll to position [0, 2499]
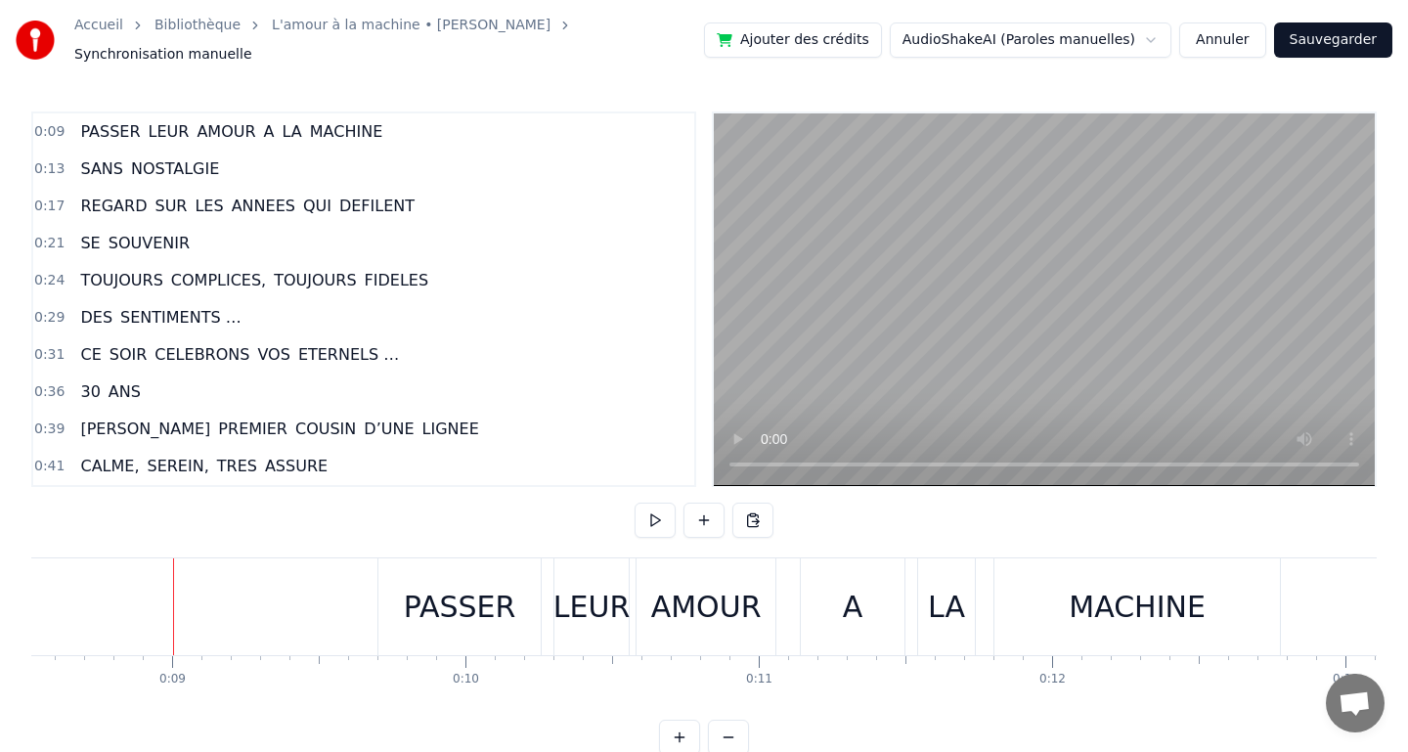
click at [647, 513] on button at bounding box center [654, 520] width 41 height 35
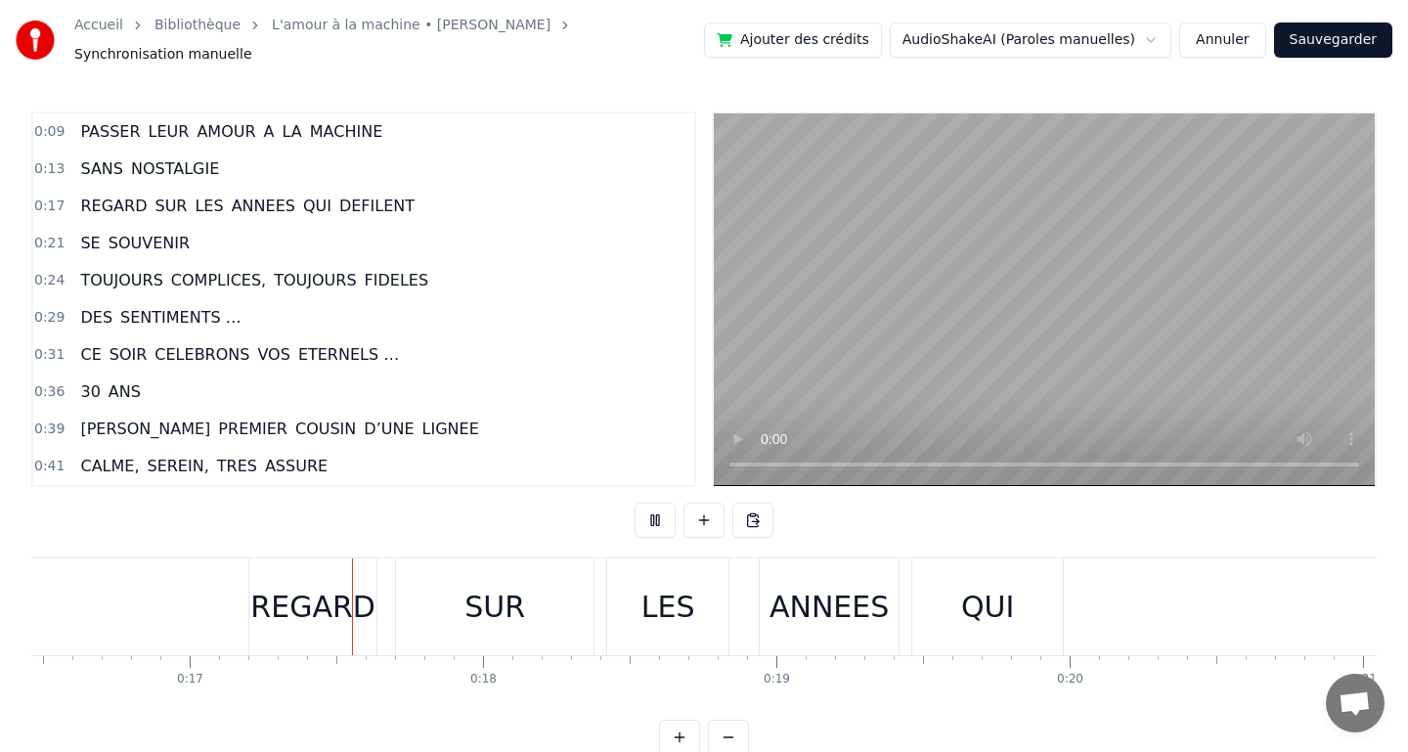
scroll to position [0, 4856]
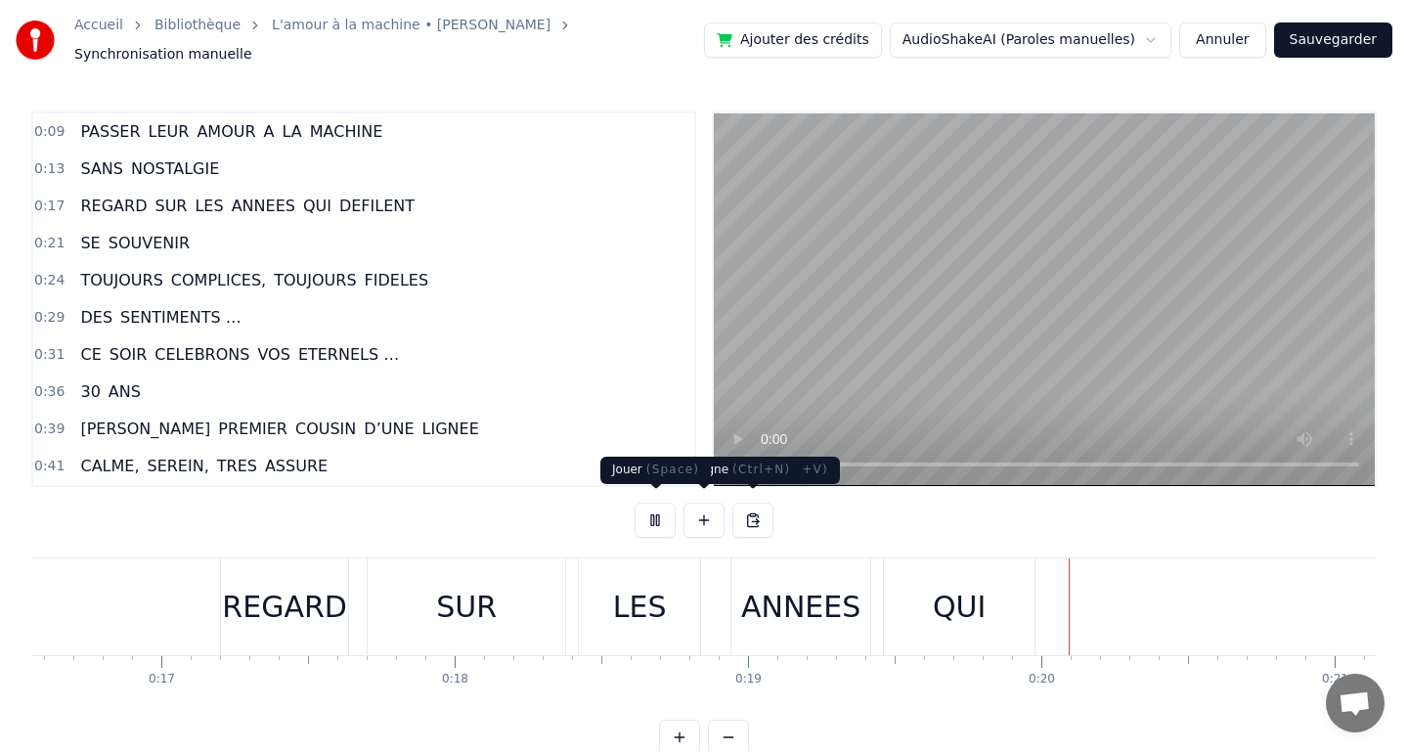
click at [649, 516] on button at bounding box center [654, 520] width 41 height 35
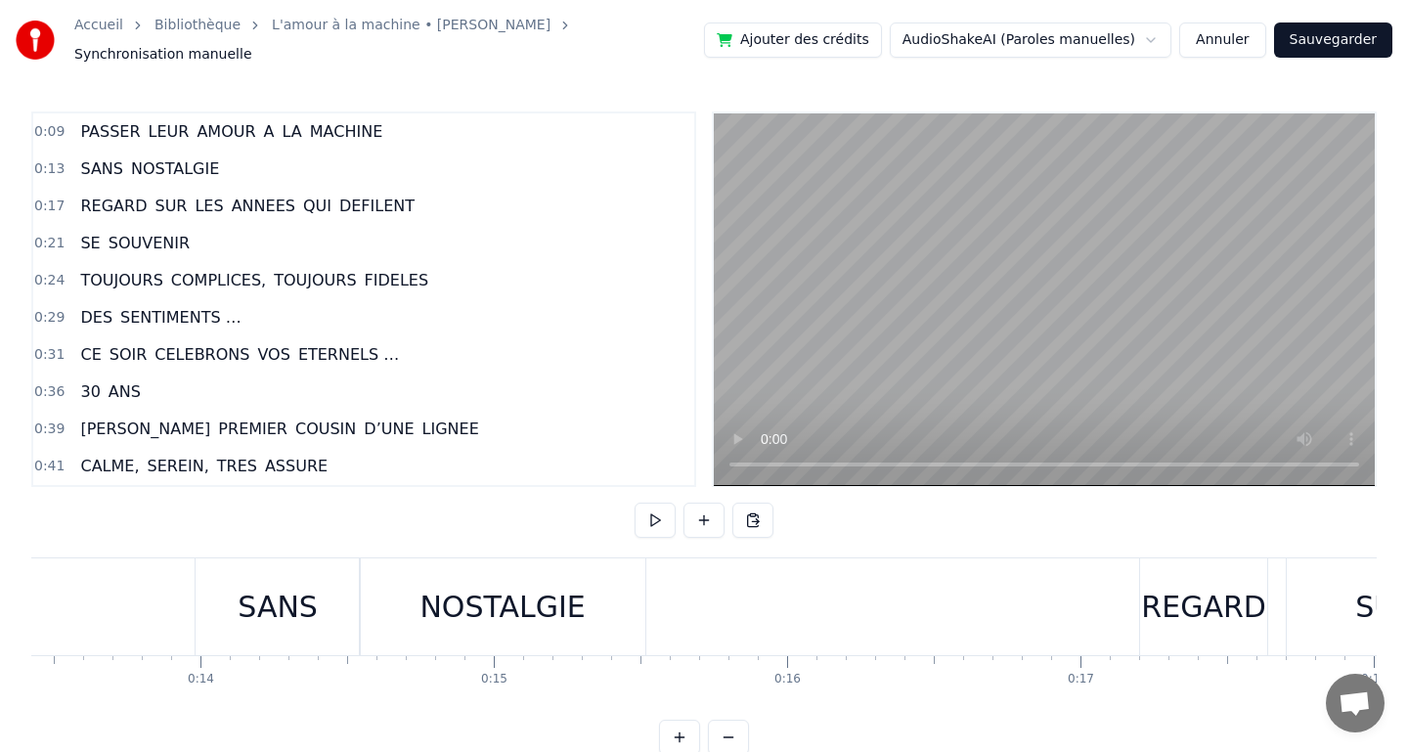
scroll to position [0, 3923]
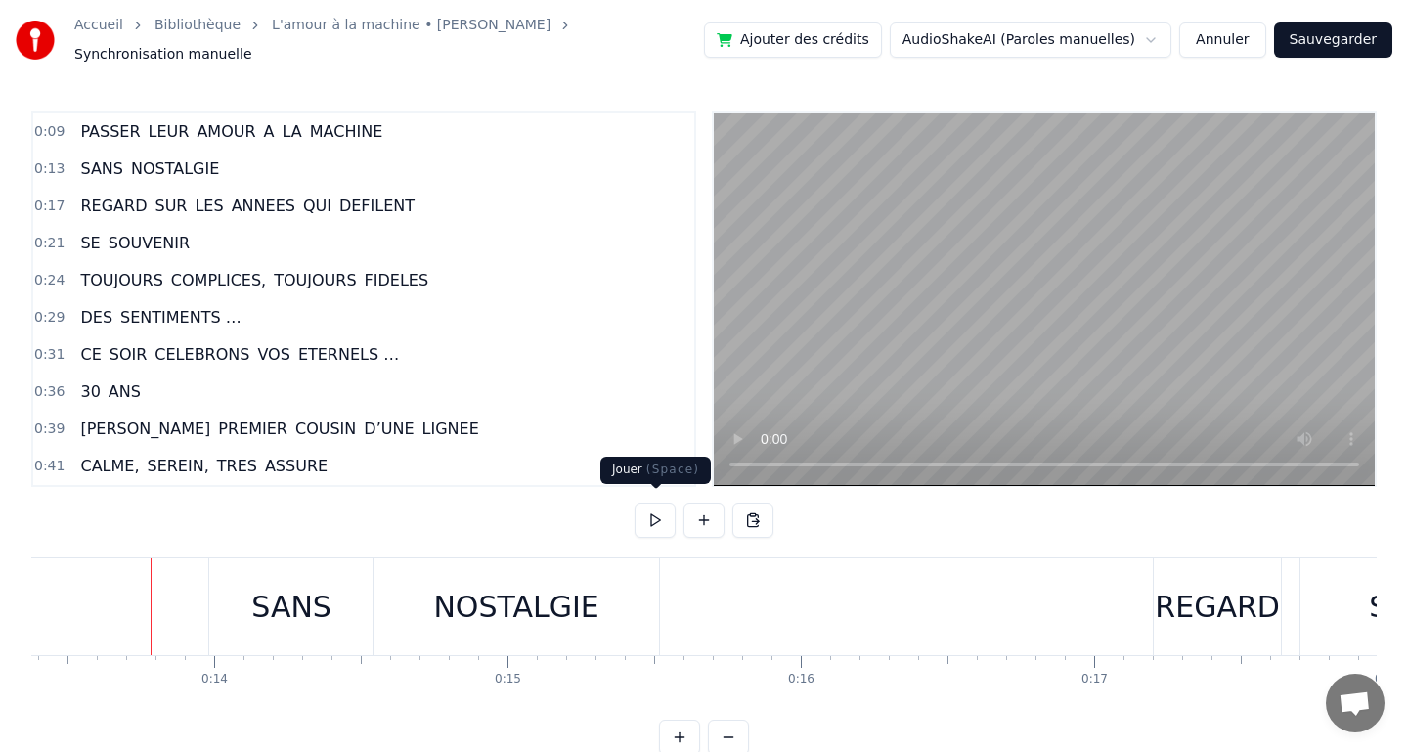
click at [649, 508] on button at bounding box center [654, 520] width 41 height 35
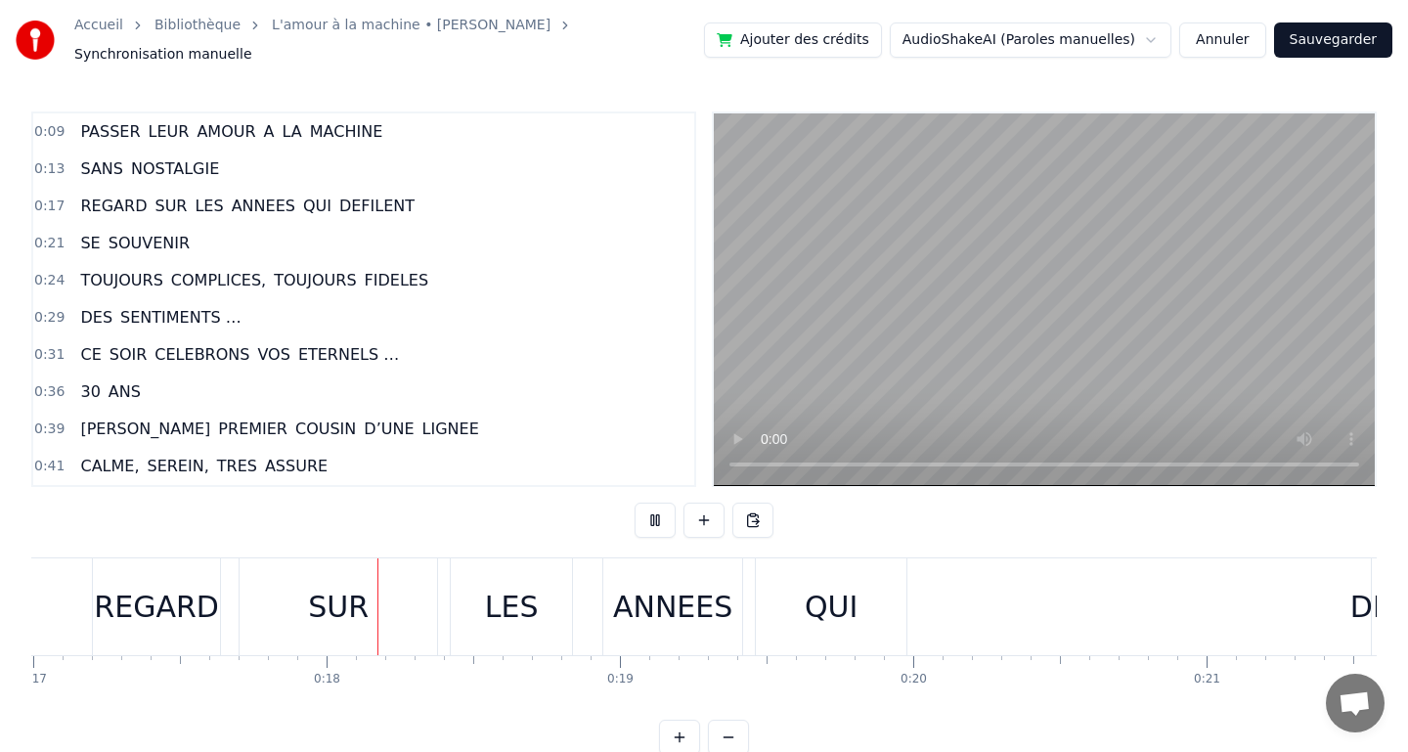
scroll to position [0, 5101]
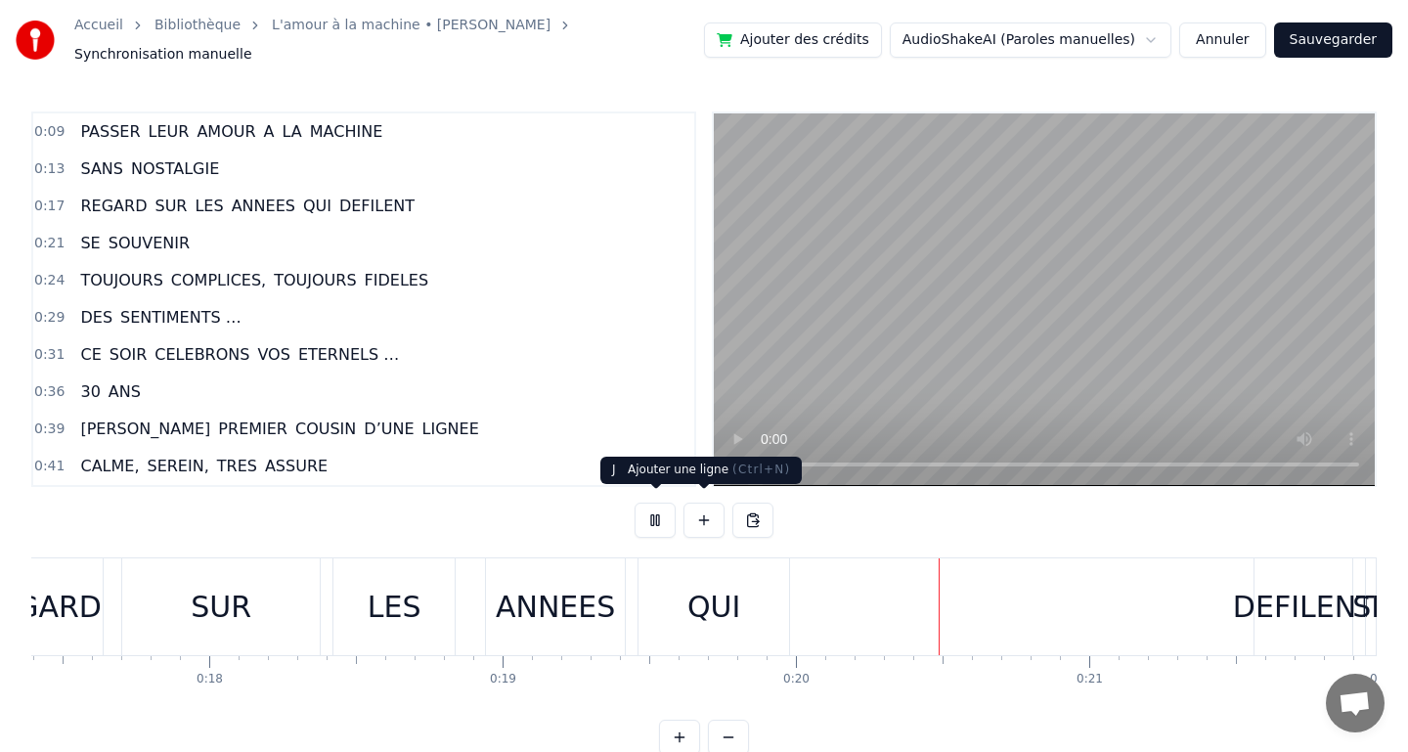
click at [652, 513] on button at bounding box center [654, 520] width 41 height 35
click at [1208, 34] on button "Annuler" at bounding box center [1222, 39] width 86 height 35
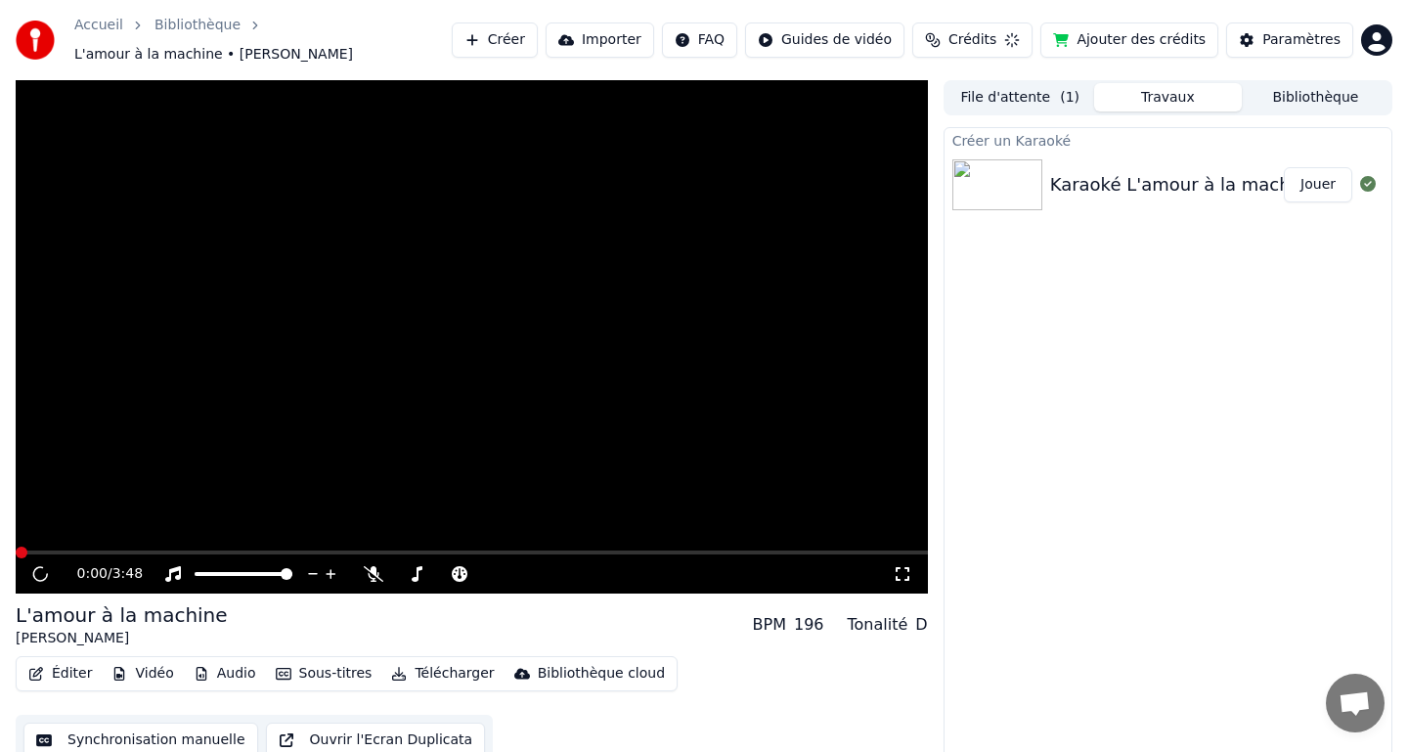
scroll to position [15, 0]
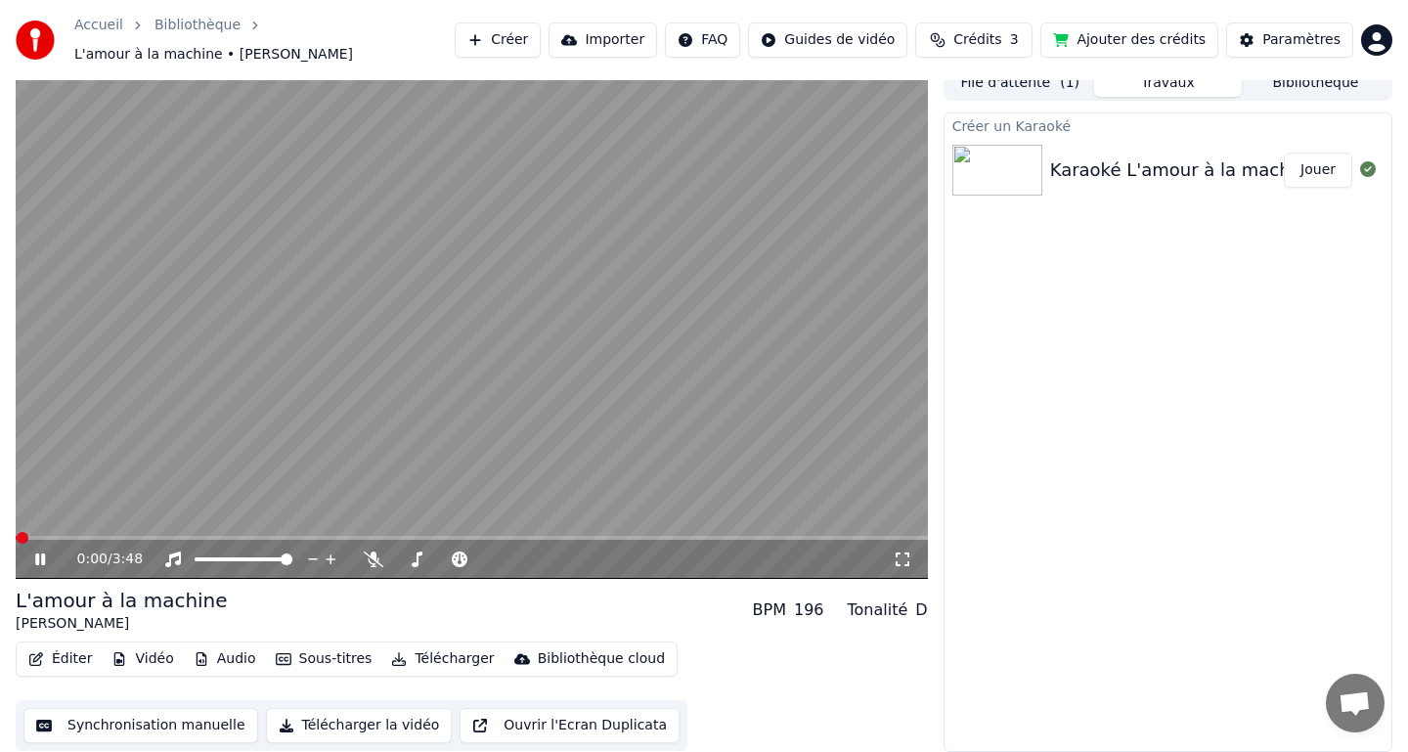
click at [44, 561] on icon at bounding box center [40, 559] width 10 height 12
click at [42, 561] on icon at bounding box center [54, 559] width 46 height 16
click at [42, 561] on icon at bounding box center [40, 559] width 10 height 12
